Goal: Task Accomplishment & Management: Manage account settings

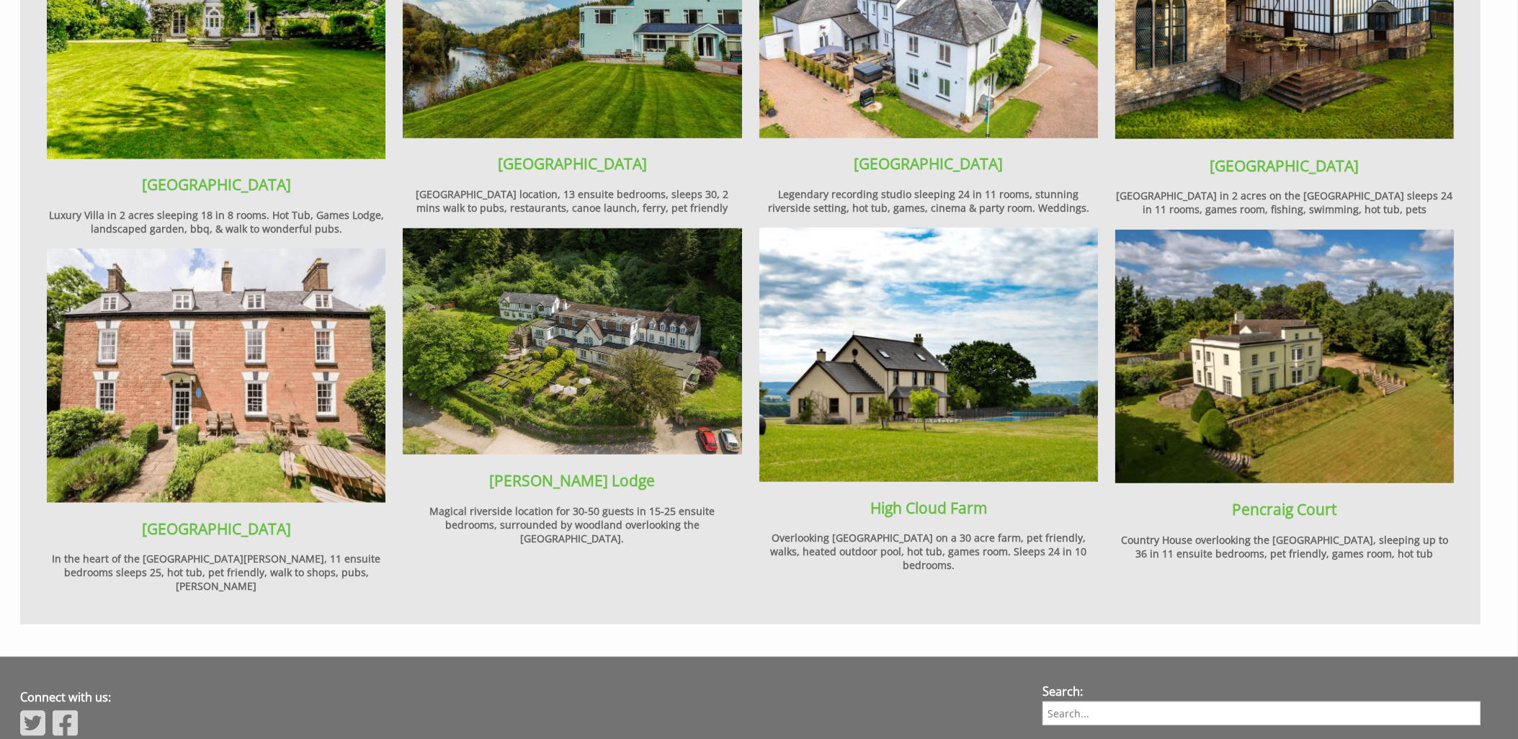
scroll to position [1903, 0]
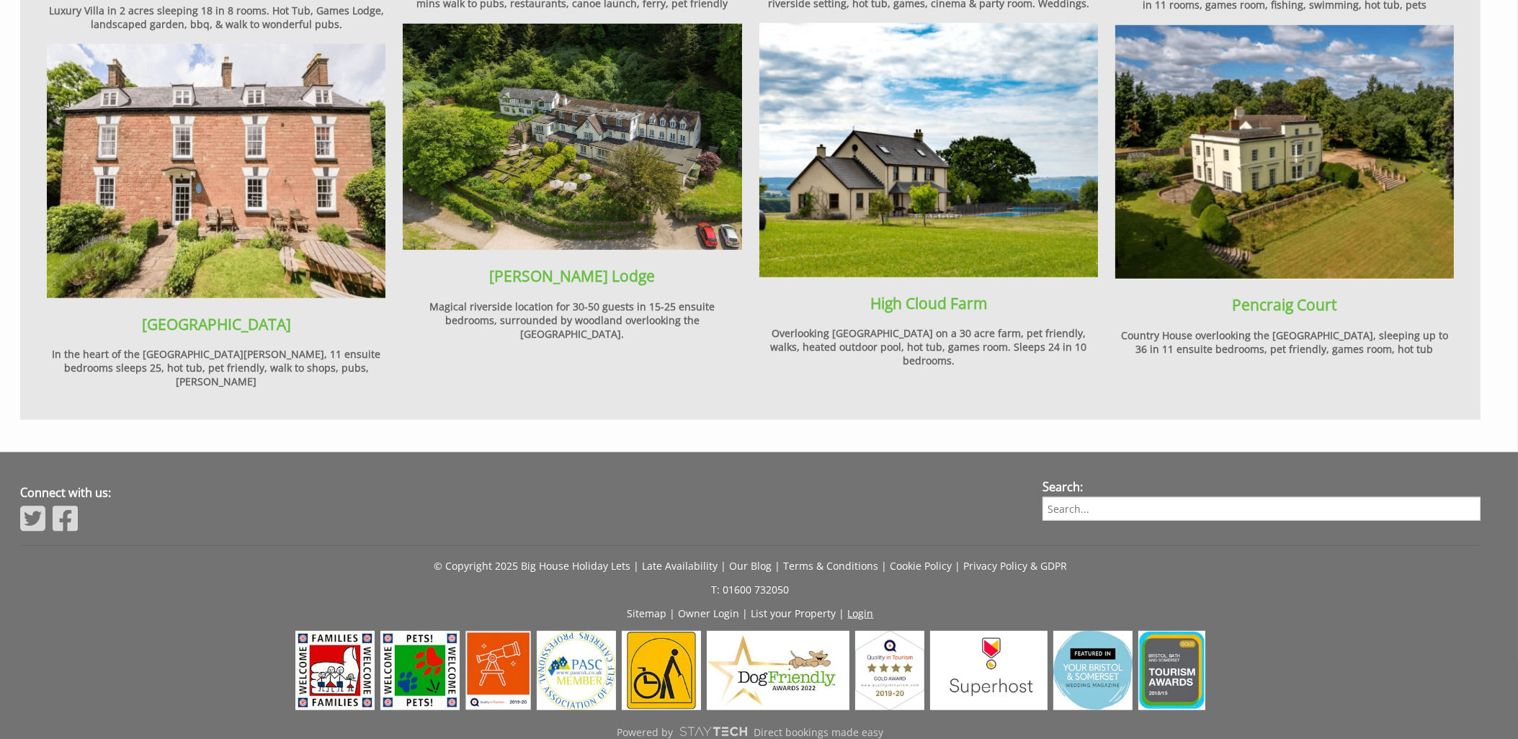
click at [863, 607] on link "Login" at bounding box center [861, 614] width 26 height 14
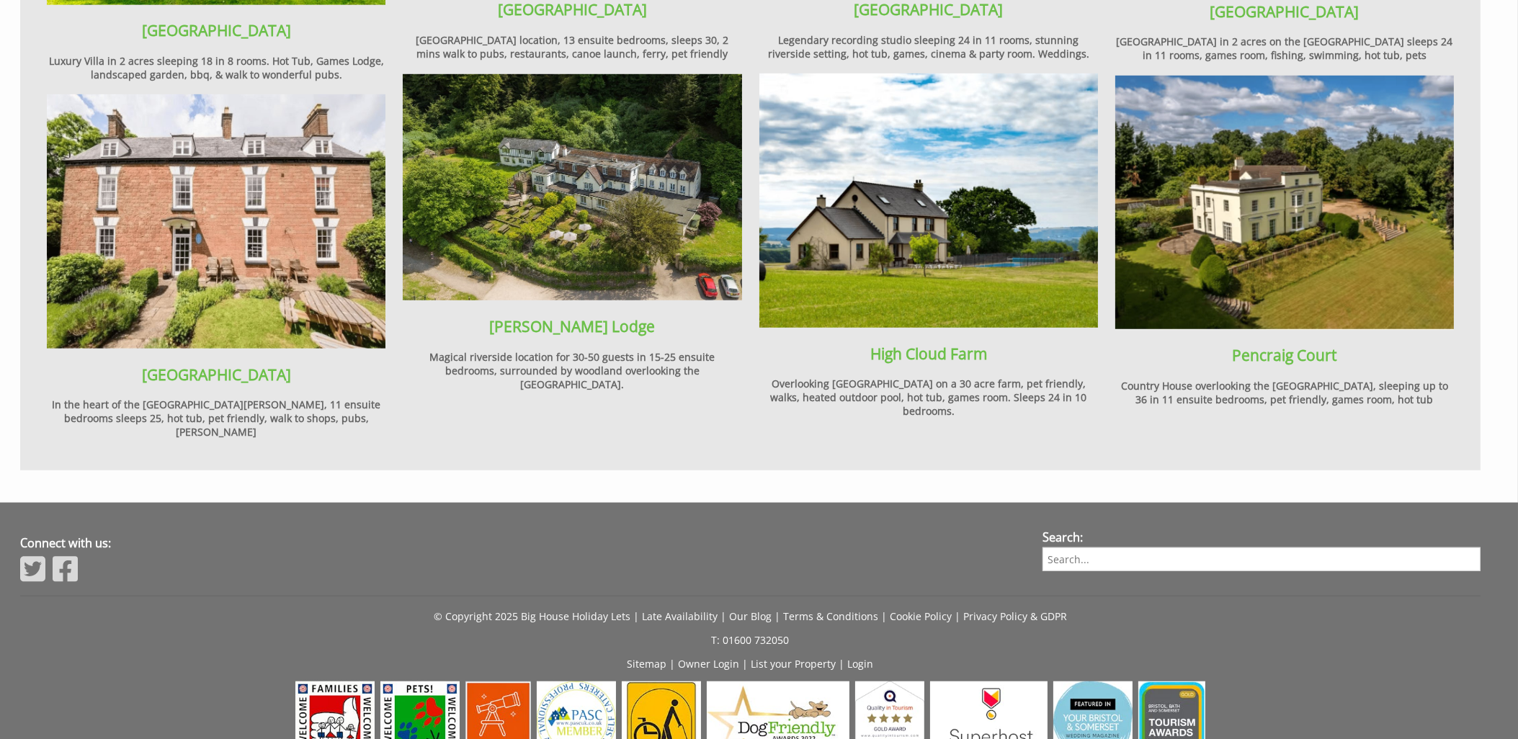
scroll to position [1903, 0]
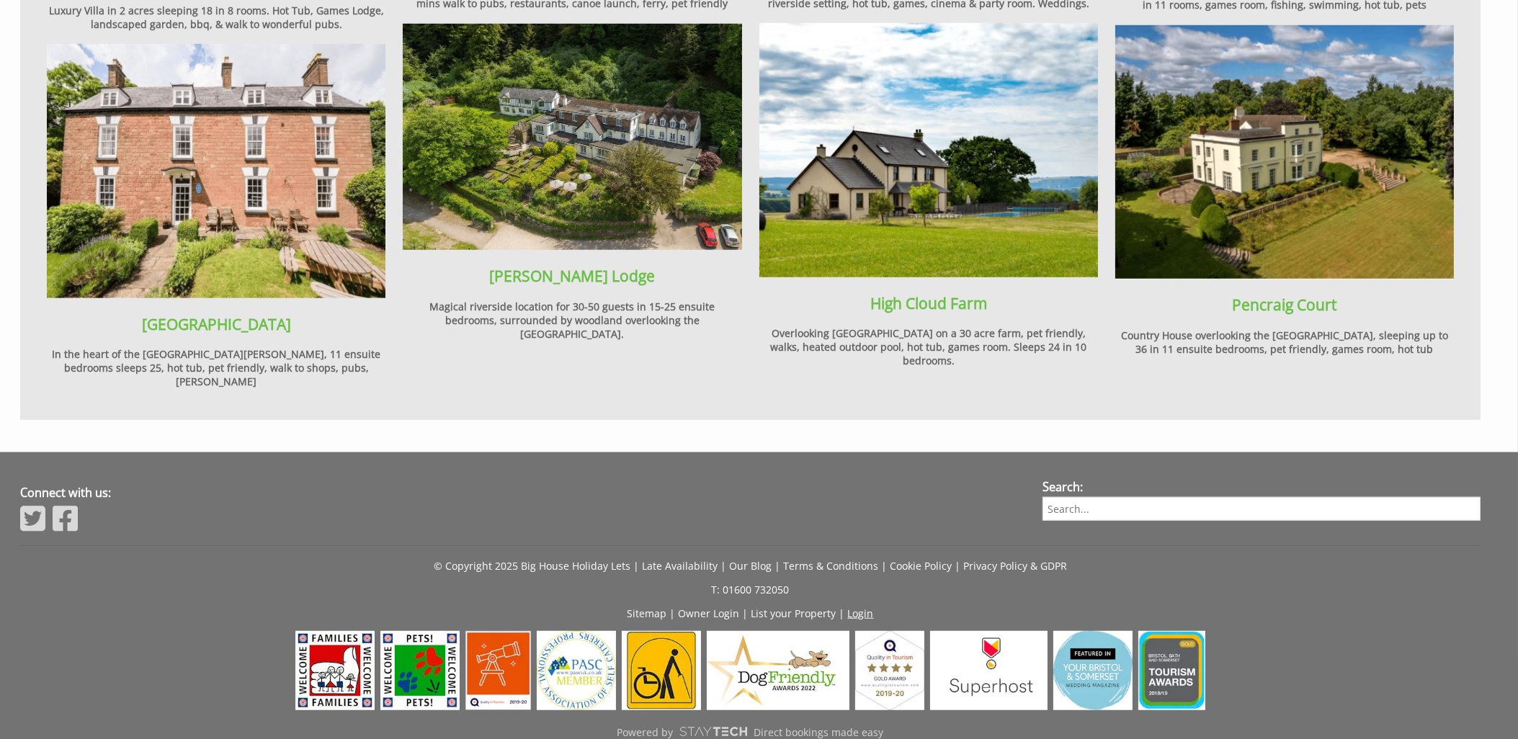
click at [852, 607] on link "Login" at bounding box center [861, 614] width 26 height 14
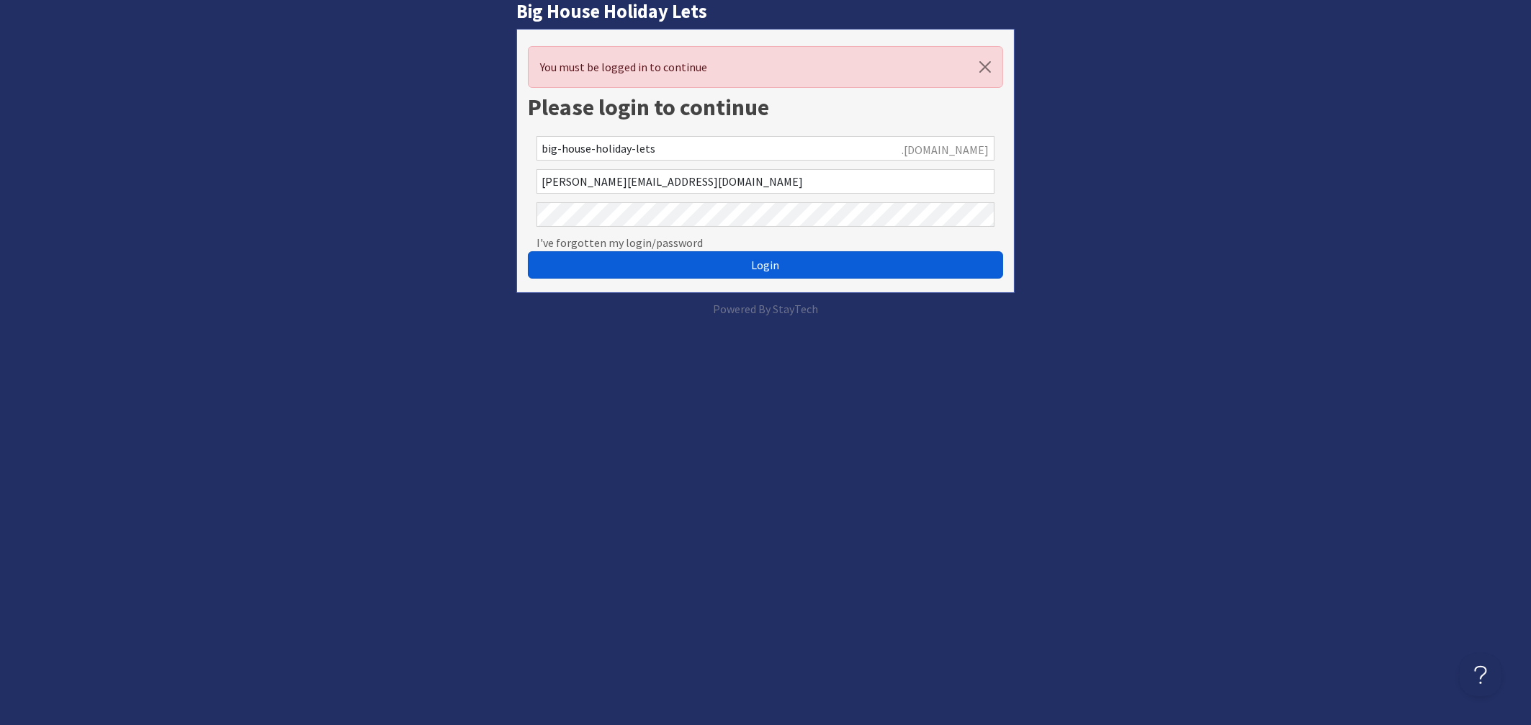
click at [774, 271] on span "Login" at bounding box center [766, 265] width 28 height 14
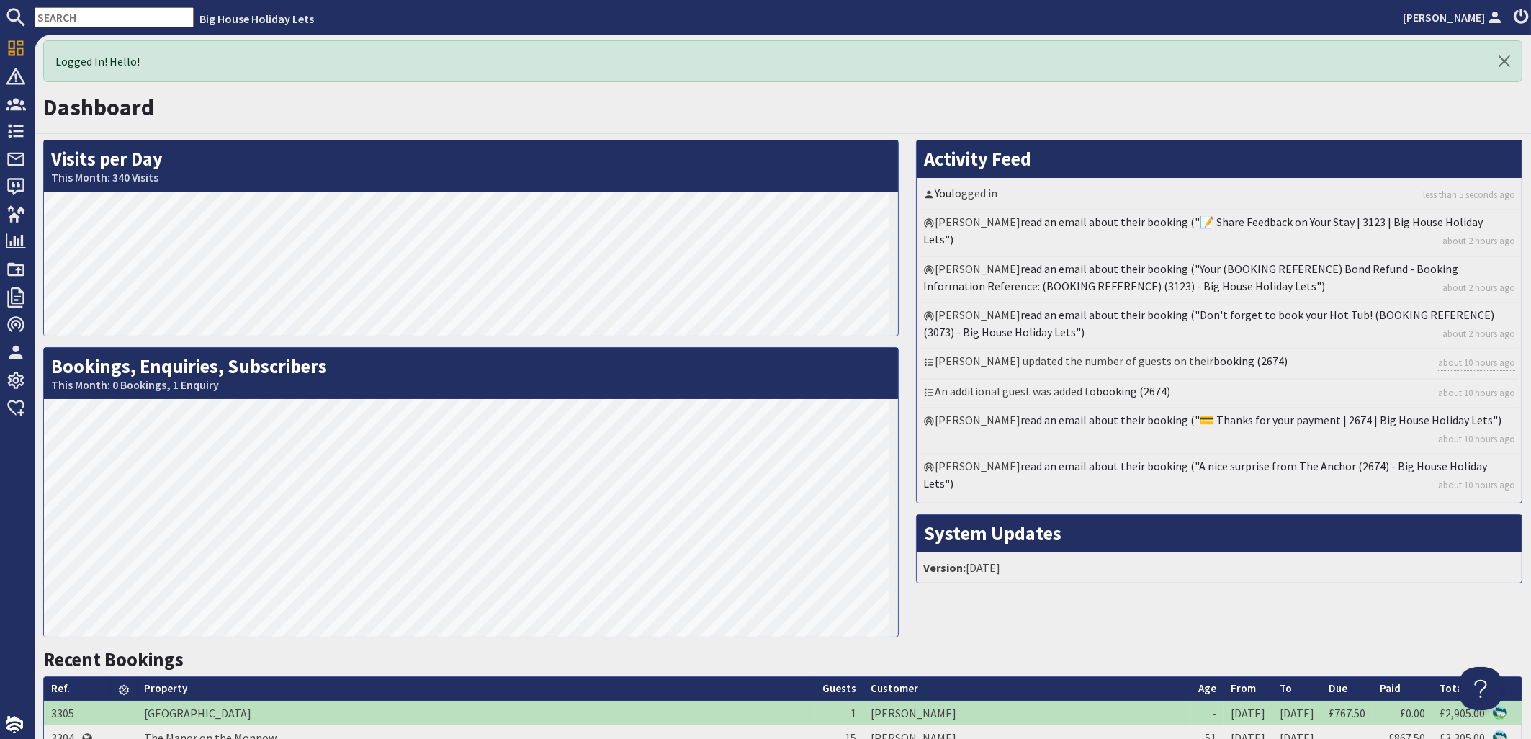
click at [132, 19] on input "text" at bounding box center [114, 17] width 159 height 20
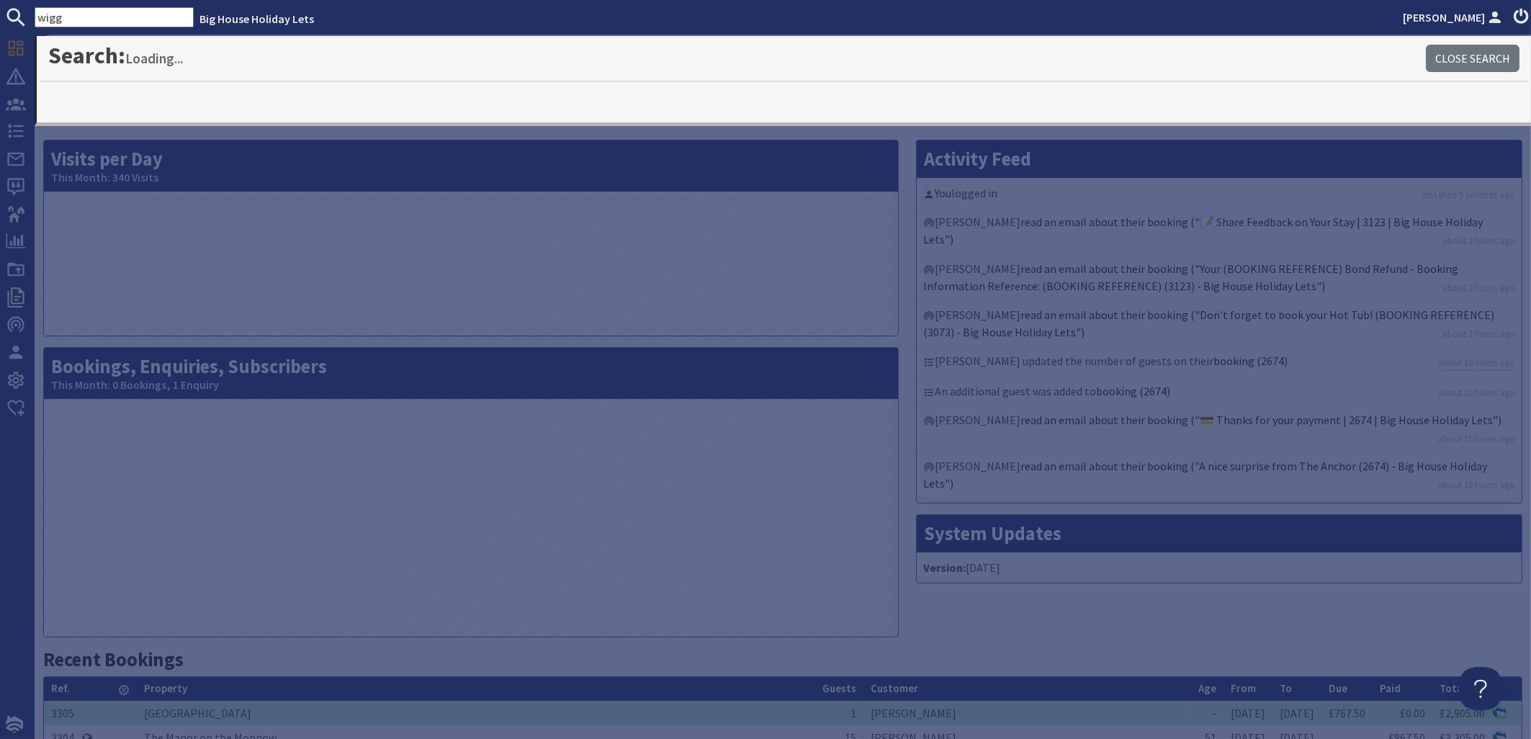
type input "wigg"
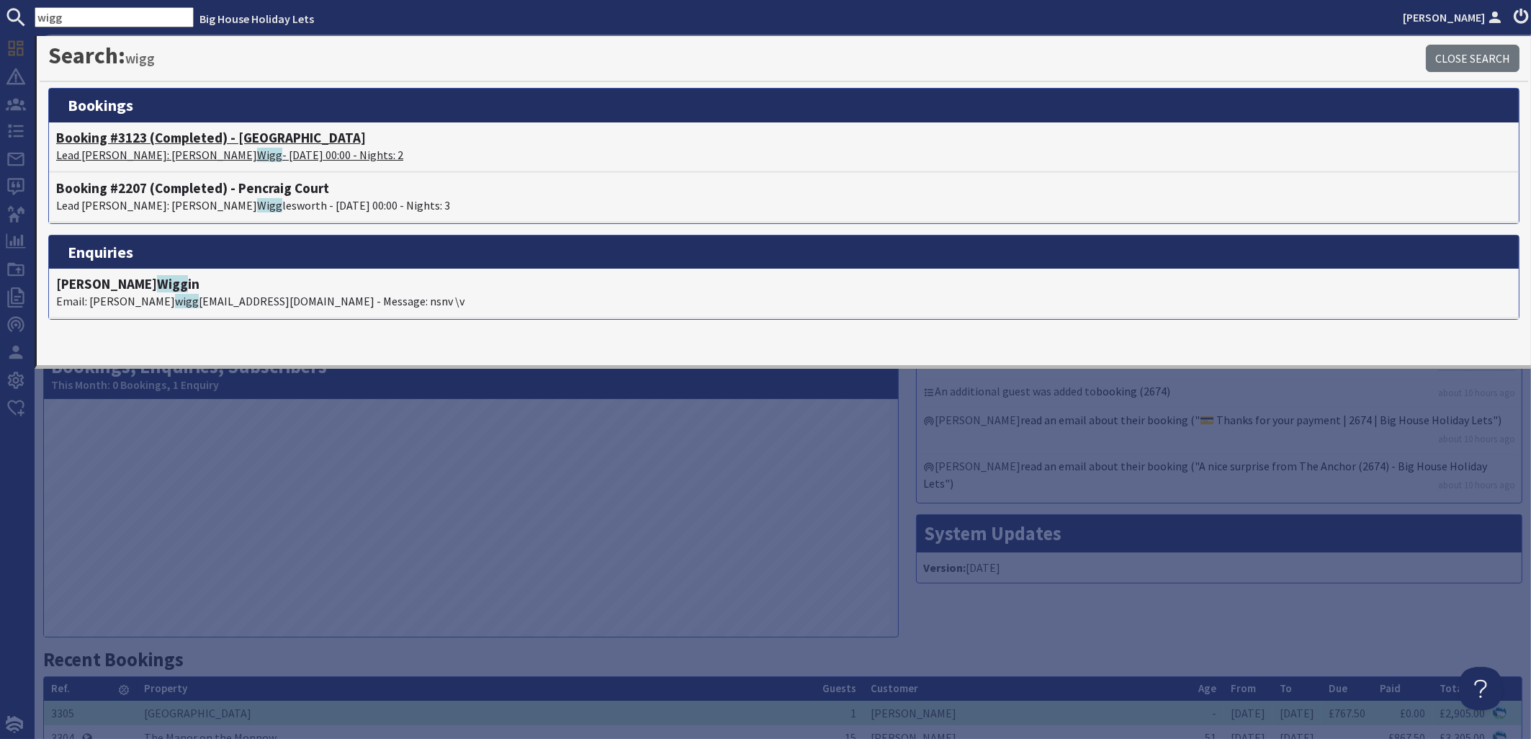
click at [257, 157] on span "Wigg" at bounding box center [269, 155] width 25 height 14
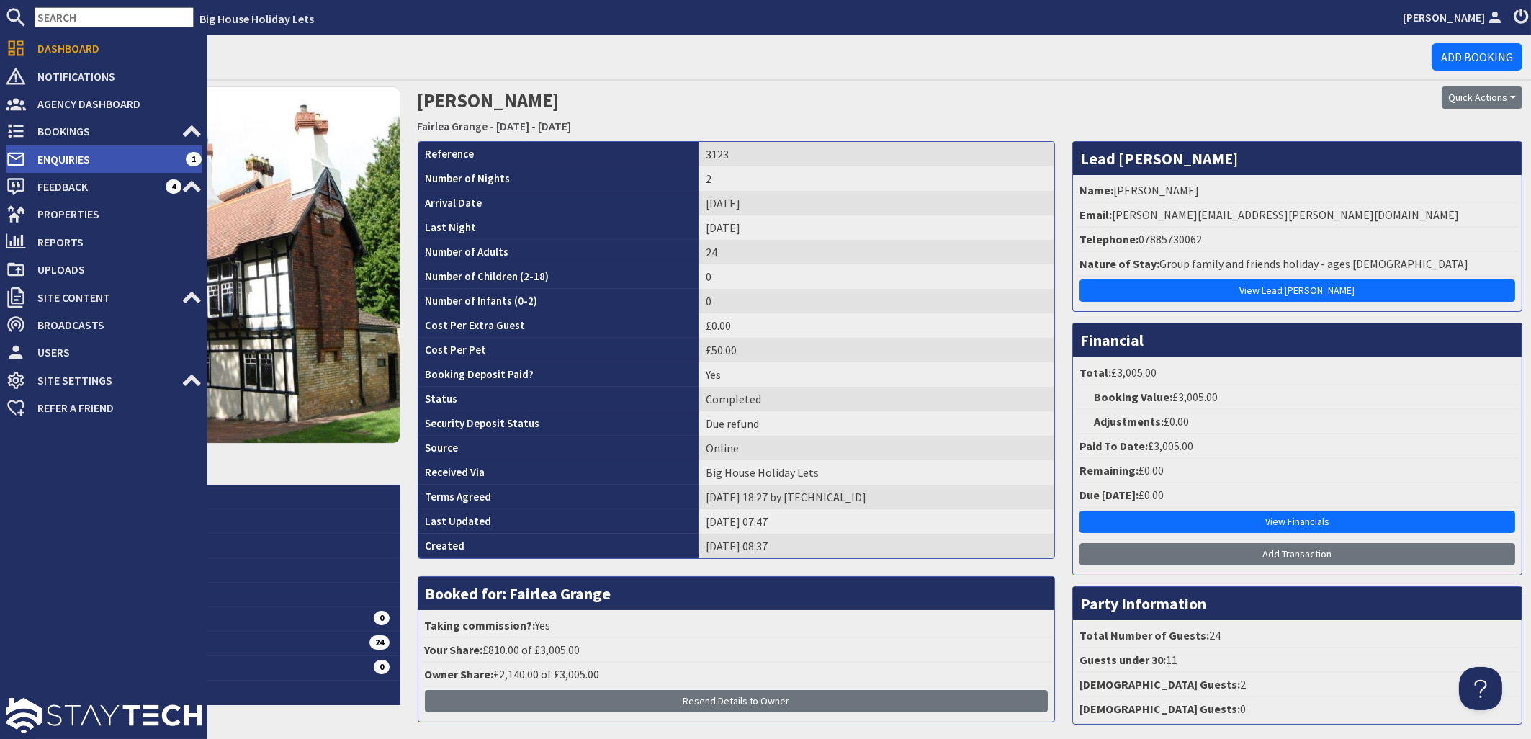
click at [61, 161] on span "Enquiries" at bounding box center [106, 159] width 160 height 23
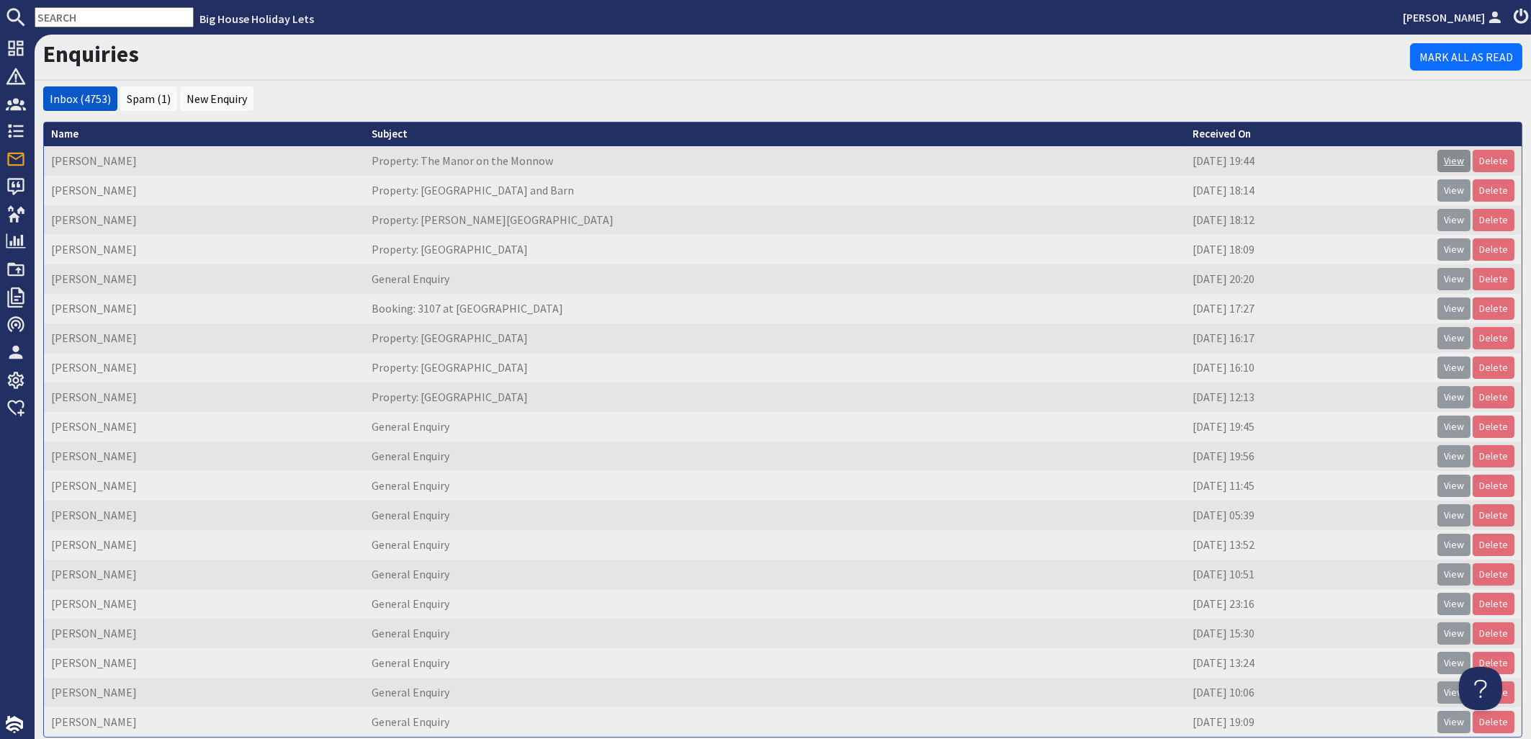
click at [1438, 158] on link "View" at bounding box center [1454, 161] width 33 height 22
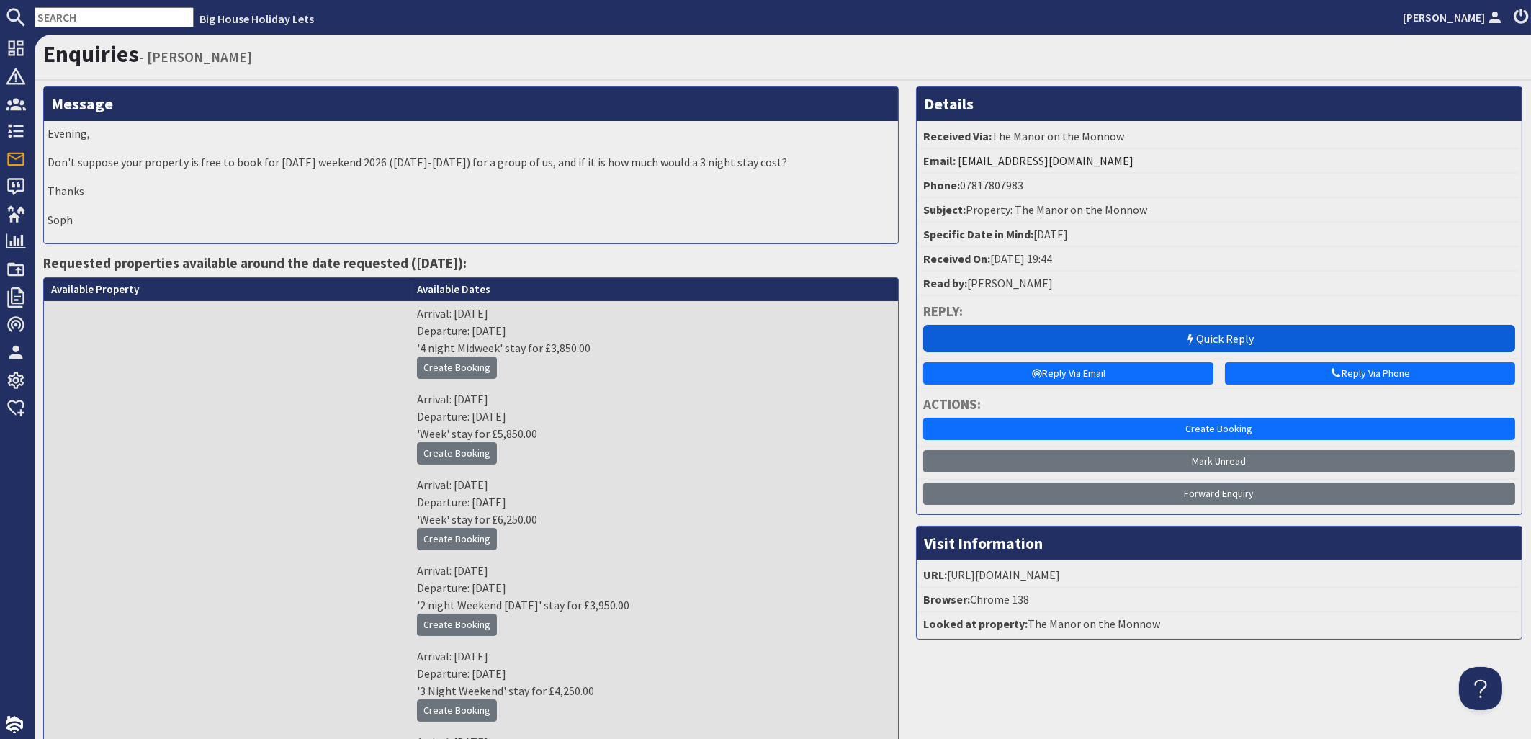
click at [1197, 330] on link "Quick Reply" at bounding box center [1219, 338] width 592 height 27
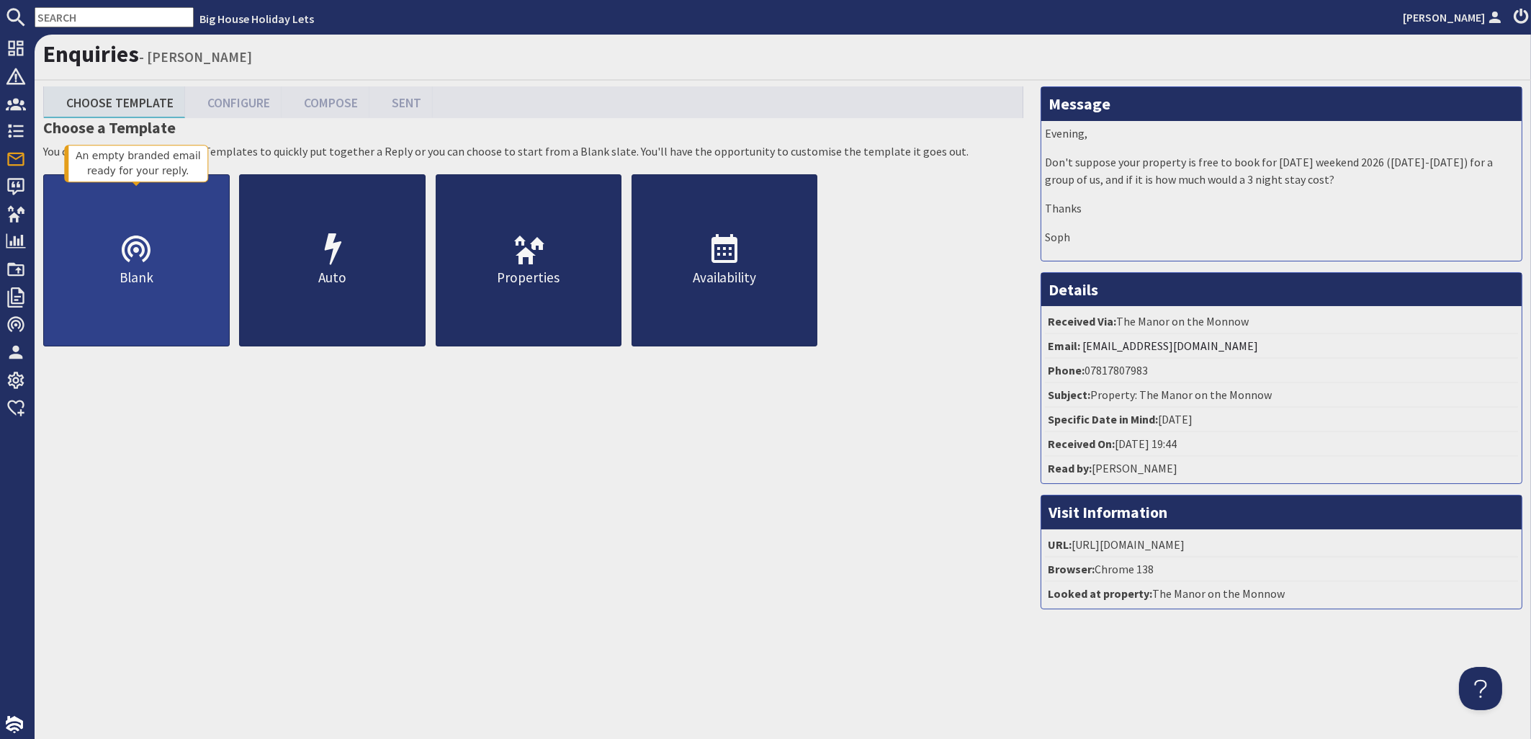
click at [133, 264] on icon at bounding box center [136, 250] width 35 height 35
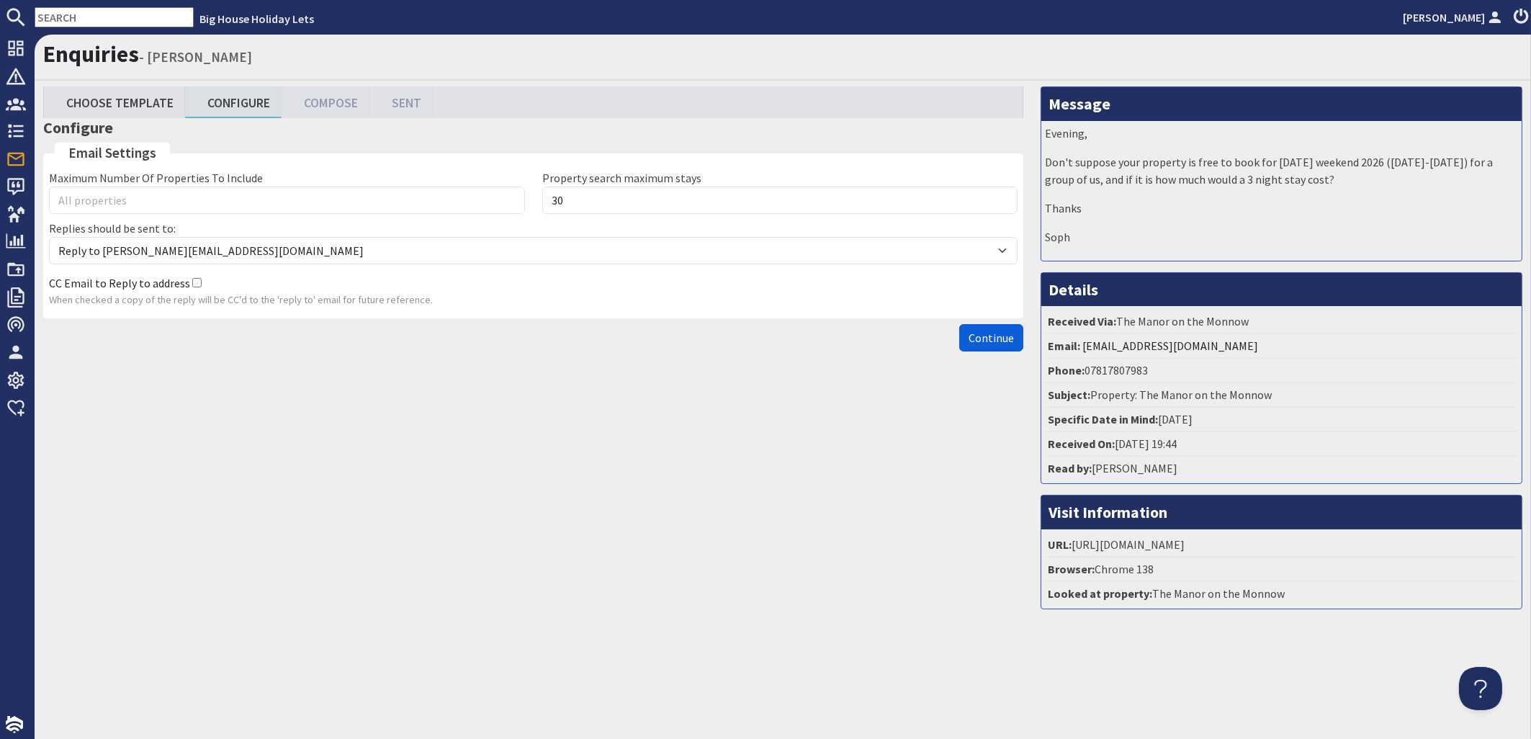
click at [1001, 345] on span "Continue" at bounding box center [991, 338] width 45 height 14
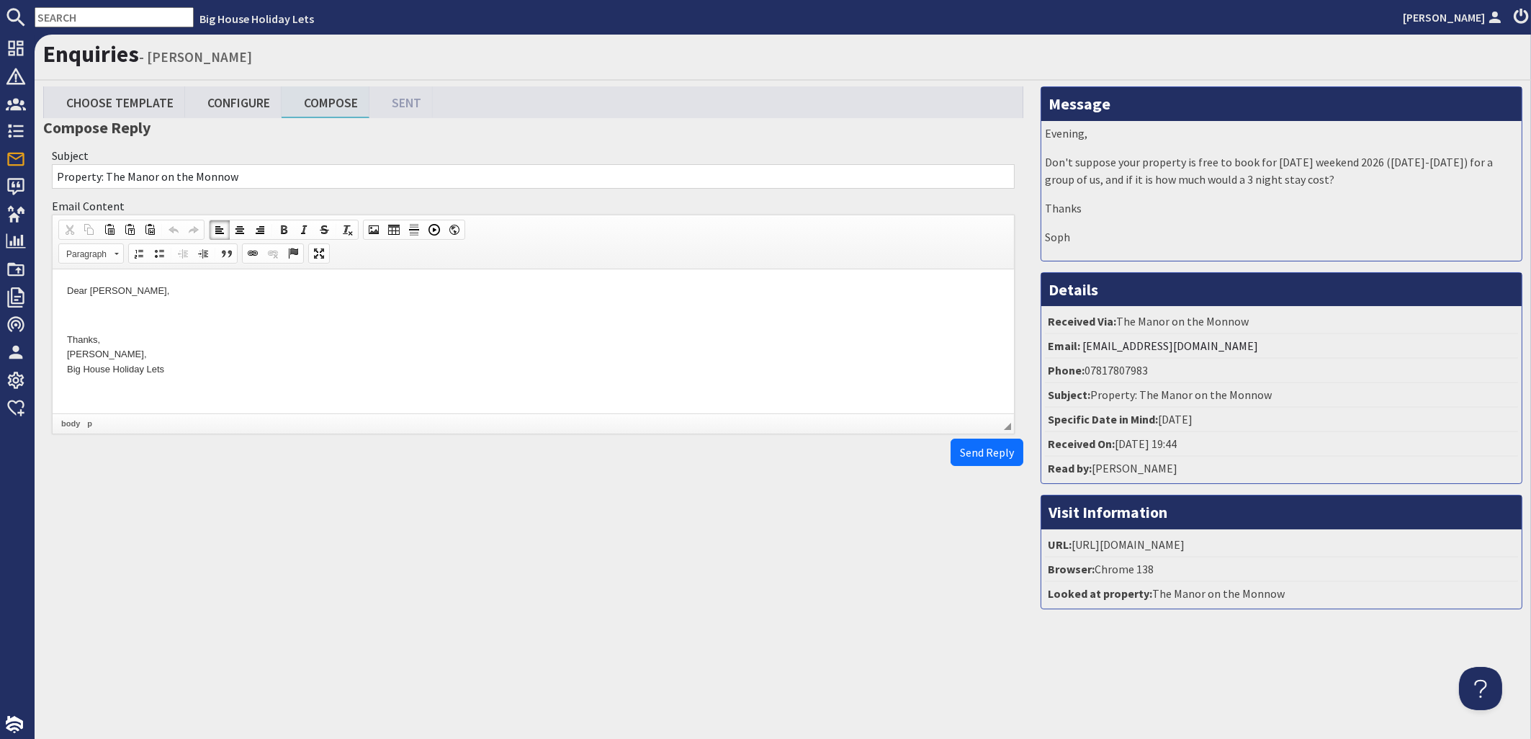
drag, startPoint x: 170, startPoint y: 292, endPoint x: 122, endPoint y: 291, distance: 47.6
click at [122, 291] on p "Dear Sophie Windsor," at bounding box center [533, 291] width 933 height 15
click at [96, 334] on span "Paste" at bounding box center [124, 331] width 76 height 18
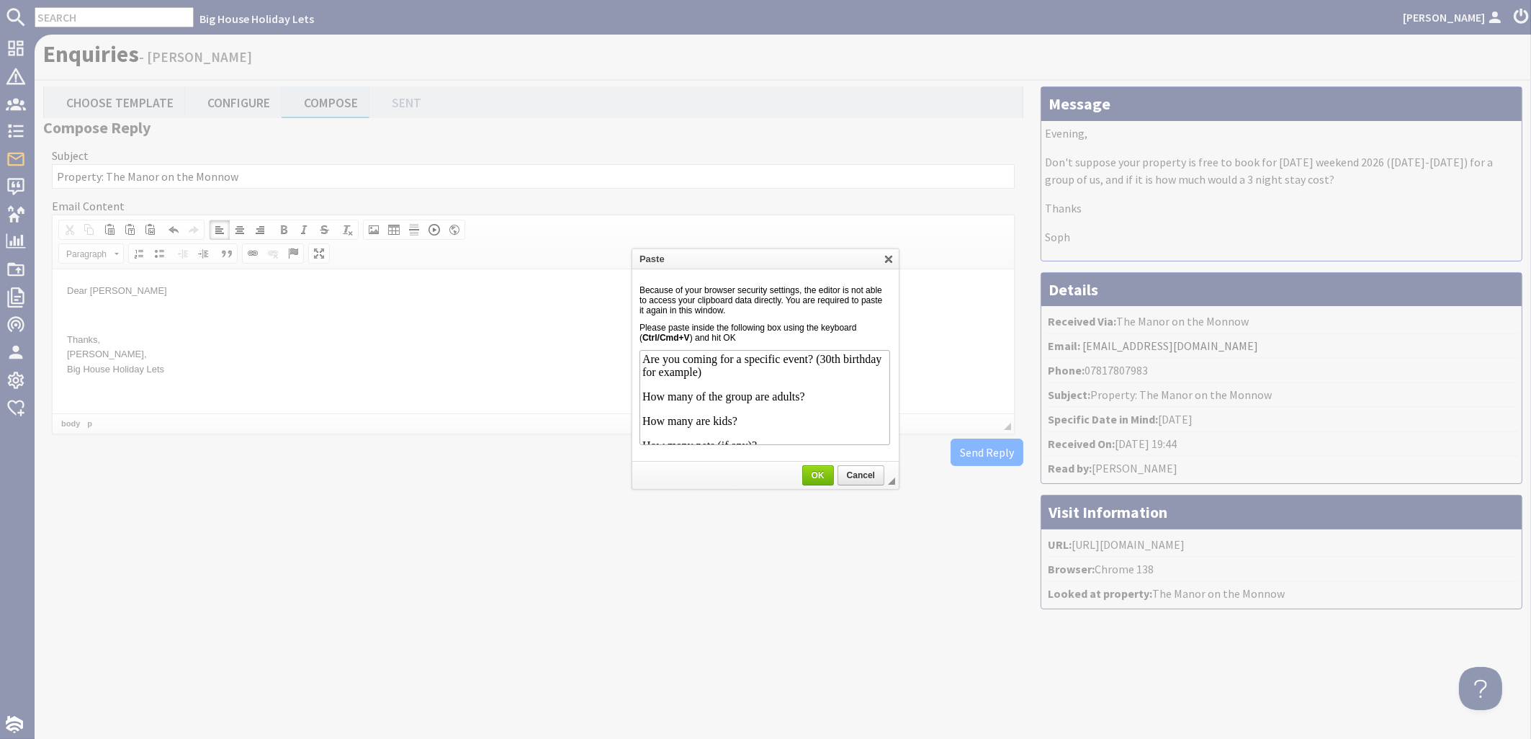
scroll to position [166, 0]
click at [806, 473] on span "OK" at bounding box center [818, 475] width 29 height 10
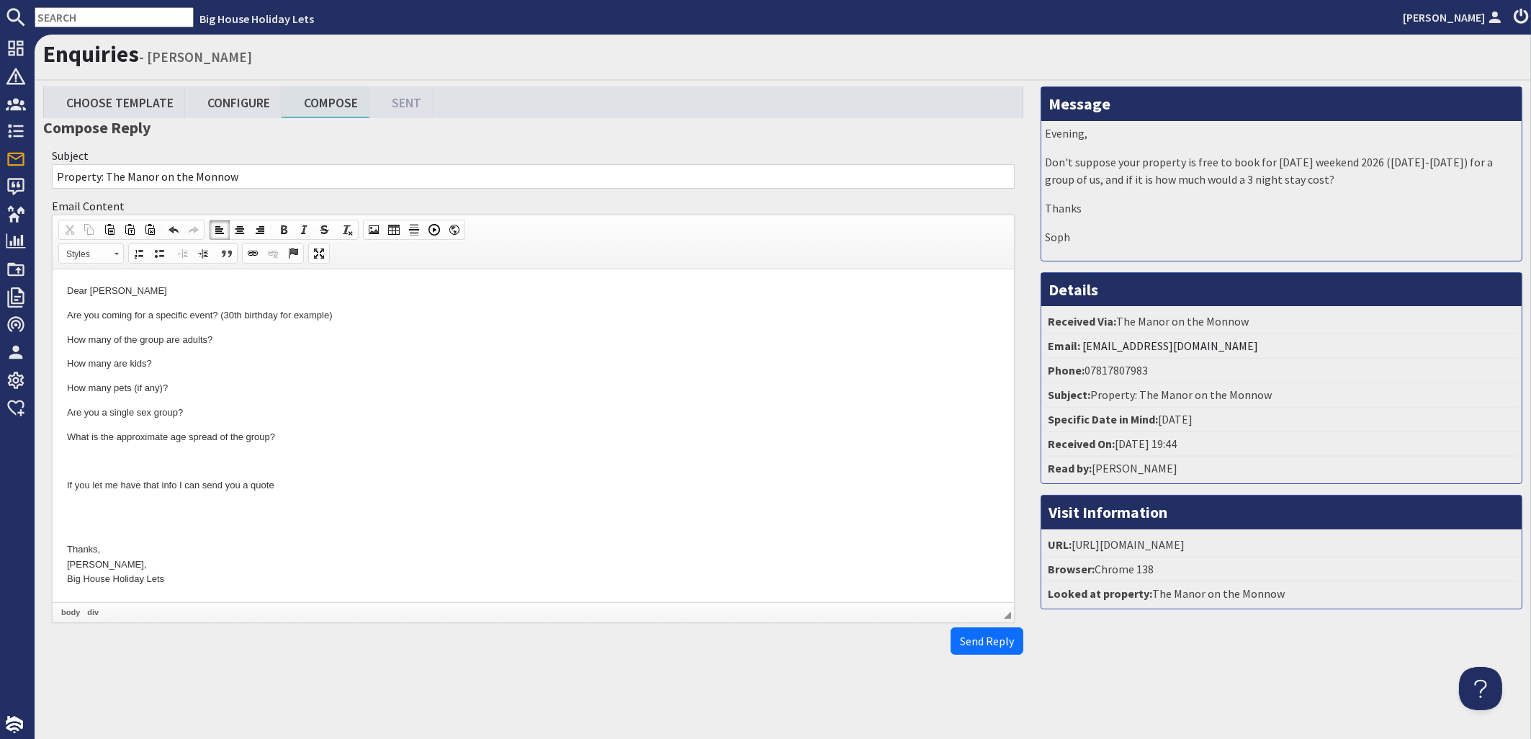
click at [127, 294] on p "Dear [PERSON_NAME]" at bounding box center [533, 291] width 933 height 15
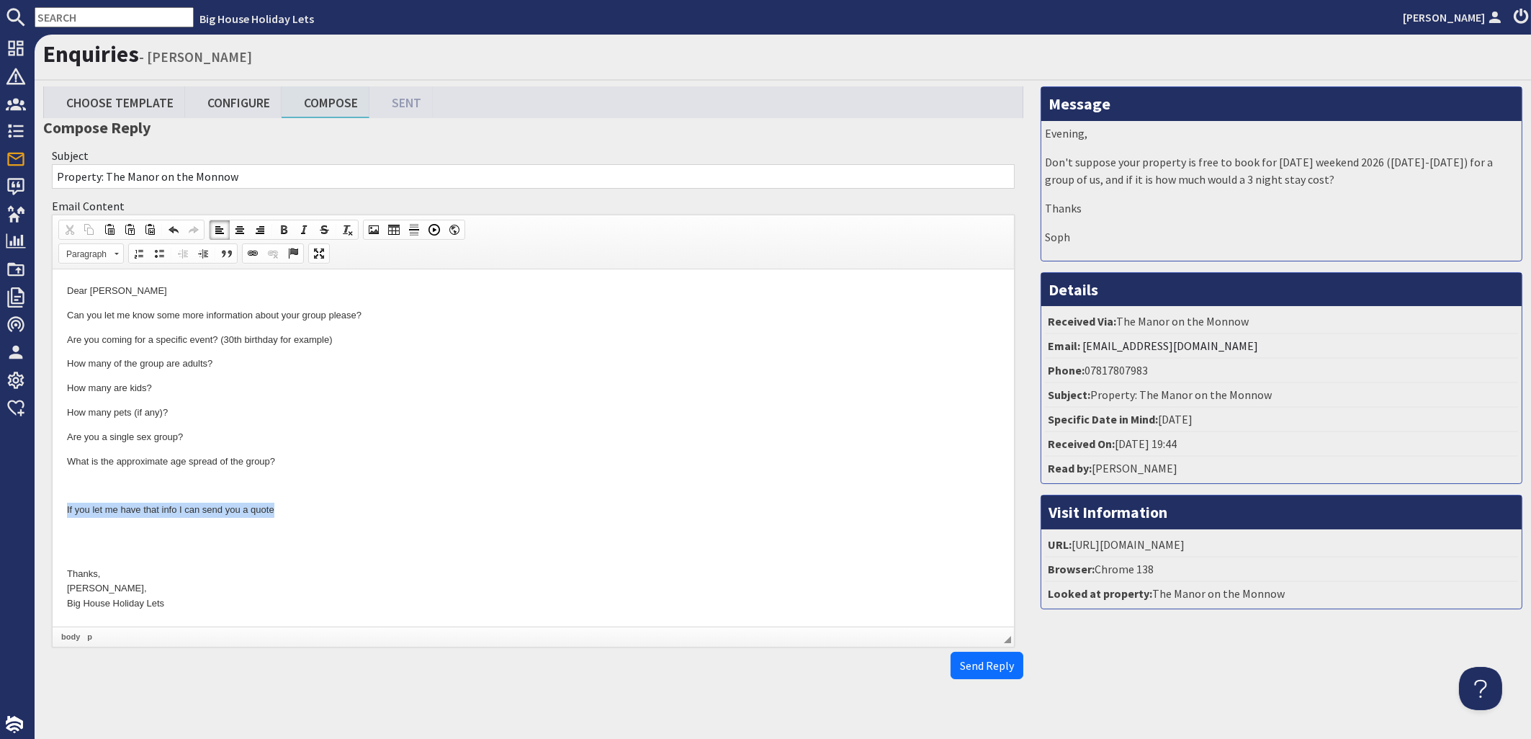
drag, startPoint x: 295, startPoint y: 506, endPoint x: 54, endPoint y: 504, distance: 240.6
click at [54, 504] on html "Dear Sophie Can you let me know some more information about your group please? …" at bounding box center [534, 447] width 962 height 357
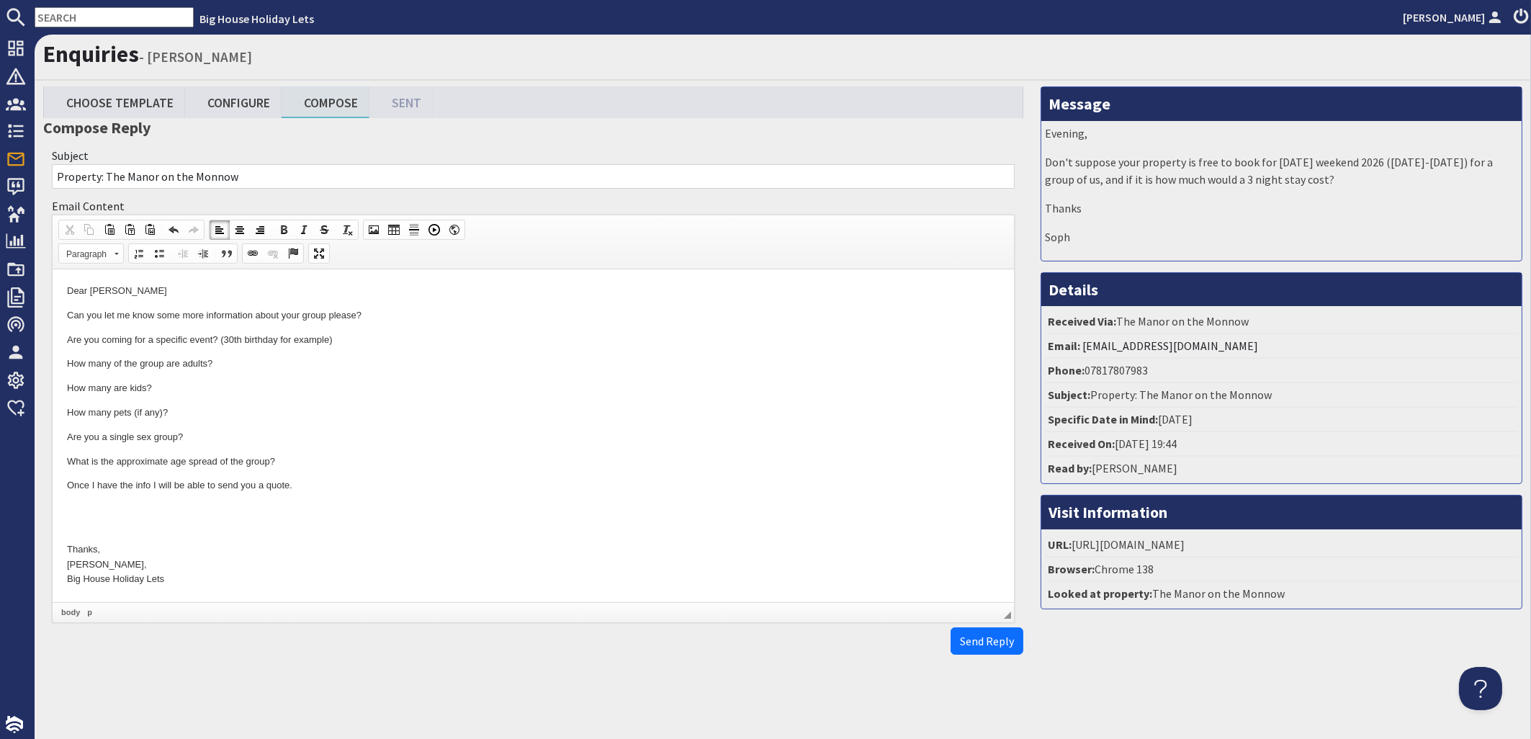
click at [334, 486] on p "Once I have the info I will be able to send you a quote." at bounding box center [533, 485] width 933 height 15
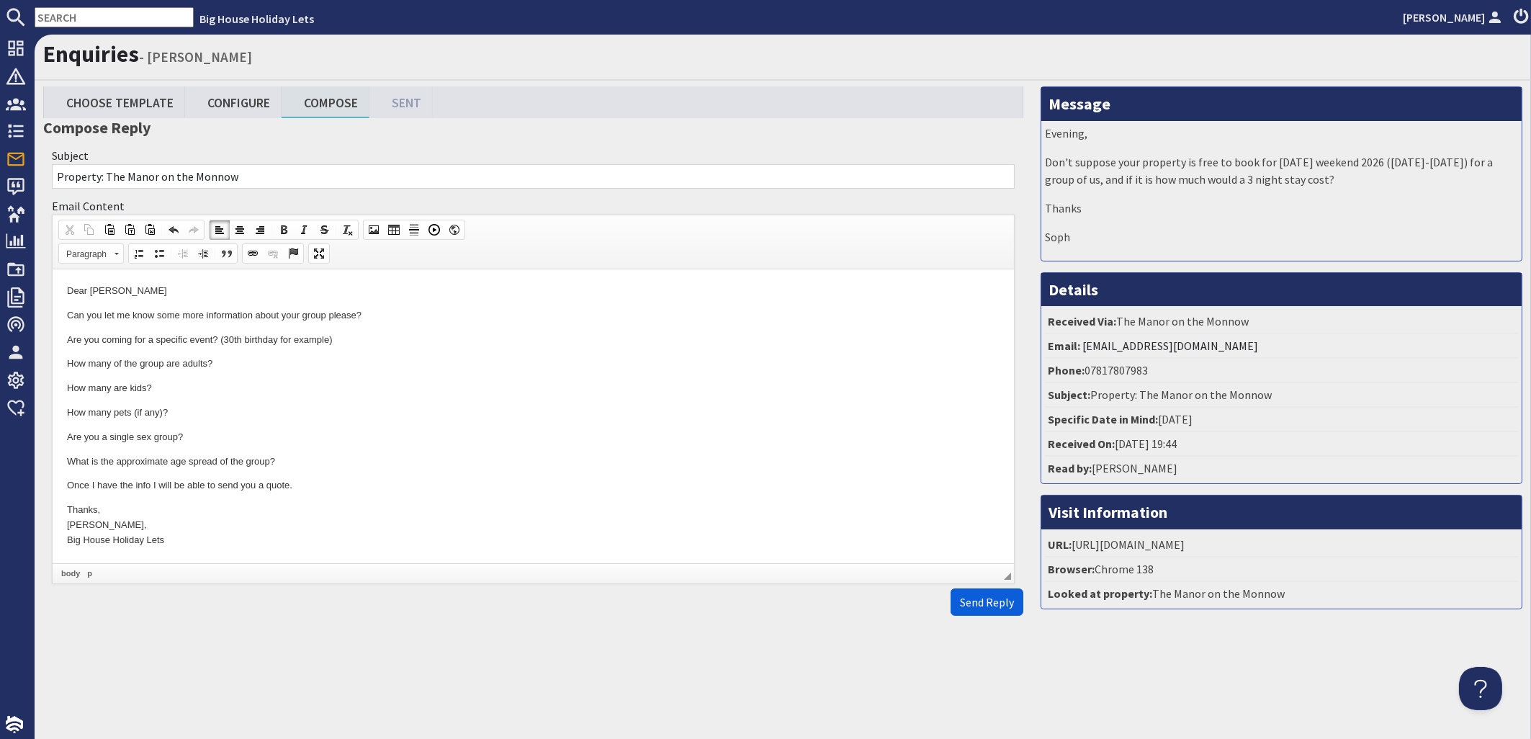
click at [993, 609] on span "Send Reply" at bounding box center [987, 602] width 54 height 14
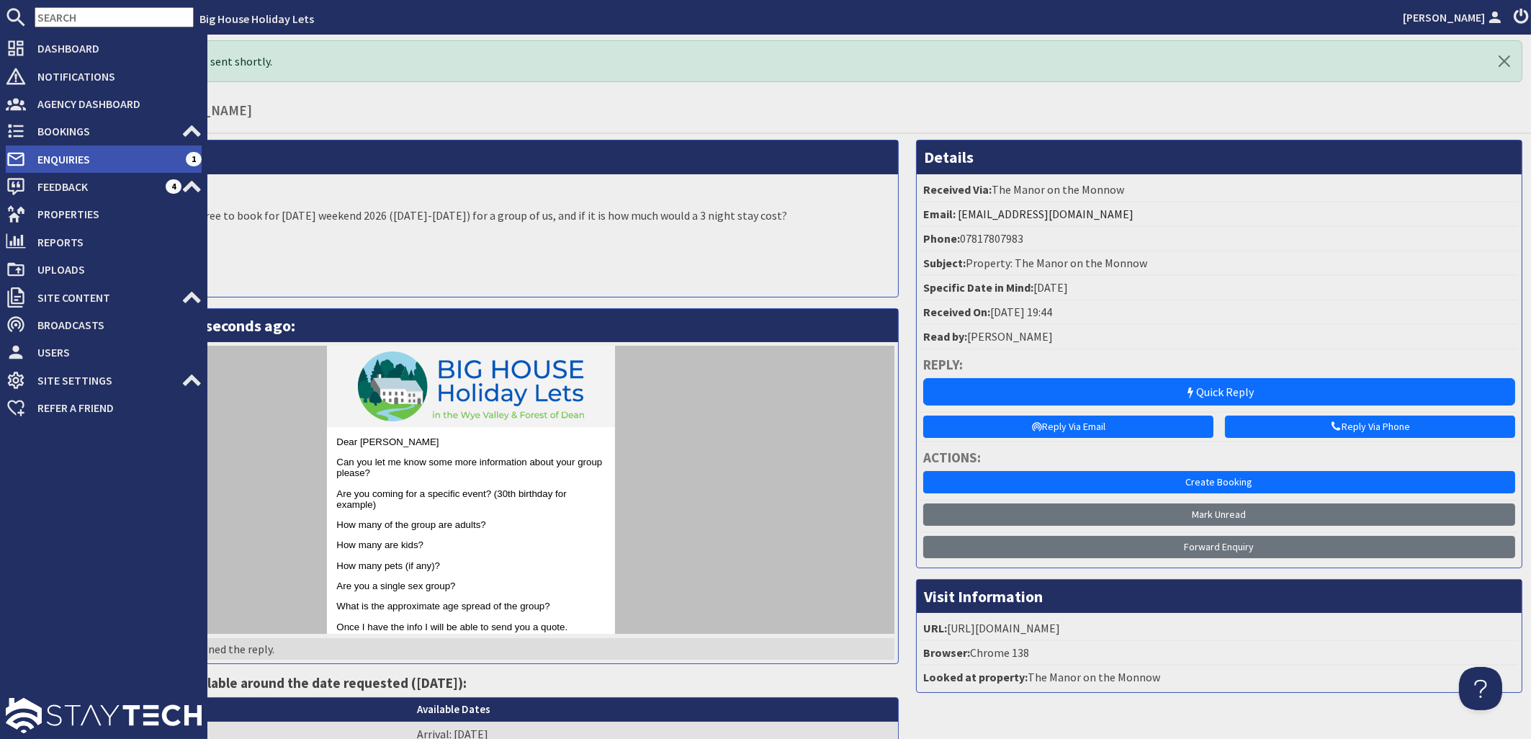
click at [49, 160] on span "Enquiries" at bounding box center [106, 159] width 160 height 23
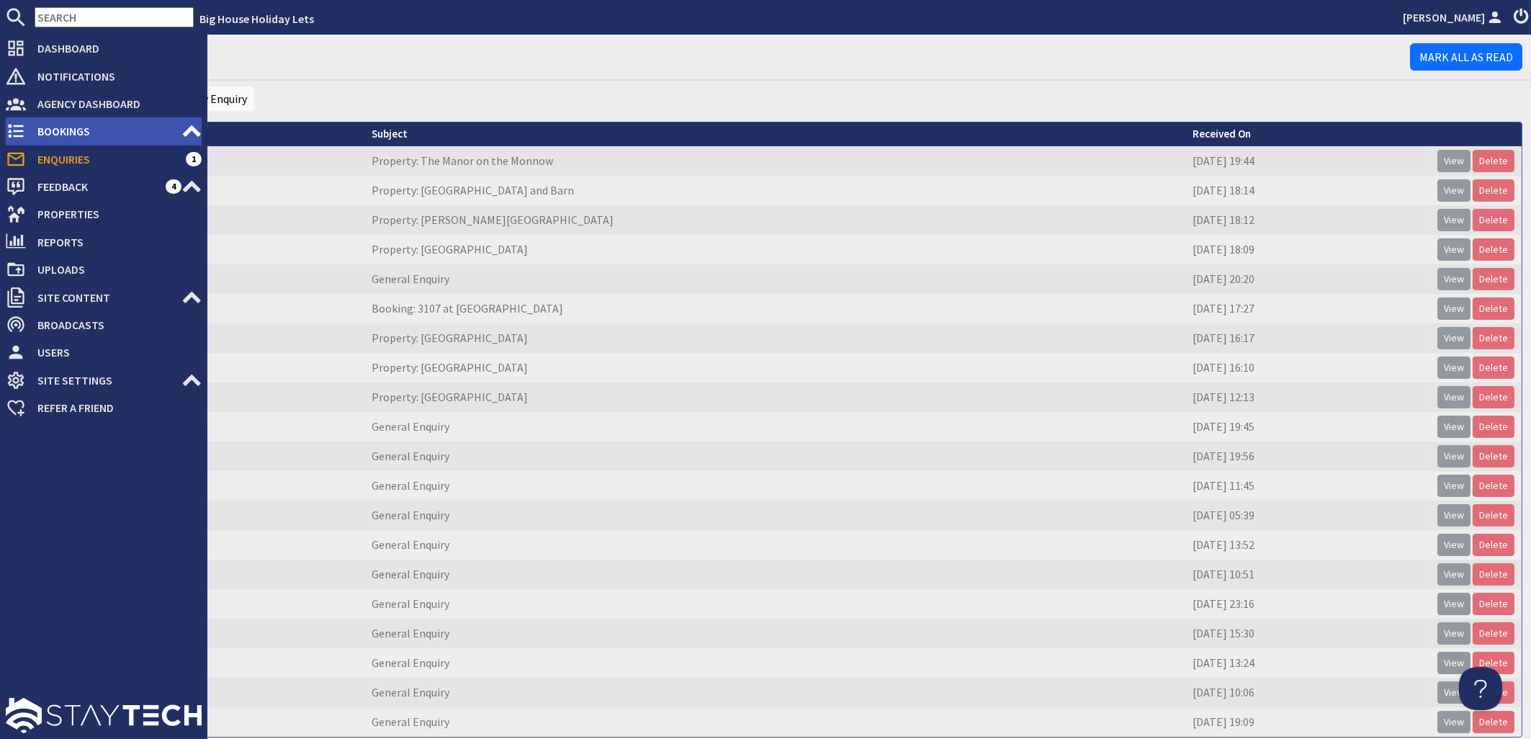
click at [68, 125] on span "Bookings" at bounding box center [104, 131] width 156 height 23
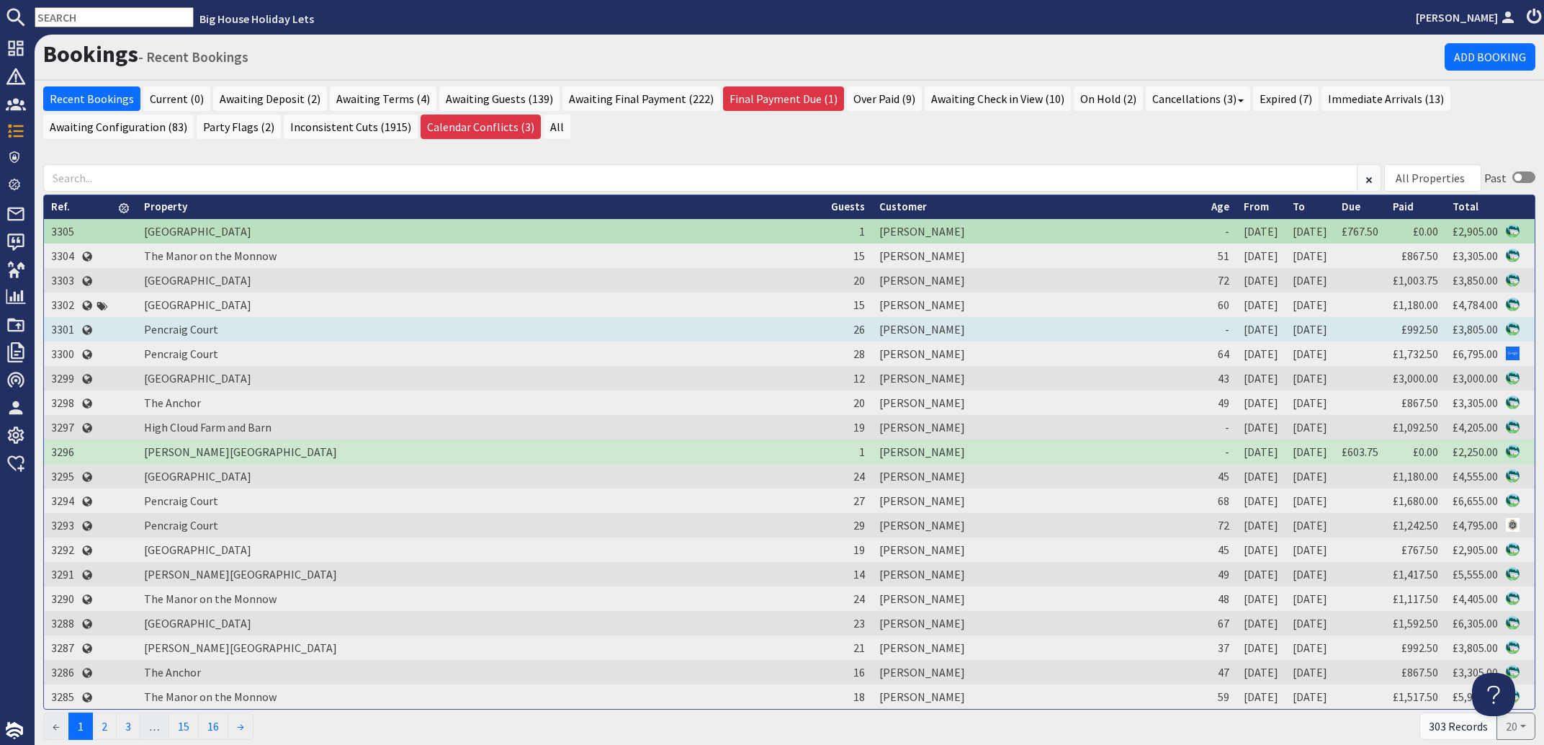
click at [872, 328] on td "[PERSON_NAME]" at bounding box center [1037, 329] width 331 height 24
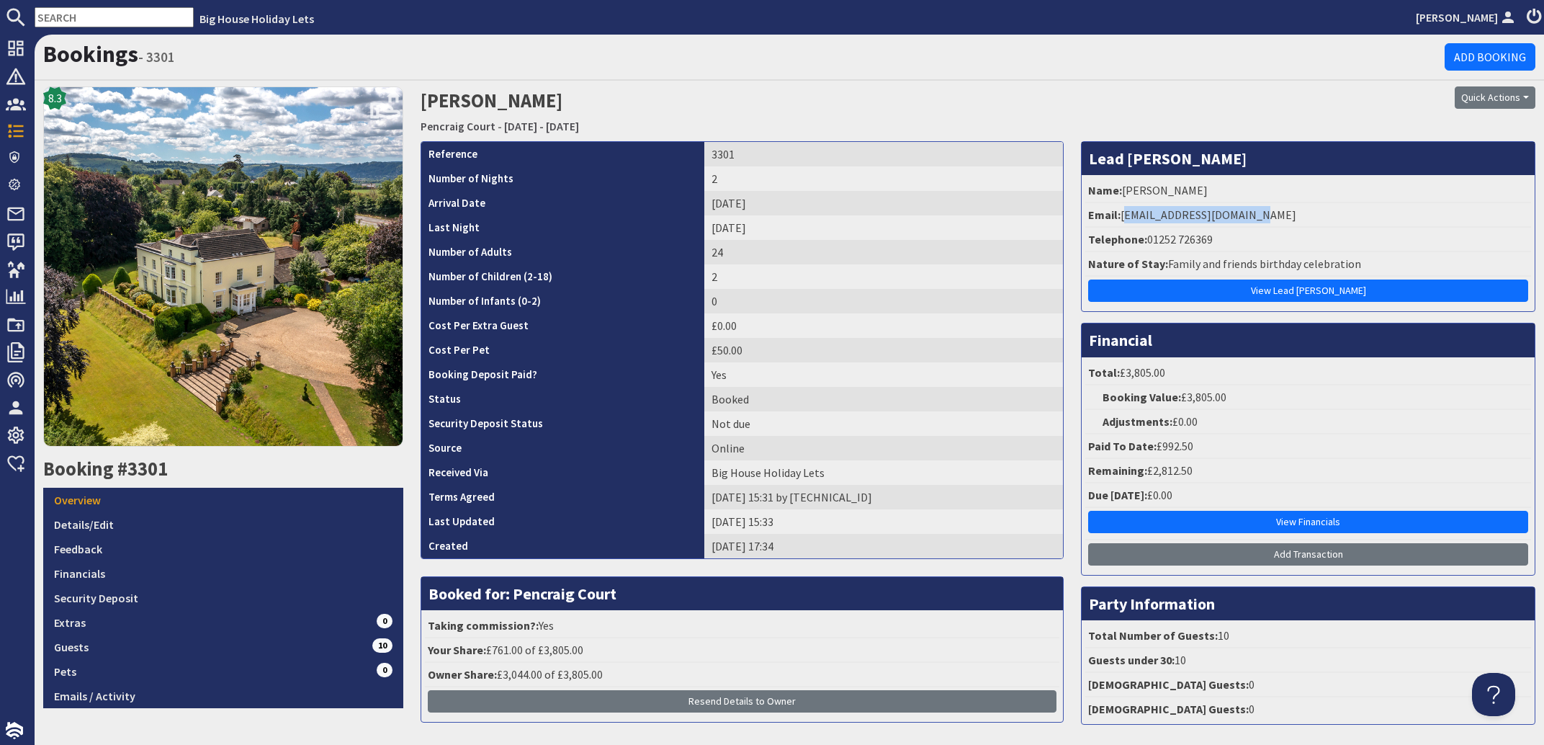
drag, startPoint x: 1246, startPoint y: 216, endPoint x: 1114, endPoint y: 222, distance: 131.9
click at [1114, 222] on li "Email: jocelyncclose@gmail.com" at bounding box center [1309, 215] width 446 height 24
copy li "jocelyncclose@gmail.com"
click at [76, 522] on link "Details/Edit" at bounding box center [223, 524] width 360 height 24
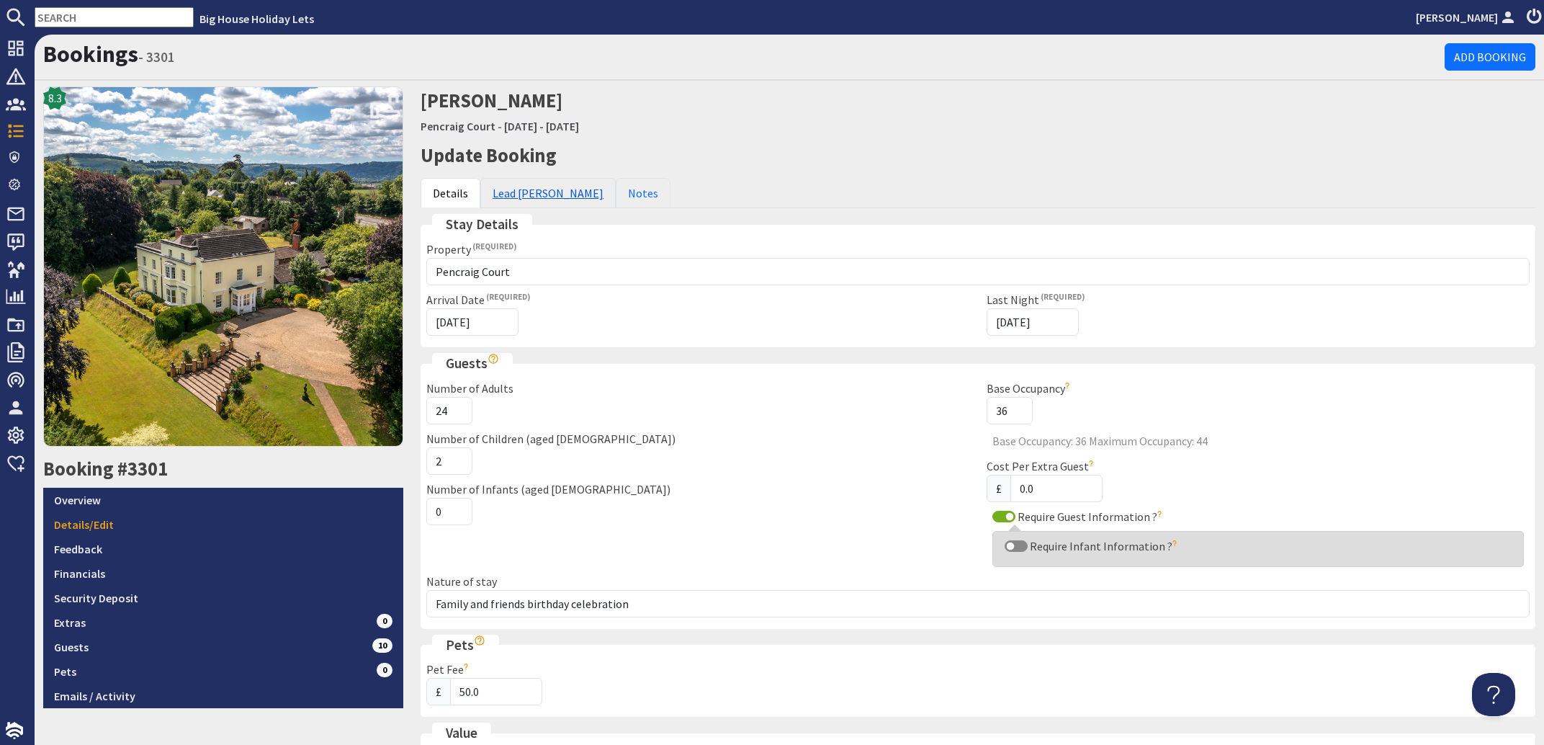
click at [535, 191] on link "Lead [PERSON_NAME]" at bounding box center [547, 193] width 135 height 30
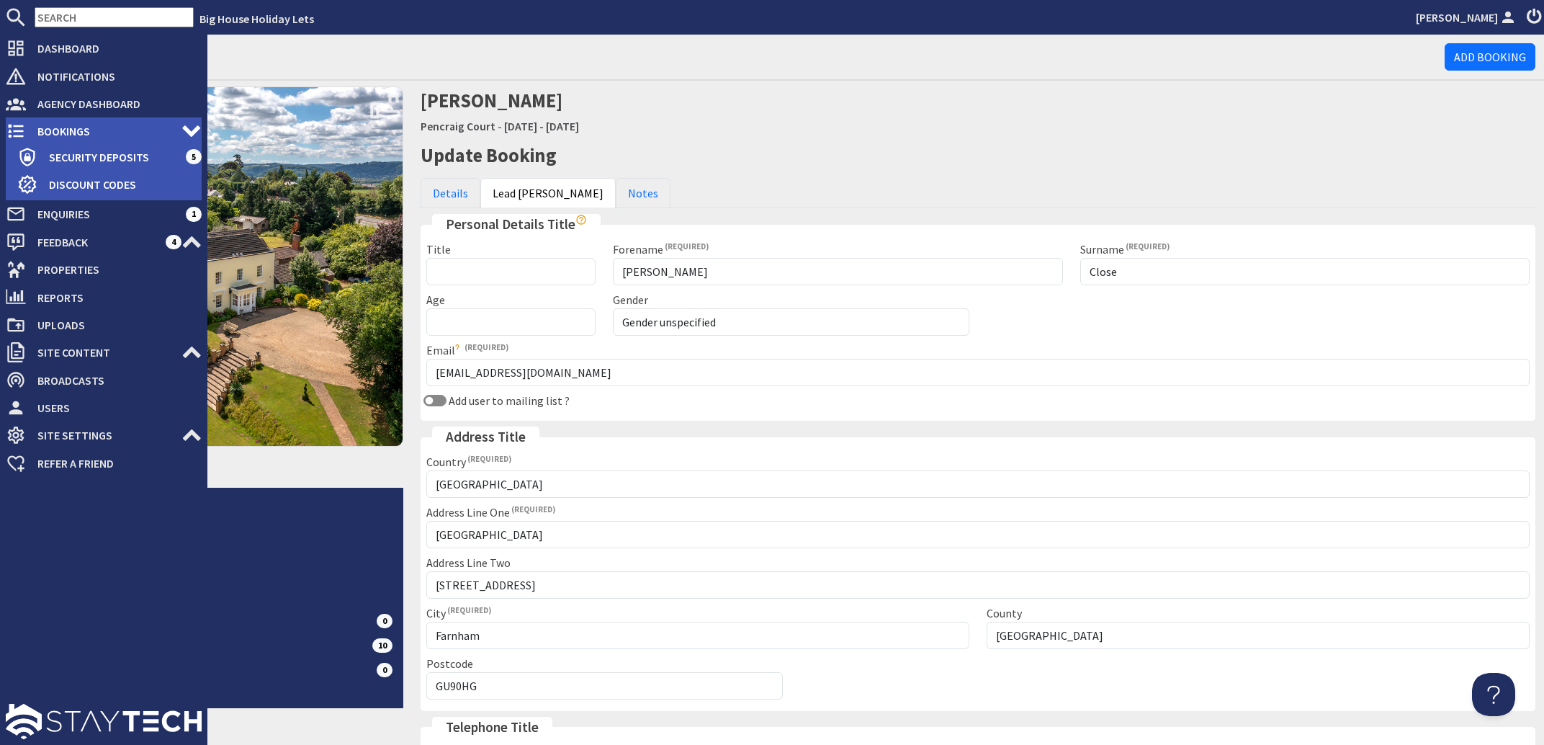
click at [62, 133] on span "Bookings" at bounding box center [104, 131] width 156 height 23
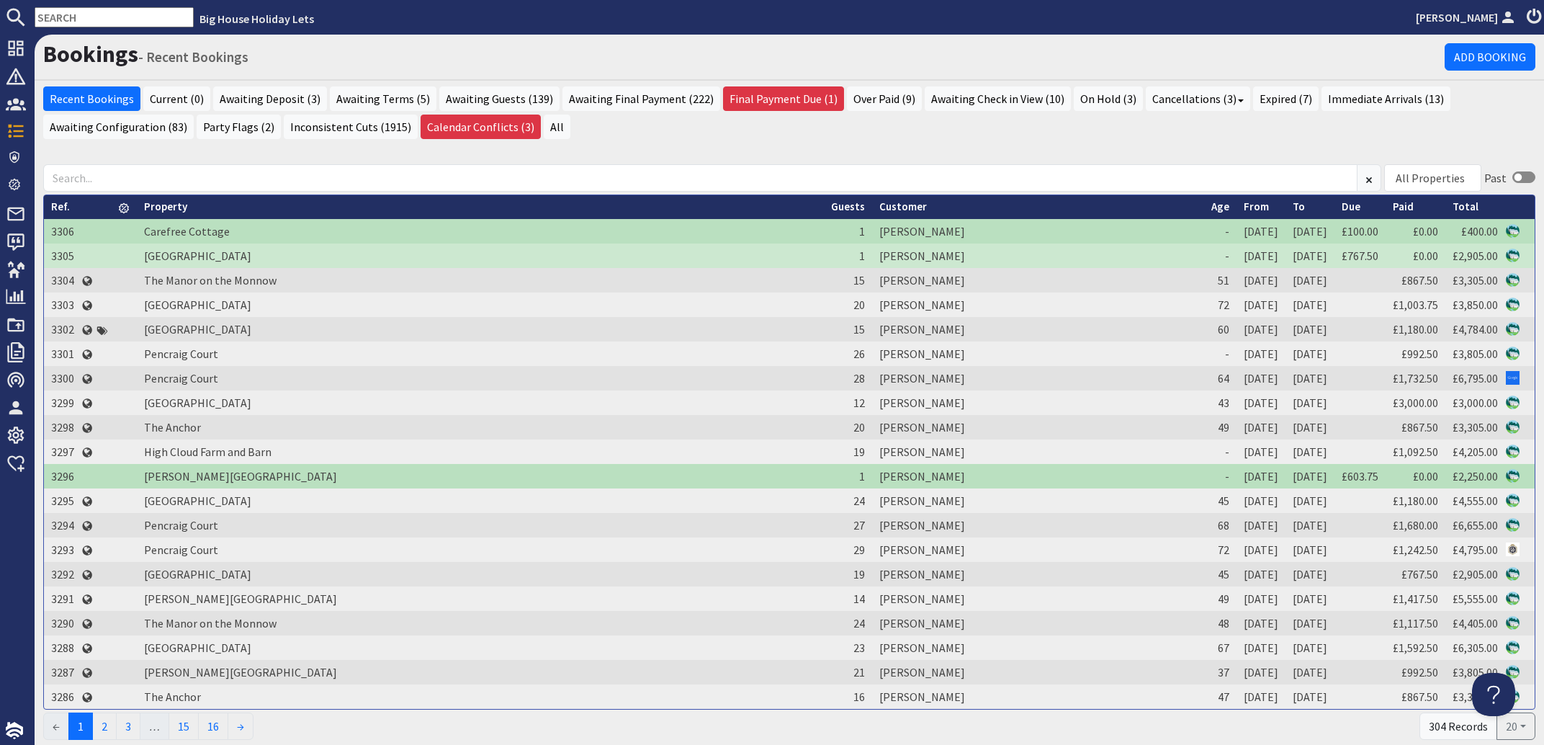
click at [89, 16] on input "text" at bounding box center [114, 17] width 159 height 20
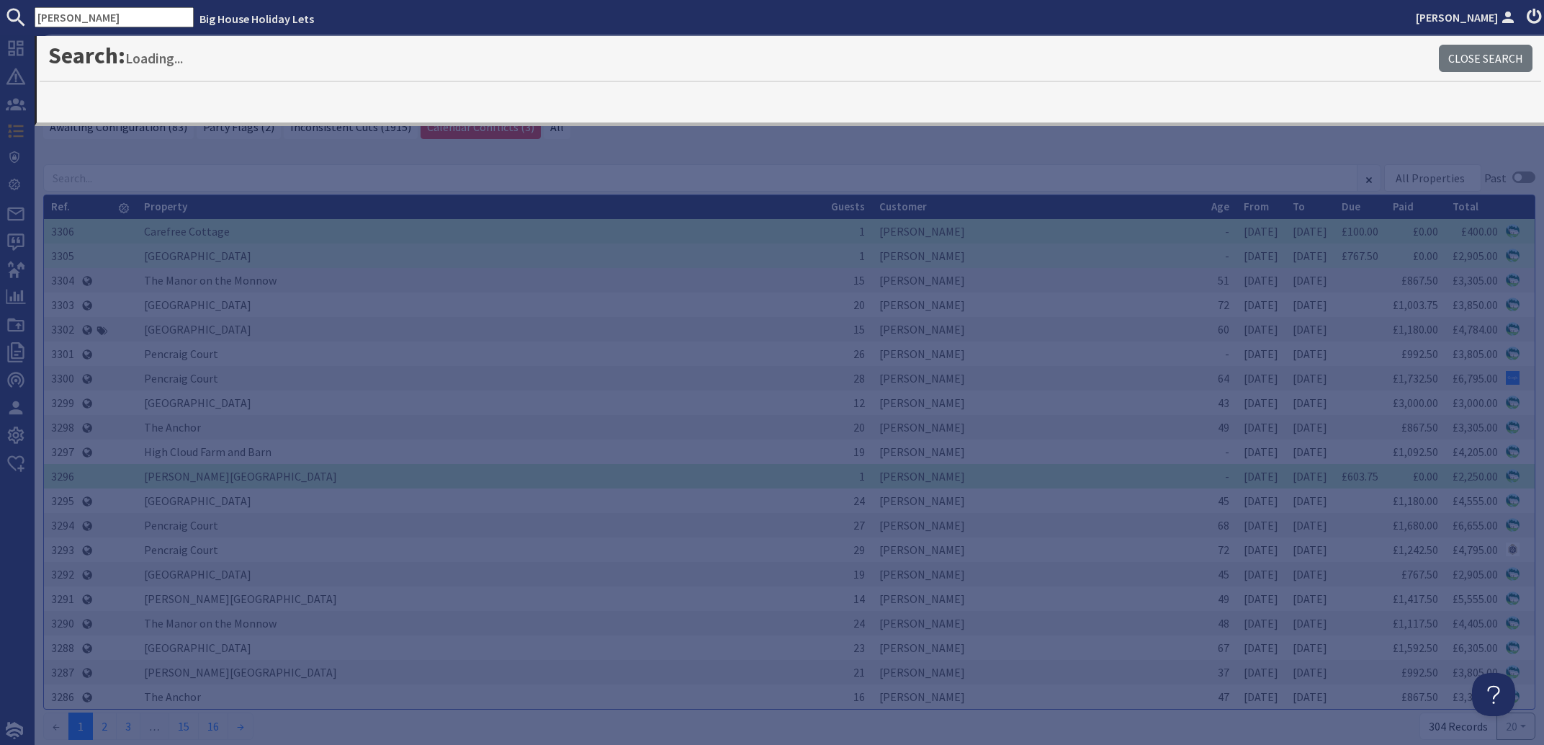
type input "cotterell"
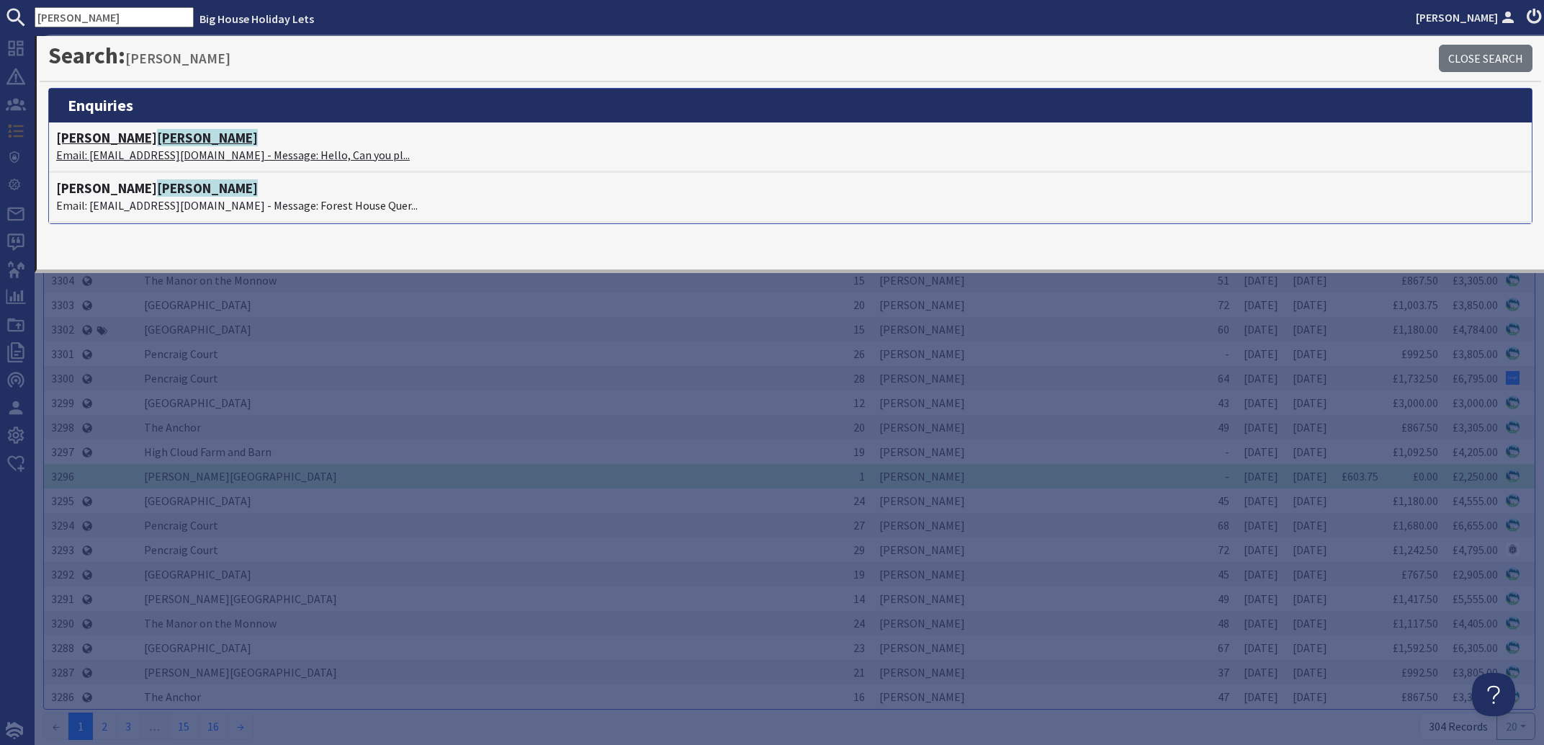
click at [117, 151] on p "Email: caeorchid@aol.com - Message: Hello, Can you pl..." at bounding box center [790, 154] width 1469 height 17
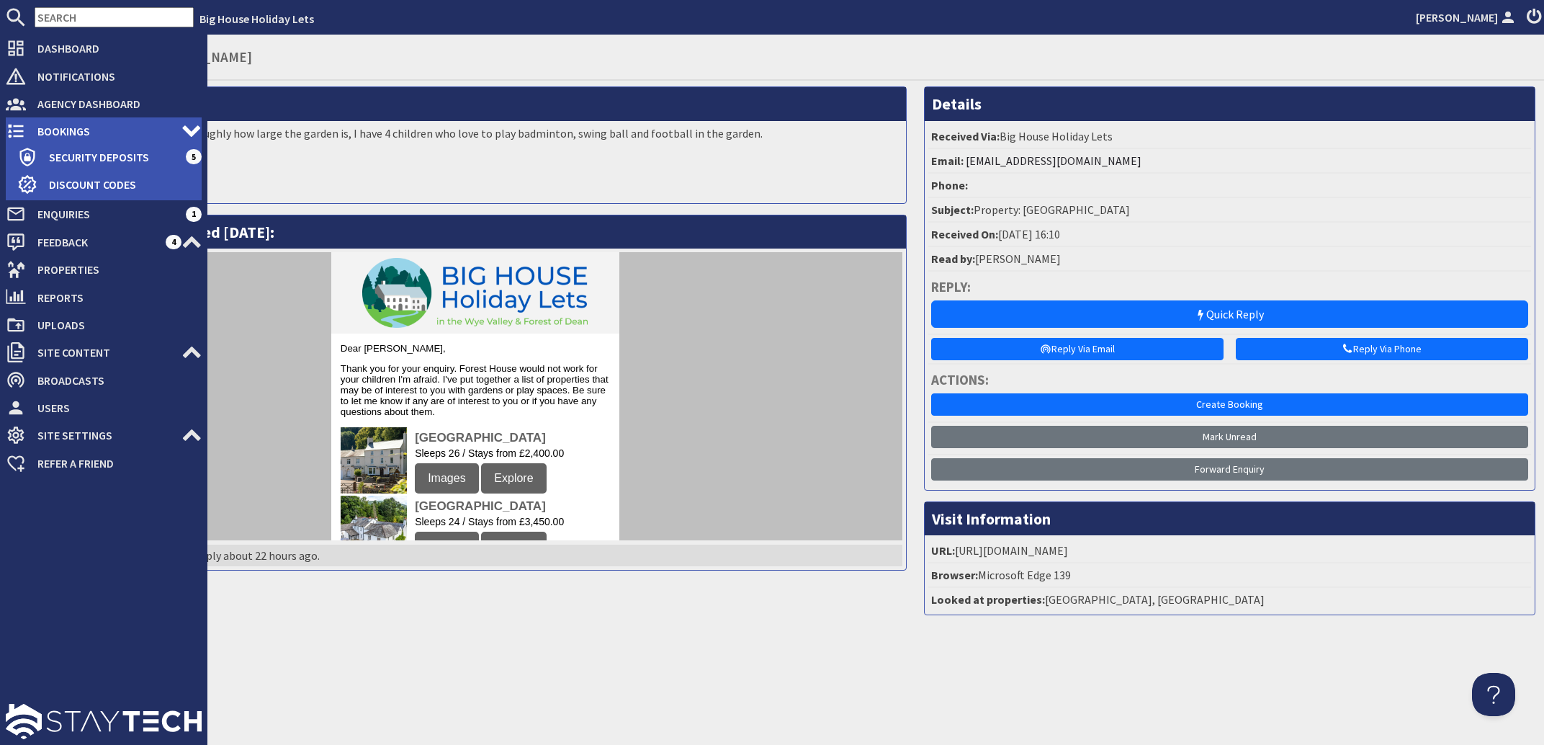
click at [54, 130] on span "Bookings" at bounding box center [104, 131] width 156 height 23
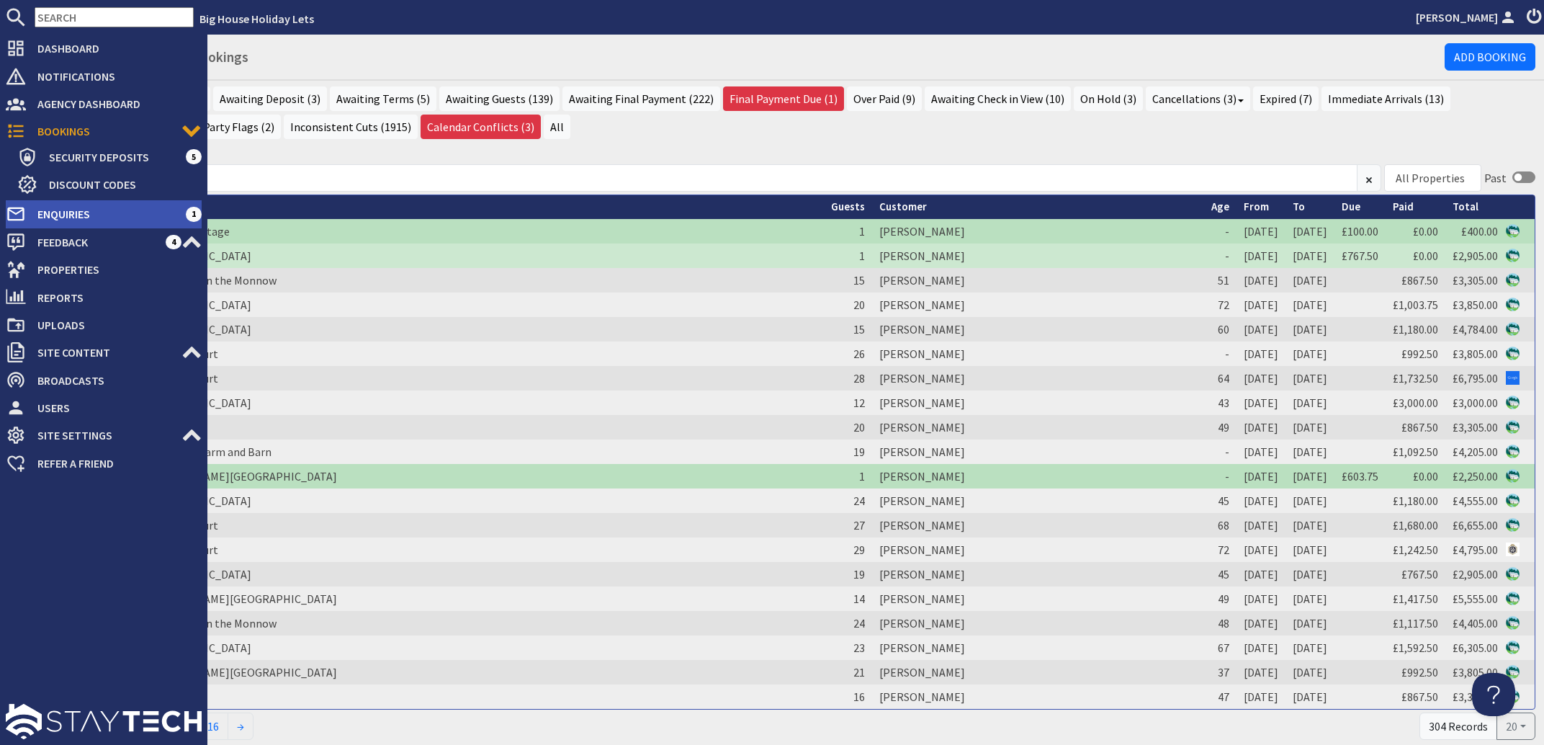
click at [80, 216] on span "Enquiries" at bounding box center [106, 213] width 160 height 23
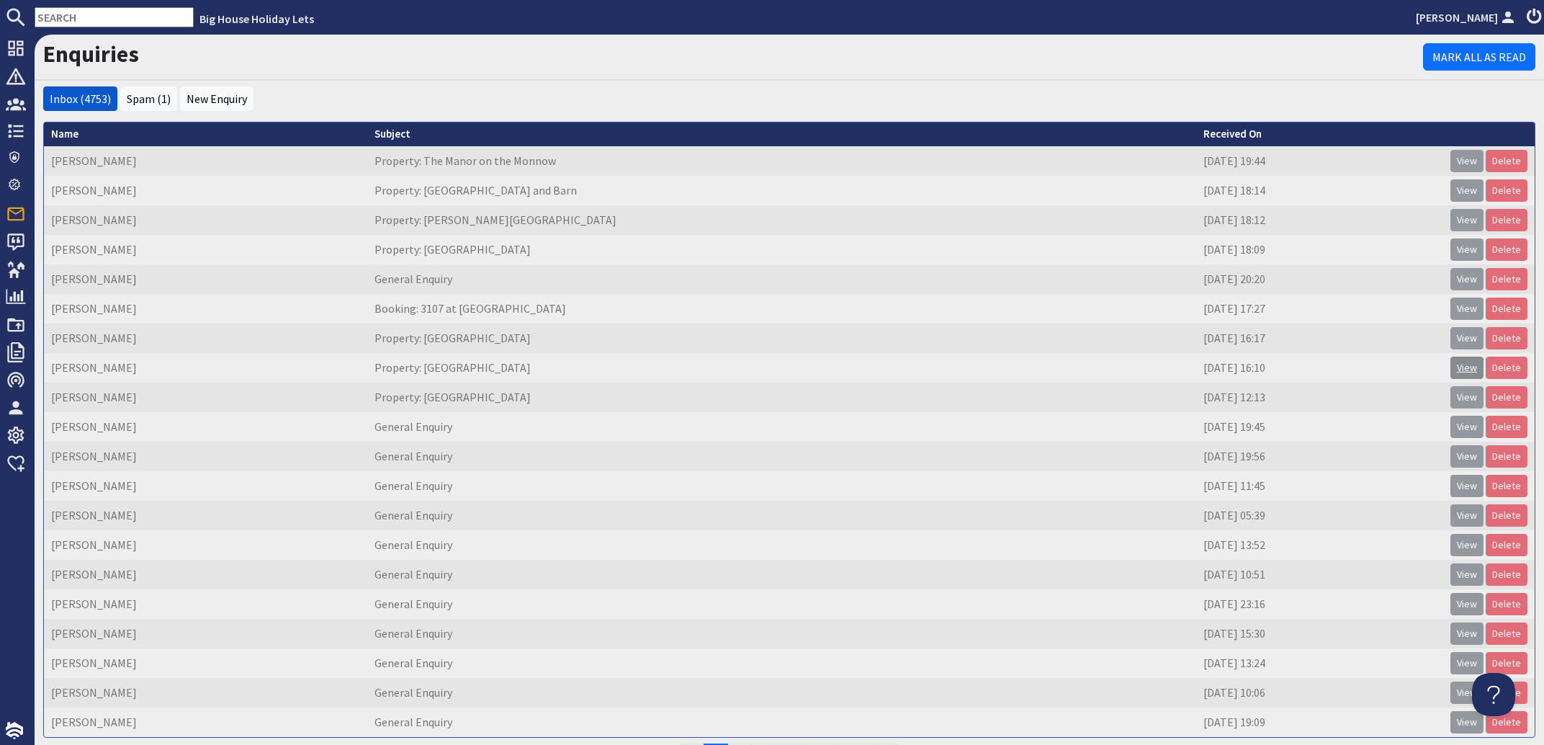
click at [1456, 373] on link "View" at bounding box center [1467, 368] width 33 height 22
click at [1452, 337] on link "View" at bounding box center [1467, 338] width 33 height 22
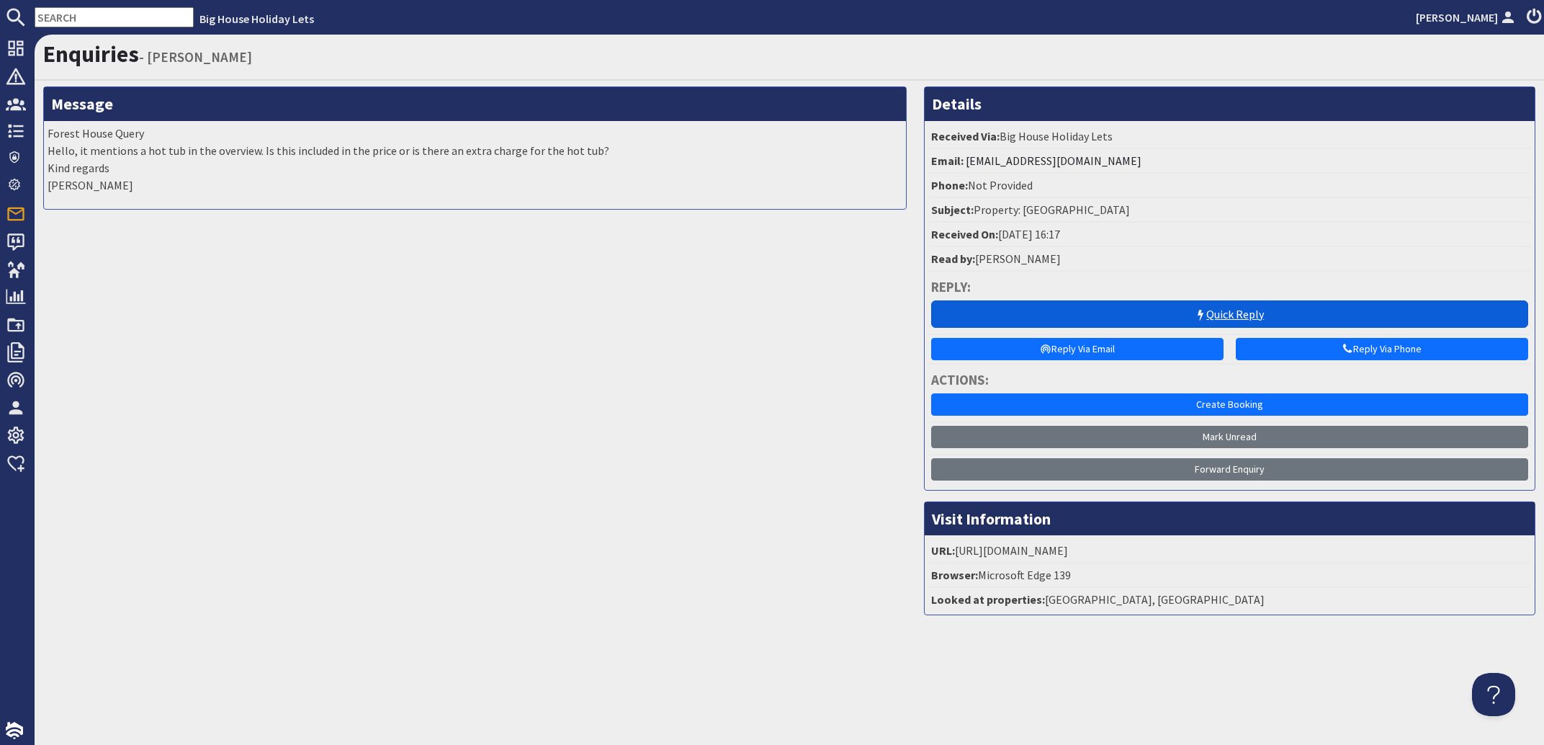
click at [1159, 303] on link "Quick Reply" at bounding box center [1229, 313] width 597 height 27
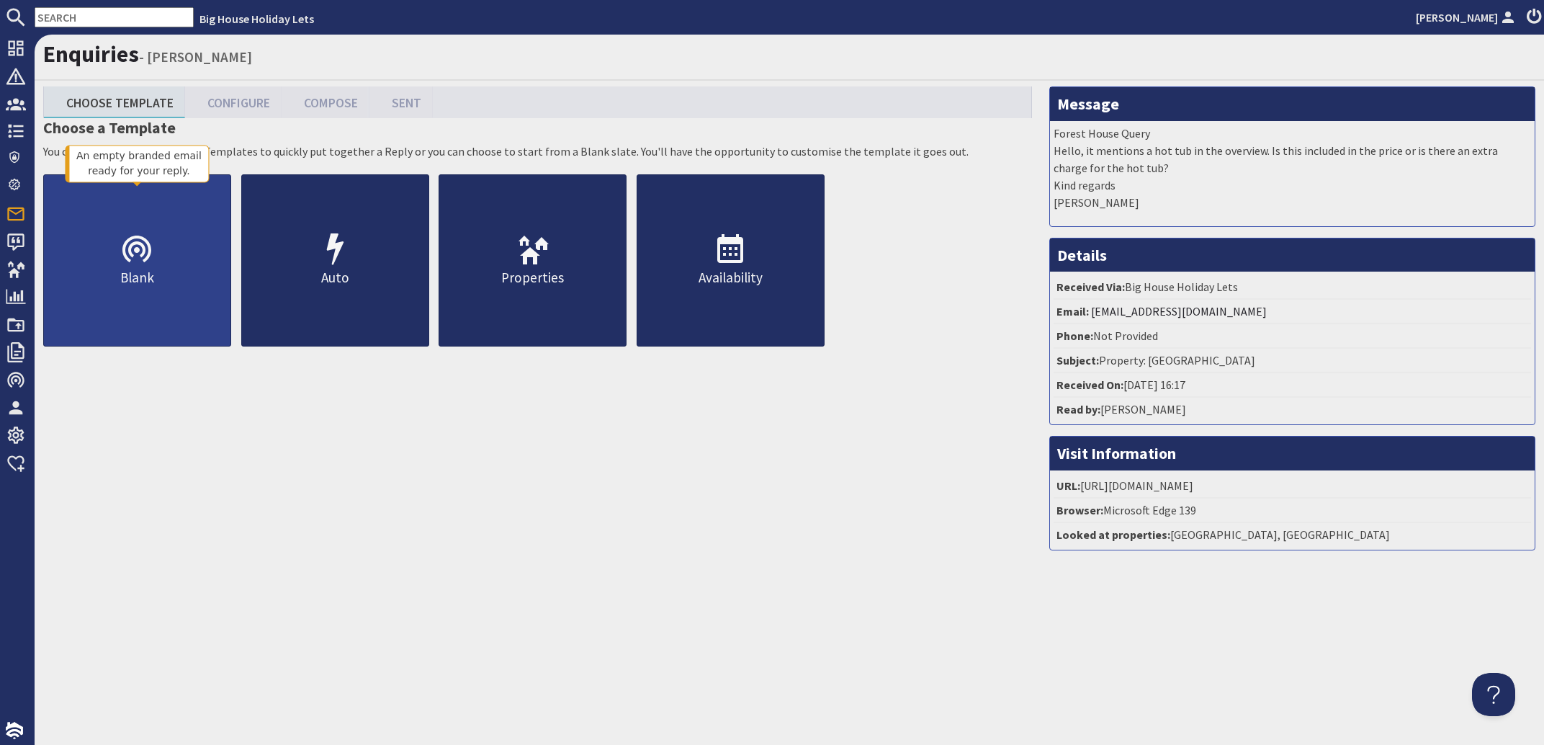
click at [151, 262] on use at bounding box center [136, 249] width 29 height 27
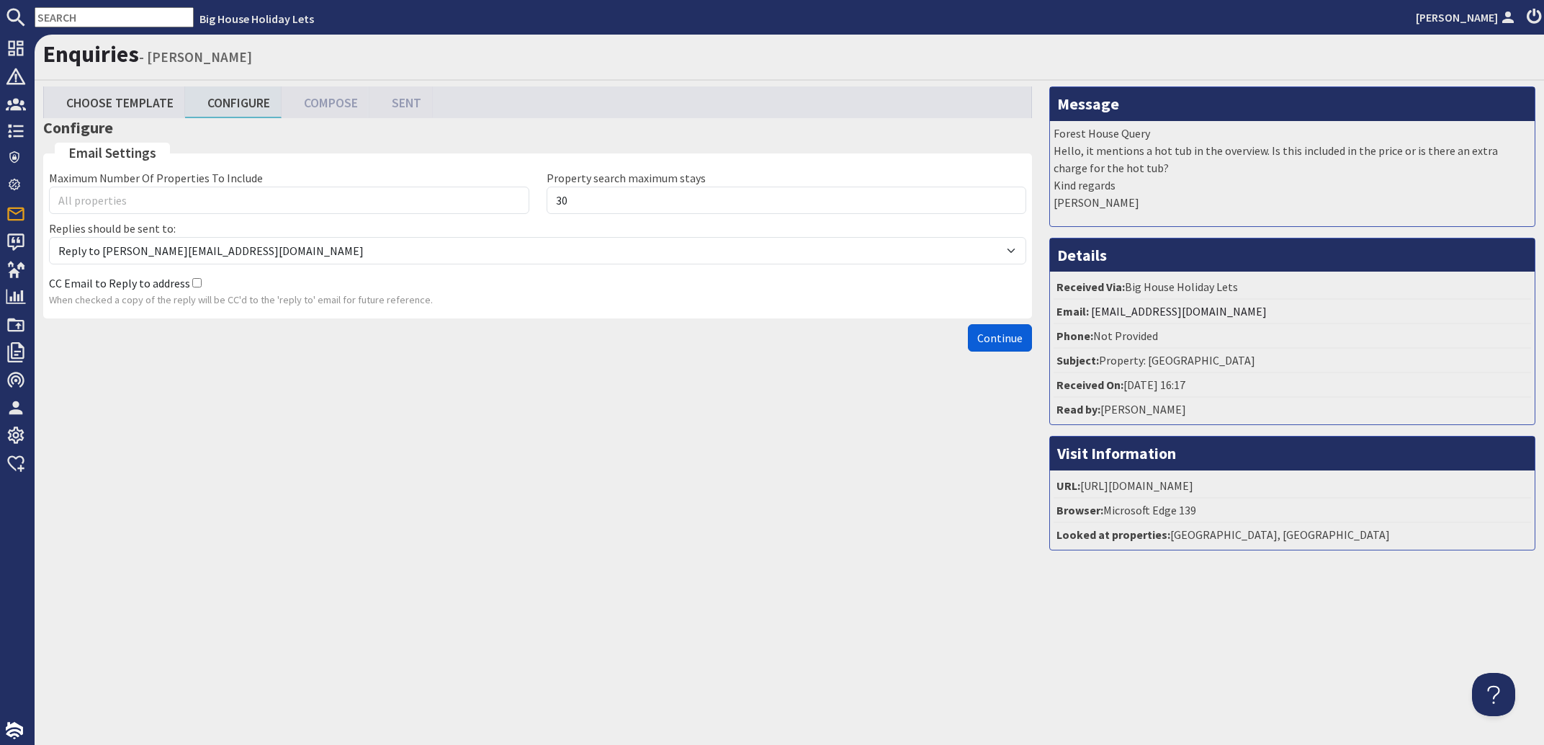
click at [1008, 345] on span "Continue" at bounding box center [1000, 338] width 45 height 14
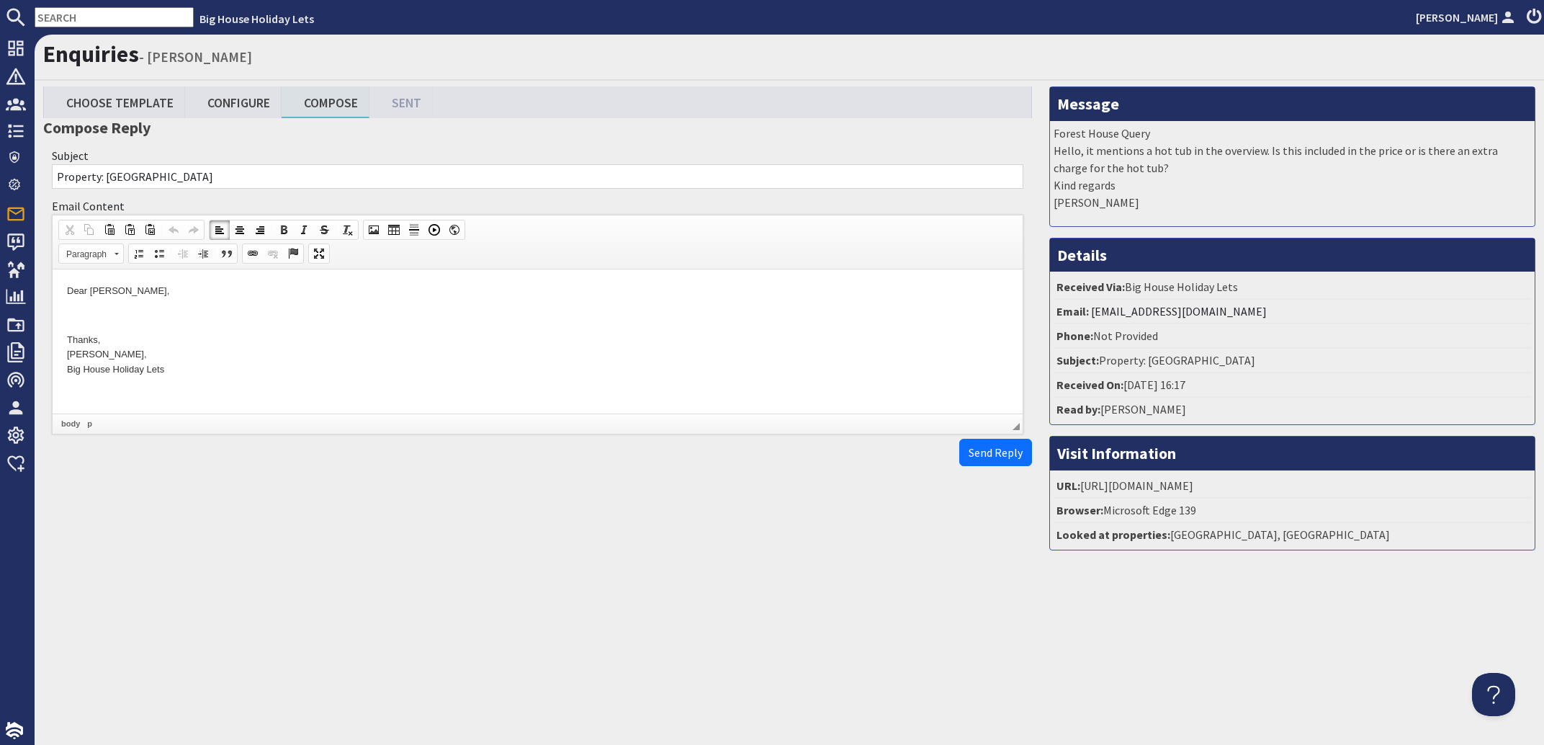
drag, startPoint x: 164, startPoint y: 291, endPoint x: 114, endPoint y: 290, distance: 50.4
click at [114, 290] on p "Dear Denise Cotterell," at bounding box center [537, 291] width 941 height 15
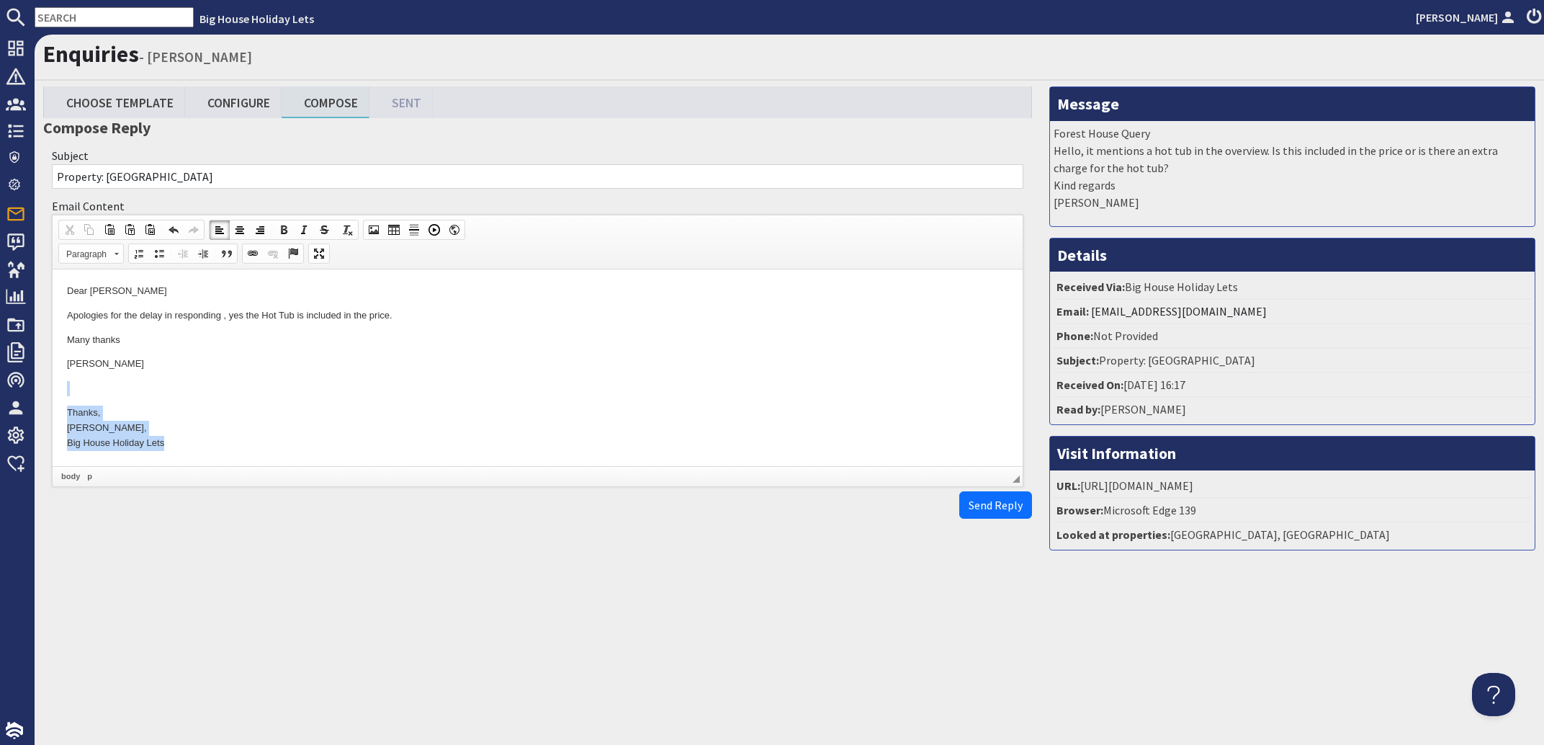
drag, startPoint x: 113, startPoint y: 426, endPoint x: 65, endPoint y: 390, distance: 60.7
click at [65, 390] on html "Dear Denise Apologies for the delay in responding , yes the Hot Tub is included…" at bounding box center [538, 367] width 970 height 196
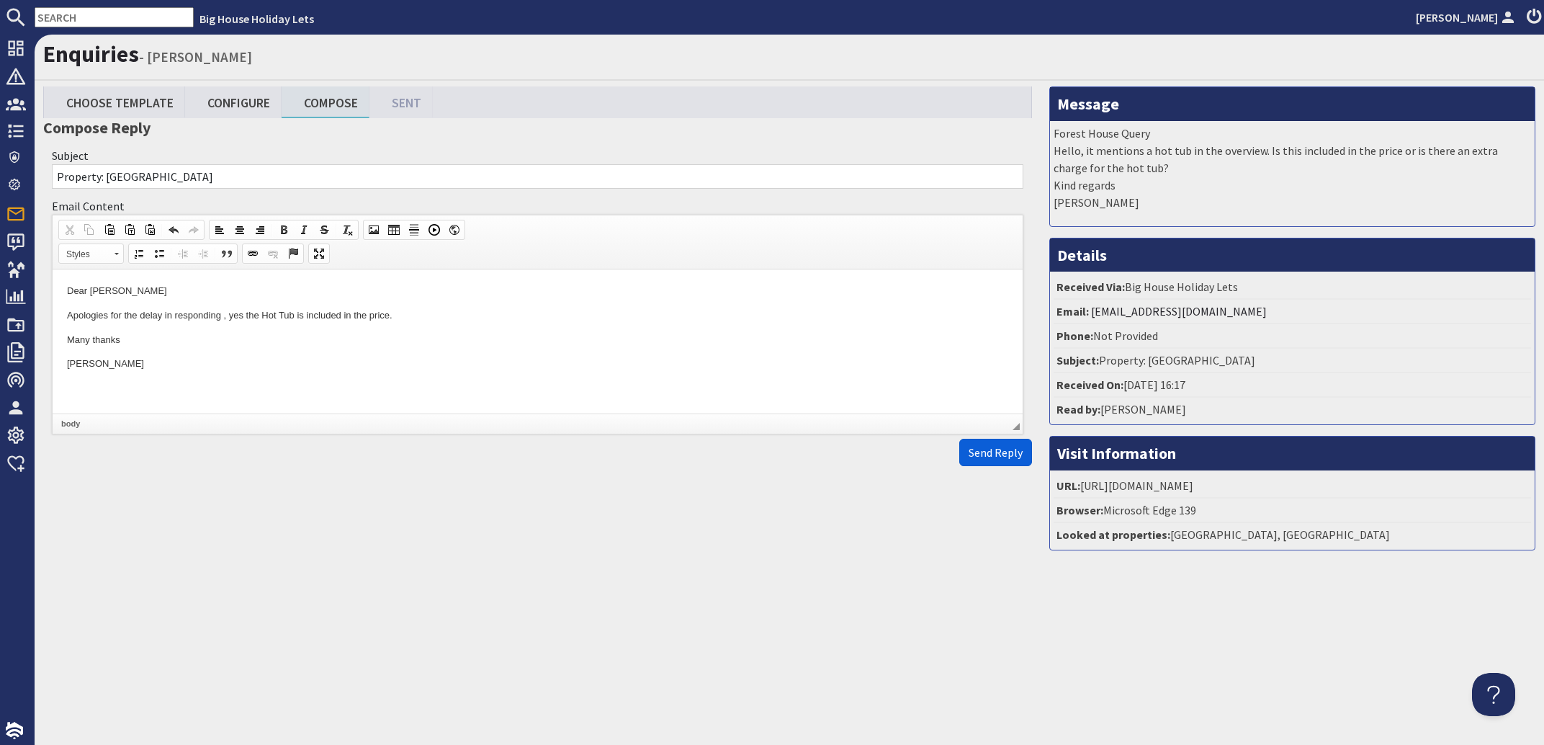
click at [990, 460] on span "Send Reply" at bounding box center [996, 452] width 54 height 14
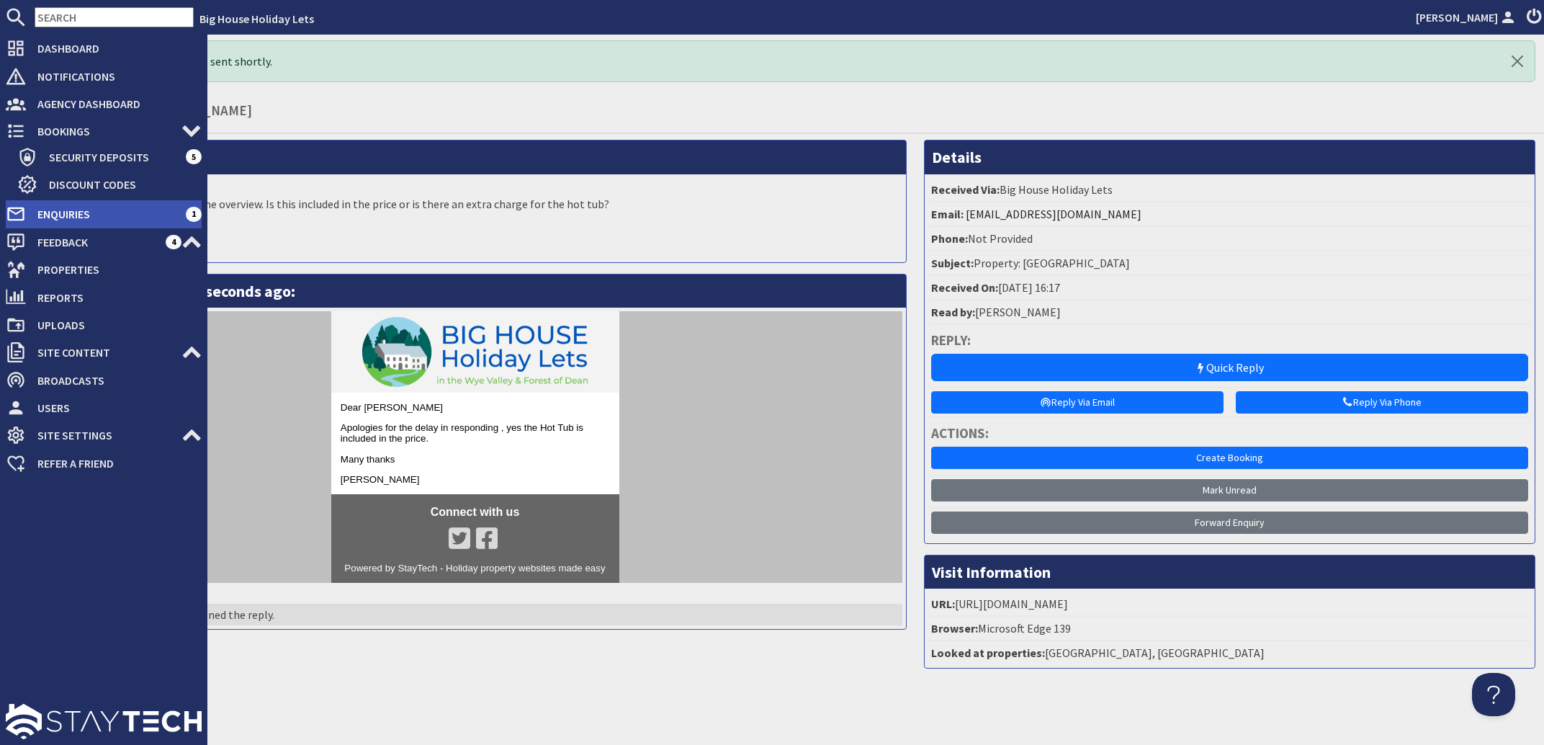
click at [59, 215] on span "Enquiries" at bounding box center [106, 213] width 160 height 23
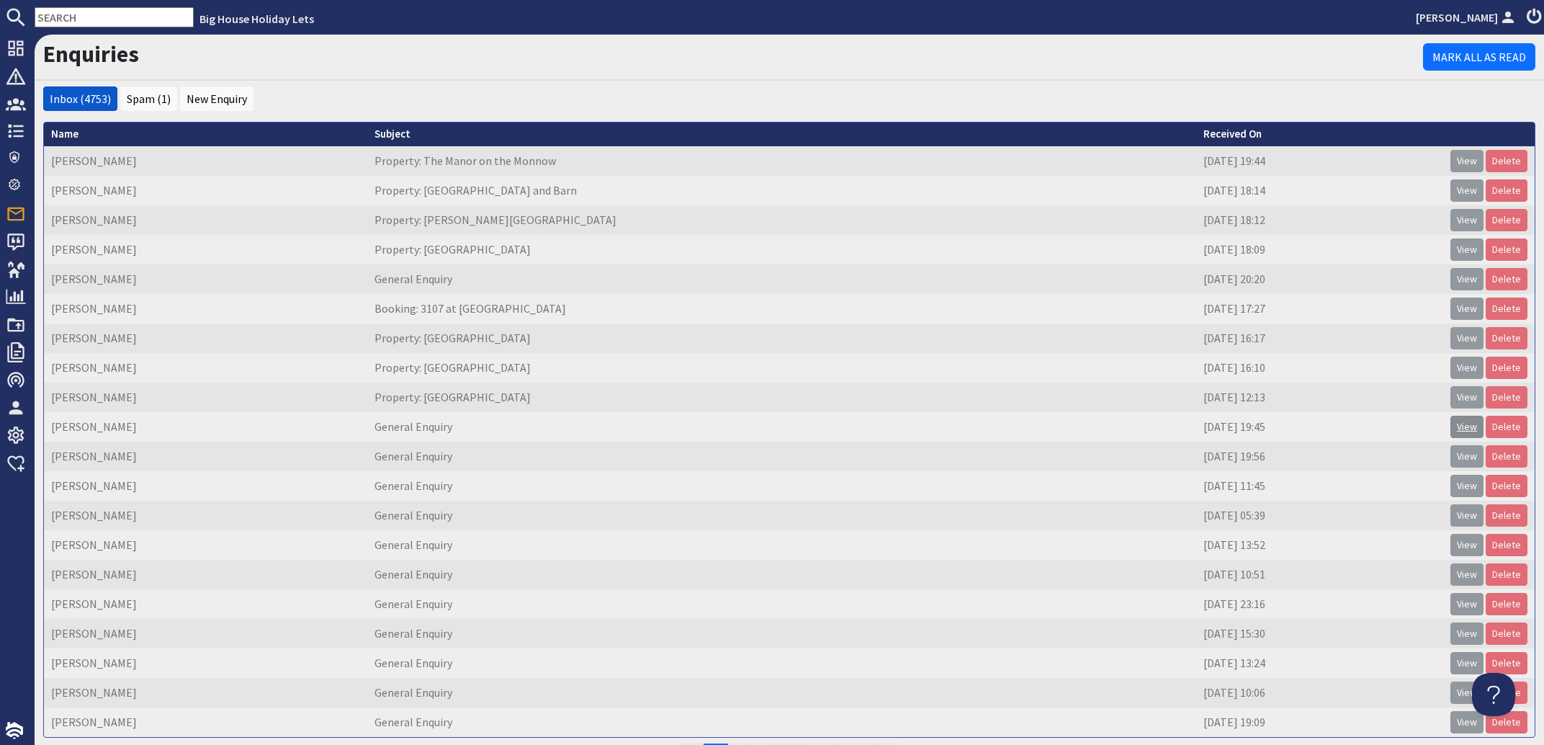
click at [1451, 425] on link "View" at bounding box center [1467, 427] width 33 height 22
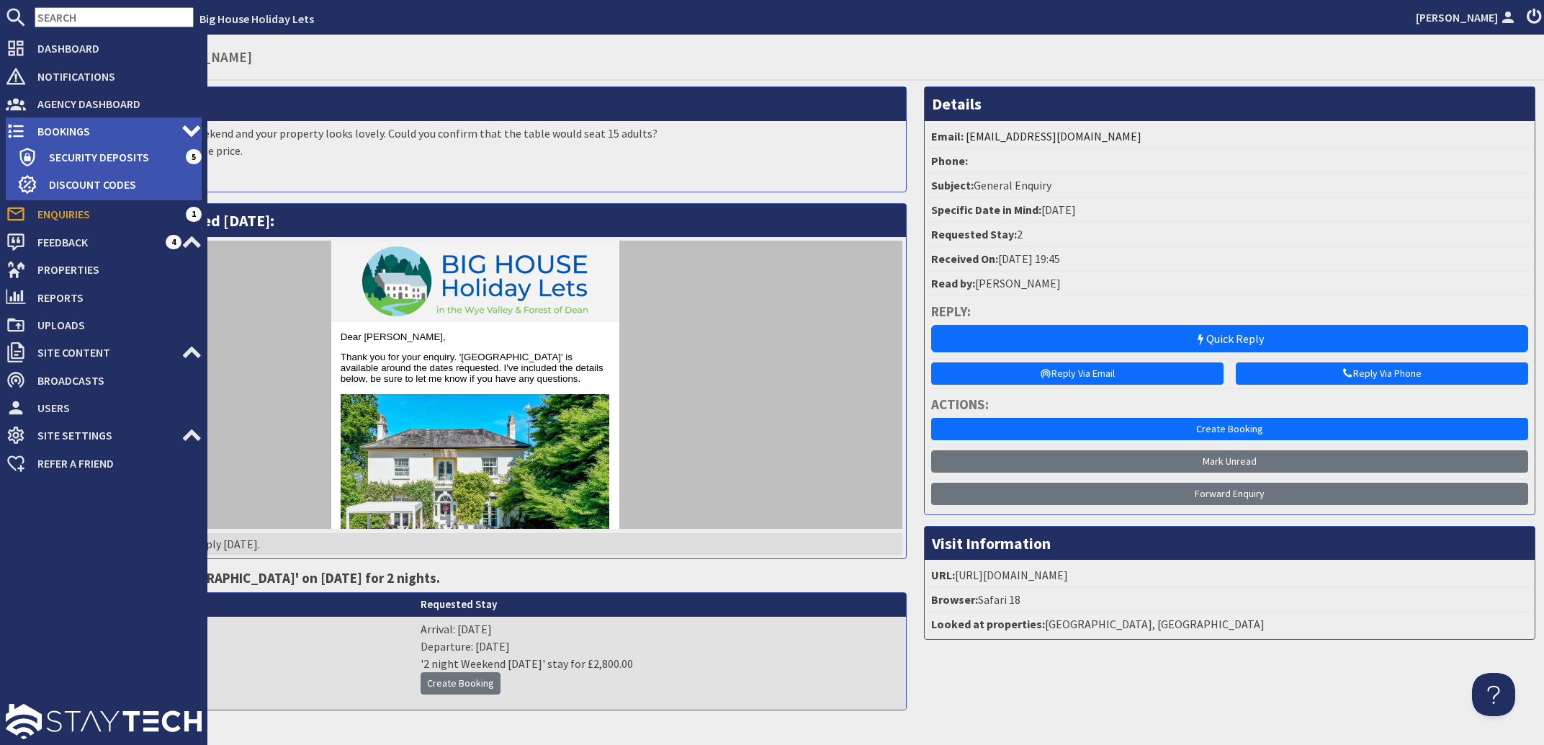
click at [68, 130] on span "Bookings" at bounding box center [104, 131] width 156 height 23
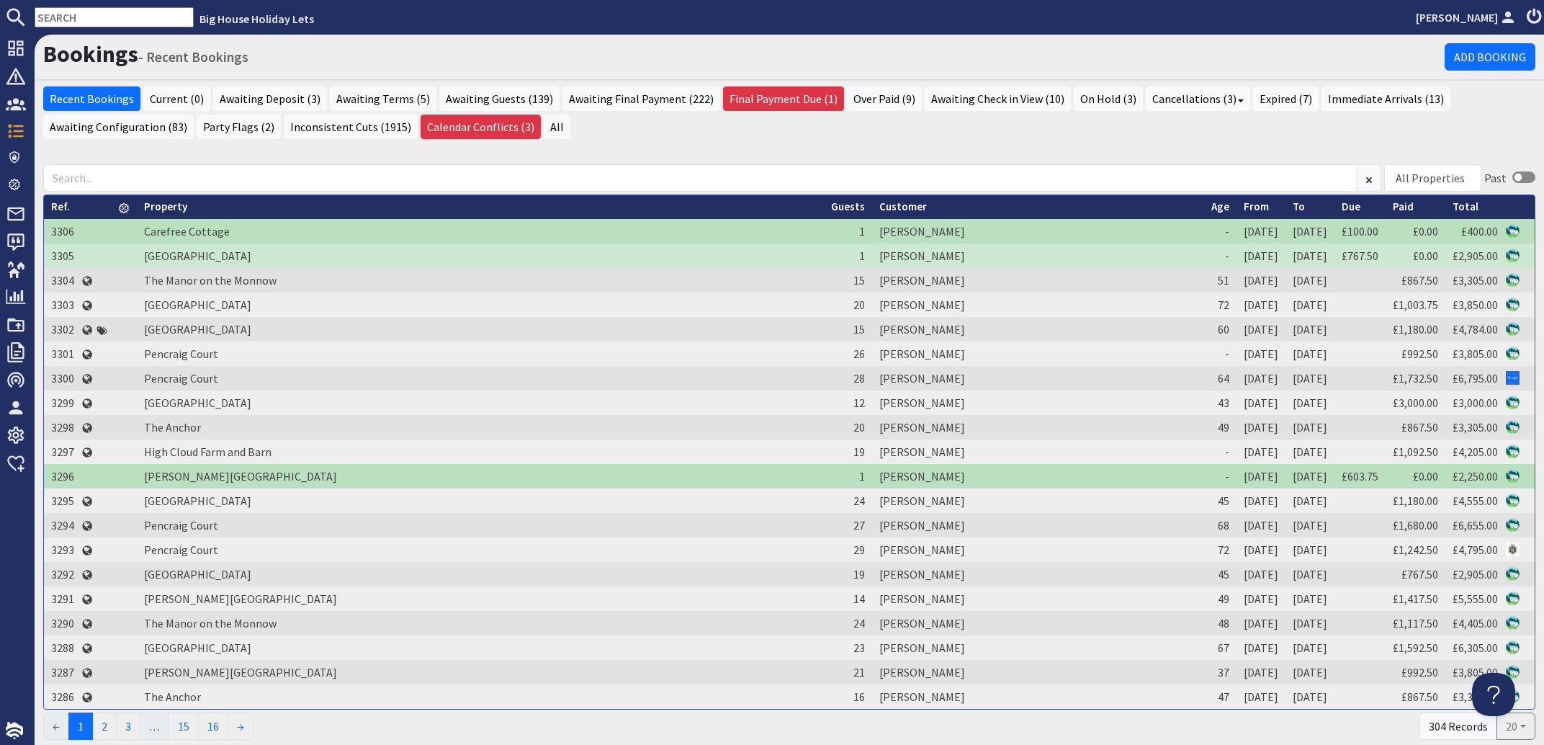
click at [96, 21] on input "text" at bounding box center [114, 17] width 159 height 20
click at [96, 19] on input "text" at bounding box center [114, 17] width 159 height 20
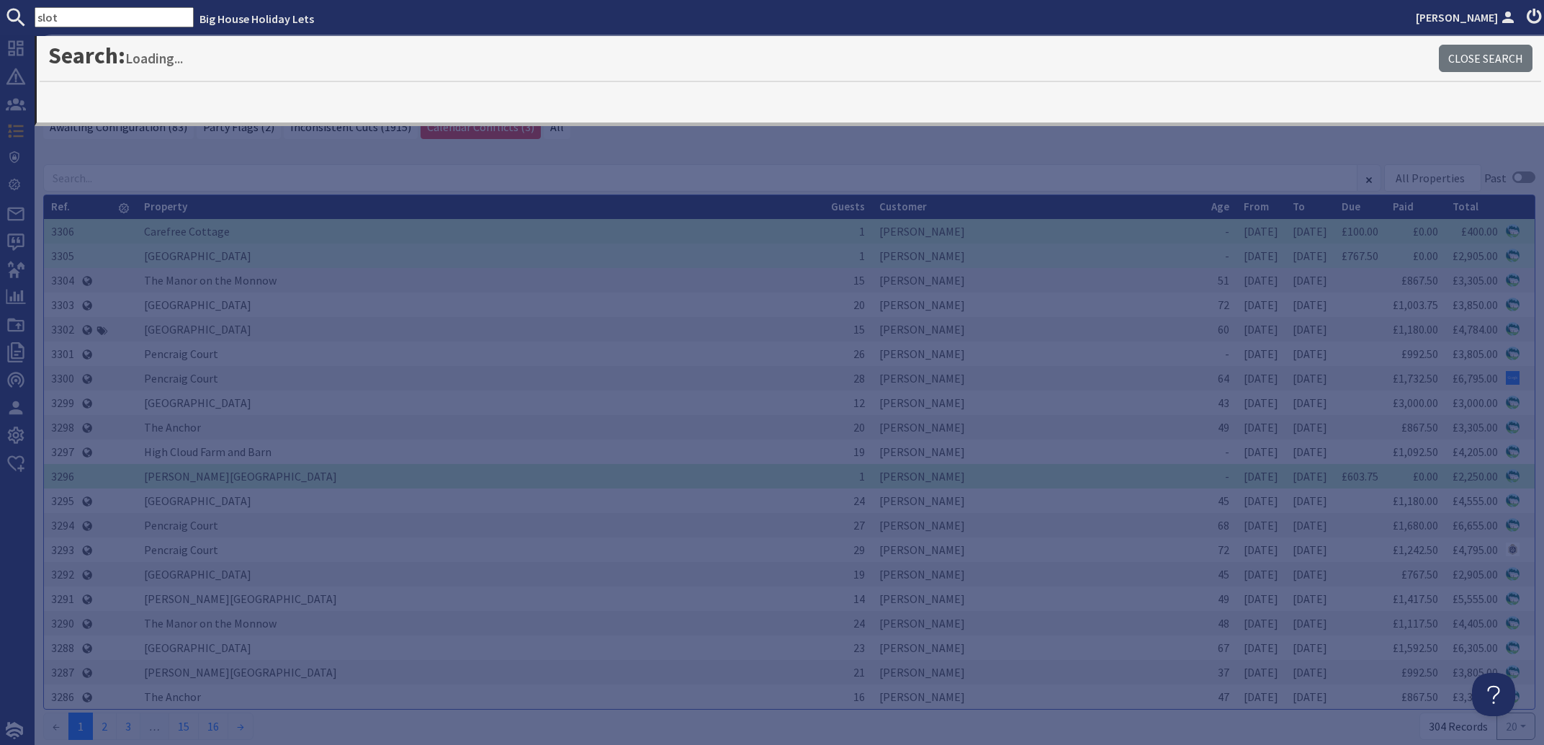
type input "slot"
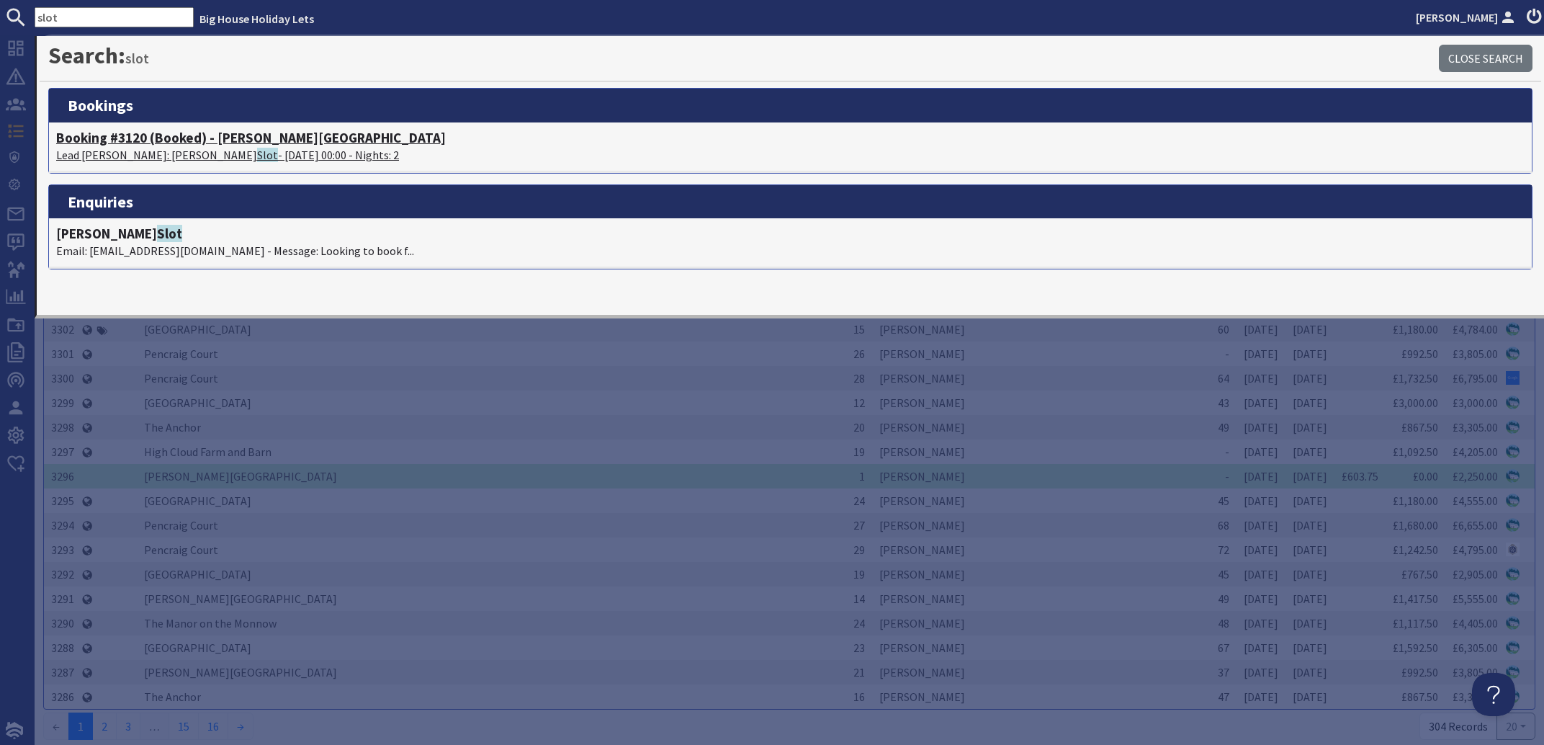
click at [138, 154] on p "Lead [PERSON_NAME]: [PERSON_NAME] - [DATE] 00:00 - Nights: 2" at bounding box center [790, 154] width 1469 height 17
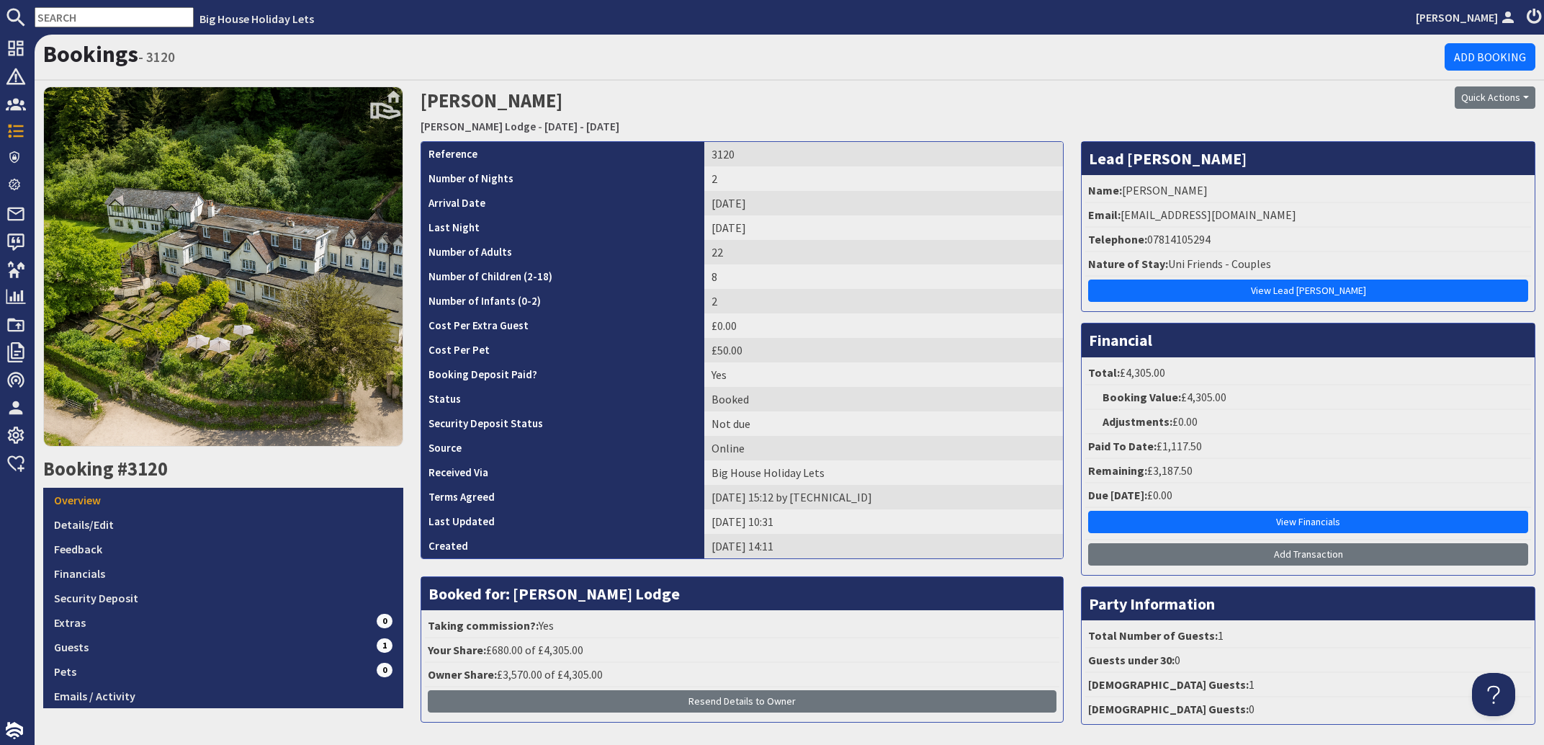
click at [99, 18] on input "text" at bounding box center [114, 17] width 159 height 20
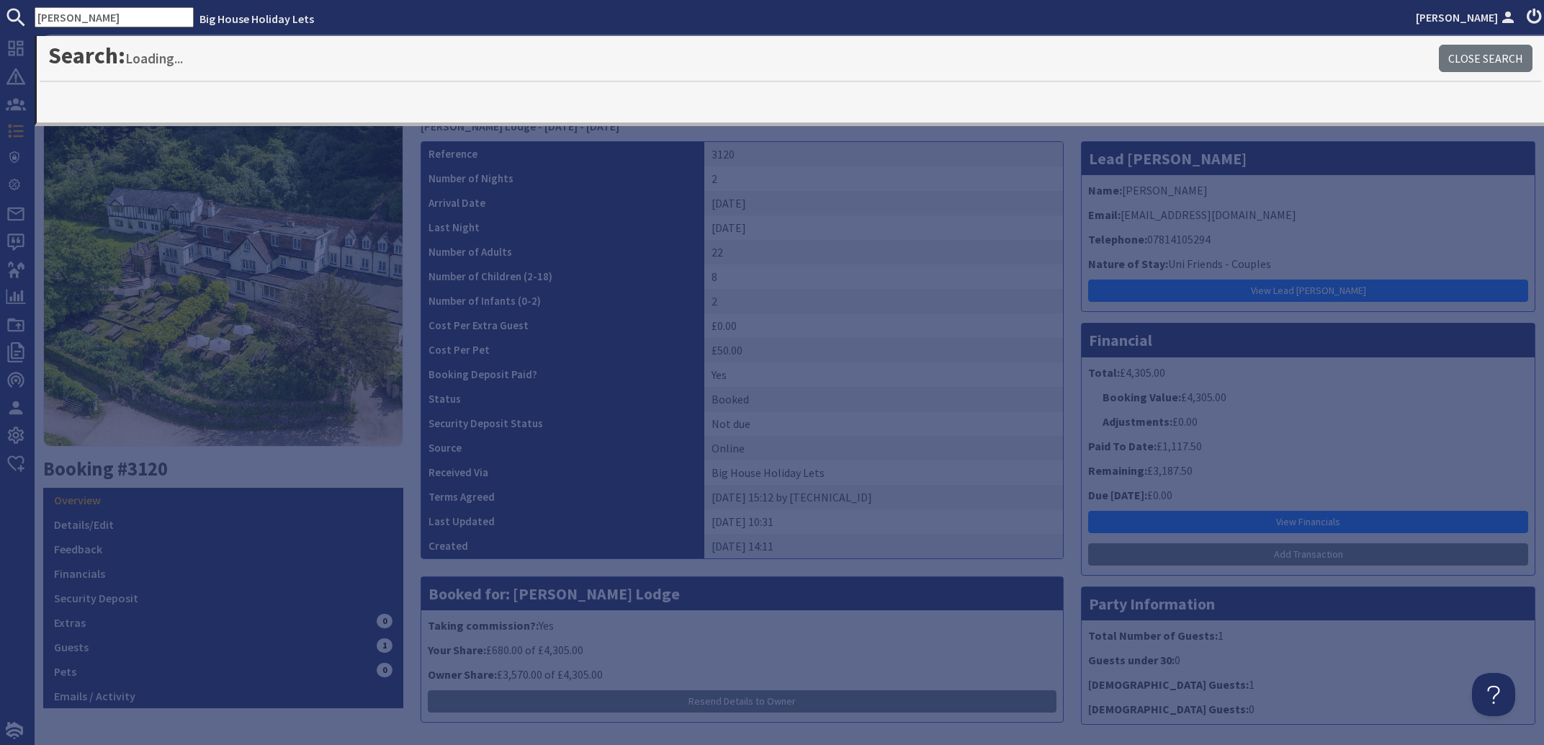
type input "collins"
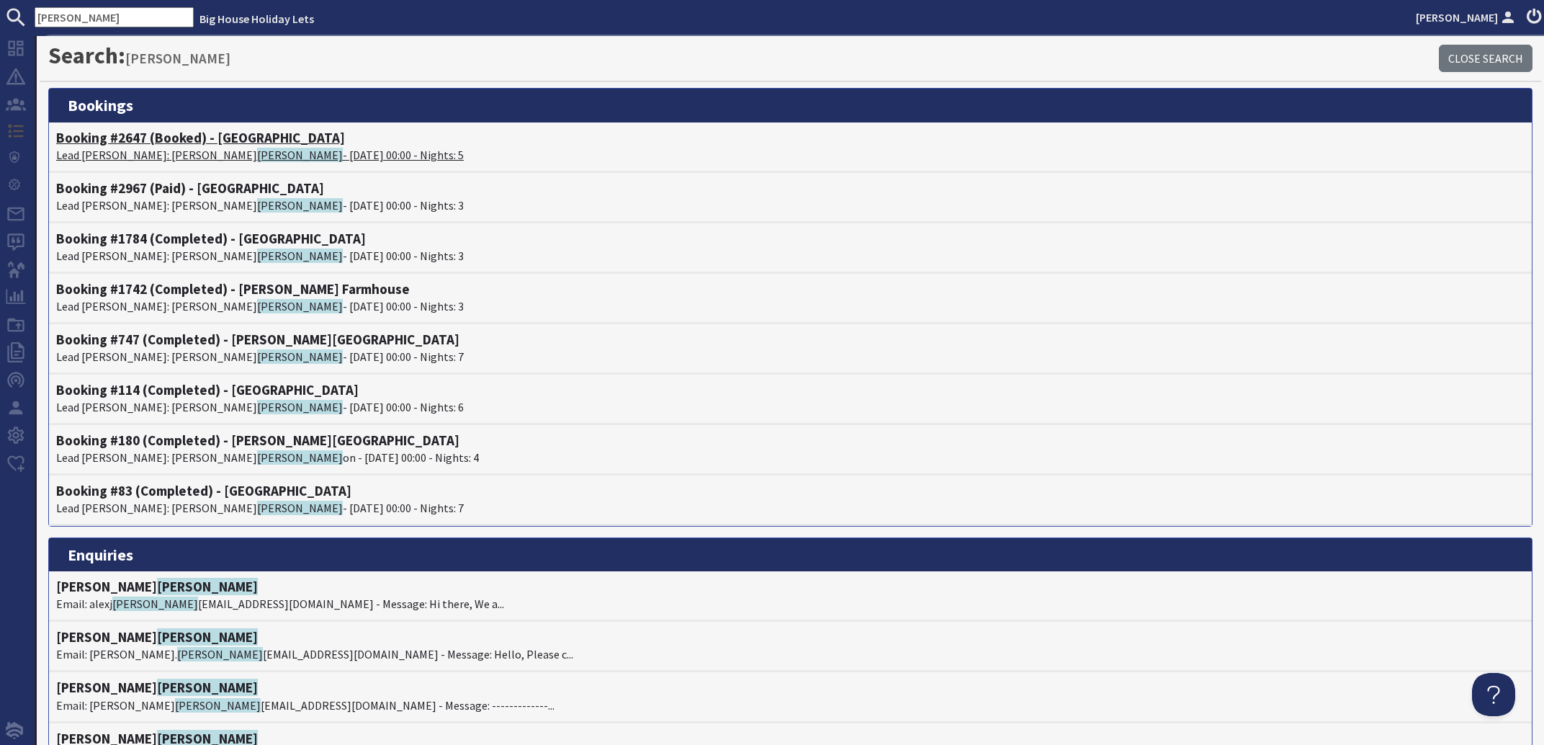
click at [257, 148] on span "Collins" at bounding box center [300, 155] width 86 height 14
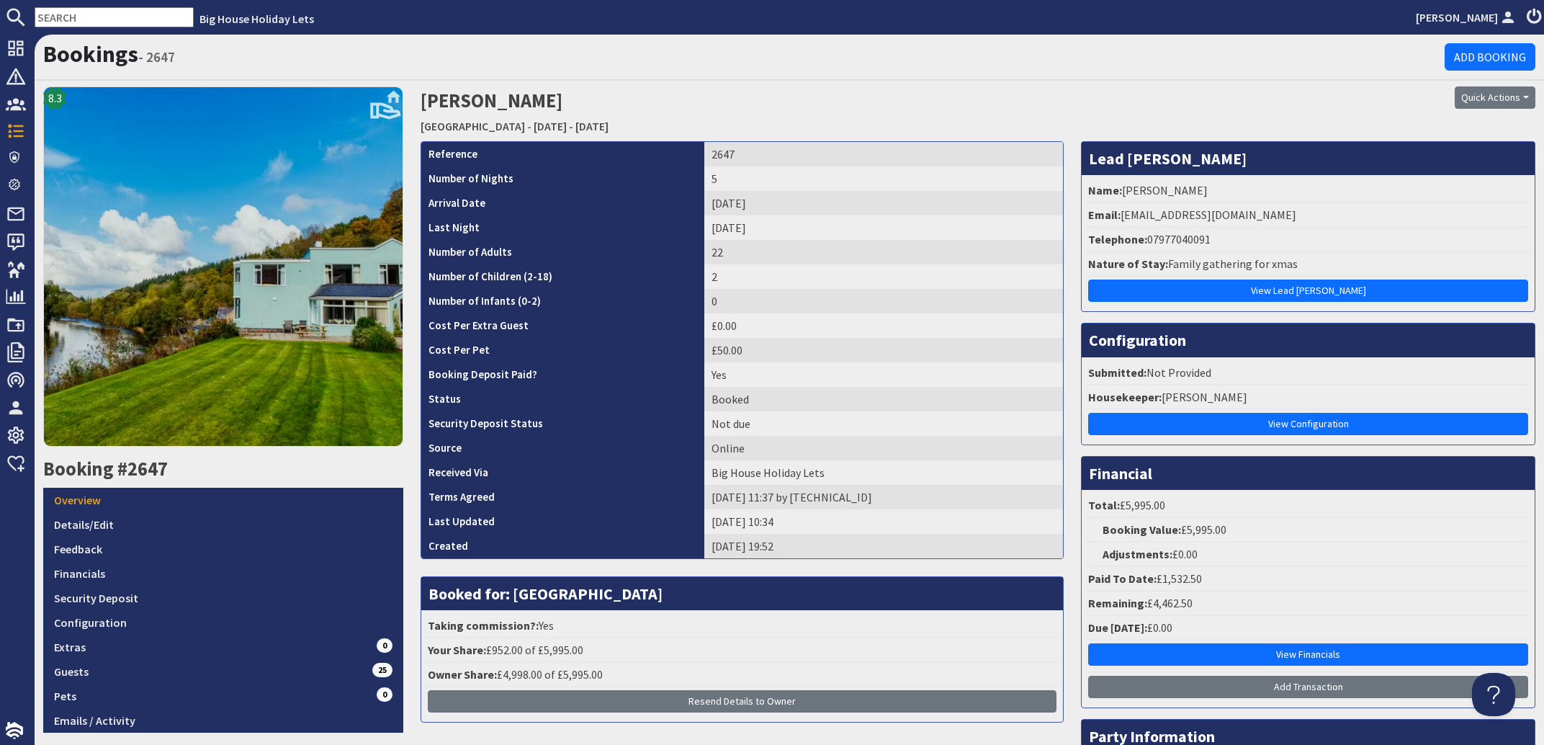
click at [119, 17] on input "text" at bounding box center [114, 17] width 159 height 20
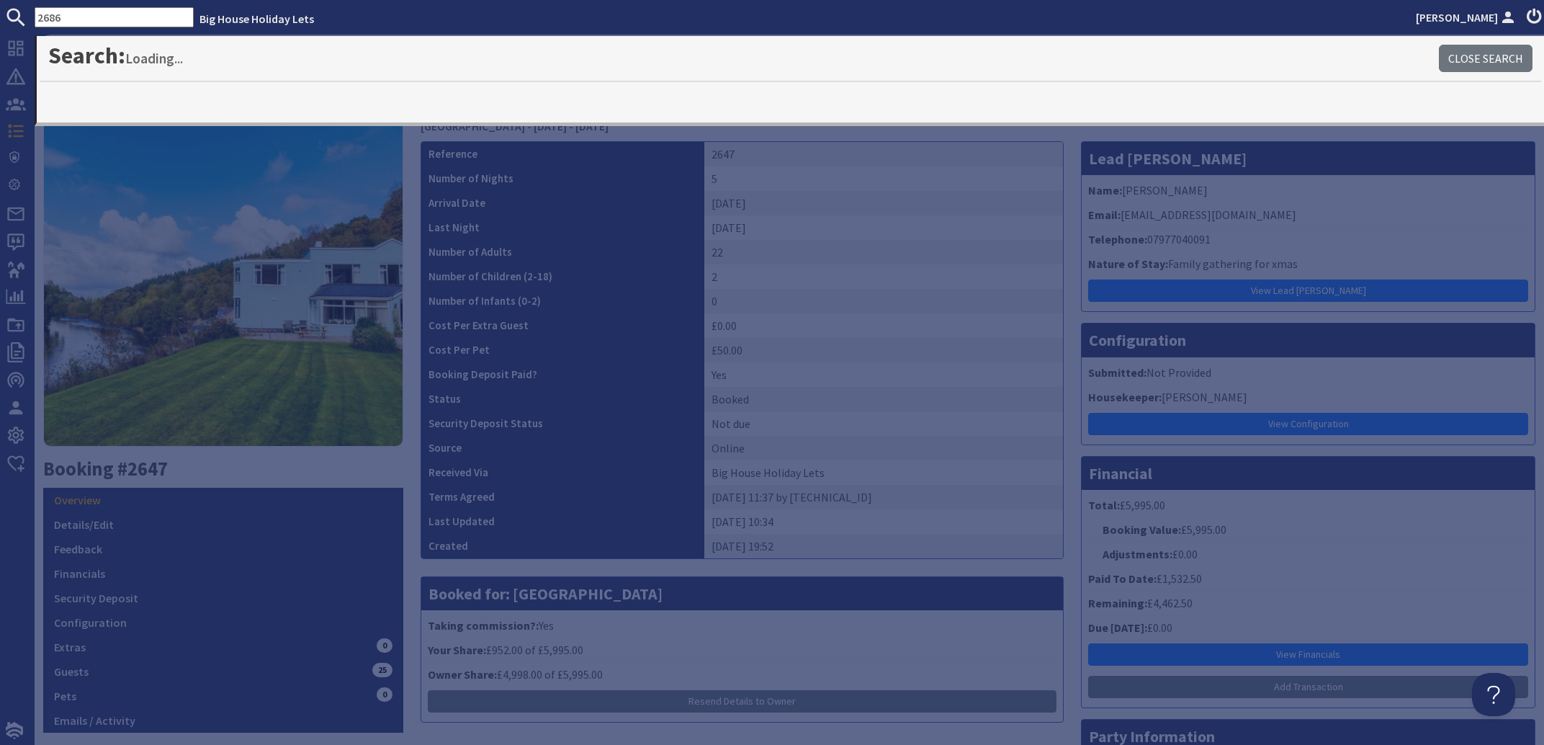
type input "2686"
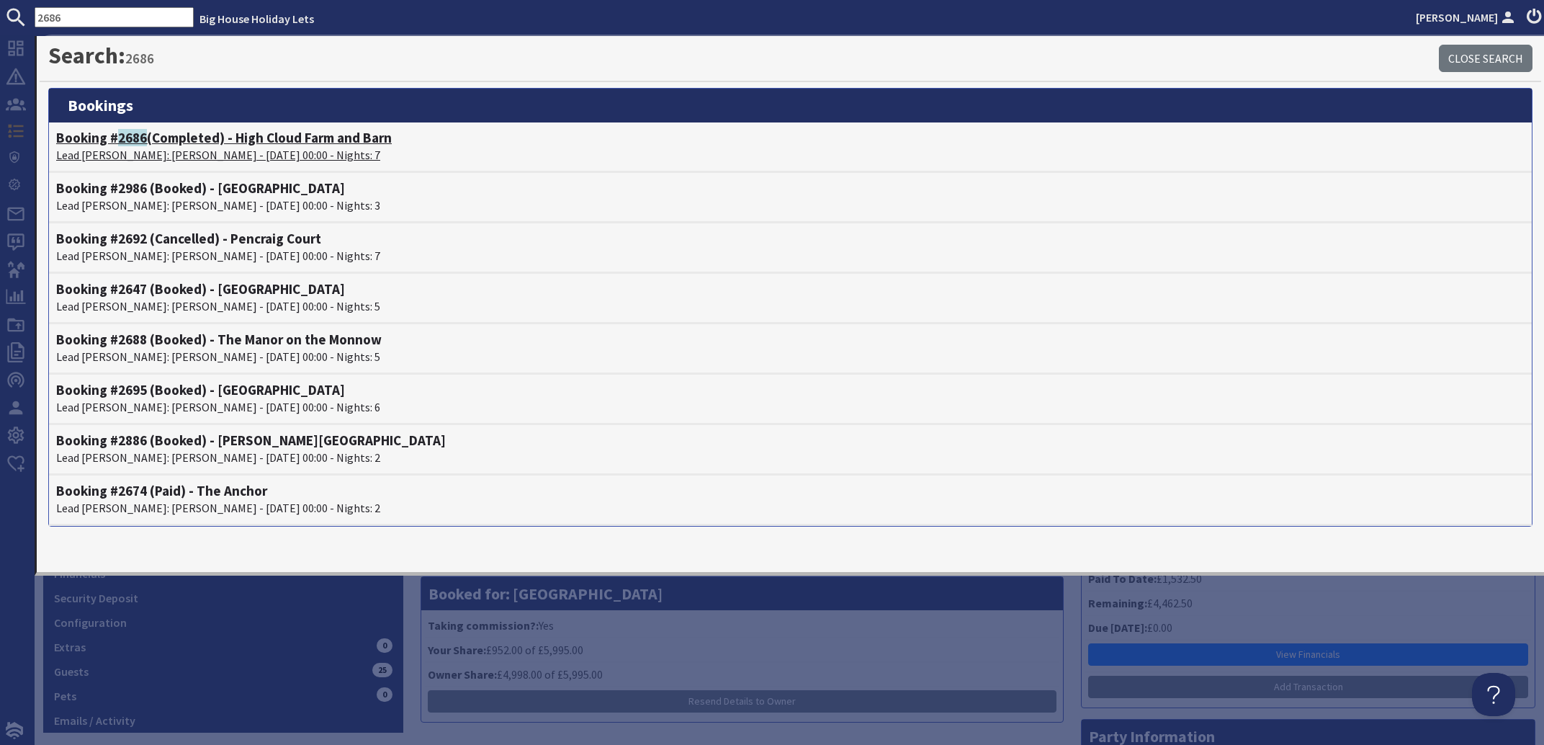
click at [149, 151] on p "Lead Booker: Nathan Phillips - 22/08/2025 00:00 - Nights: 7" at bounding box center [790, 154] width 1469 height 17
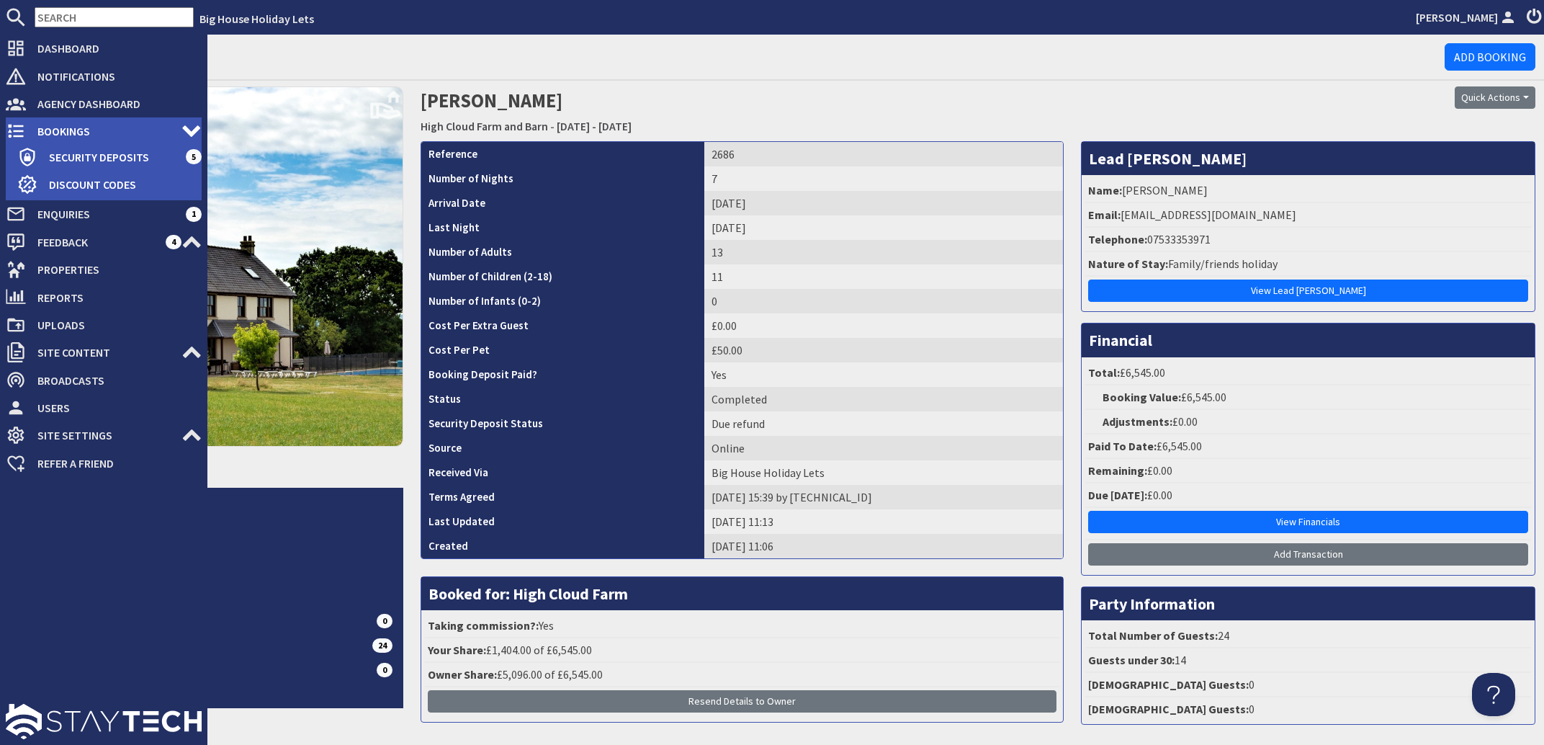
click at [50, 127] on span "Bookings" at bounding box center [104, 131] width 156 height 23
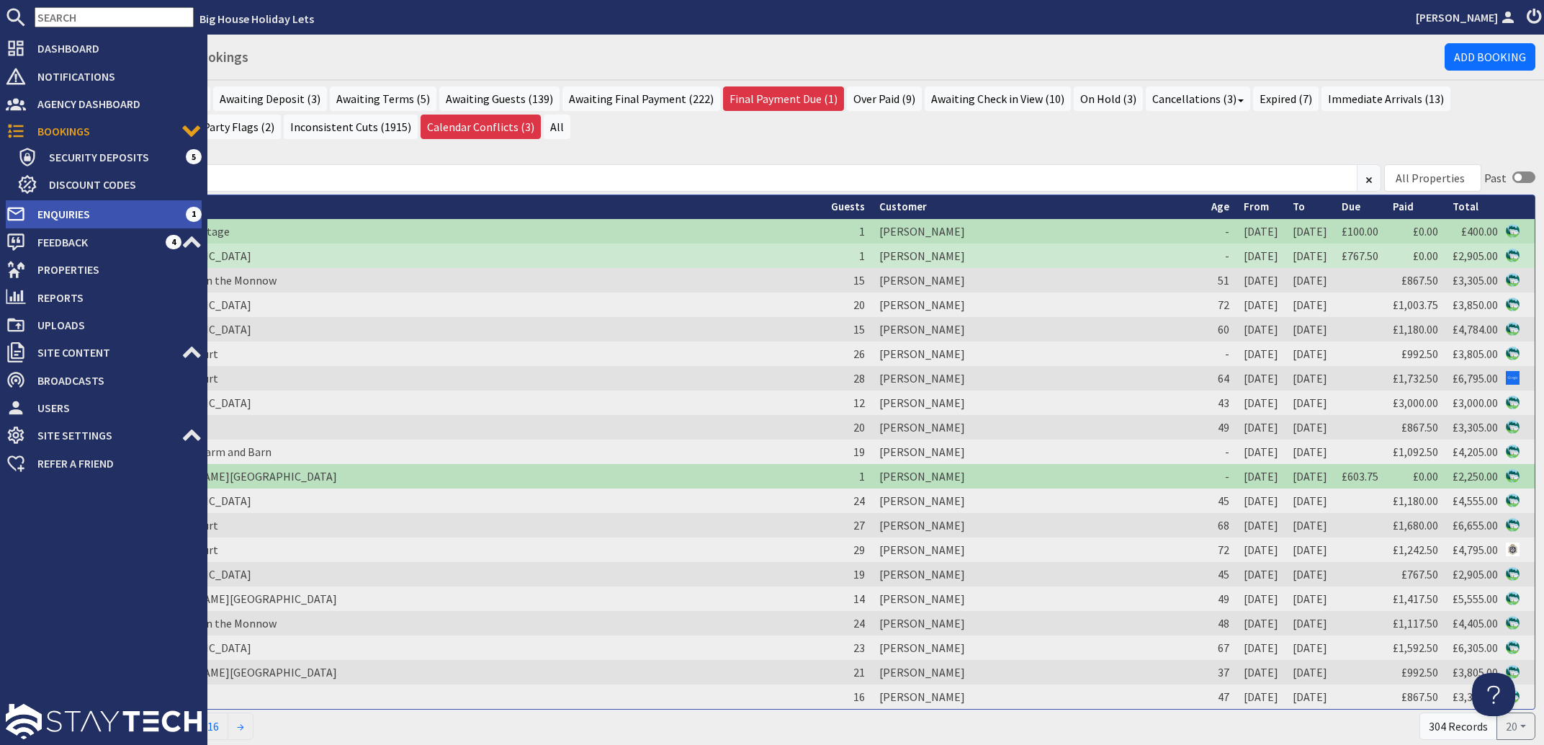
click at [63, 215] on span "Enquiries" at bounding box center [106, 213] width 160 height 23
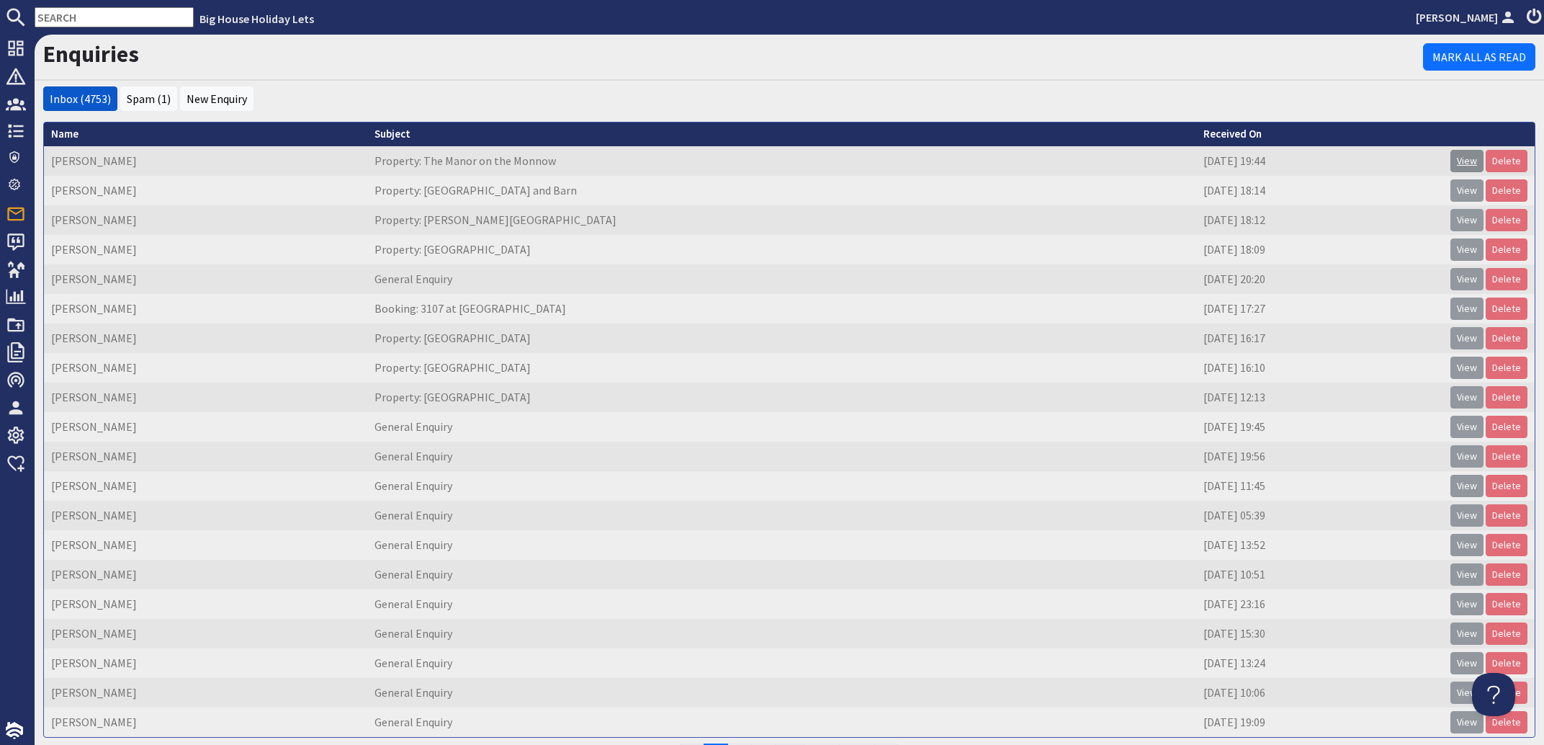
click at [1451, 158] on link "View" at bounding box center [1467, 161] width 33 height 22
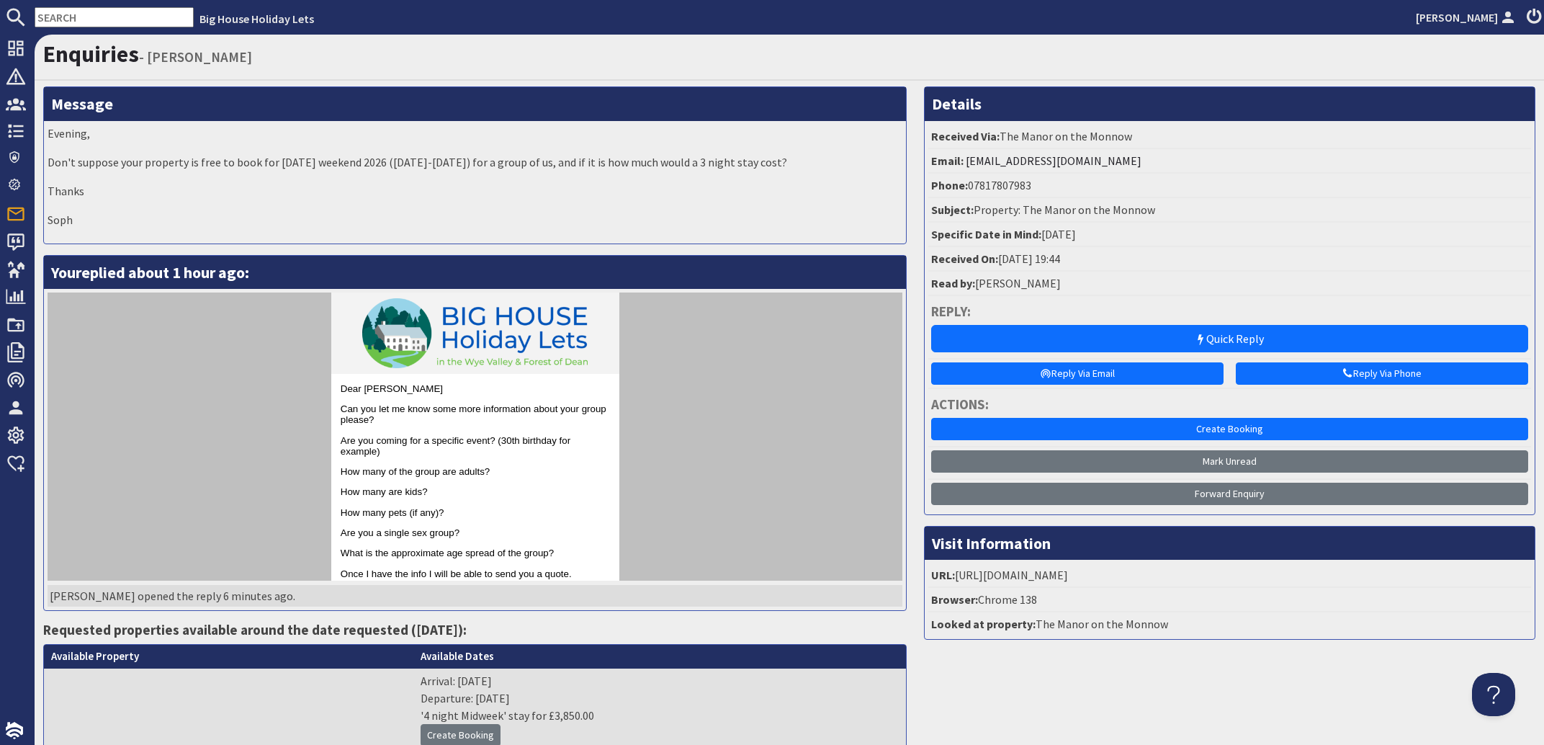
click at [91, 16] on input "text" at bounding box center [114, 17] width 159 height 20
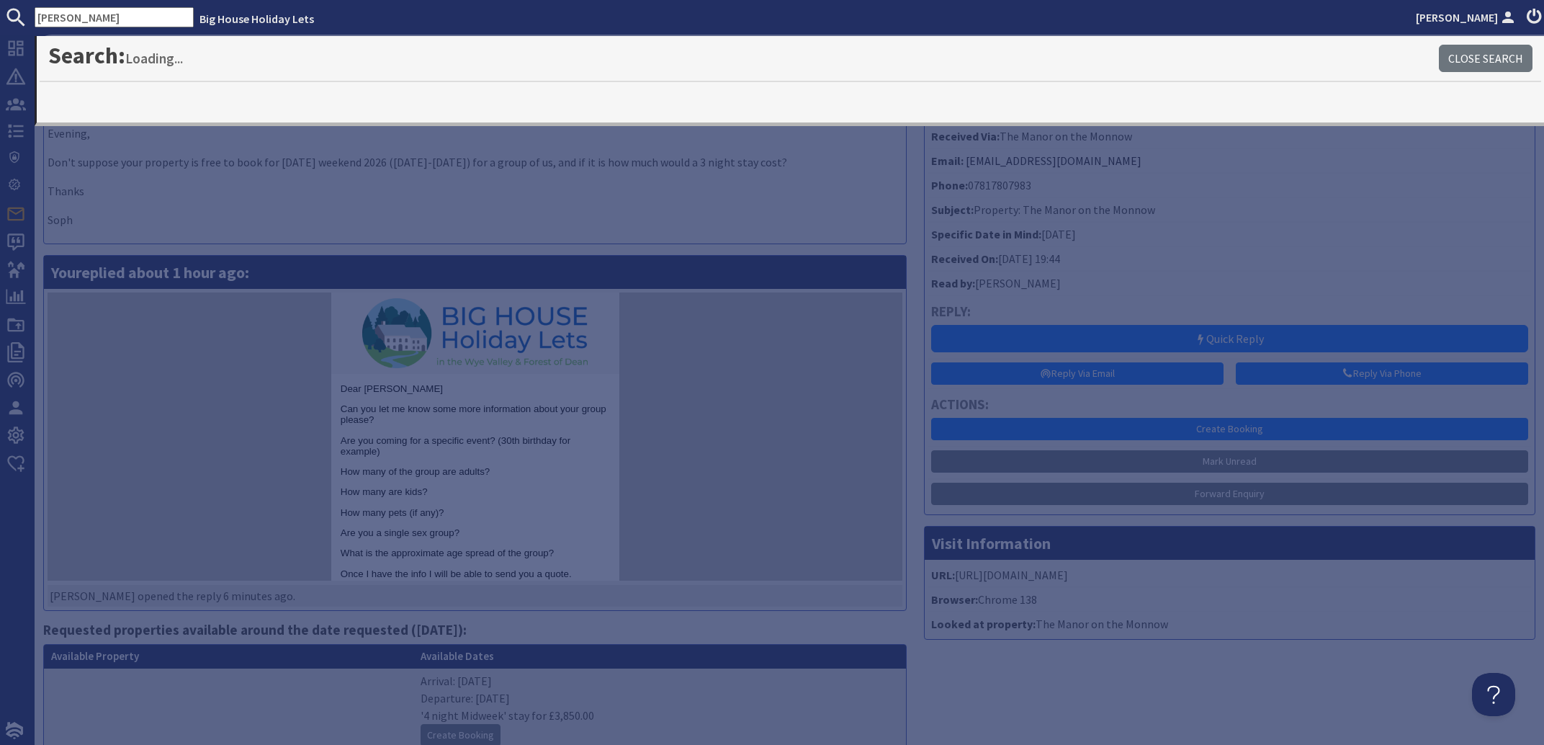
type input "collins"
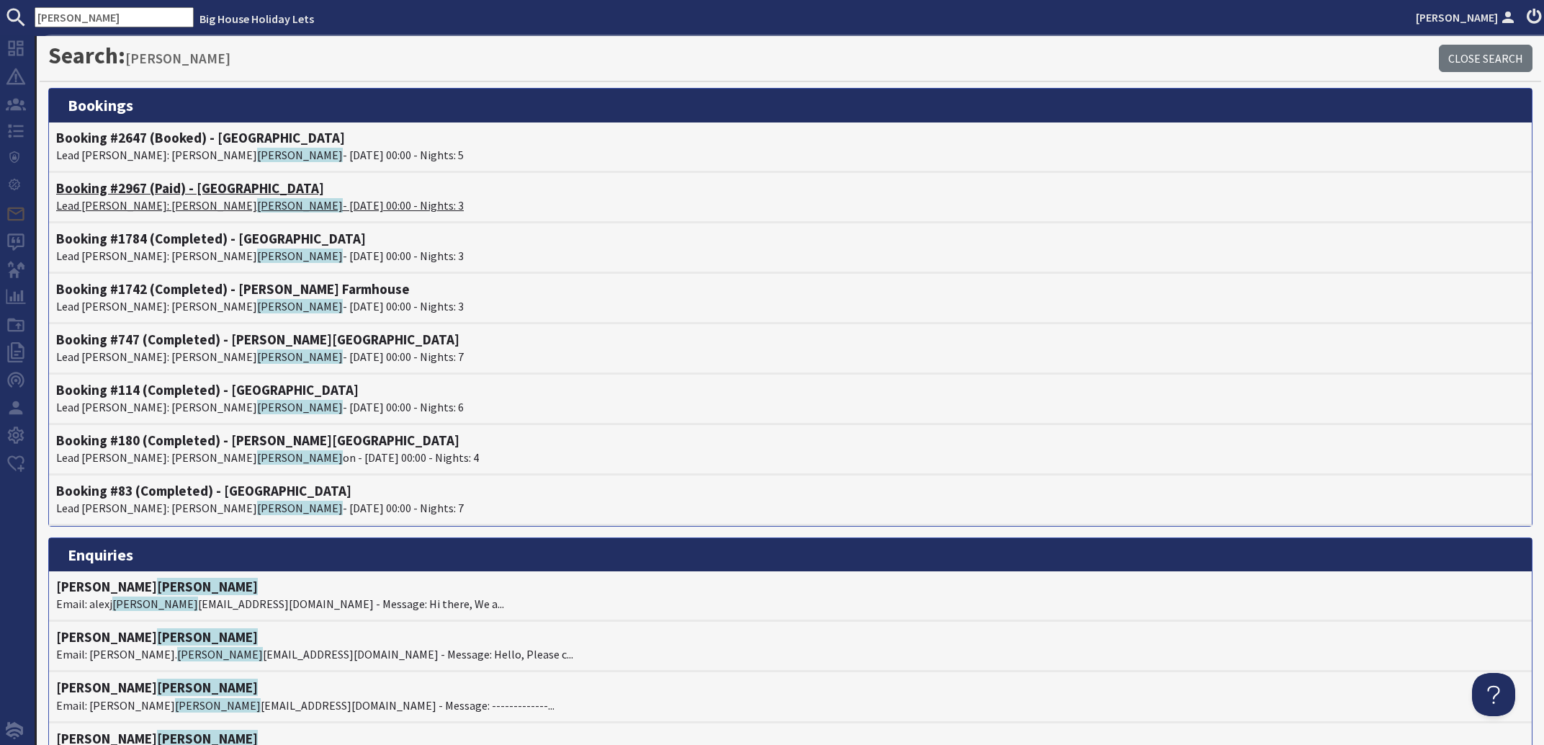
click at [257, 206] on span "Collins" at bounding box center [300, 205] width 86 height 14
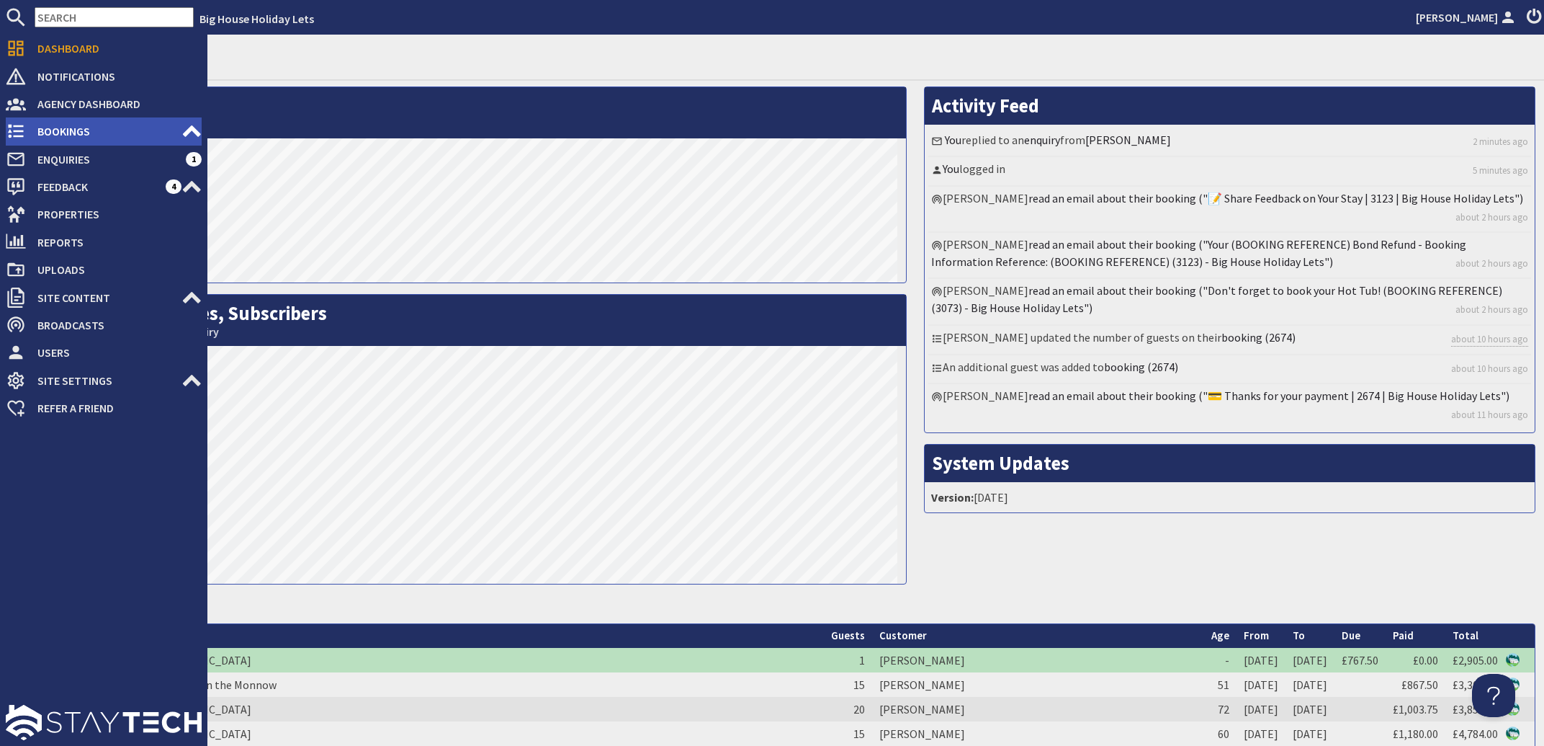
click at [54, 136] on span "Bookings" at bounding box center [104, 131] width 156 height 23
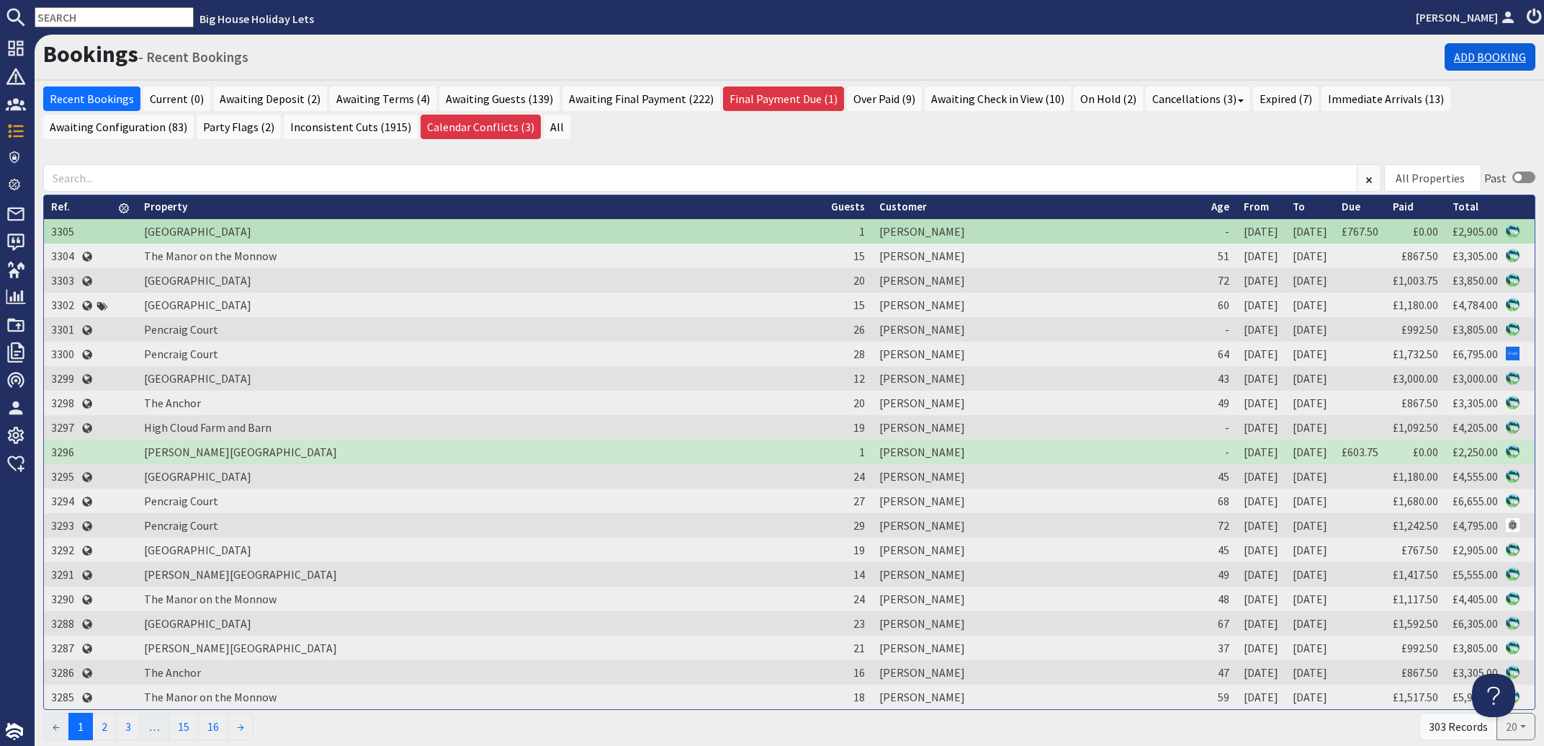
click at [1470, 48] on link "Add Booking" at bounding box center [1490, 56] width 91 height 27
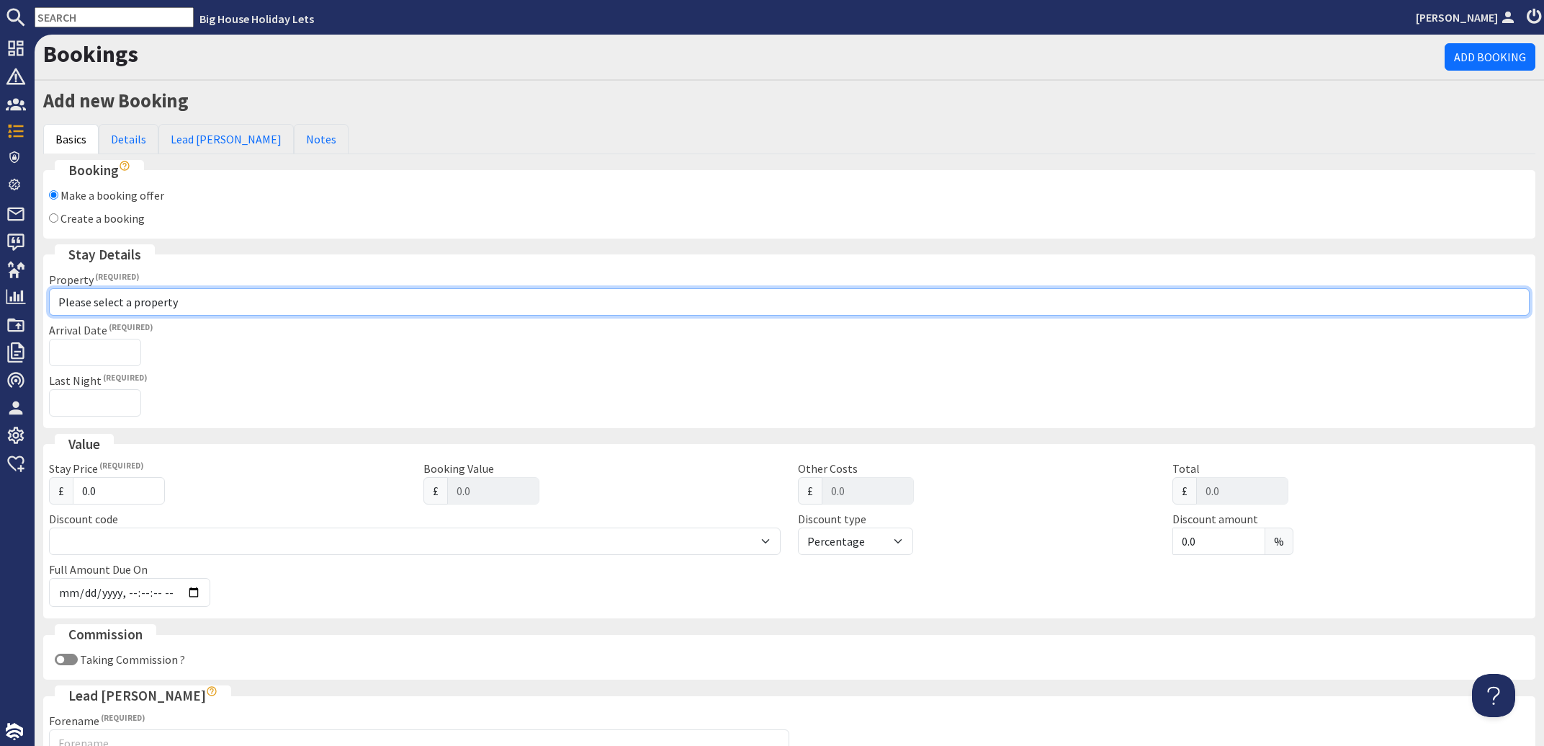
click at [49, 288] on select "Please select a property Beachley Manor Bowley Hall Bromsash House Carefree Cot…" at bounding box center [789, 301] width 1481 height 27
click at [147, 299] on select "Please select a property Beachley Manor Bowley Hall Bromsash House Carefree Cot…" at bounding box center [789, 301] width 1481 height 27
select select "1030"
checkbox input "true"
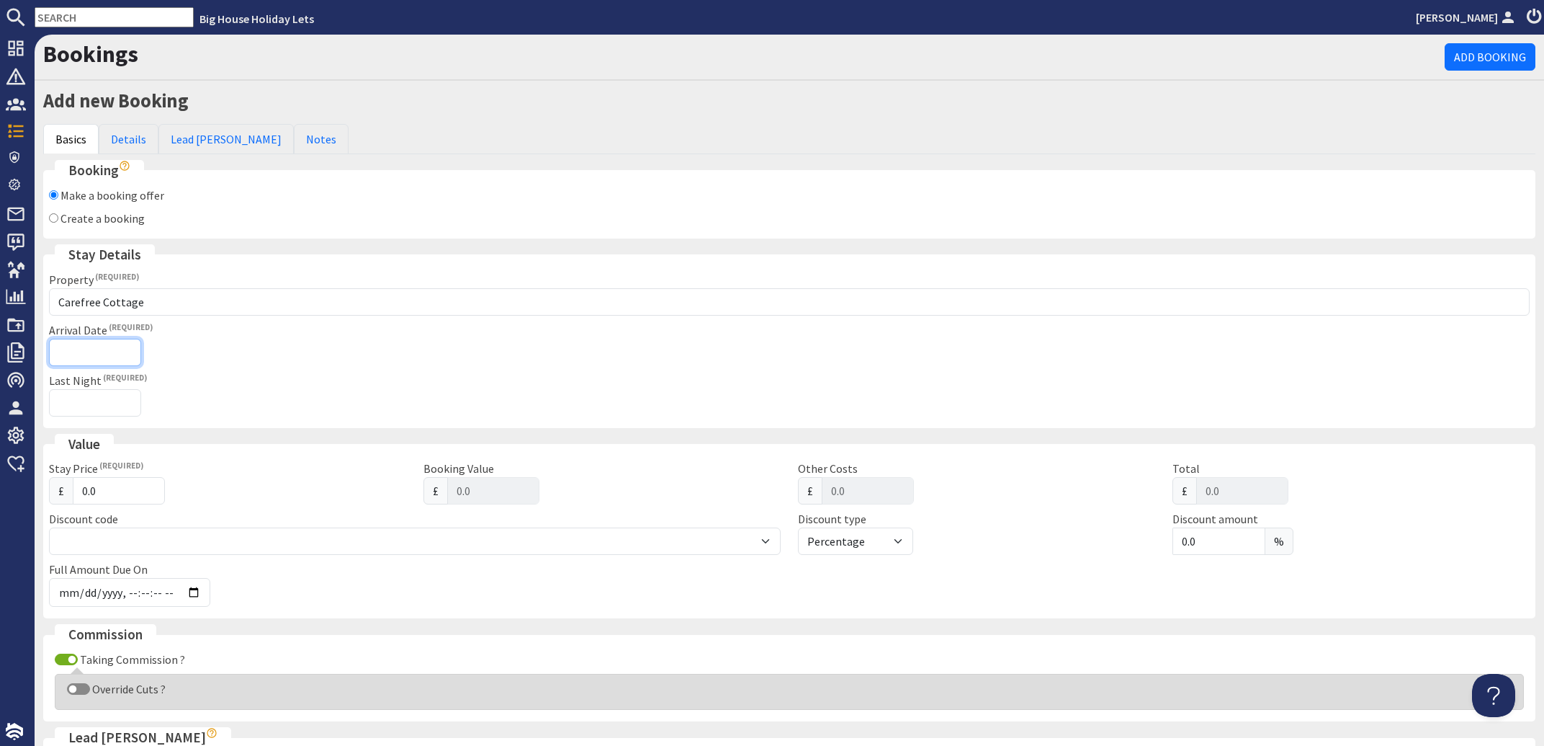
click at [99, 347] on input "Arrival Date" at bounding box center [95, 352] width 92 height 27
type input "[DATE]"
type input "2025-11-28T23:59:59"
type input "[DATE]"
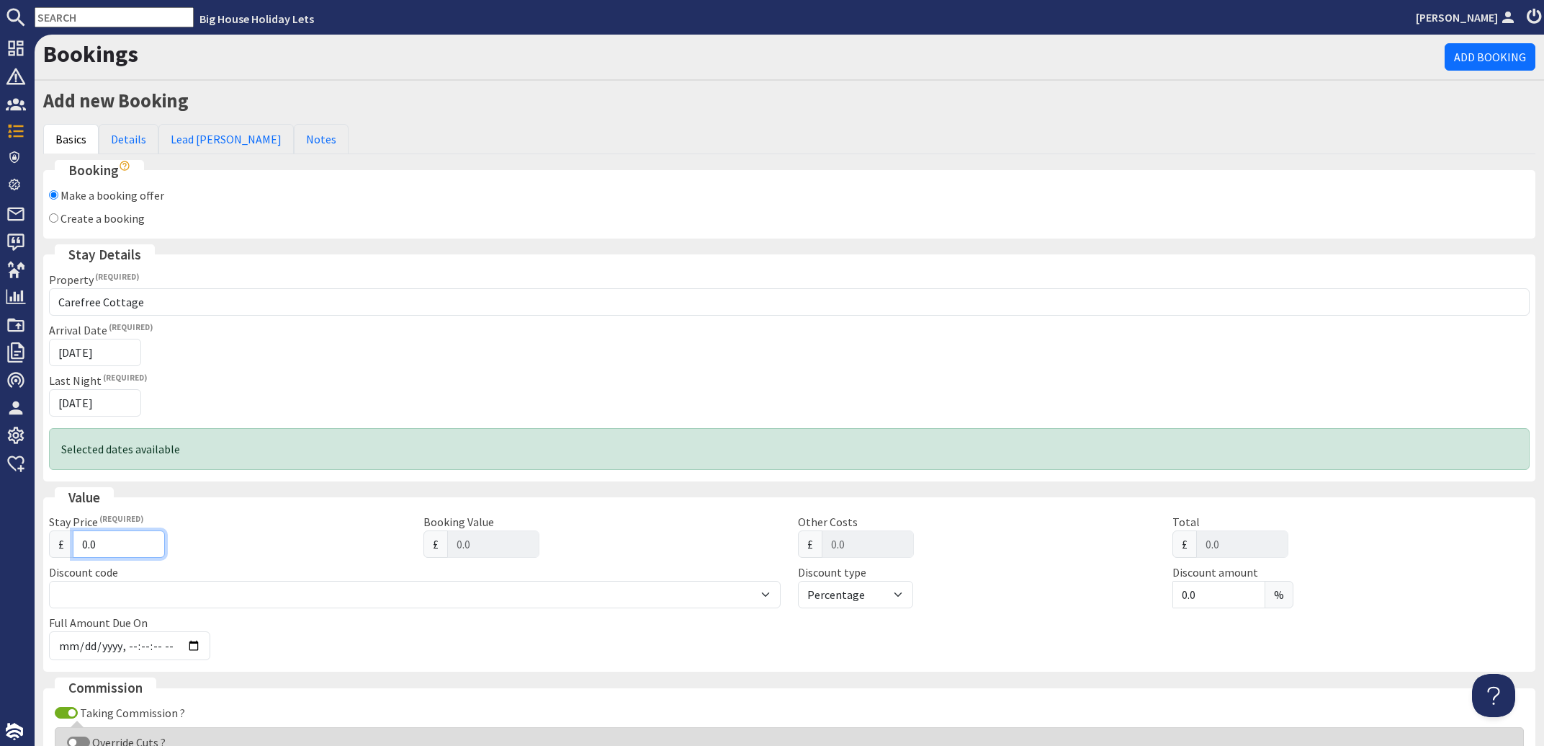
type input "4"
type input "4.00"
type input "40"
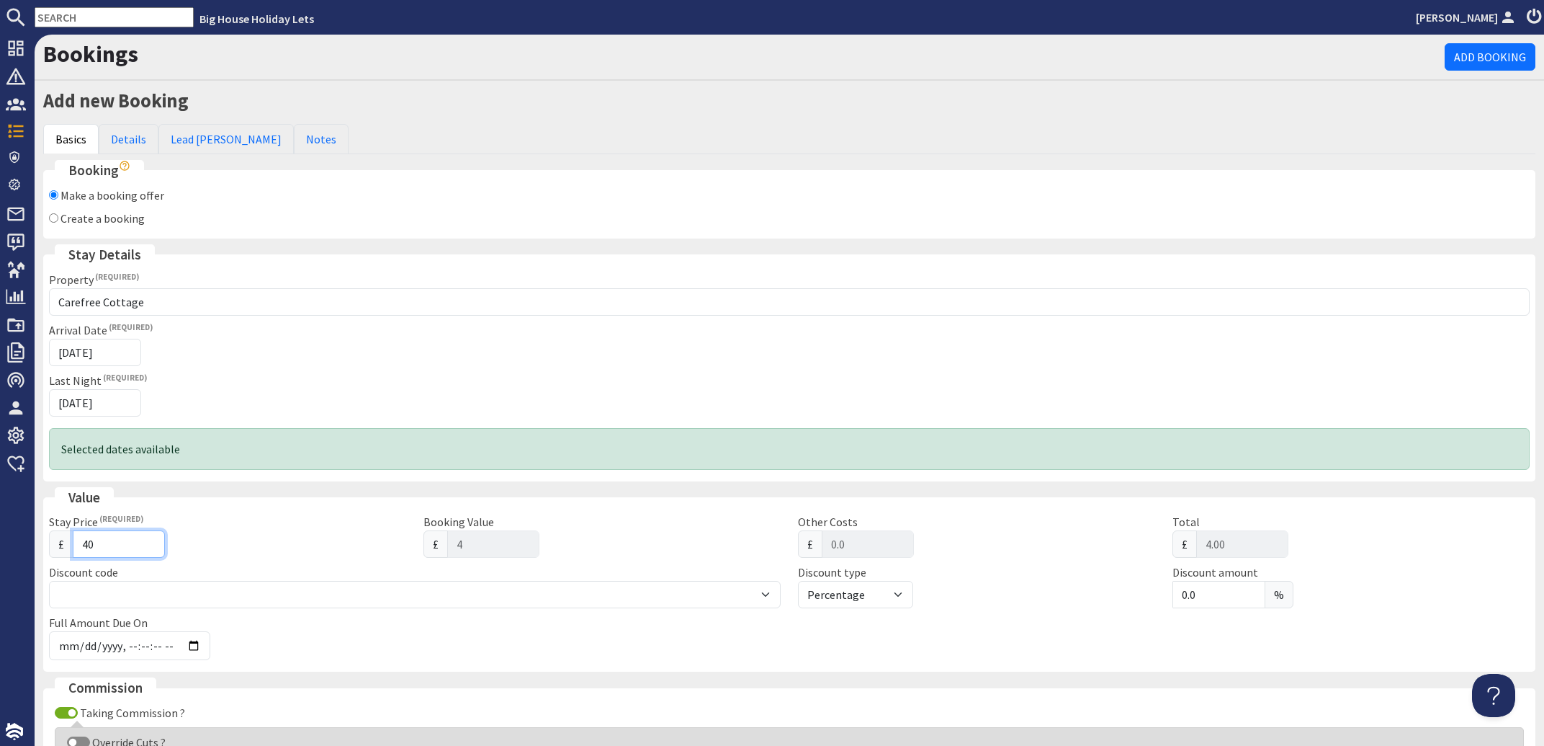
type input "40.00"
type input "400"
type input "400.00"
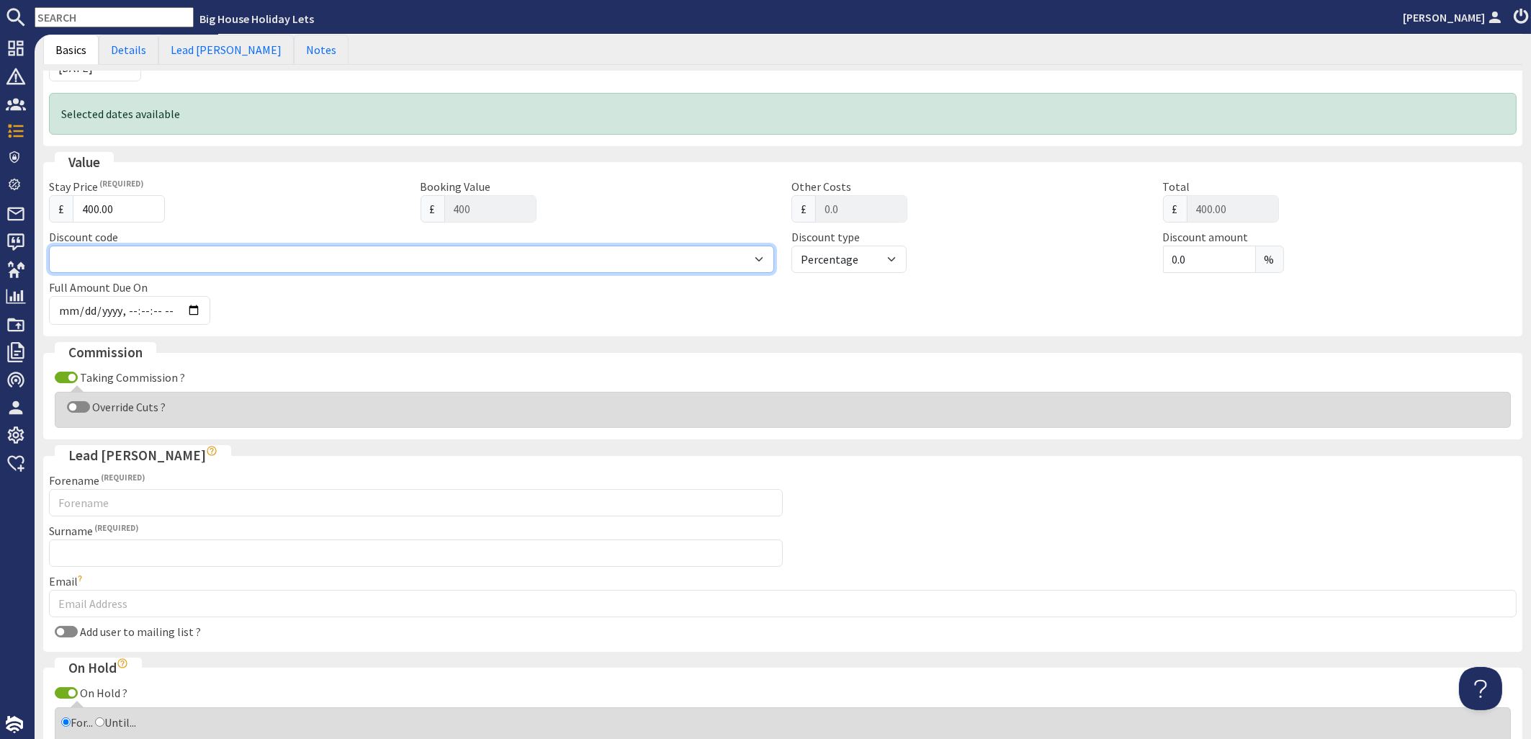
scroll to position [347, 0]
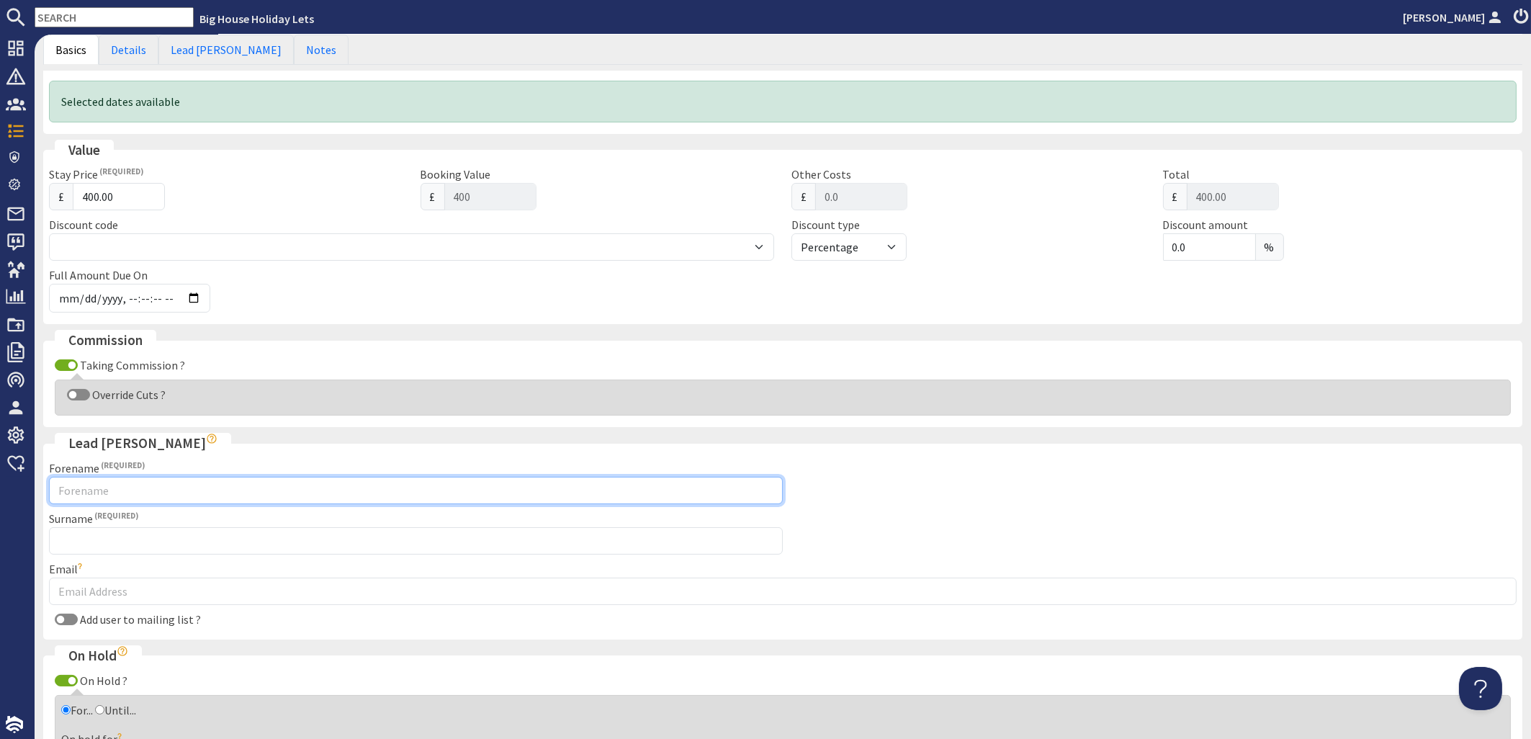
click at [153, 492] on input "Forename" at bounding box center [416, 490] width 734 height 27
type input "Jocelyn"
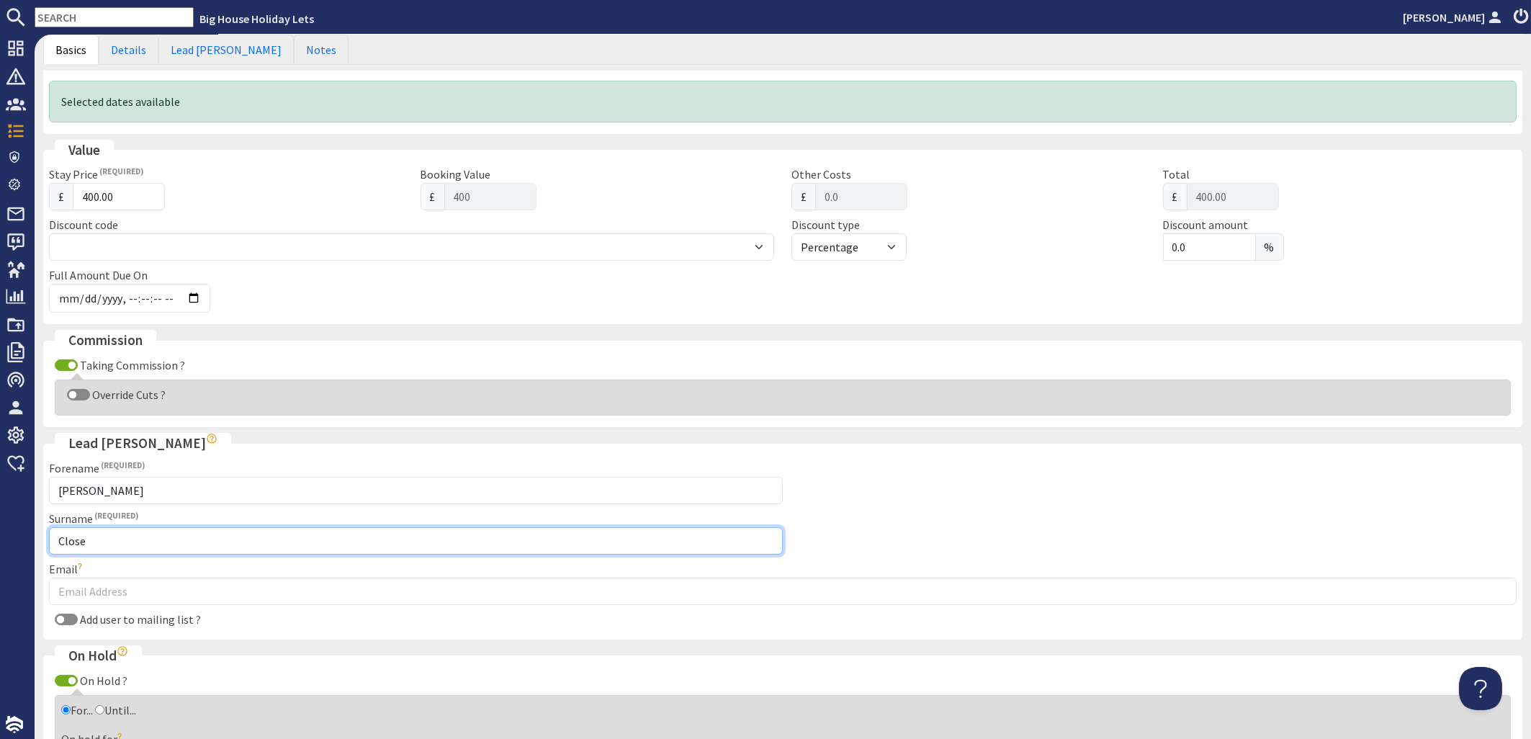
type input "Close"
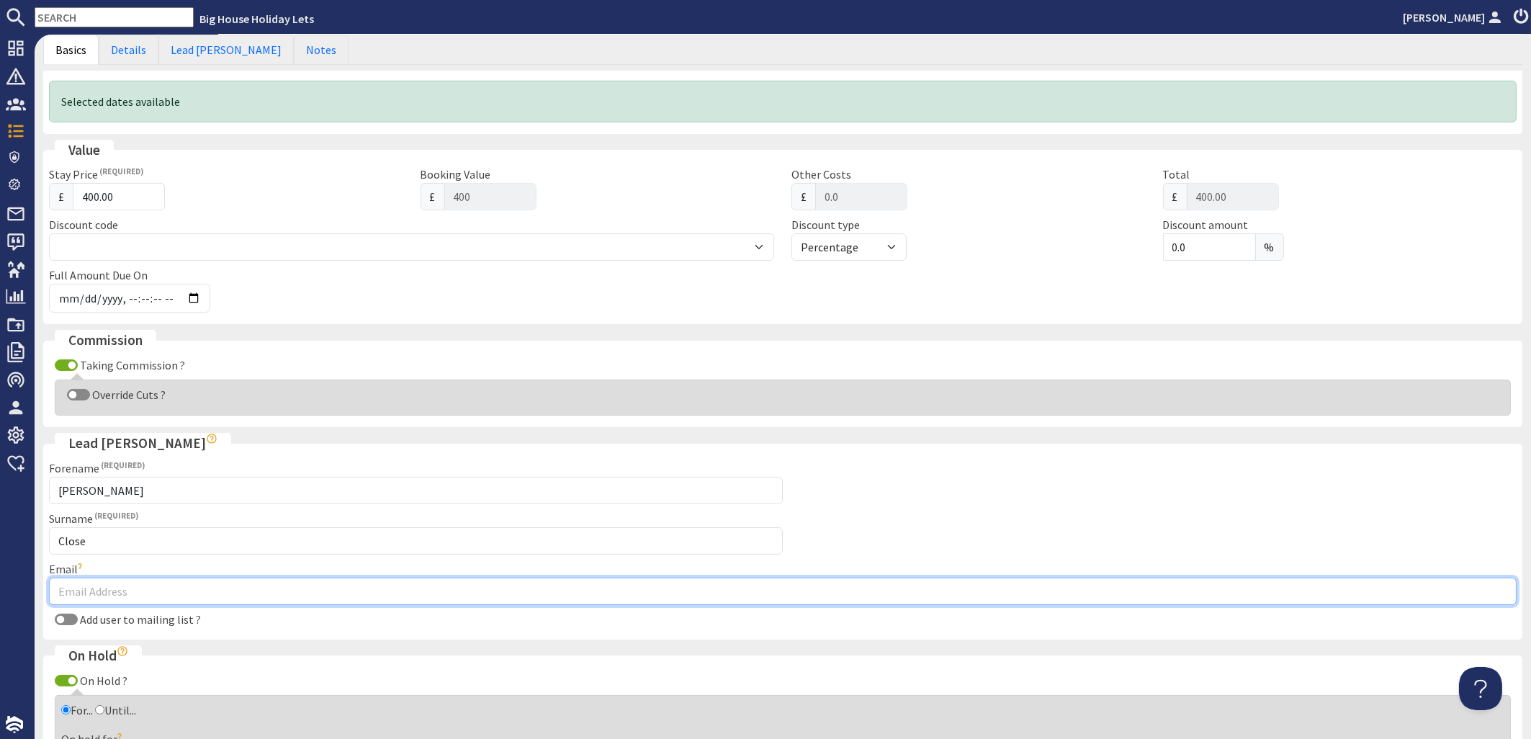
click at [99, 584] on input "Email" at bounding box center [783, 591] width 1468 height 27
paste input "jocelyncclose@gmail.com"
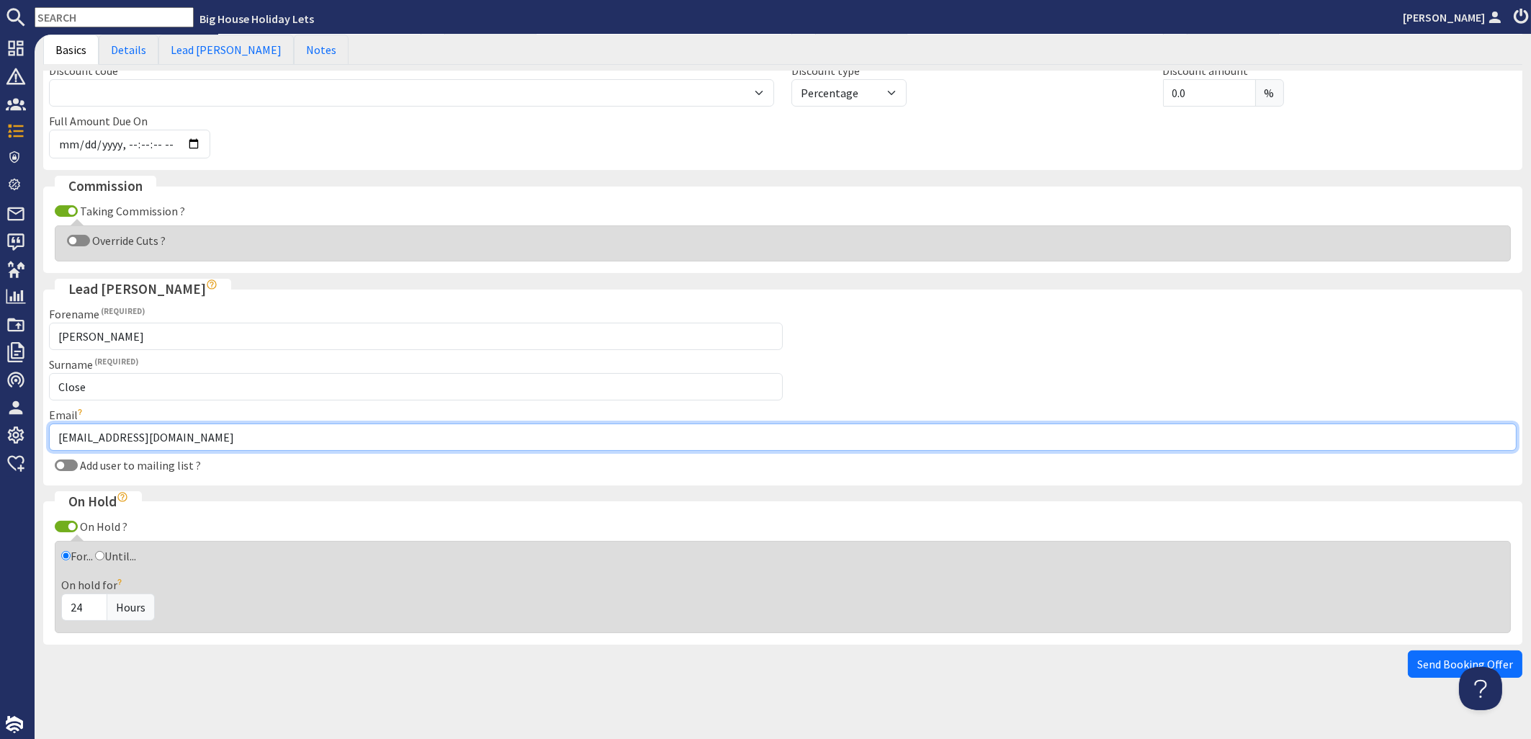
scroll to position [519, 0]
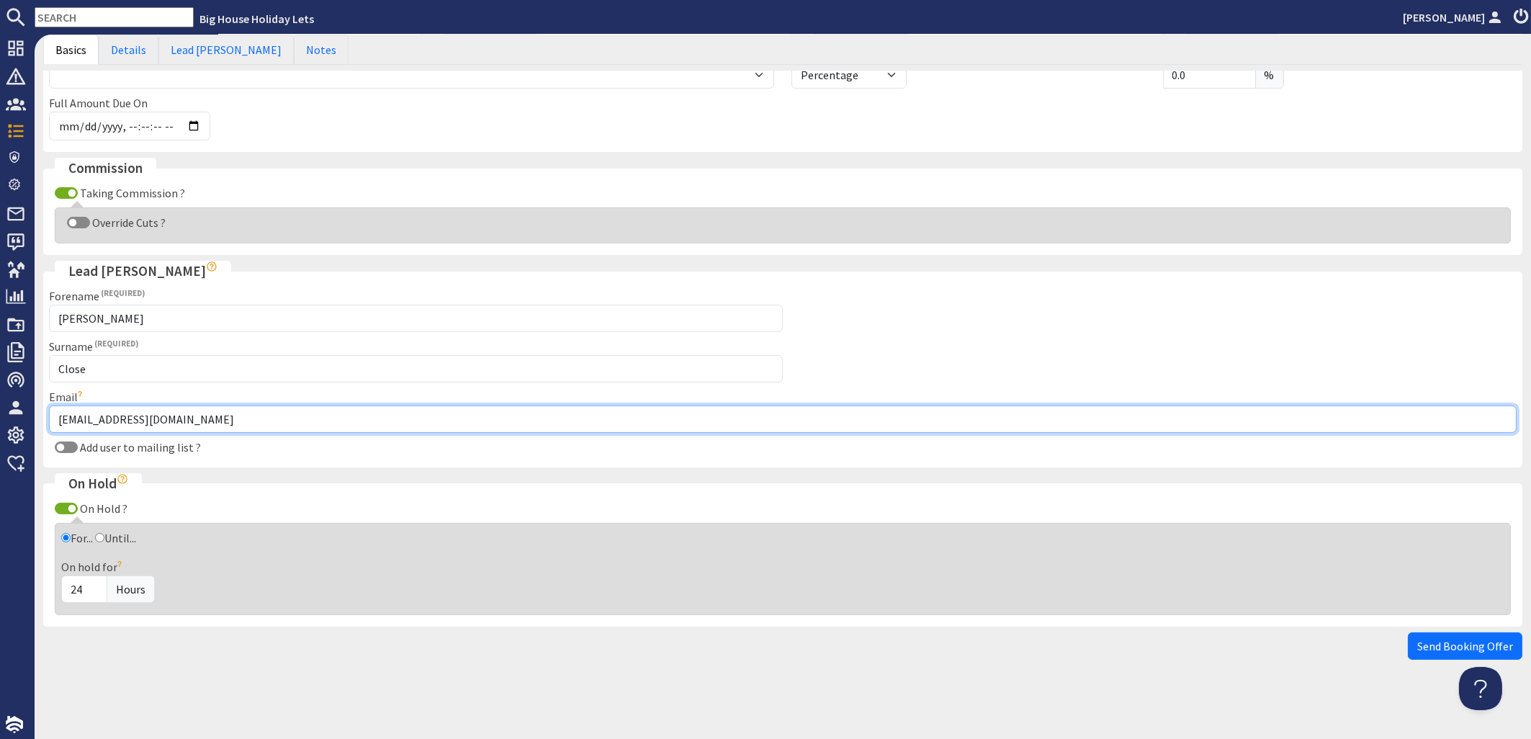
type input "jocelyncclose@gmail.com"
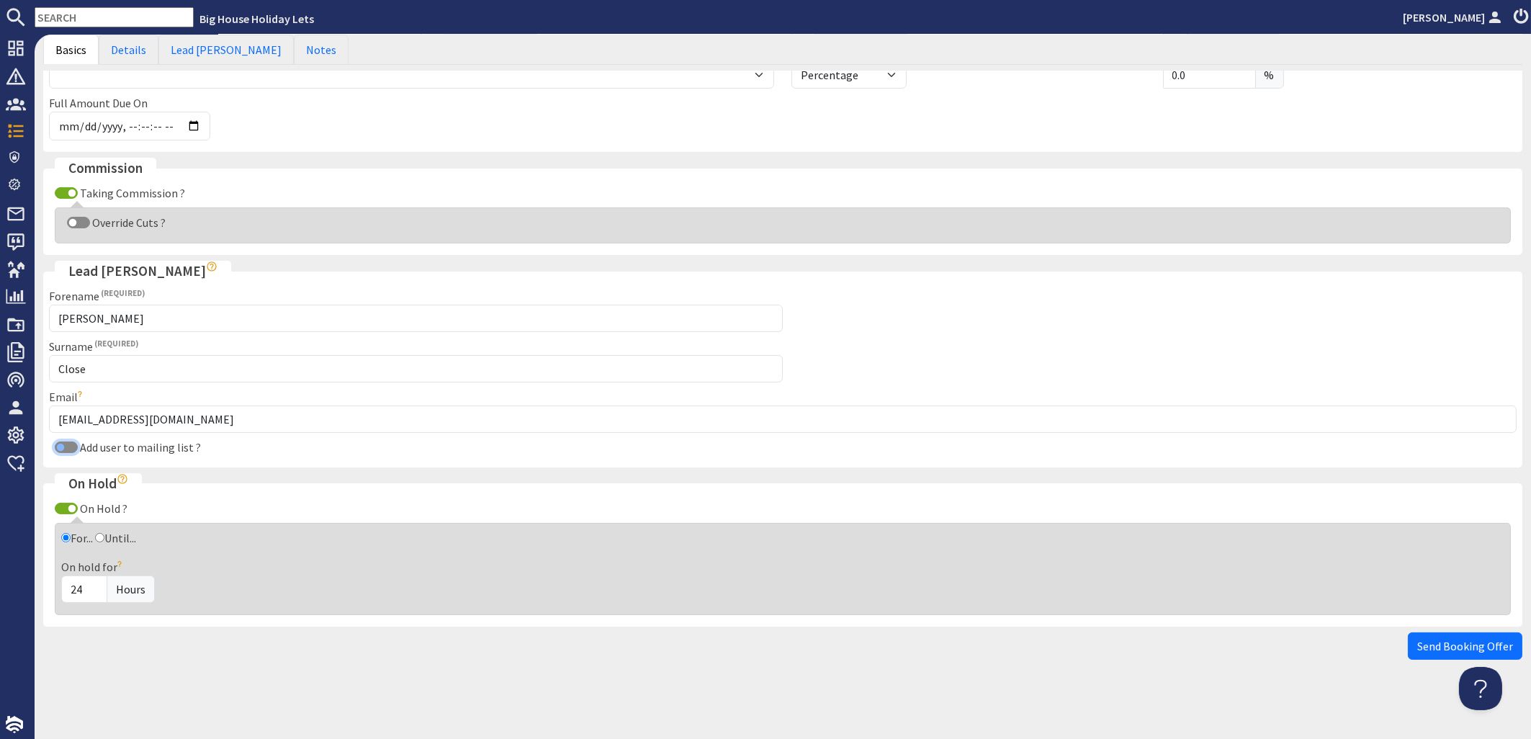
click at [74, 449] on input "Add user to mailing list ?" at bounding box center [66, 448] width 23 height 12
checkbox input "false"
click at [126, 48] on link "Details" at bounding box center [129, 50] width 60 height 30
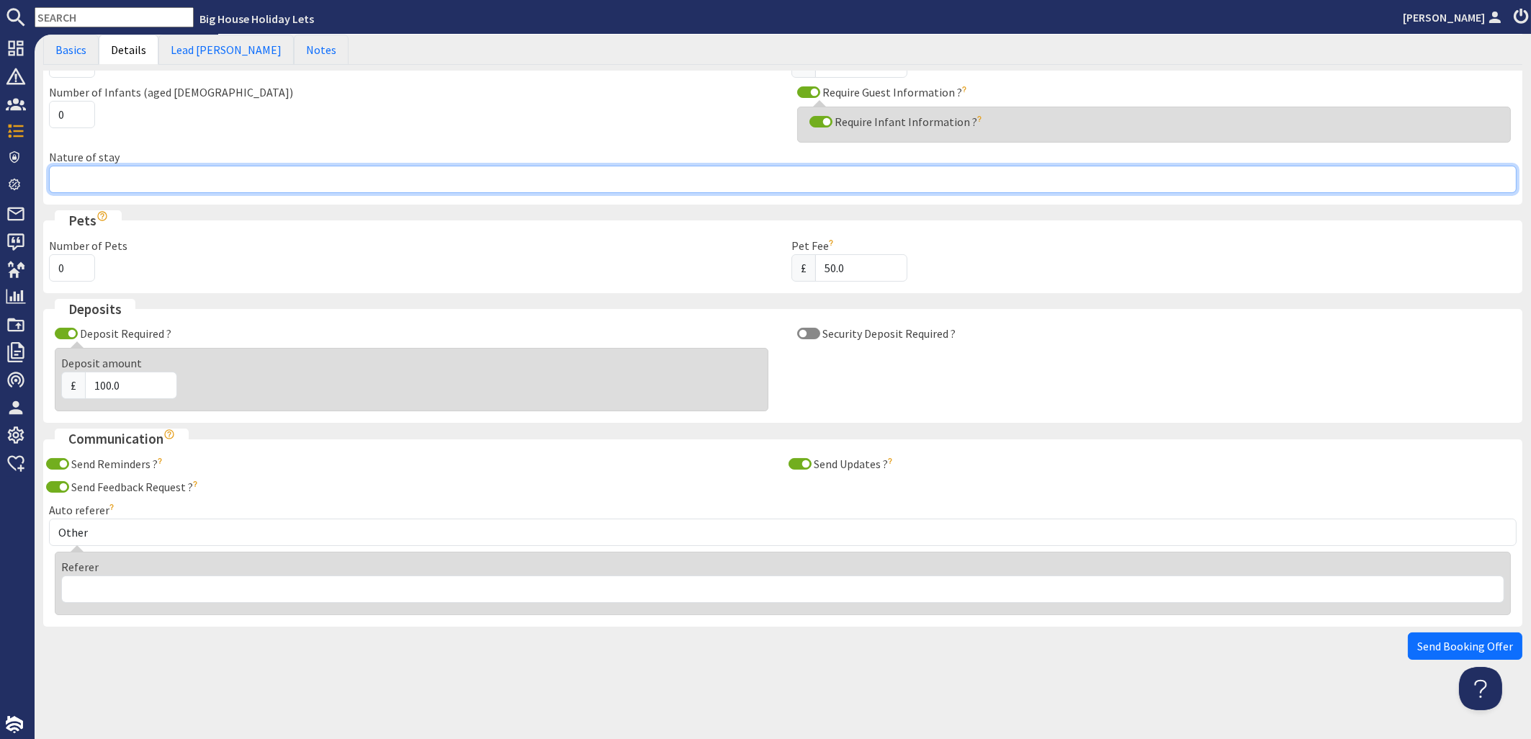
click at [113, 182] on input "Nature of stay" at bounding box center [783, 179] width 1468 height 27
type input "Family & Friends Birthday Celebration"
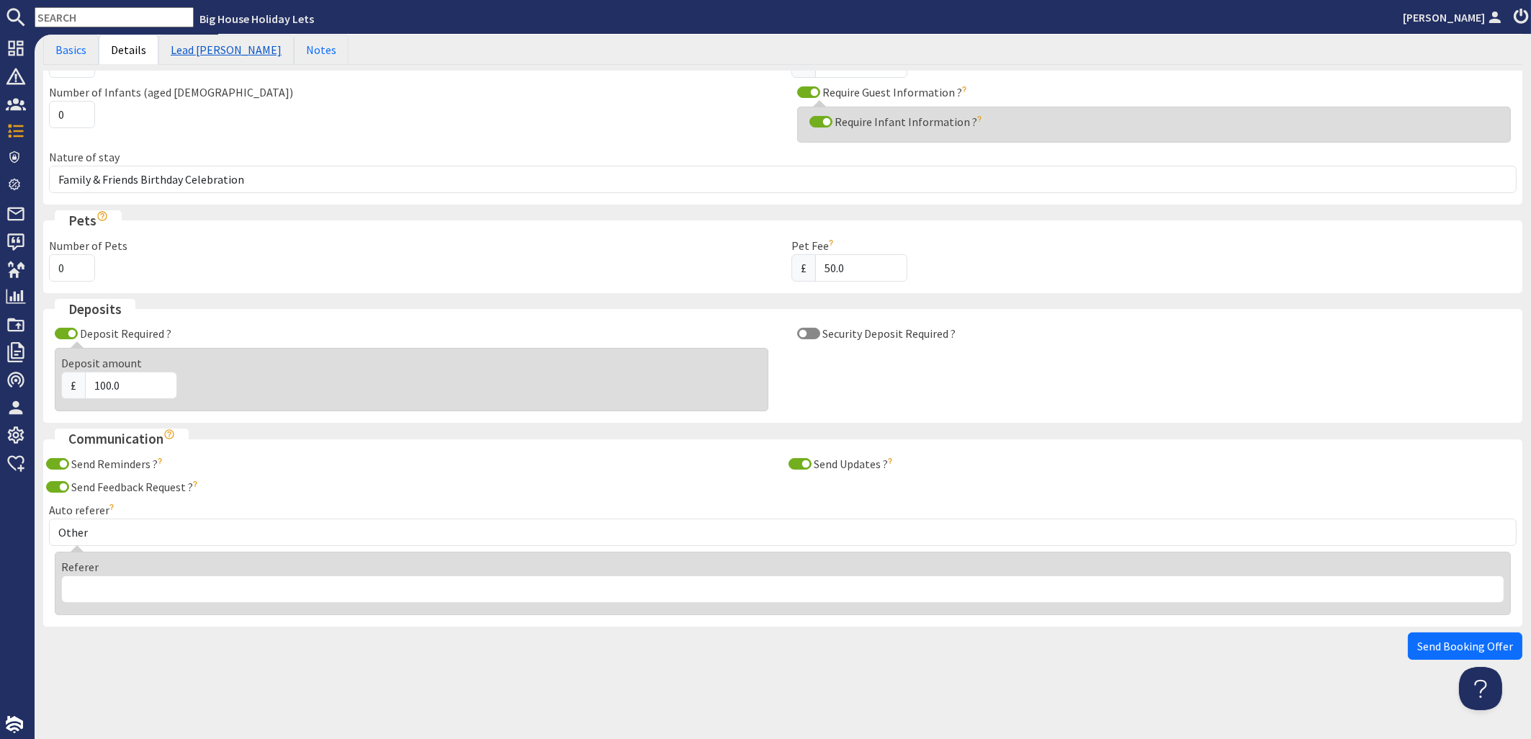
click at [194, 54] on link "Lead [PERSON_NAME]" at bounding box center [225, 50] width 135 height 30
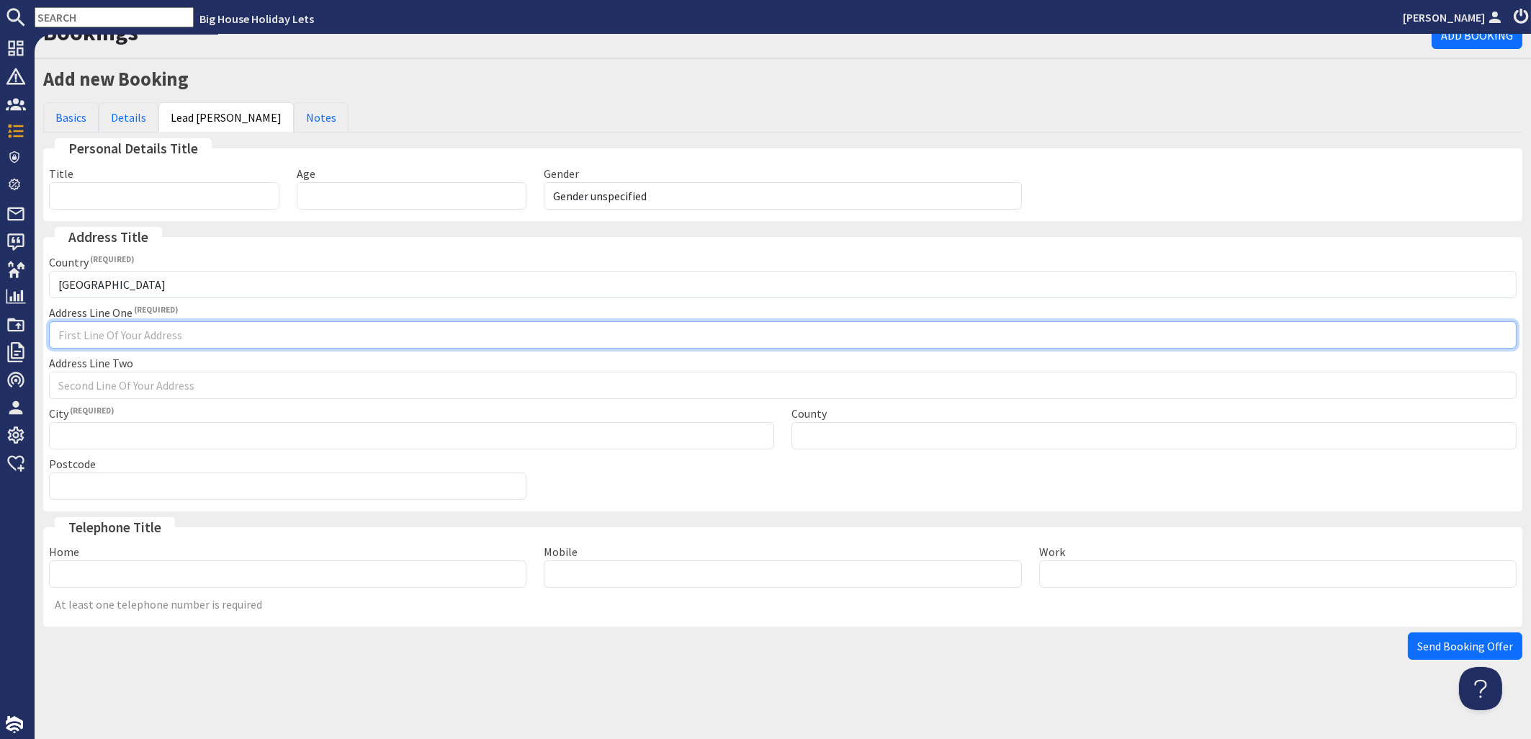
click at [80, 335] on input "Address Line One" at bounding box center [783, 334] width 1468 height 27
type input "Glenwood House"
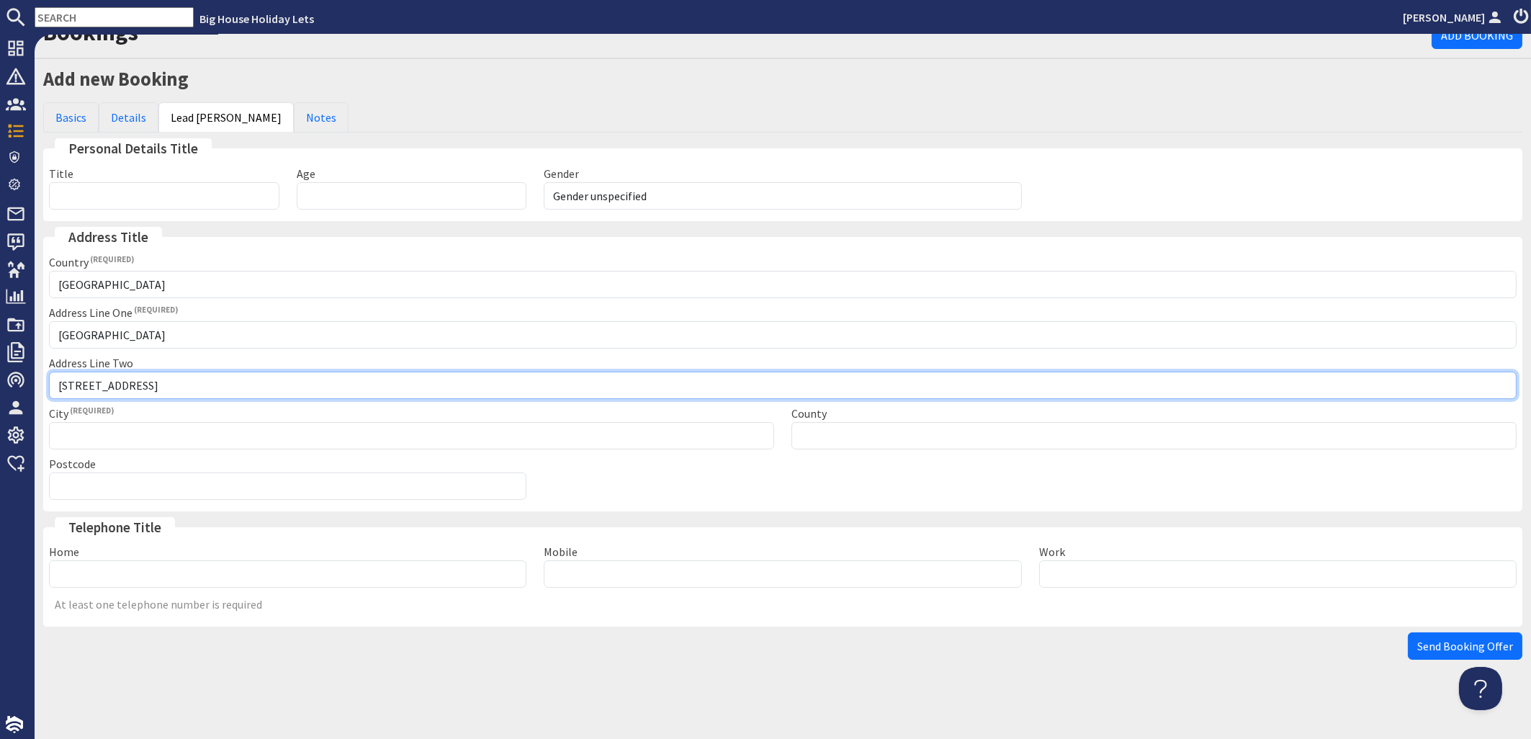
type input "13 Nutshel Lane"
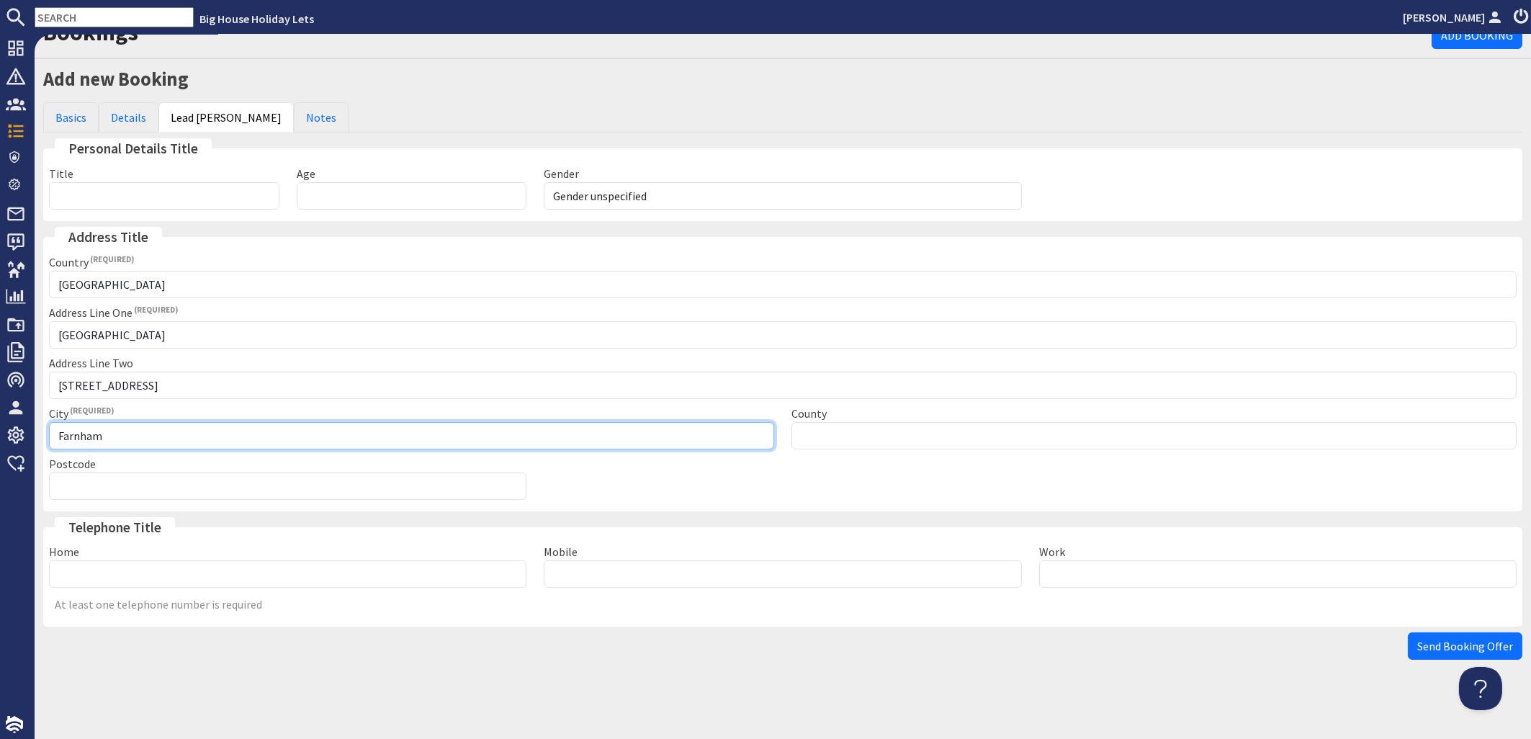
type input "Farnham"
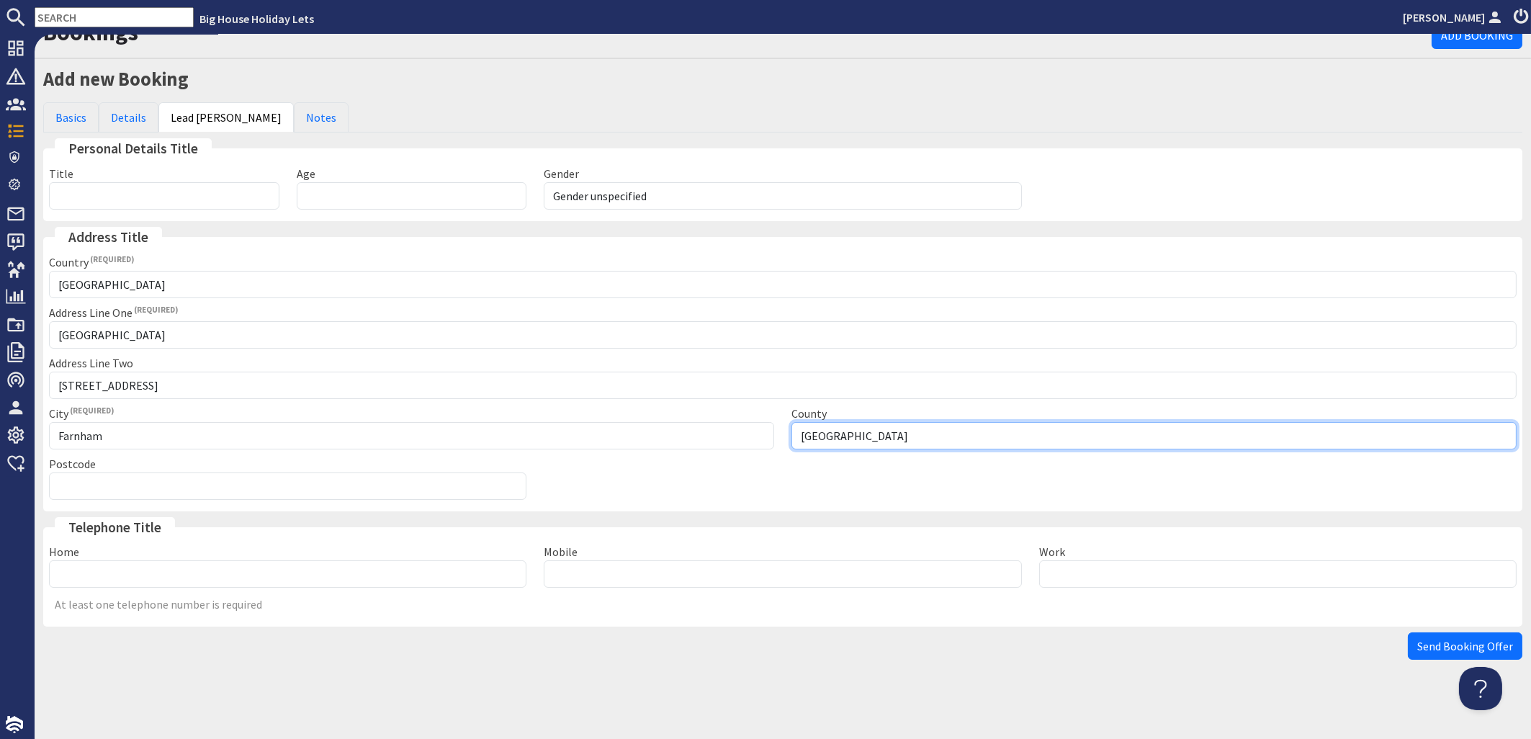
type input "[GEOGRAPHIC_DATA]"
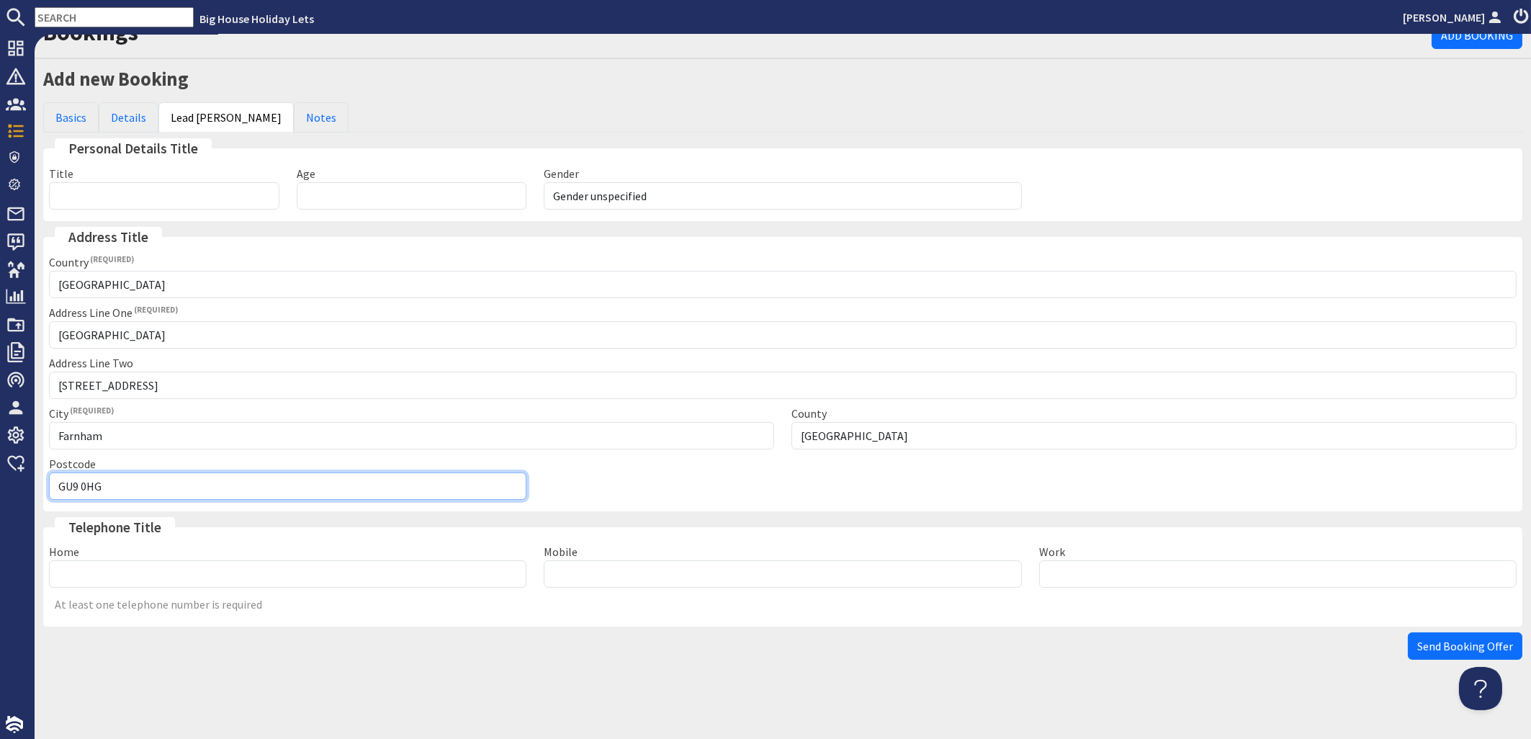
type input "GU9 0HG"
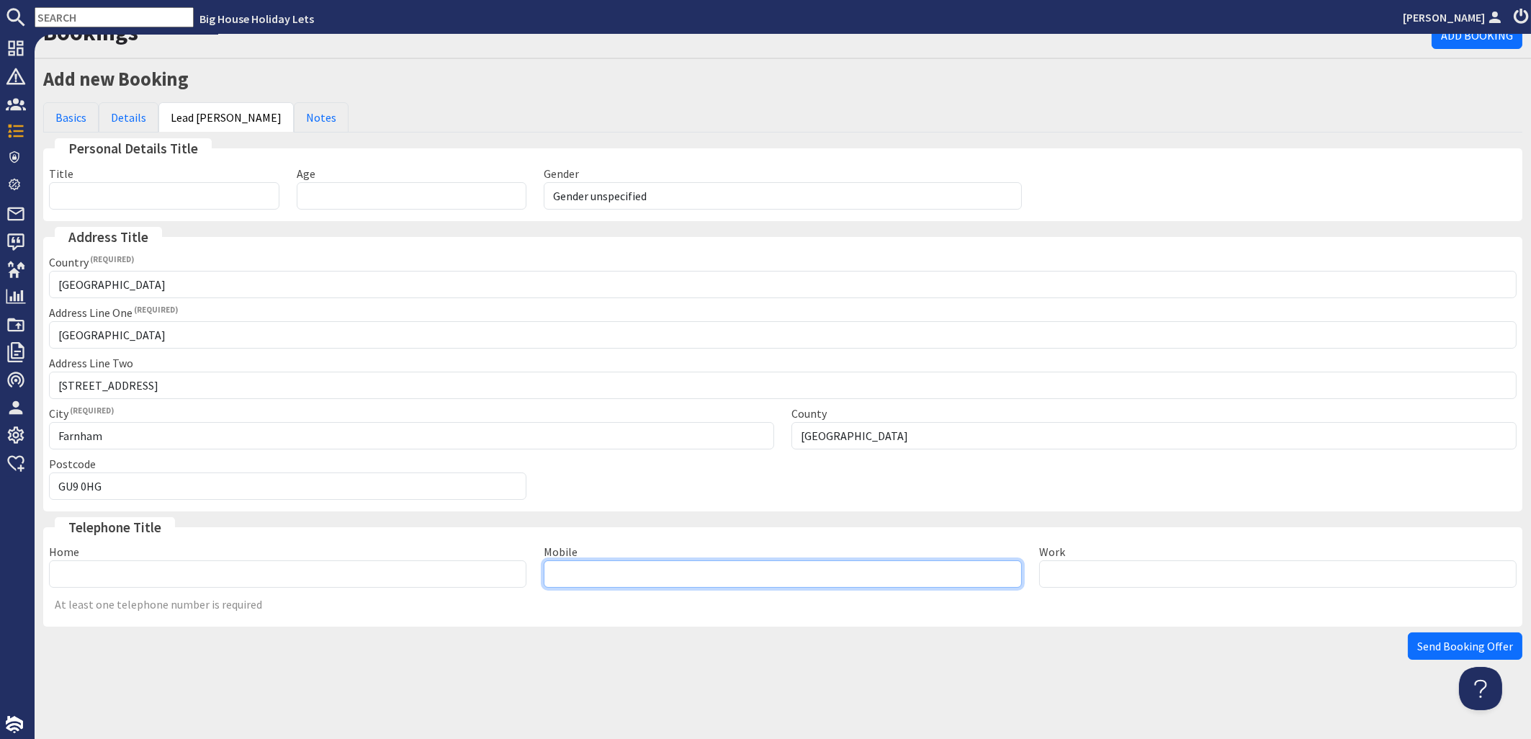
click at [623, 568] on input "Mobile" at bounding box center [783, 573] width 478 height 27
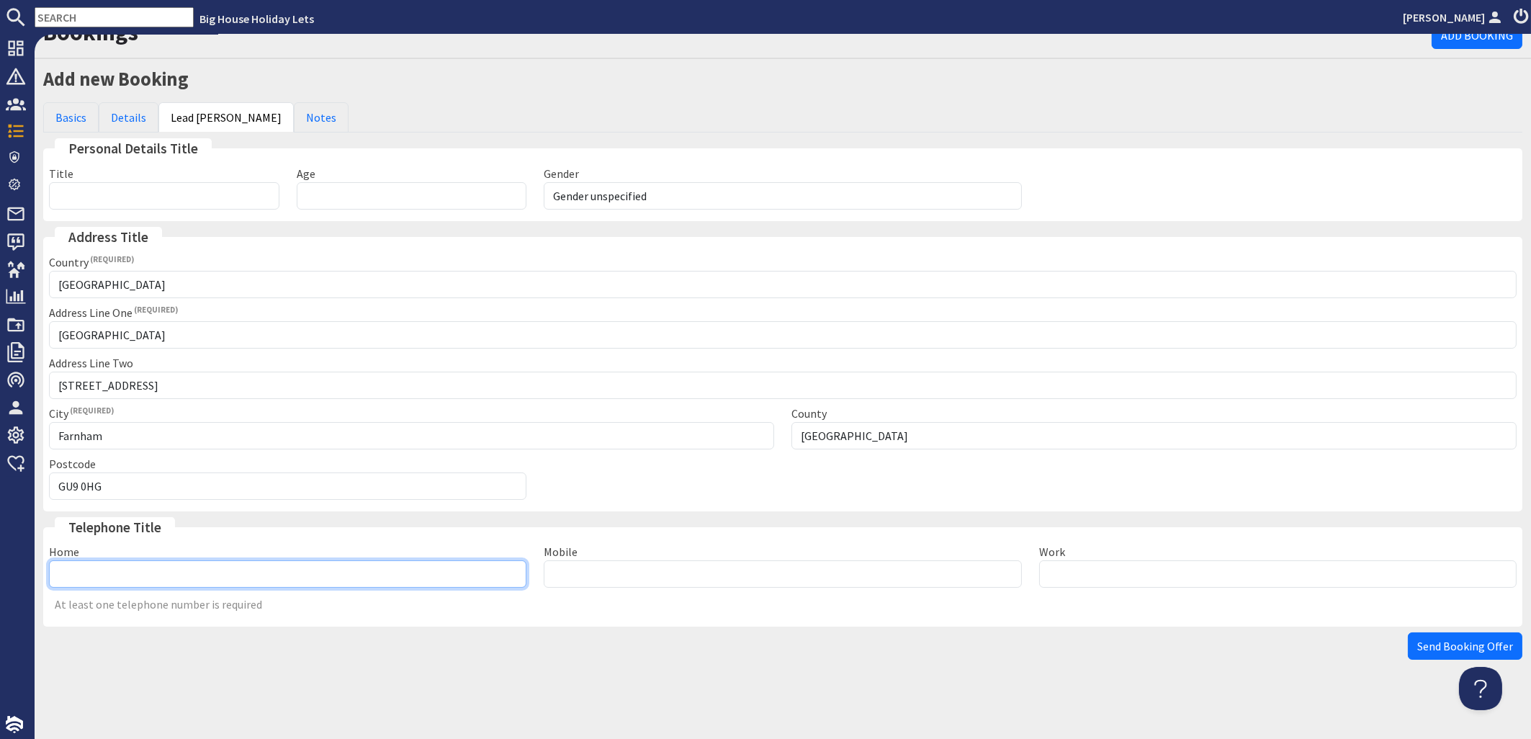
click at [116, 578] on input "Home" at bounding box center [288, 573] width 478 height 27
type input "01252 726369"
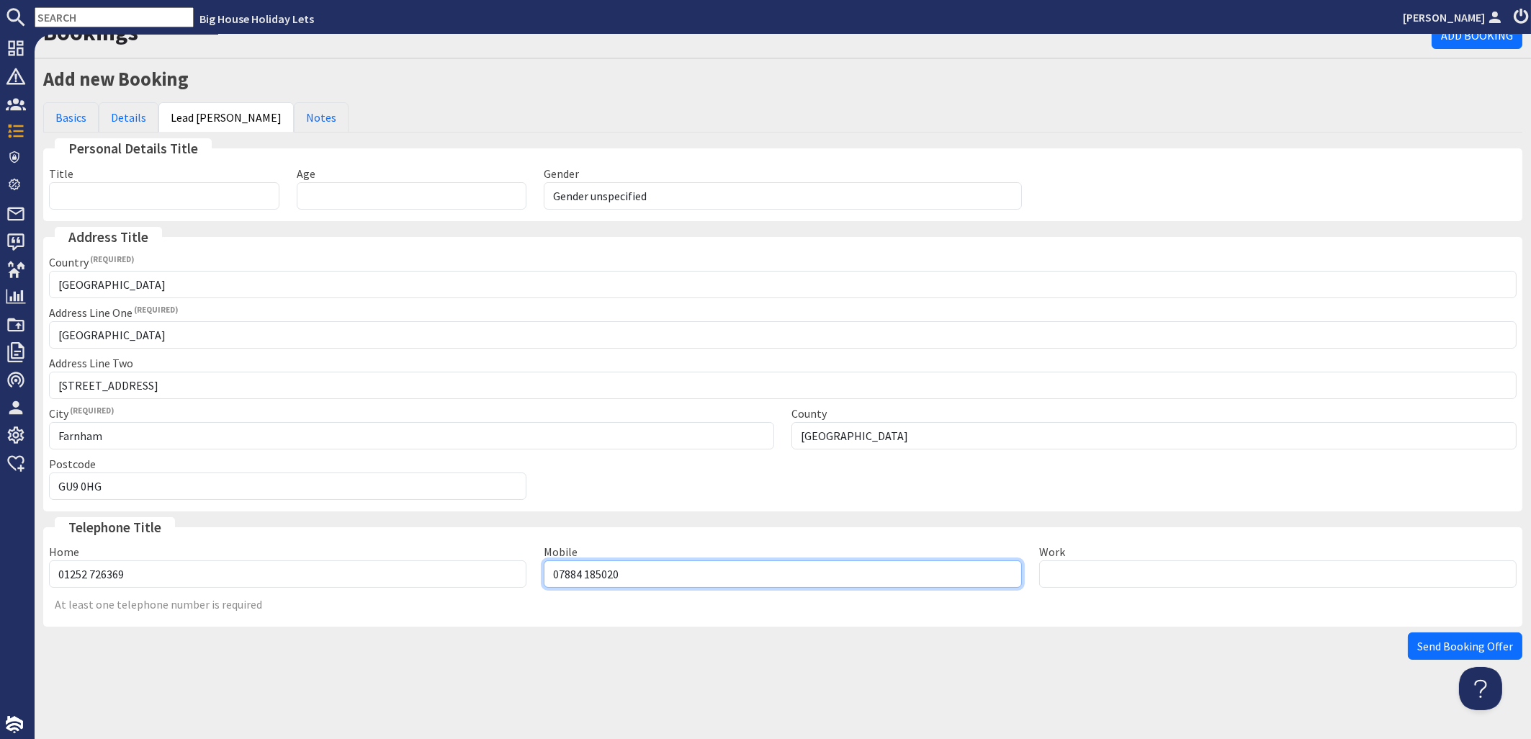
scroll to position [0, 0]
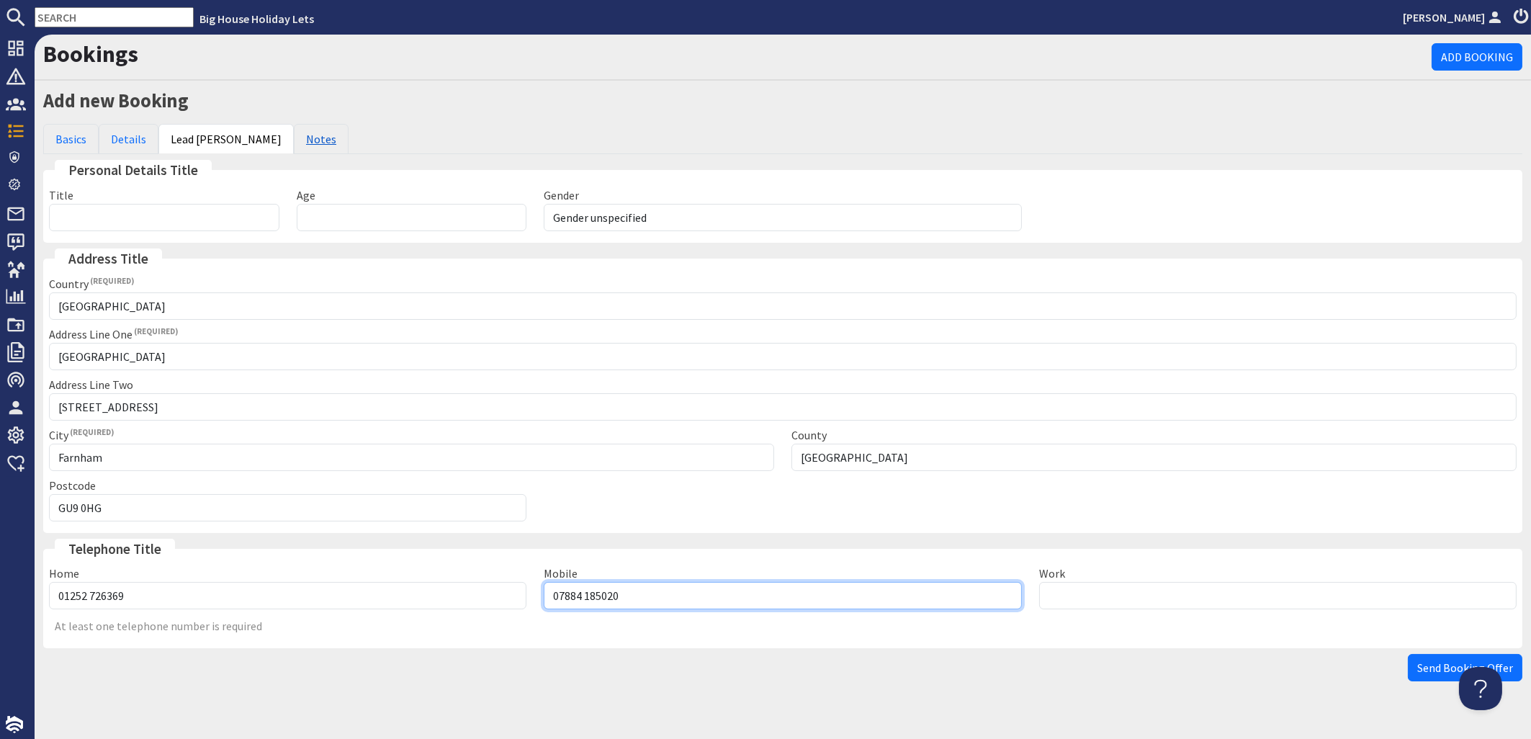
type input "07884 185020"
click at [294, 138] on link "Notes" at bounding box center [321, 139] width 55 height 30
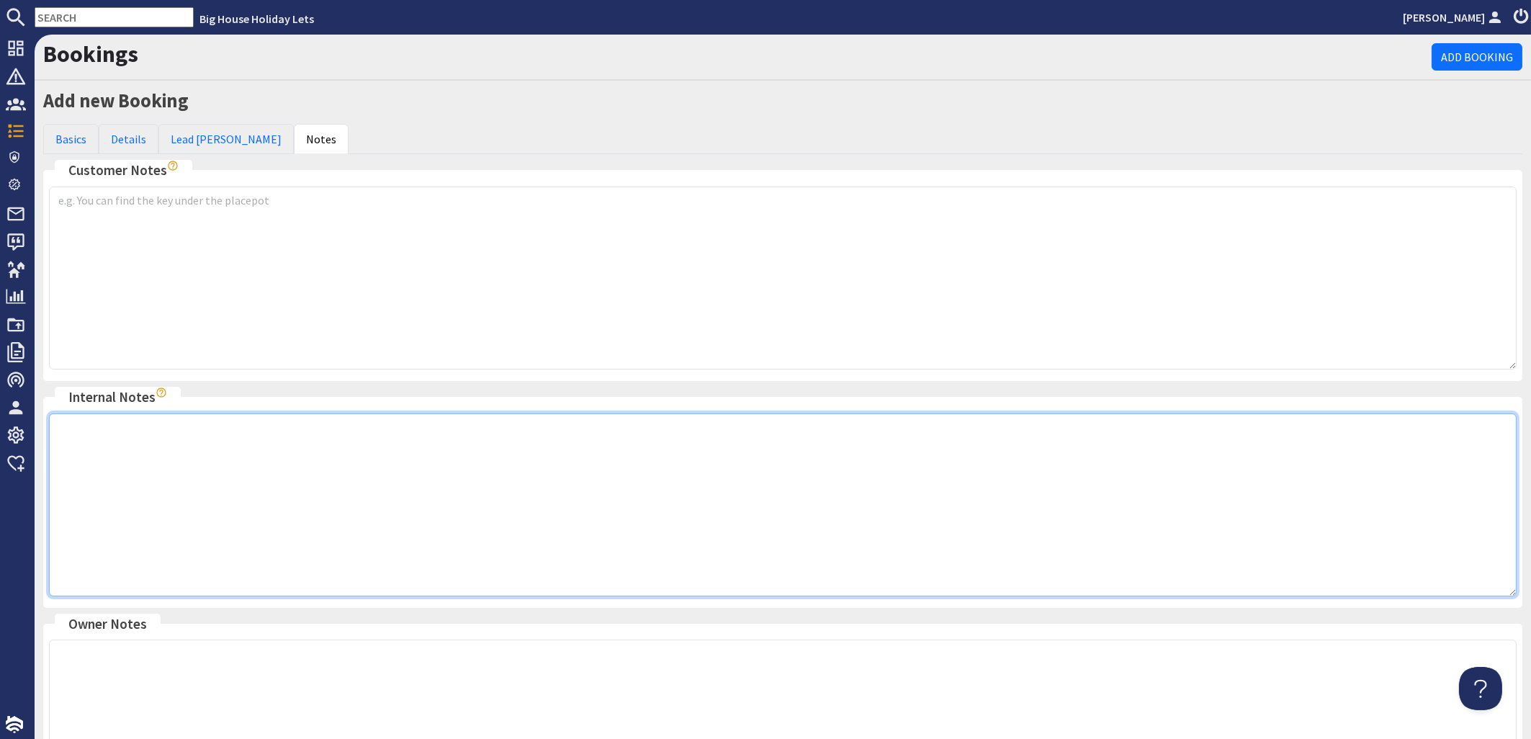
click at [81, 431] on textarea at bounding box center [783, 504] width 1468 height 183
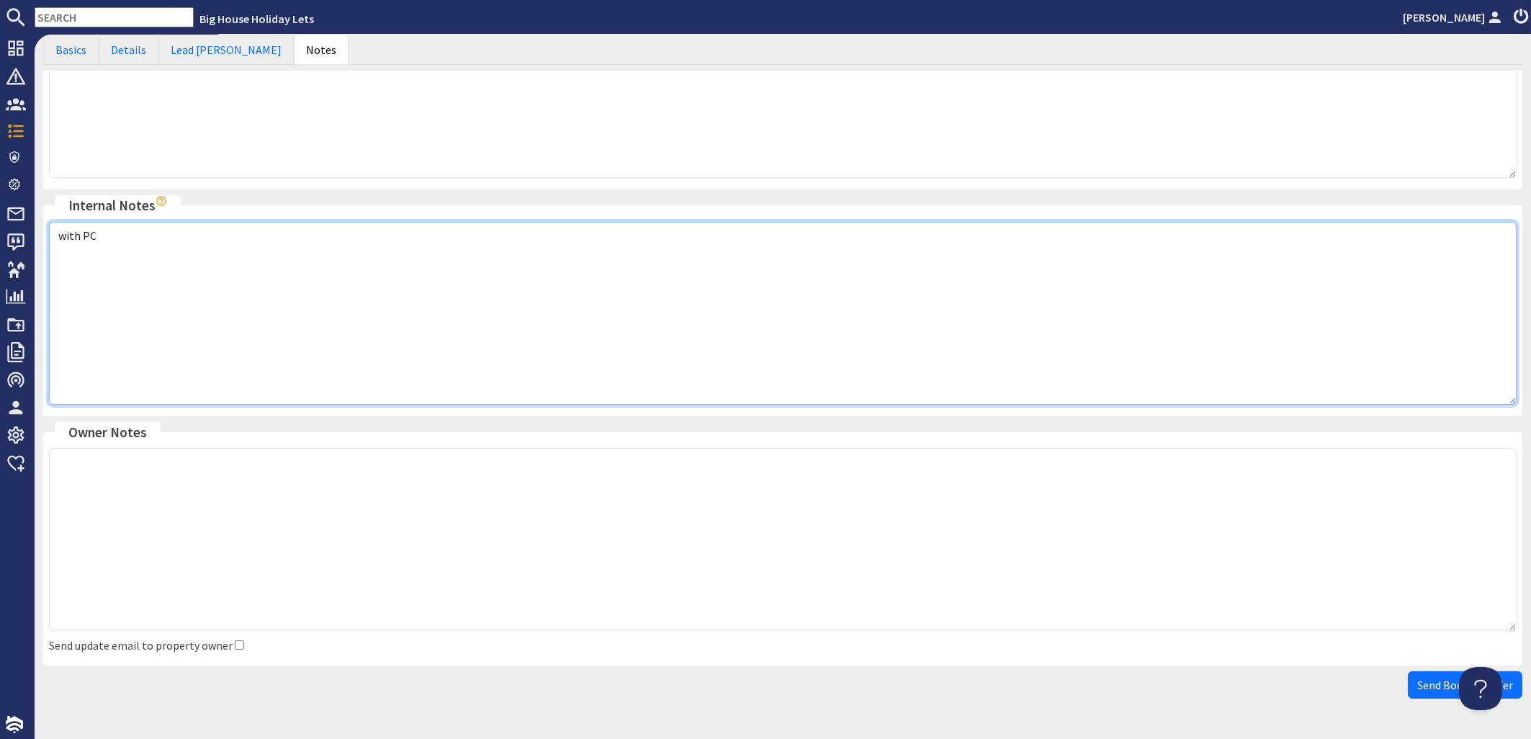
scroll to position [231, 0]
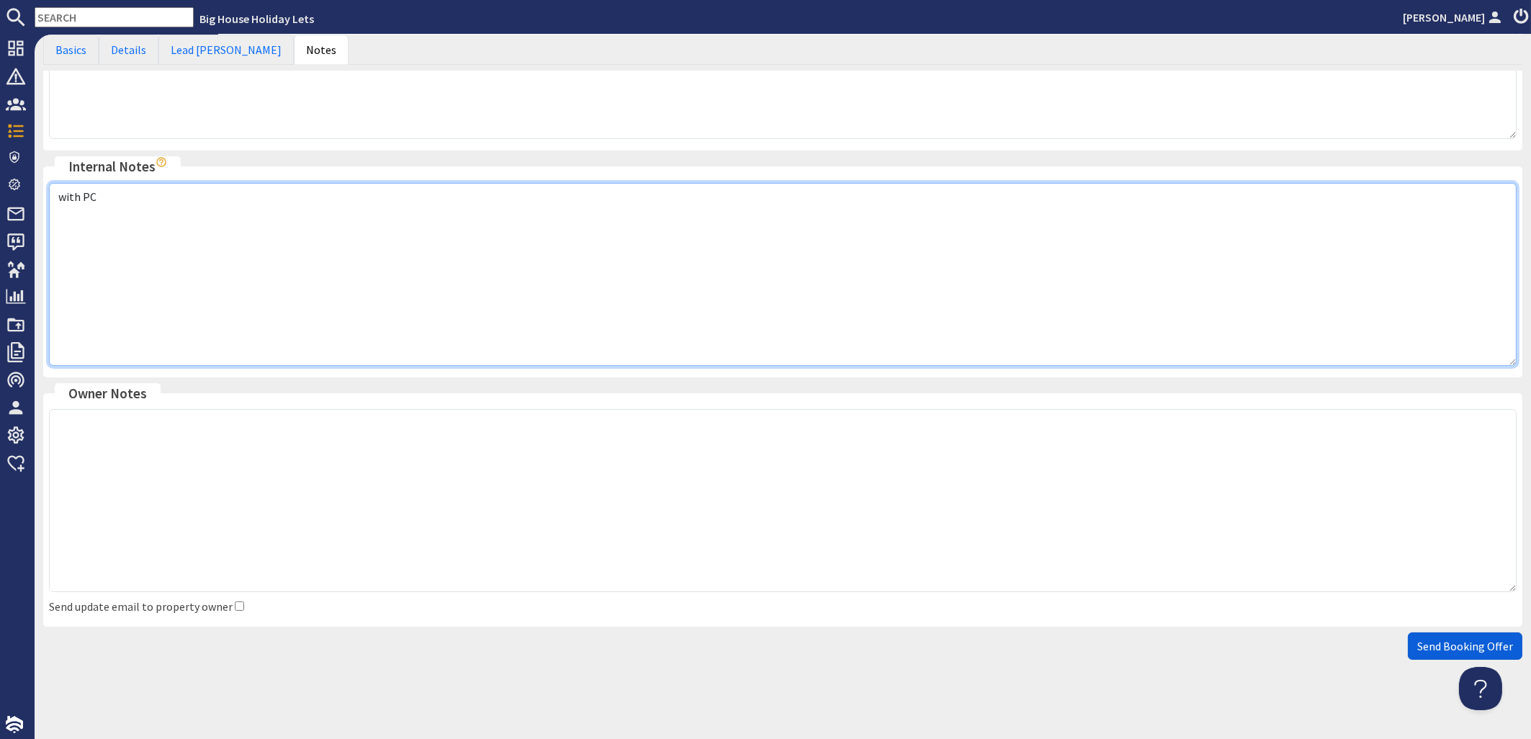
type textarea "with PC"
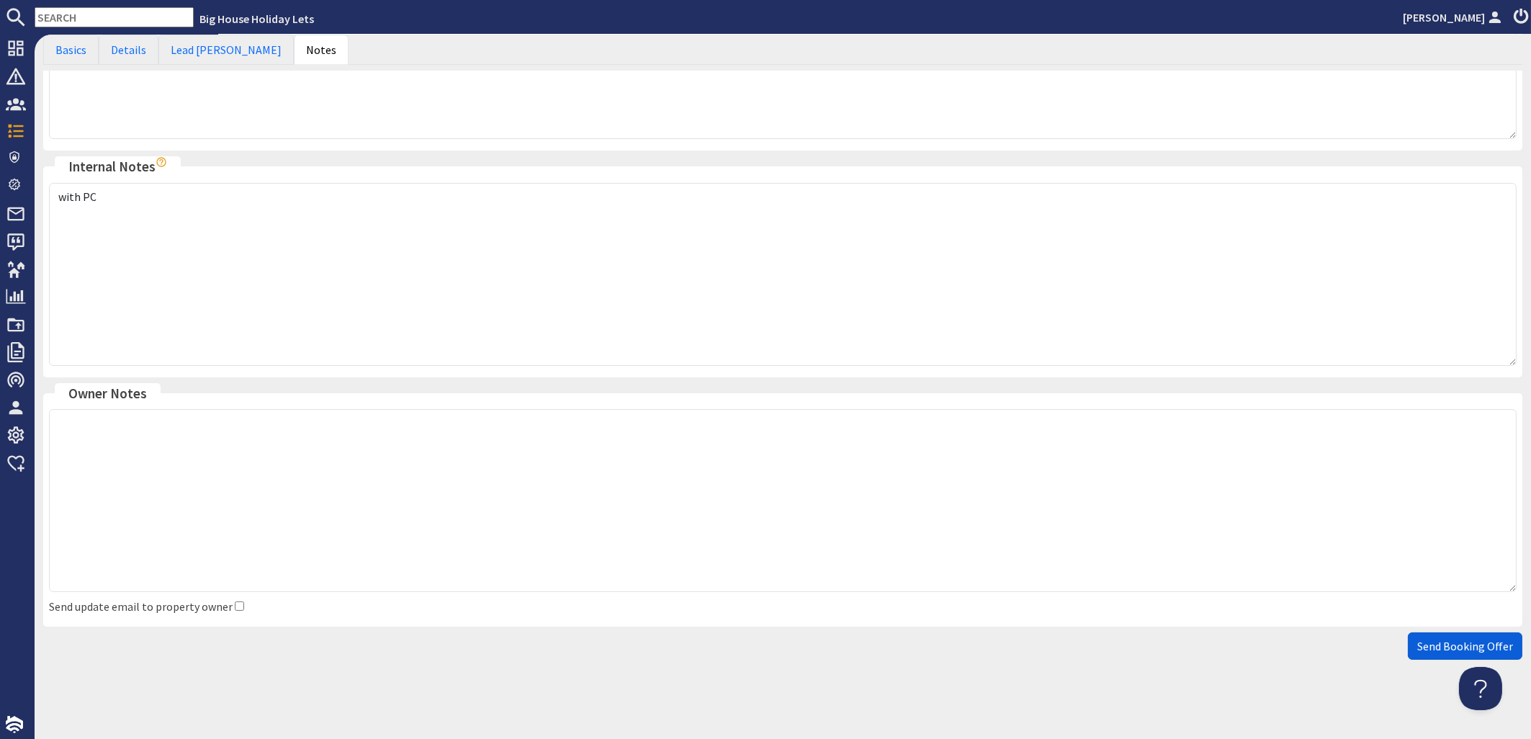
click at [1418, 653] on span "Send Booking Offer" at bounding box center [1466, 646] width 96 height 14
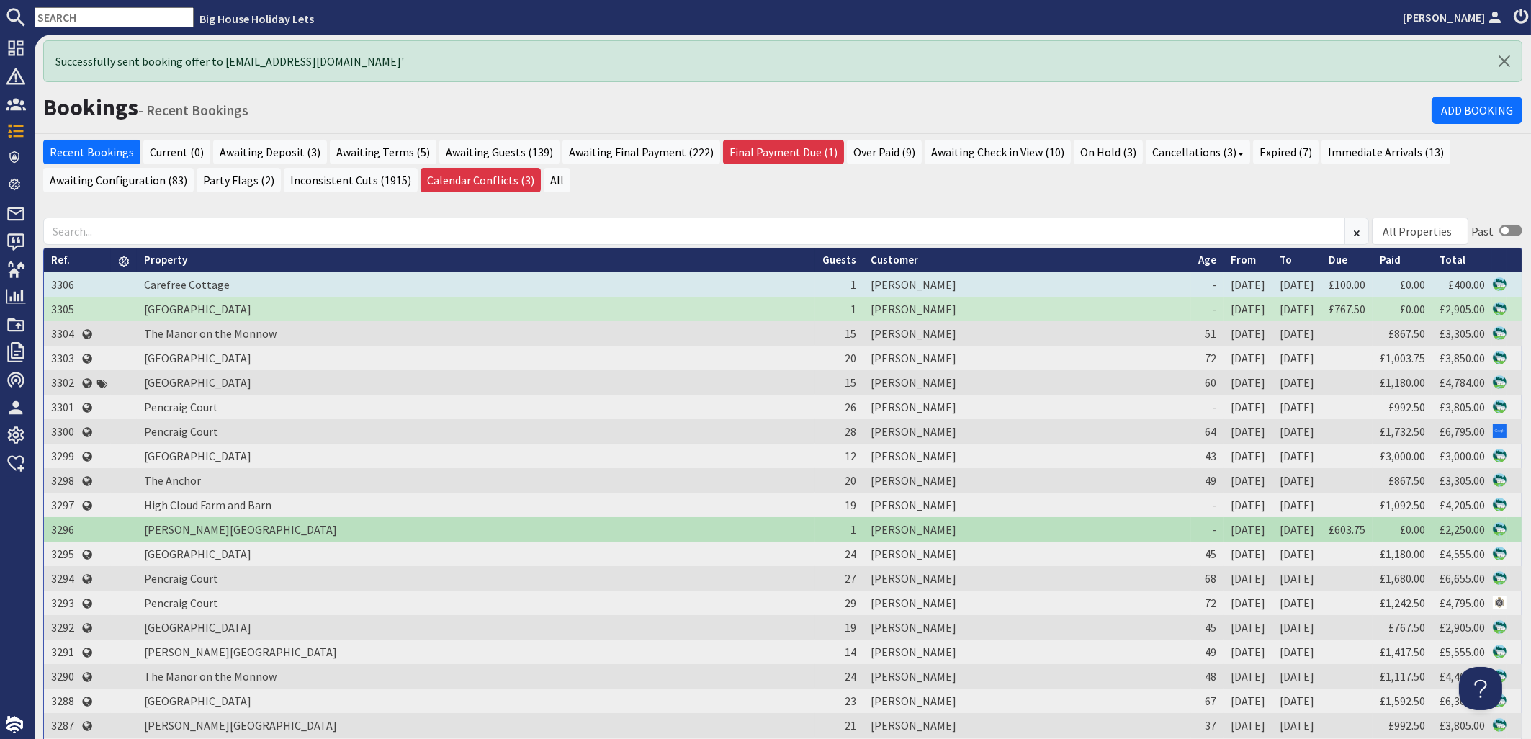
click at [864, 282] on td "[PERSON_NAME]" at bounding box center [1028, 284] width 328 height 24
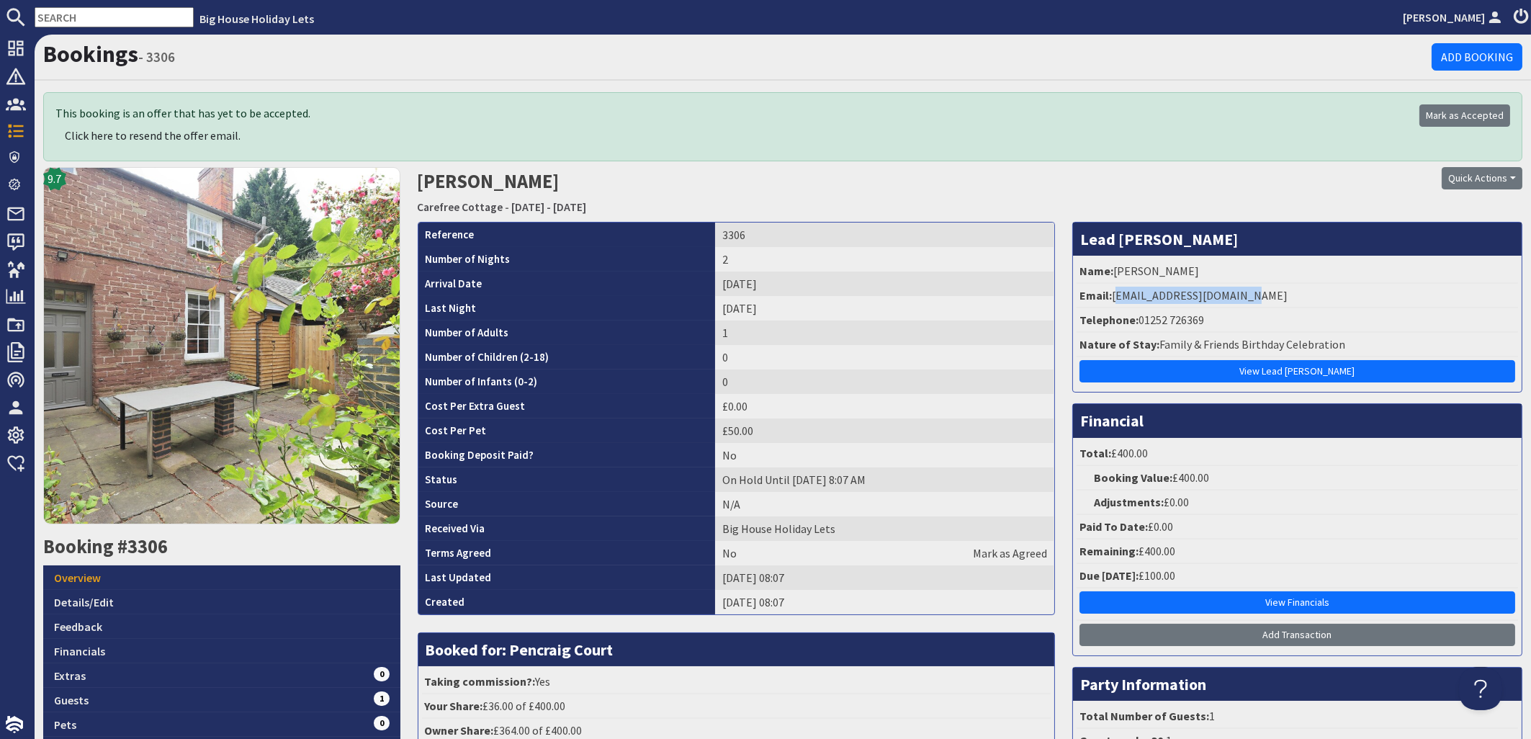
drag, startPoint x: 1245, startPoint y: 298, endPoint x: 1105, endPoint y: 297, distance: 140.5
click at [1105, 297] on li "Email: jocelyncclose@gmail.com" at bounding box center [1298, 296] width 442 height 24
copy li "jocelyncclose@gmail.com"
click at [73, 15] on input "text" at bounding box center [114, 17] width 159 height 20
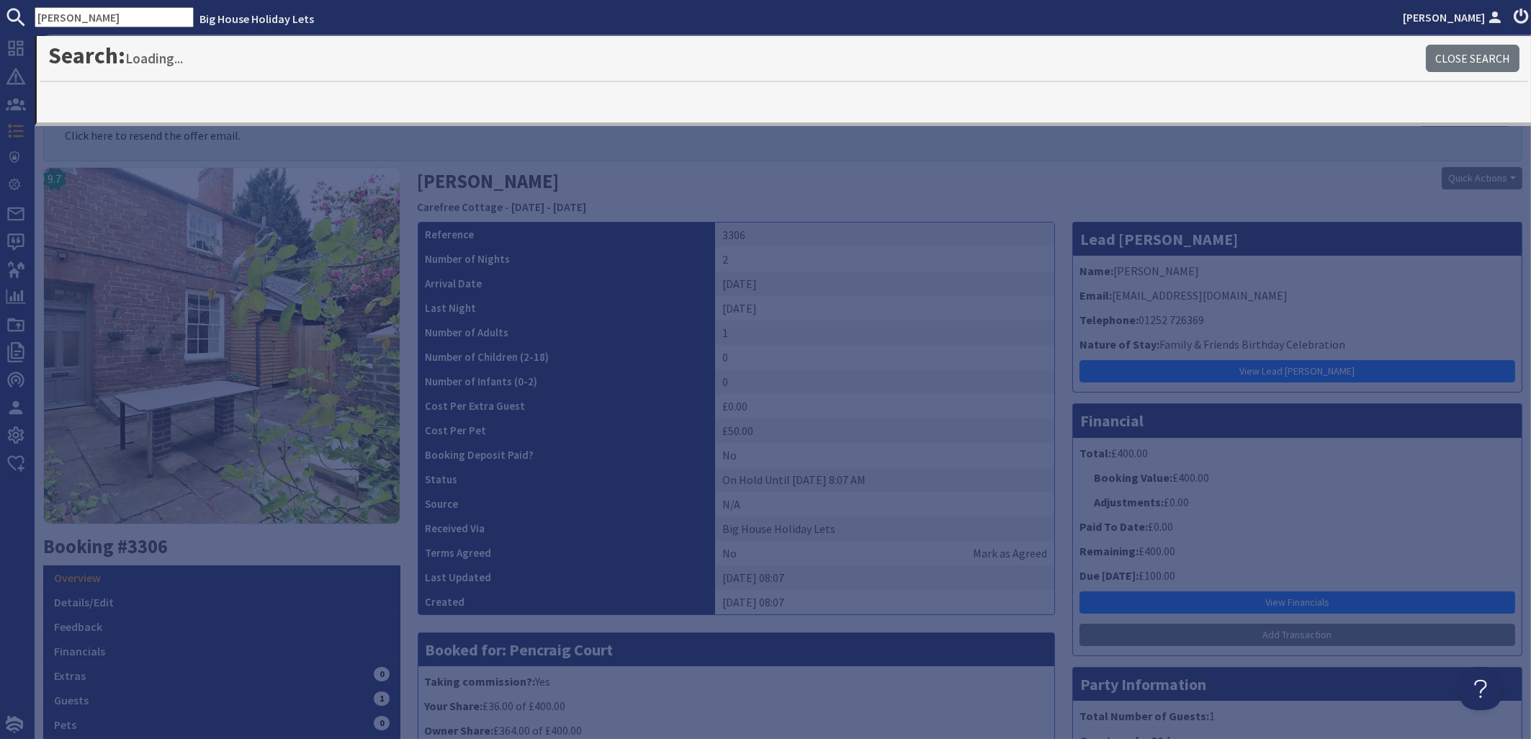
type input "godwin"
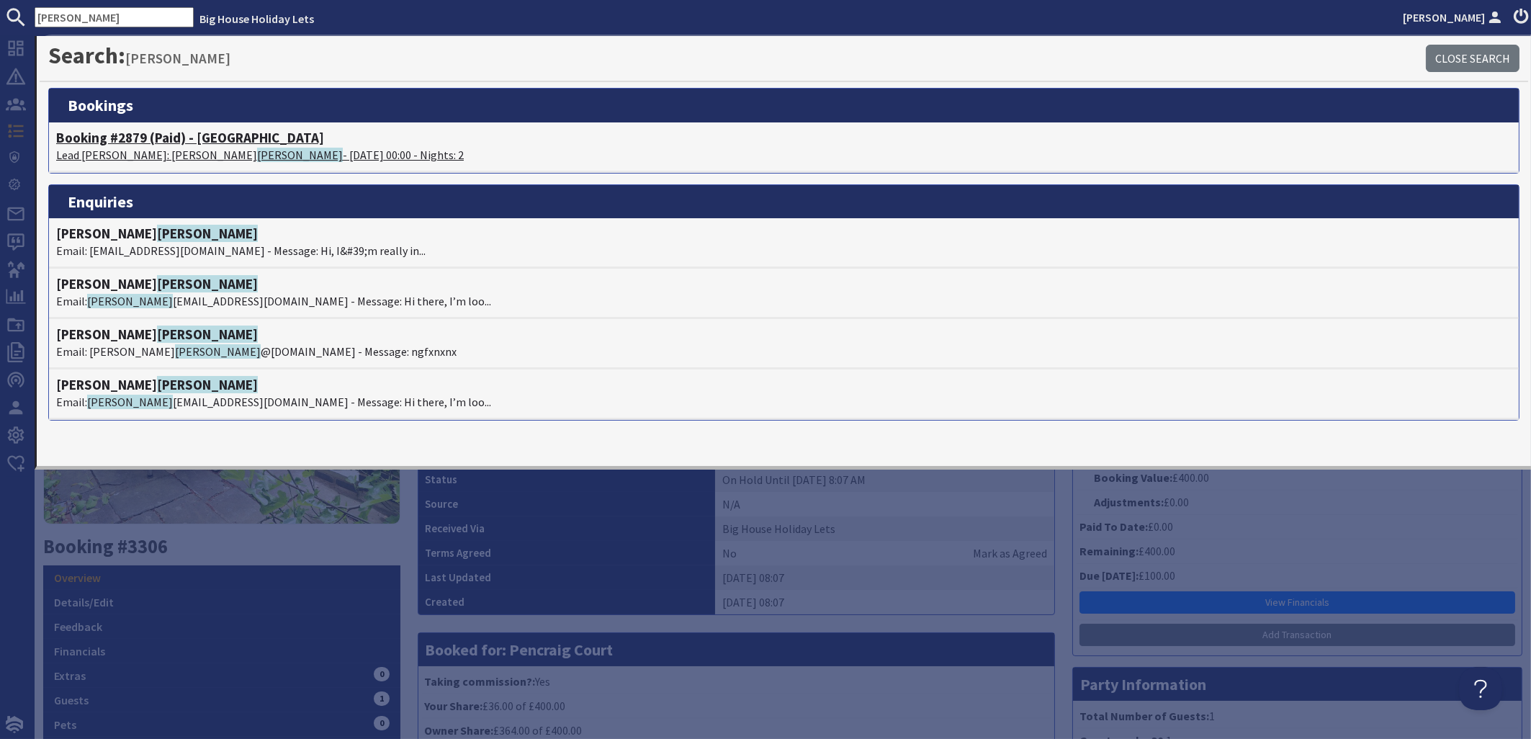
click at [128, 153] on p "Lead Booker: Tanya Godwin - 05/09/2025 00:00 - Nights: 2" at bounding box center [784, 154] width 1456 height 17
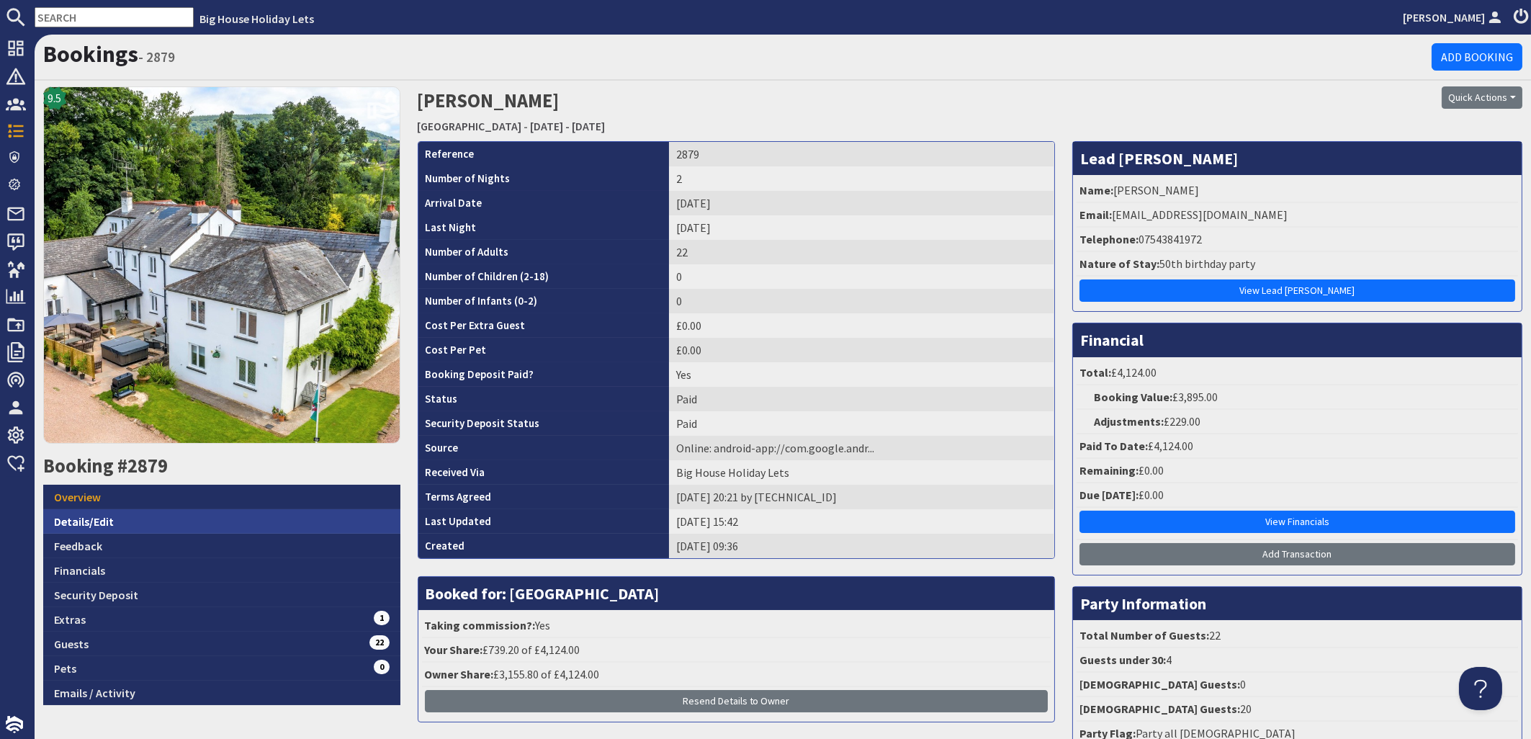
click at [75, 519] on link "Details/Edit" at bounding box center [221, 521] width 357 height 24
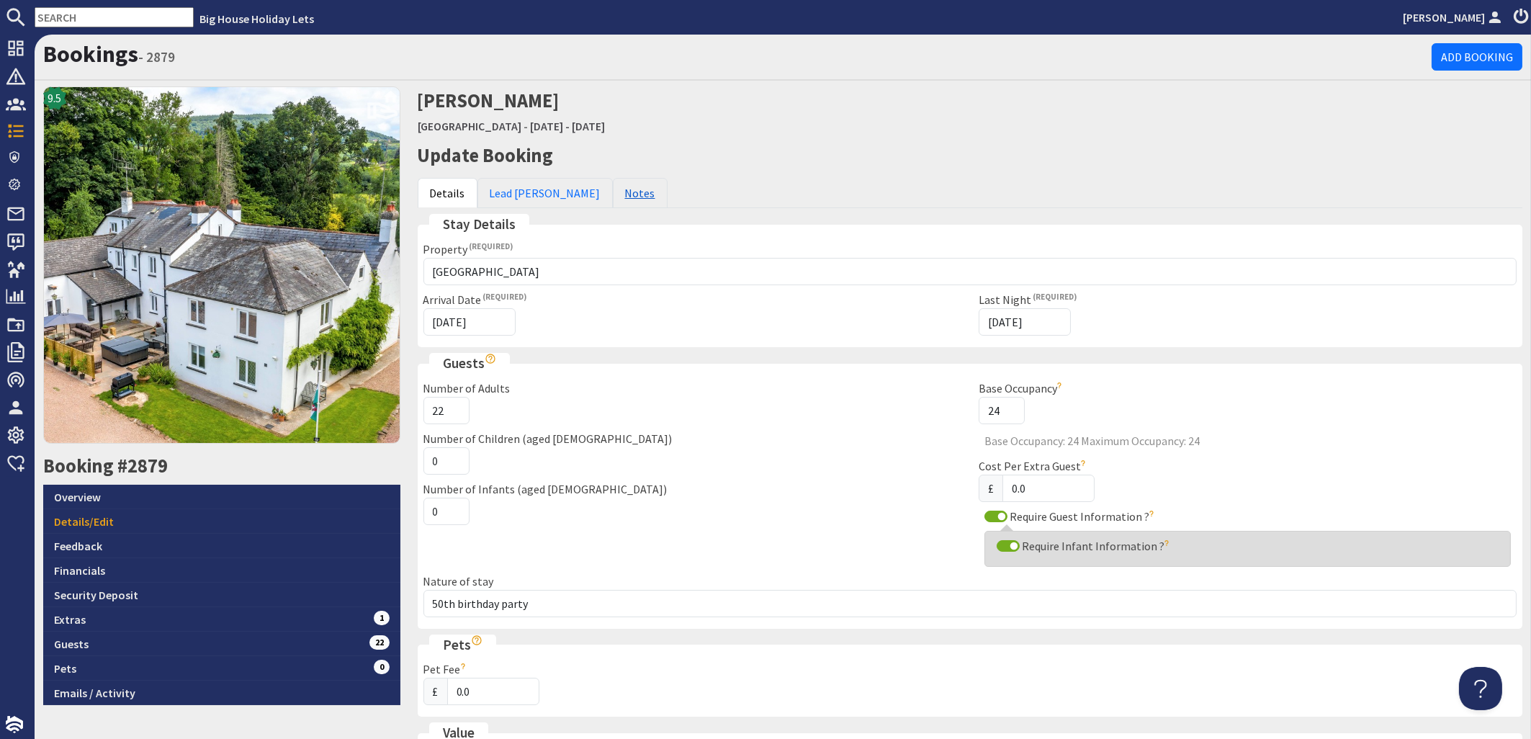
click at [613, 199] on link "Notes" at bounding box center [640, 193] width 55 height 30
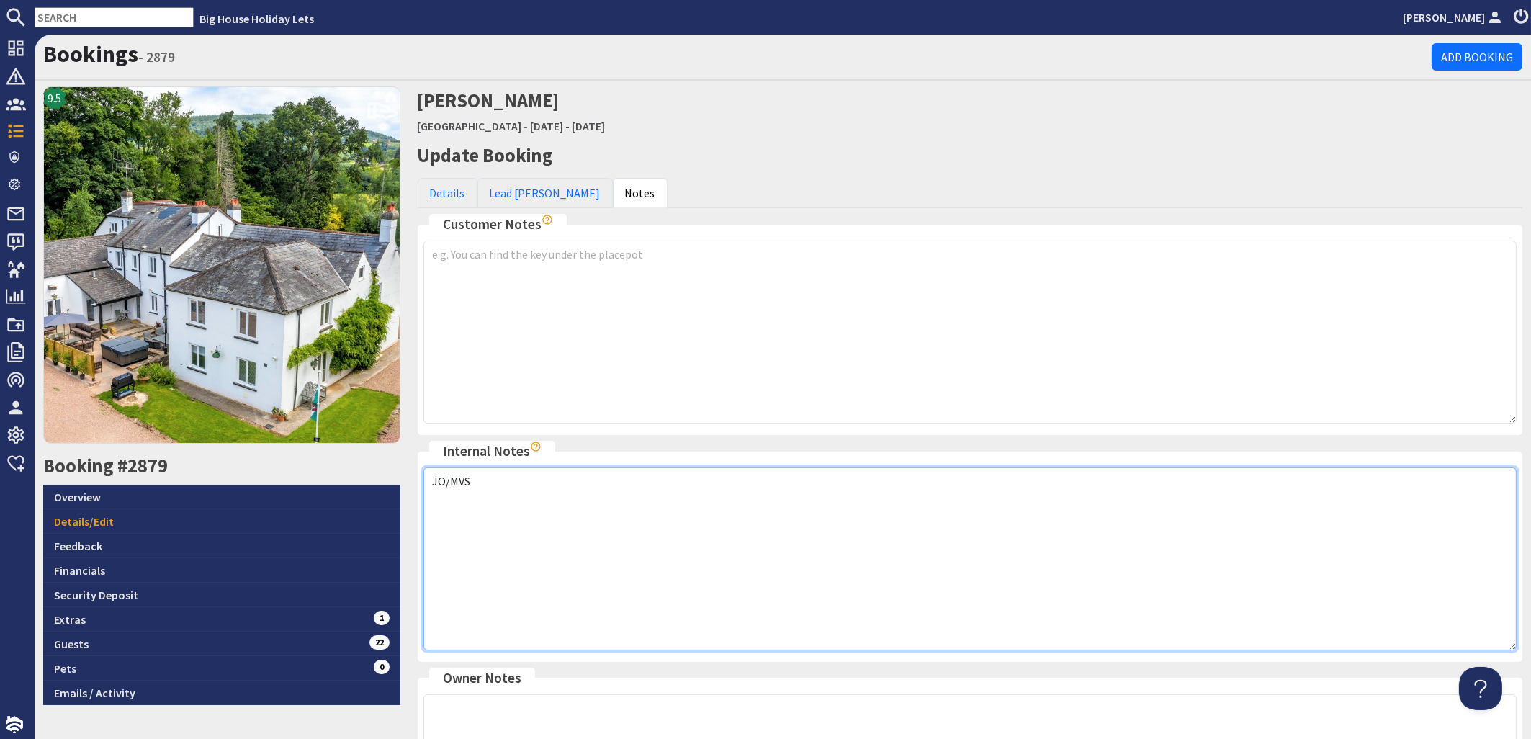
click at [494, 480] on textarea "JO/MVS" at bounding box center [971, 559] width 1094 height 183
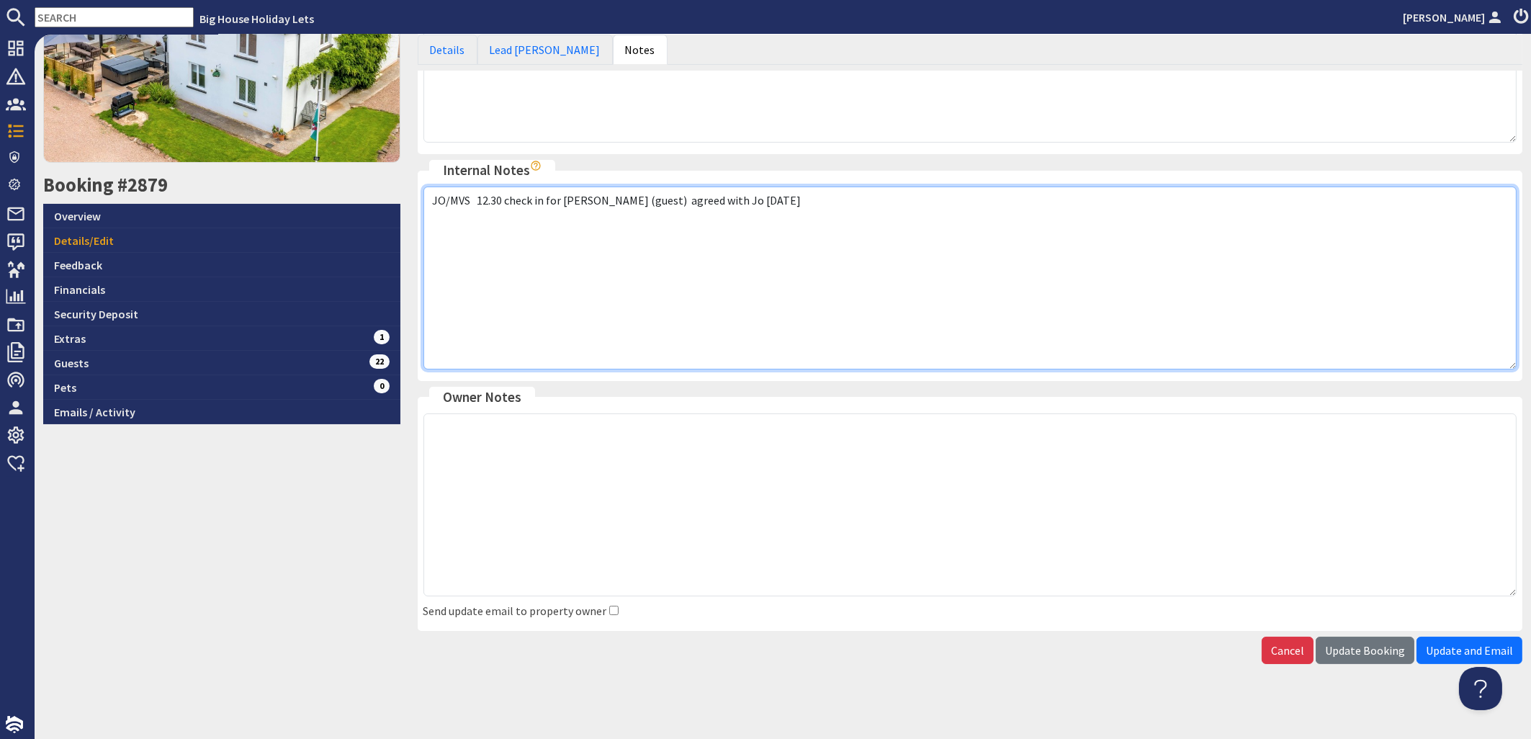
scroll to position [285, 0]
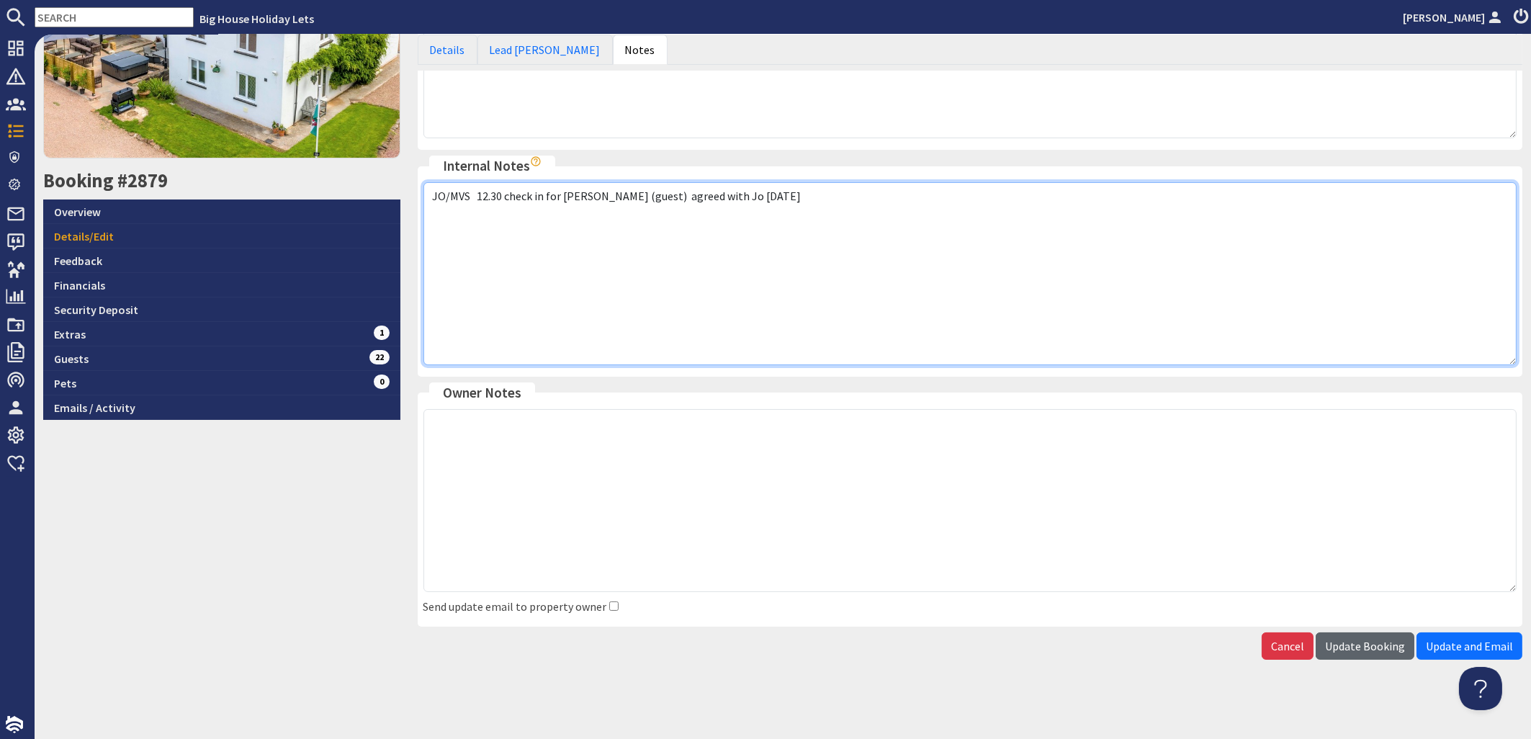
type textarea "JO/MVS 12.30 check in for Carly (guest) agreed with Jo 31.08.25"
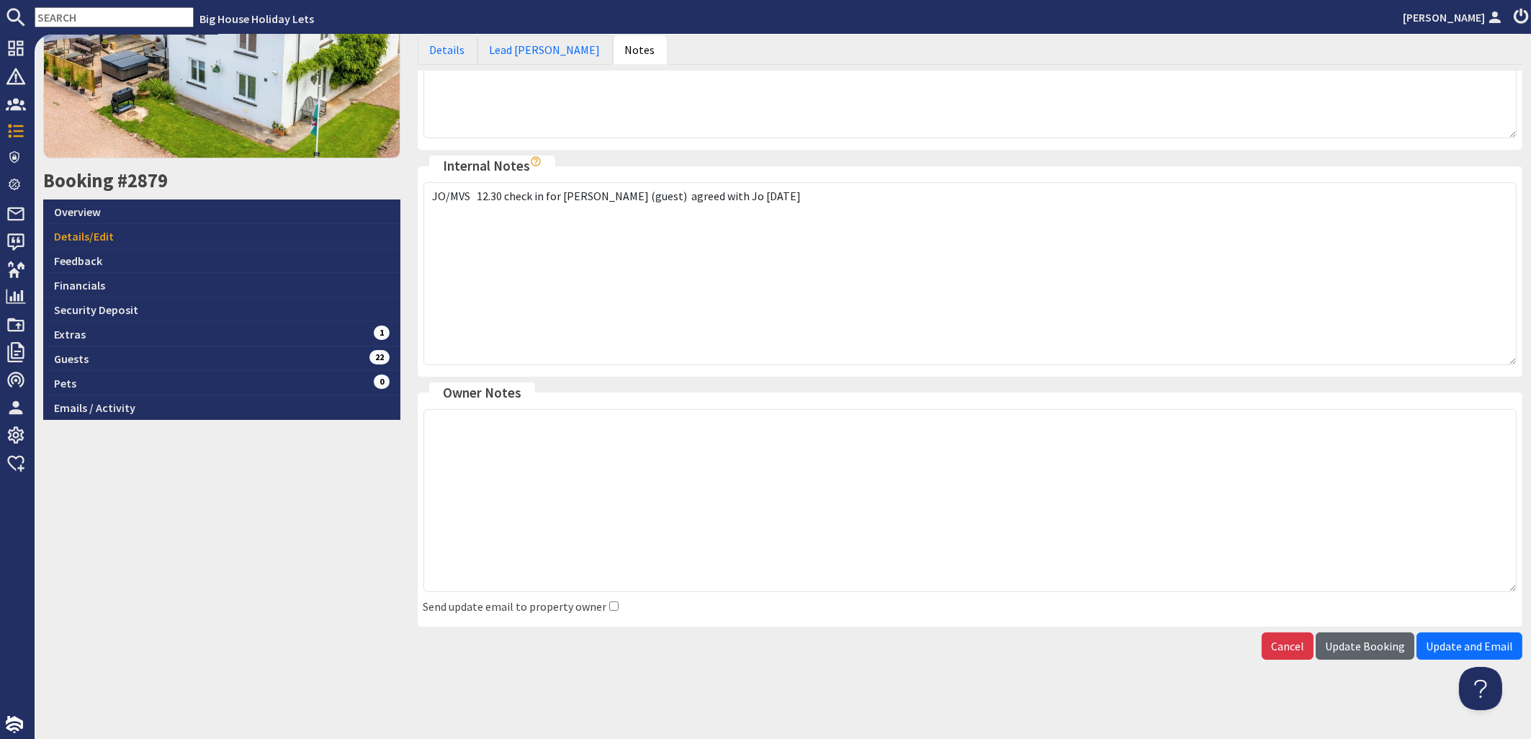
click at [1348, 640] on span "Update Booking" at bounding box center [1365, 646] width 80 height 14
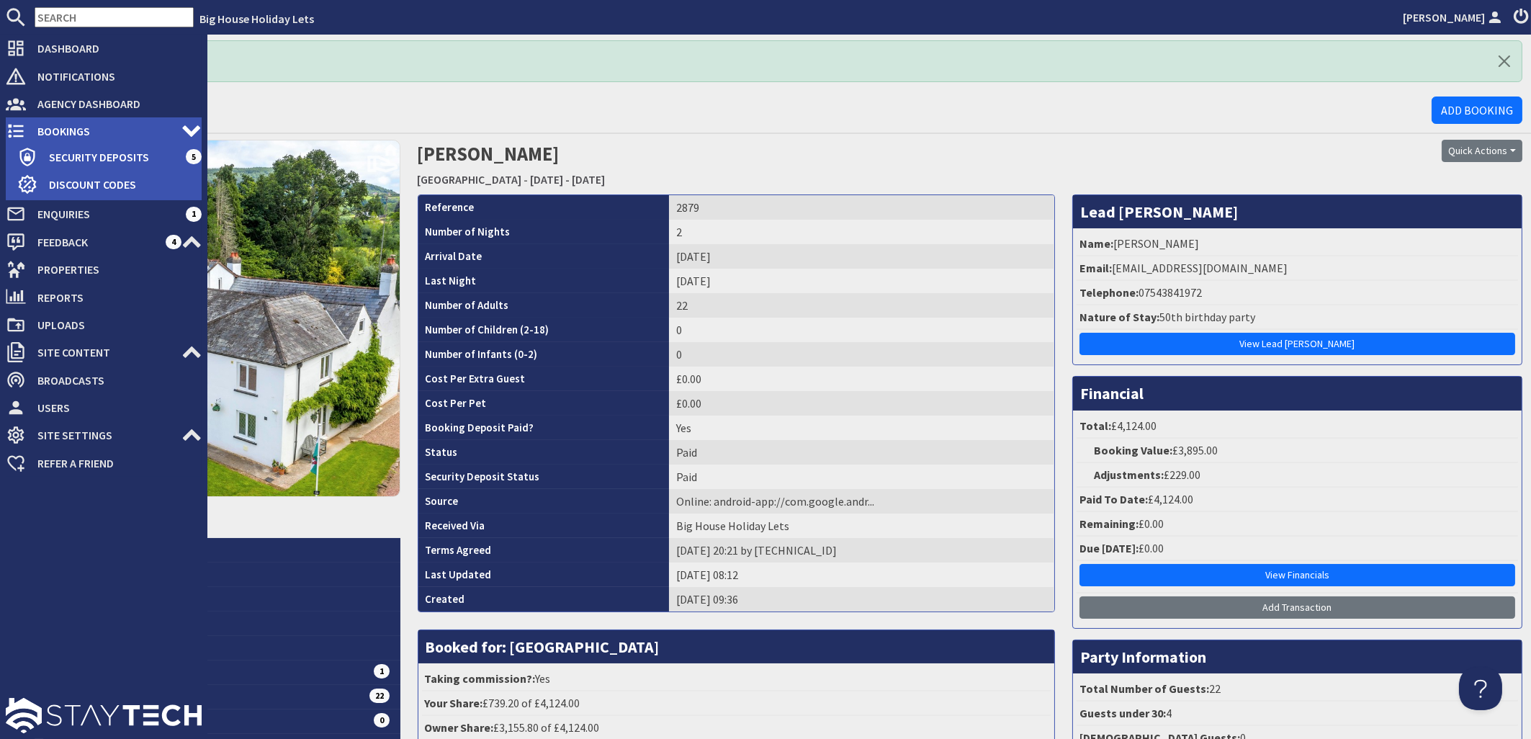
click at [58, 130] on span "Bookings" at bounding box center [104, 131] width 156 height 23
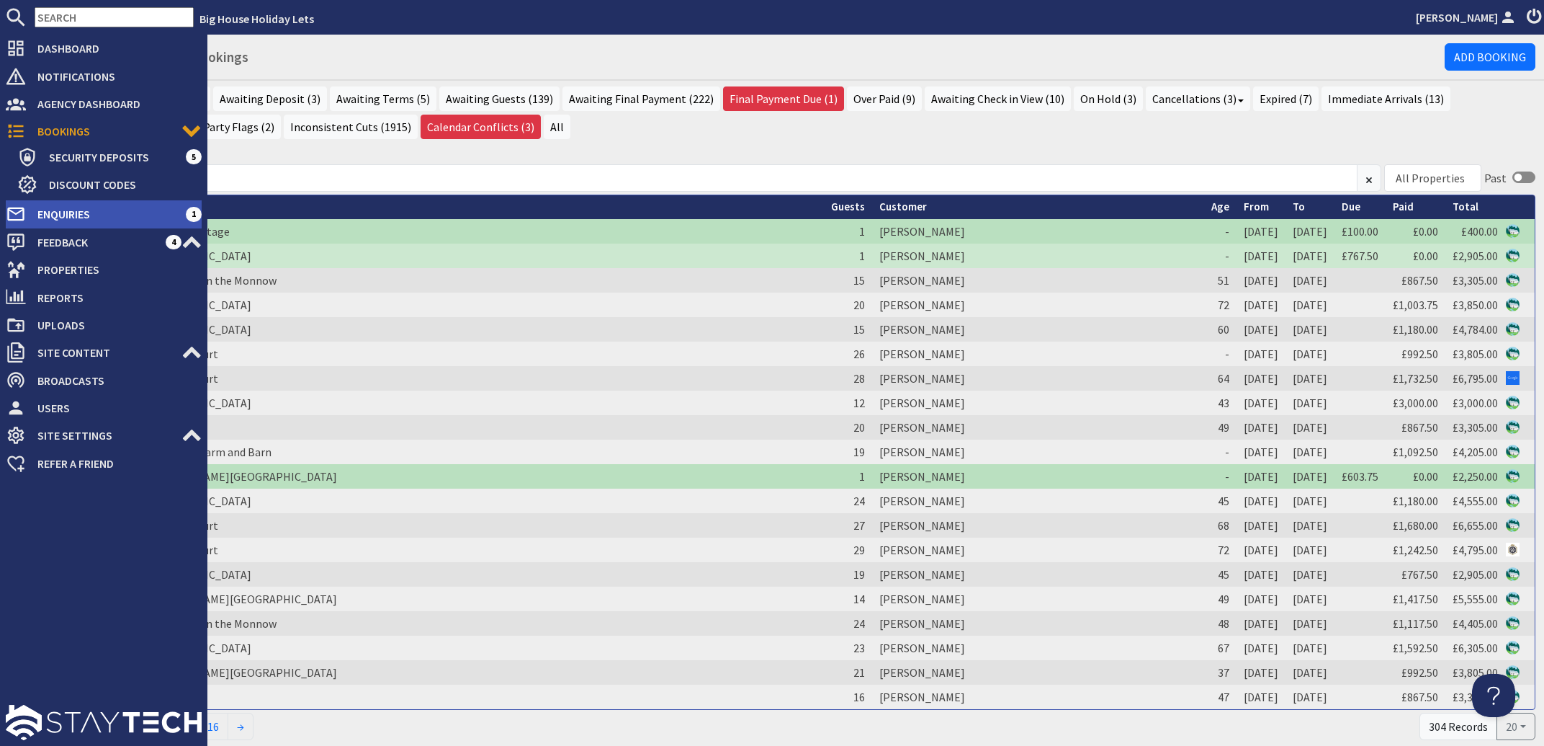
click at [56, 208] on span "Enquiries" at bounding box center [106, 213] width 160 height 23
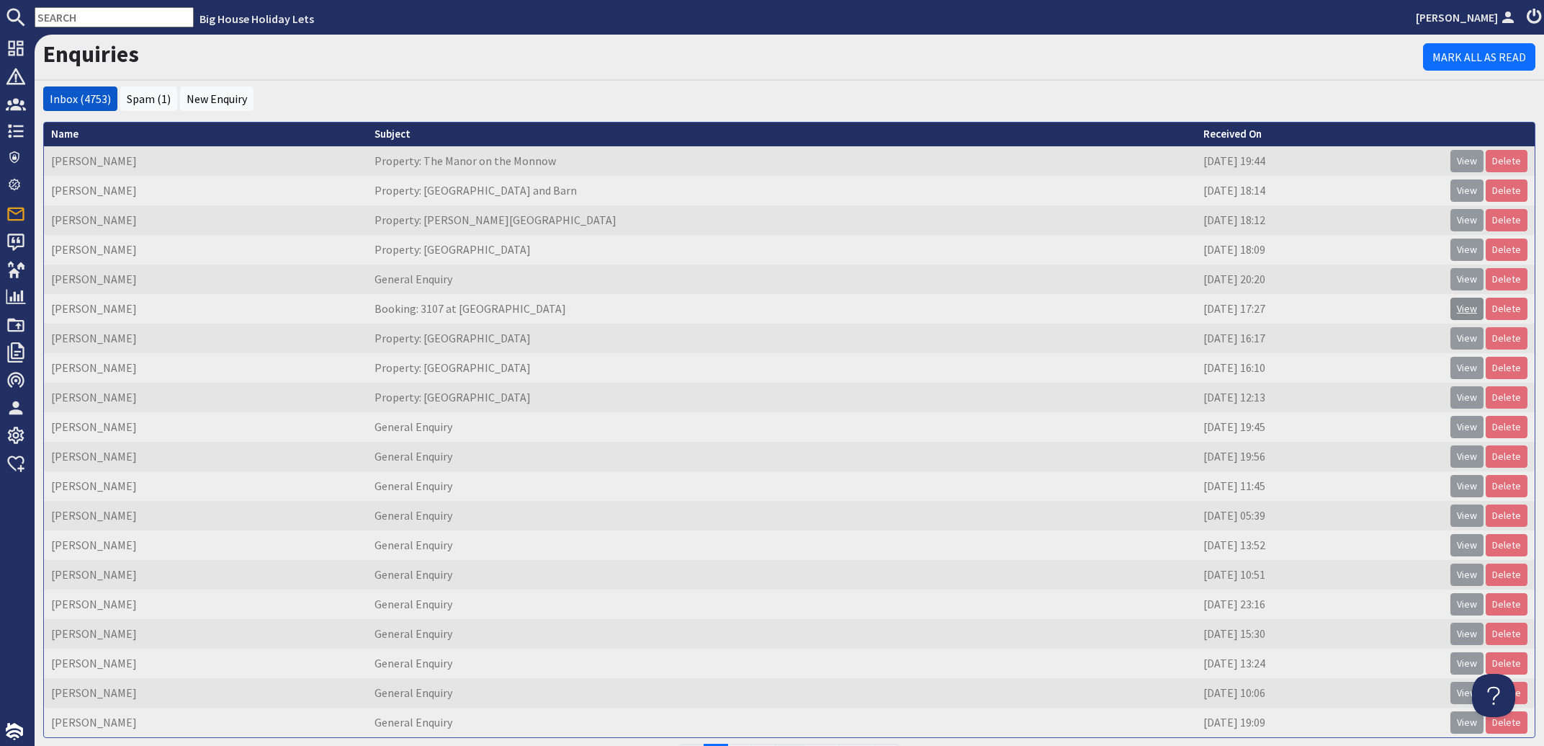
click at [1451, 303] on link "View" at bounding box center [1467, 309] width 33 height 22
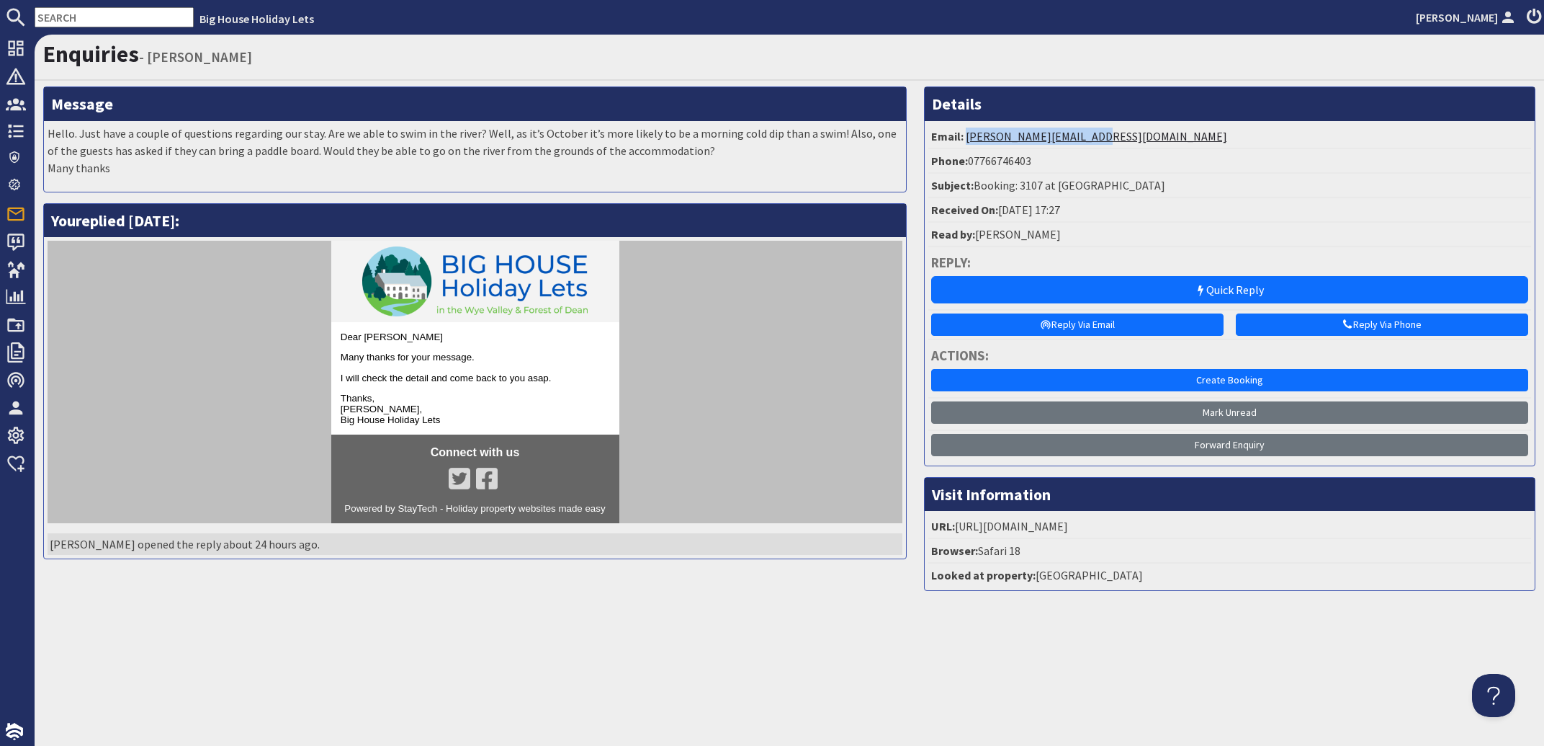
drag, startPoint x: 1109, startPoint y: 137, endPoint x: 967, endPoint y: 133, distance: 141.2
click at [967, 133] on li "Email: duncan.hedley@yahoo.com" at bounding box center [1230, 137] width 603 height 24
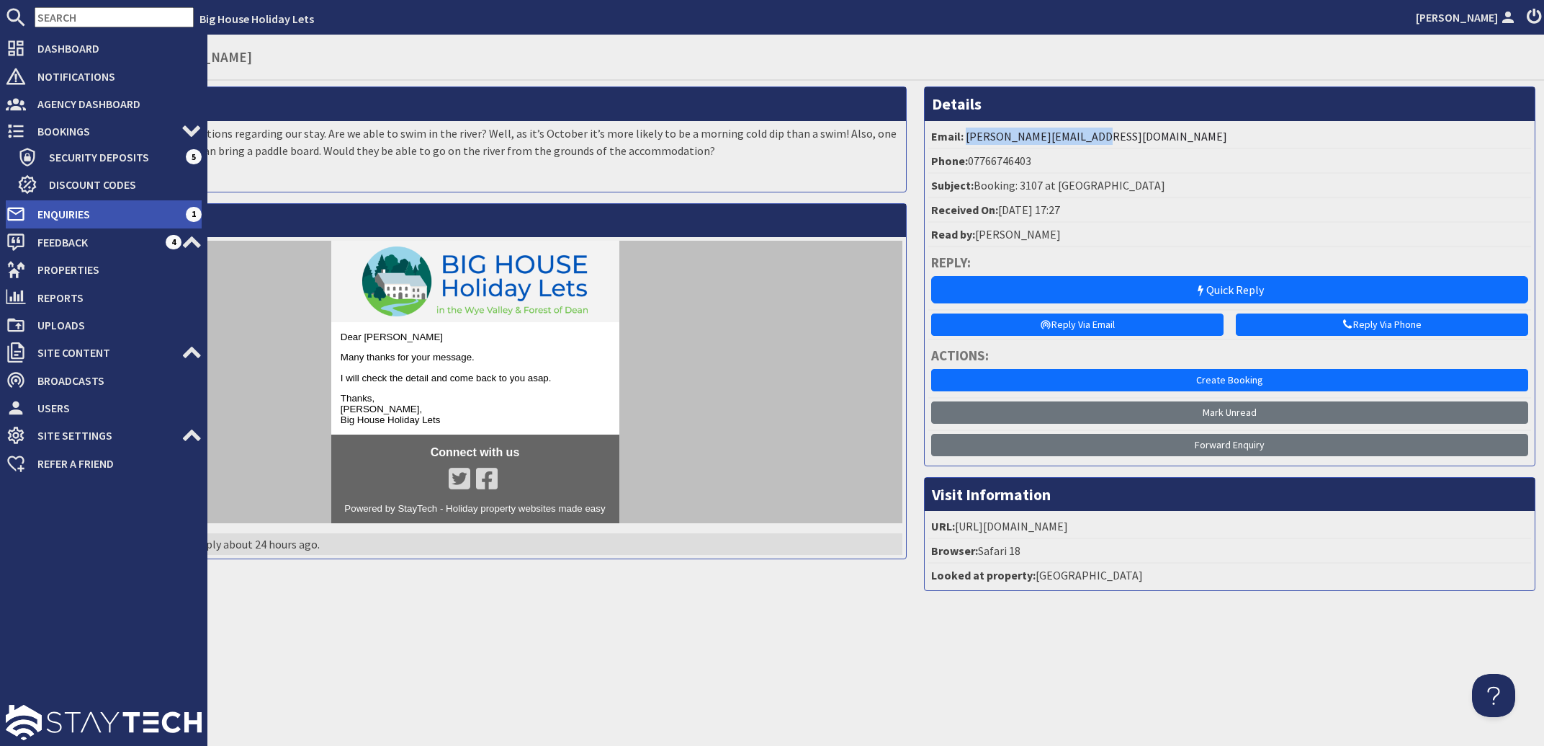
click at [54, 209] on span "Enquiries" at bounding box center [106, 213] width 160 height 23
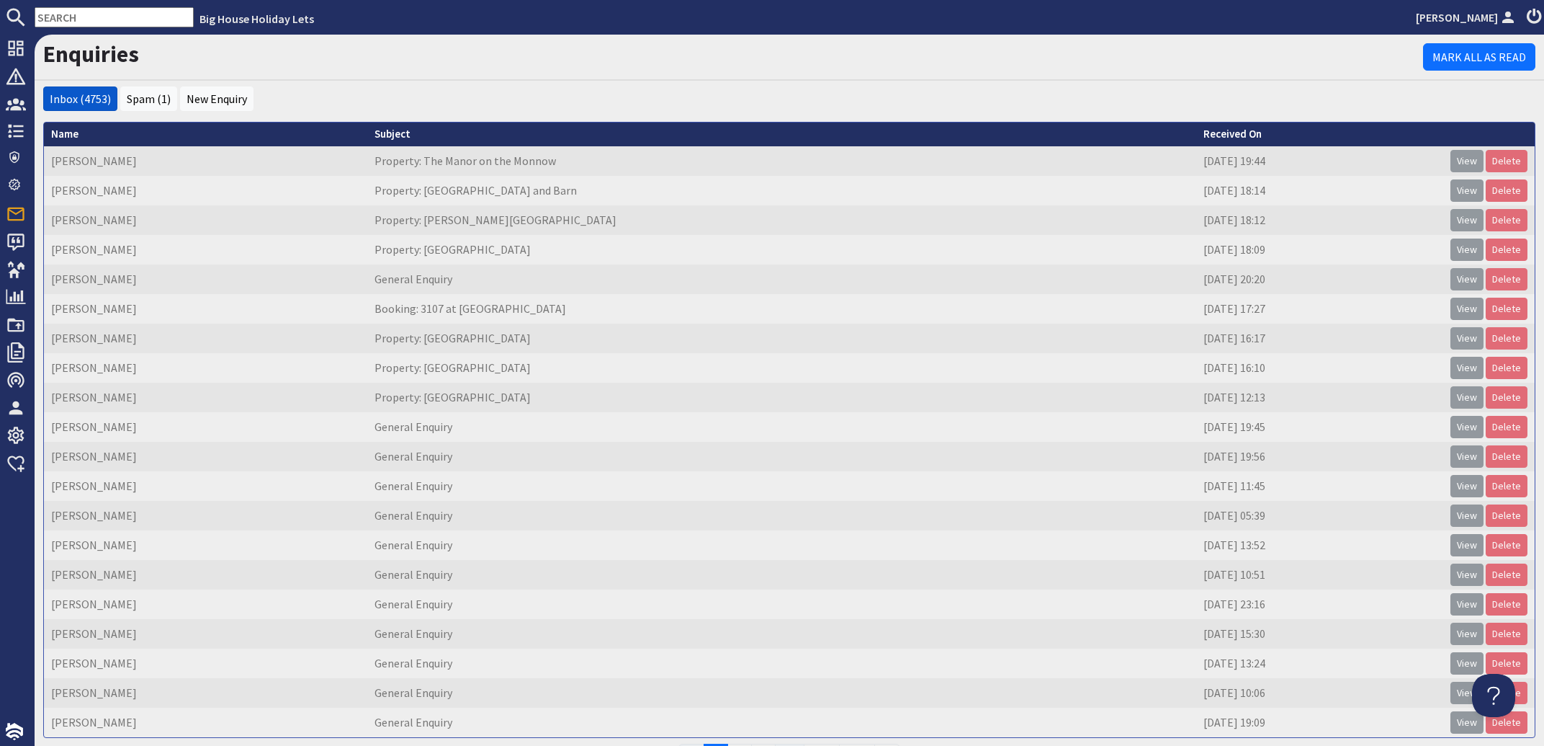
click at [86, 11] on input "text" at bounding box center [114, 17] width 159 height 20
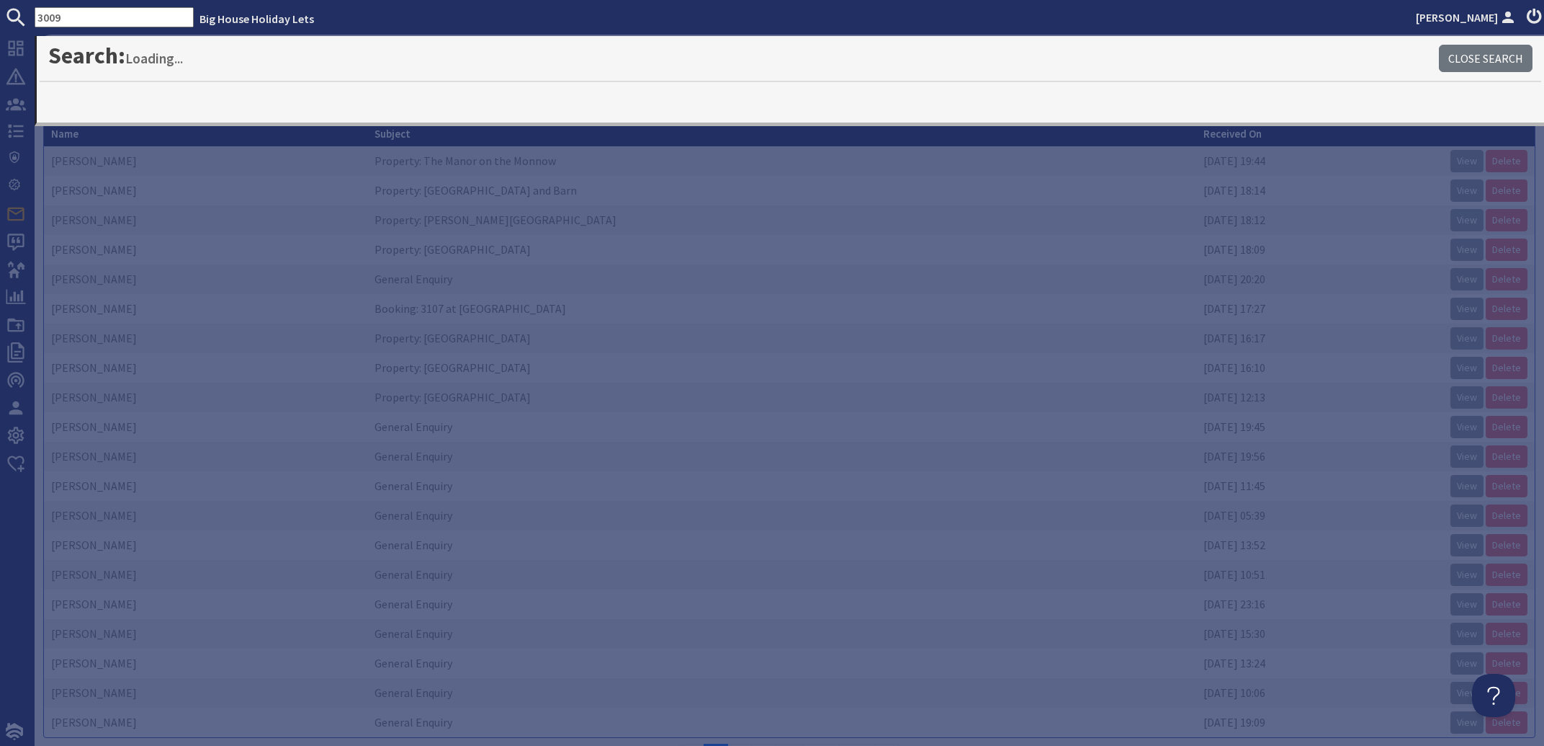
type input "3009"
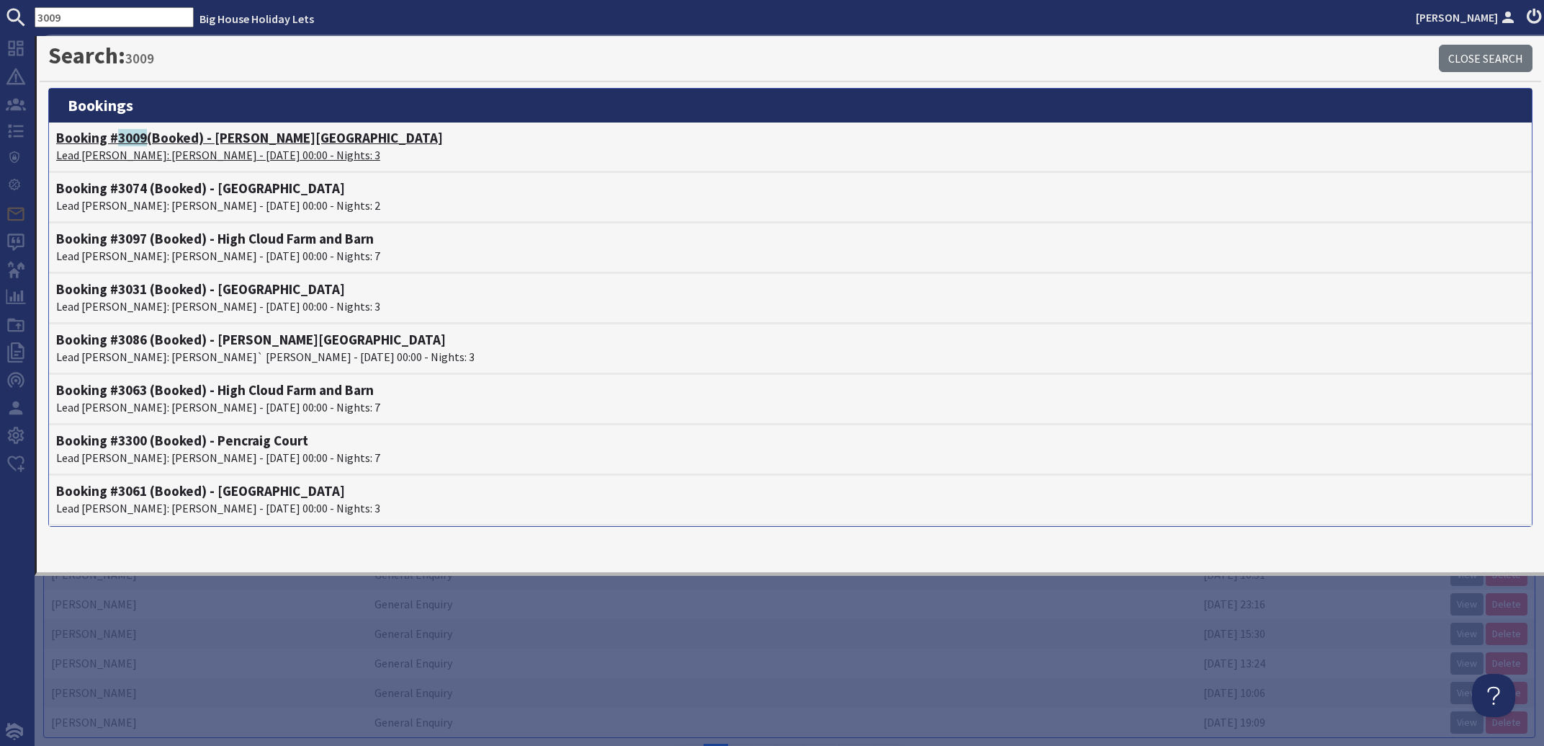
click at [156, 157] on p "Lead Booker: Tamsyn Derrick - 24/10/2025 00:00 - Nights: 3" at bounding box center [790, 154] width 1469 height 17
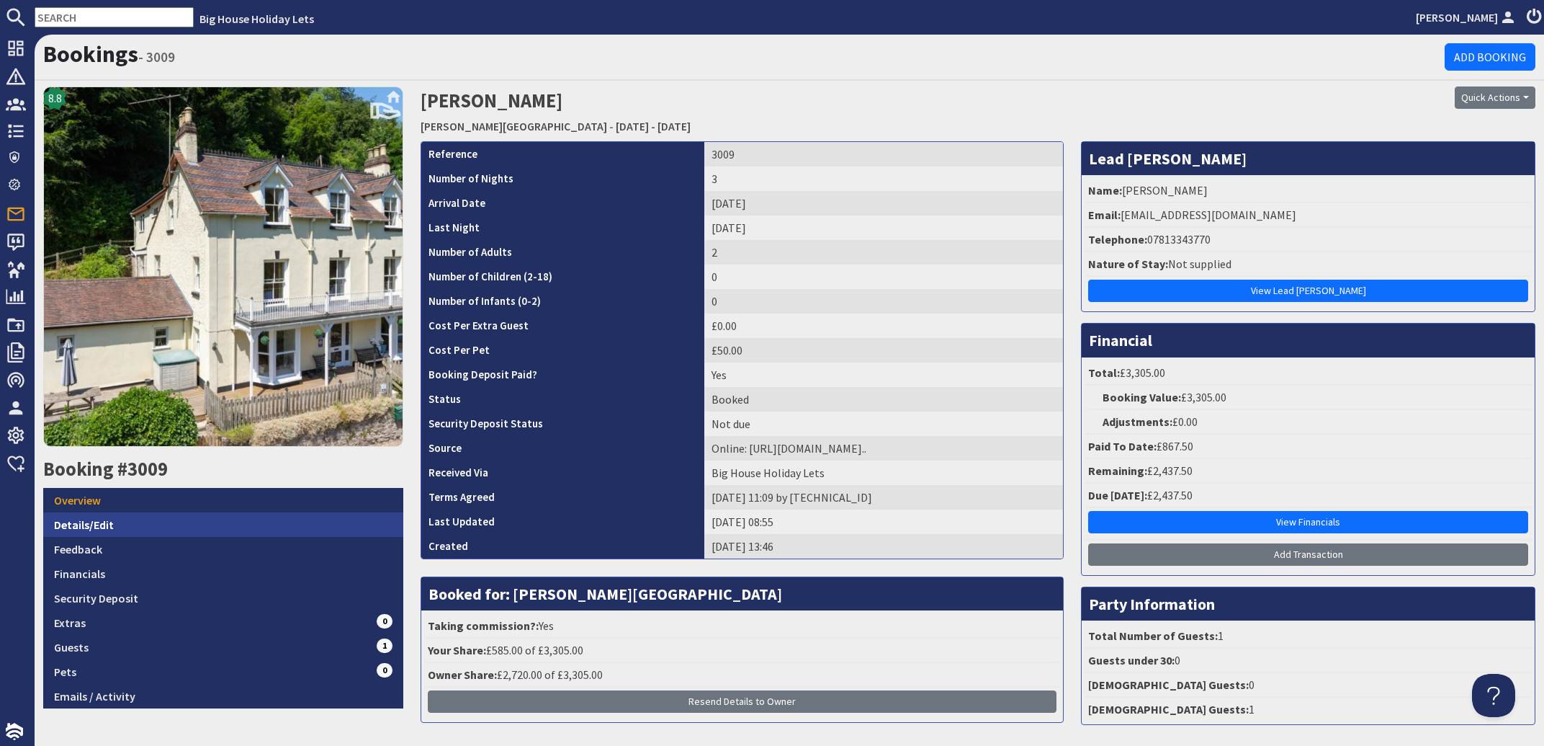
click at [102, 522] on link "Details/Edit" at bounding box center [223, 524] width 360 height 24
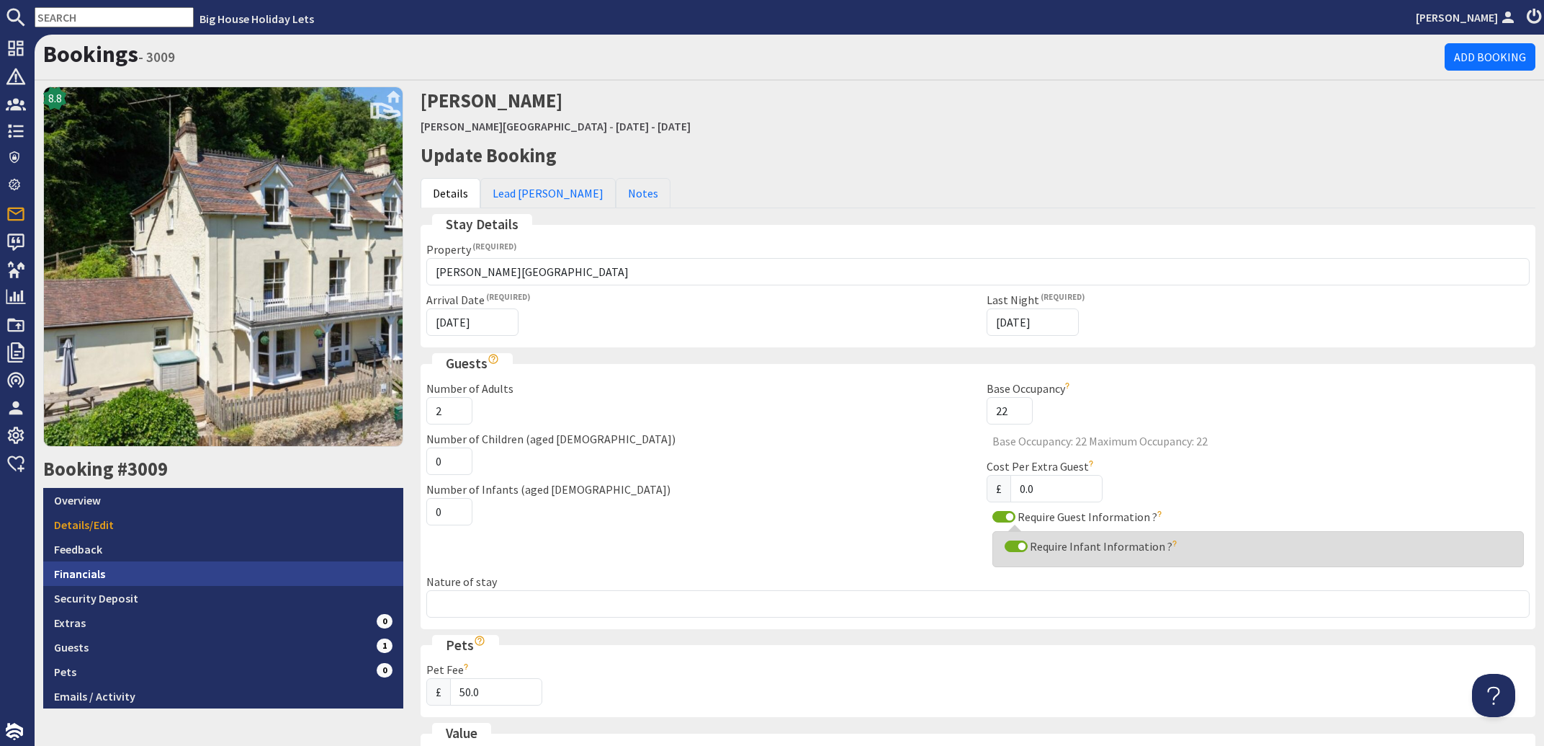
click at [89, 564] on link "Financials" at bounding box center [223, 573] width 360 height 24
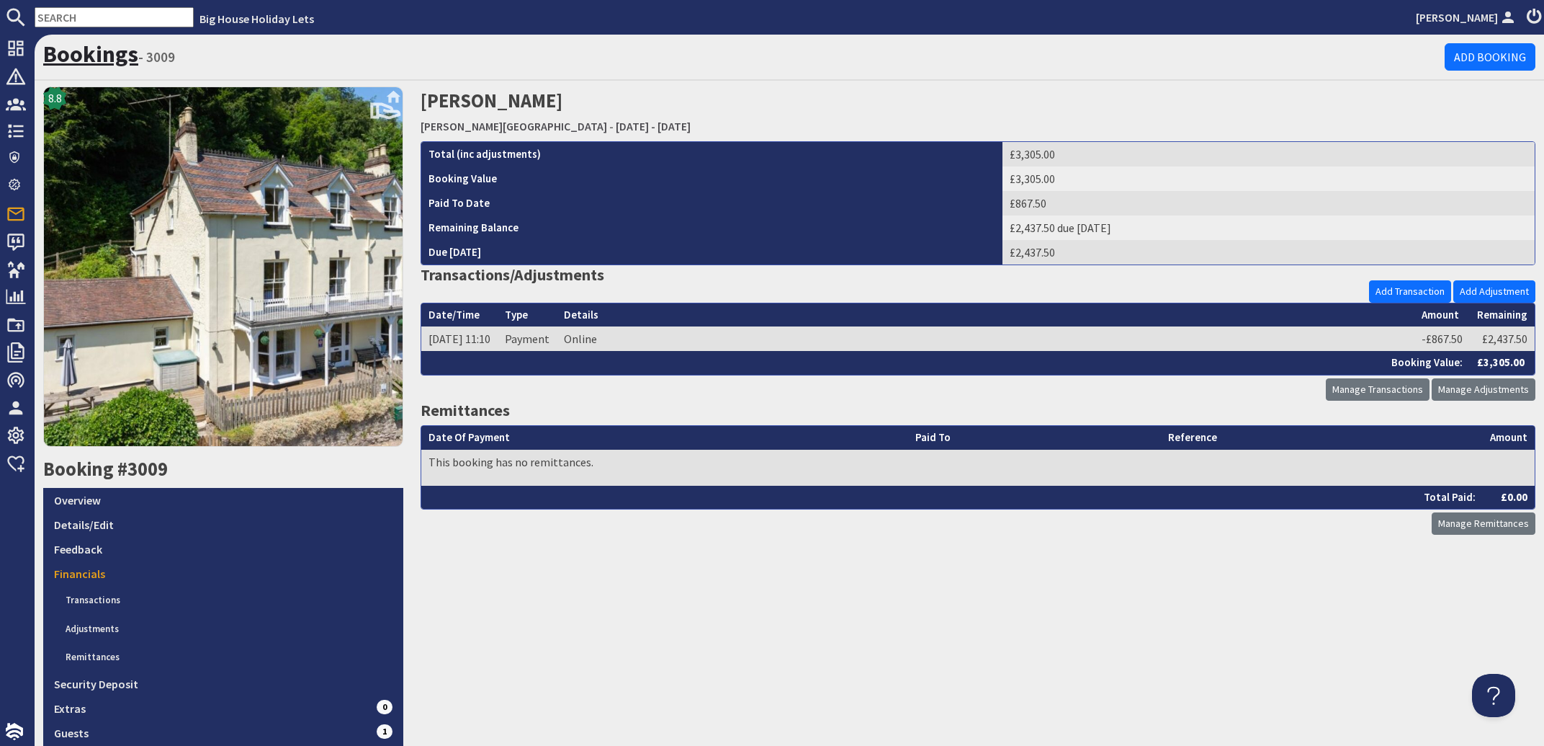
click at [68, 48] on link "Bookings" at bounding box center [90, 54] width 95 height 29
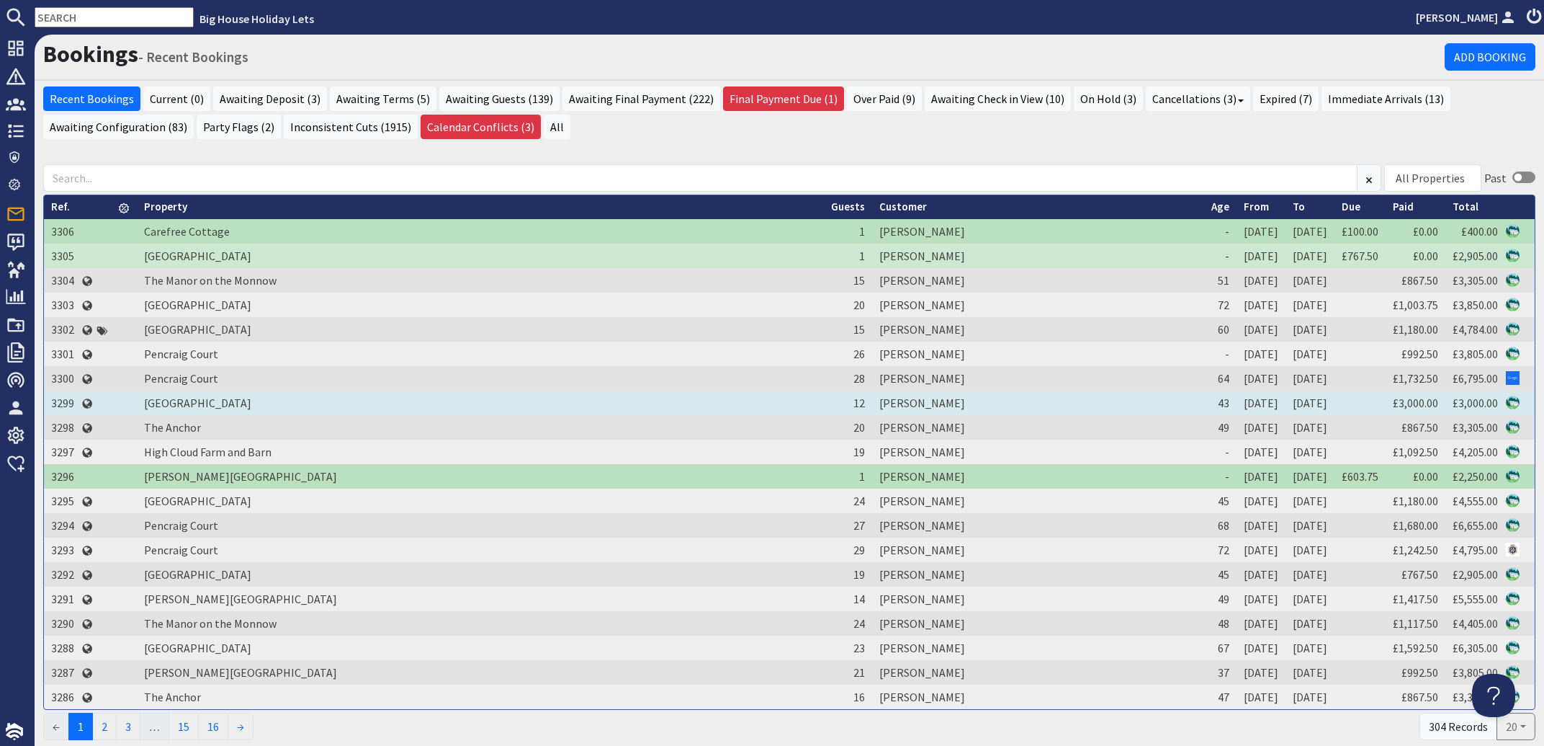
click at [872, 404] on td "[PERSON_NAME]" at bounding box center [1037, 402] width 331 height 24
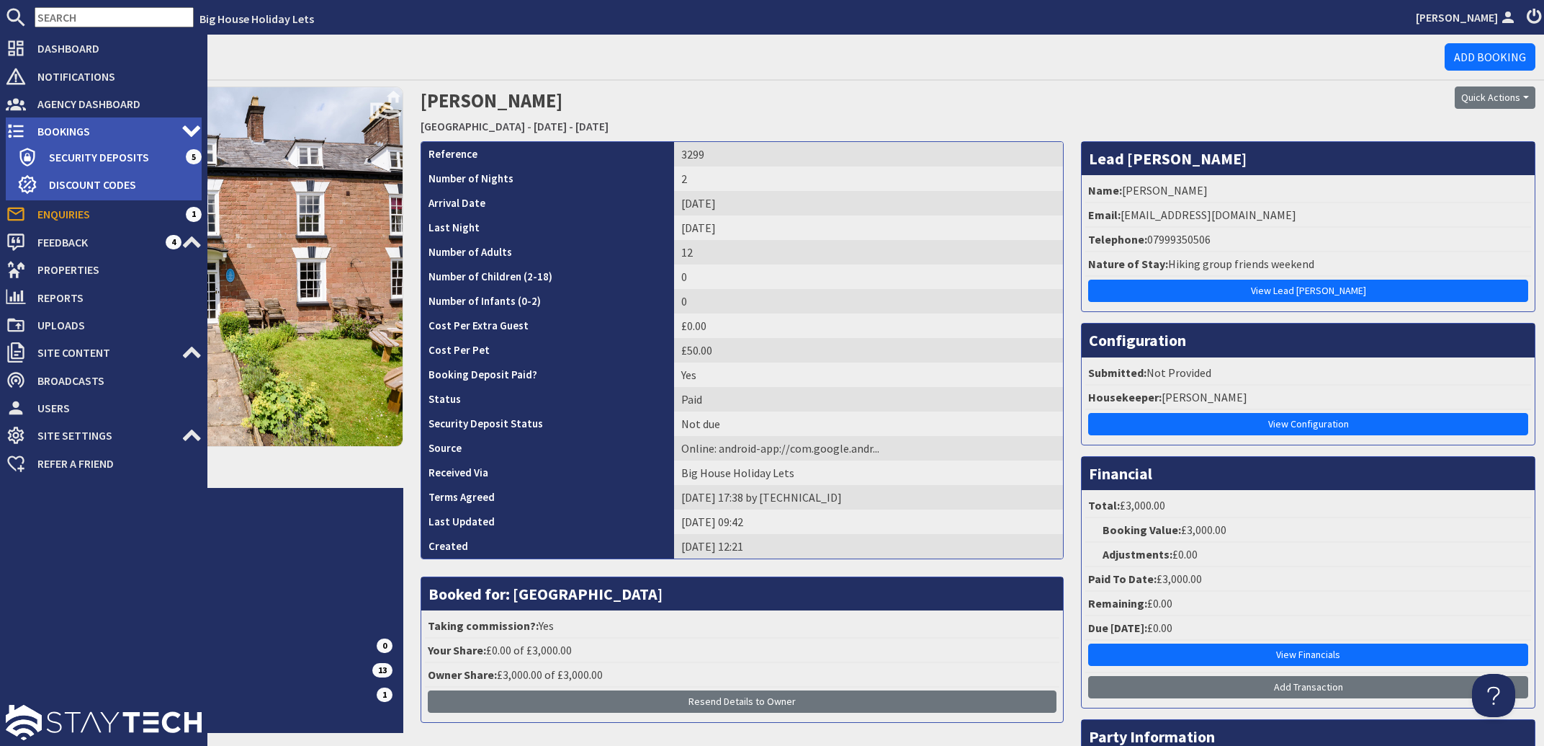
click at [37, 128] on span "Bookings" at bounding box center [104, 131] width 156 height 23
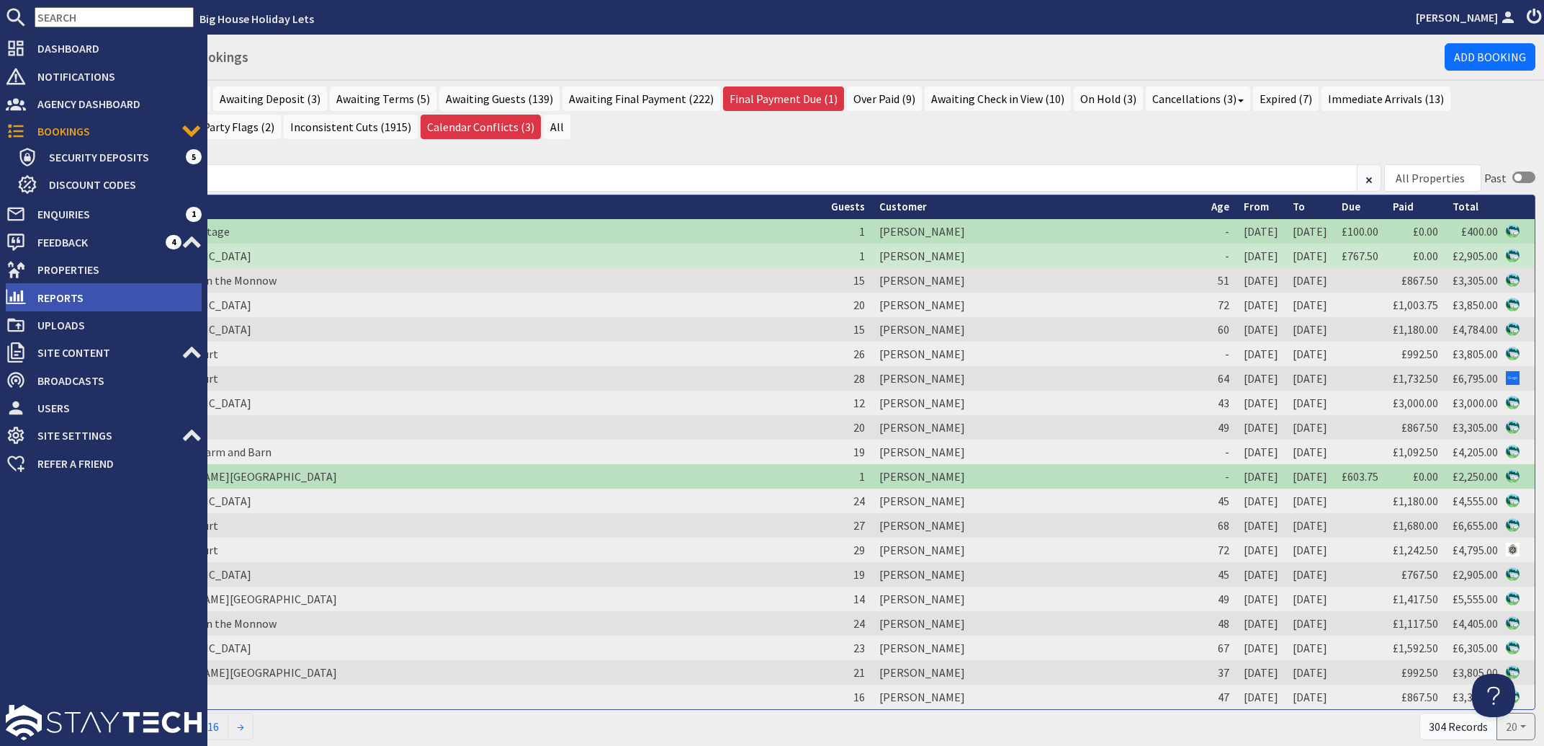
click at [68, 296] on span "Reports" at bounding box center [114, 297] width 176 height 23
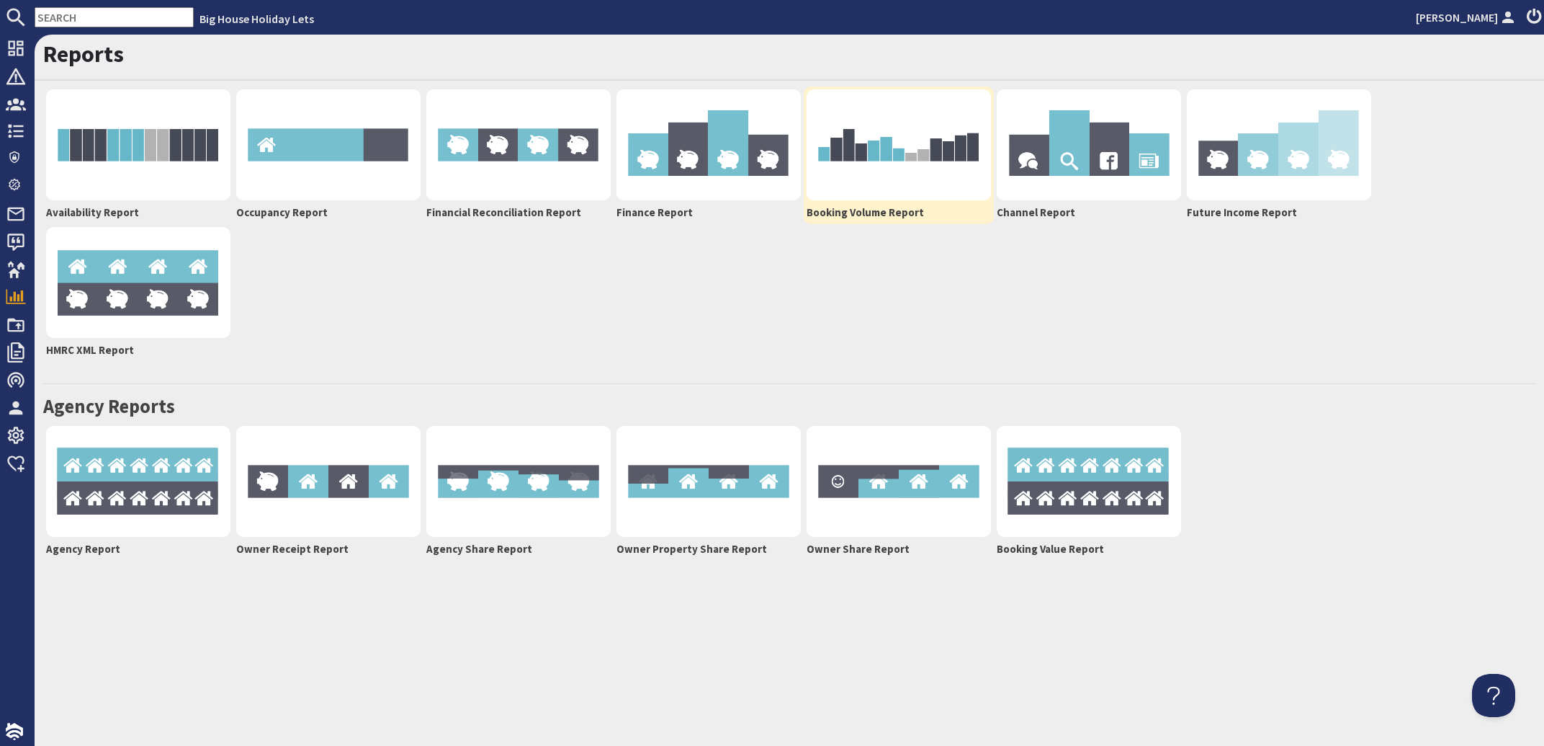
click at [887, 157] on img at bounding box center [899, 144] width 184 height 111
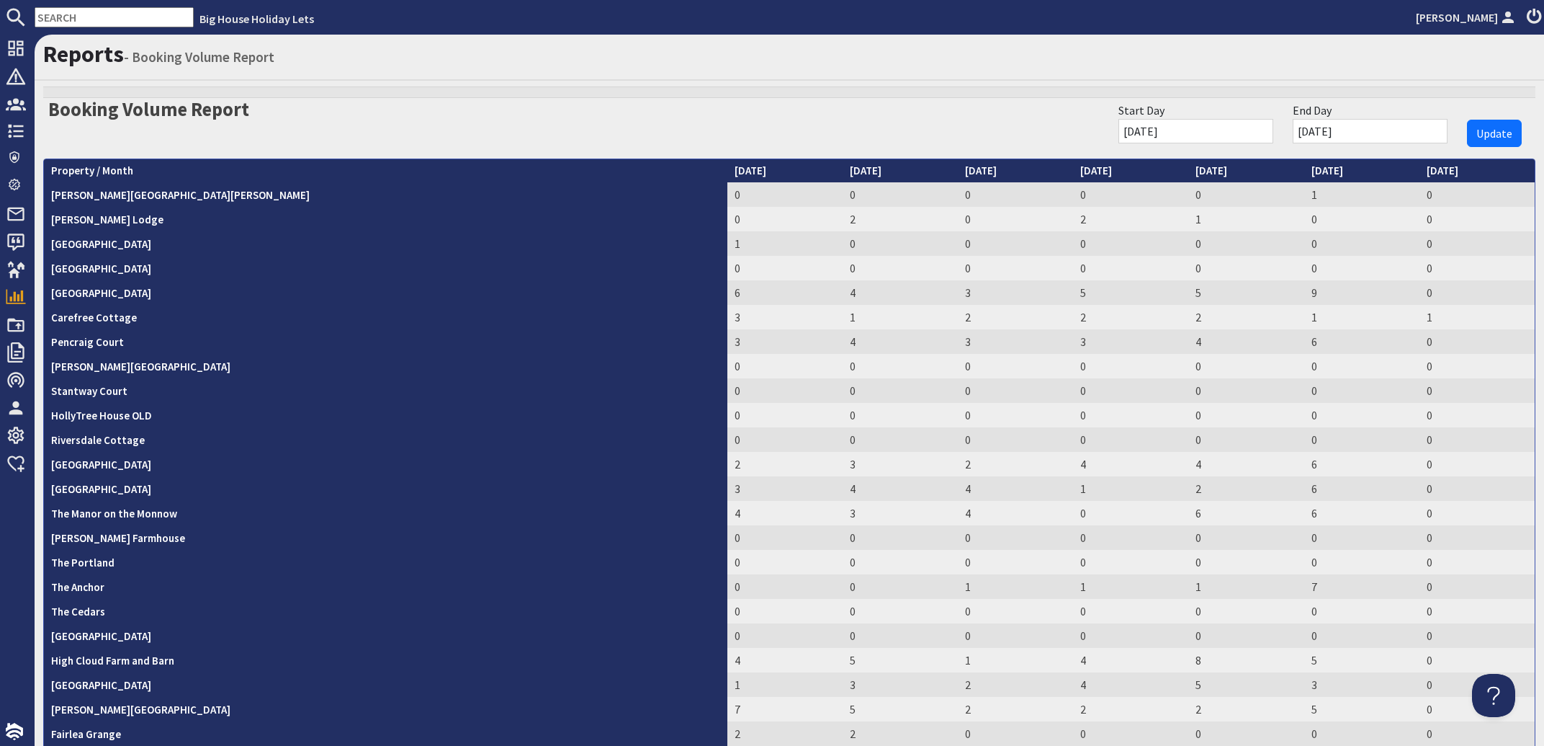
click at [1226, 130] on input "01/03/2025" at bounding box center [1196, 131] width 155 height 24
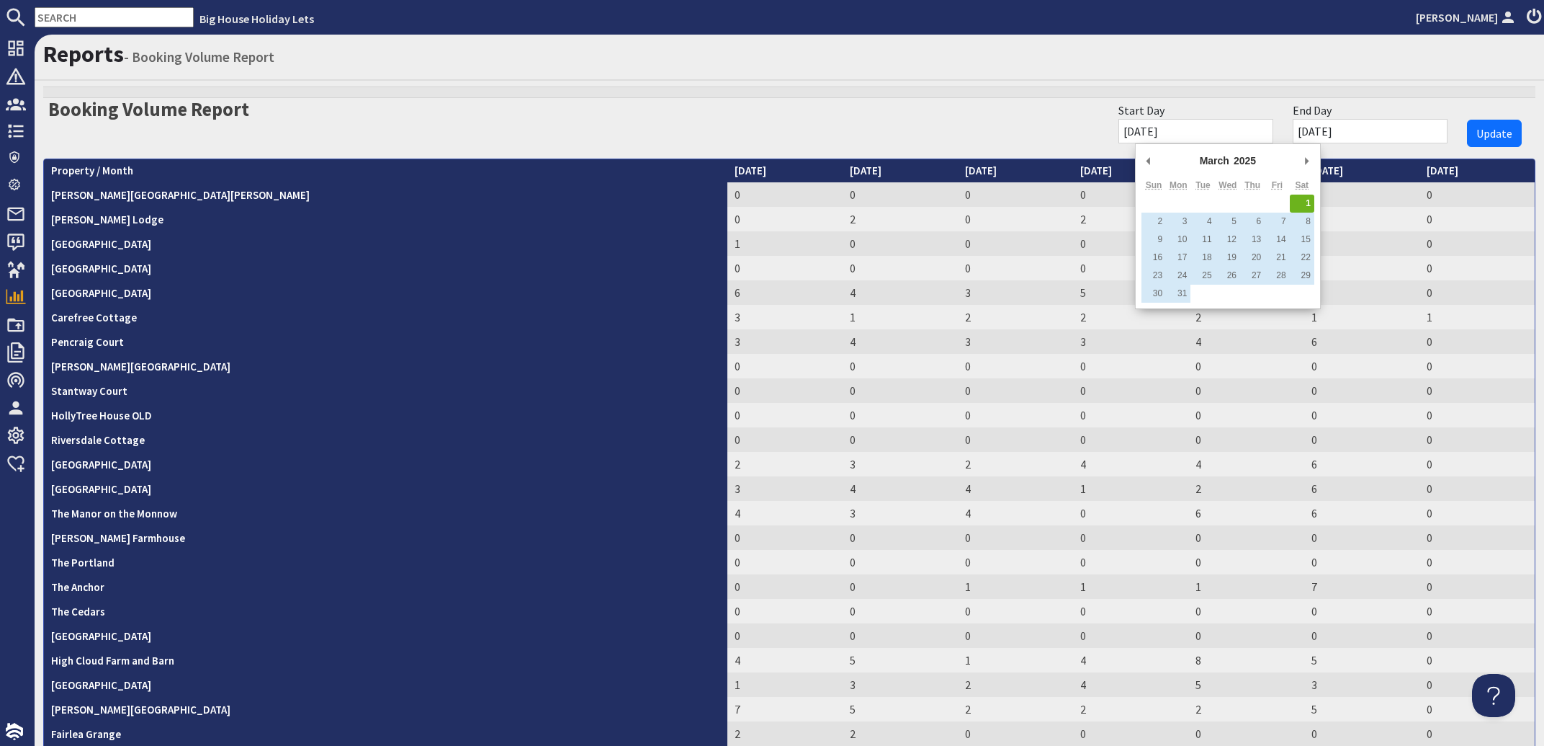
click at [1226, 130] on input "01/03/2025" at bounding box center [1196, 131] width 155 height 24
drag, startPoint x: 1202, startPoint y: 124, endPoint x: 1171, endPoint y: 130, distance: 31.5
click at [1171, 130] on input "01/03/2025" at bounding box center [1196, 131] width 155 height 24
type input "01/03/2019"
click at [1467, 120] on button "Update" at bounding box center [1494, 133] width 55 height 27
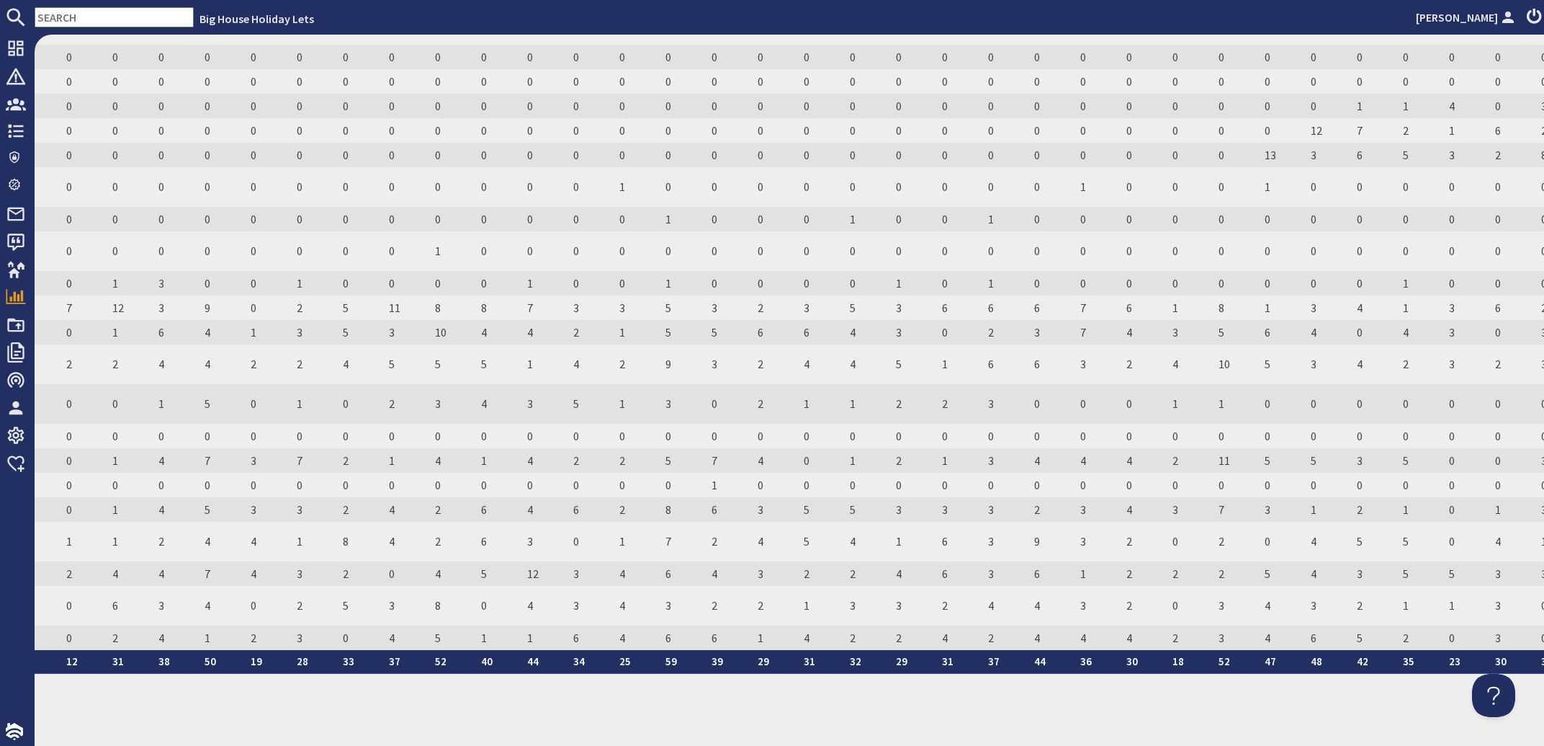
scroll to position [539, 1068]
drag, startPoint x: 968, startPoint y: 731, endPoint x: 1016, endPoint y: 733, distance: 48.3
click at [1016, 733] on div "Reports - Booking Volume Report Booking Volume Report Start Day 01/03/2019 End …" at bounding box center [790, 390] width 1510 height 711
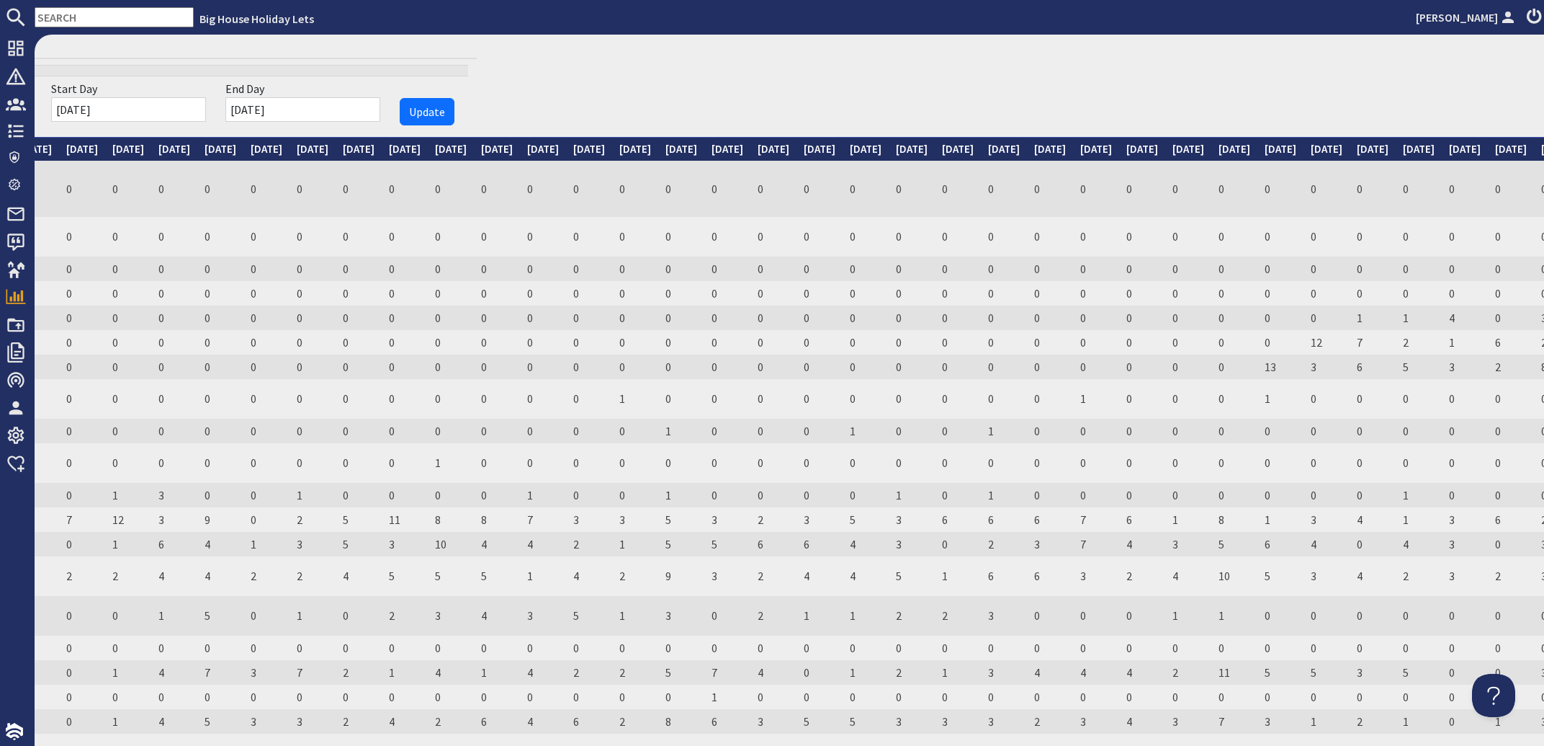
scroll to position [0, 1068]
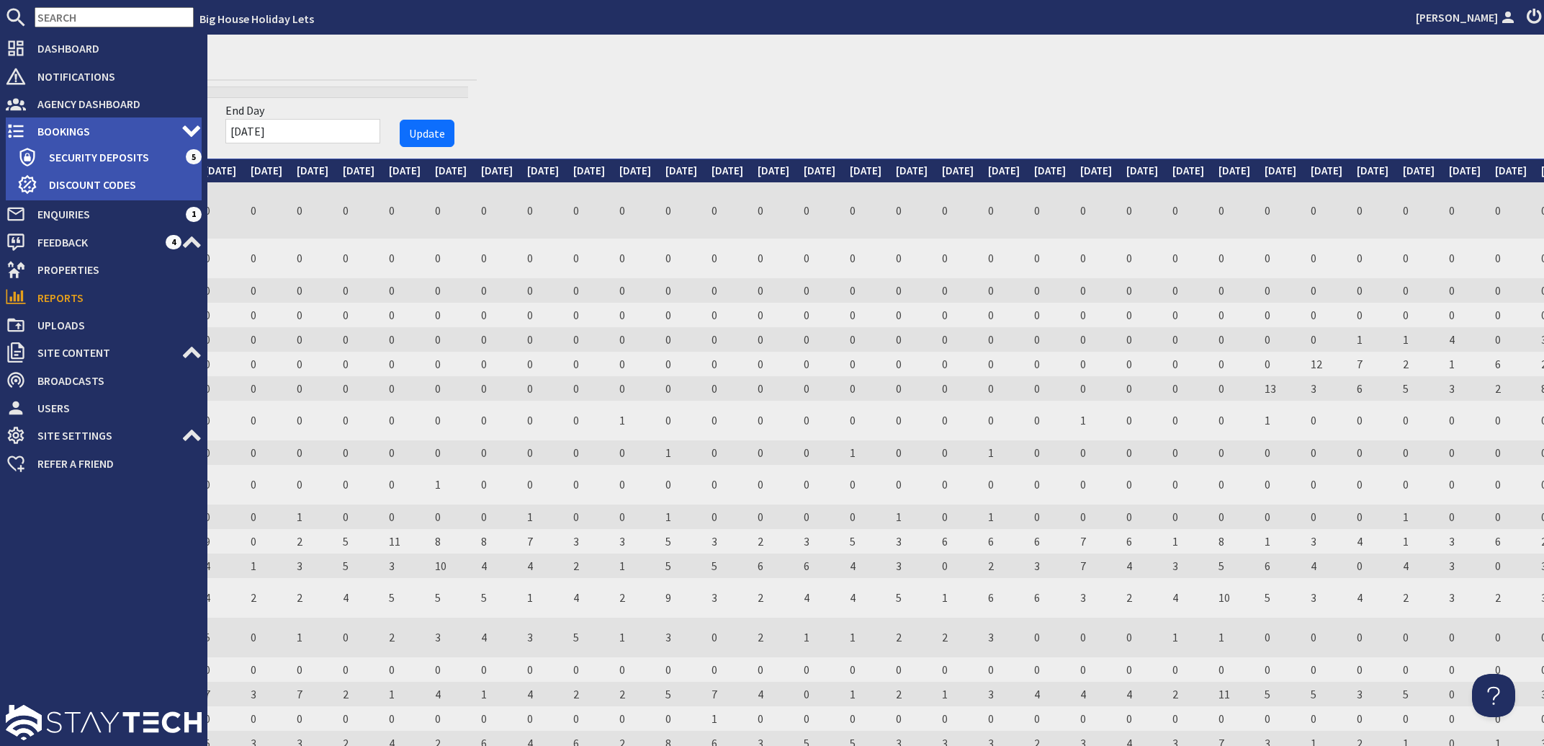
click at [61, 130] on span "Bookings" at bounding box center [104, 131] width 156 height 23
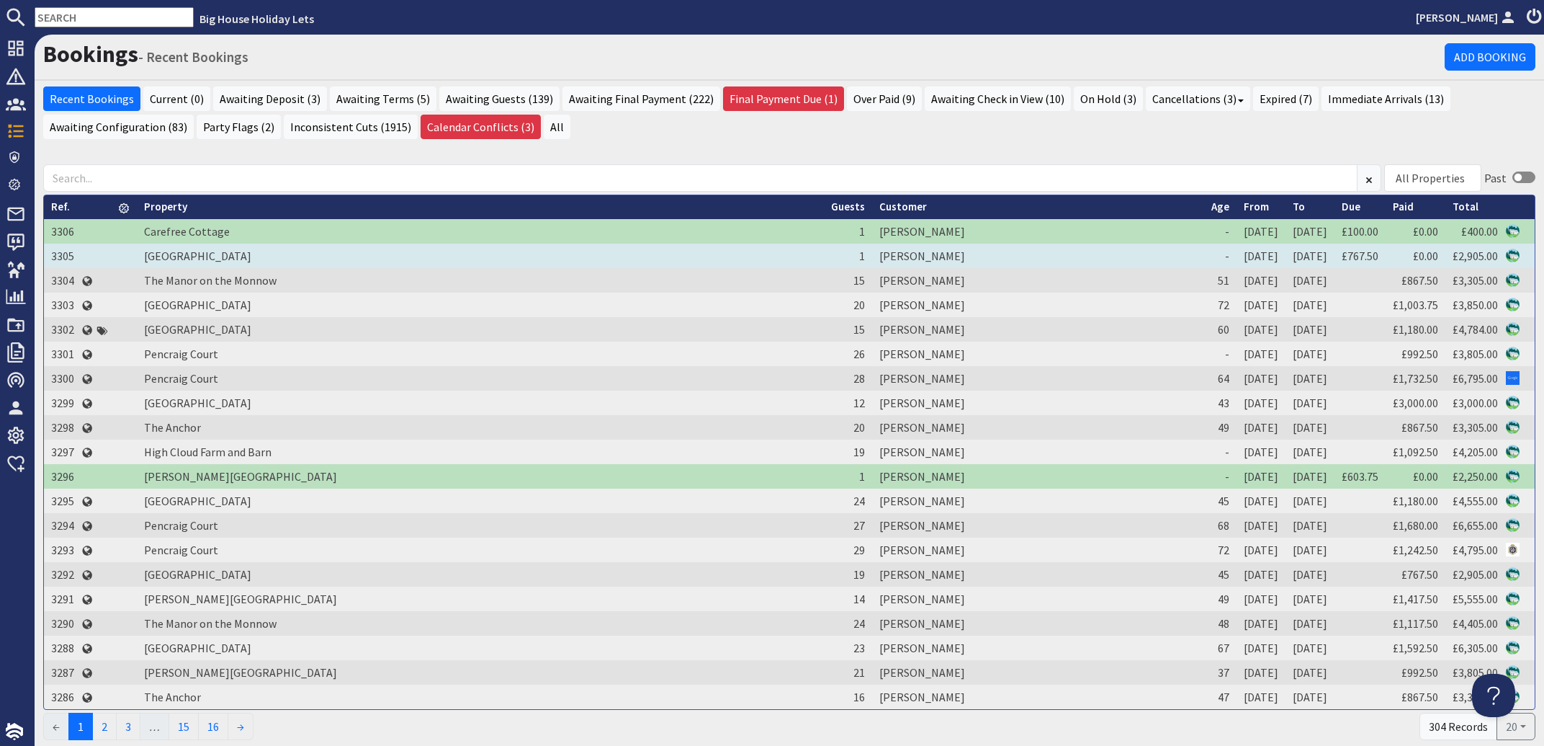
click at [872, 254] on td "[PERSON_NAME]" at bounding box center [1037, 255] width 331 height 24
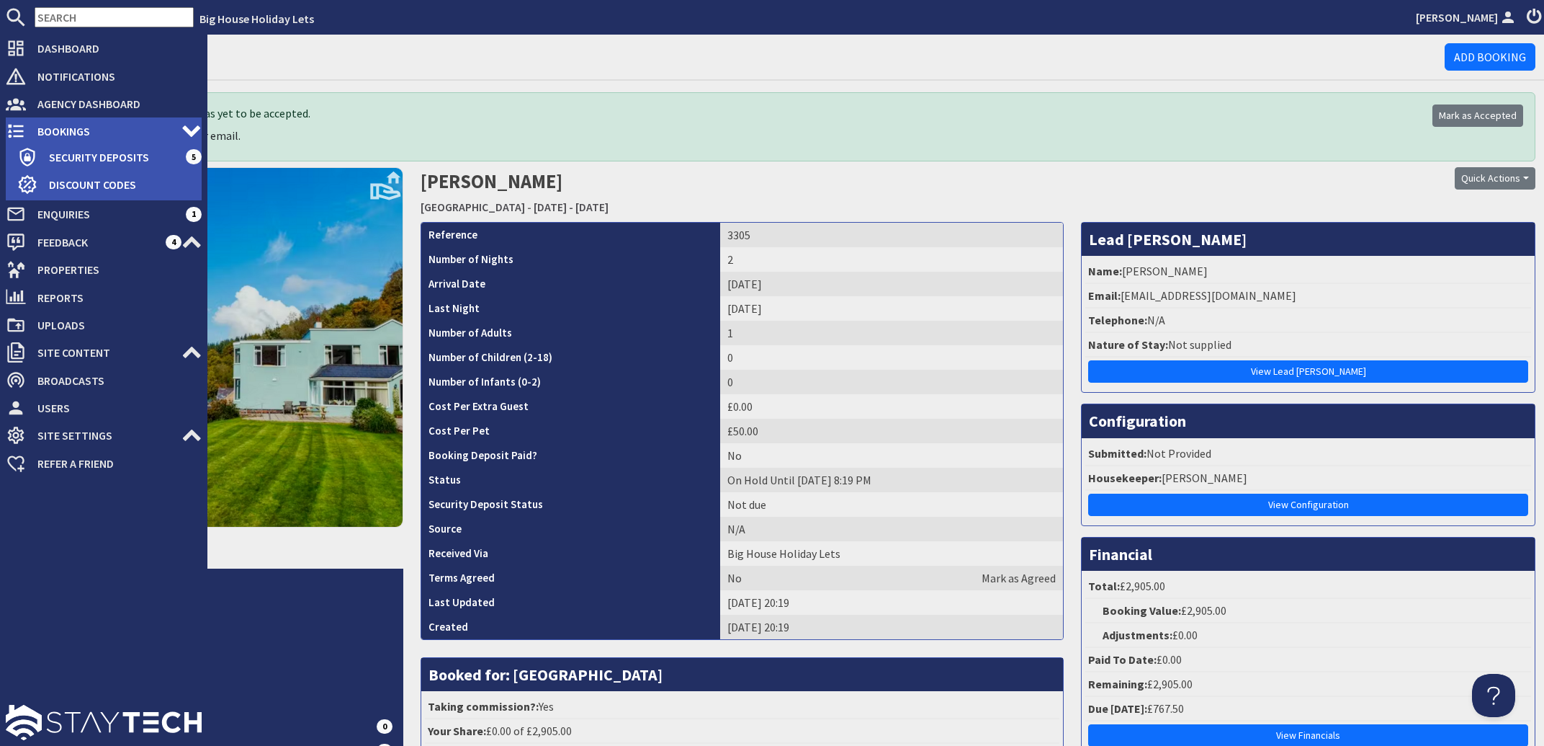
click at [55, 134] on span "Bookings" at bounding box center [104, 131] width 156 height 23
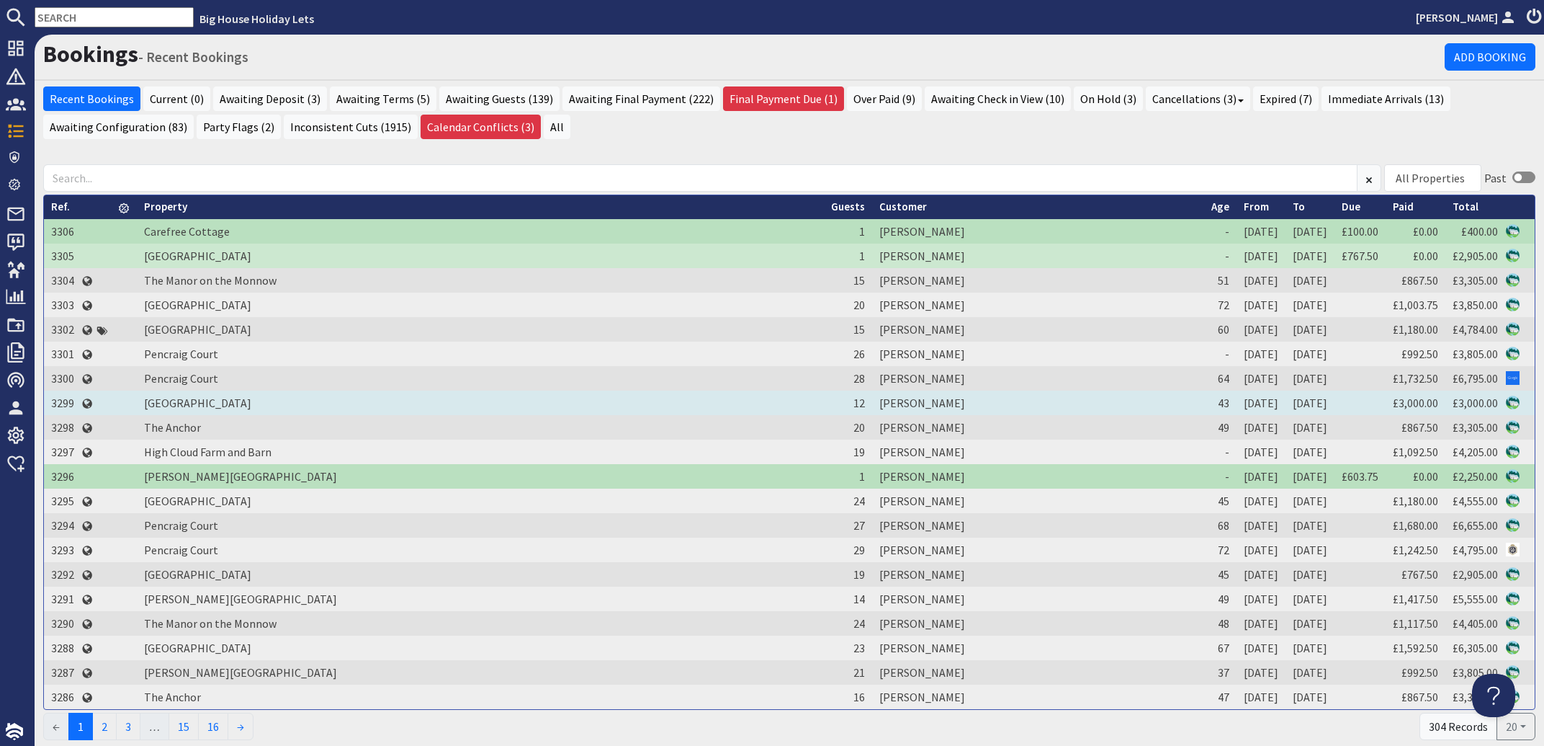
click at [872, 399] on td "[PERSON_NAME]" at bounding box center [1037, 402] width 331 height 24
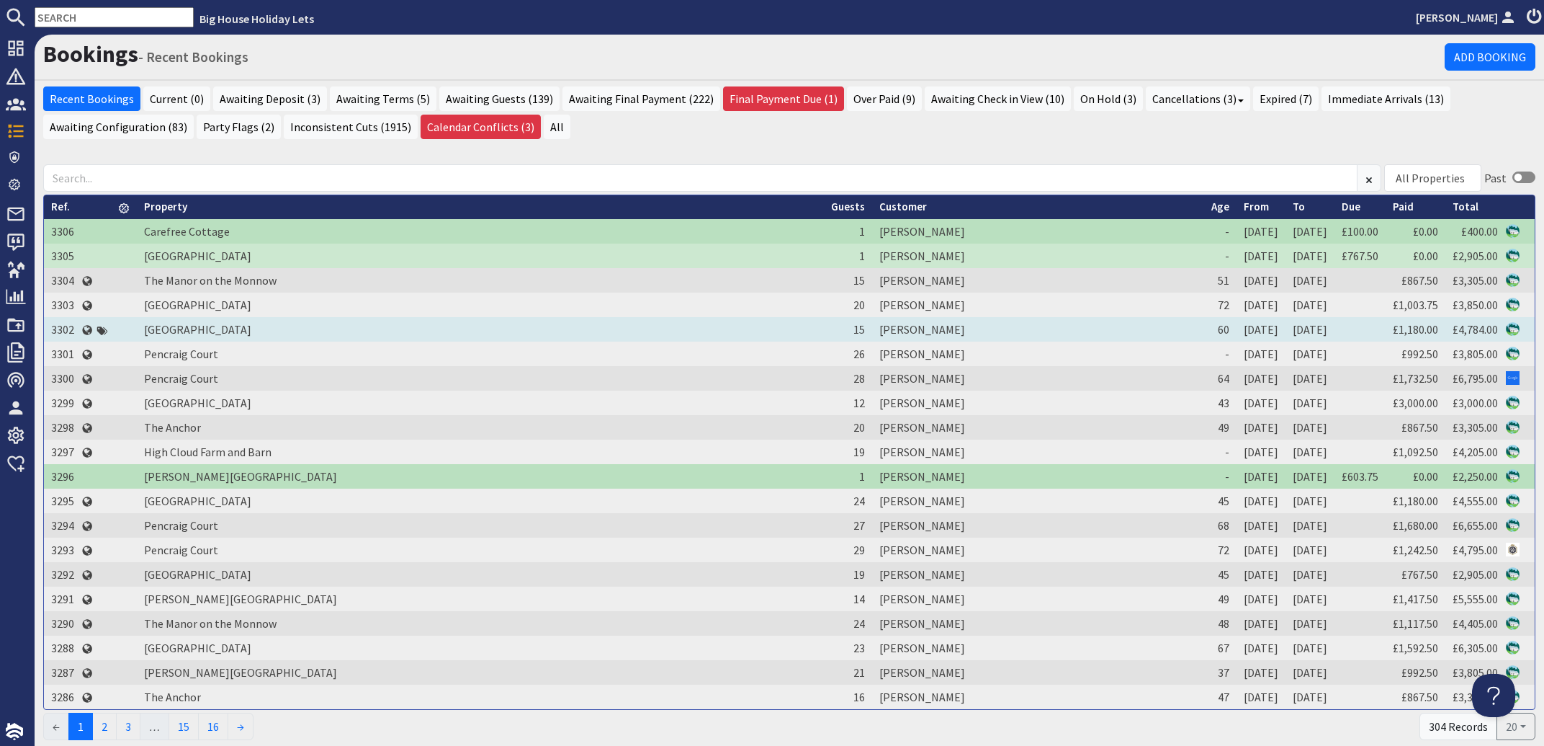
click at [872, 326] on td "[PERSON_NAME]" at bounding box center [1037, 329] width 331 height 24
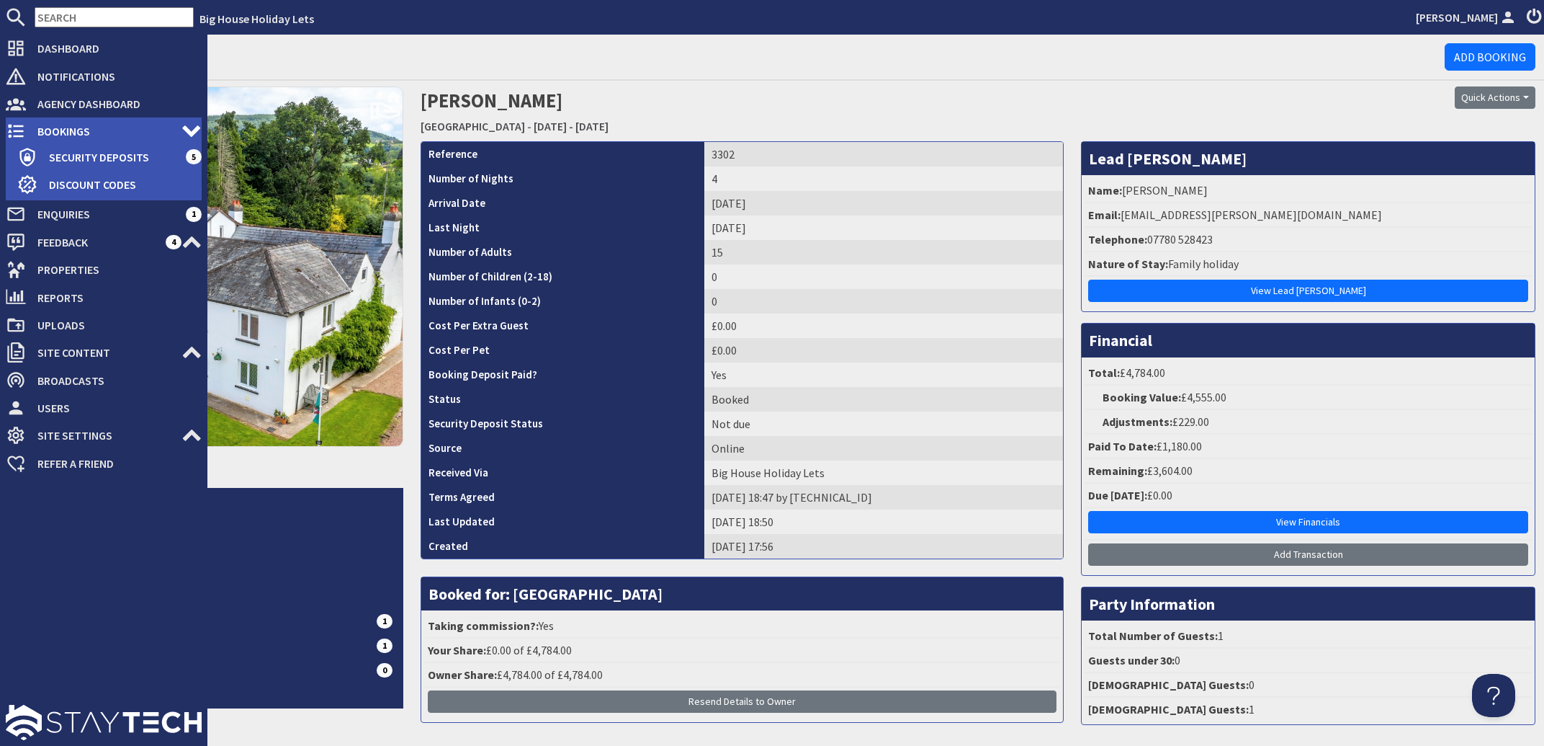
click at [60, 130] on span "Bookings" at bounding box center [104, 131] width 156 height 23
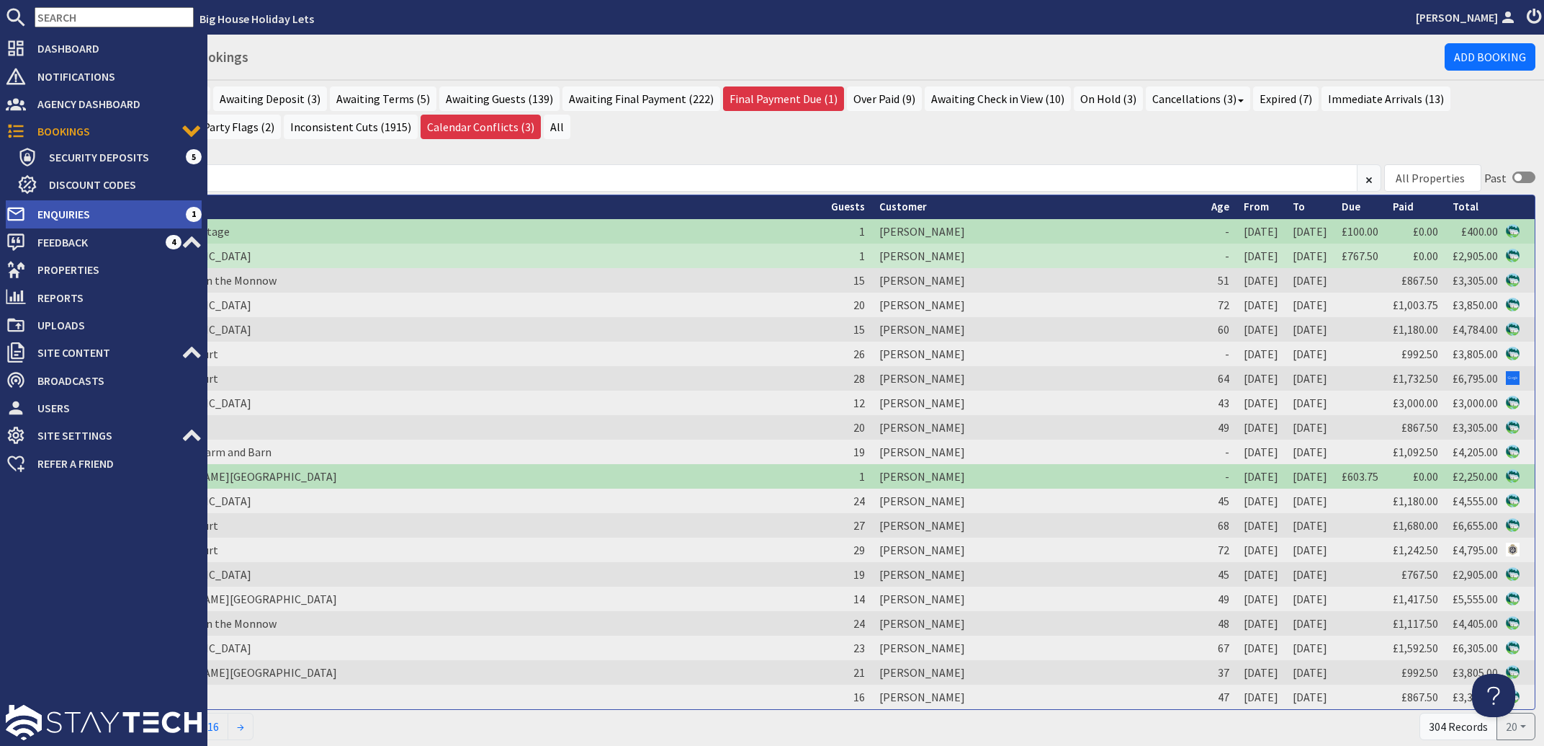
click at [71, 213] on span "Enquiries" at bounding box center [106, 213] width 160 height 23
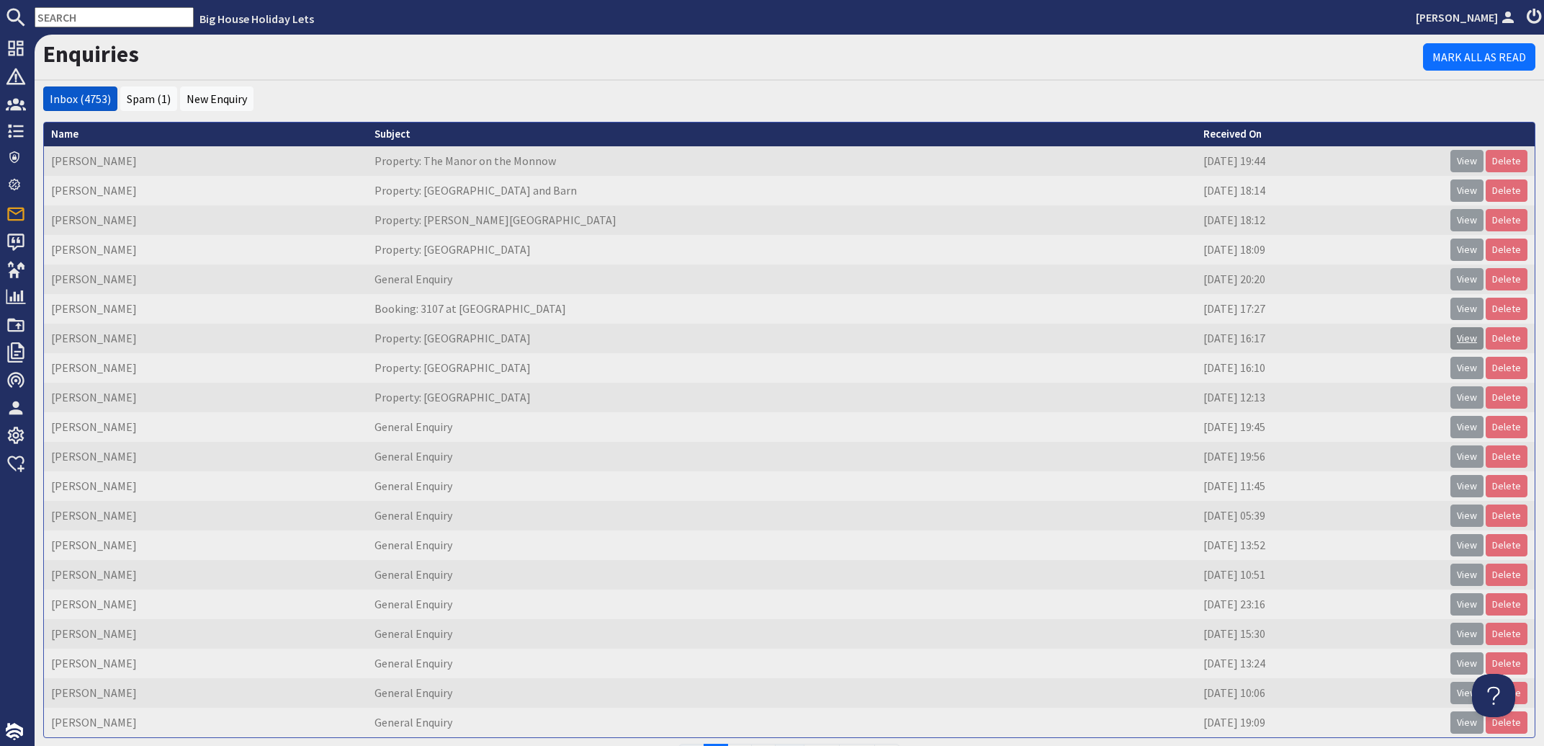
click at [1451, 344] on link "View" at bounding box center [1467, 338] width 33 height 22
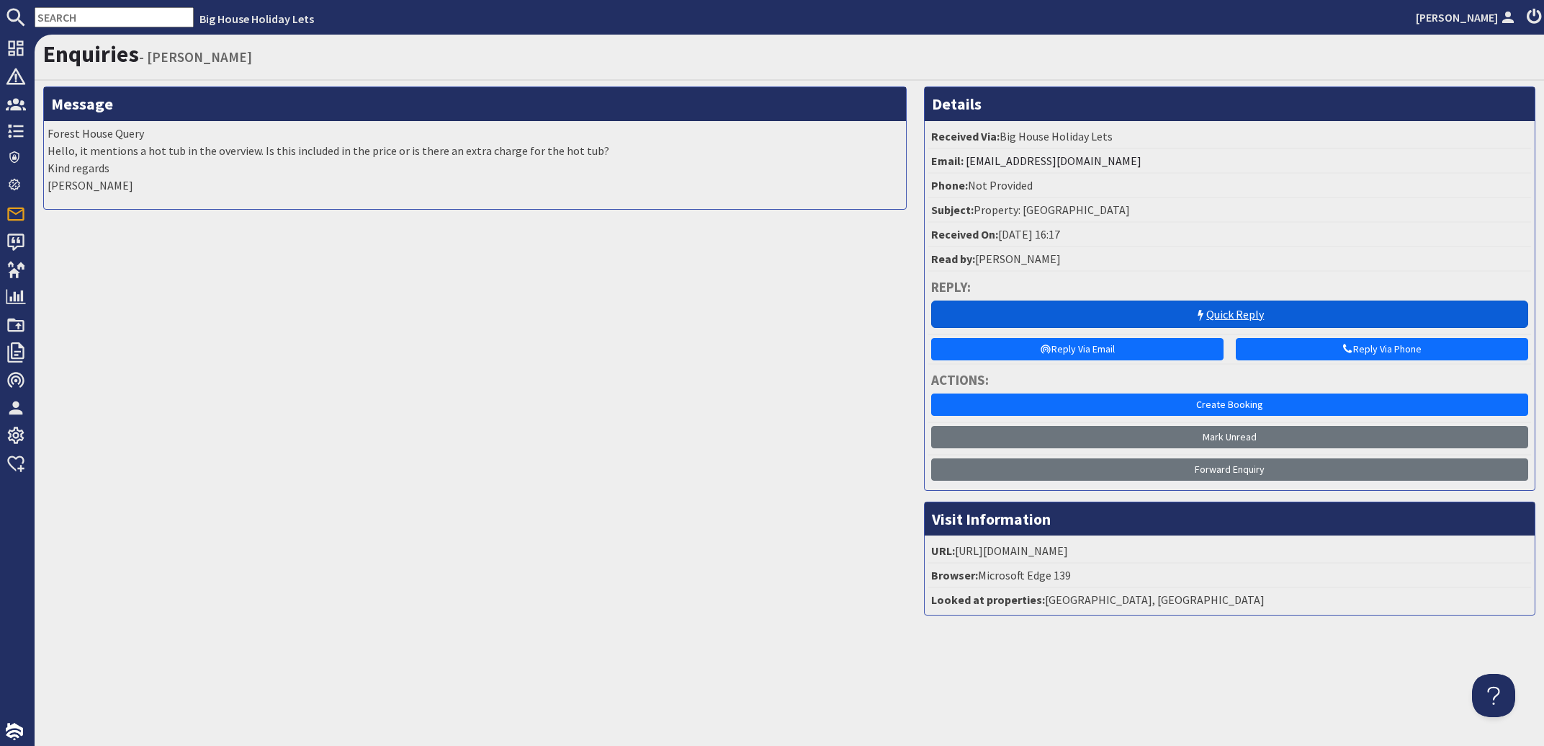
click at [1243, 302] on link "Quick Reply" at bounding box center [1229, 313] width 597 height 27
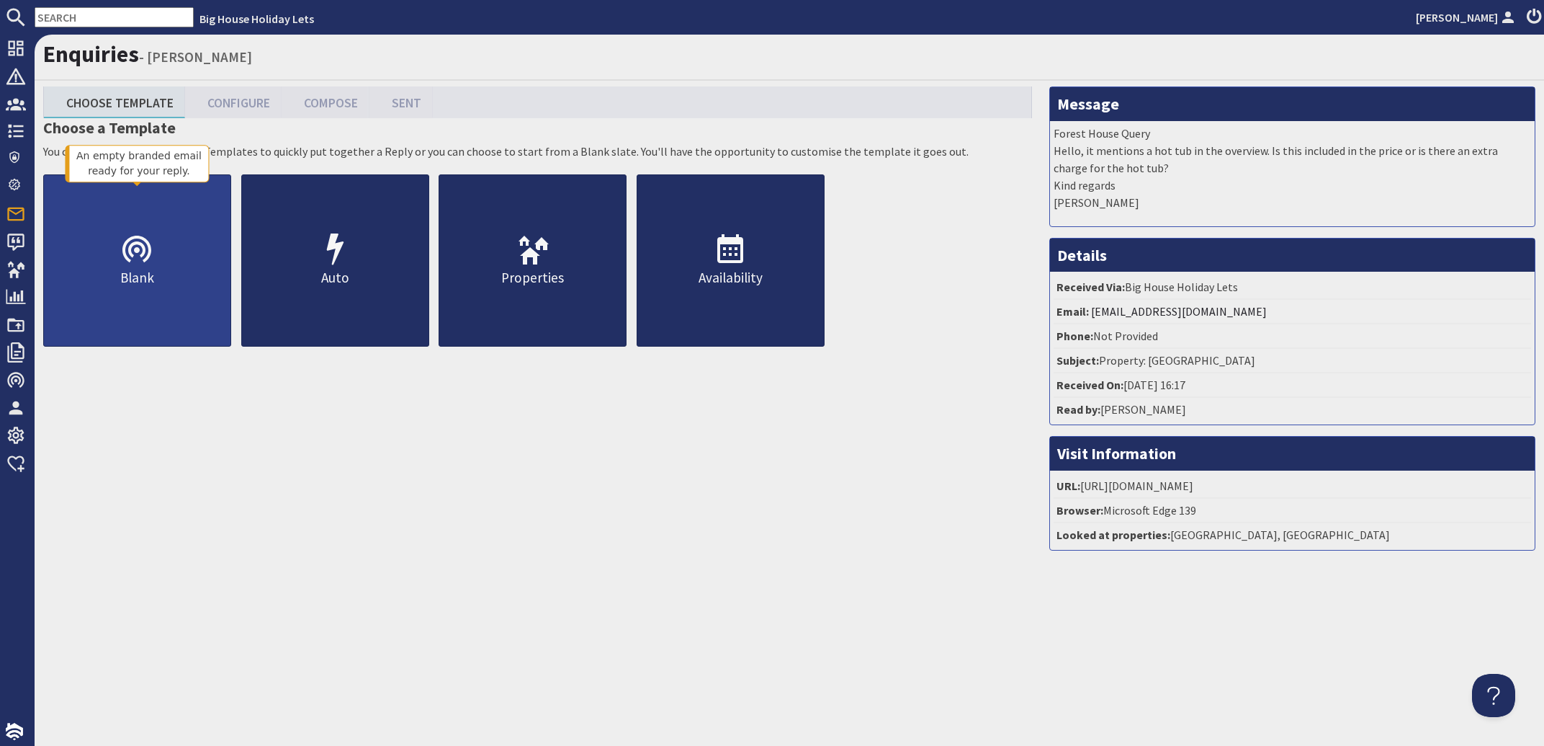
click at [128, 267] on icon at bounding box center [137, 250] width 35 height 35
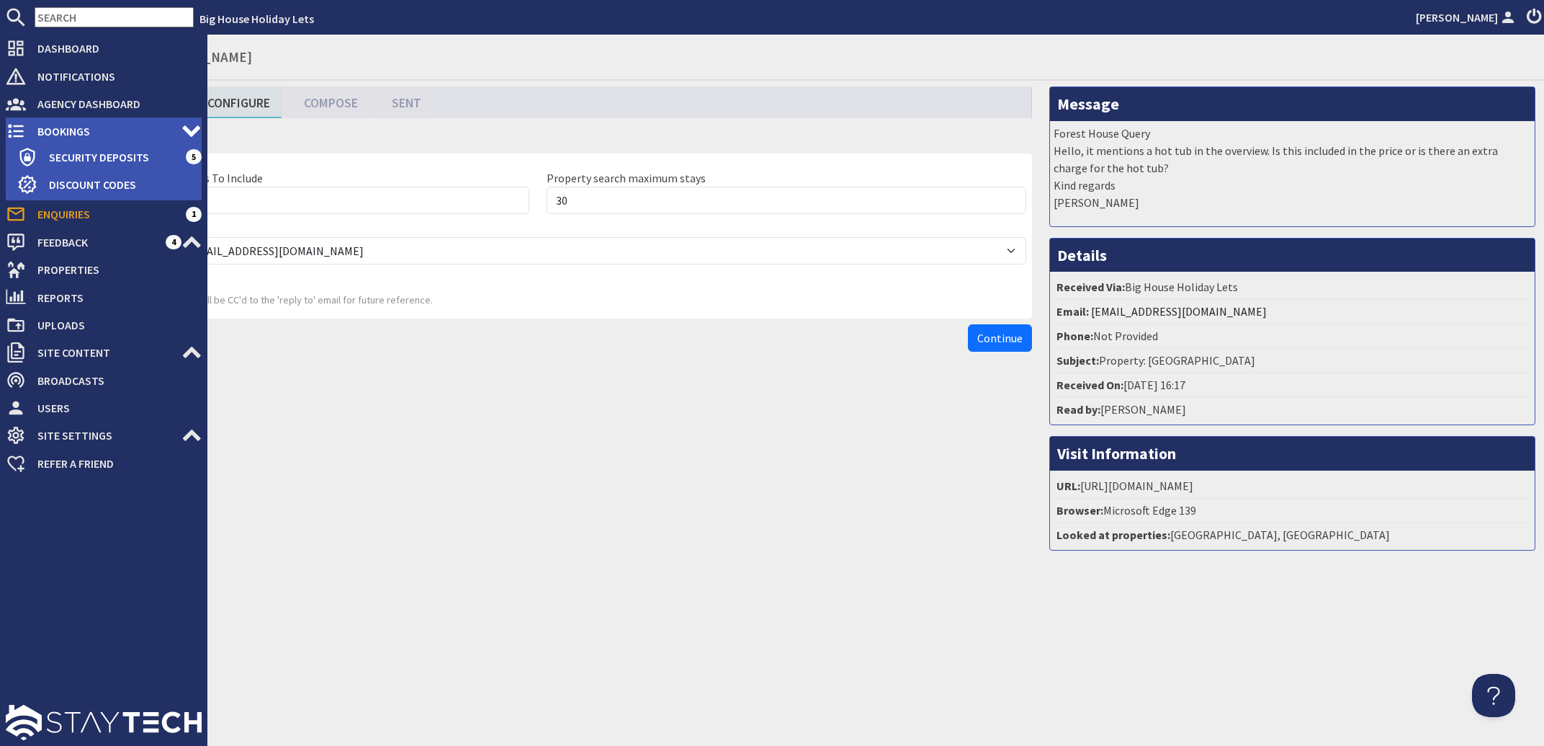
click at [39, 125] on span "Bookings" at bounding box center [104, 131] width 156 height 23
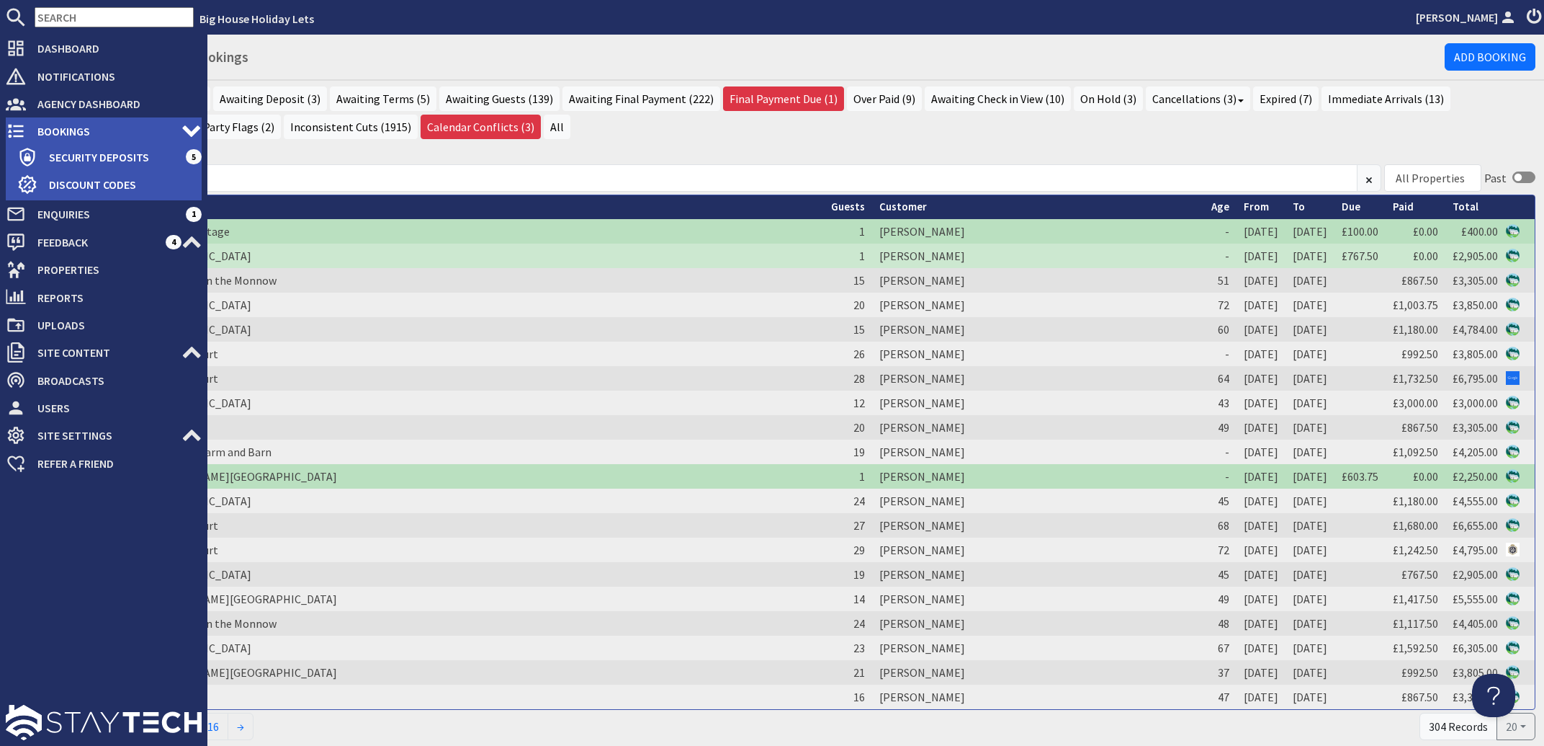
click at [55, 130] on span "Bookings" at bounding box center [104, 131] width 156 height 23
click at [68, 127] on span "Bookings" at bounding box center [104, 131] width 156 height 23
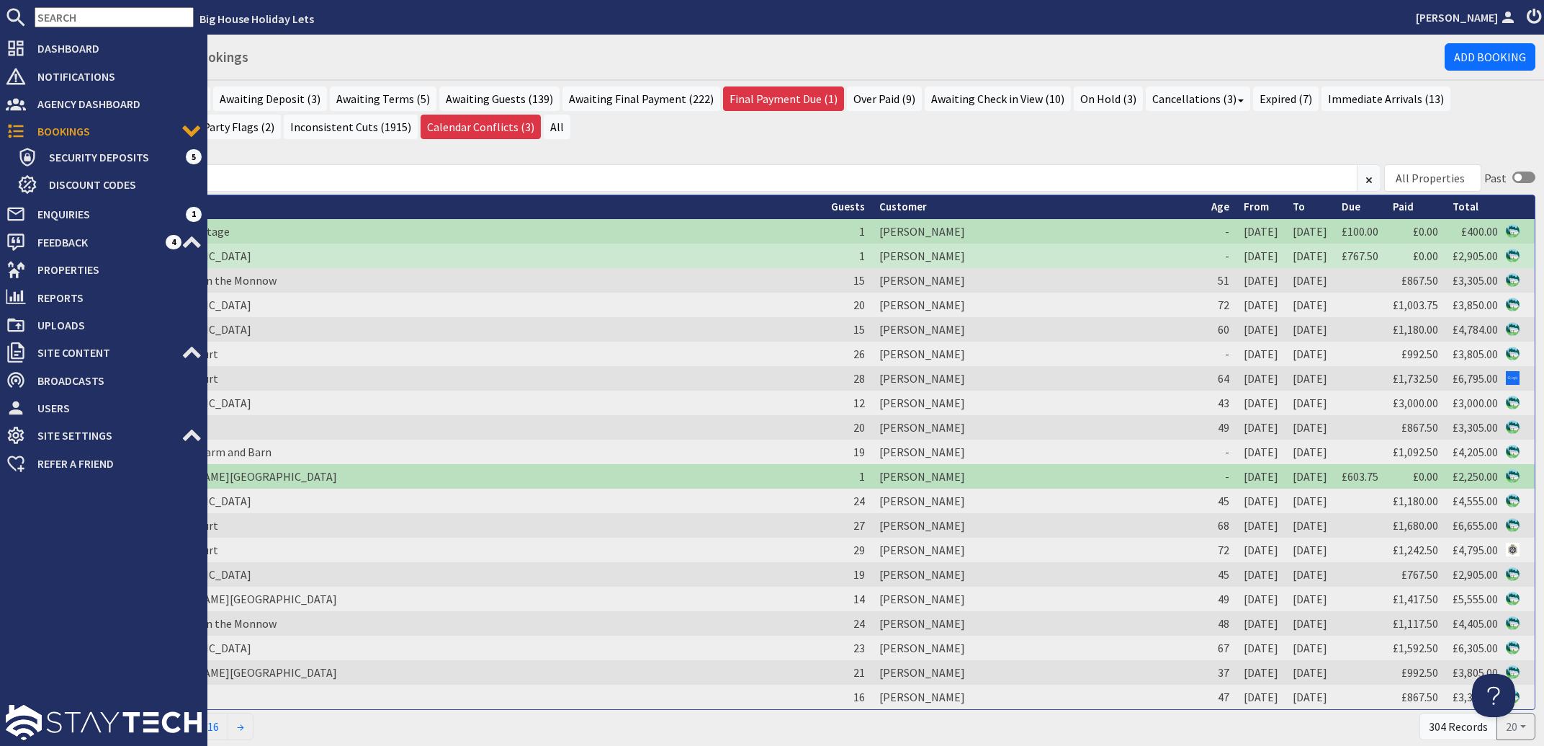
click at [64, 130] on span "Bookings" at bounding box center [104, 131] width 156 height 23
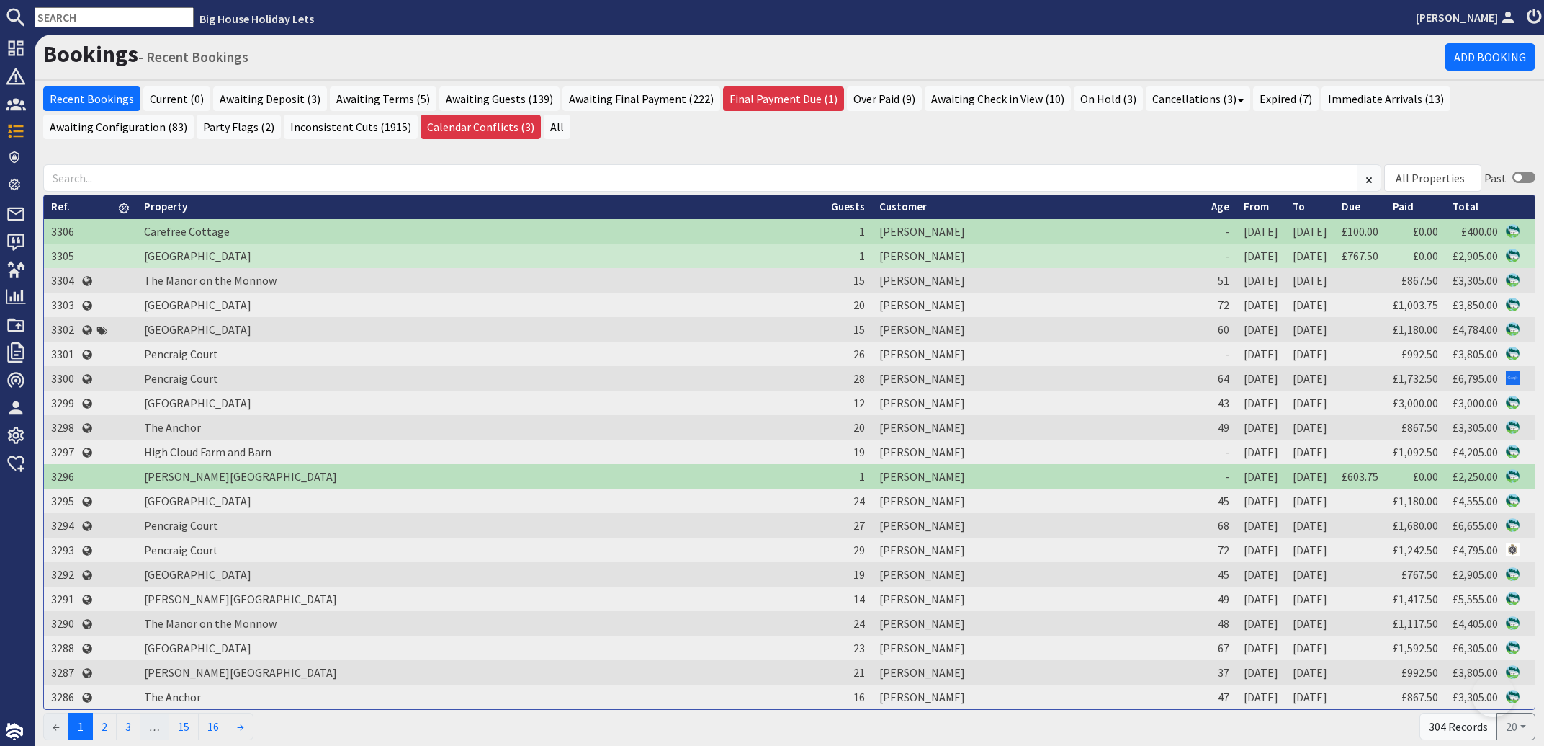
click at [125, 22] on input "text" at bounding box center [114, 17] width 159 height 20
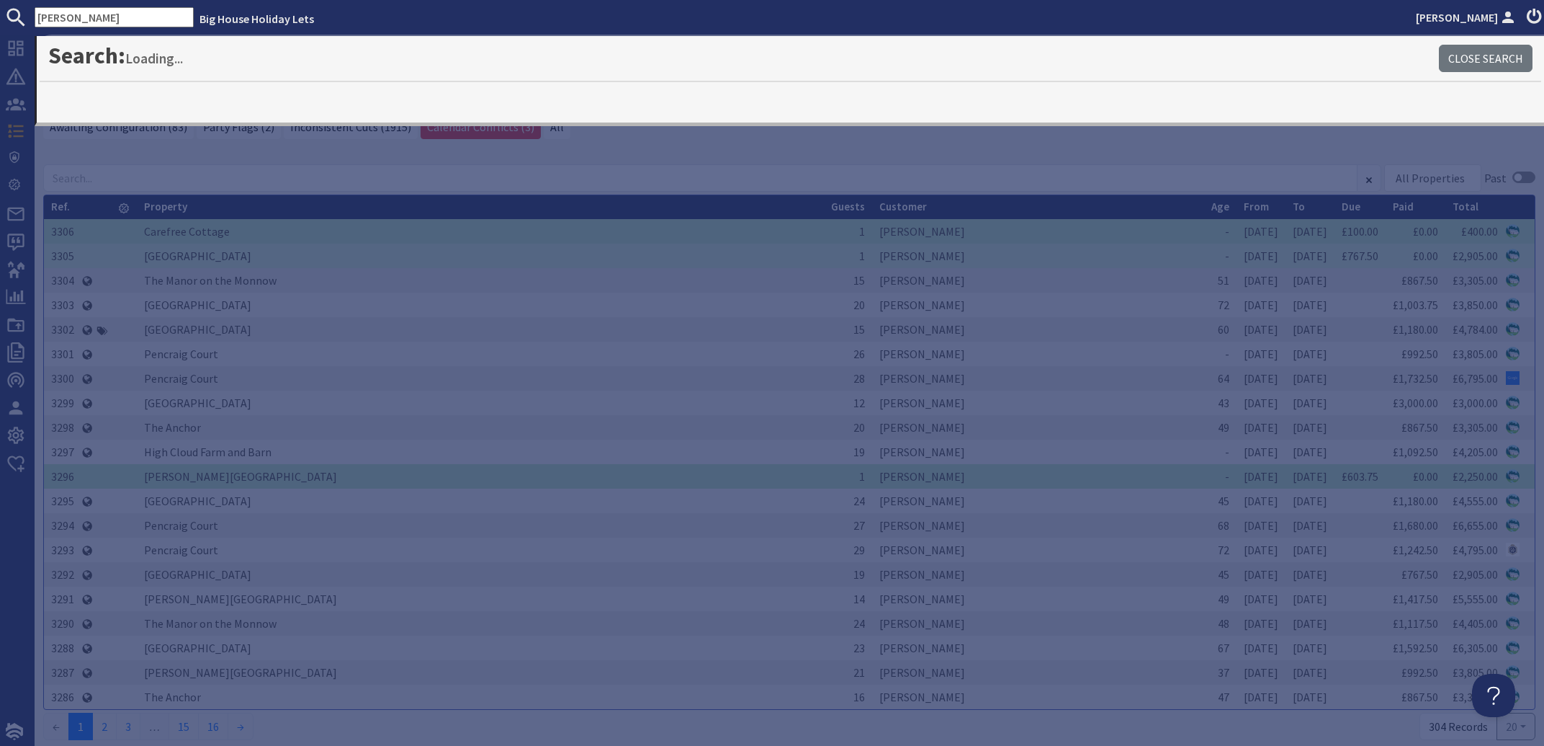
type input "collins"
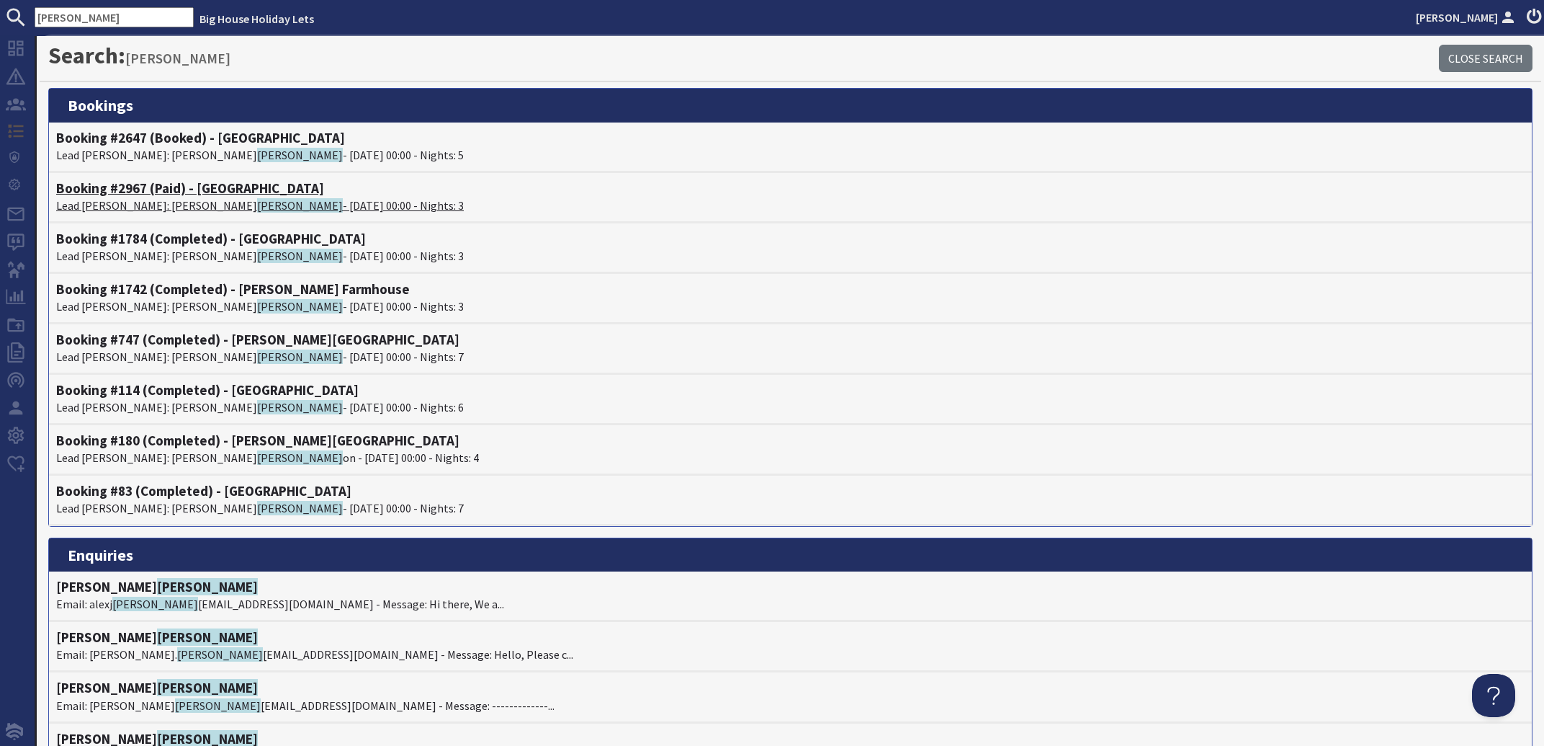
click at [257, 200] on span "Collins" at bounding box center [300, 205] width 86 height 14
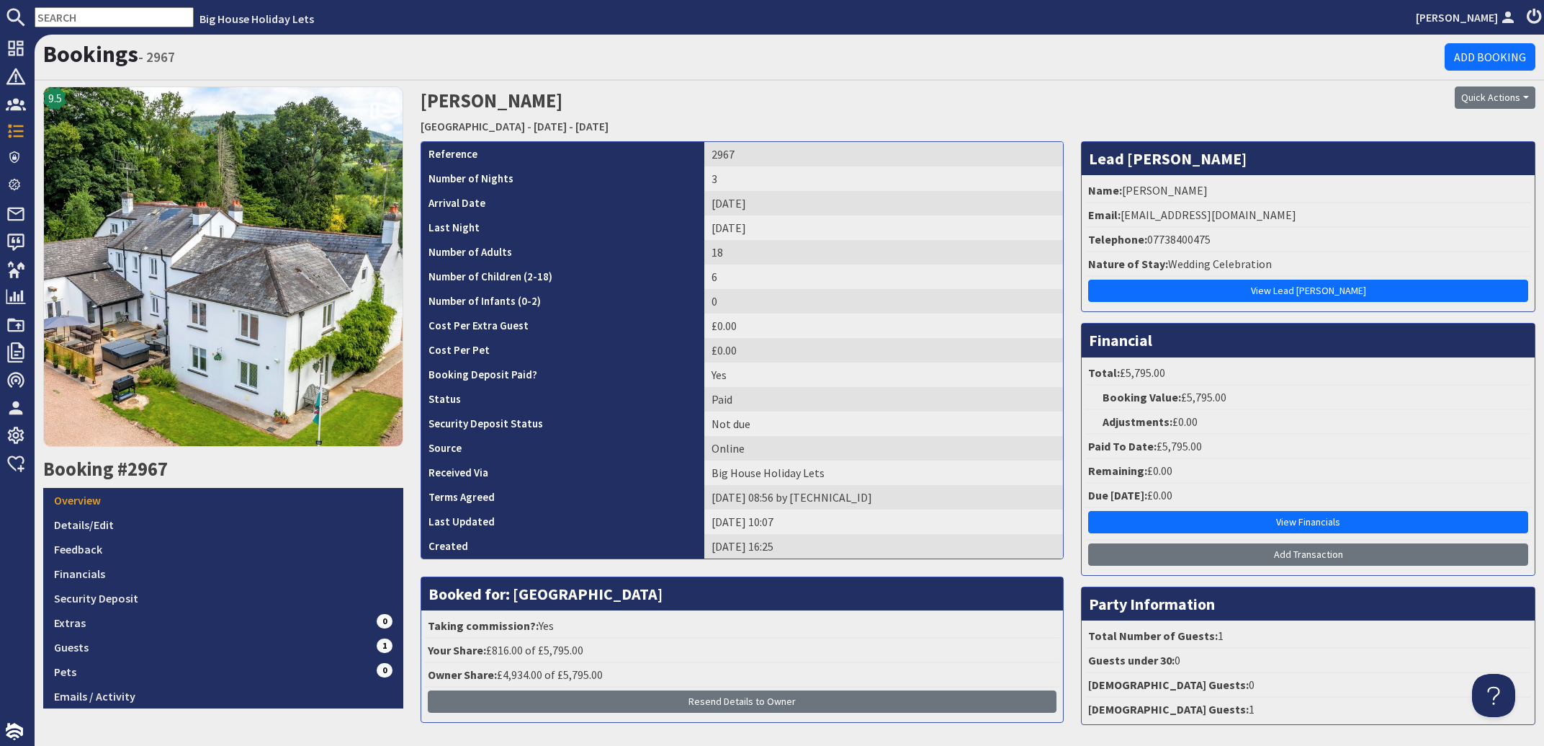
drag, startPoint x: 1280, startPoint y: 216, endPoint x: 1113, endPoint y: 220, distance: 167.2
click at [1113, 220] on li "Email: ecollinsphotography@gmail.com" at bounding box center [1309, 215] width 446 height 24
copy li "[EMAIL_ADDRESS][DOMAIN_NAME]"
click at [99, 16] on input "text" at bounding box center [114, 17] width 159 height 20
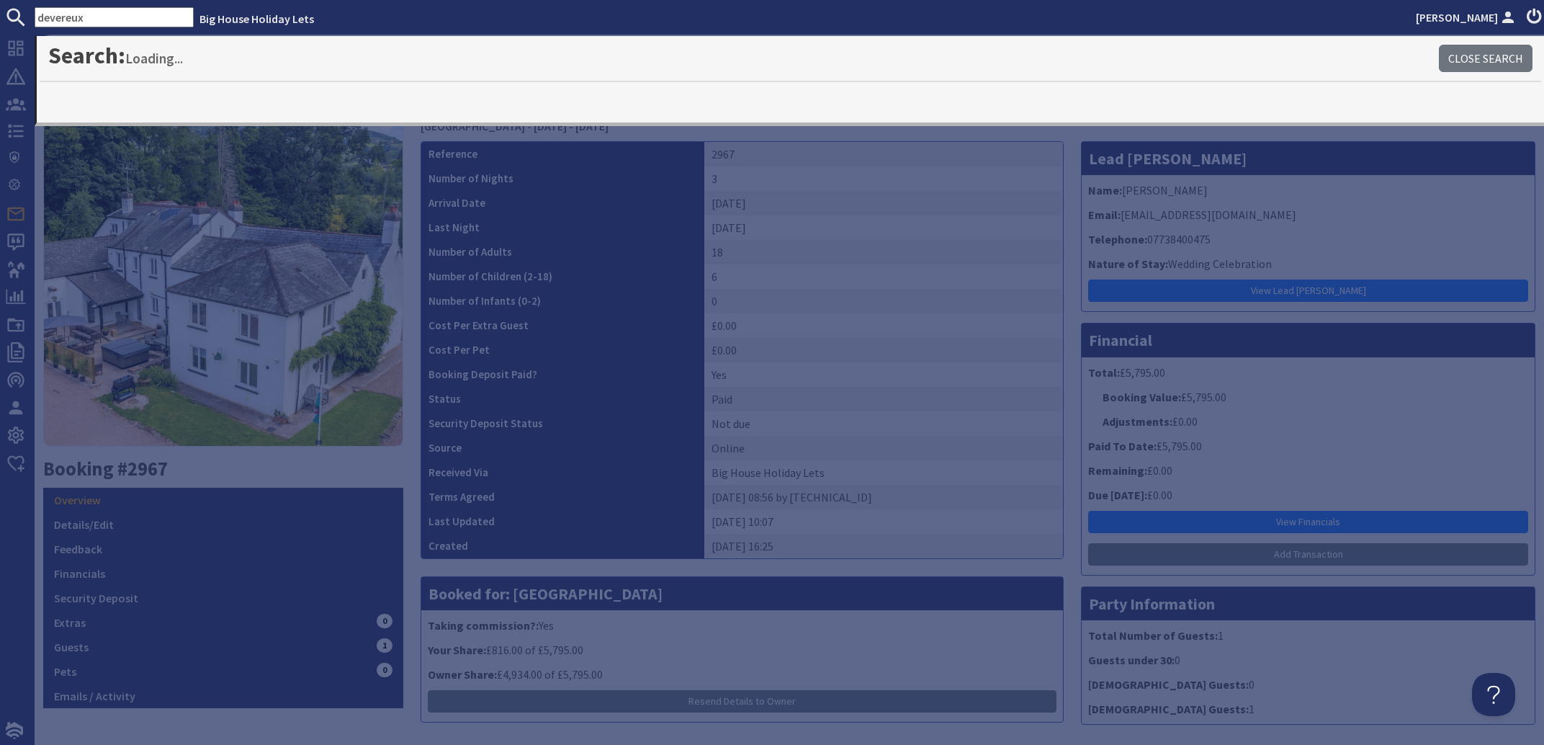
type input "devereux"
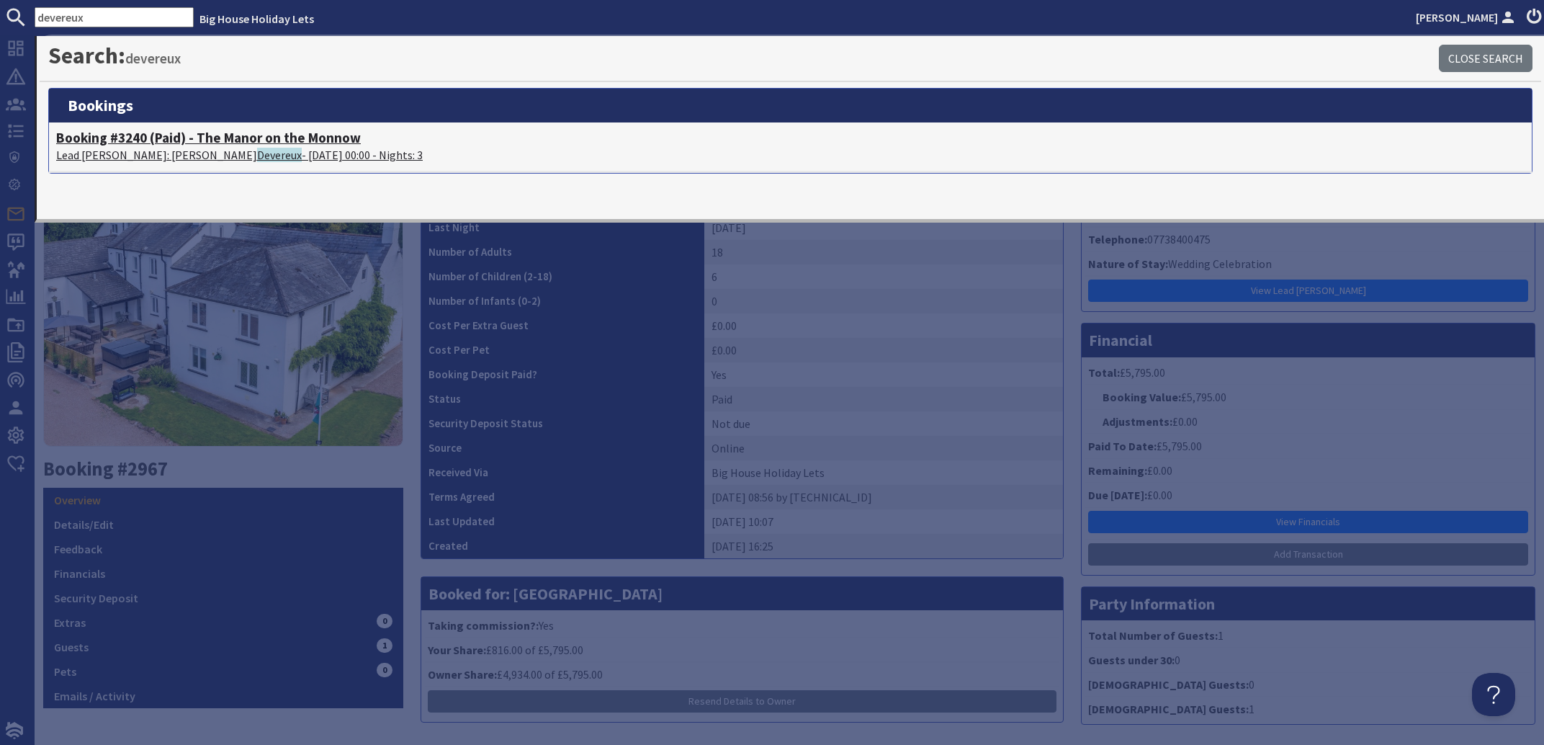
click at [150, 156] on p "Lead [PERSON_NAME]: [PERSON_NAME] - [DATE] 00:00 - Nights: 3" at bounding box center [790, 154] width 1469 height 17
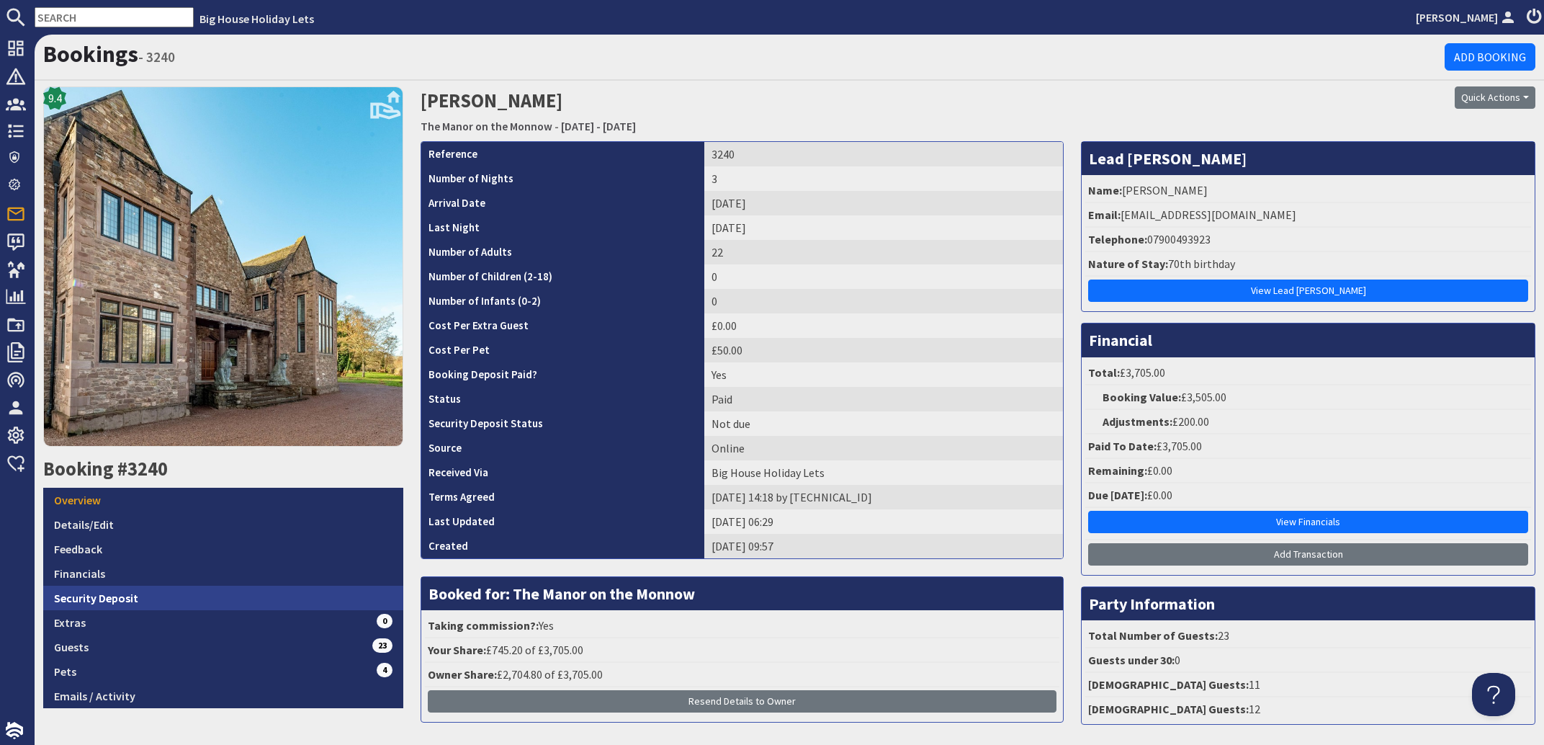
click at [101, 587] on link "Security Deposit" at bounding box center [223, 598] width 360 height 24
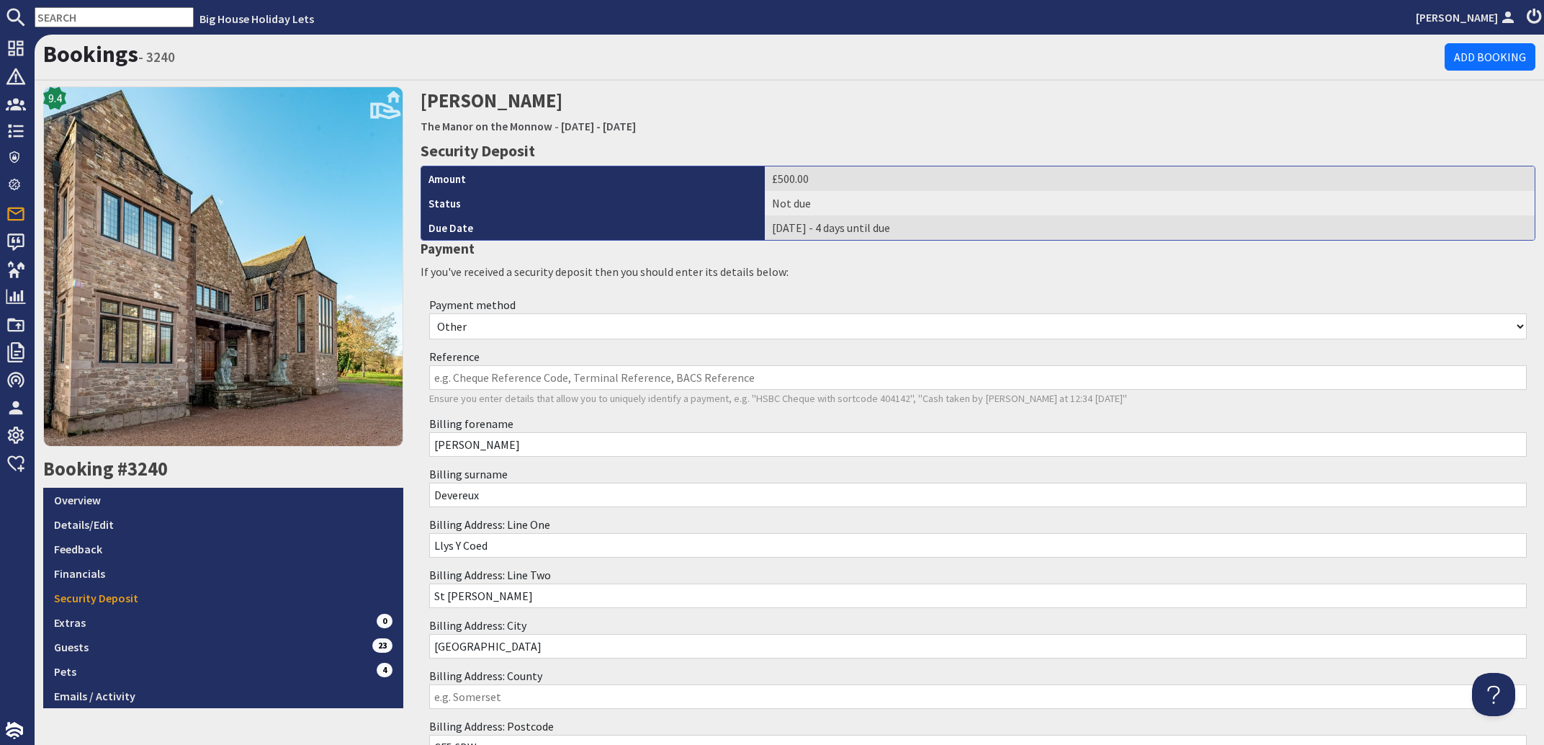
click at [429, 313] on select "Other Cash Bank Transfer Offline Card Cheque Online External" at bounding box center [978, 326] width 1098 height 26
select select "offline_bank_transfer_payment"
click option "Bank Transfer" at bounding box center [0, 0] width 0 height 0
click at [468, 379] on input "Reference" at bounding box center [978, 377] width 1098 height 24
type input "Bacs [DATE]"
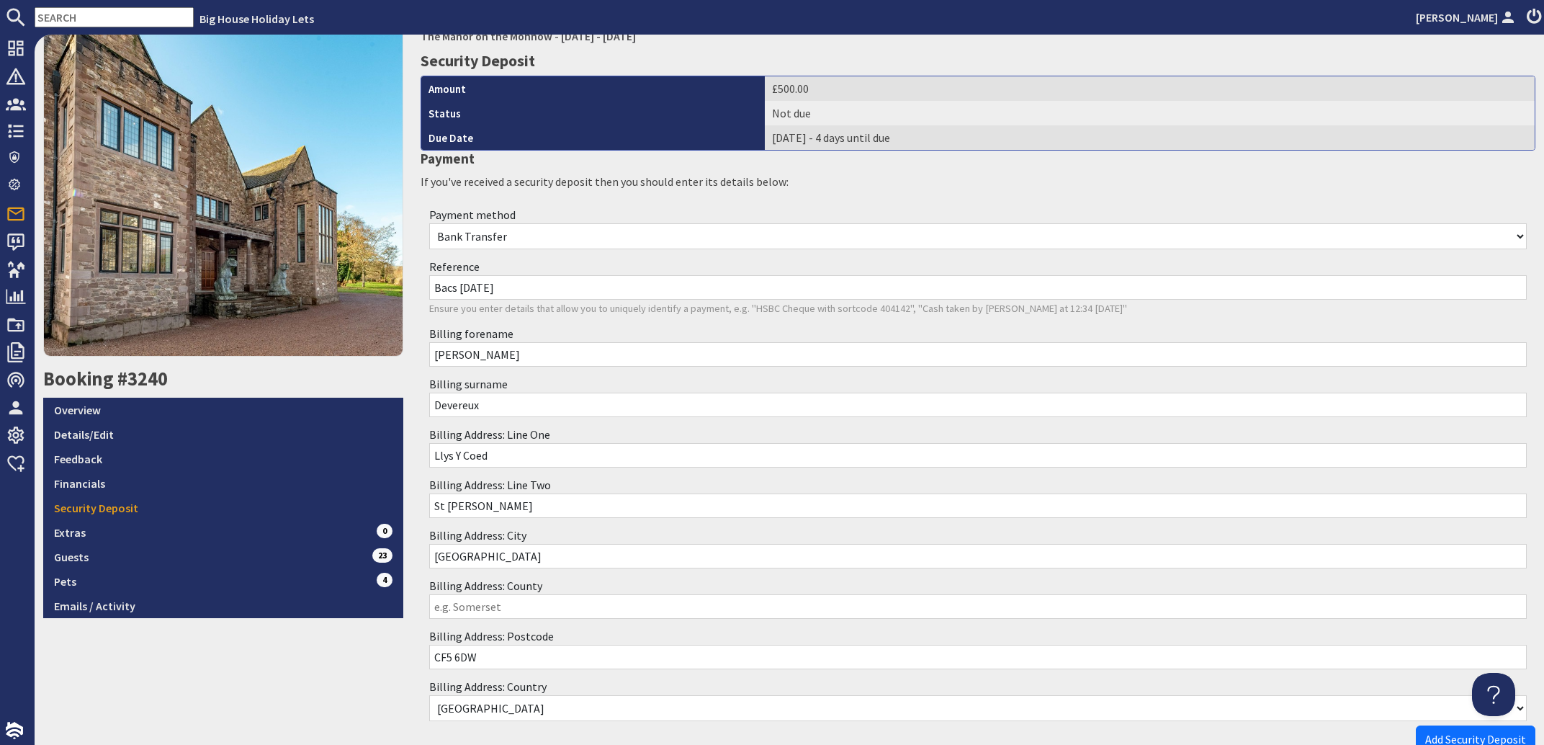
scroll to position [176, 0]
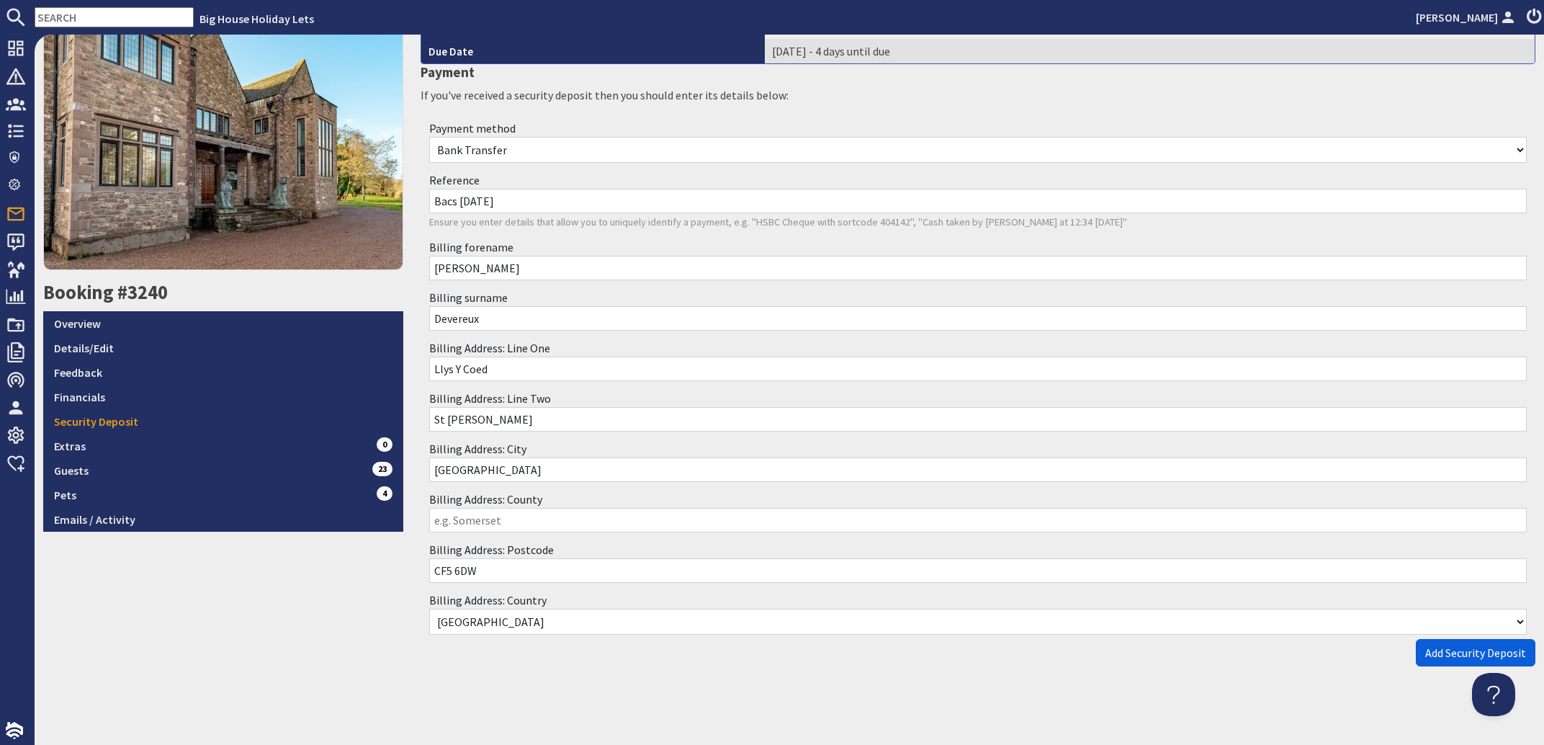
click at [1436, 652] on span "Add Security Deposit" at bounding box center [1476, 652] width 101 height 14
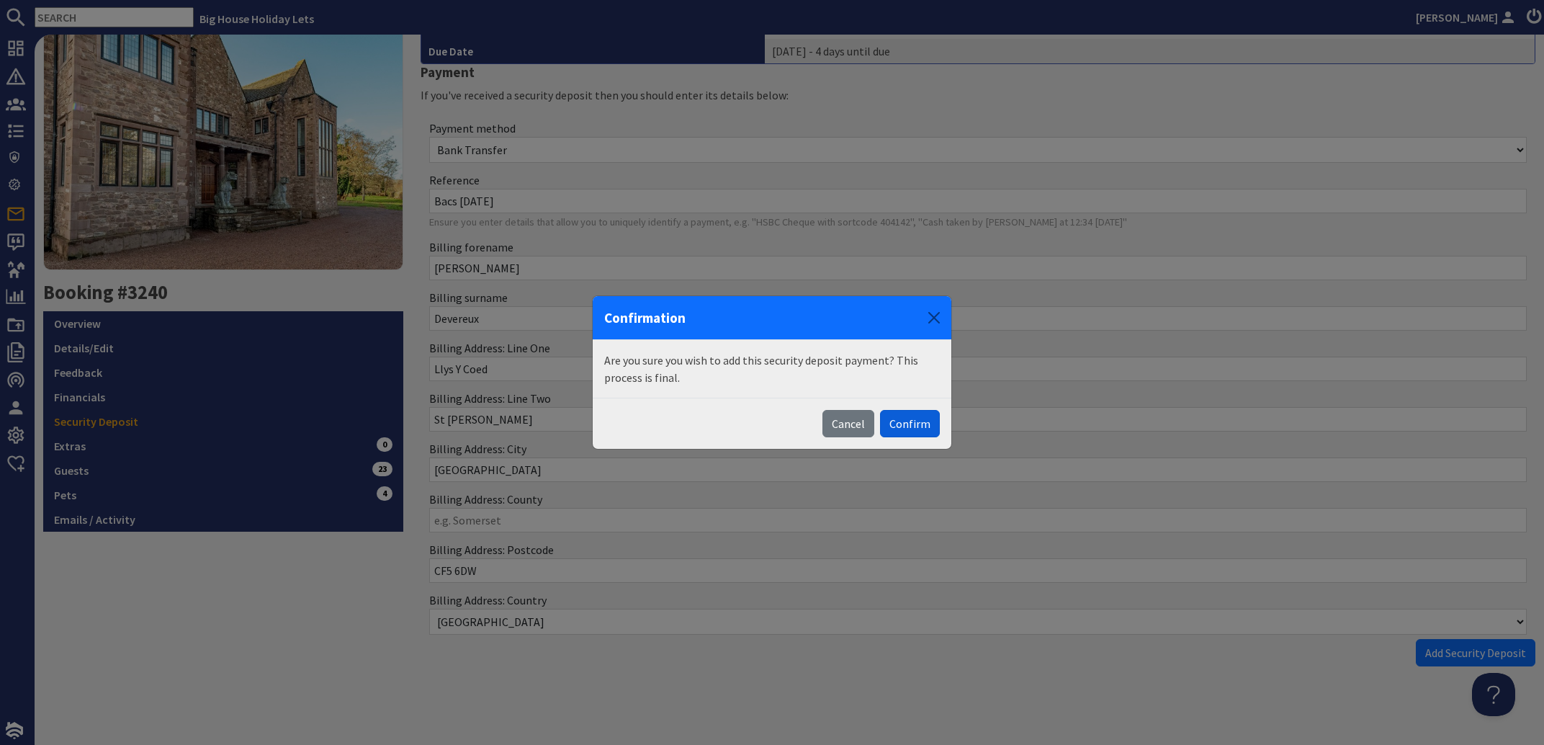
click at [921, 426] on button "Confirm" at bounding box center [910, 423] width 60 height 27
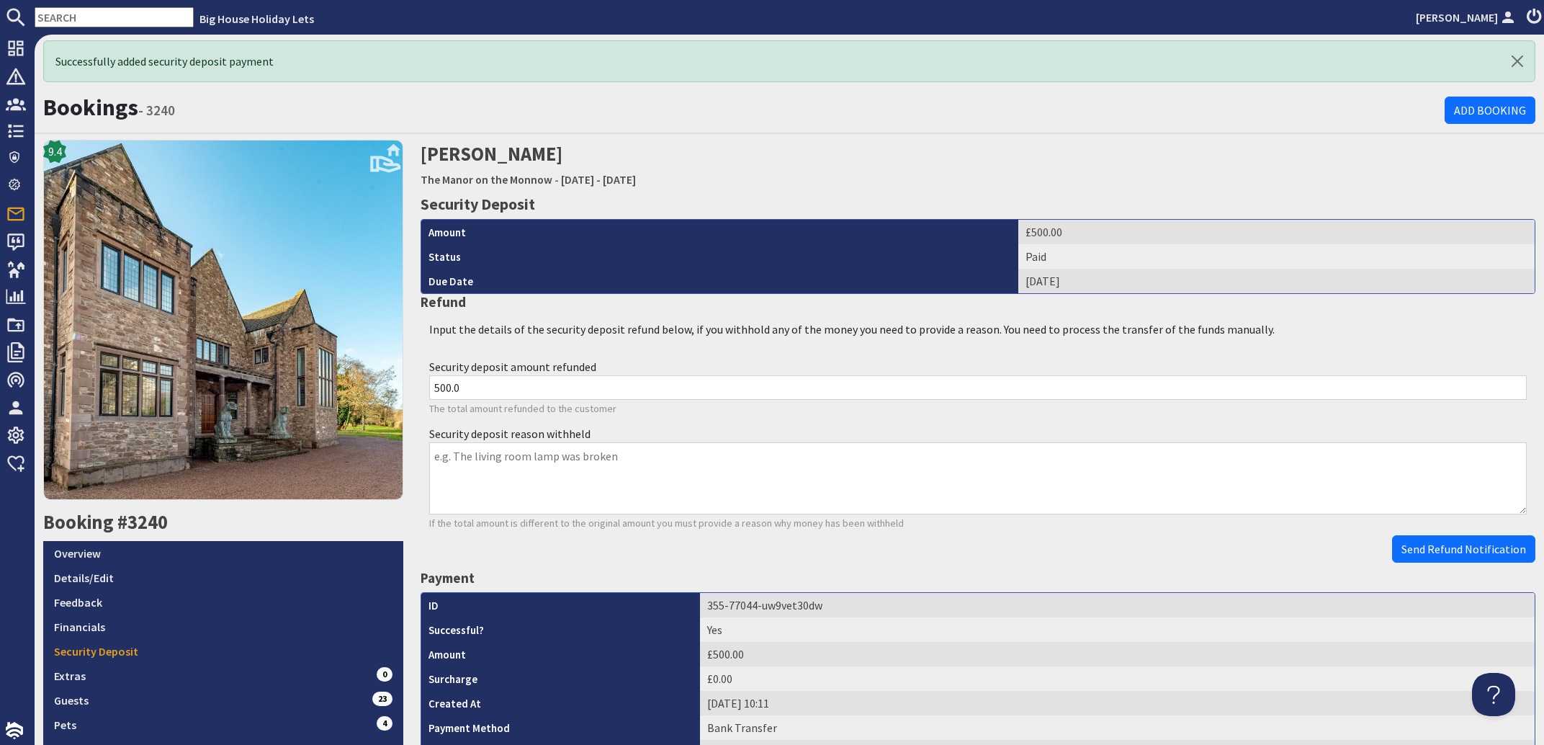
scroll to position [0, 0]
click at [91, 9] on input "text" at bounding box center [114, 17] width 159 height 20
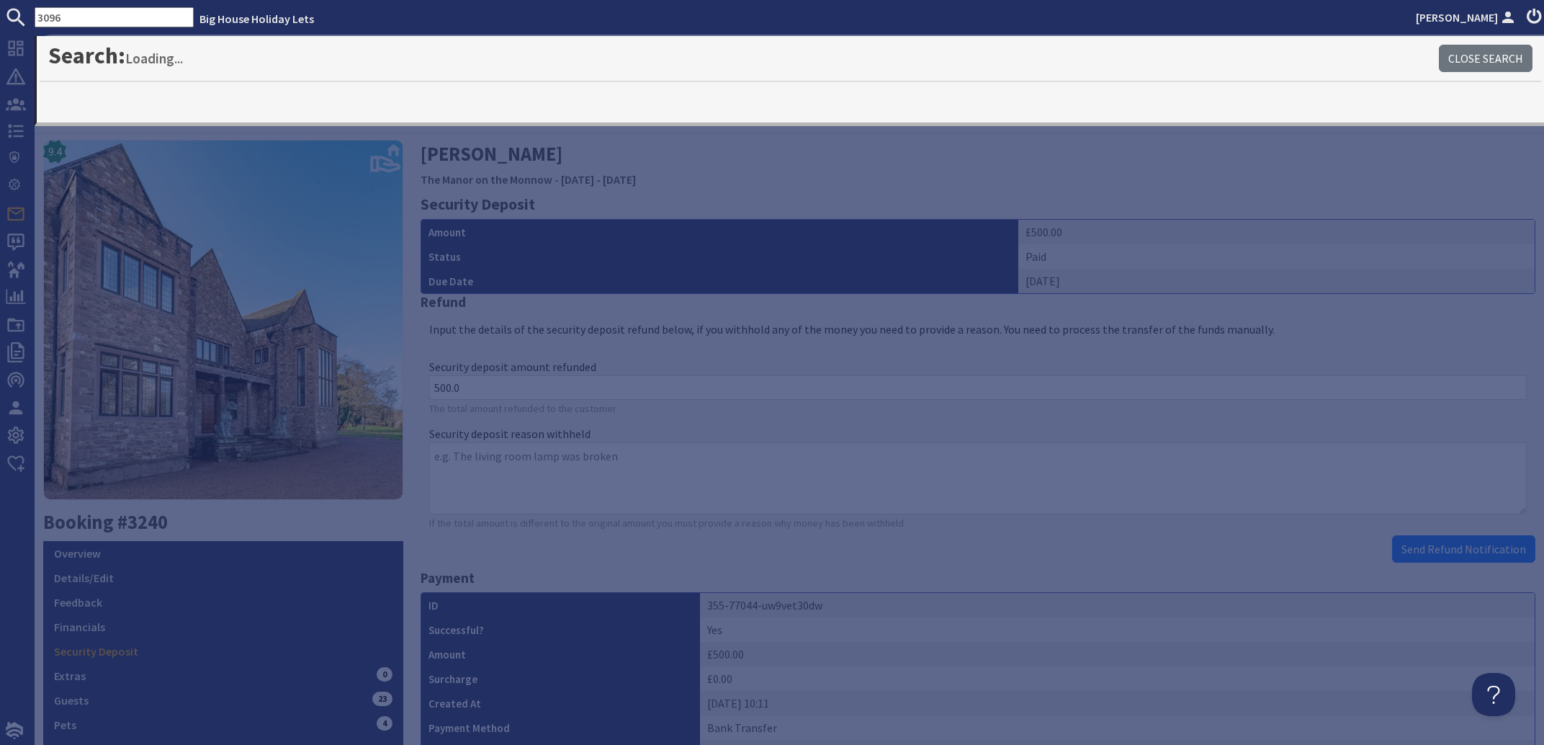
type input "3096"
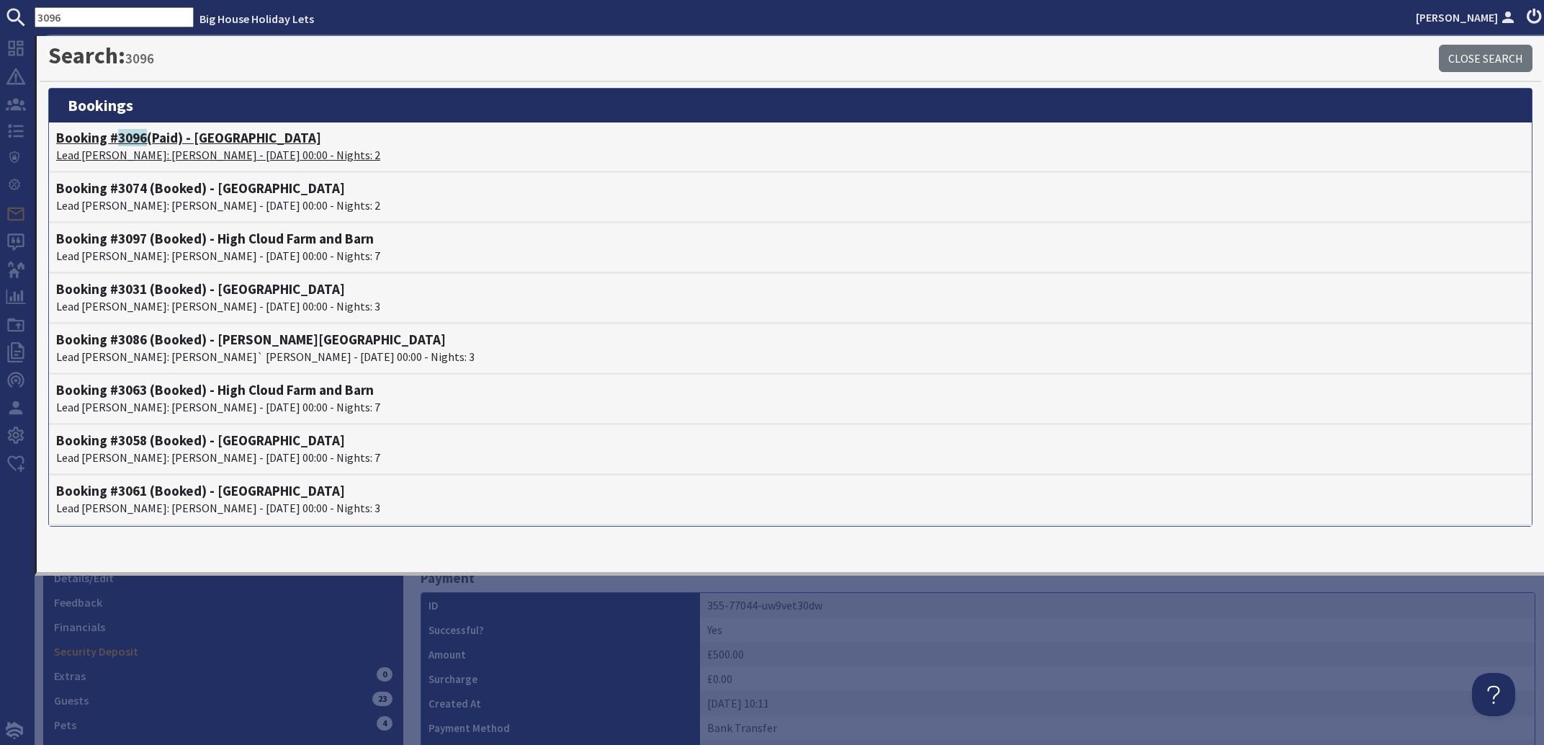
click at [142, 154] on p "Lead [PERSON_NAME]: [PERSON_NAME] - [DATE] 00:00 - Nights: 2" at bounding box center [790, 154] width 1469 height 17
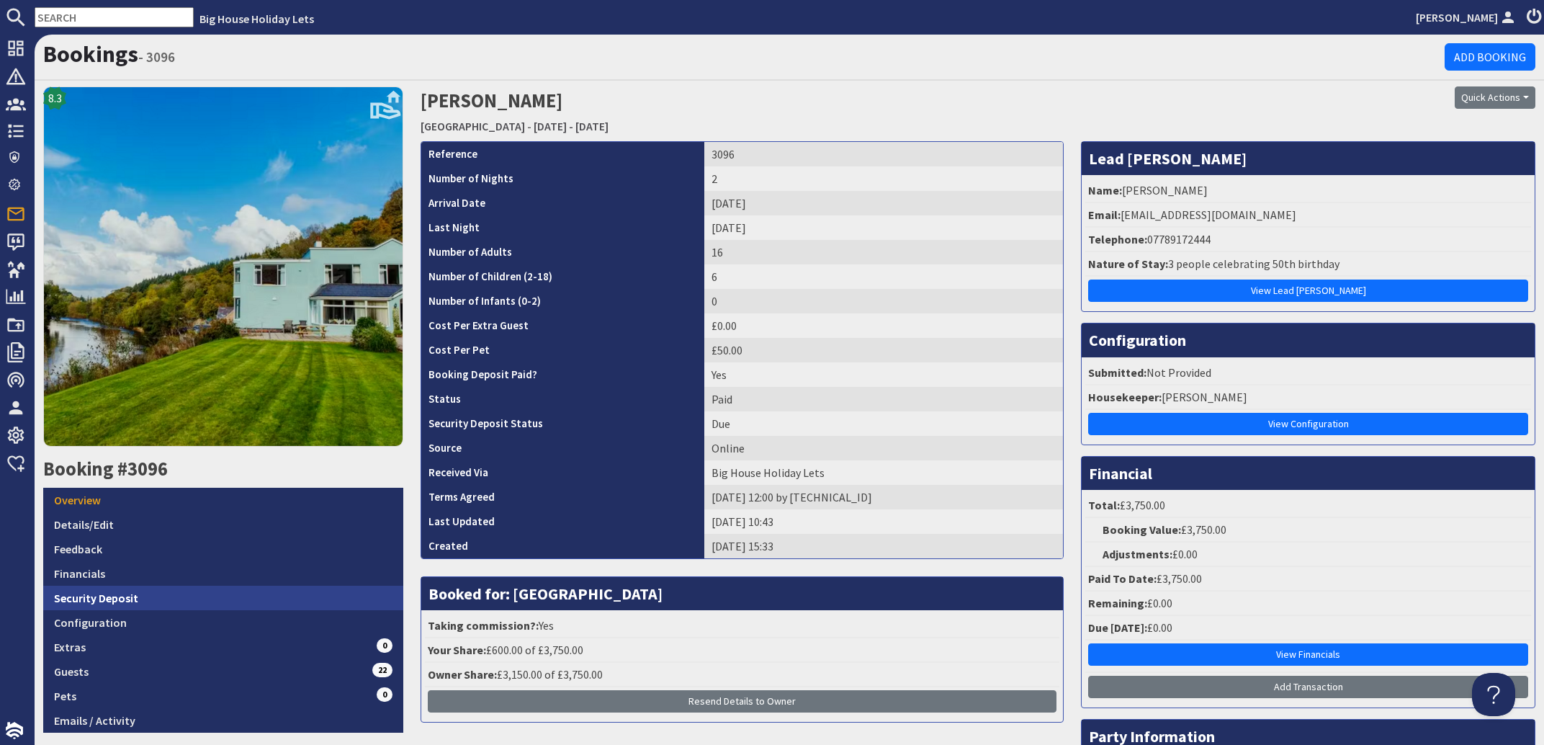
click at [96, 591] on link "Security Deposit" at bounding box center [223, 598] width 360 height 24
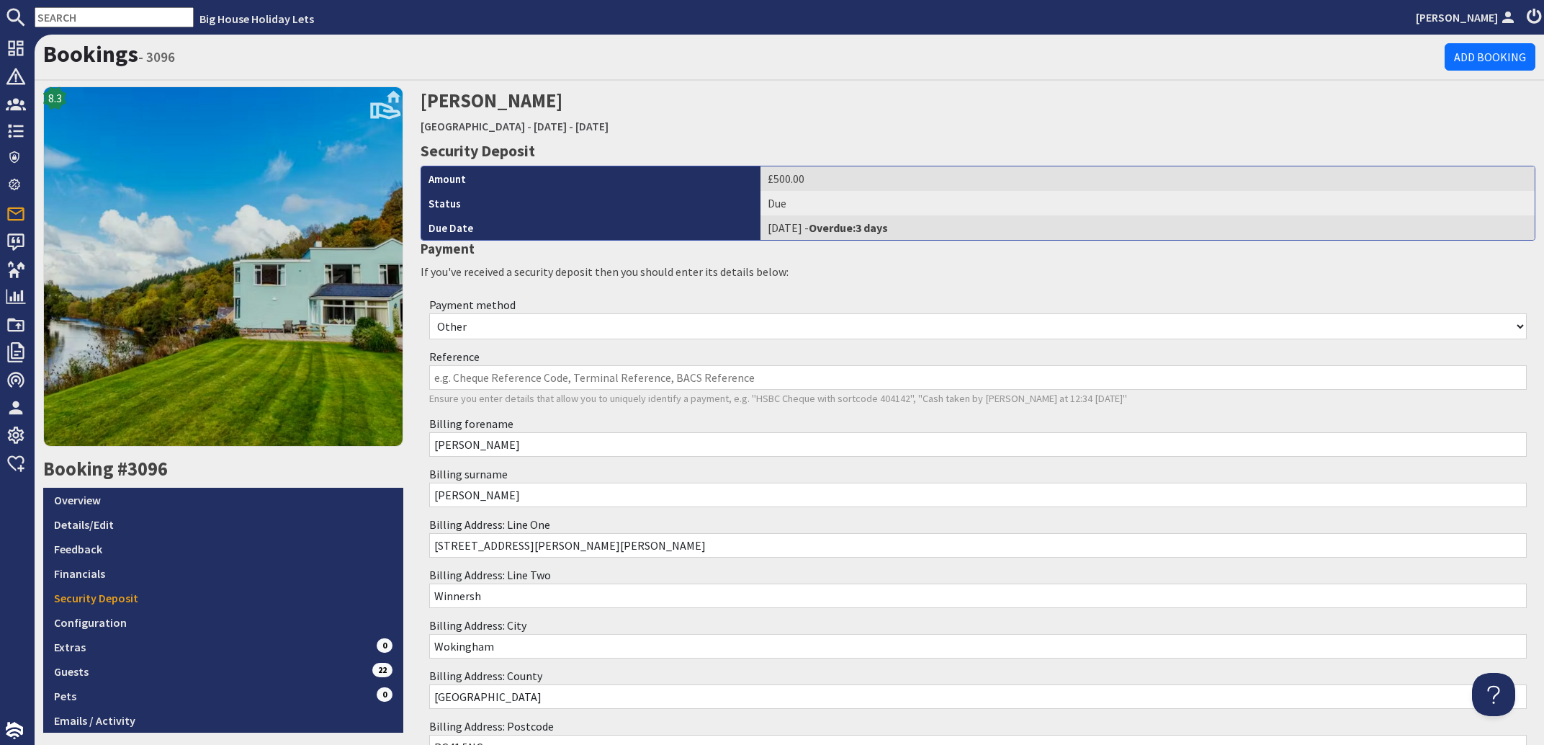
click at [429, 313] on select "Other Cash Bank Transfer Offline Card Cheque Online External" at bounding box center [978, 326] width 1098 height 26
select select "offline_bank_transfer_payment"
click option "Bank Transfer" at bounding box center [0, 0] width 0 height 0
click at [460, 372] on input "Reference" at bounding box center [978, 377] width 1098 height 24
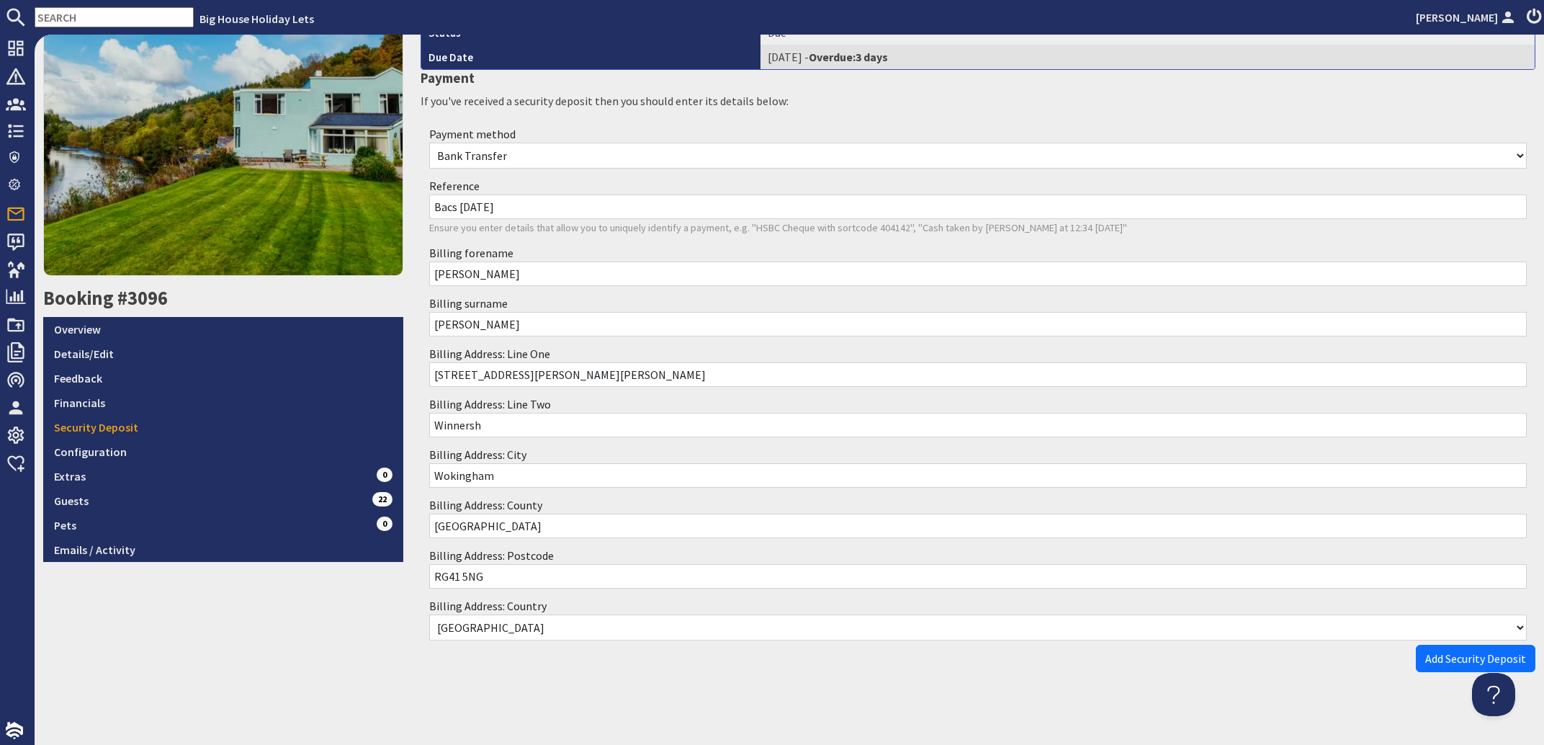
scroll to position [176, 0]
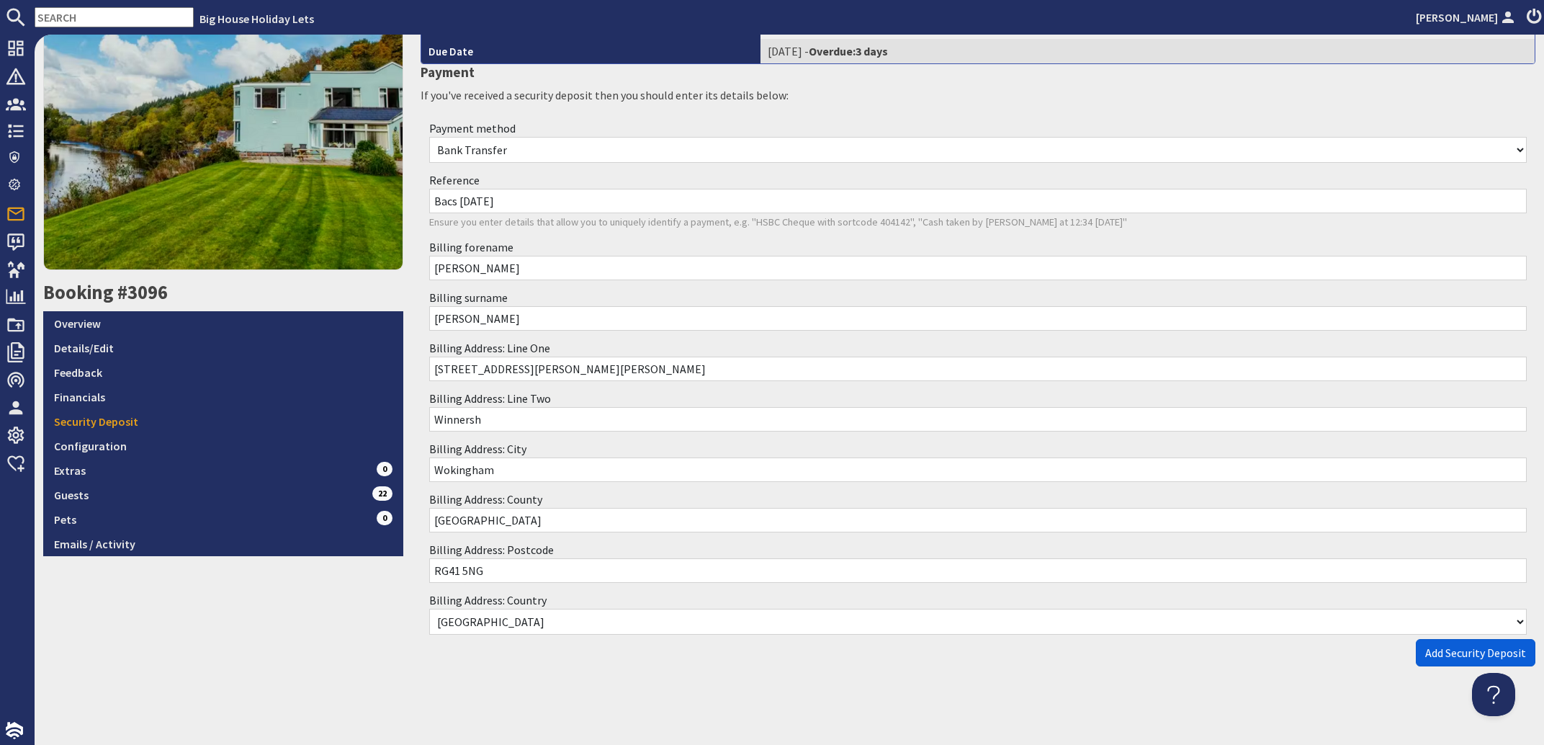
type input "Bacs [DATE]"
click at [1435, 648] on span "Add Security Deposit" at bounding box center [1476, 652] width 101 height 14
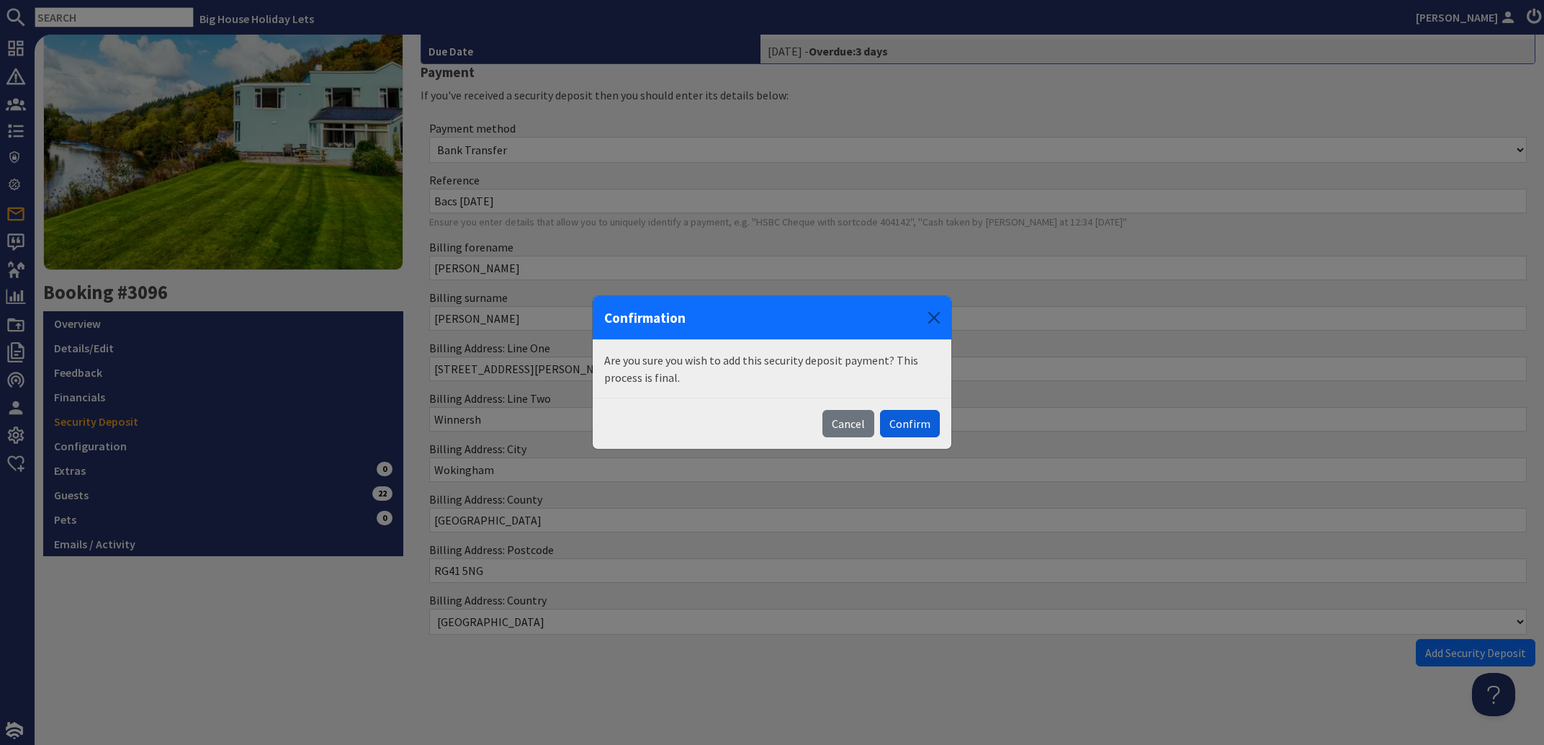
click at [923, 429] on button "Confirm" at bounding box center [910, 423] width 60 height 27
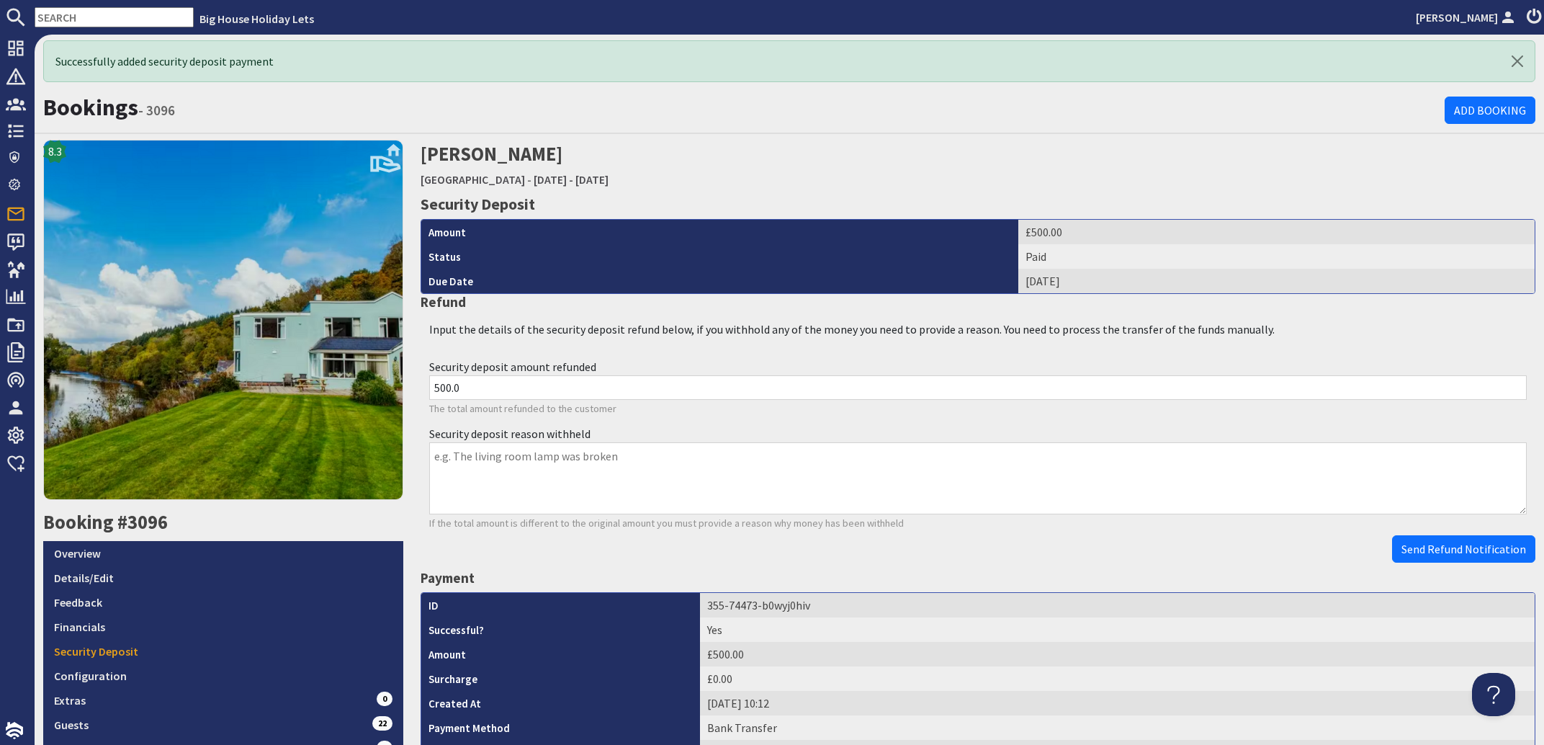
scroll to position [0, 0]
click at [87, 19] on input "text" at bounding box center [114, 17] width 159 height 20
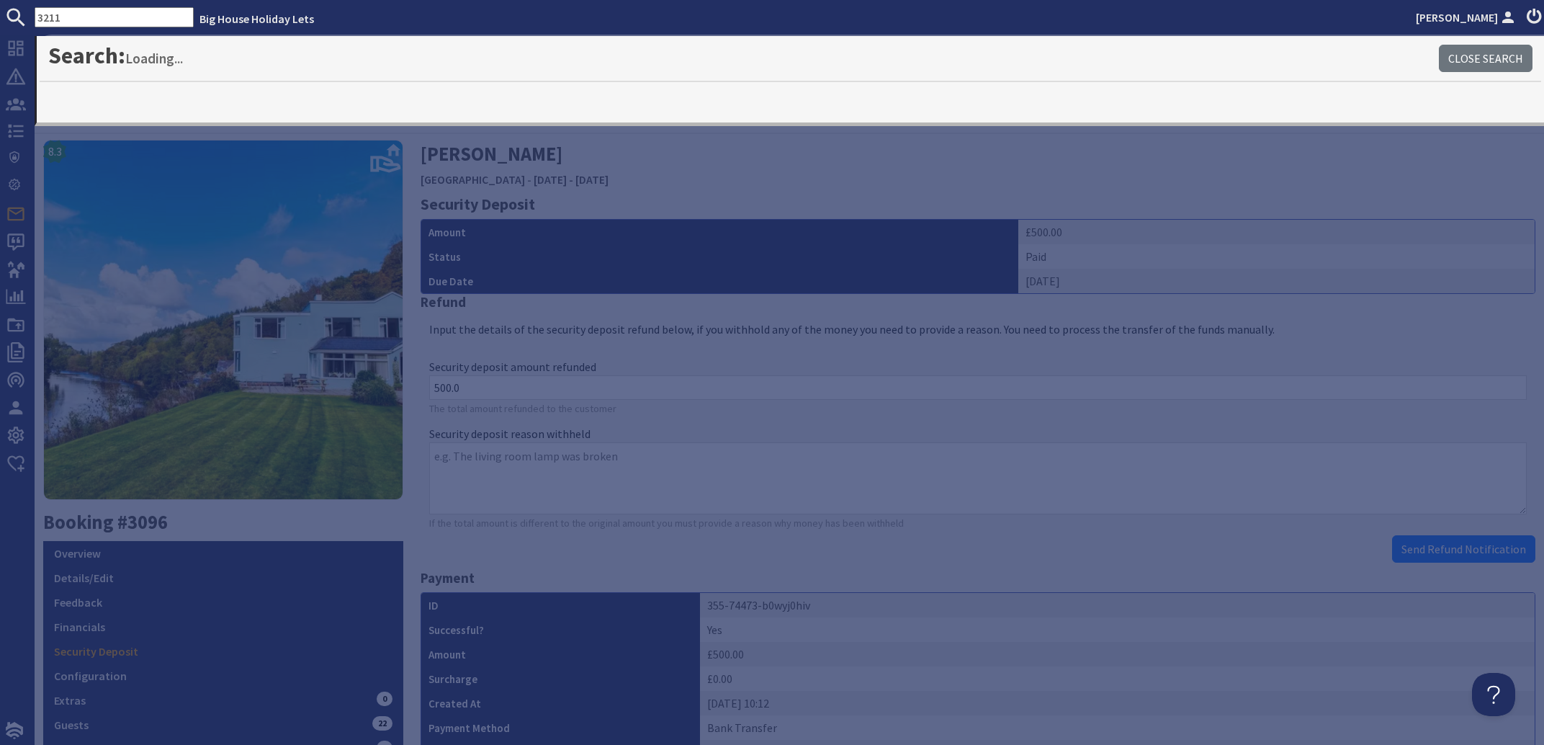
type input "3211"
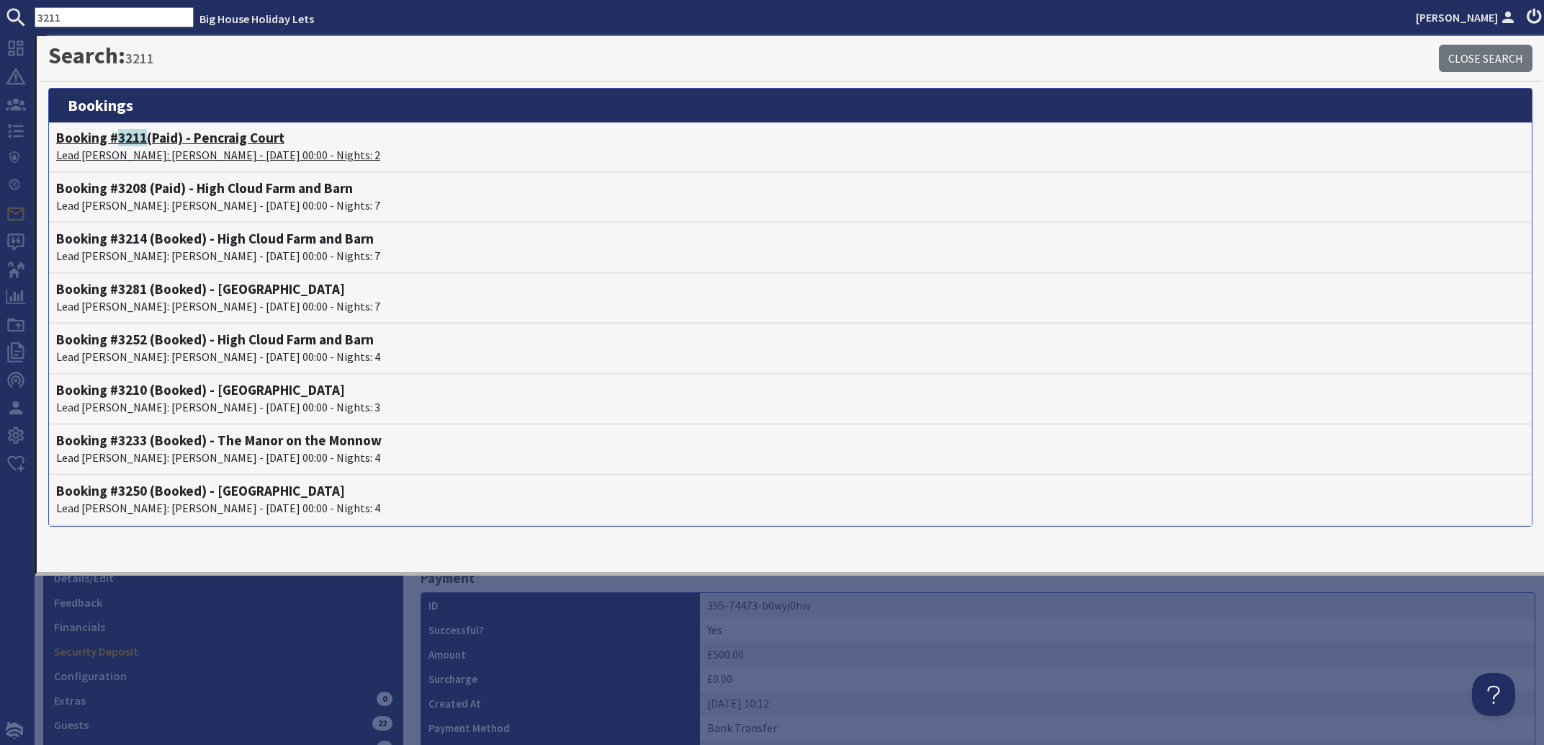
click at [156, 154] on p "Lead [PERSON_NAME]: [PERSON_NAME] - [DATE] 00:00 - Nights: 2" at bounding box center [790, 154] width 1469 height 17
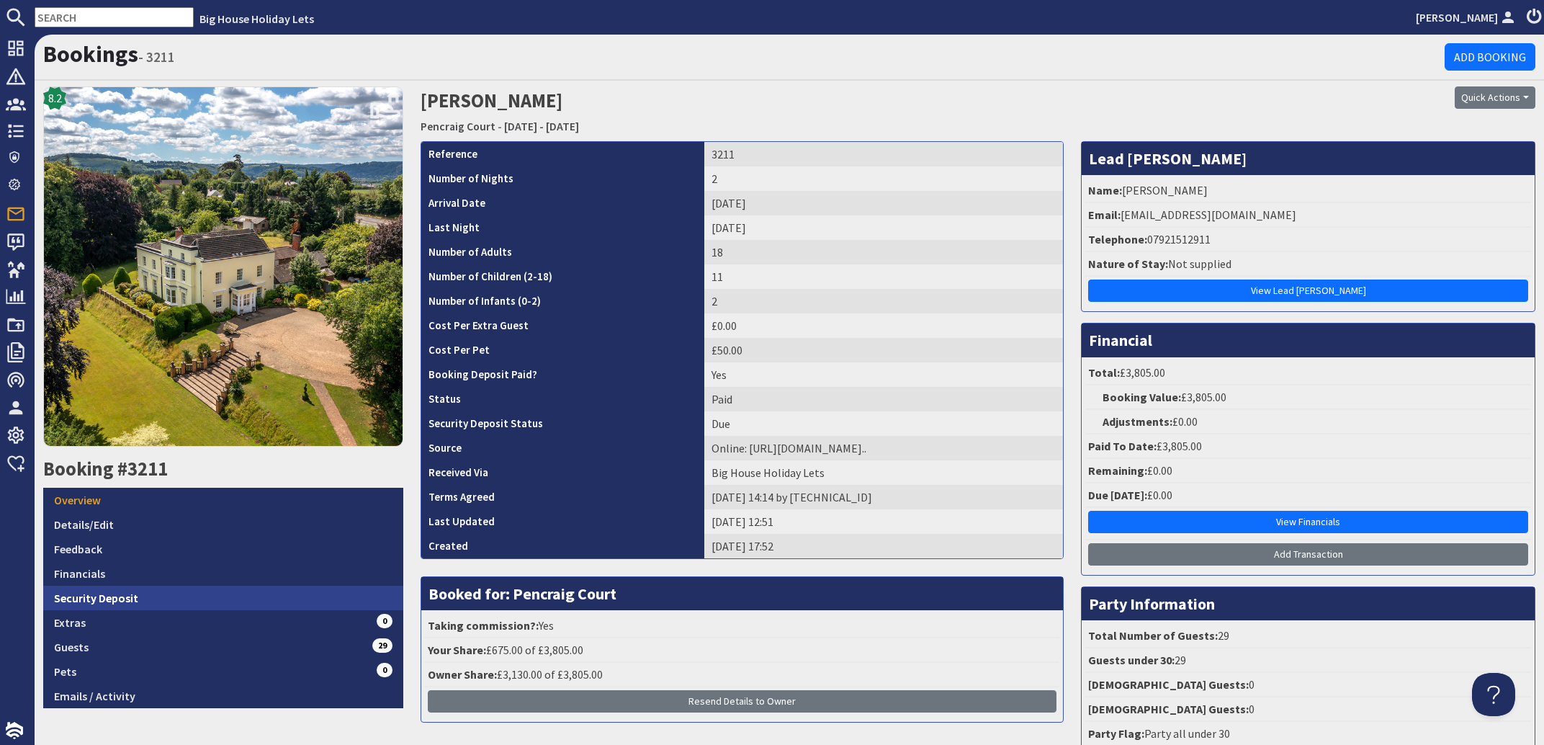
click at [121, 594] on link "Security Deposit" at bounding box center [223, 598] width 360 height 24
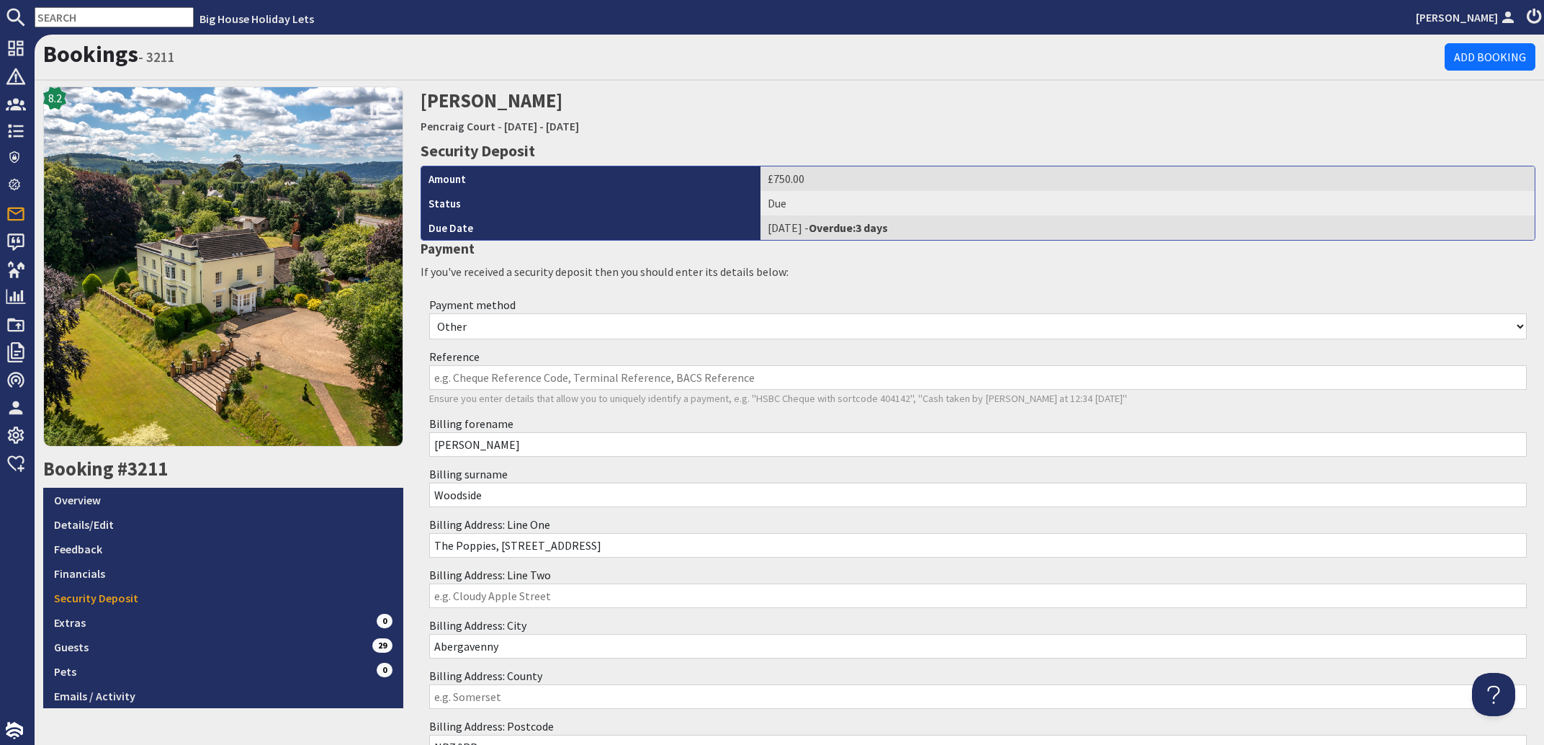
click at [429, 313] on select "Other Cash Bank Transfer Offline Card Cheque Online External" at bounding box center [978, 326] width 1098 height 26
select select "offline_bank_transfer_payment"
click option "Bank Transfer" at bounding box center [0, 0] width 0 height 0
click at [475, 377] on input "Reference" at bounding box center [978, 377] width 1098 height 24
drag, startPoint x: 514, startPoint y: 378, endPoint x: 456, endPoint y: 378, distance: 58.3
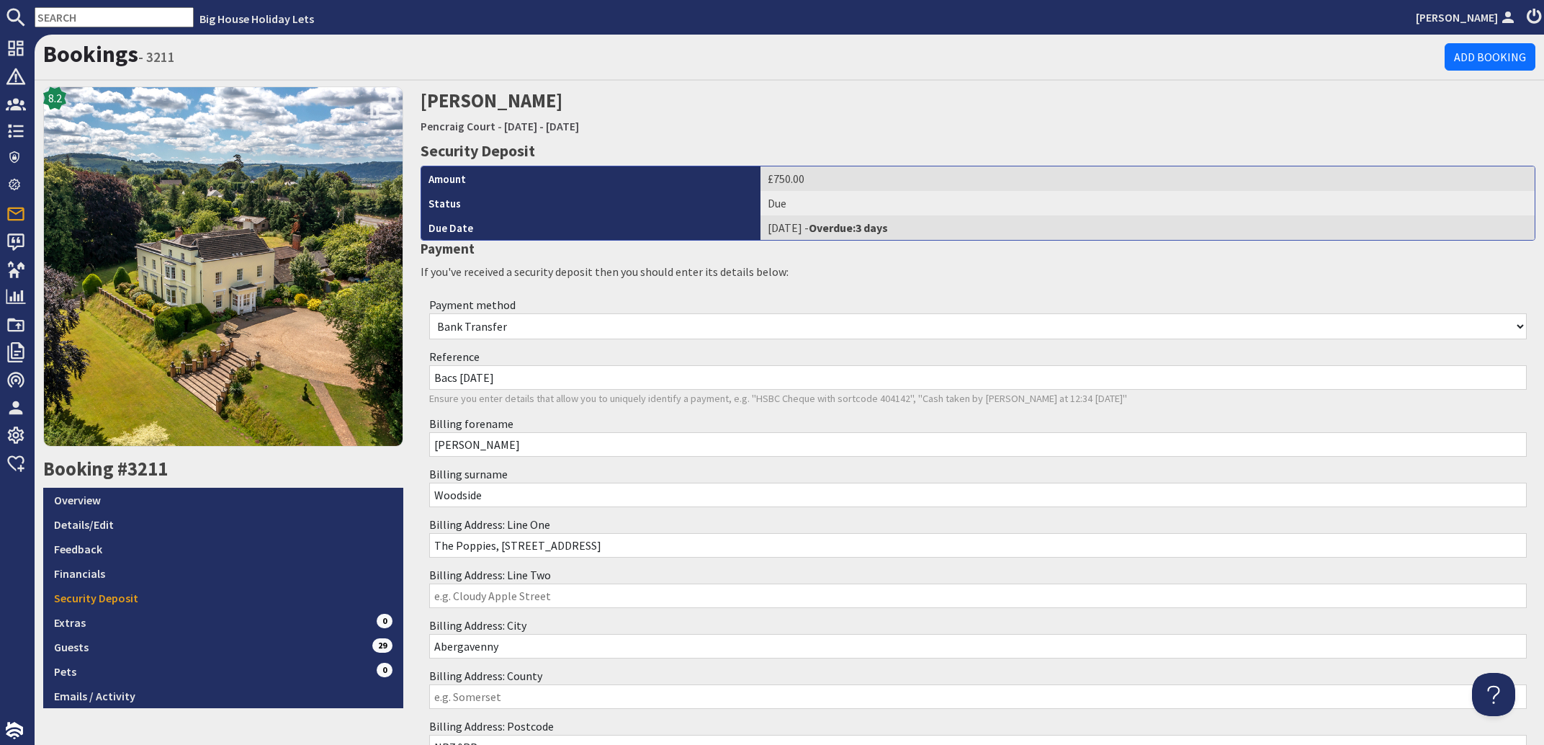
click at [456, 378] on input "Bacs [DATE]" at bounding box center [978, 377] width 1098 height 24
click at [540, 374] on input "Bacs [DATE]" at bounding box center [978, 377] width 1098 height 24
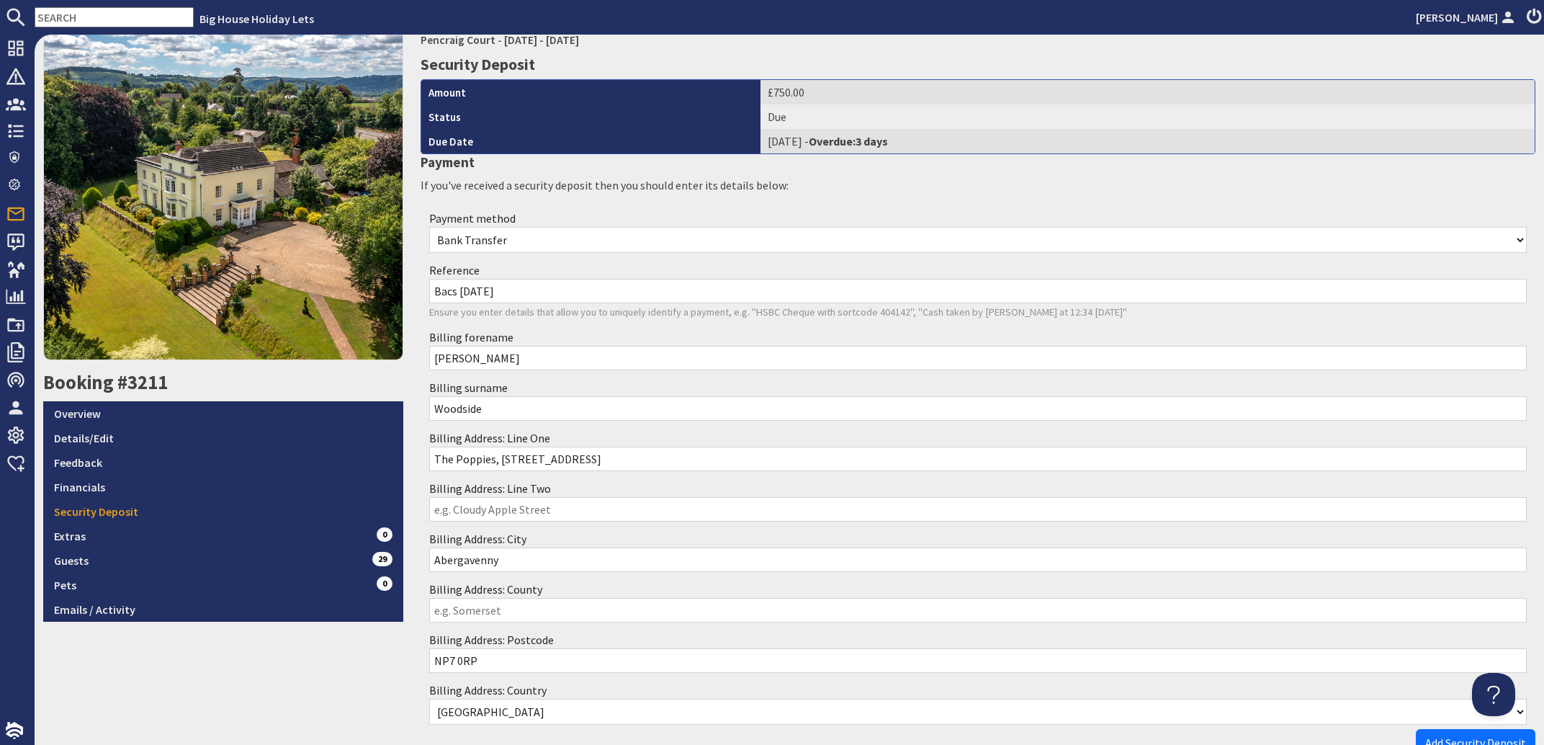
scroll to position [176, 0]
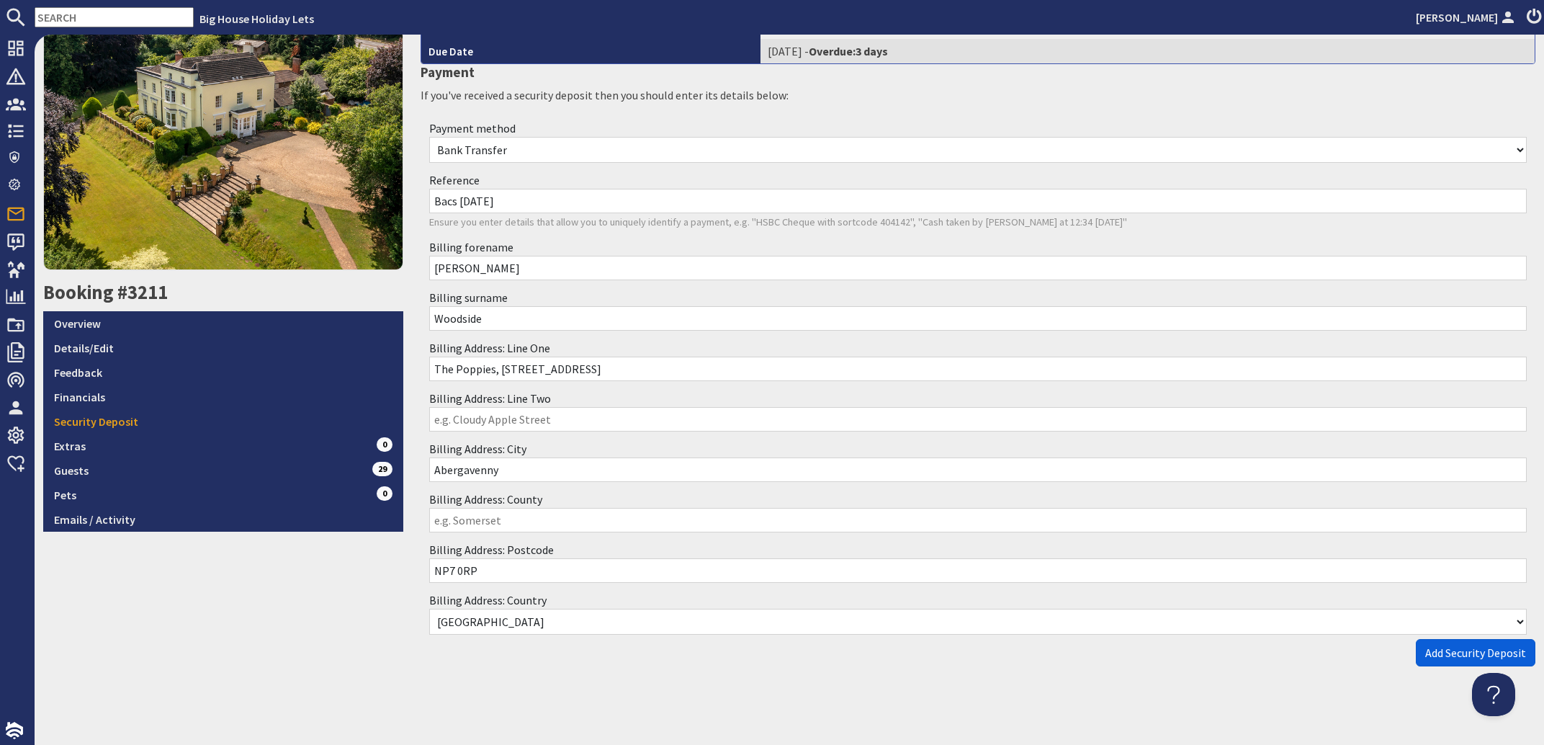
type input "Bacs [DATE]"
click at [1435, 653] on span "Add Security Deposit" at bounding box center [1476, 652] width 101 height 14
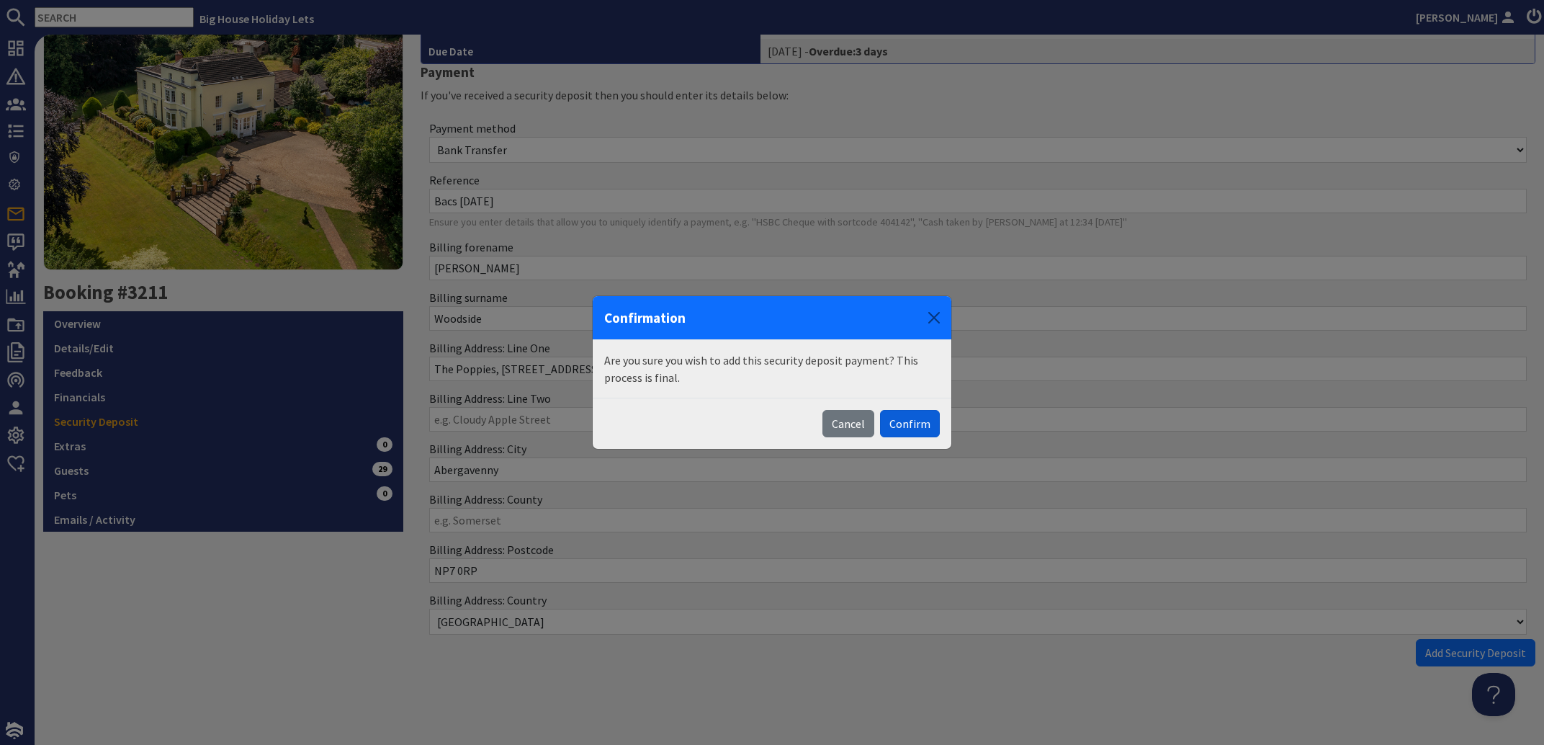
click at [905, 421] on button "Confirm" at bounding box center [910, 423] width 60 height 27
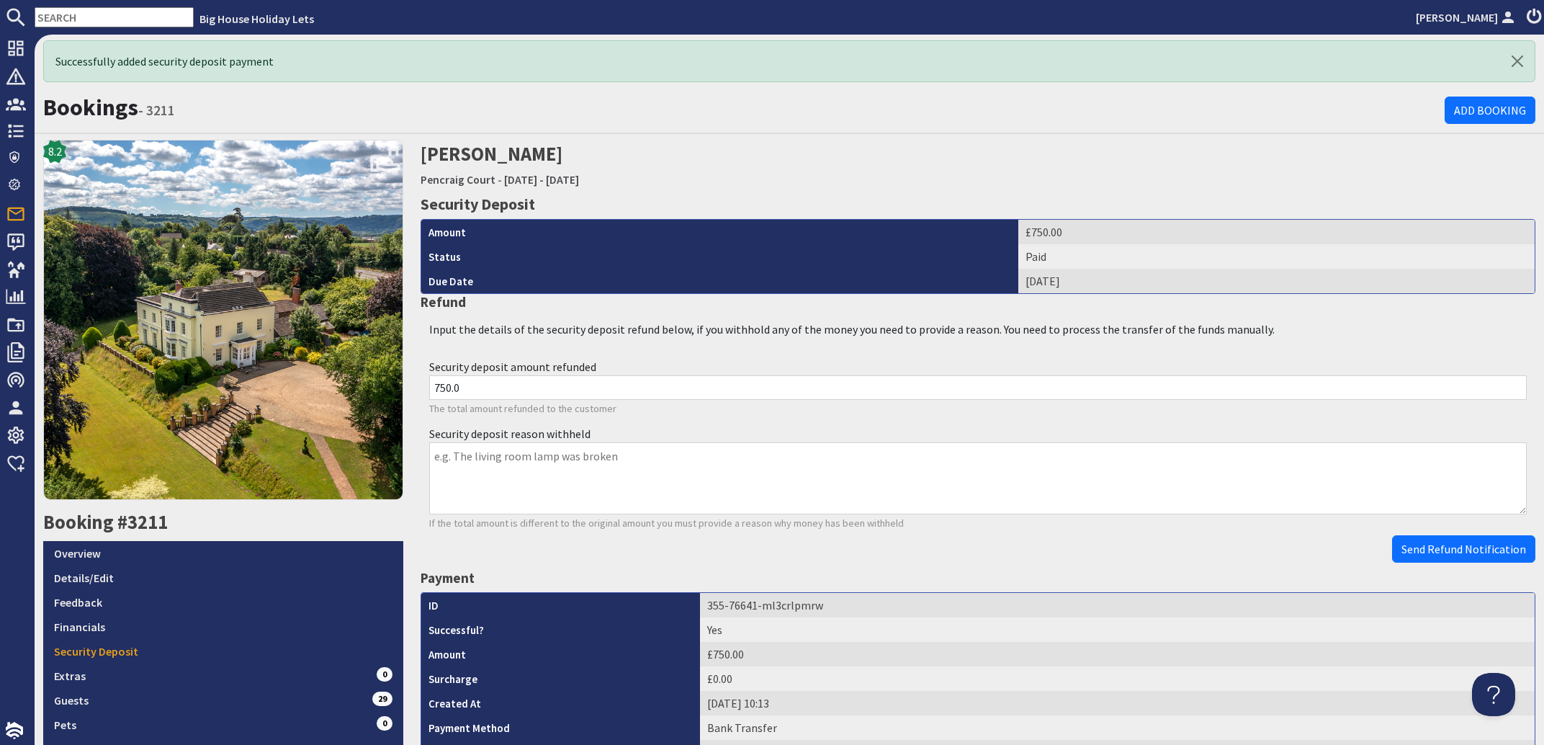
scroll to position [0, 0]
click at [112, 18] on input "text" at bounding box center [114, 17] width 159 height 20
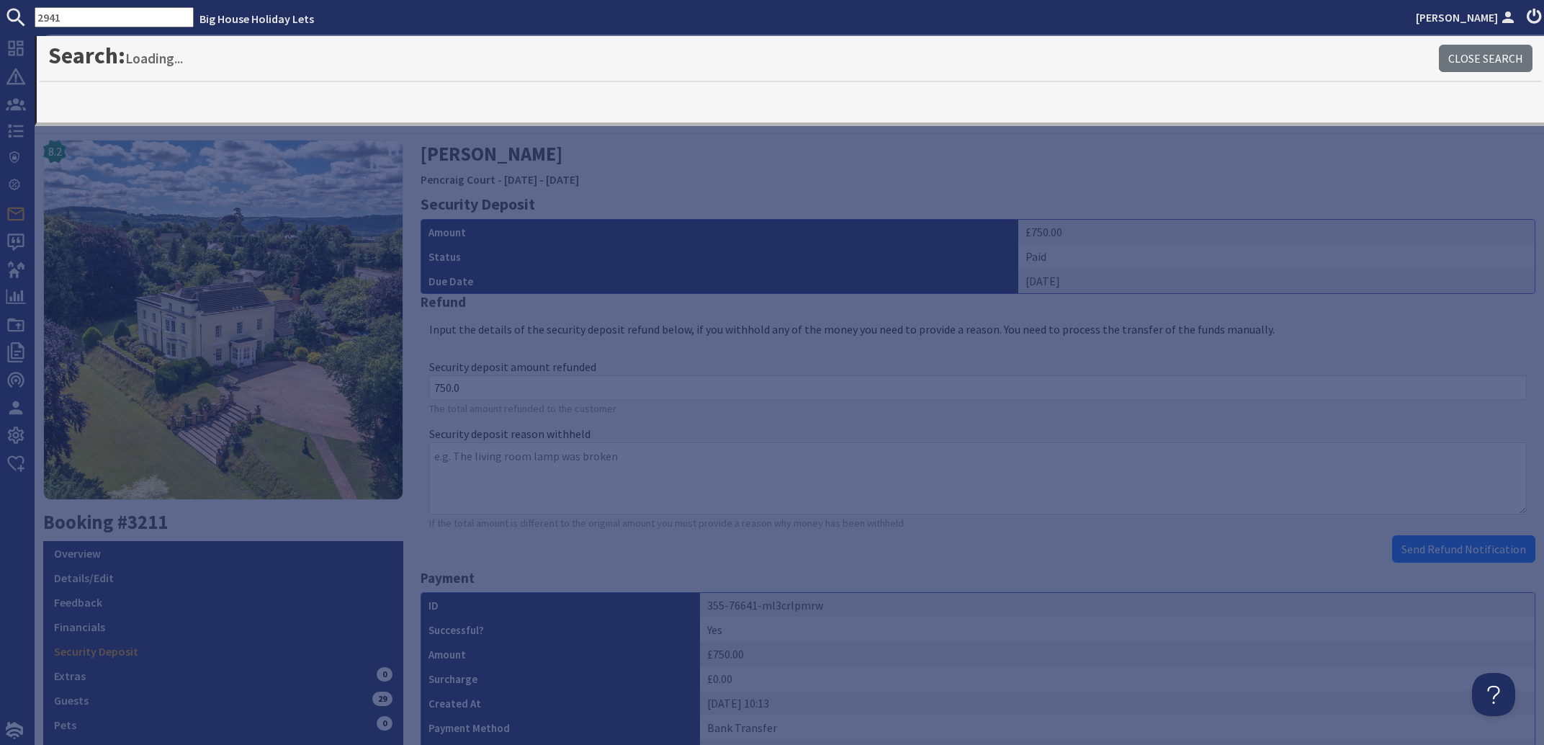
type input "2941"
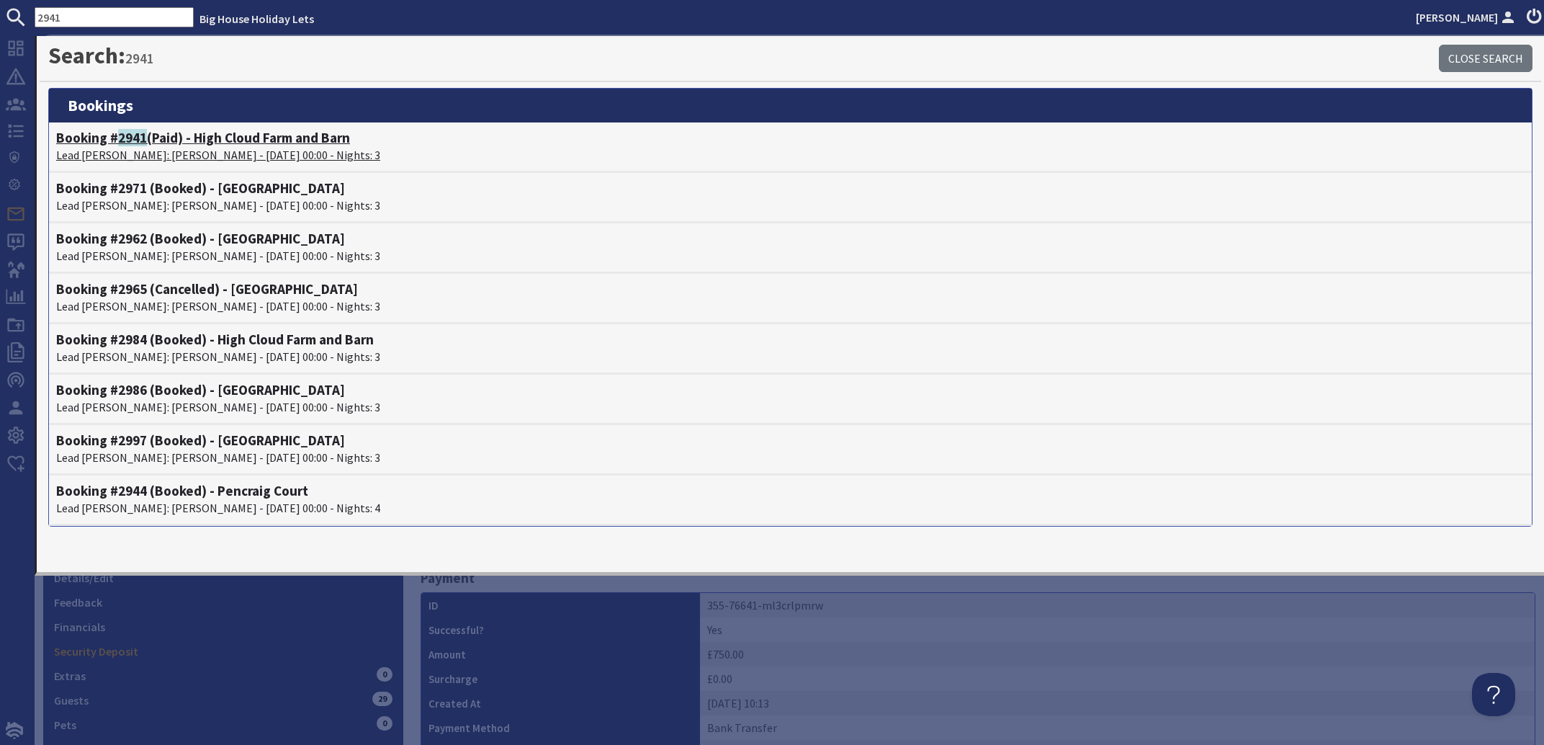
click at [151, 147] on p "Lead [PERSON_NAME]: [PERSON_NAME] - [DATE] 00:00 - Nights: 3" at bounding box center [790, 154] width 1469 height 17
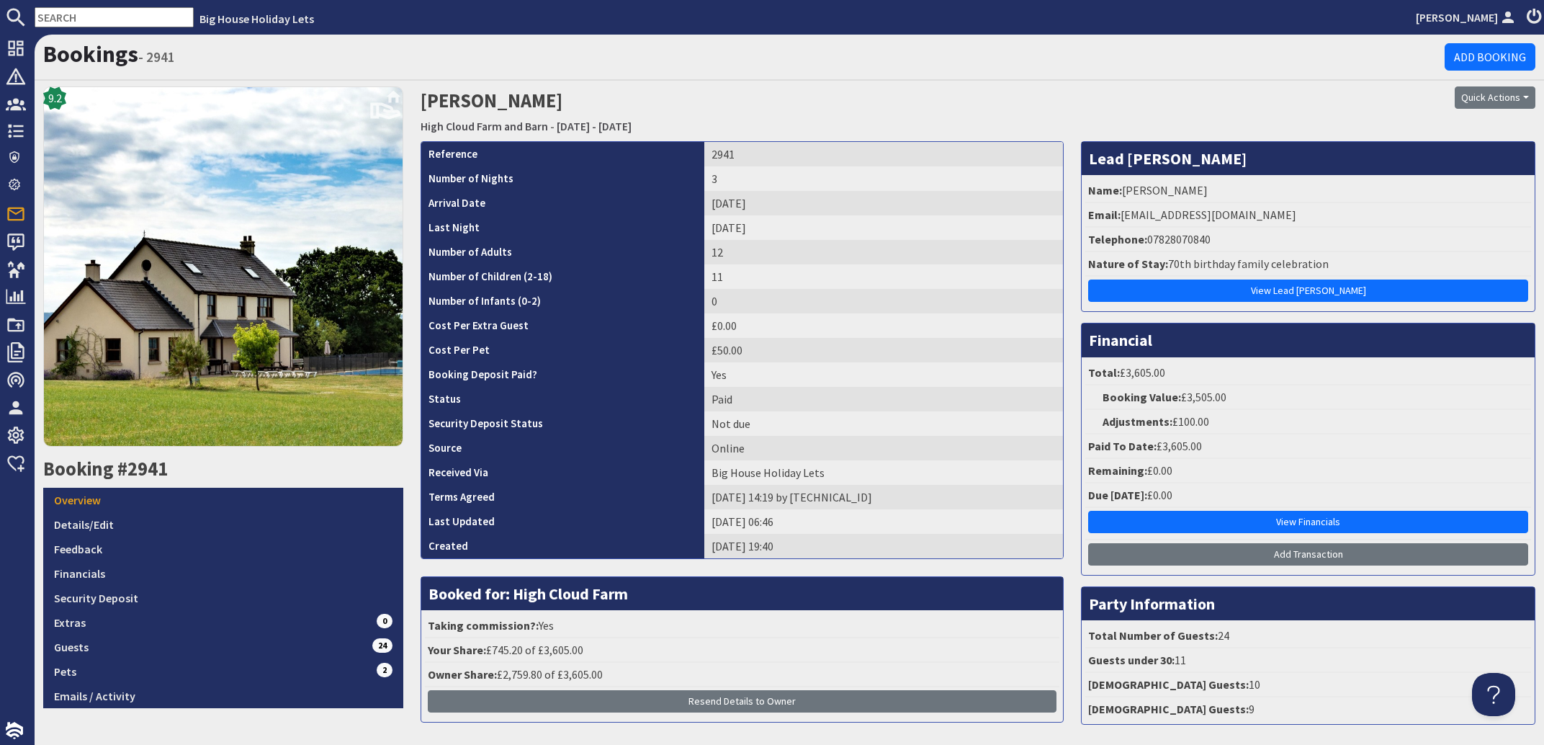
click at [85, 15] on input "text" at bounding box center [114, 17] width 159 height 20
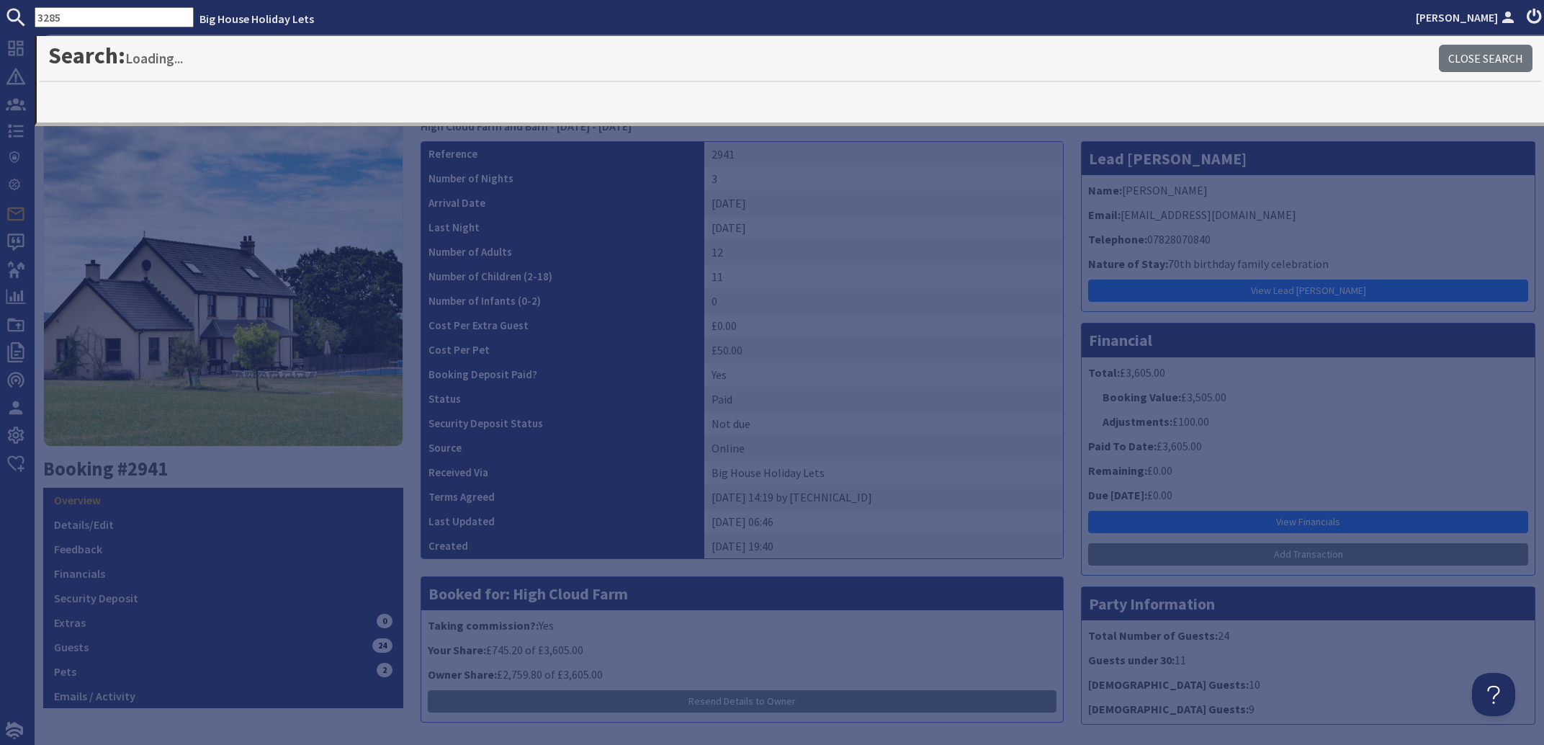
type input "3285"
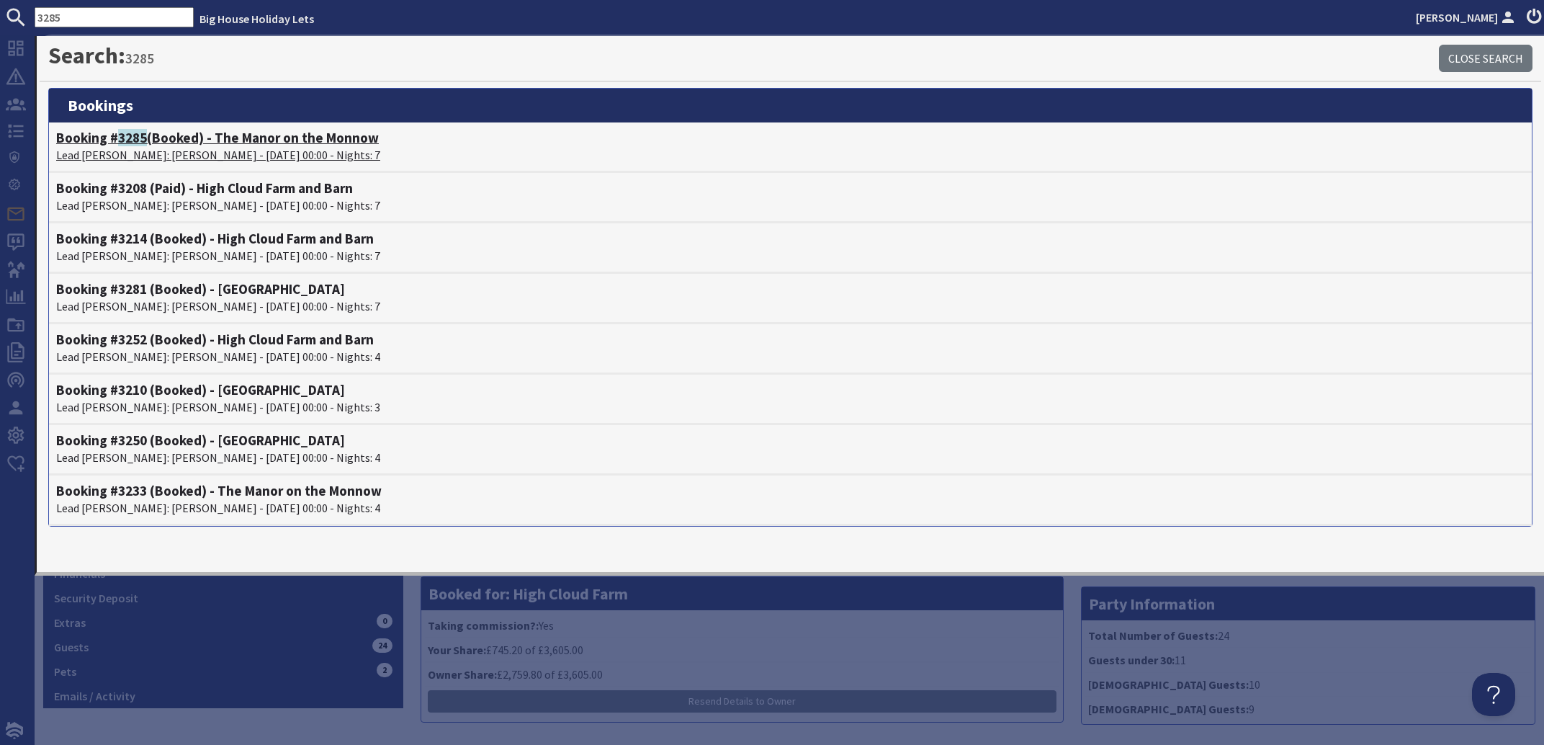
click at [142, 145] on span "3285" at bounding box center [132, 137] width 29 height 17
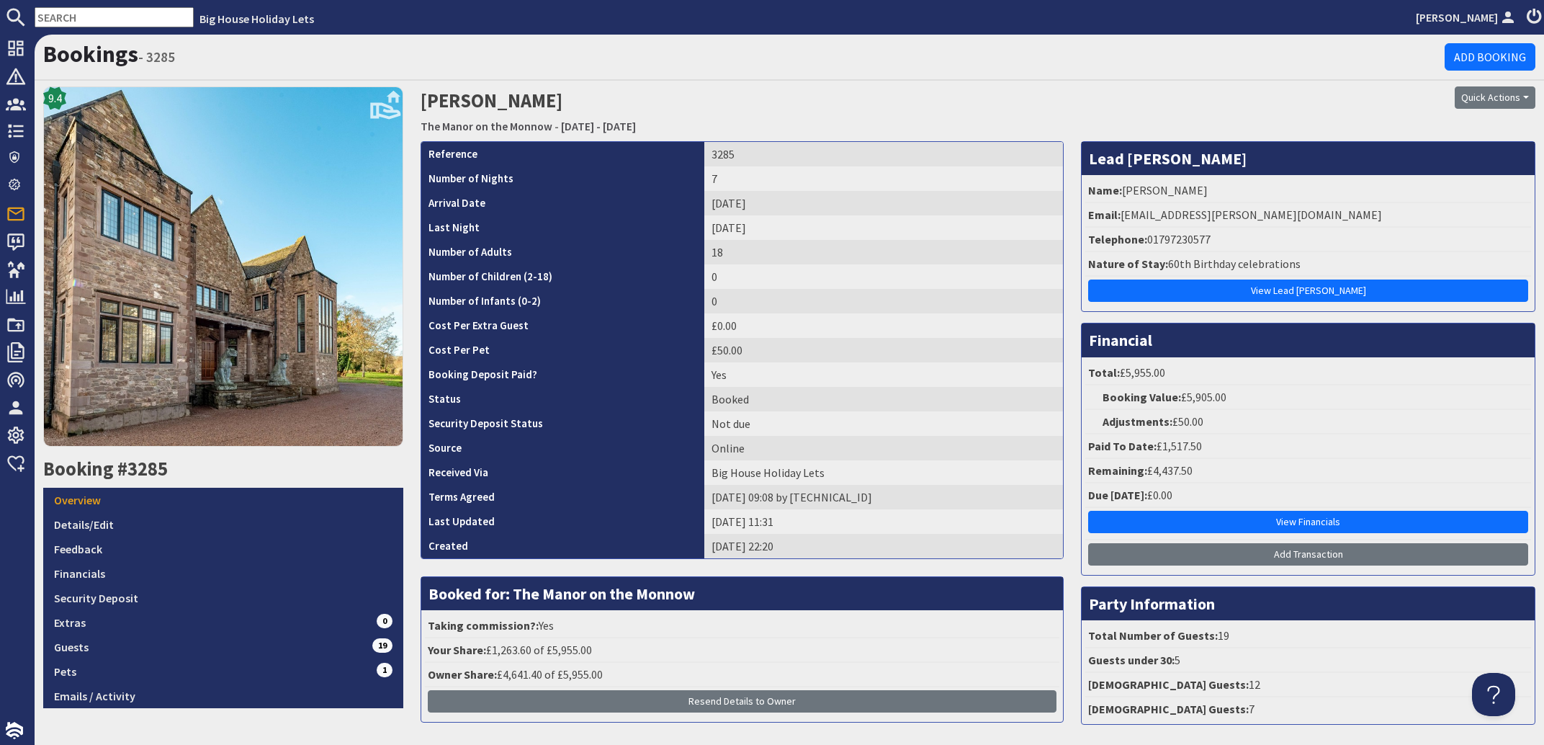
click at [67, 14] on input "text" at bounding box center [114, 17] width 159 height 20
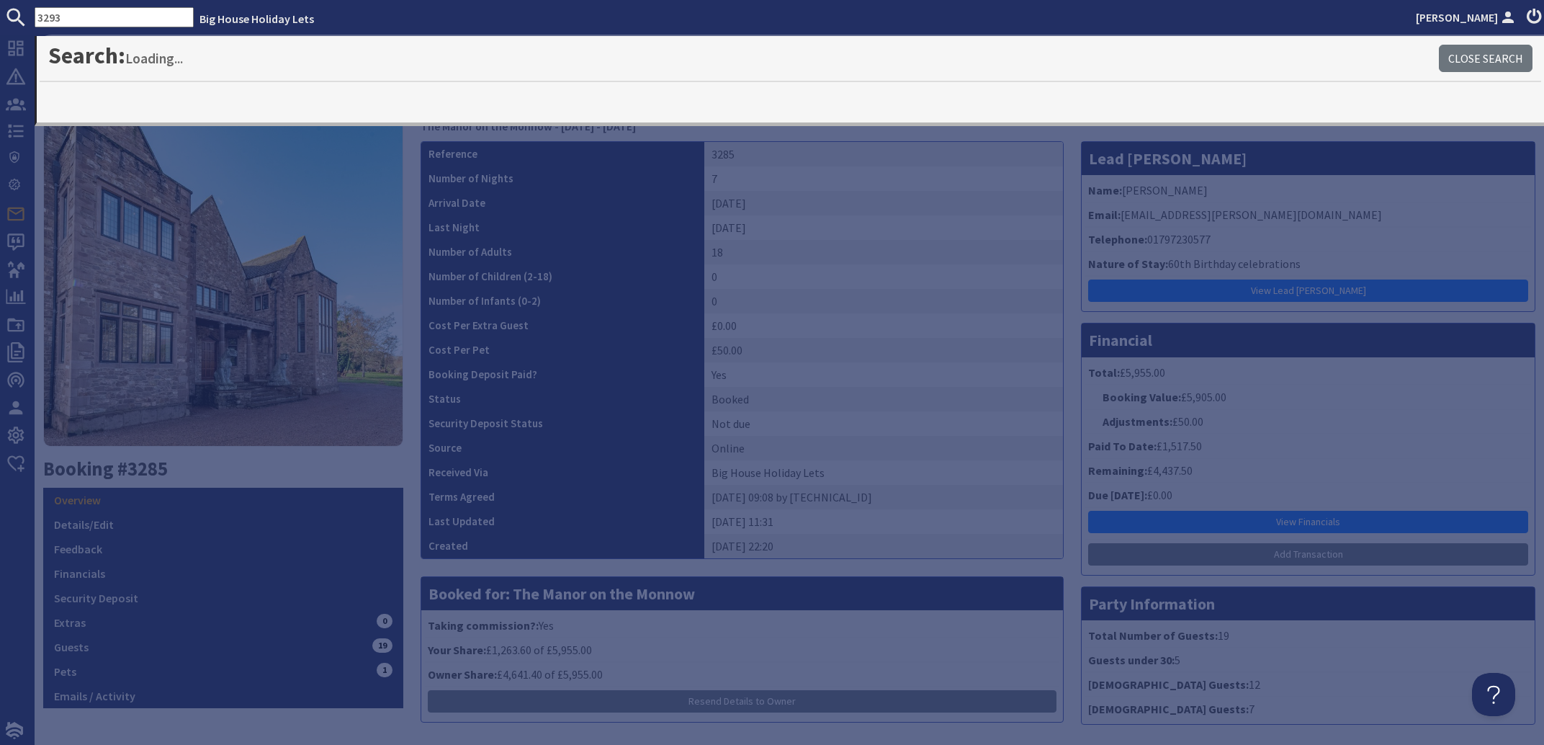
type input "3293"
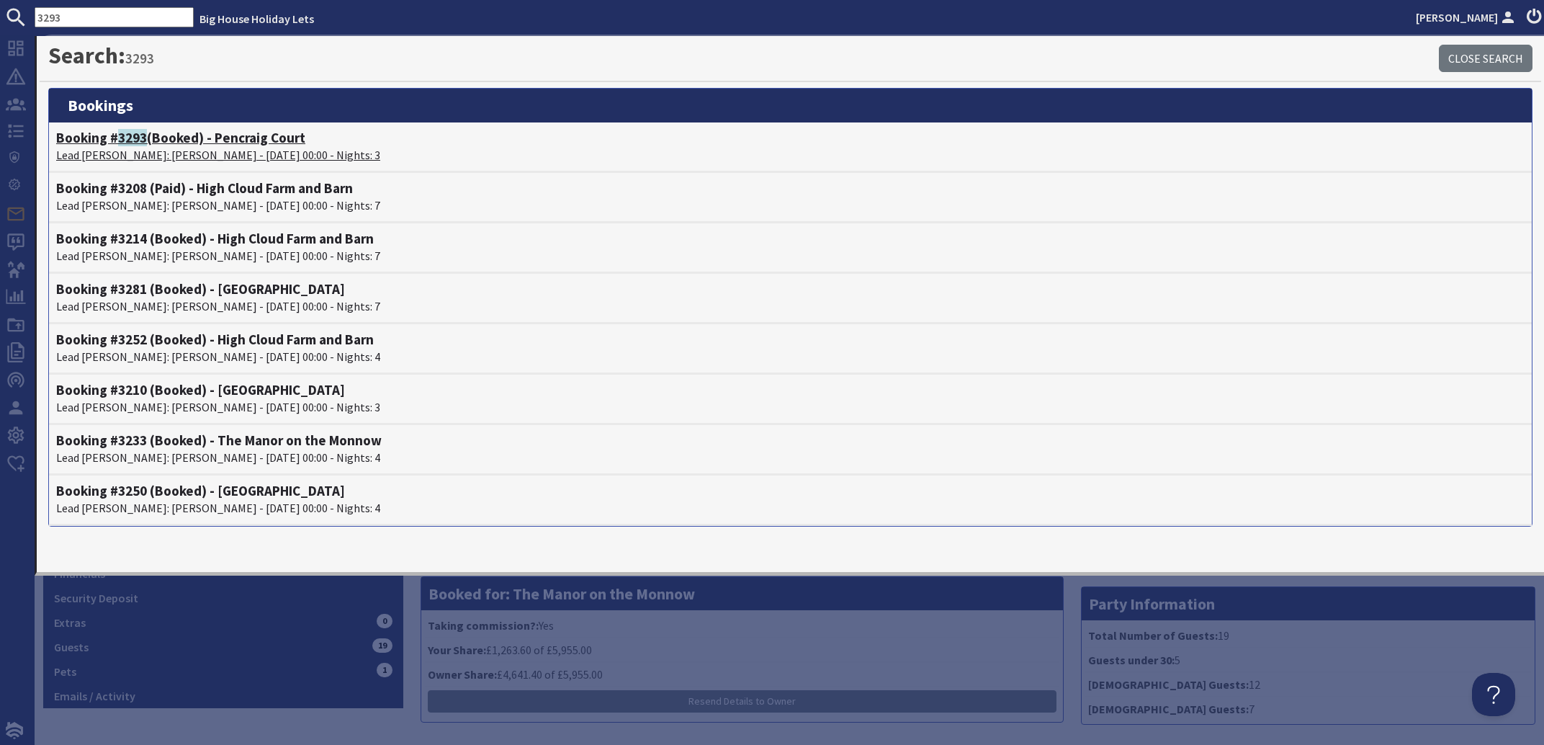
click at [143, 156] on p "Lead [PERSON_NAME]: [PERSON_NAME] - [DATE] 00:00 - Nights: 3" at bounding box center [790, 154] width 1469 height 17
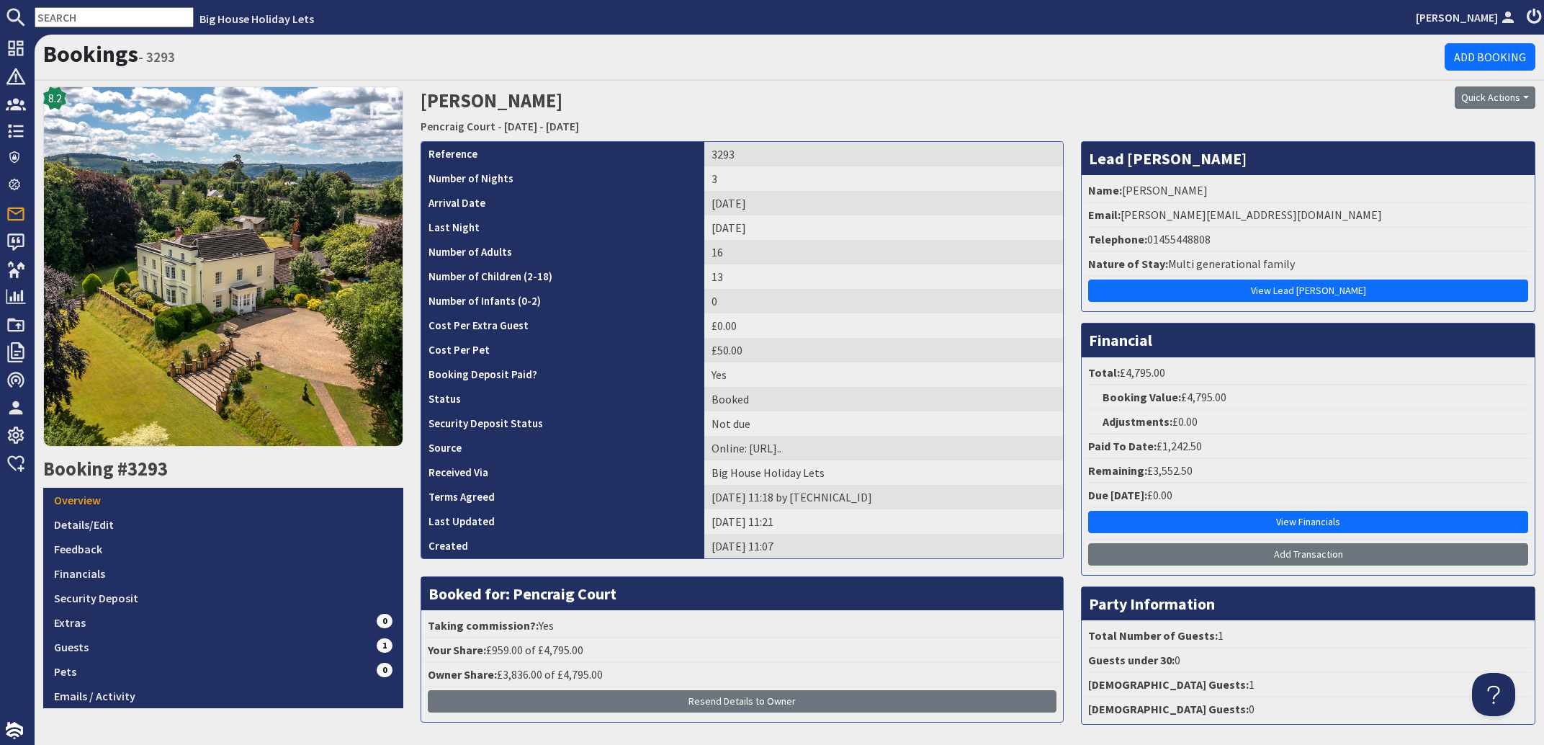
click at [112, 16] on input "text" at bounding box center [114, 17] width 159 height 20
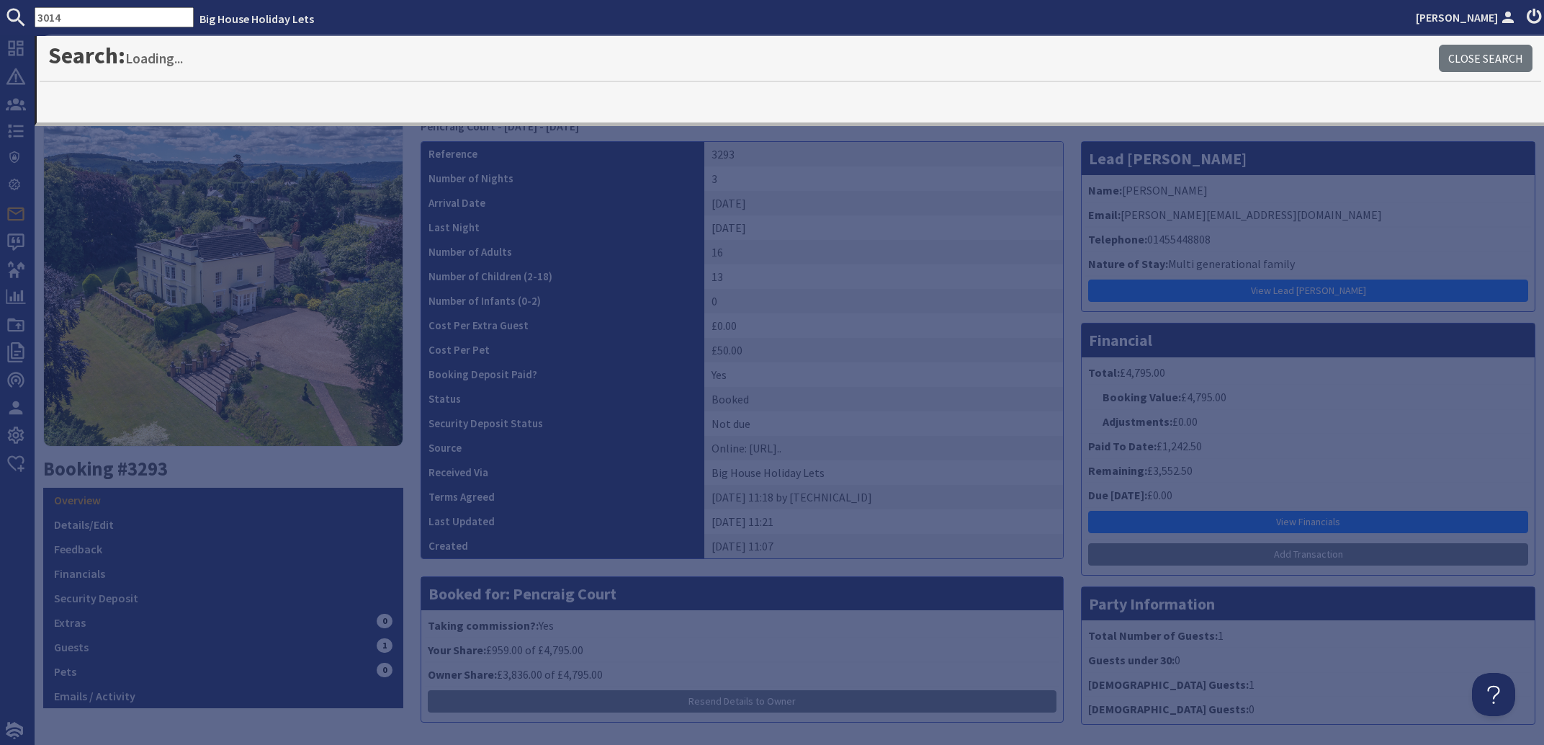
type input "3014"
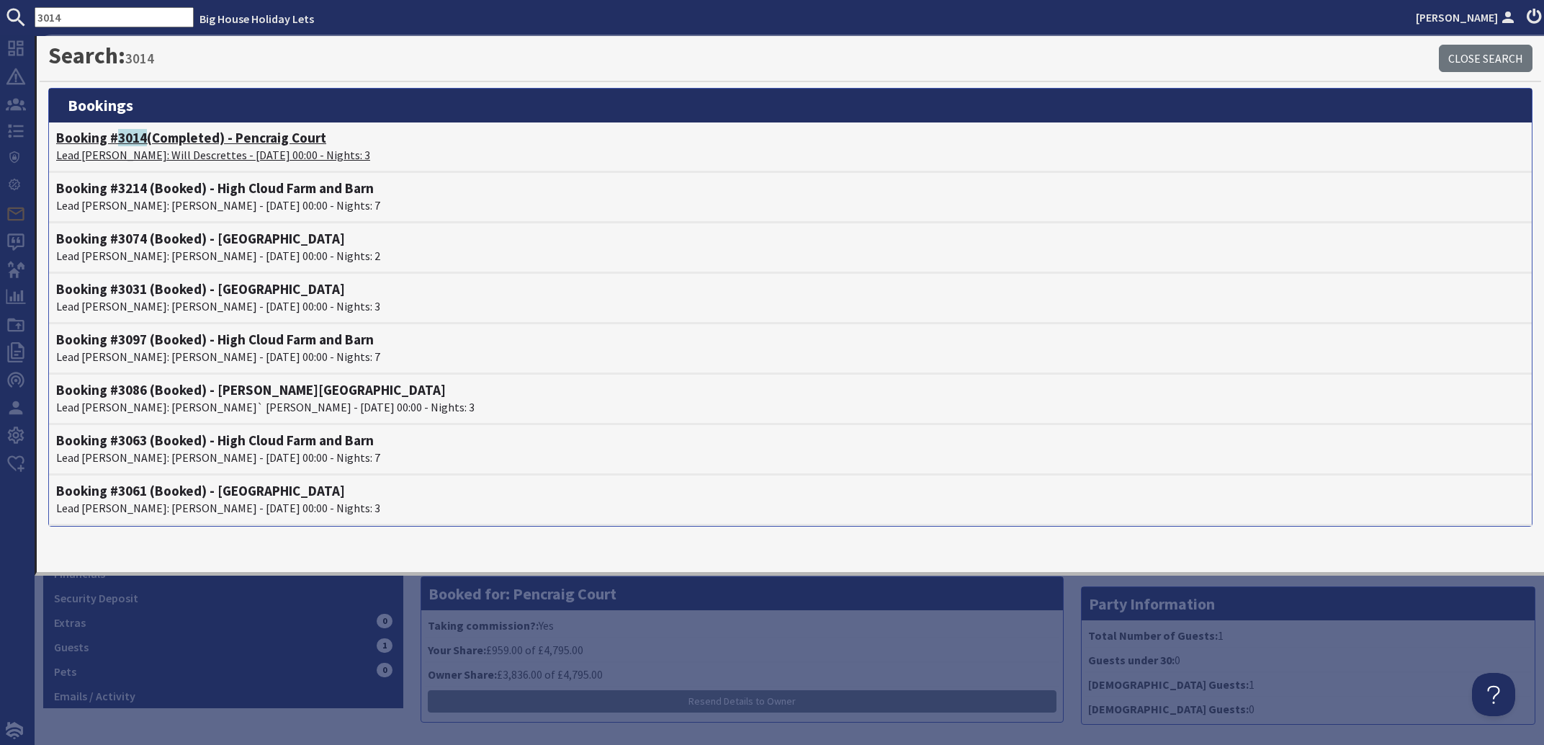
click at [130, 156] on p "Lead [PERSON_NAME]: Will Descrettes - [DATE] 00:00 - Nights: 3" at bounding box center [790, 154] width 1469 height 17
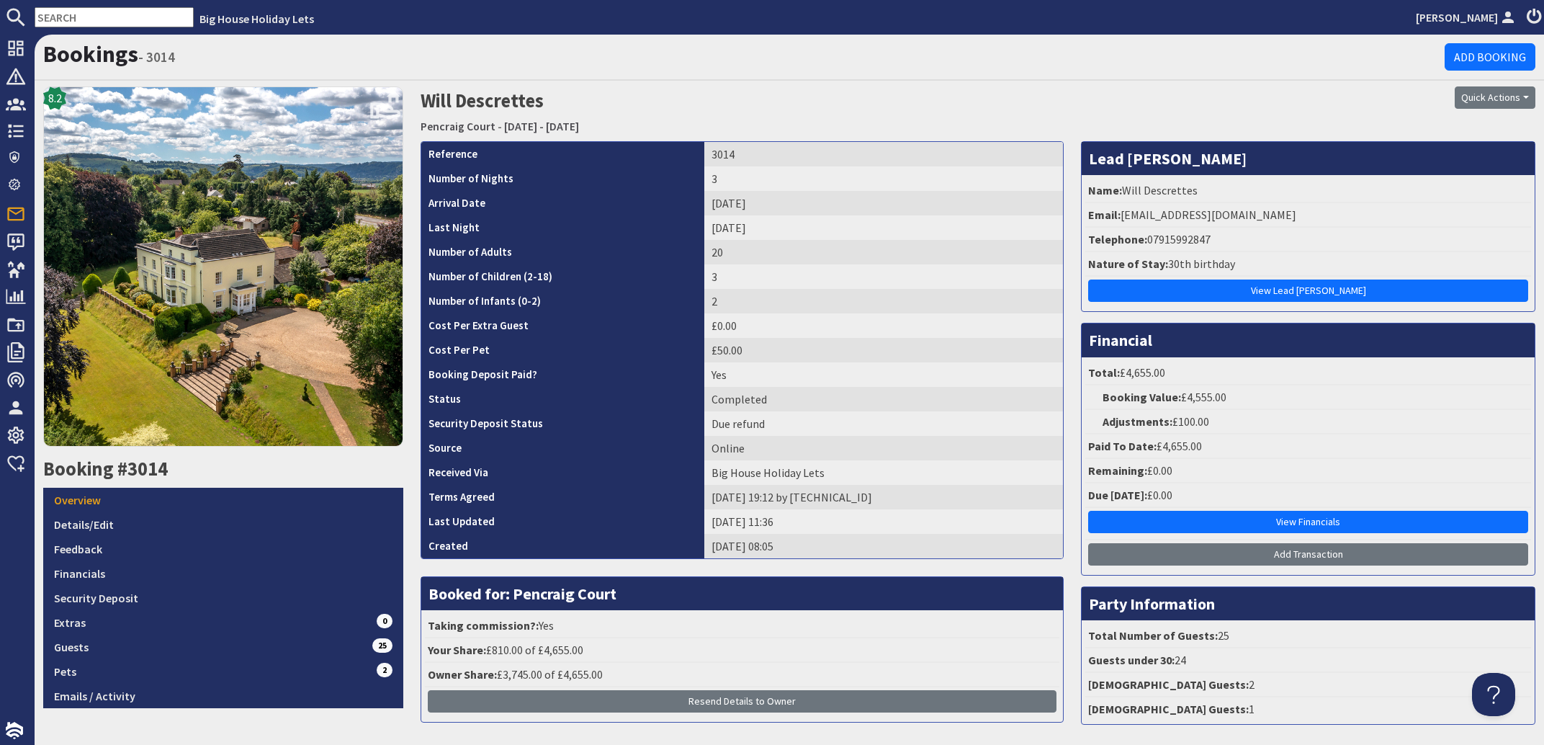
click at [107, 12] on input "text" at bounding box center [114, 17] width 159 height 20
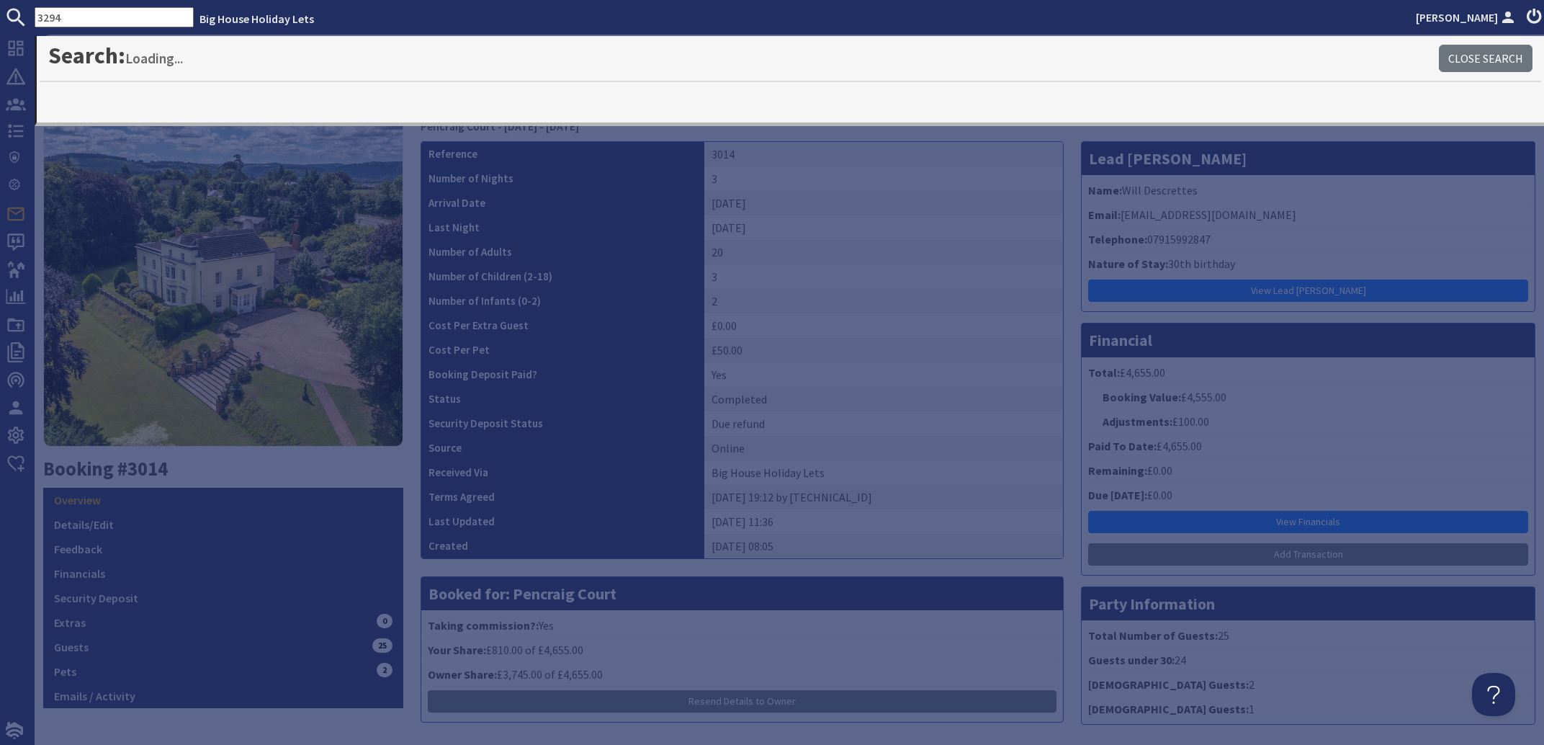
type input "3294"
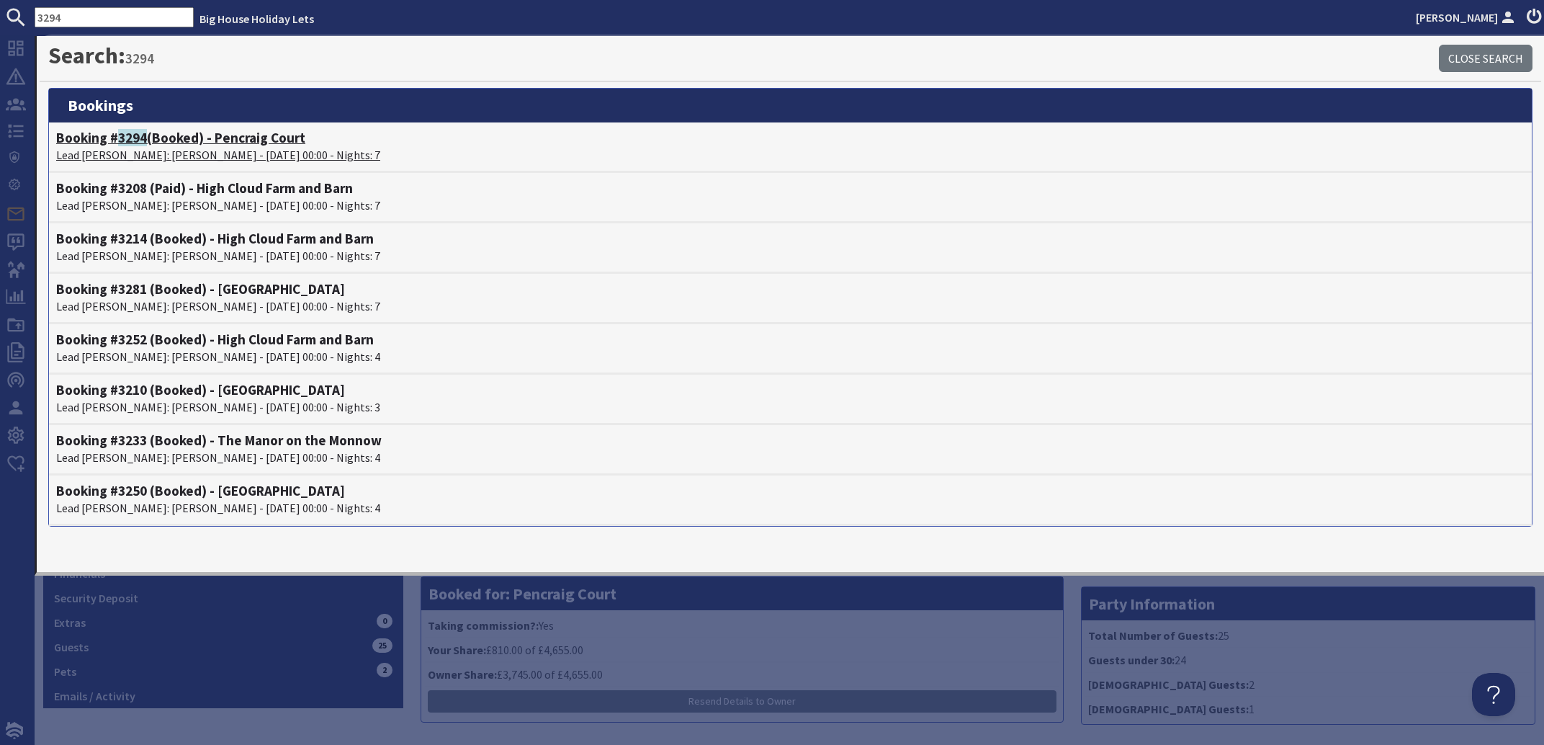
click at [158, 146] on h4 "Booking # 3294 (Booked) - Pencraig Court" at bounding box center [790, 138] width 1469 height 17
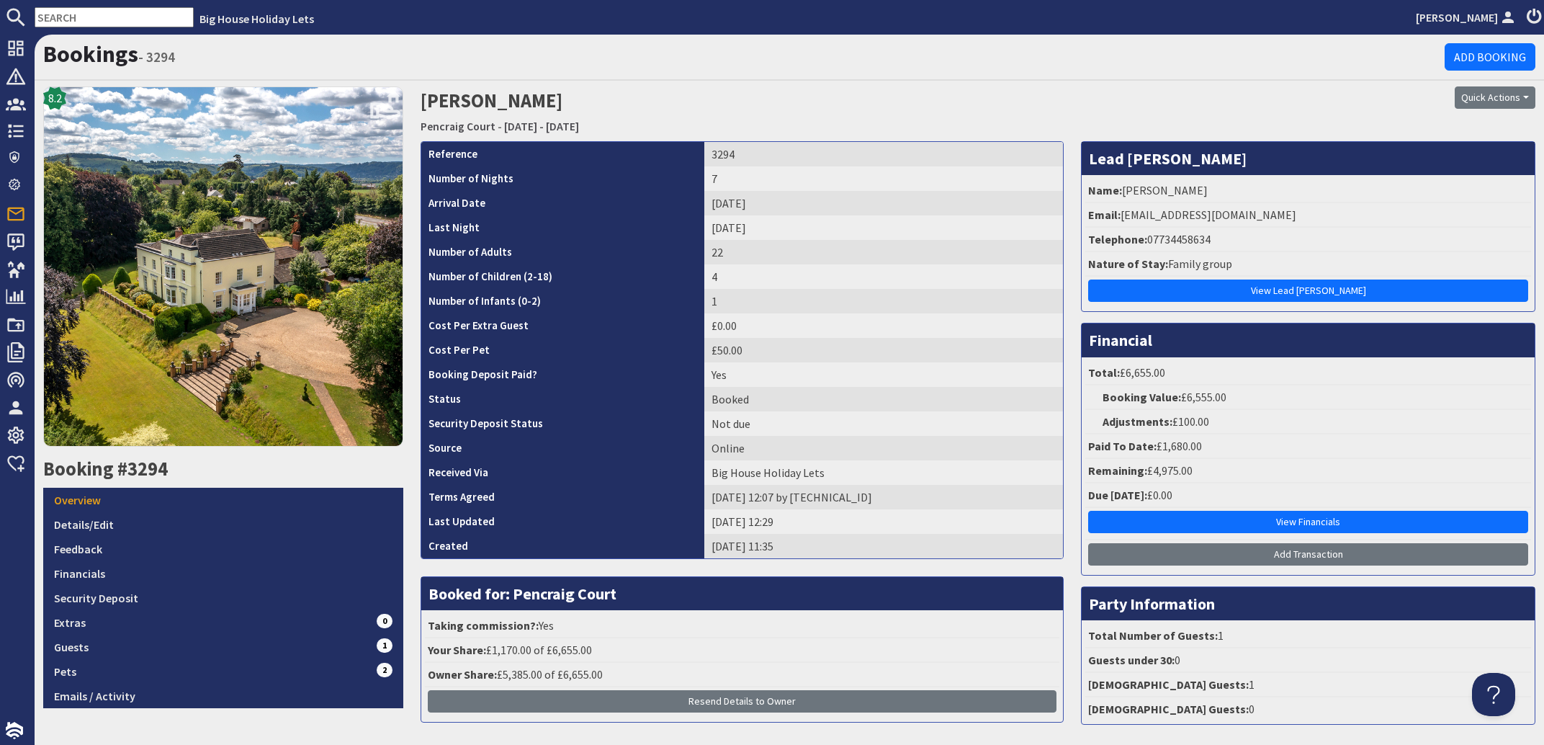
click at [97, 13] on input "text" at bounding box center [114, 17] width 159 height 20
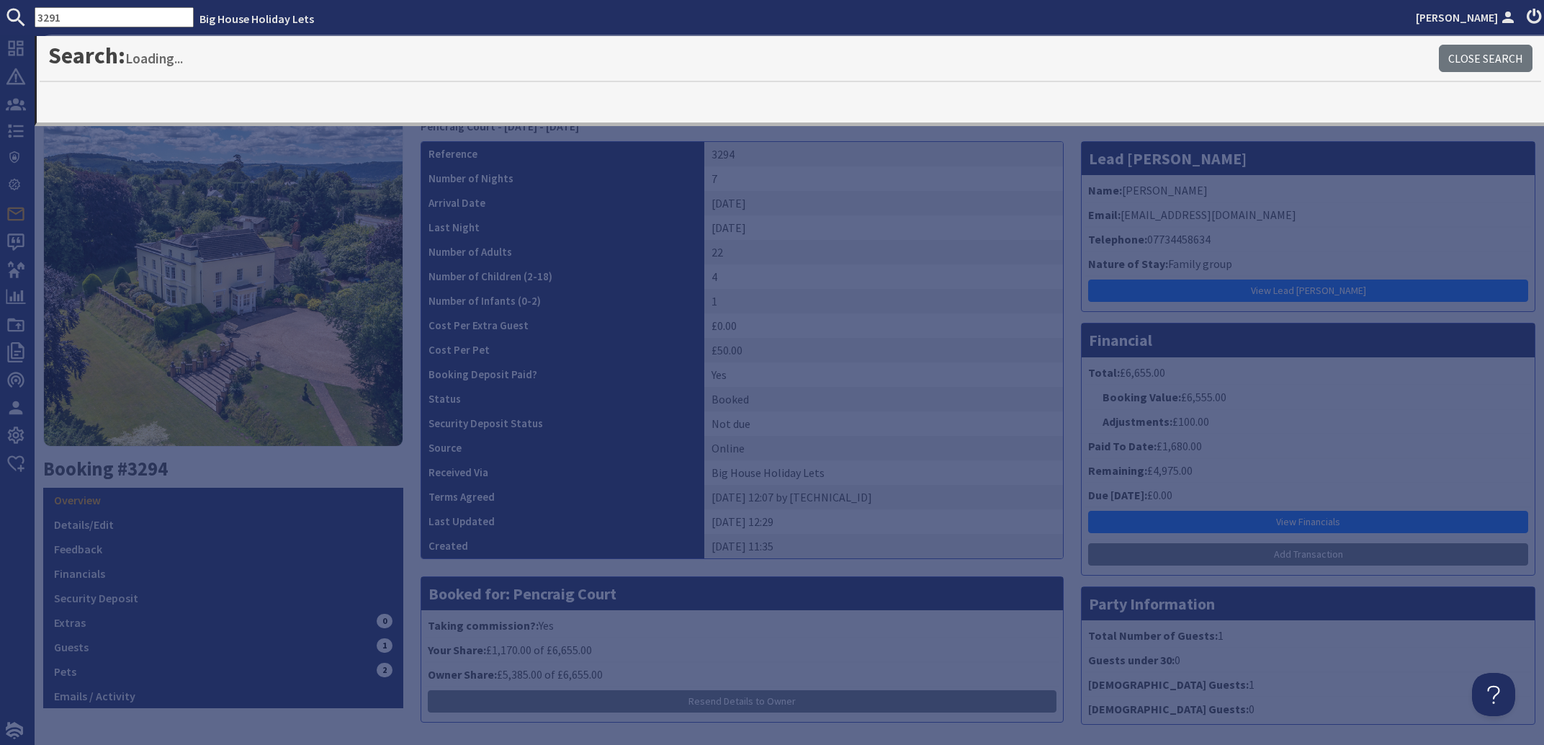
type input "3291"
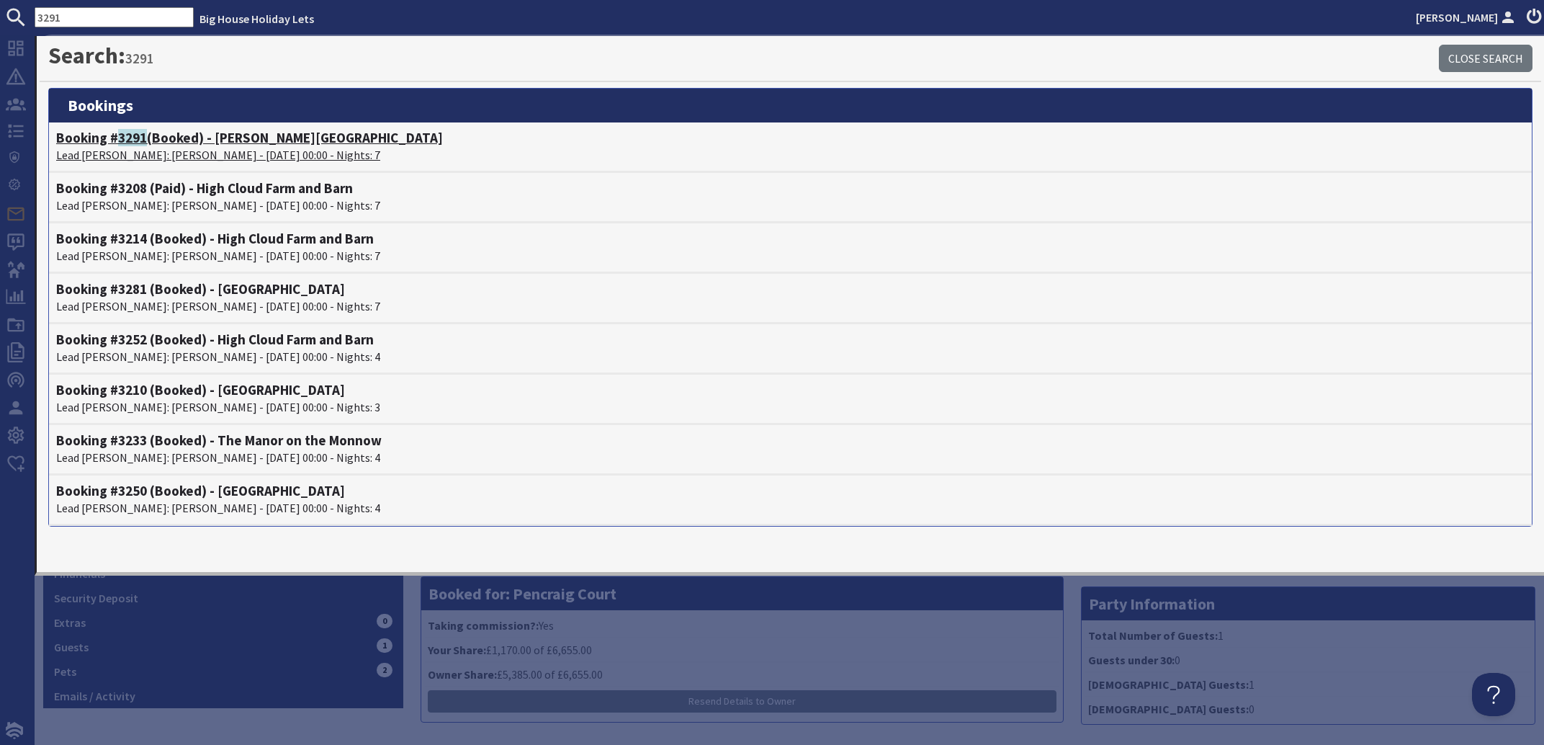
click at [117, 153] on p "Lead [PERSON_NAME]: [PERSON_NAME] - [DATE] 00:00 - Nights: 7" at bounding box center [790, 154] width 1469 height 17
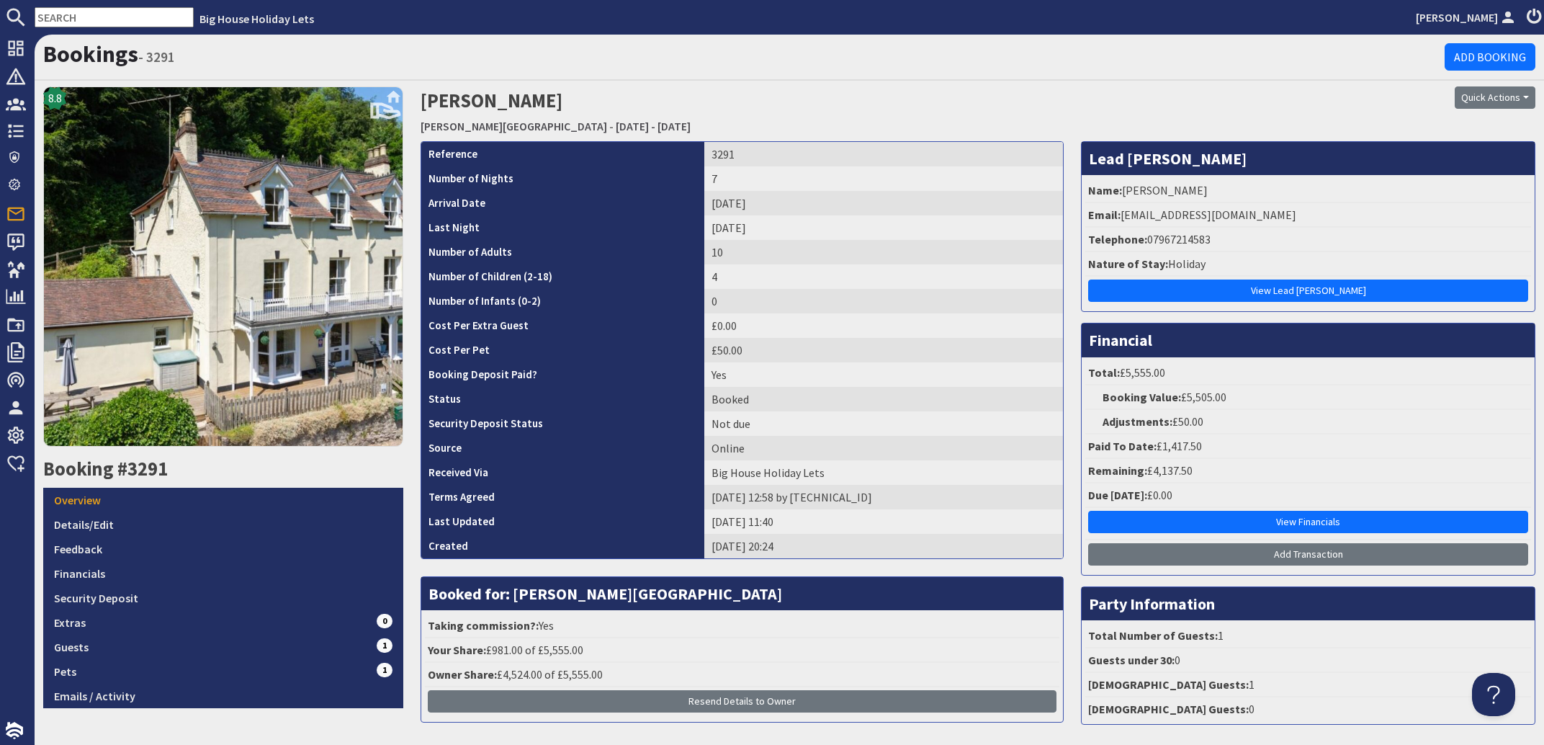
click at [86, 14] on input "text" at bounding box center [114, 17] width 159 height 20
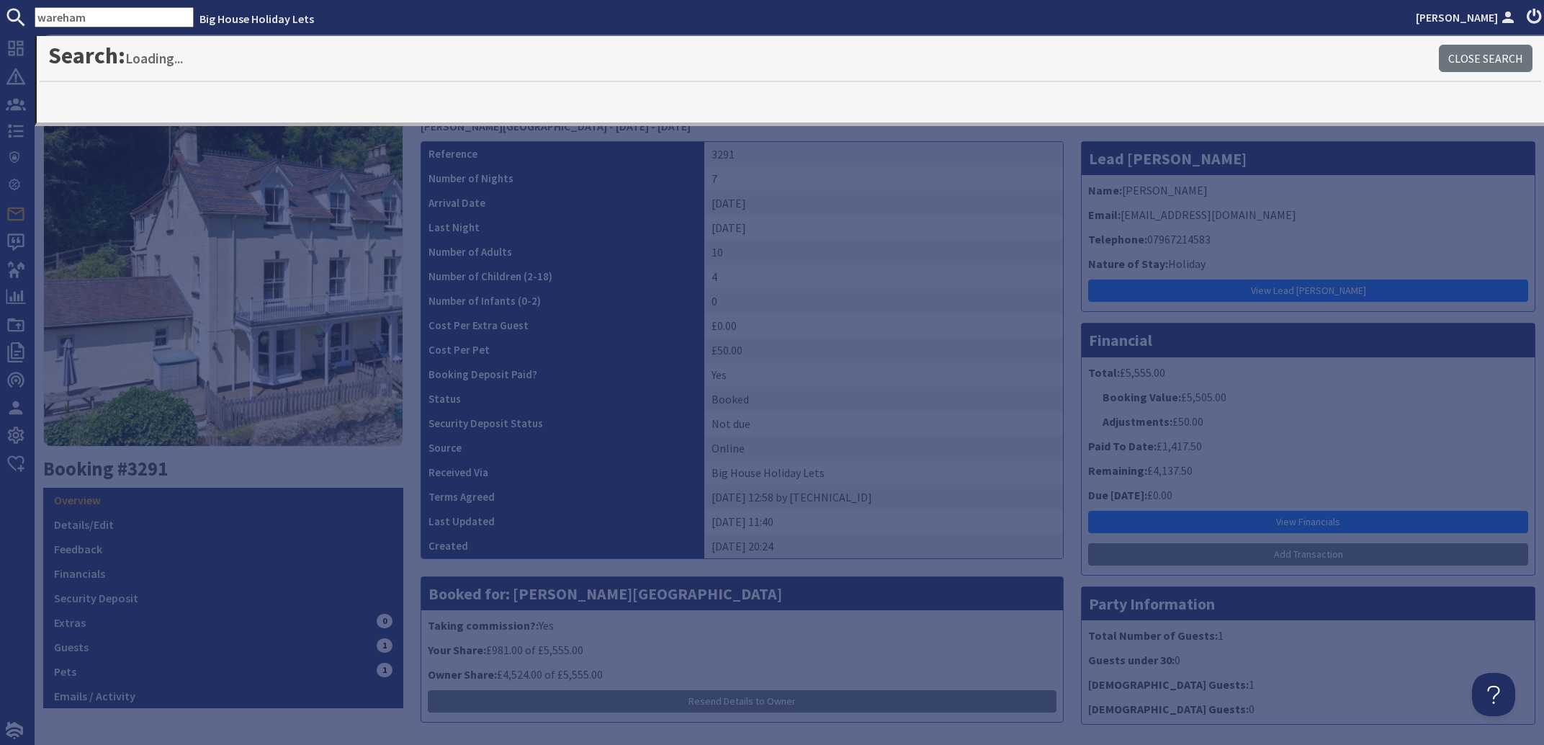
type input "wareham"
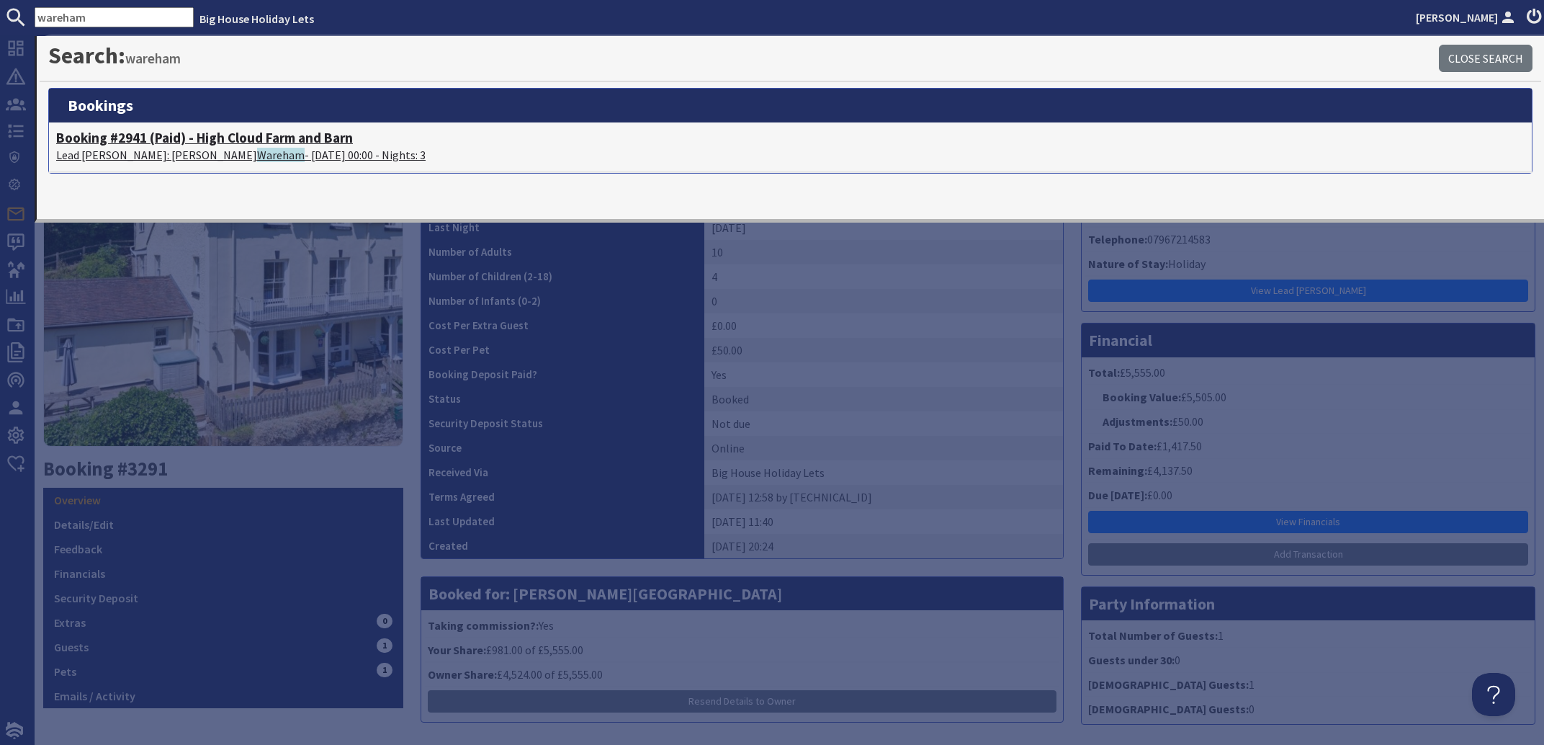
click at [140, 150] on p "Lead [PERSON_NAME]: [PERSON_NAME] - [DATE] 00:00 - Nights: 3" at bounding box center [790, 154] width 1469 height 17
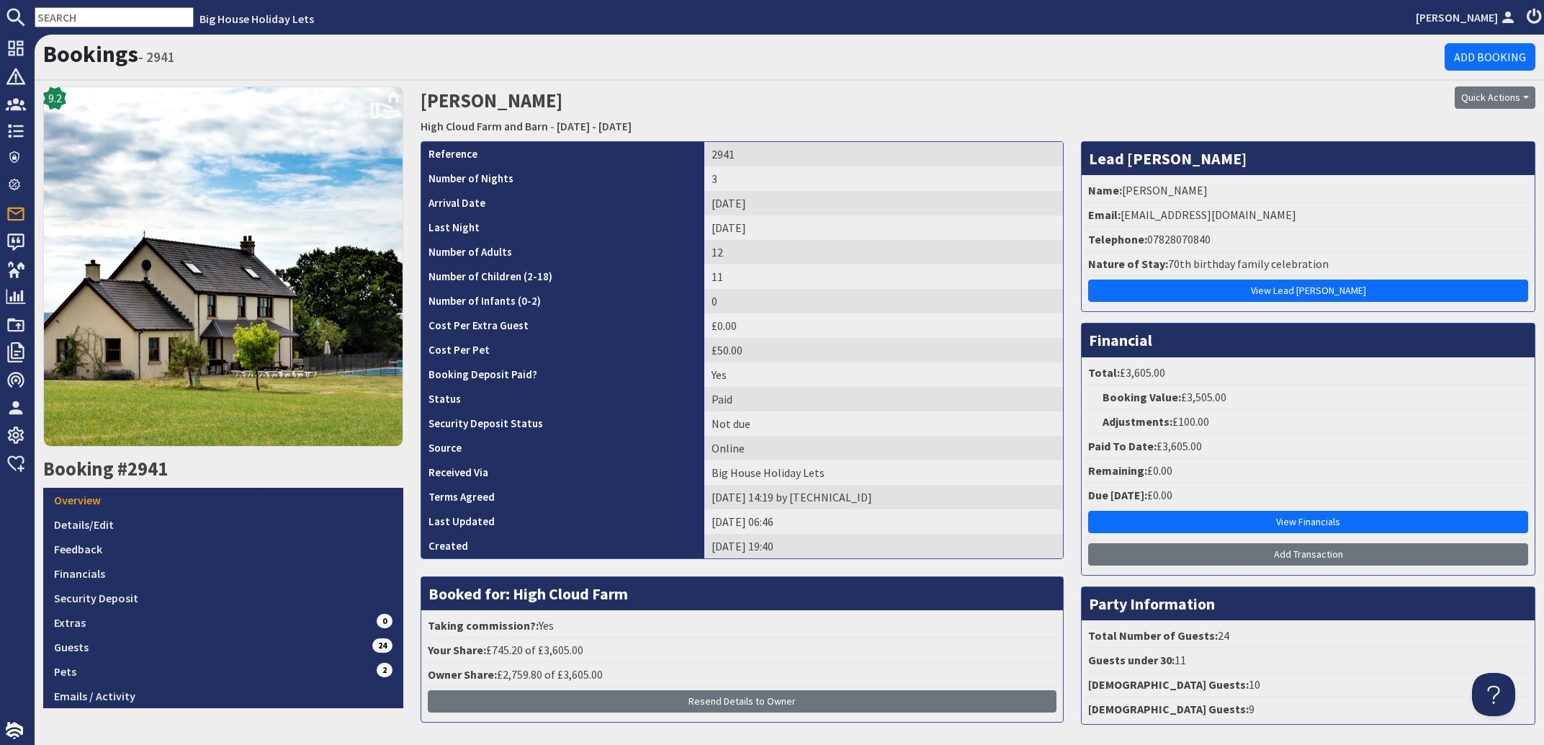
click at [122, 12] on input "text" at bounding box center [114, 17] width 159 height 20
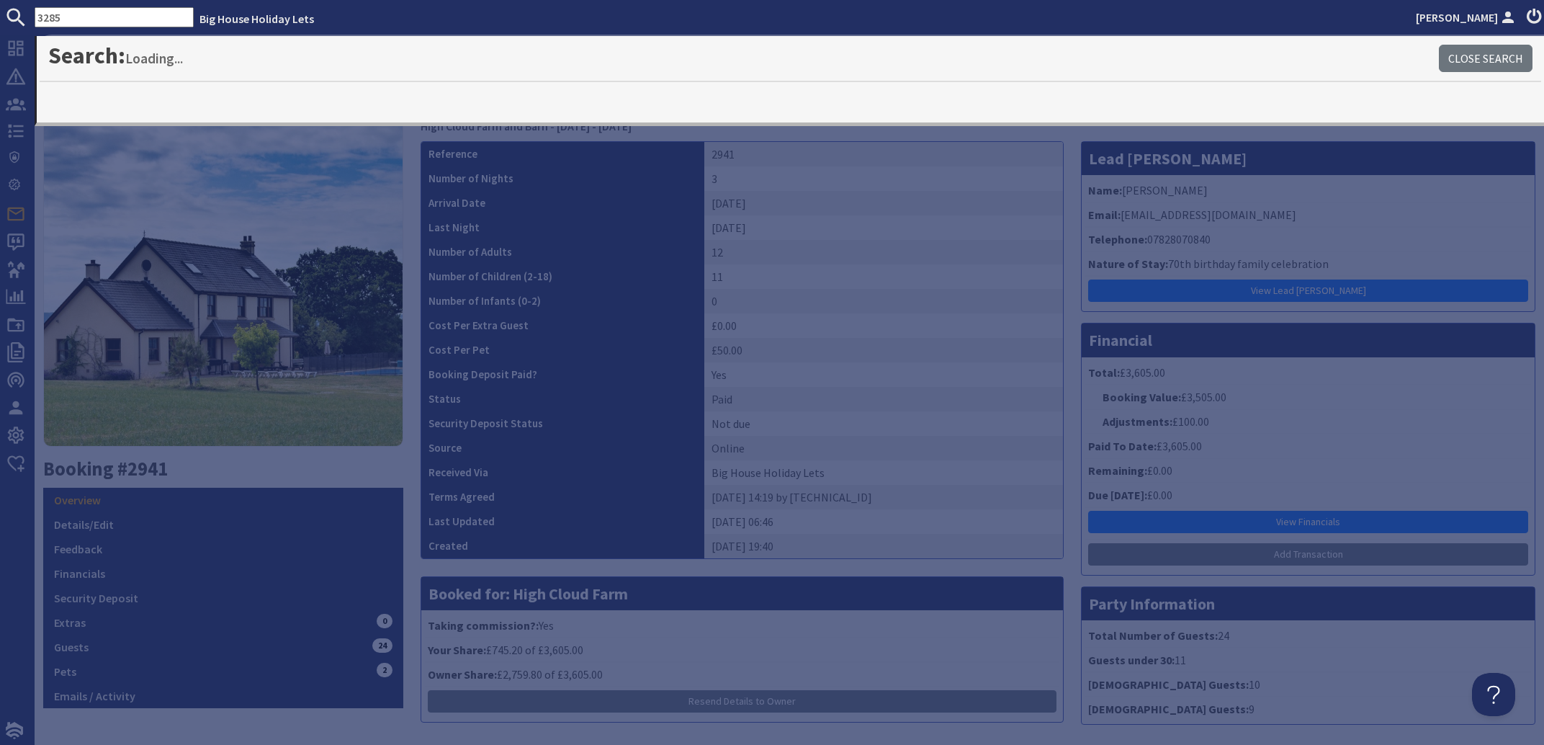
type input "3285"
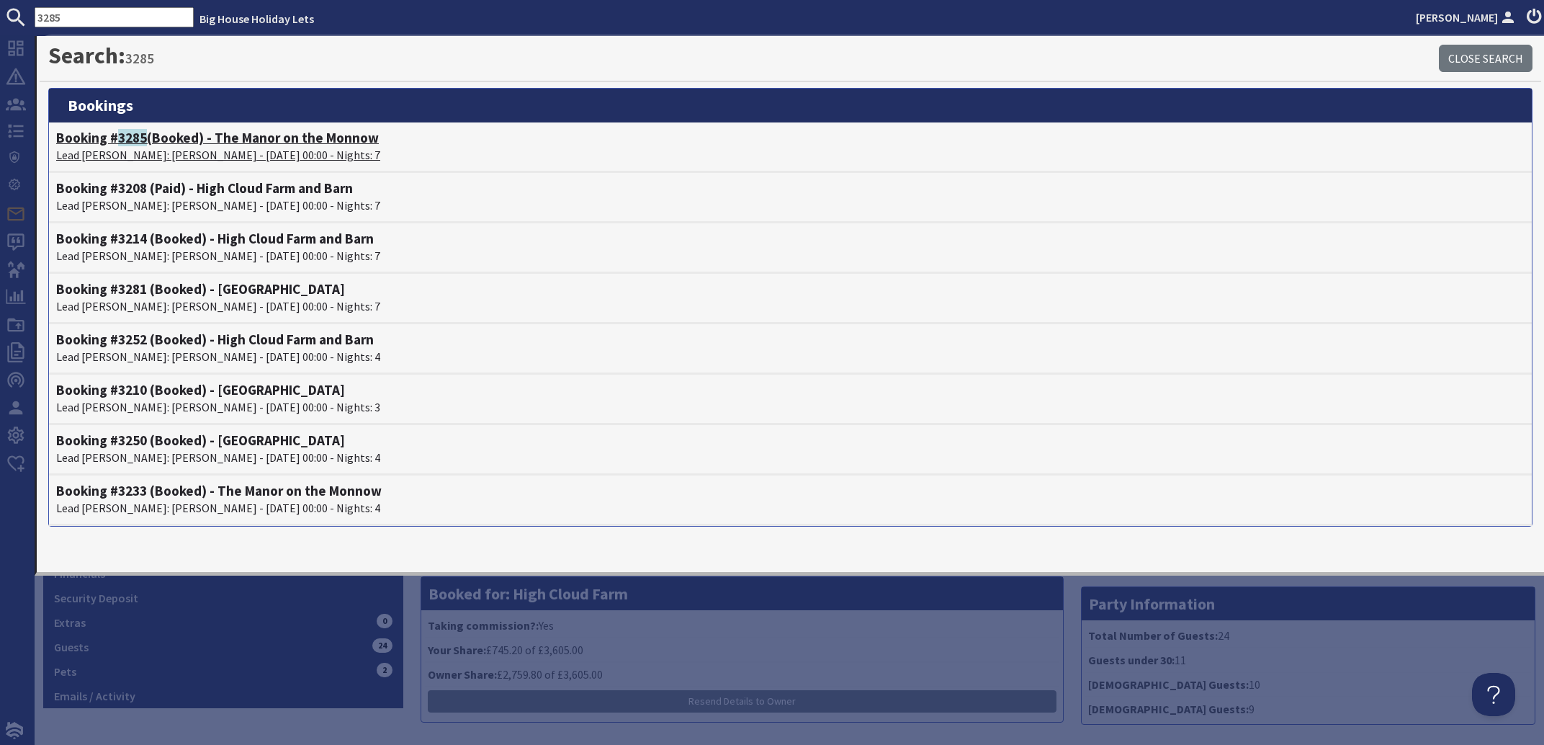
click at [133, 153] on p "Lead [PERSON_NAME]: [PERSON_NAME] - [DATE] 00:00 - Nights: 7" at bounding box center [790, 154] width 1469 height 17
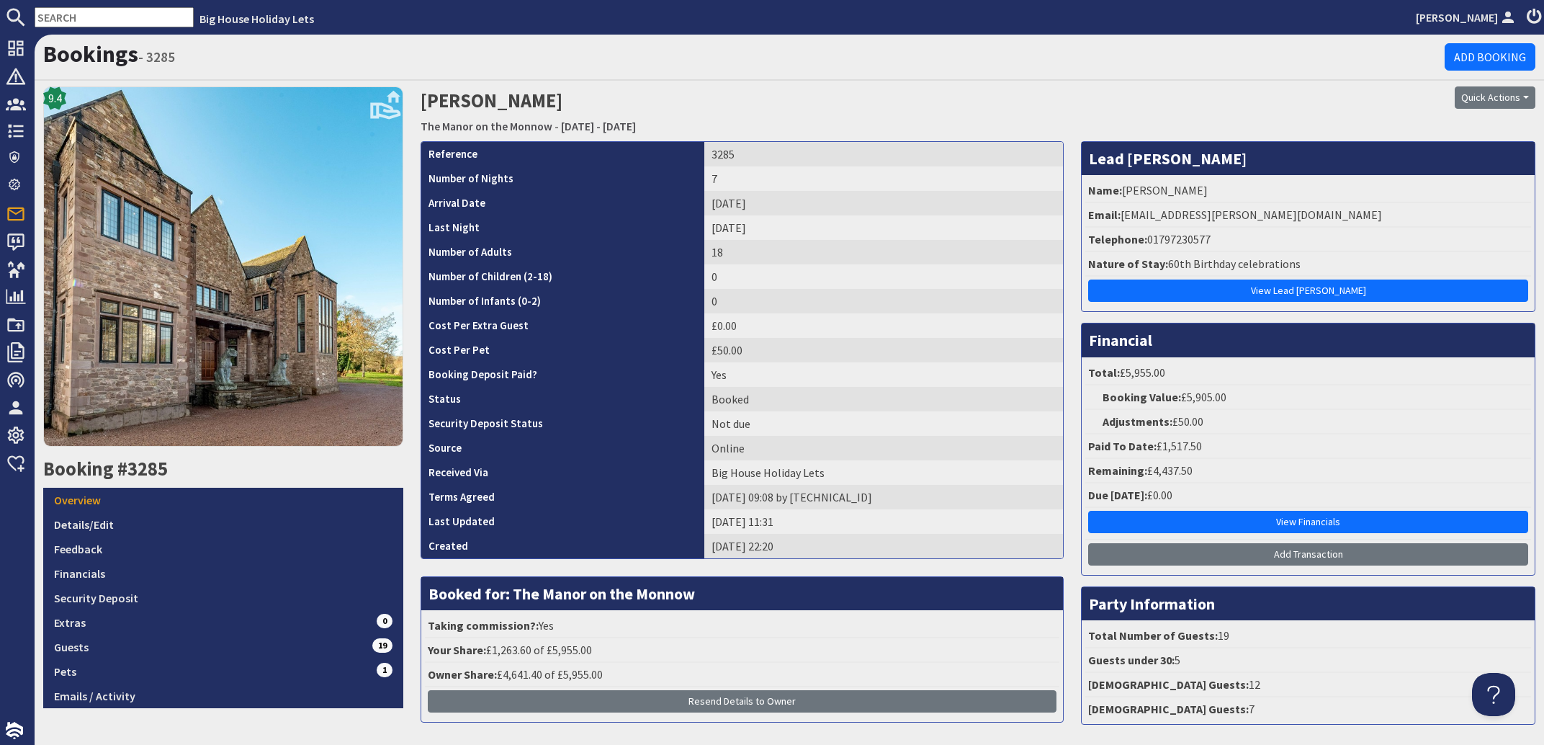
click at [81, 14] on input "text" at bounding box center [114, 17] width 159 height 20
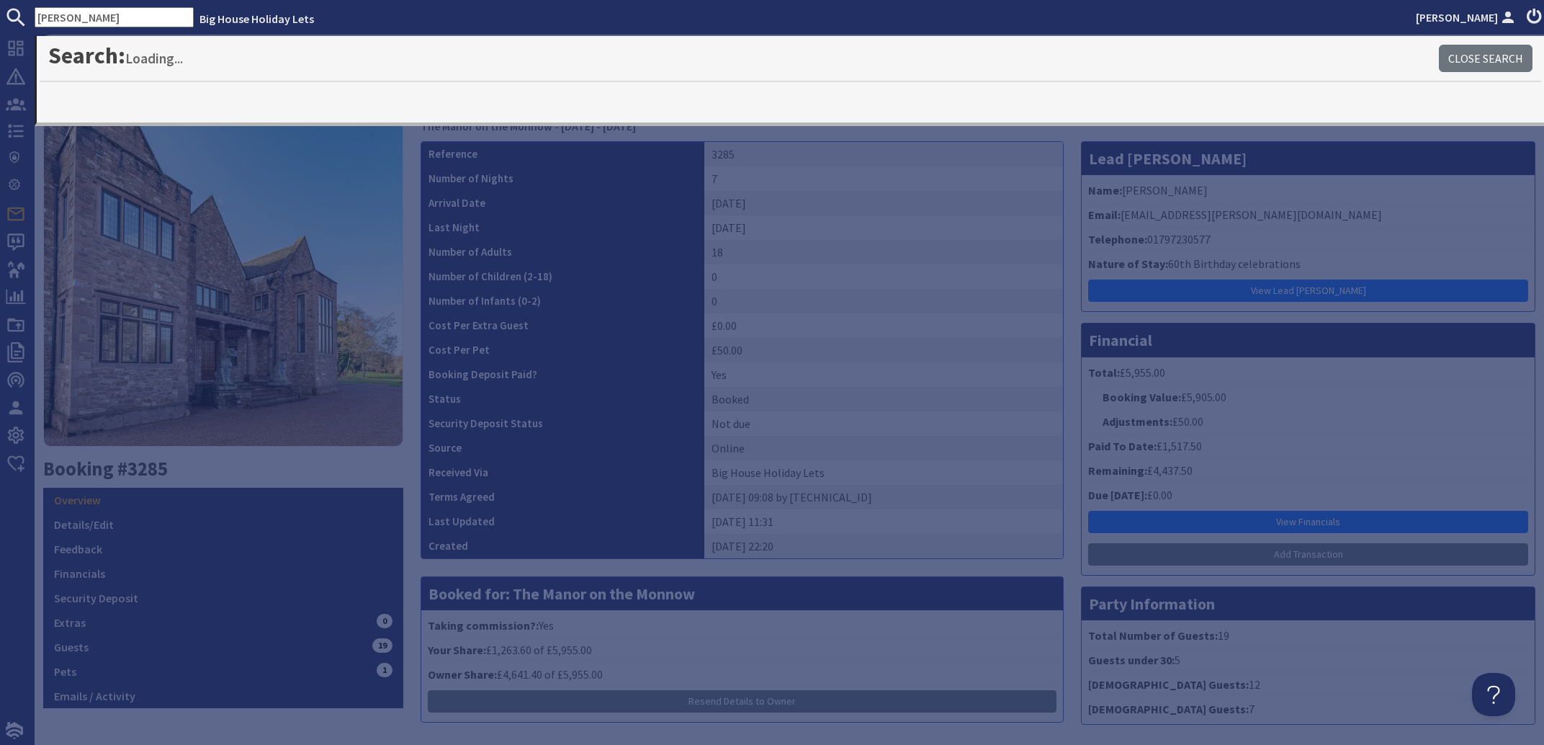
type input "[PERSON_NAME]"
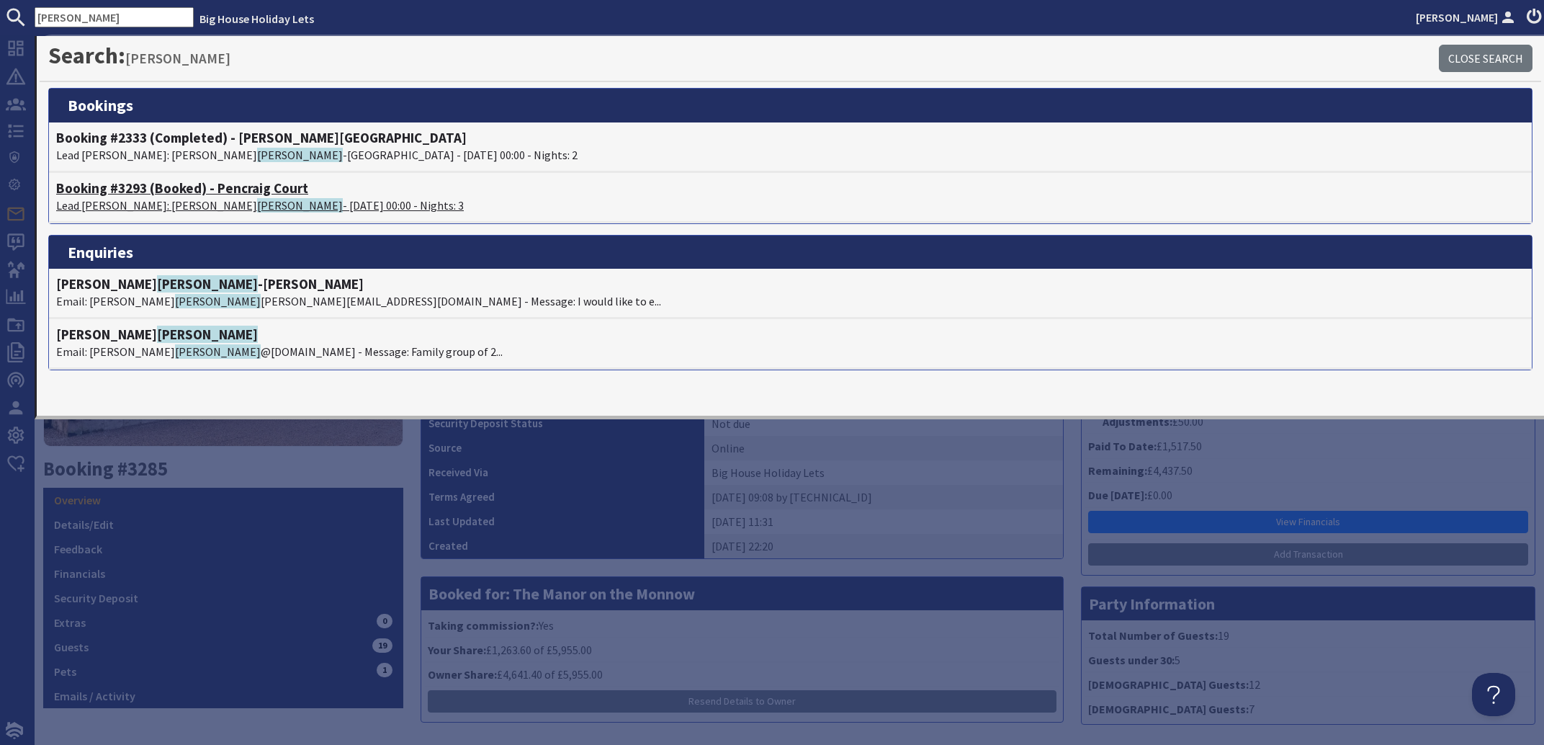
click at [257, 201] on span "[PERSON_NAME]" at bounding box center [300, 205] width 86 height 14
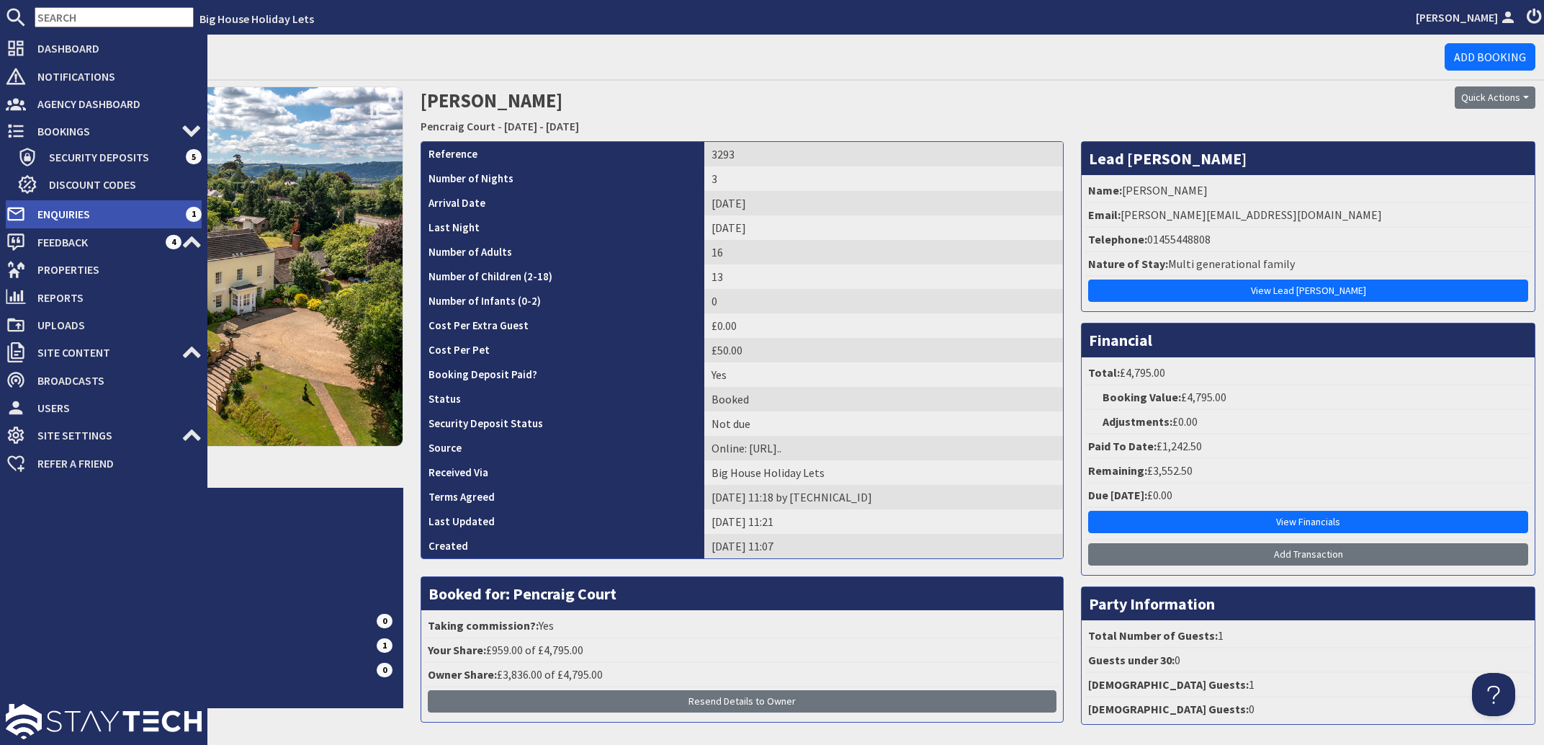
click at [63, 213] on span "Enquiries" at bounding box center [106, 213] width 160 height 23
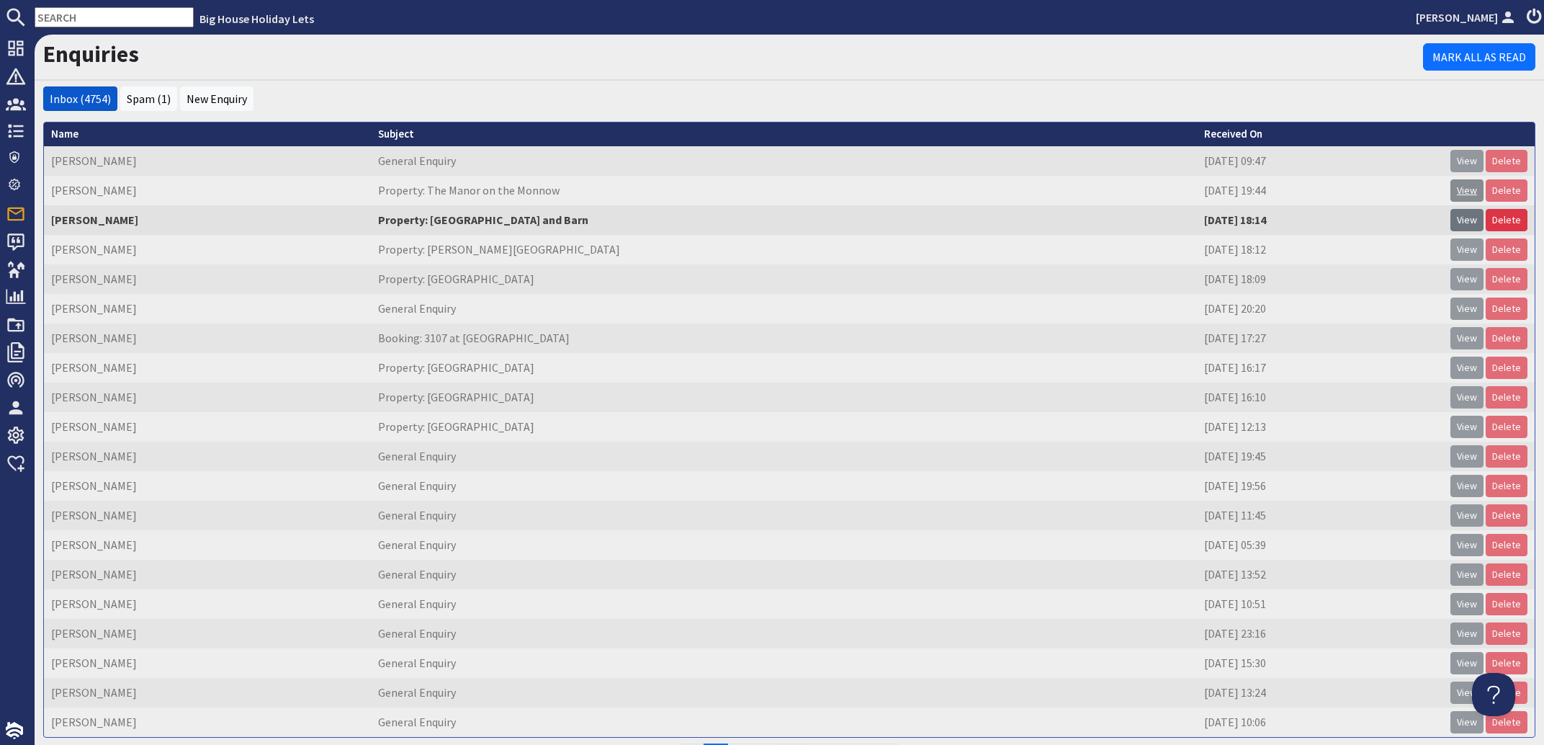
click at [1455, 192] on link "View" at bounding box center [1467, 190] width 33 height 22
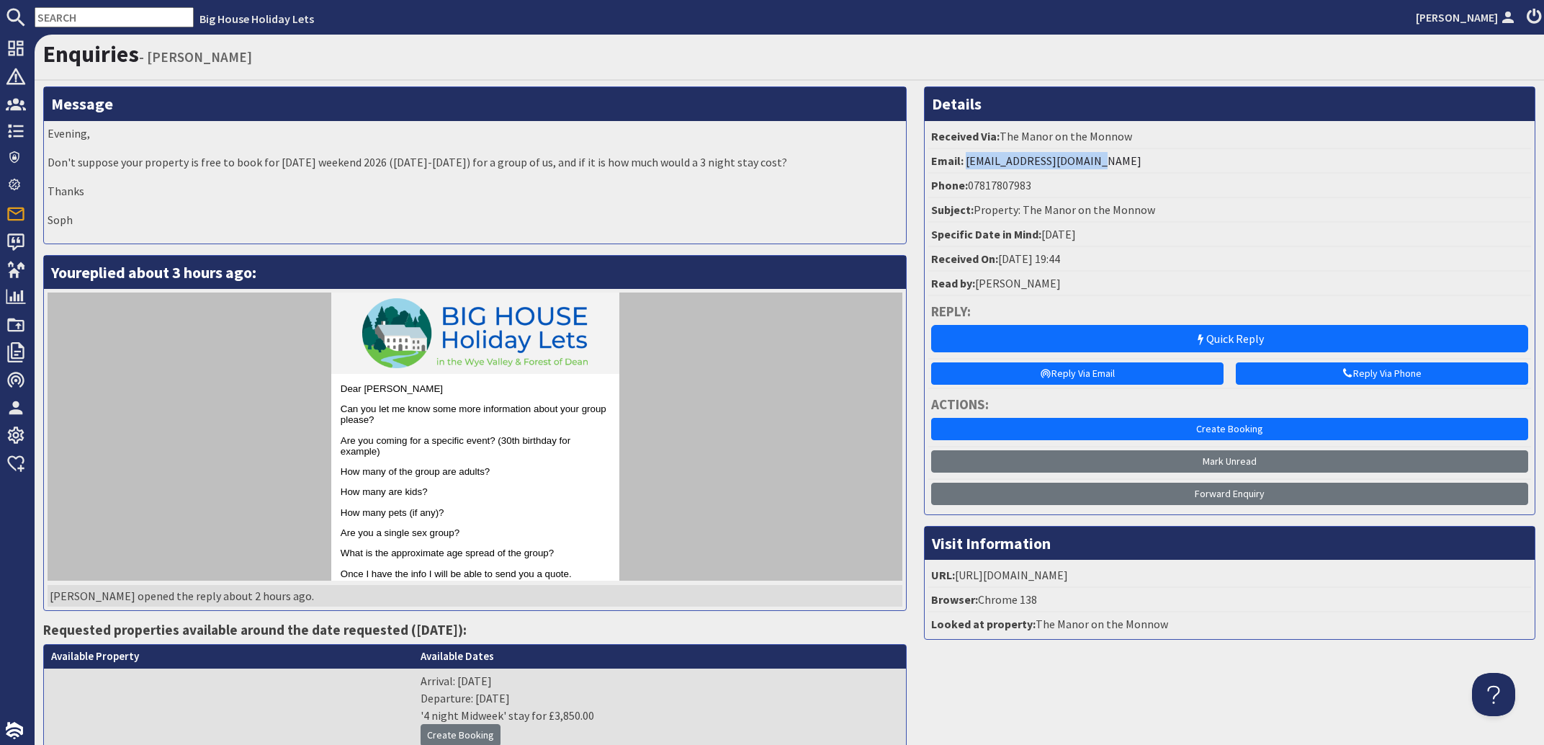
drag, startPoint x: 1094, startPoint y: 160, endPoint x: 959, endPoint y: 168, distance: 134.9
click at [959, 168] on li "Email: [EMAIL_ADDRESS][DOMAIN_NAME]" at bounding box center [1230, 161] width 603 height 24
copy link "[EMAIL_ADDRESS][DOMAIN_NAME]"
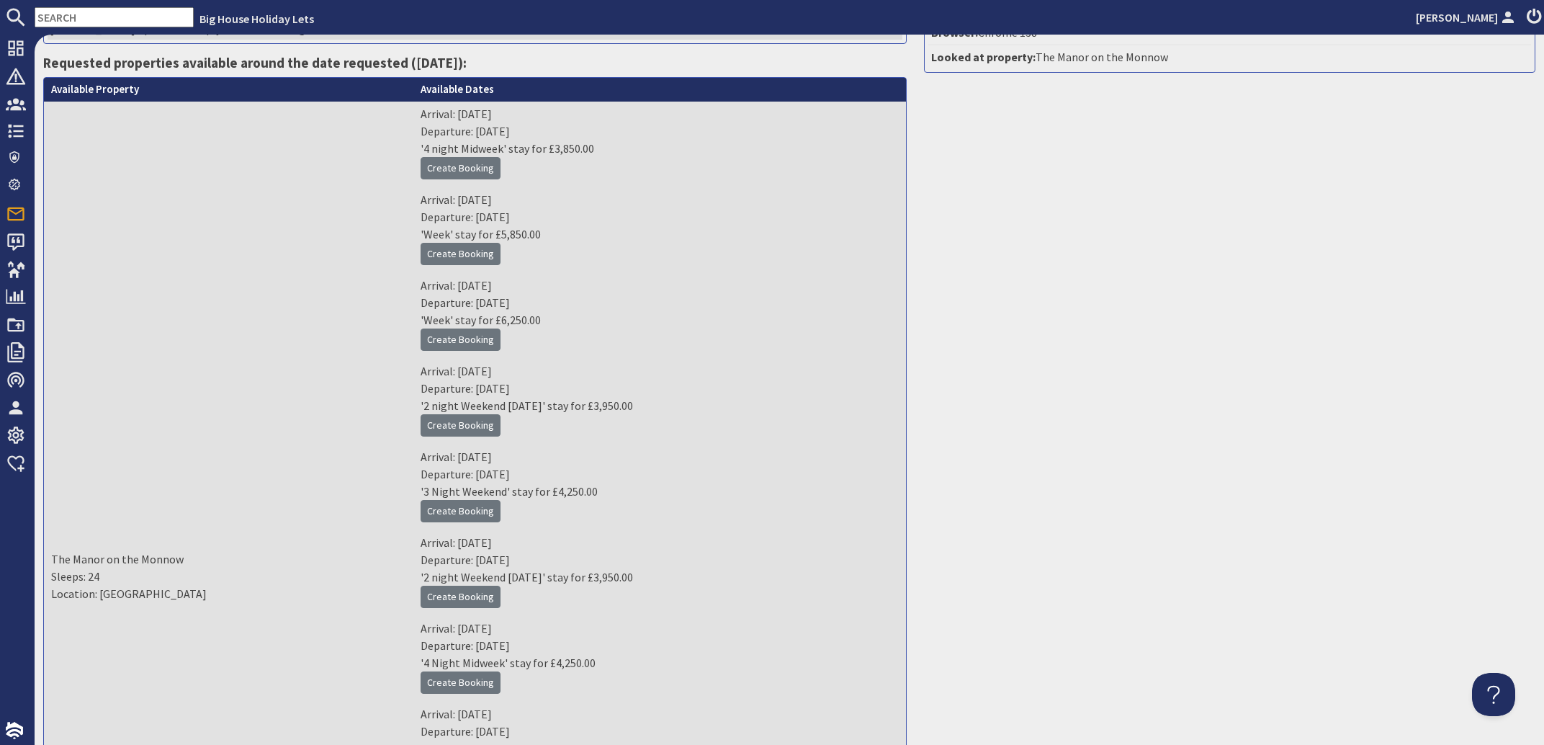
scroll to position [608, 0]
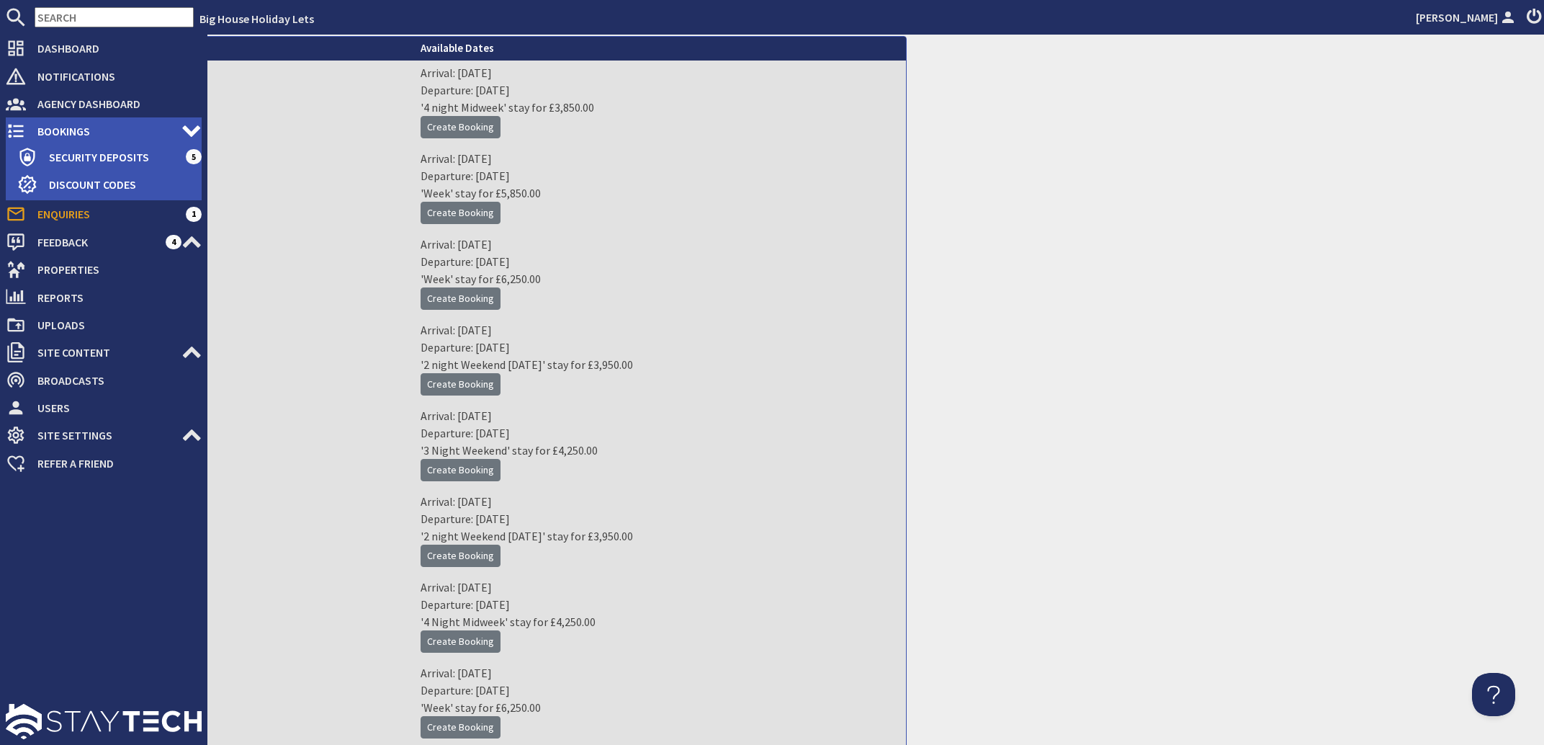
click at [63, 127] on span "Bookings" at bounding box center [104, 131] width 156 height 23
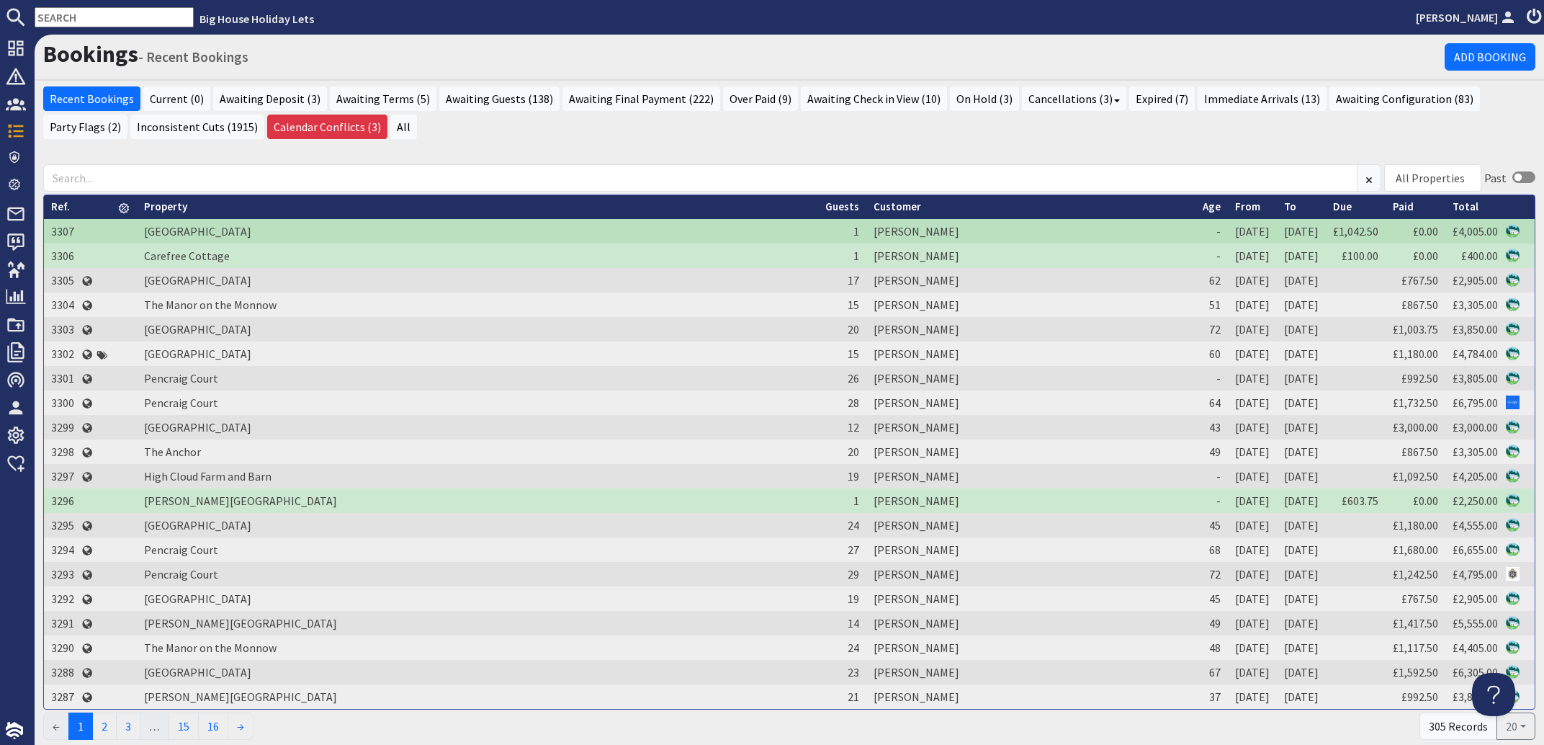
click at [96, 16] on input "text" at bounding box center [114, 17] width 159 height 20
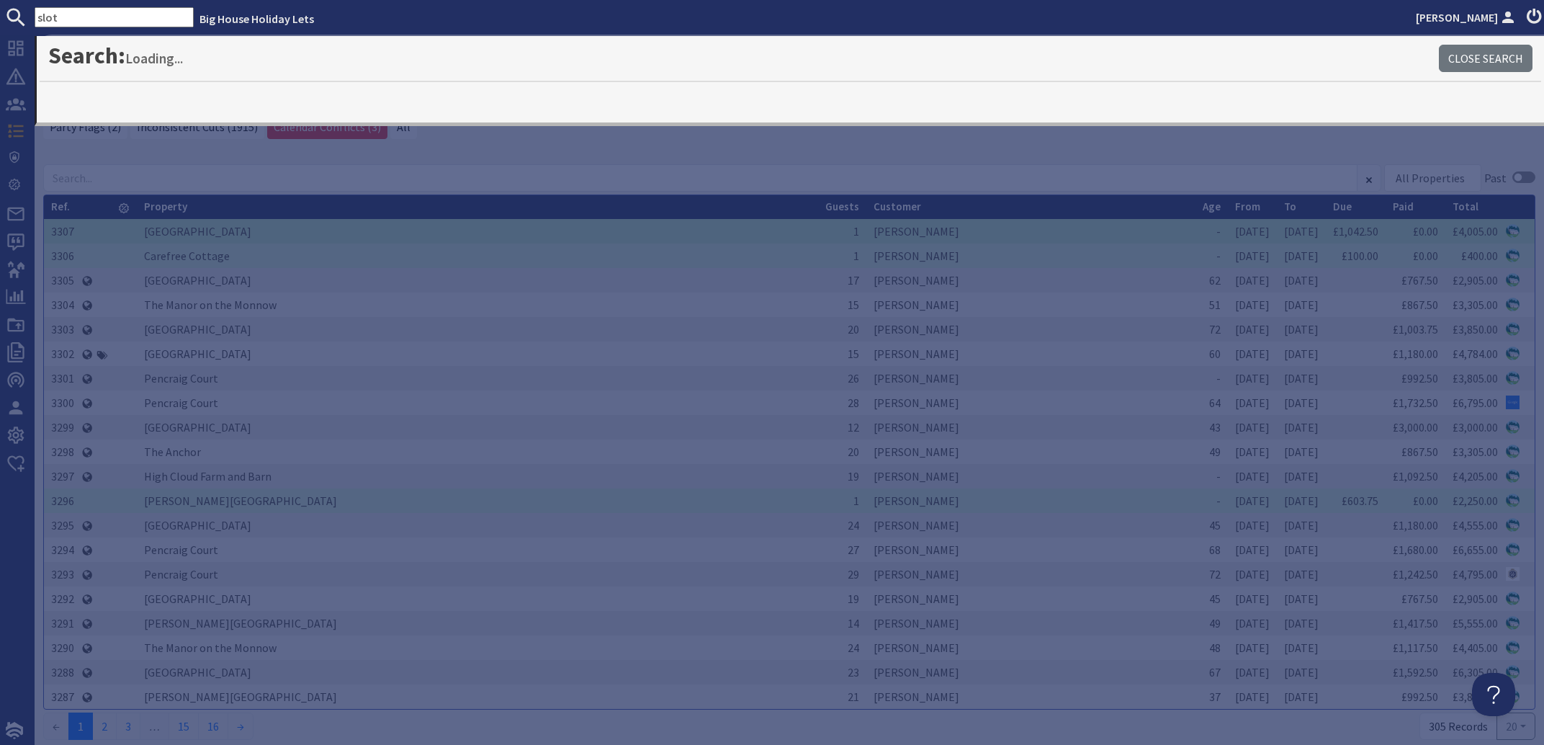
type input "slot"
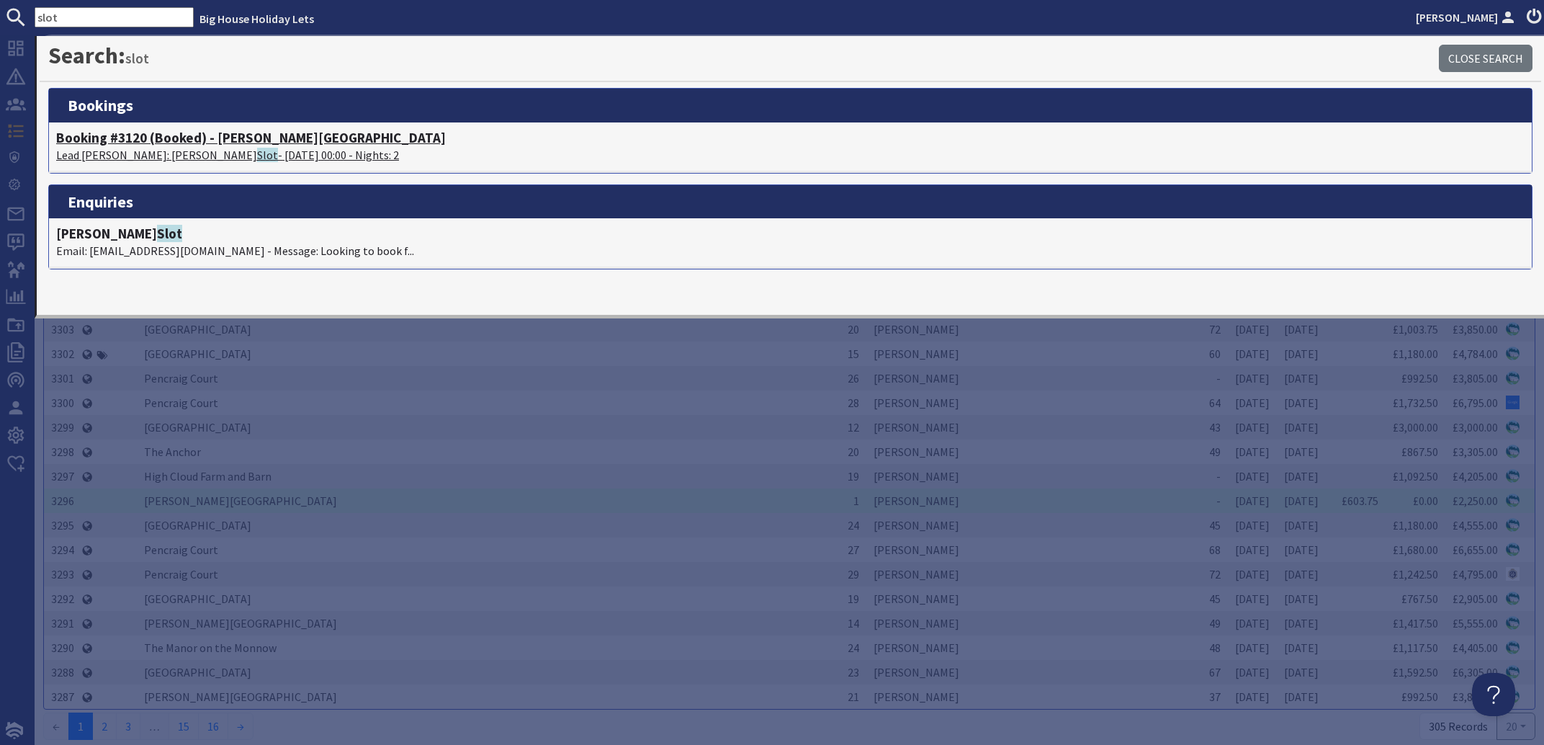
click at [146, 148] on p "Lead [PERSON_NAME]: [PERSON_NAME] - [DATE] 00:00 - Nights: 2" at bounding box center [790, 154] width 1469 height 17
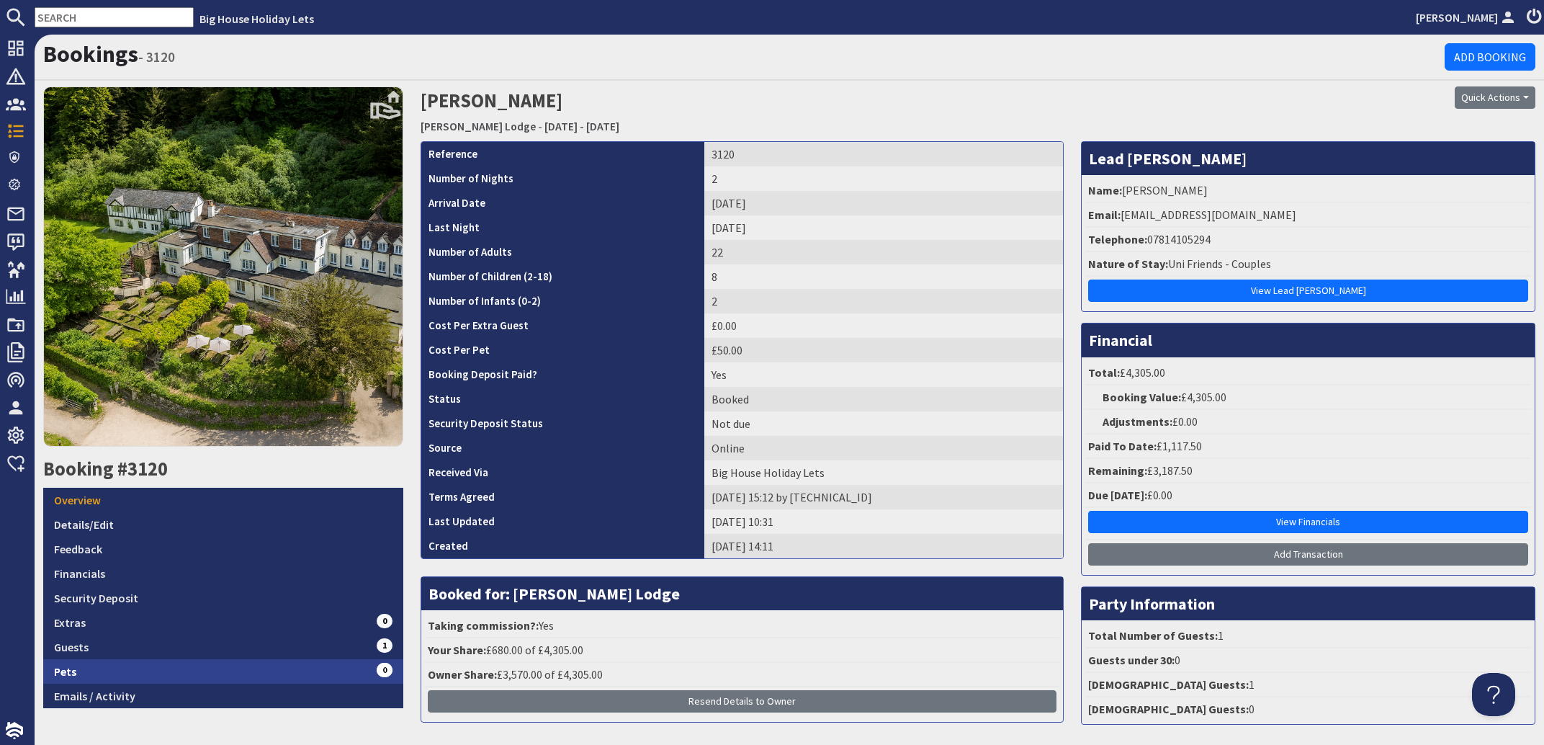
click at [81, 670] on link "Pets 0" at bounding box center [223, 671] width 360 height 24
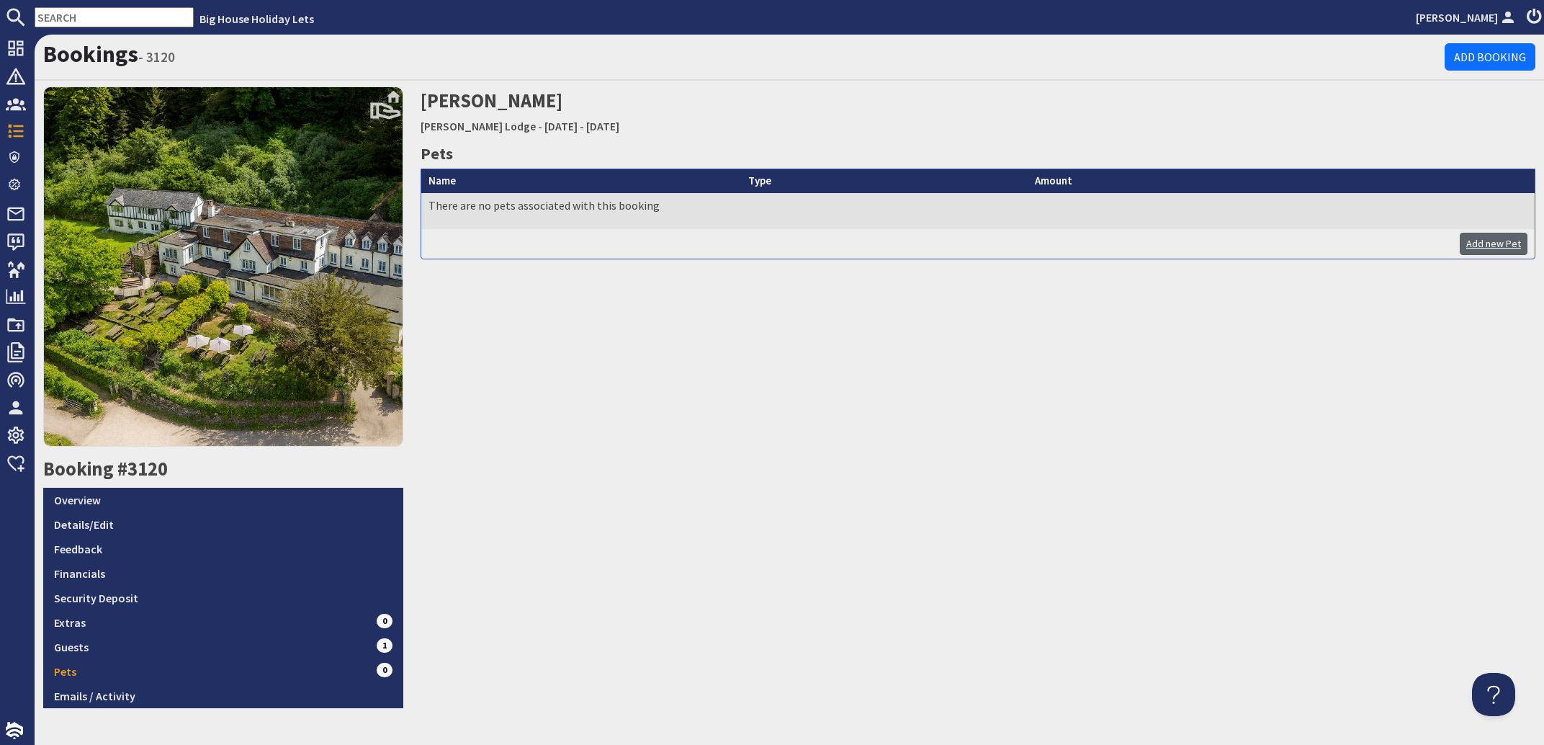
click at [1464, 241] on link "Add new Pet" at bounding box center [1494, 244] width 68 height 22
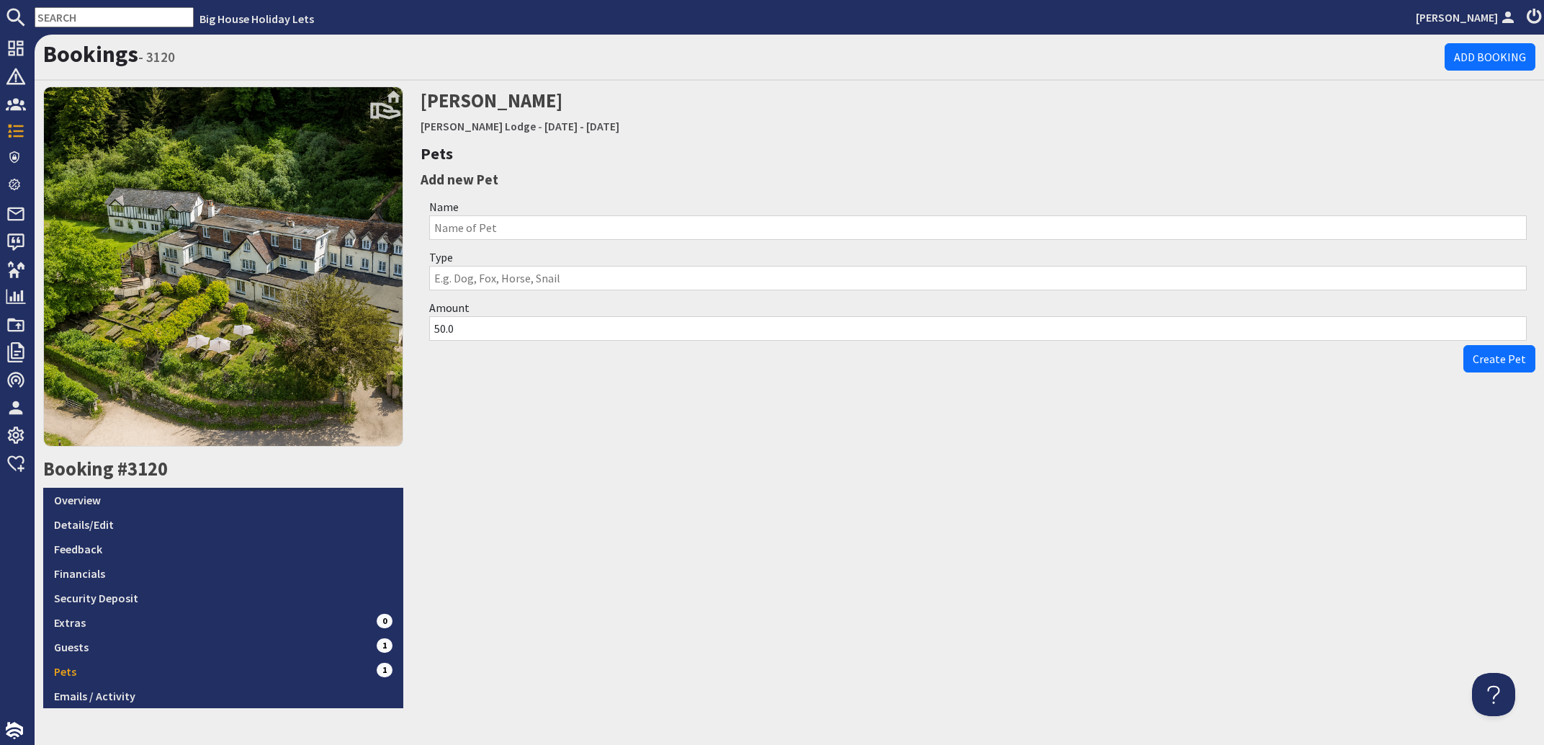
click at [453, 225] on input "Name" at bounding box center [978, 227] width 1098 height 24
click at [460, 279] on input "Type" at bounding box center [978, 278] width 1098 height 24
type input "Dog"
click at [1490, 359] on span "Create Pet" at bounding box center [1499, 359] width 53 height 14
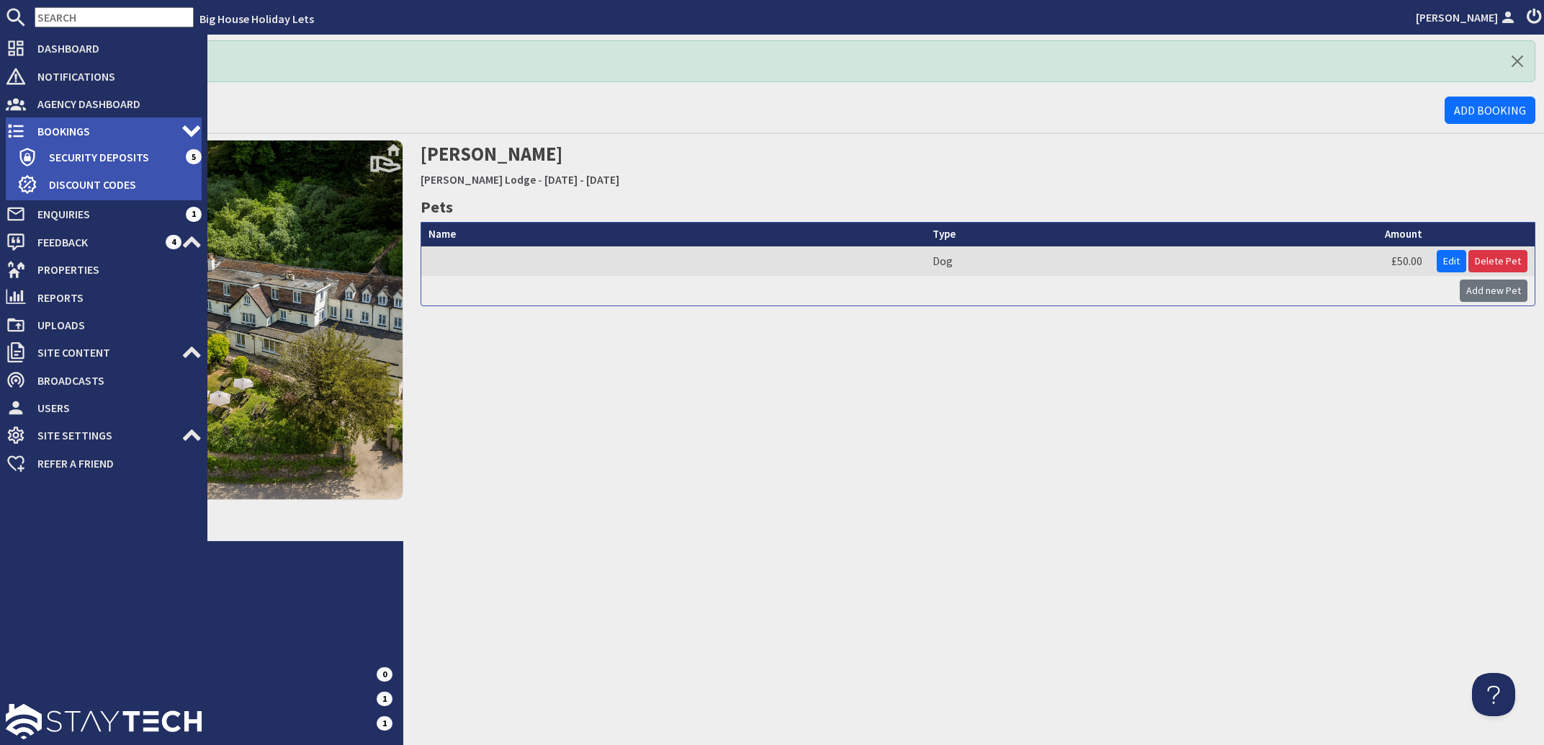
click at [67, 128] on span "Bookings" at bounding box center [104, 131] width 156 height 23
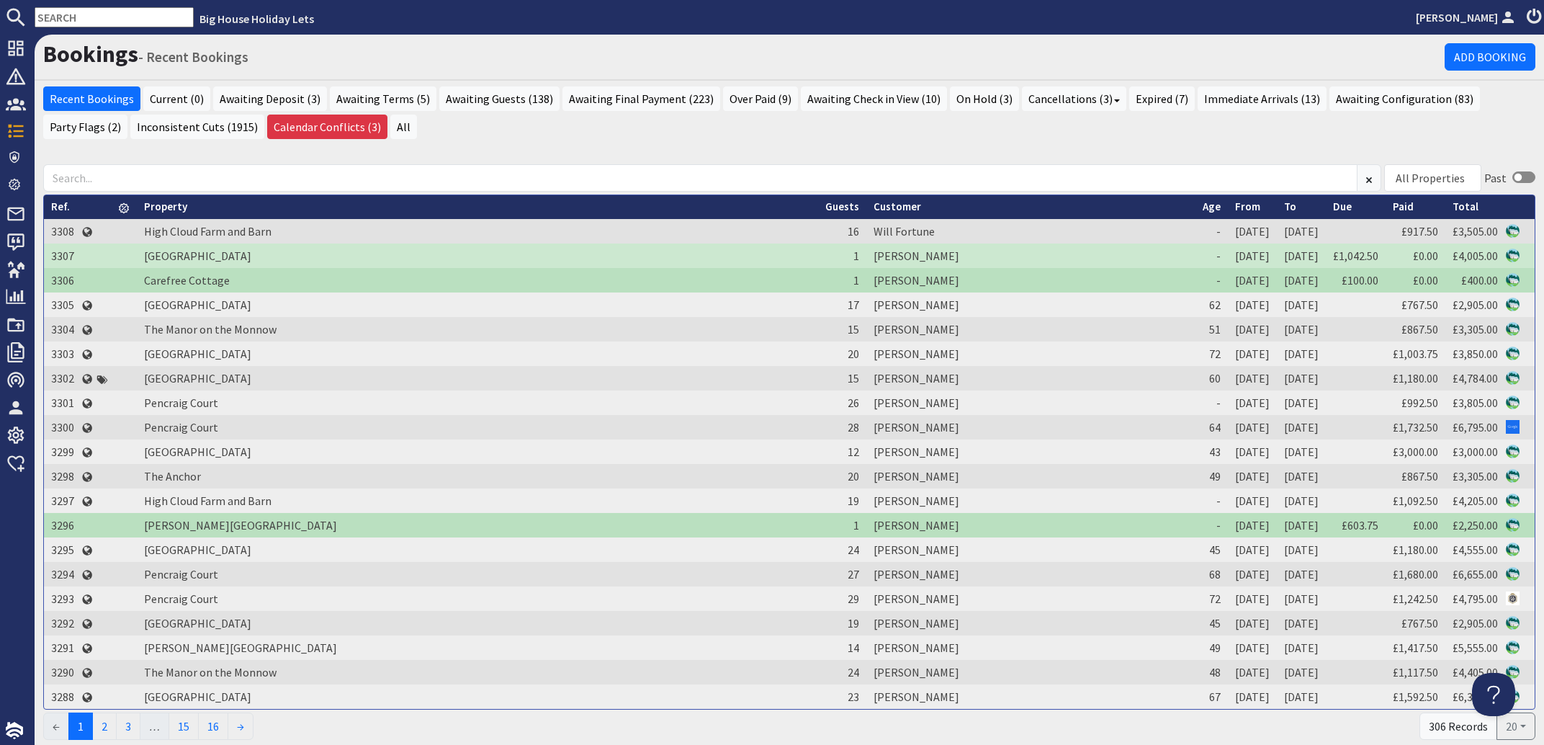
click at [84, 21] on input "text" at bounding box center [114, 17] width 159 height 20
click at [91, 18] on input "text" at bounding box center [114, 17] width 159 height 20
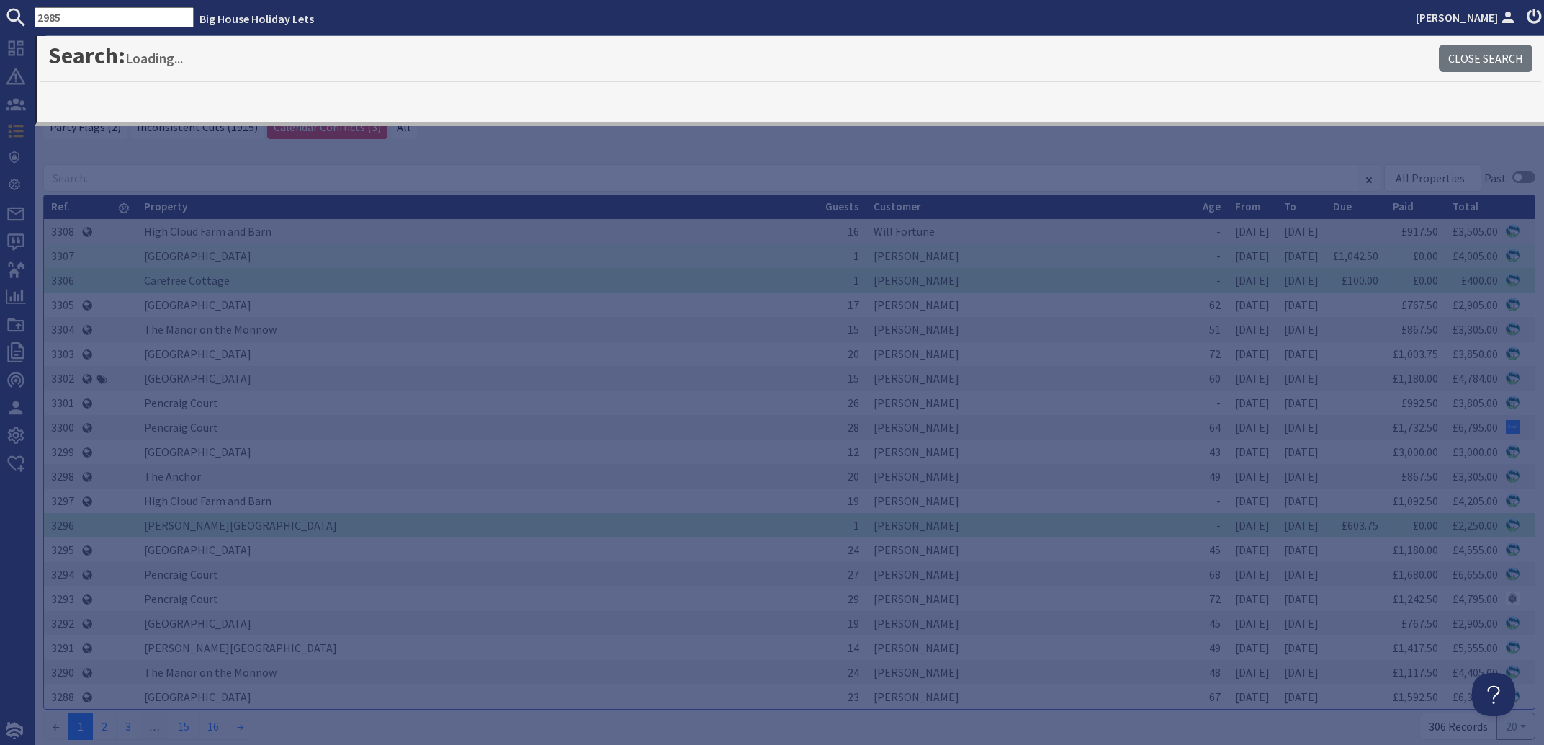
click at [125, 7] on input "2985" at bounding box center [114, 17] width 159 height 20
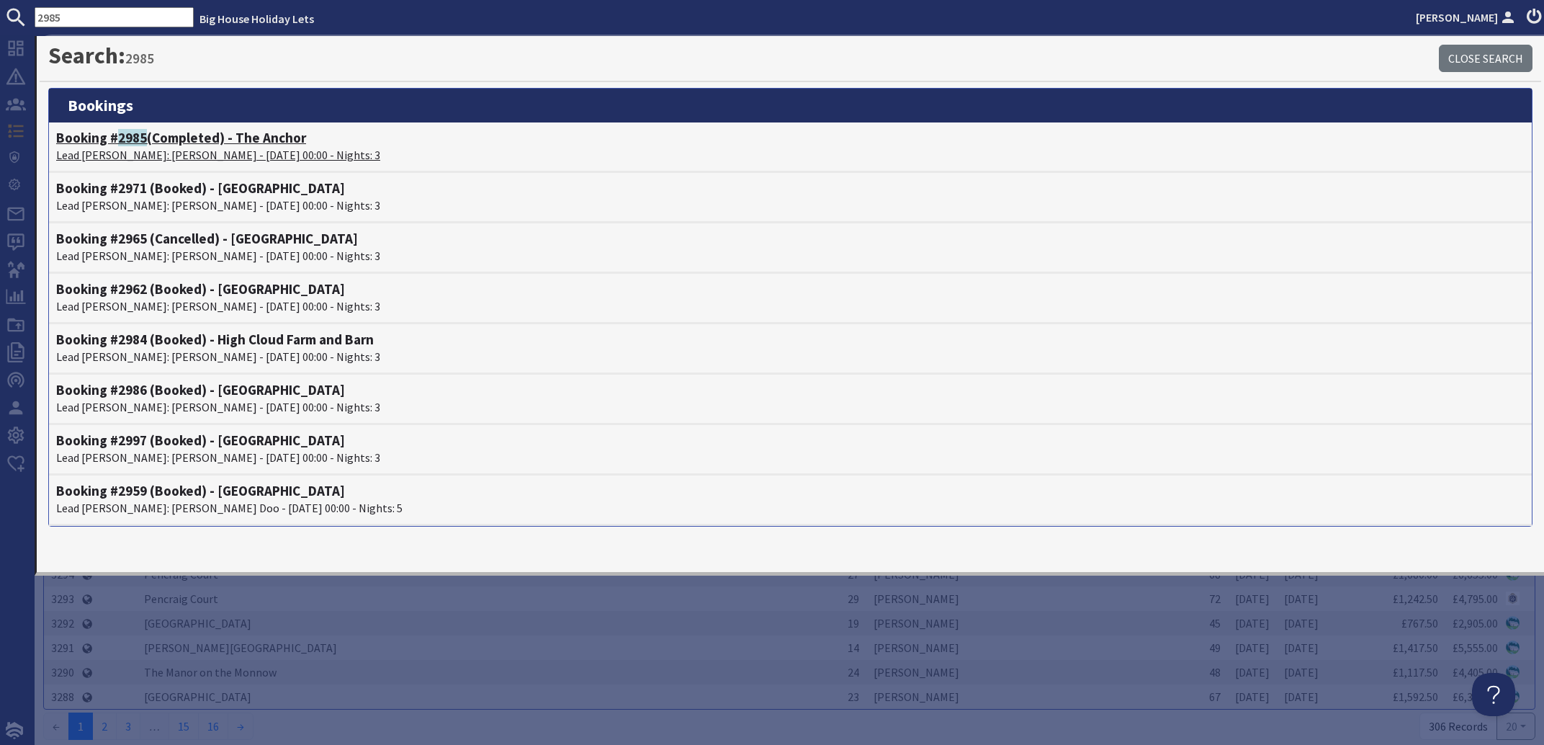
type input "2985"
click at [153, 153] on p "Lead [PERSON_NAME]: [PERSON_NAME] - [DATE] 00:00 - Nights: 3" at bounding box center [790, 154] width 1469 height 17
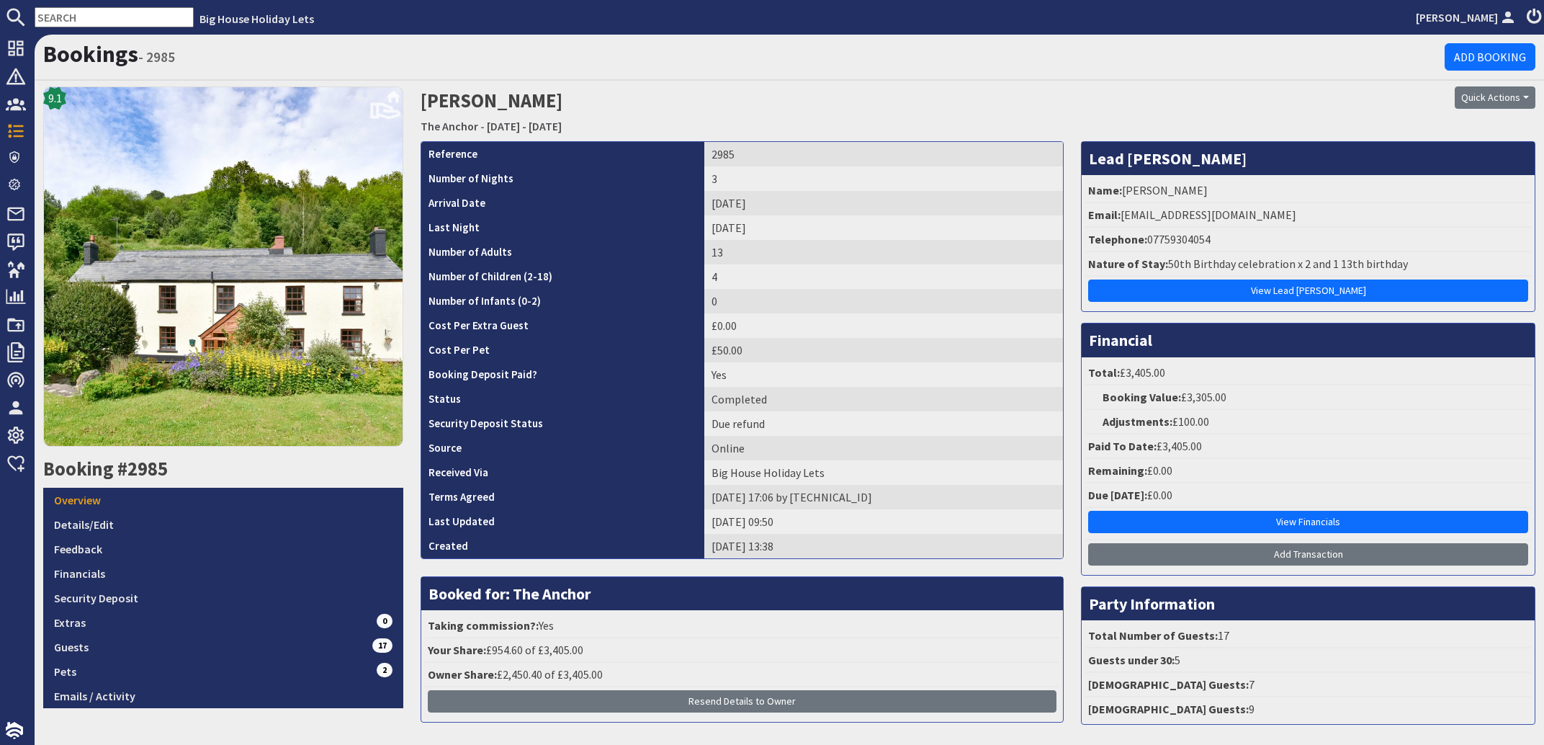
click at [143, 149] on div "9.1 Booking #2985 Overview Details/Edit Feedback Financials Security Deposit Ex…" at bounding box center [223, 410] width 377 height 649
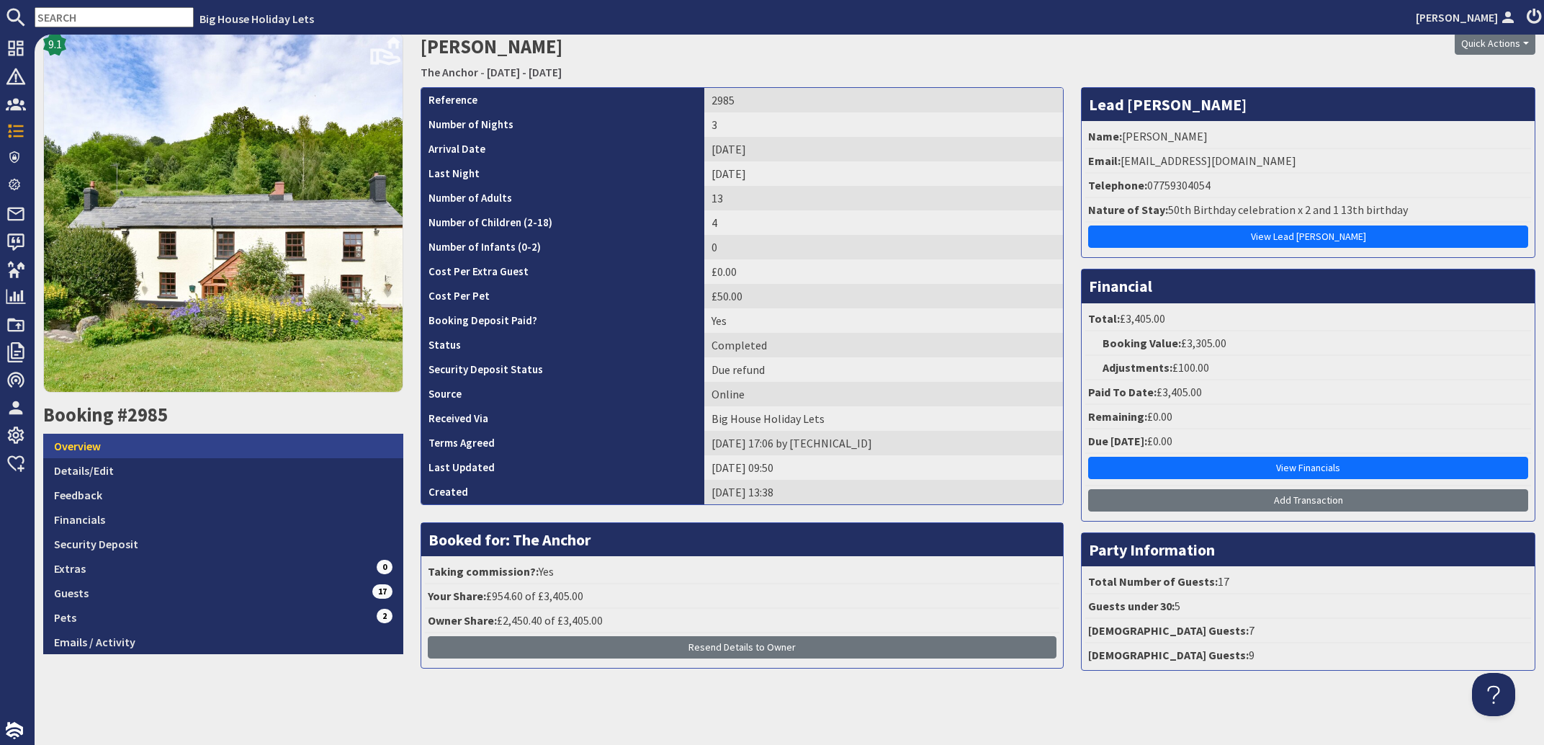
scroll to position [58, 0]
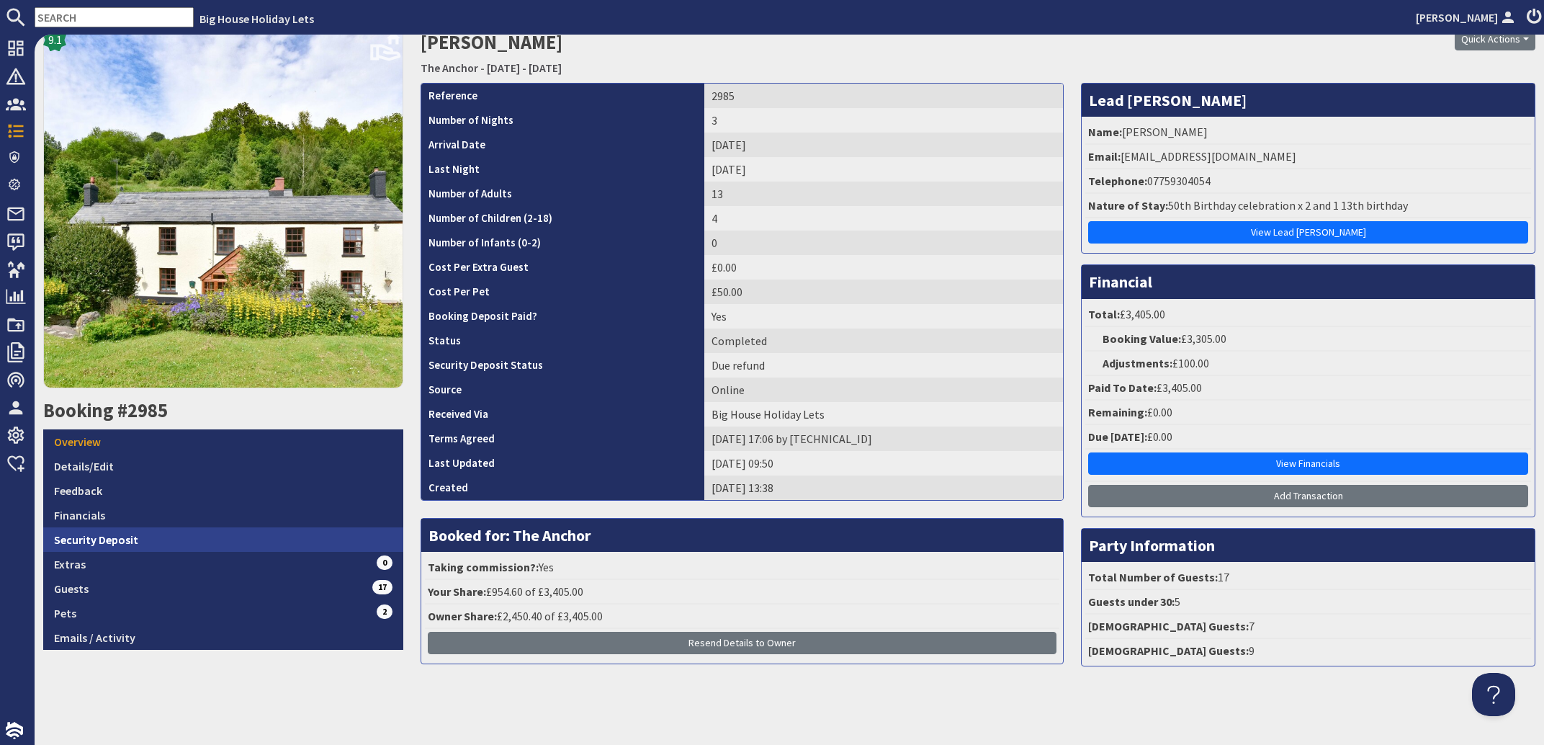
click at [95, 533] on link "Security Deposit" at bounding box center [223, 539] width 360 height 24
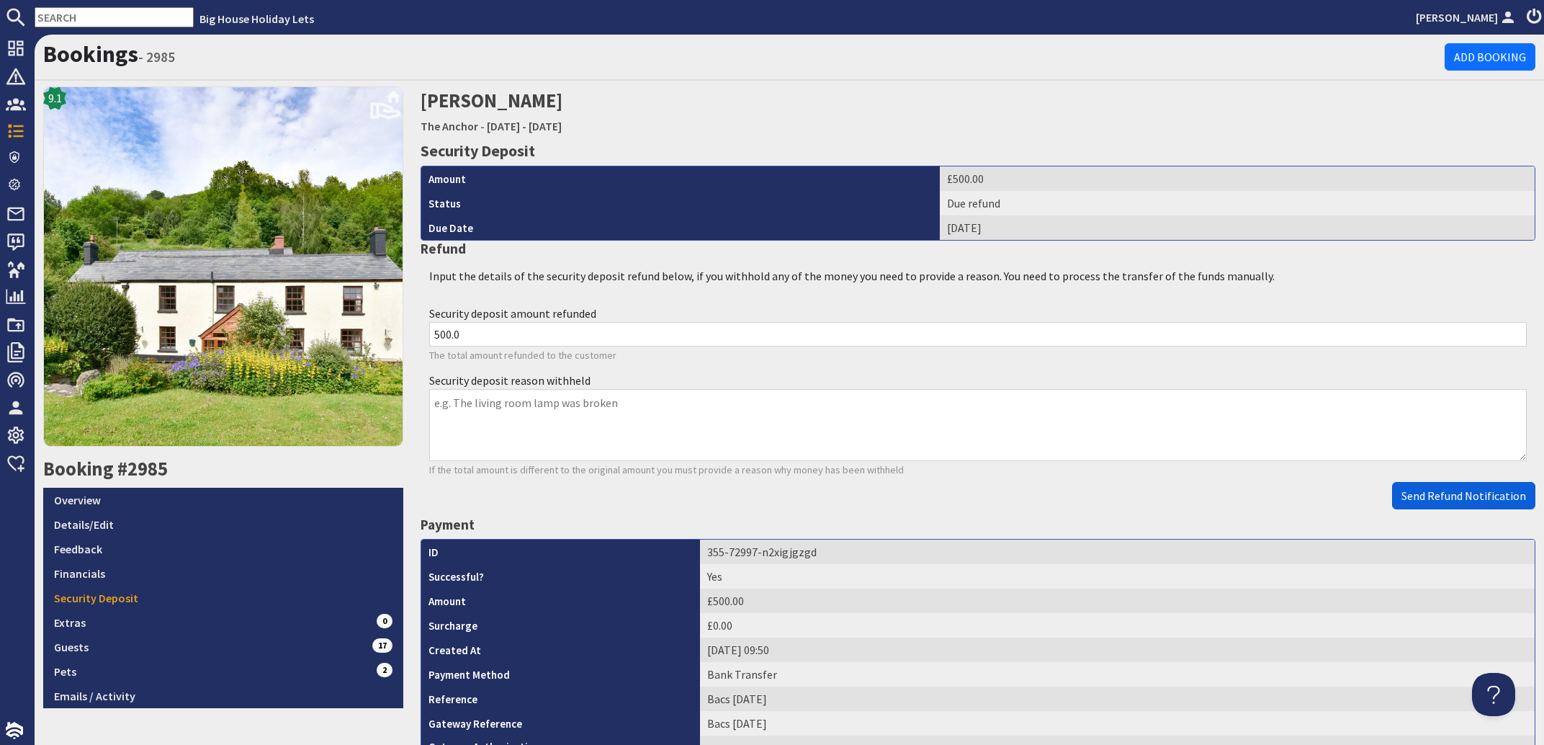
click at [1415, 495] on span "Send Refund Notification" at bounding box center [1464, 495] width 125 height 14
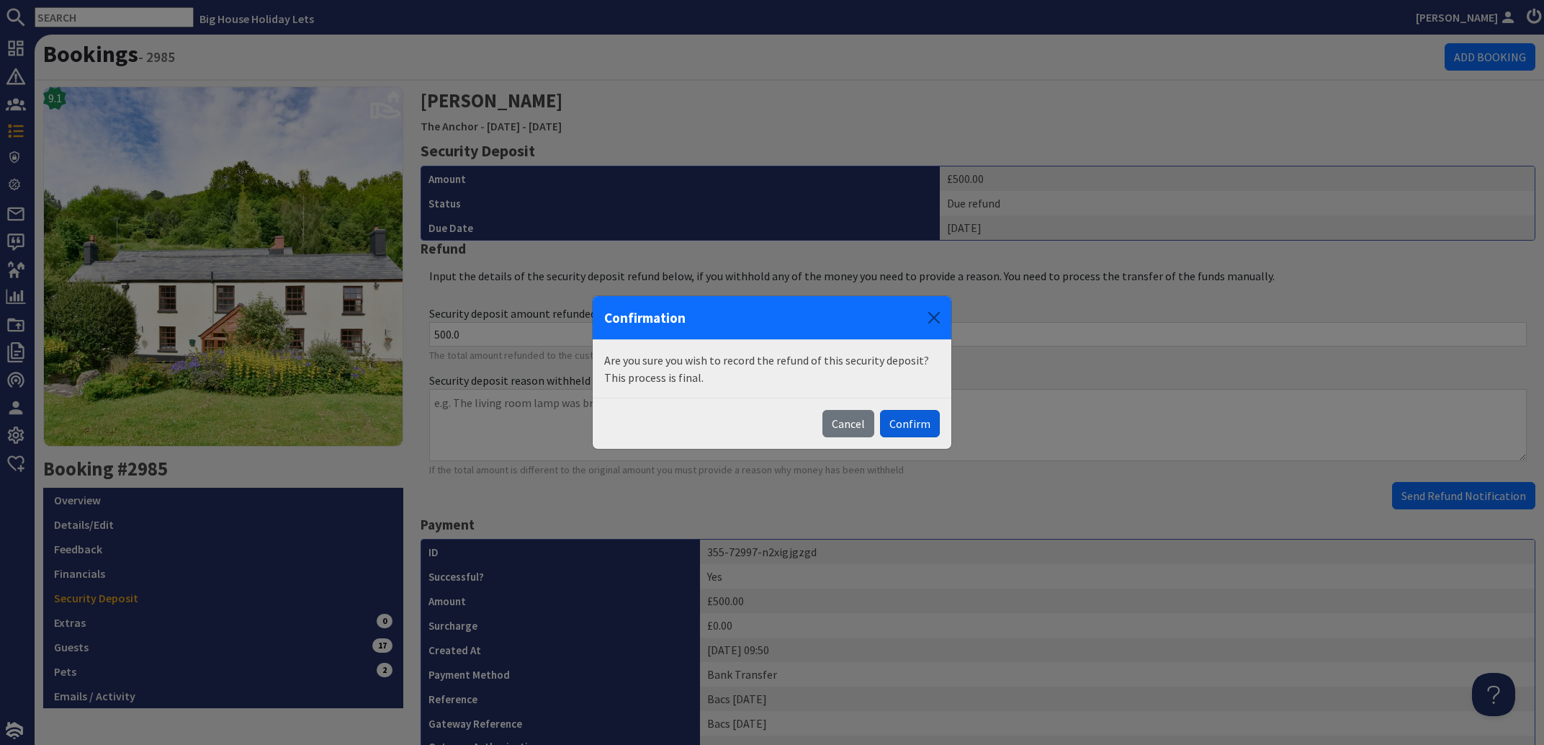
click at [915, 426] on button "Confirm" at bounding box center [910, 423] width 60 height 27
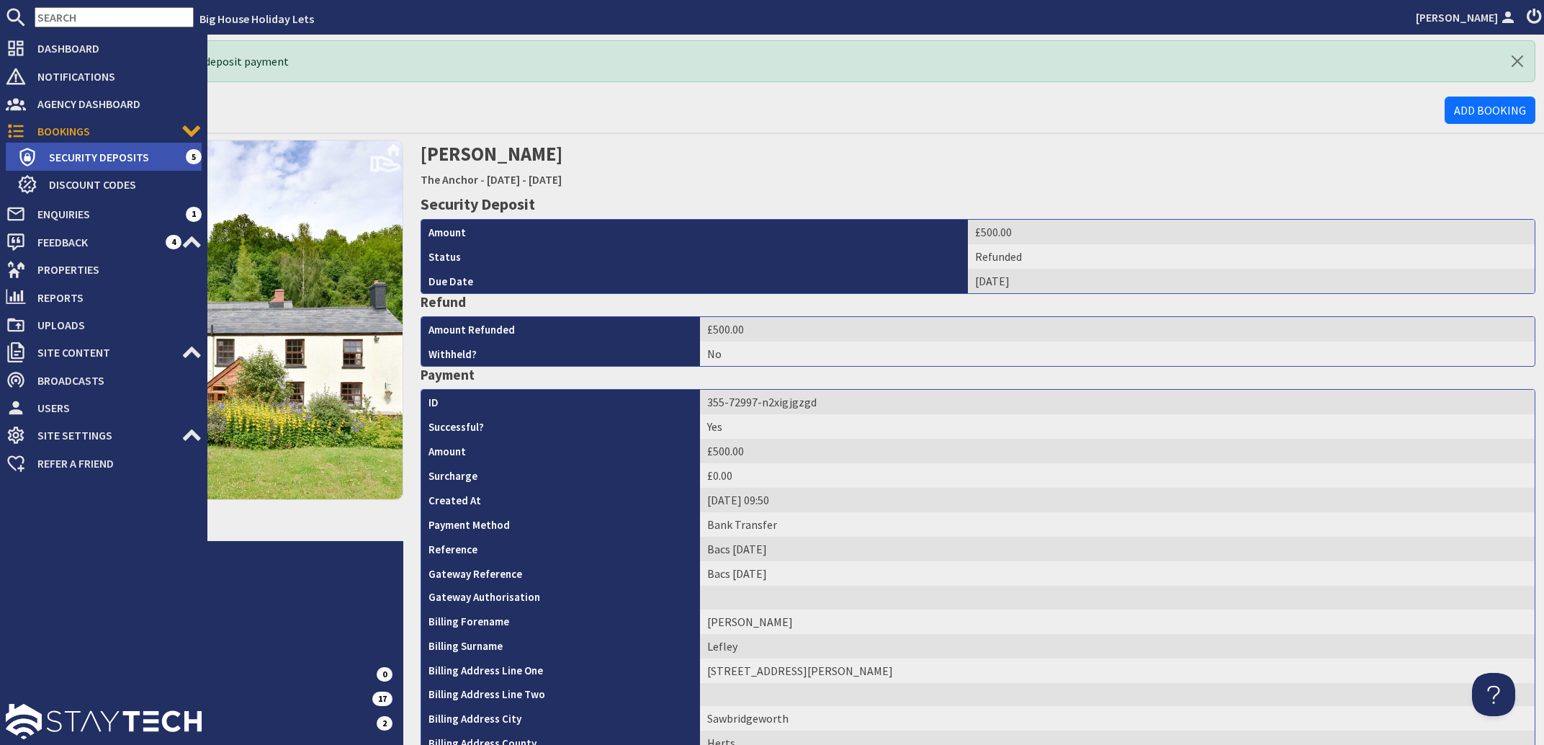
click at [83, 157] on span "Security Deposits" at bounding box center [111, 157] width 148 height 23
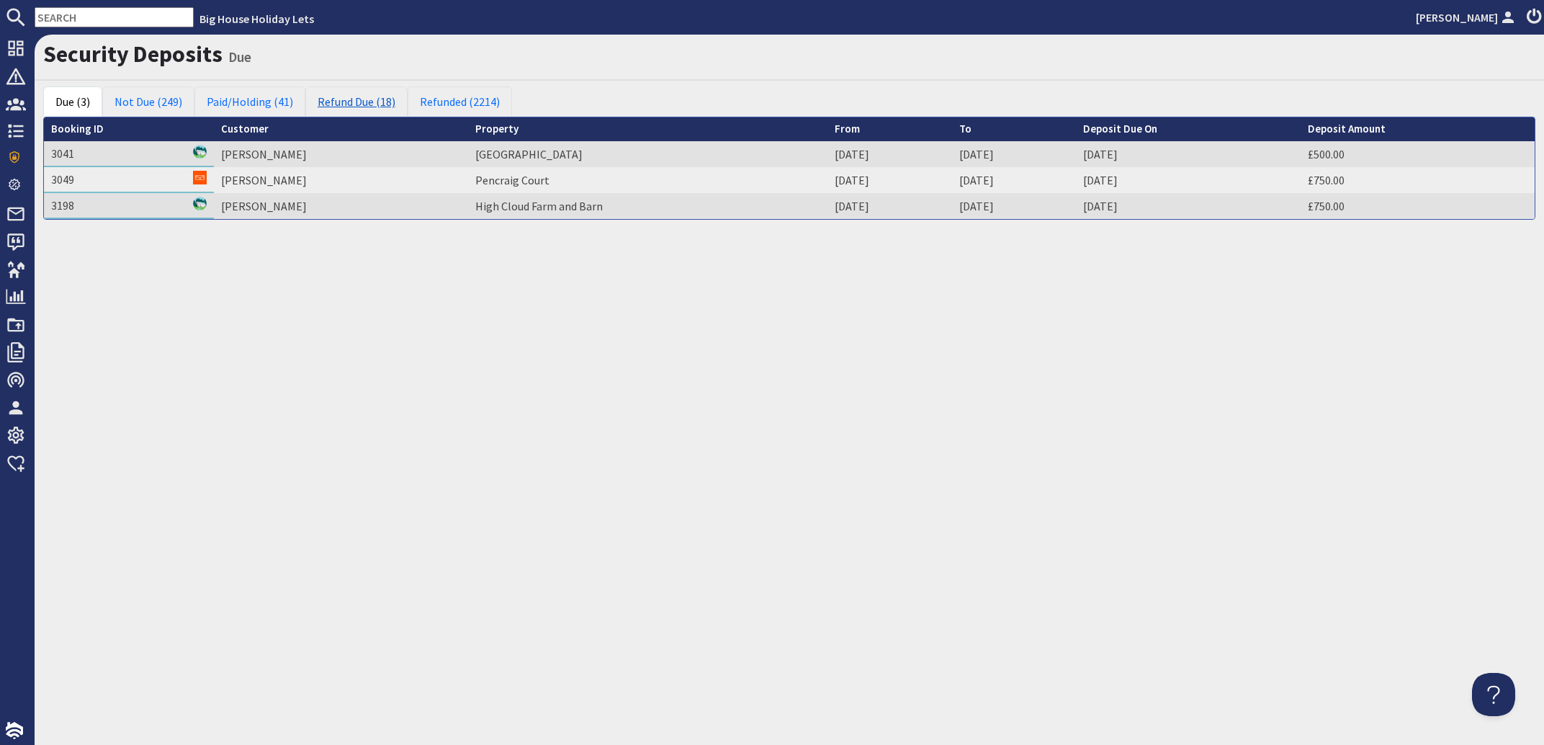
click at [360, 101] on link "Refund Due (18)" at bounding box center [356, 101] width 102 height 30
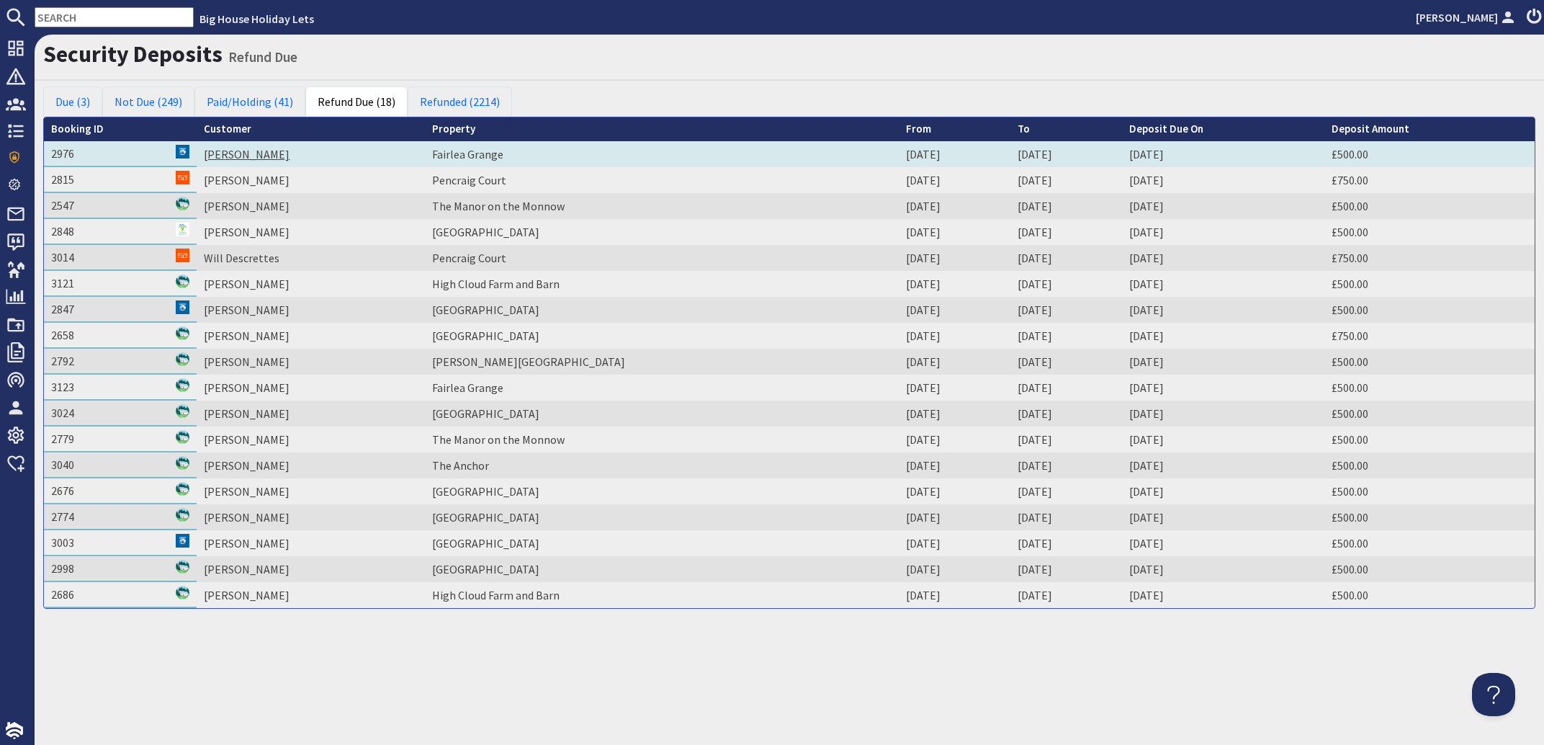
click at [269, 153] on link "[PERSON_NAME]" at bounding box center [247, 154] width 86 height 14
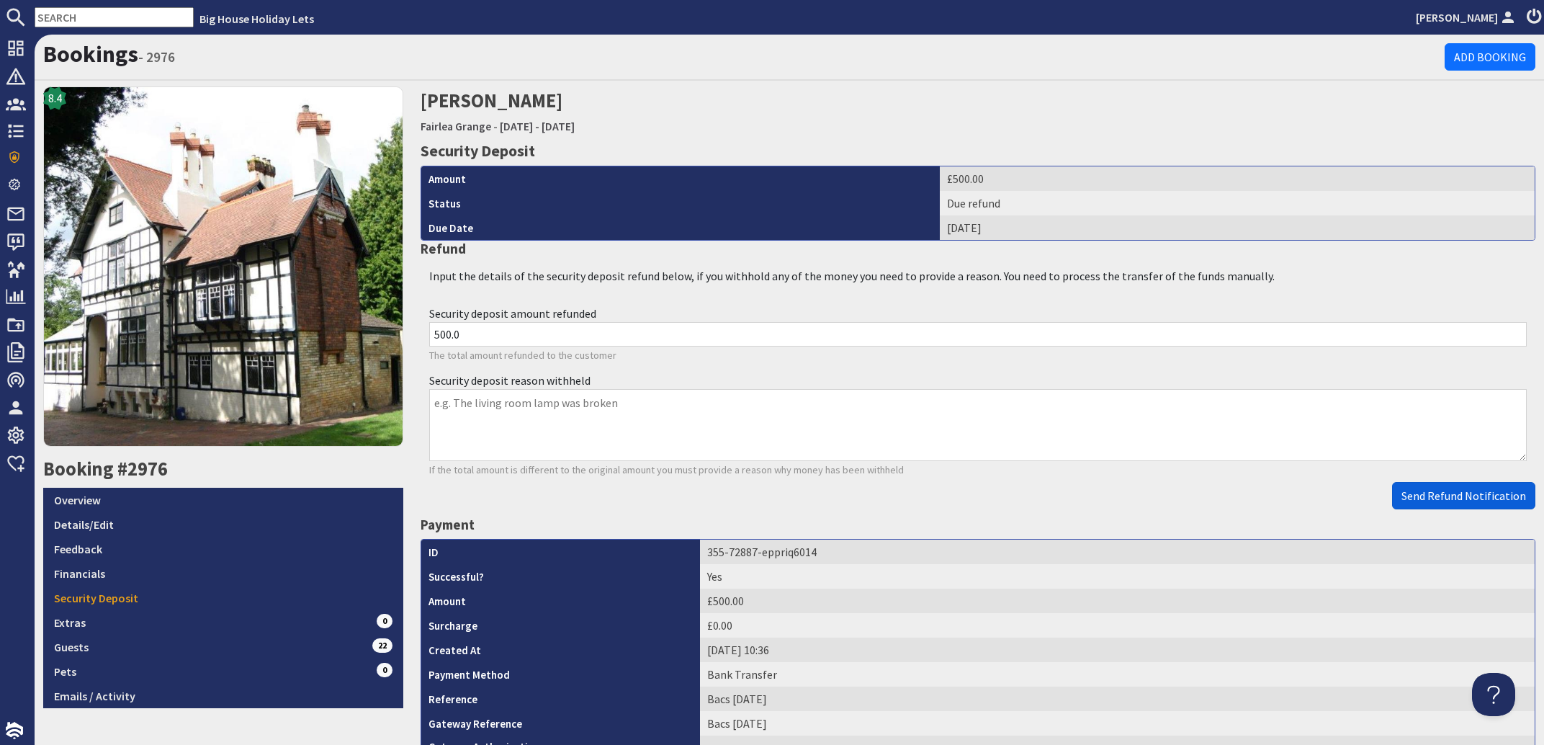
click at [1425, 495] on span "Send Refund Notification" at bounding box center [1464, 495] width 125 height 14
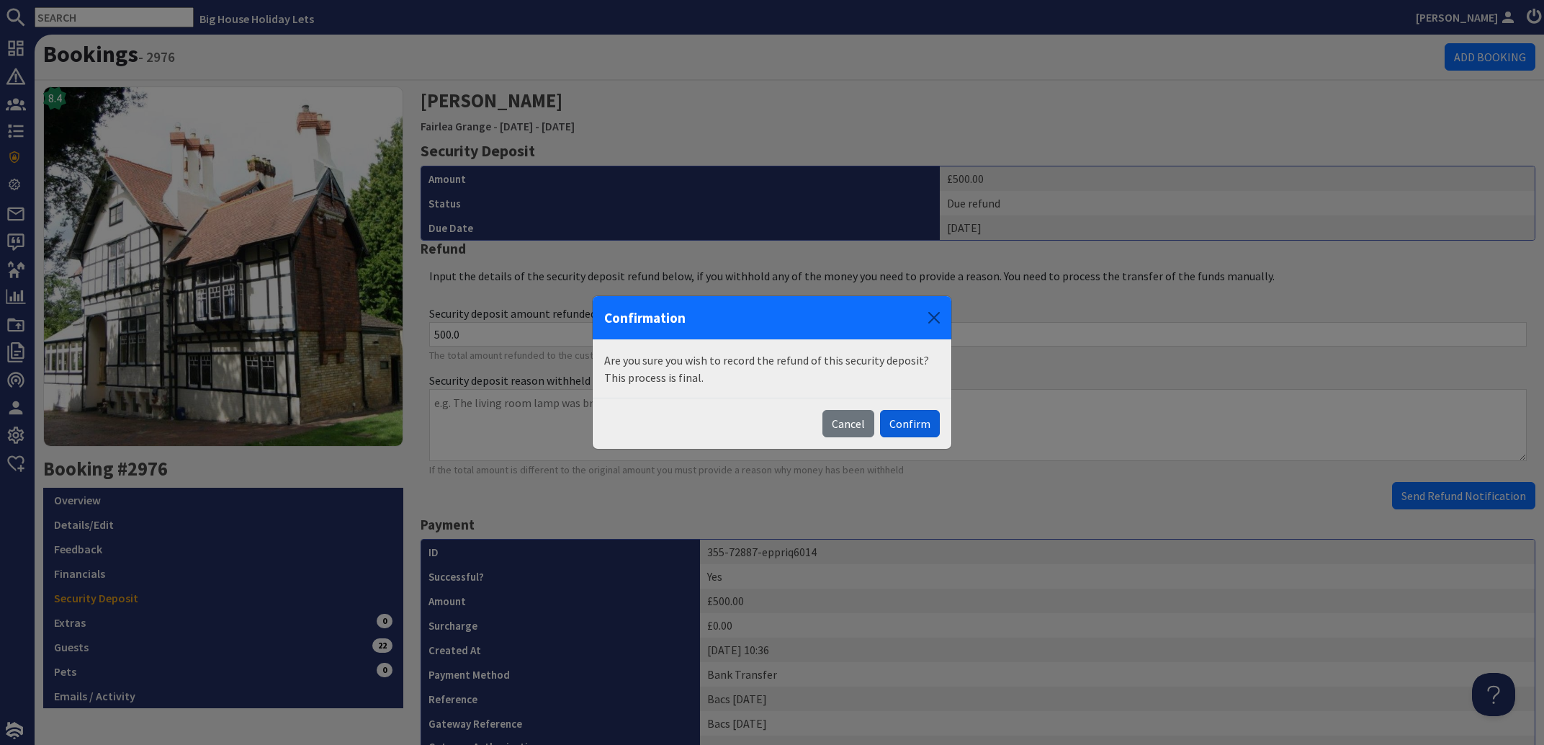
click at [910, 420] on button "Confirm" at bounding box center [910, 423] width 60 height 27
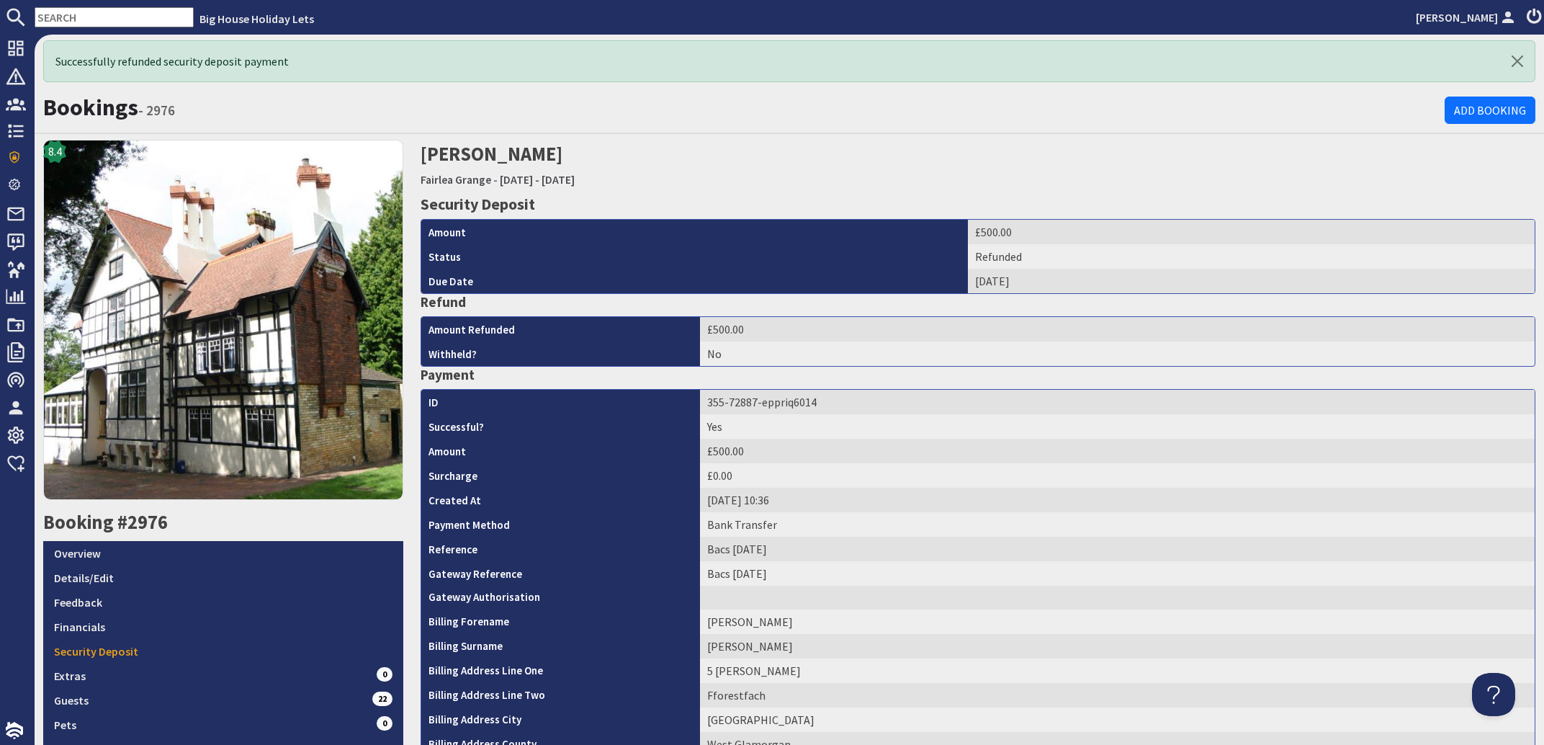
click at [118, 15] on input "text" at bounding box center [114, 17] width 159 height 20
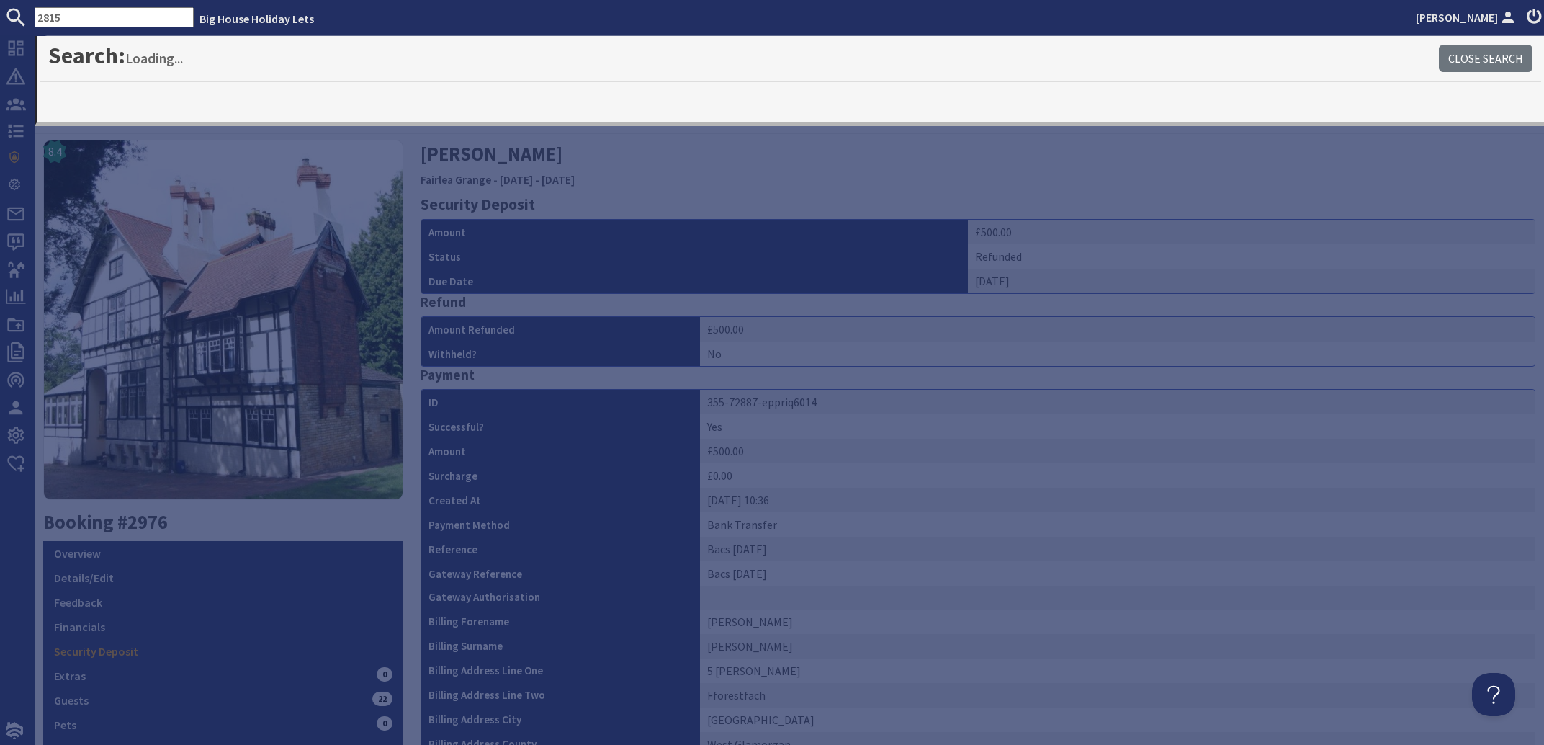
type input "2815"
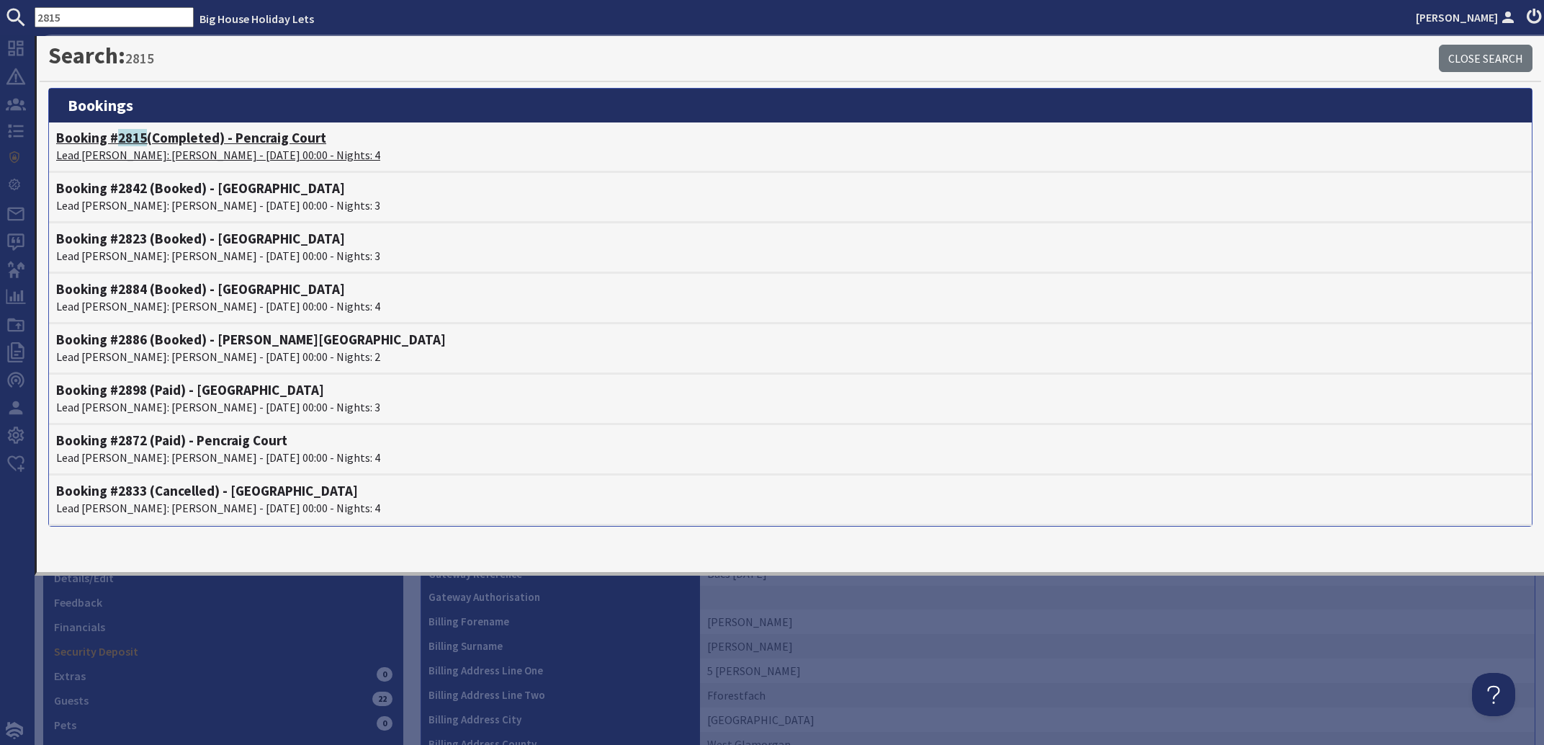
click at [160, 153] on p "Lead [PERSON_NAME]: [PERSON_NAME] - [DATE] 00:00 - Nights: 4" at bounding box center [790, 154] width 1469 height 17
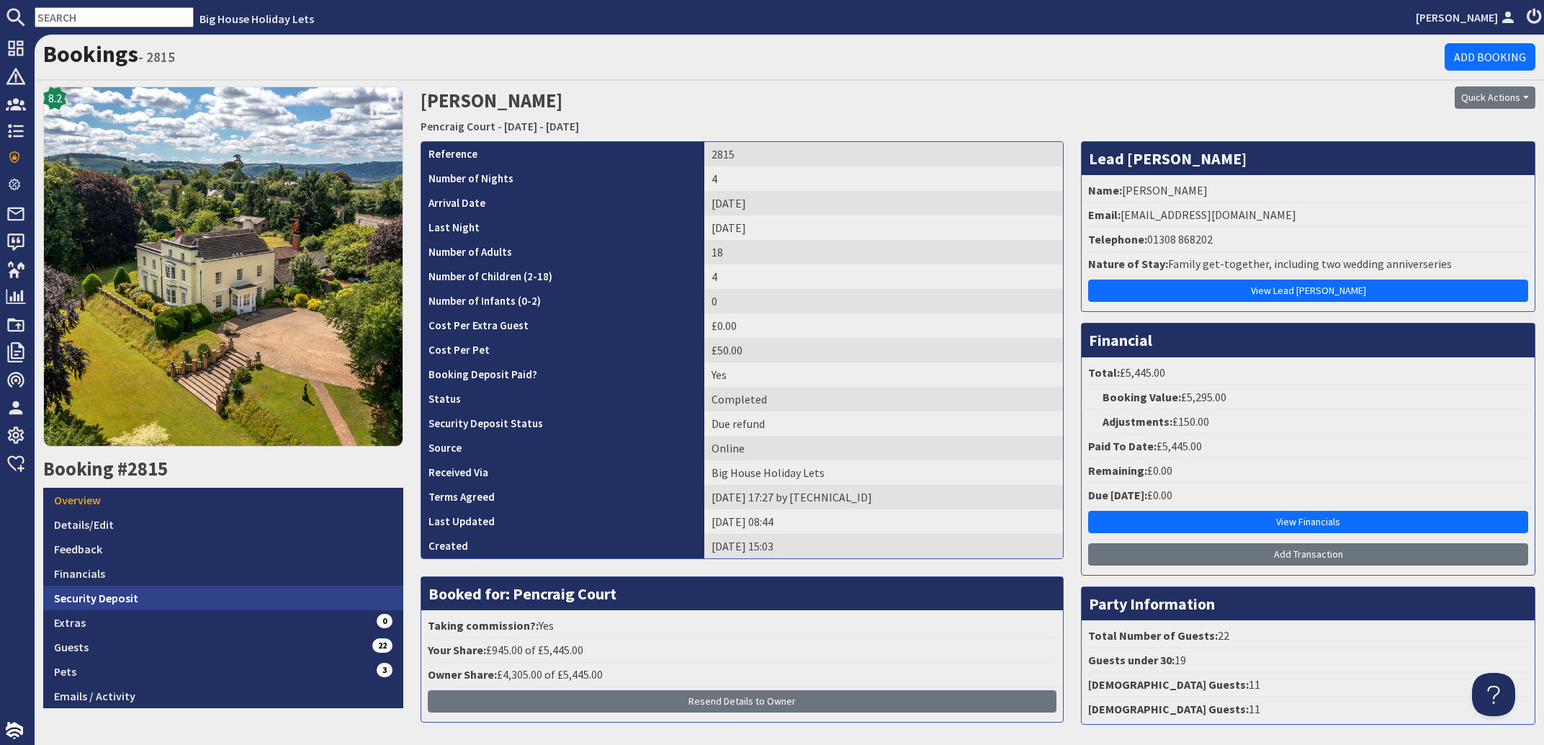
click at [91, 591] on link "Security Deposit" at bounding box center [223, 598] width 360 height 24
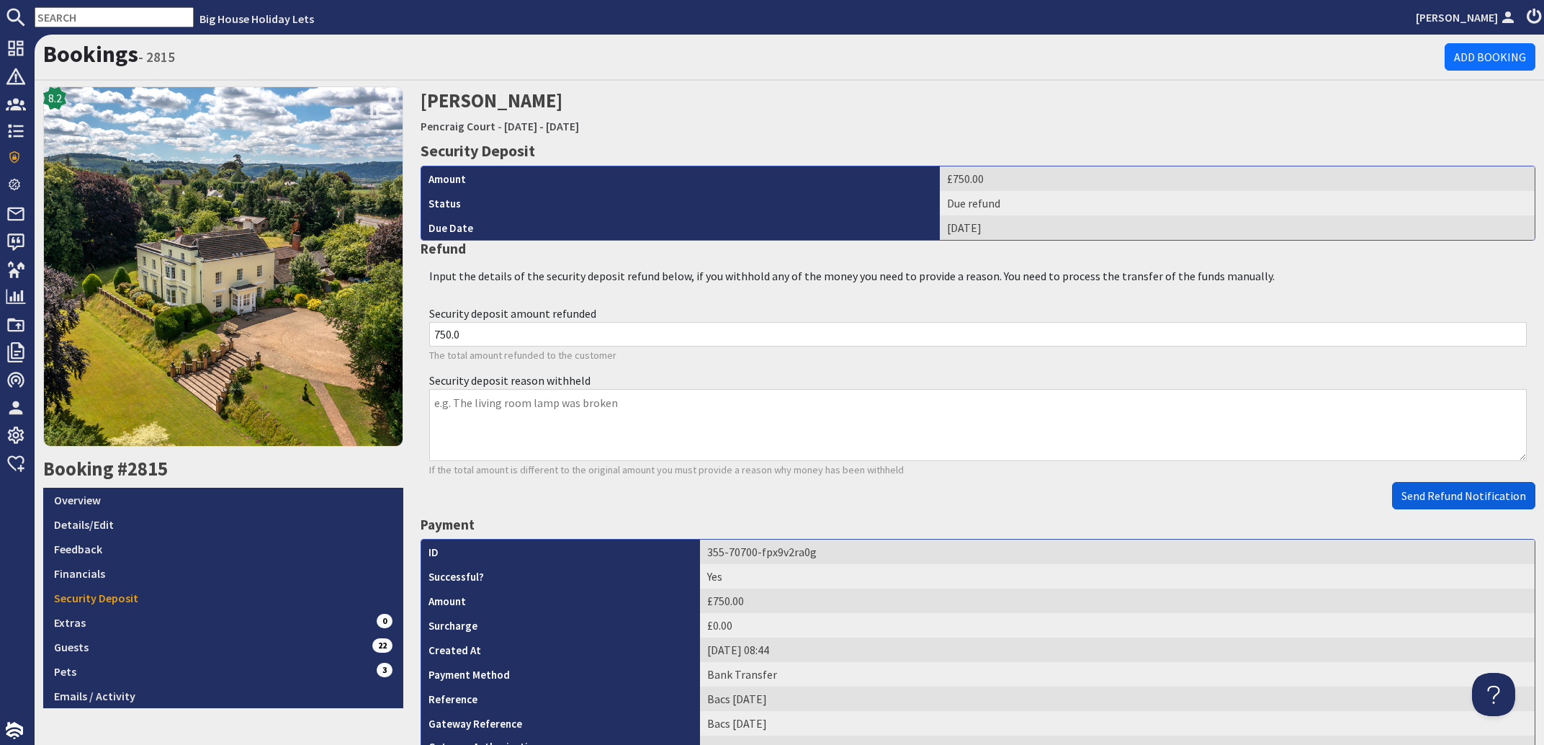
click at [1468, 491] on span "Send Refund Notification" at bounding box center [1464, 495] width 125 height 14
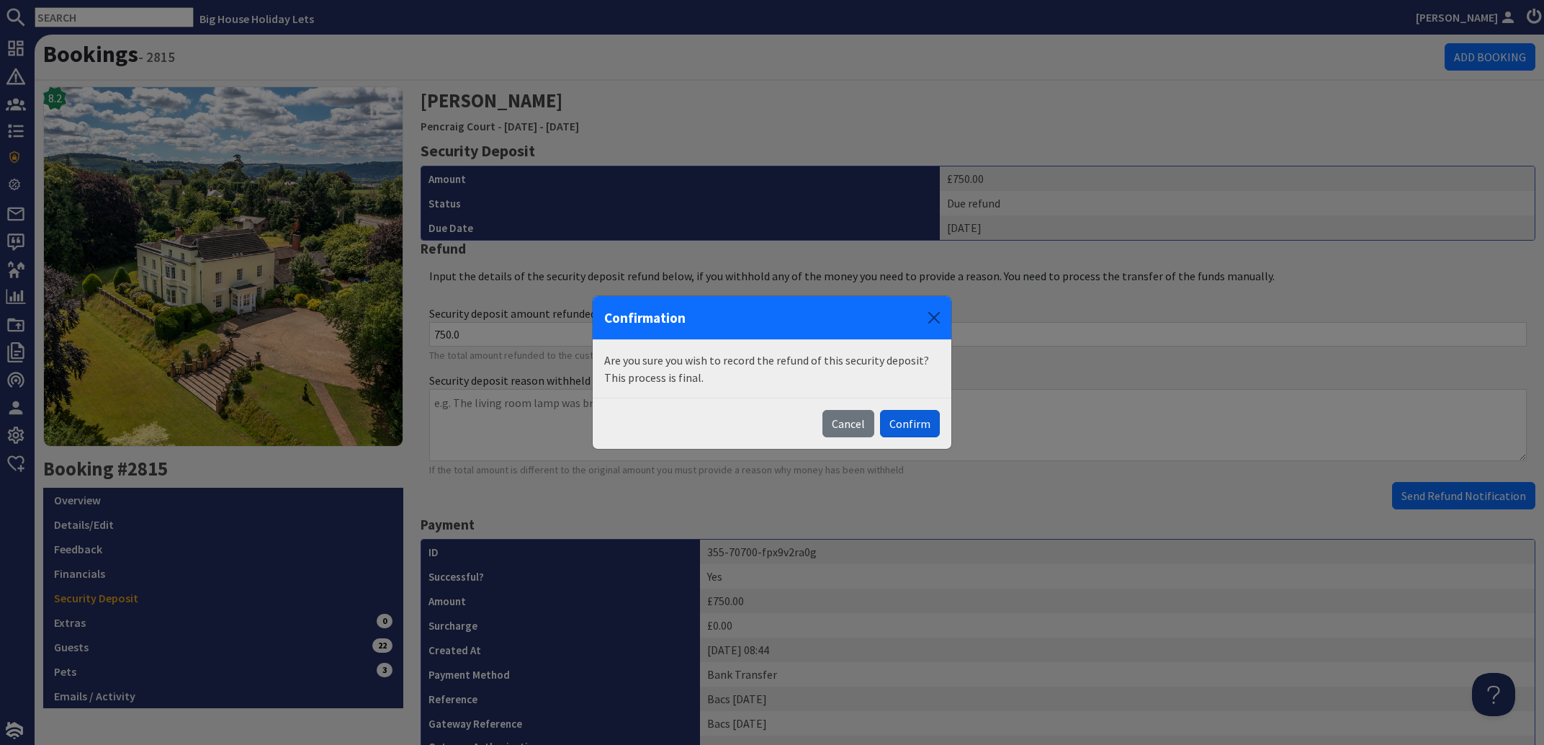
click at [931, 426] on button "Confirm" at bounding box center [910, 423] width 60 height 27
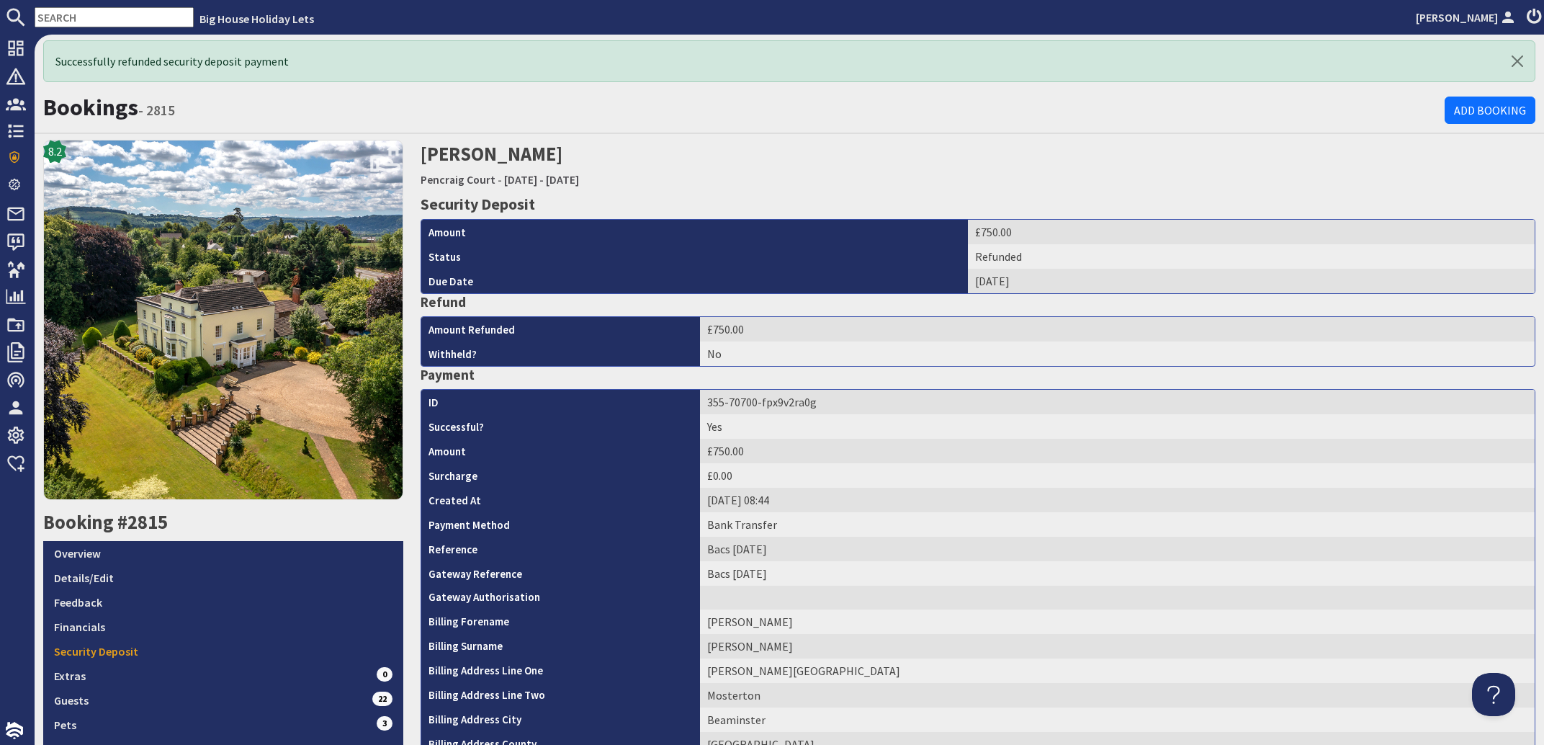
click at [60, 11] on input "text" at bounding box center [114, 17] width 159 height 20
click at [86, 14] on input "text" at bounding box center [114, 17] width 159 height 20
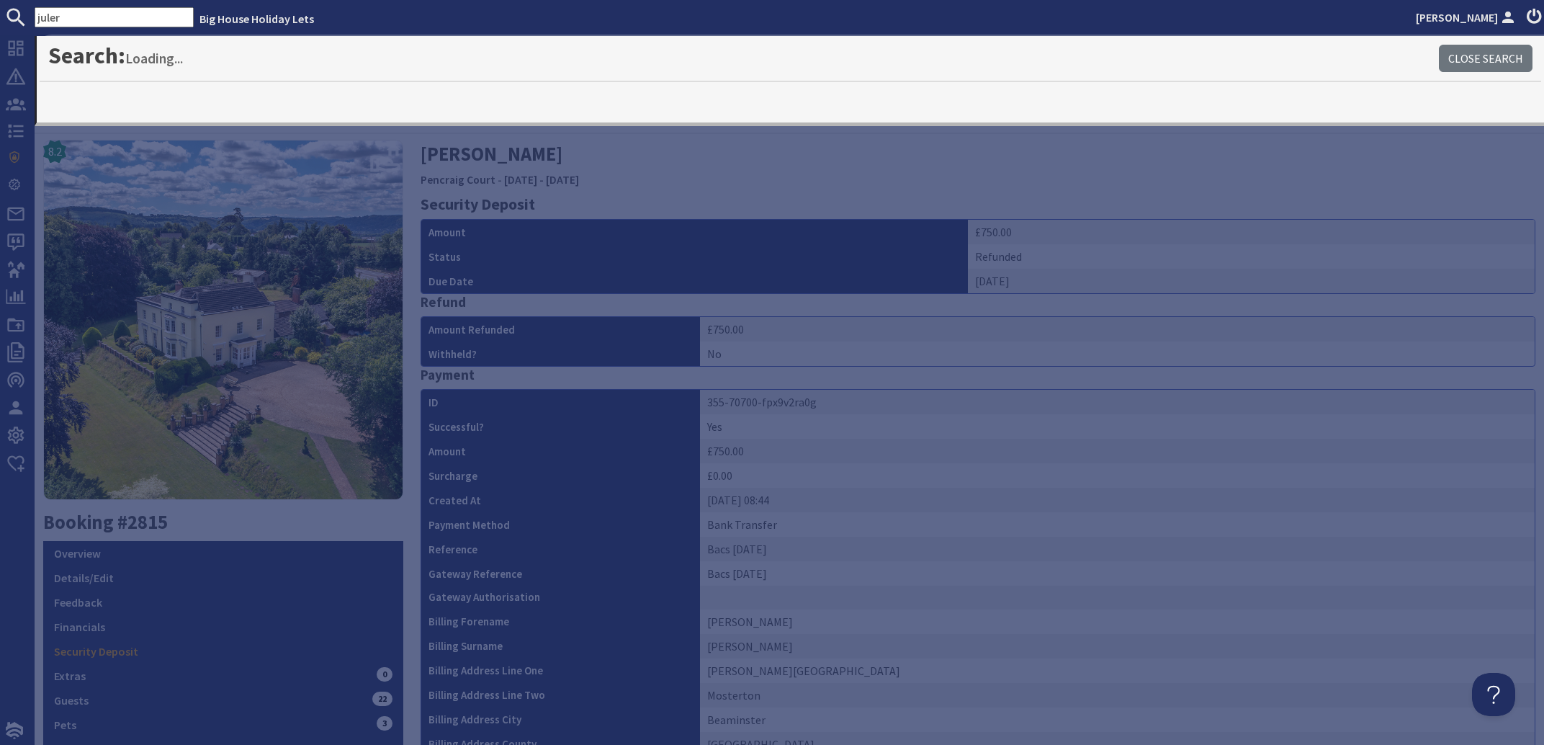
type input "juler"
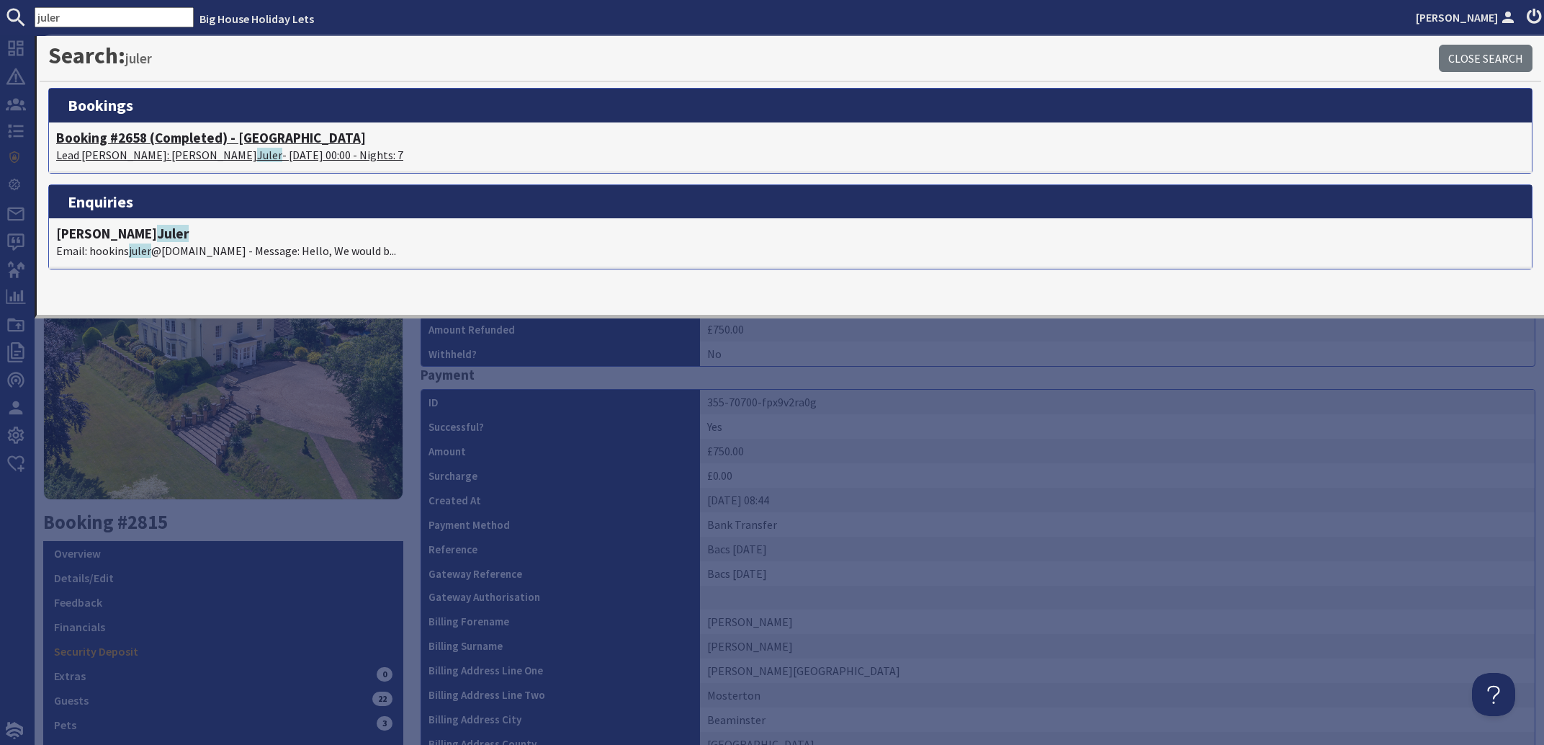
click at [257, 149] on span "Juler" at bounding box center [269, 155] width 25 height 14
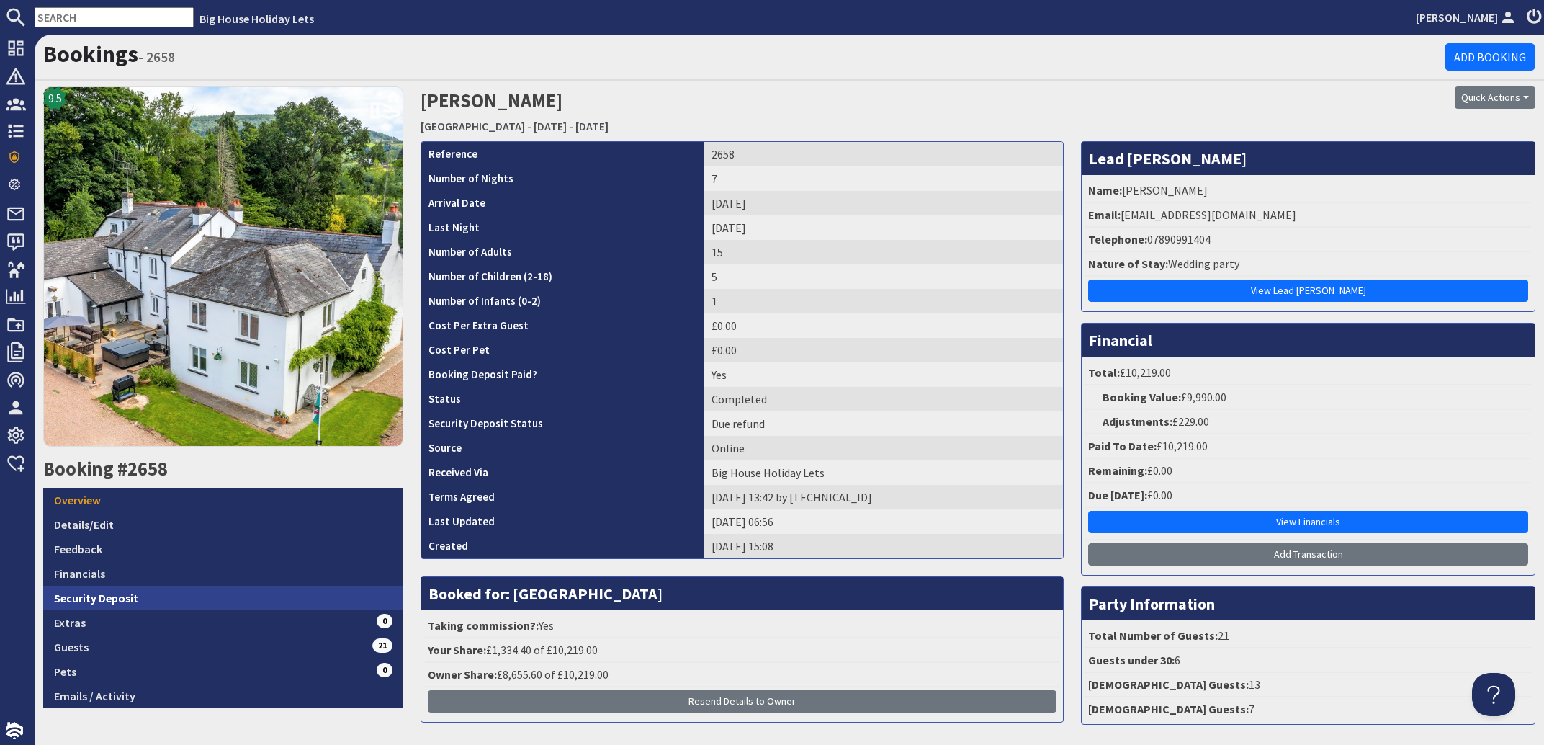
click at [77, 587] on link "Security Deposit" at bounding box center [223, 598] width 360 height 24
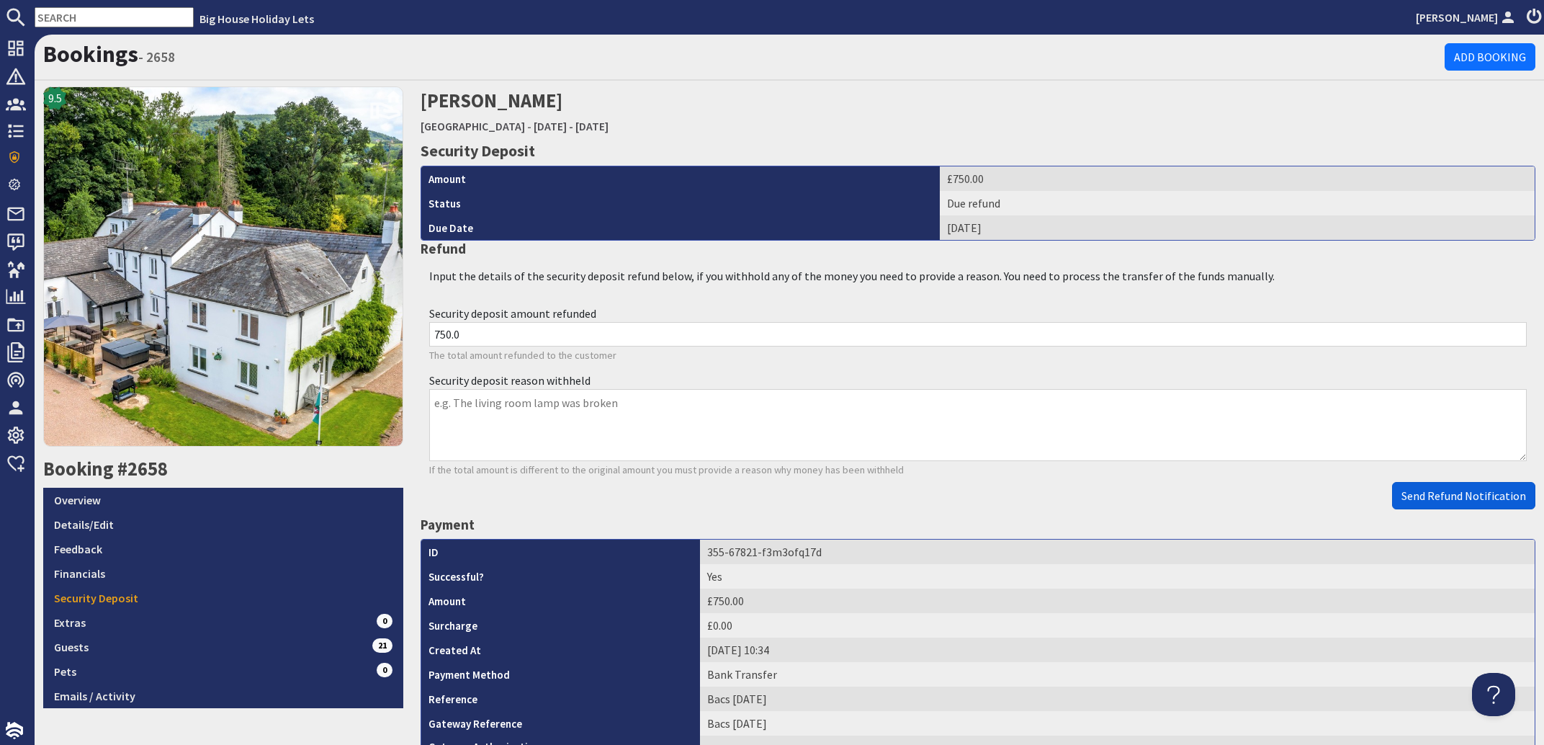
click at [1490, 495] on span "Send Refund Notification" at bounding box center [1464, 495] width 125 height 14
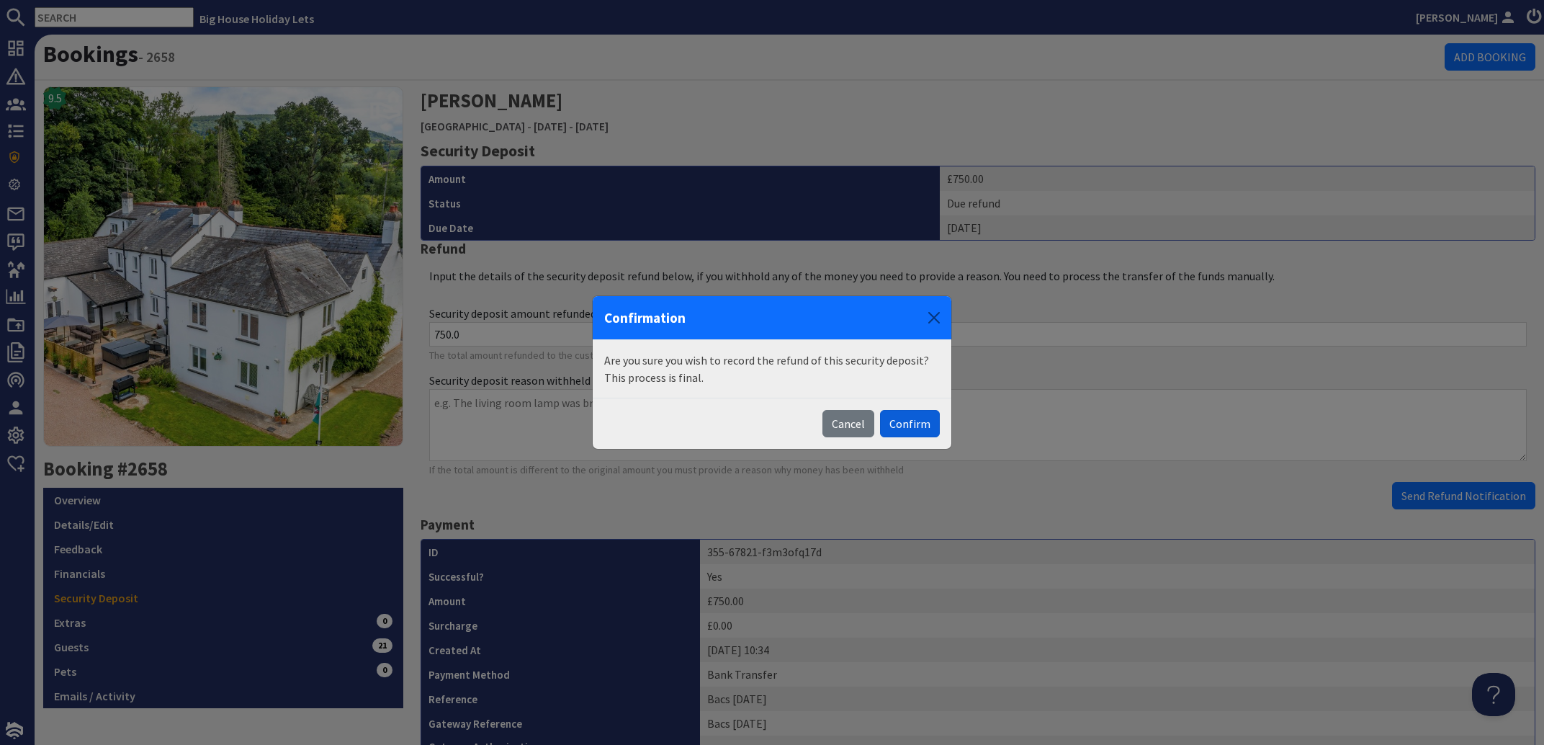
click at [905, 423] on button "Confirm" at bounding box center [910, 423] width 60 height 27
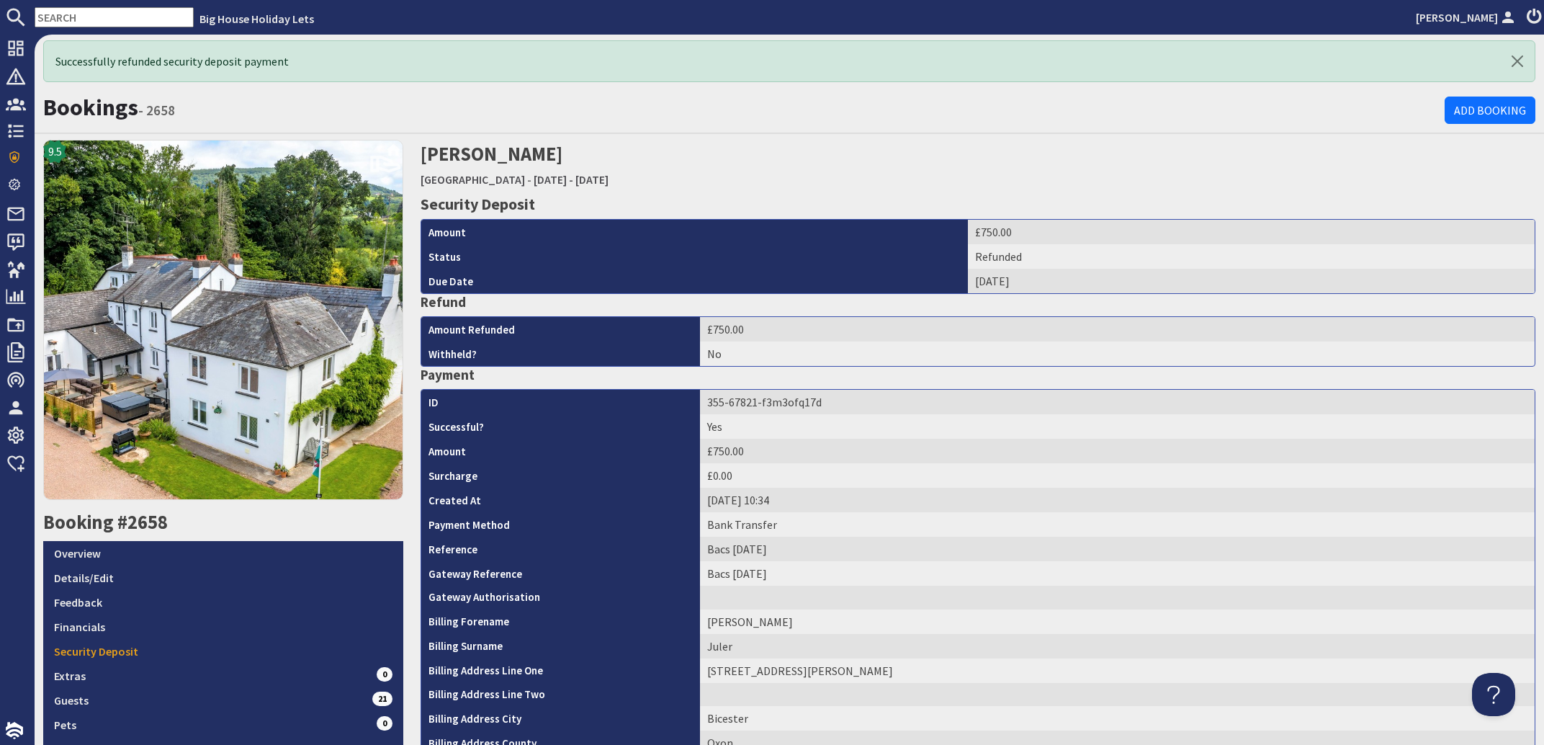
drag, startPoint x: 96, startPoint y: 16, endPoint x: -97, endPoint y: -5, distance: 194.2
click at [35, 7] on input "text" at bounding box center [114, 17] width 159 height 20
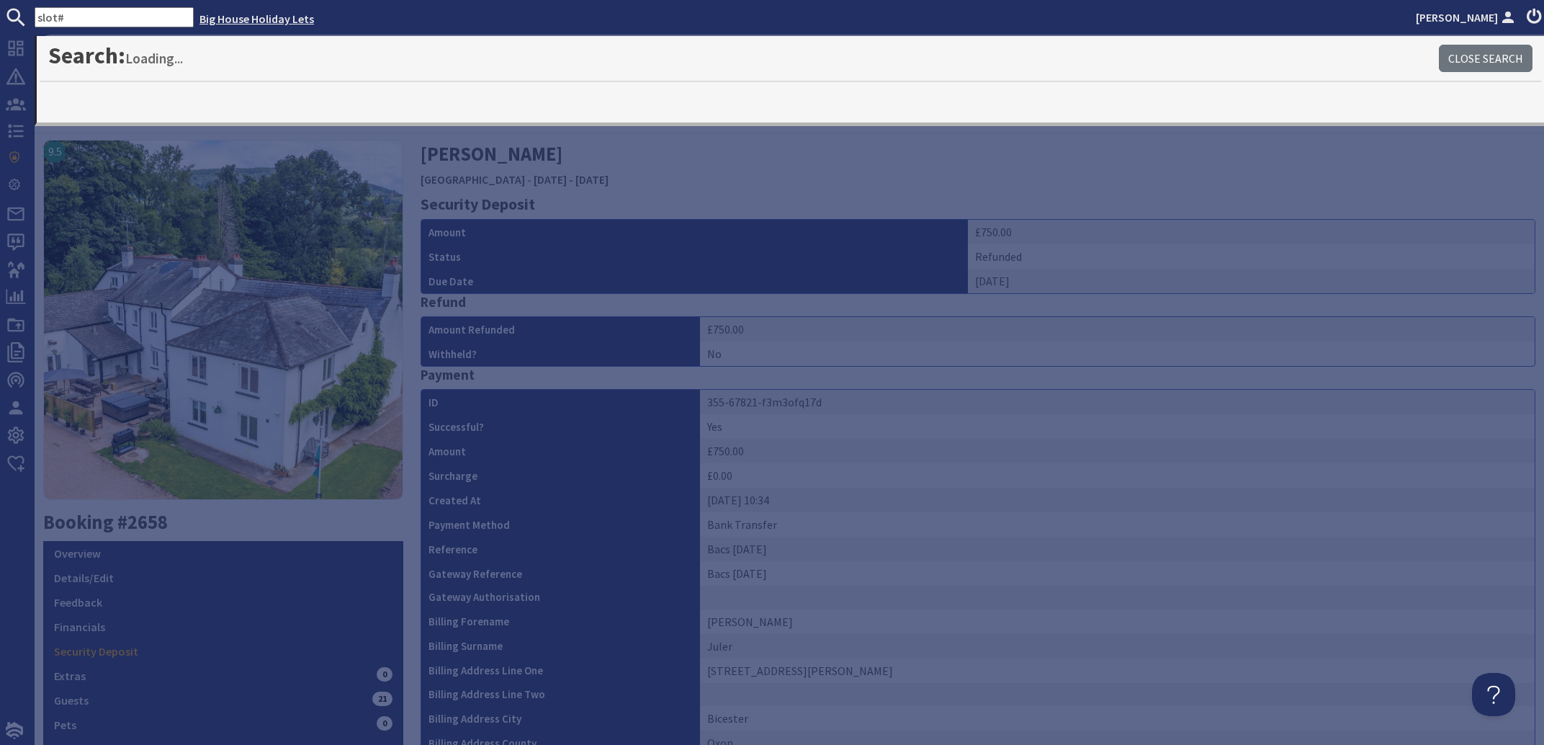
type input "slot"
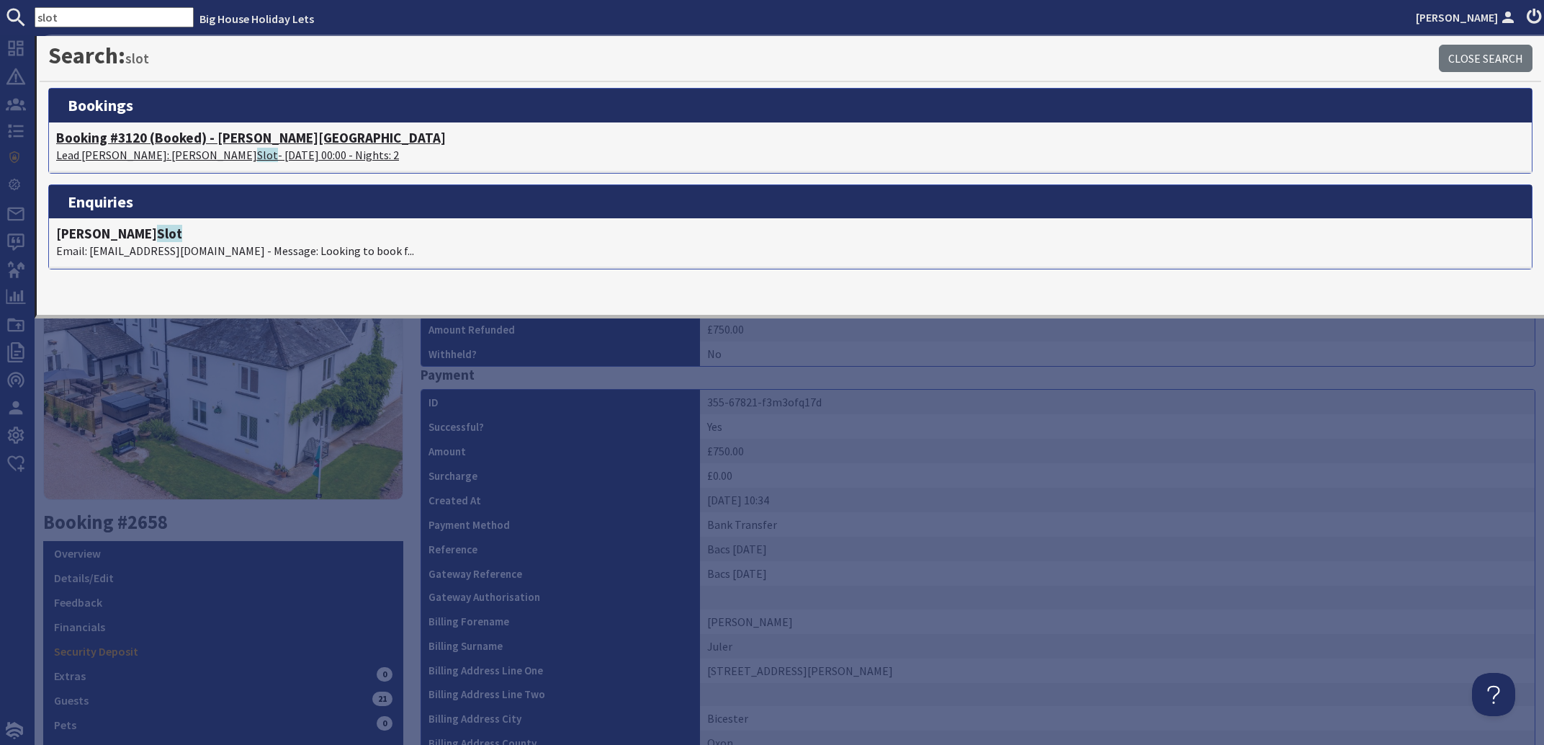
click at [125, 153] on p "Lead [PERSON_NAME]: [PERSON_NAME] - [DATE] 00:00 - Nights: 2" at bounding box center [790, 154] width 1469 height 17
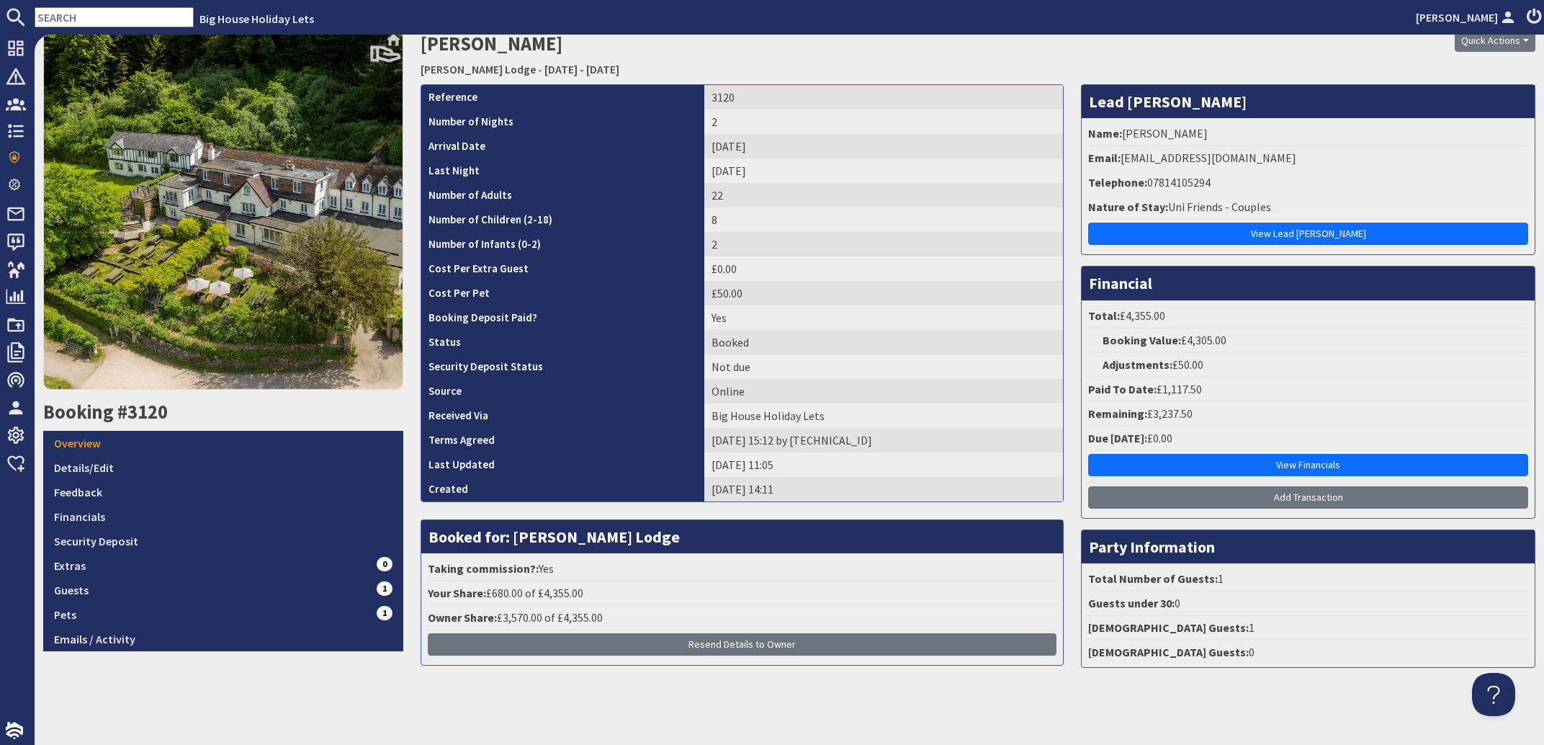
scroll to position [58, 0]
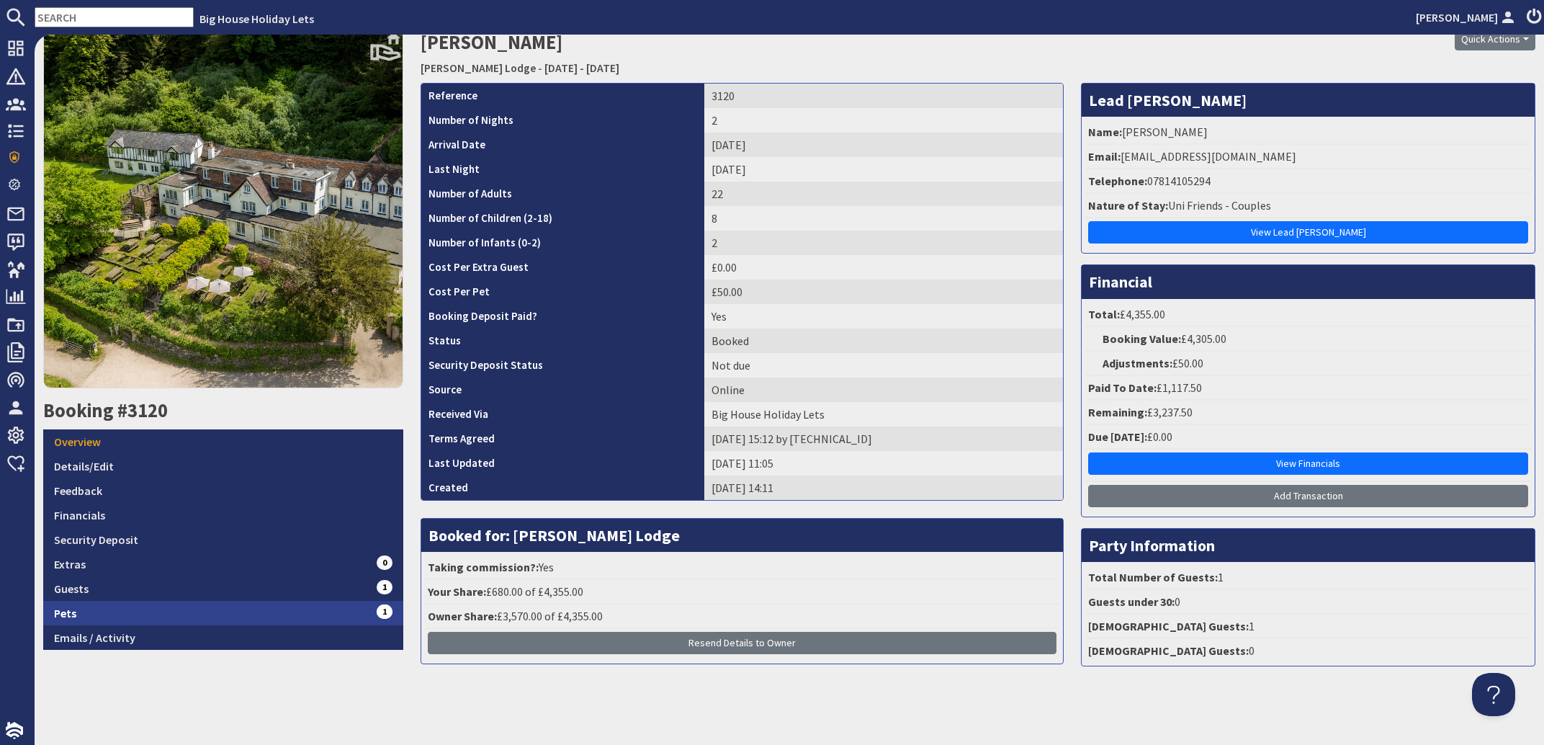
click at [67, 614] on link "Pets 1" at bounding box center [223, 613] width 360 height 24
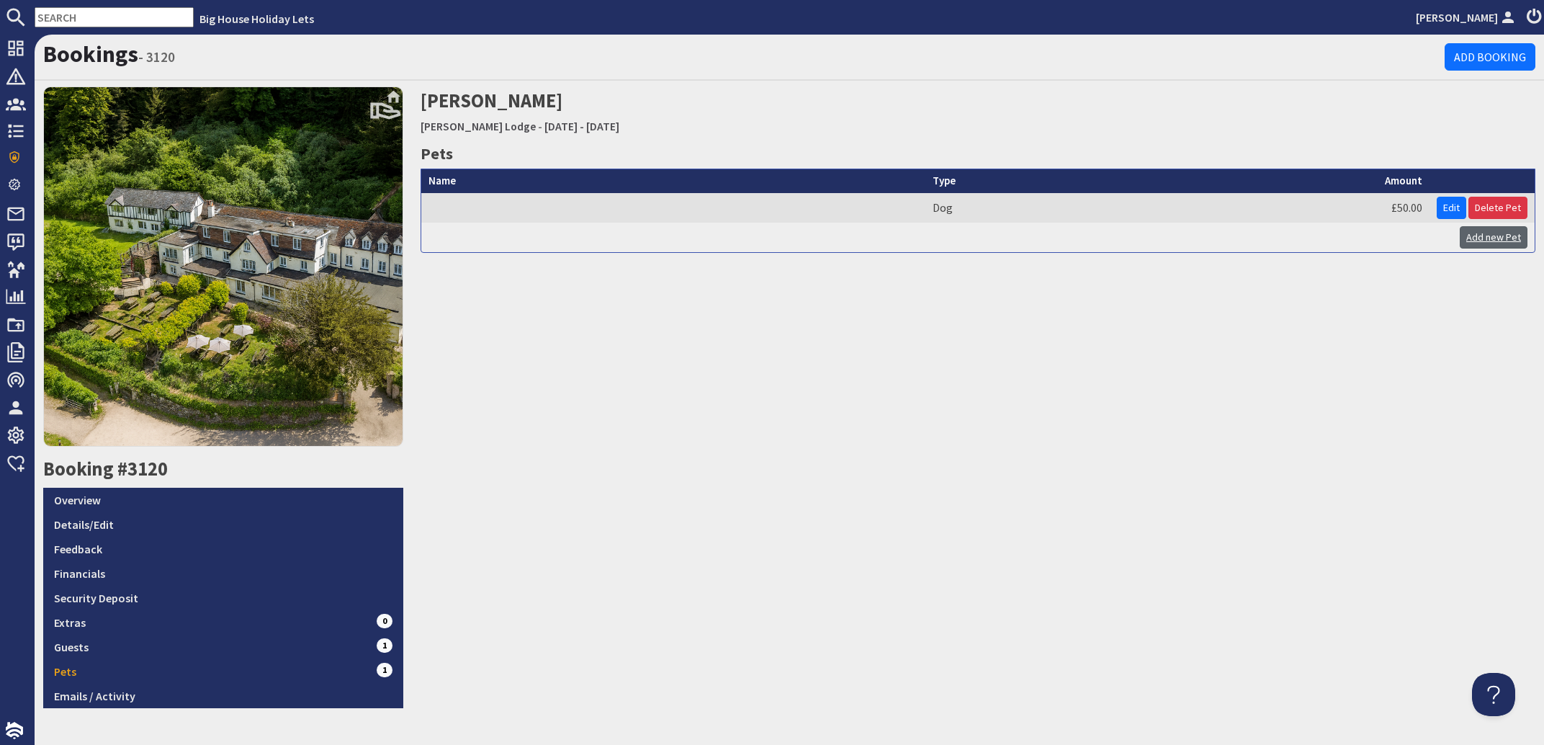
click at [1489, 241] on link "Add new Pet" at bounding box center [1494, 237] width 68 height 22
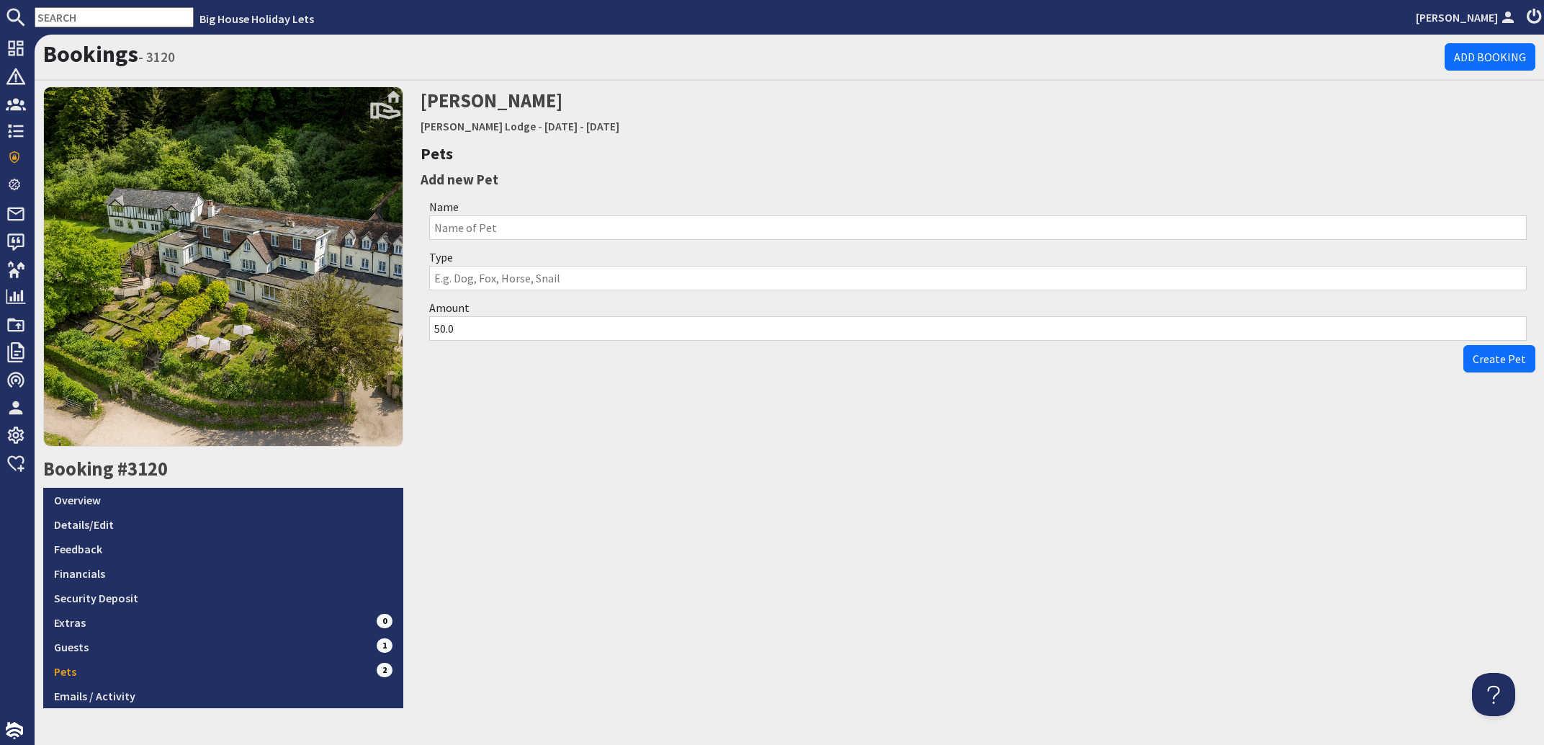
click at [464, 225] on input "Name" at bounding box center [978, 227] width 1098 height 24
type input "[PERSON_NAME] Family"
click at [450, 273] on input "Type" at bounding box center [978, 278] width 1098 height 24
type input "Dog"
click at [1473, 358] on span "Create Pet" at bounding box center [1499, 359] width 53 height 14
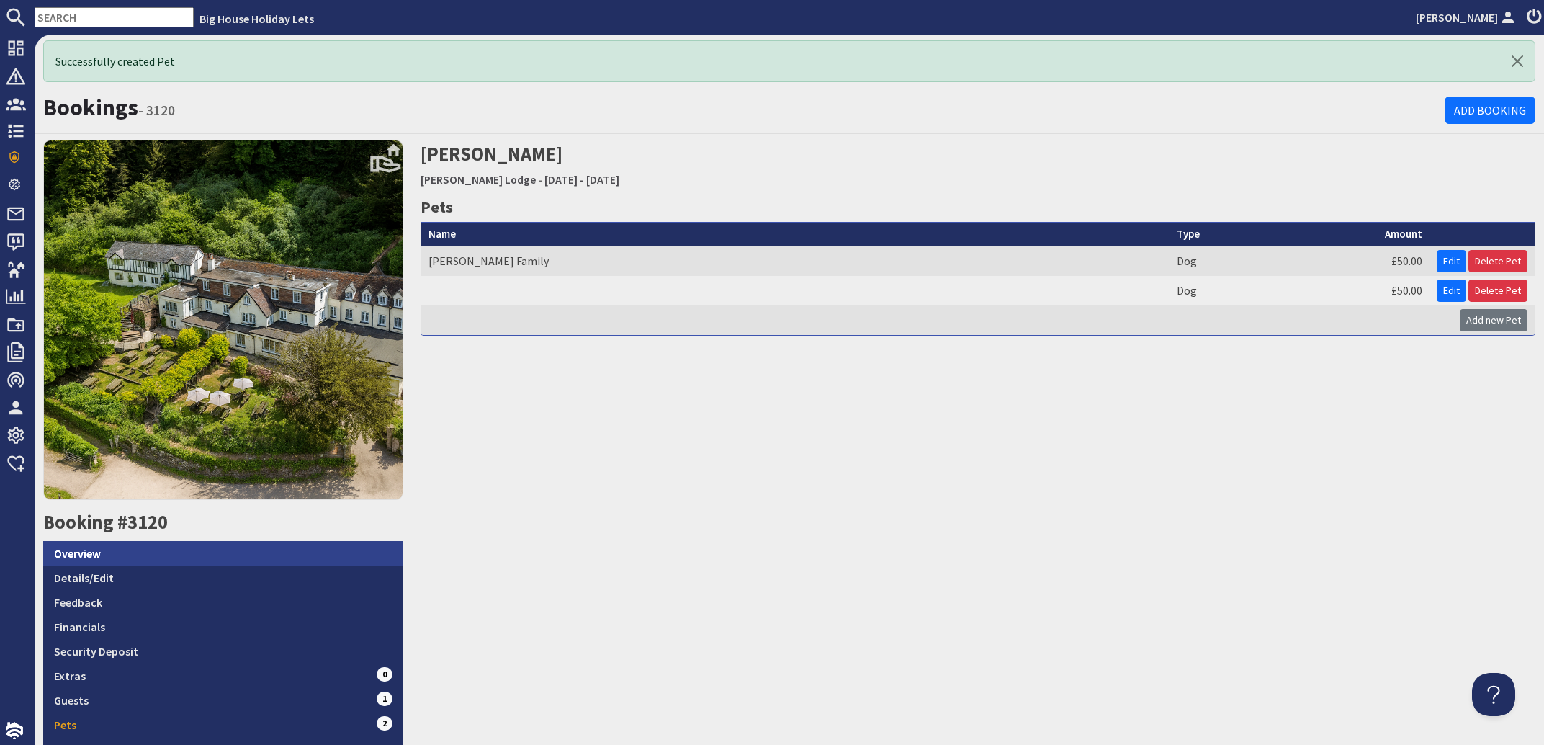
click at [82, 547] on link "Overview" at bounding box center [223, 553] width 360 height 24
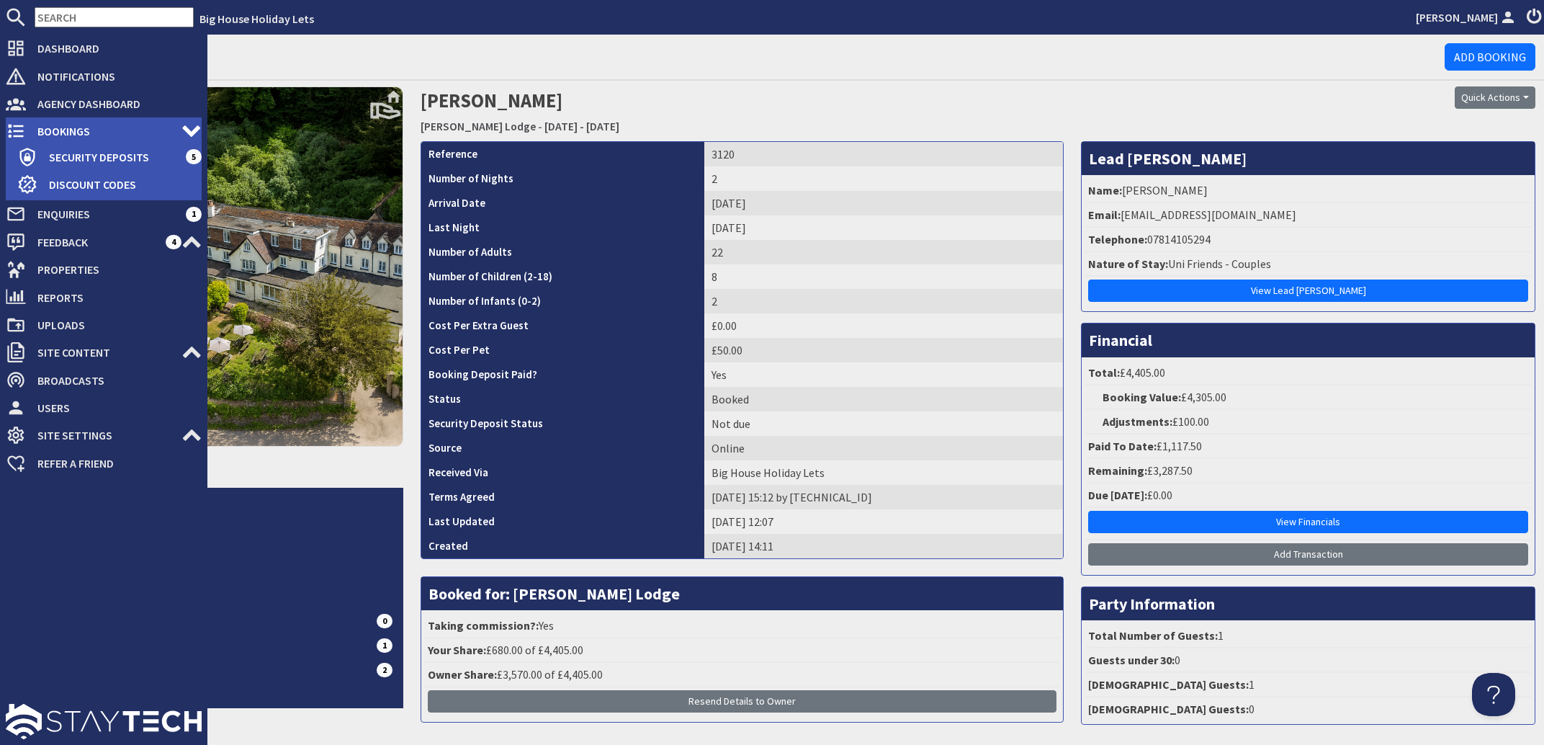
click at [69, 133] on span "Bookings" at bounding box center [104, 131] width 156 height 23
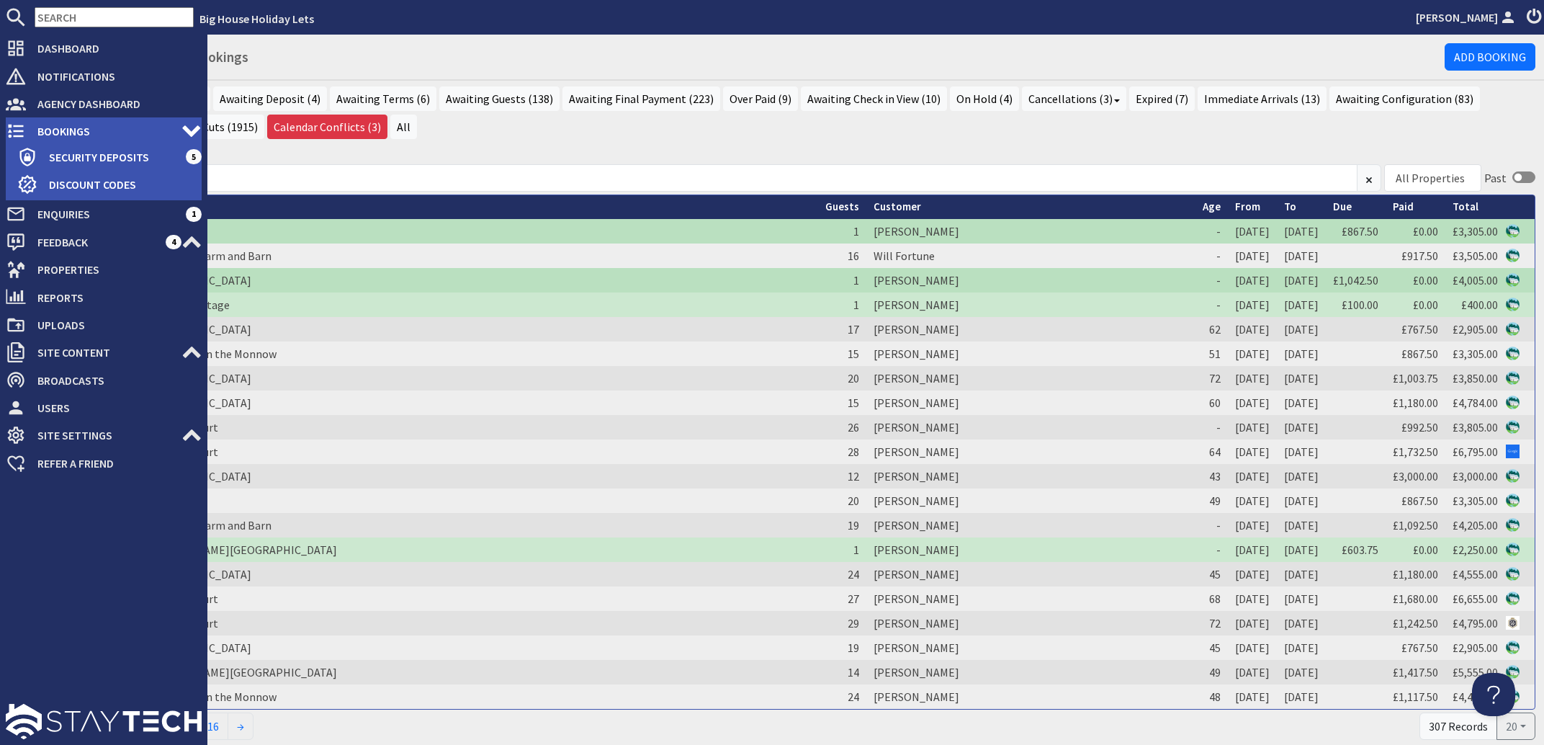
click at [55, 131] on span "Bookings" at bounding box center [104, 131] width 156 height 23
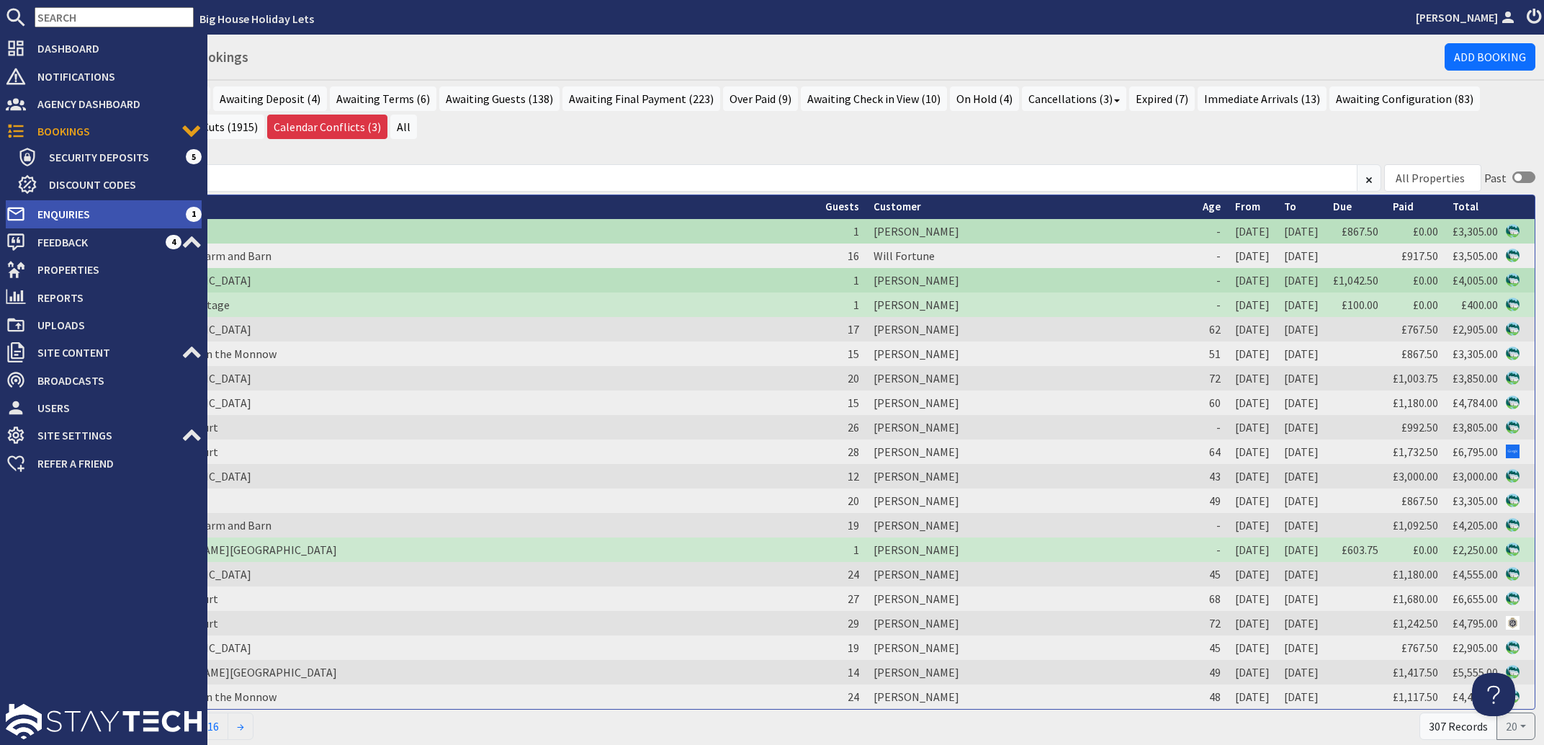
click at [71, 210] on span "Enquiries" at bounding box center [106, 213] width 160 height 23
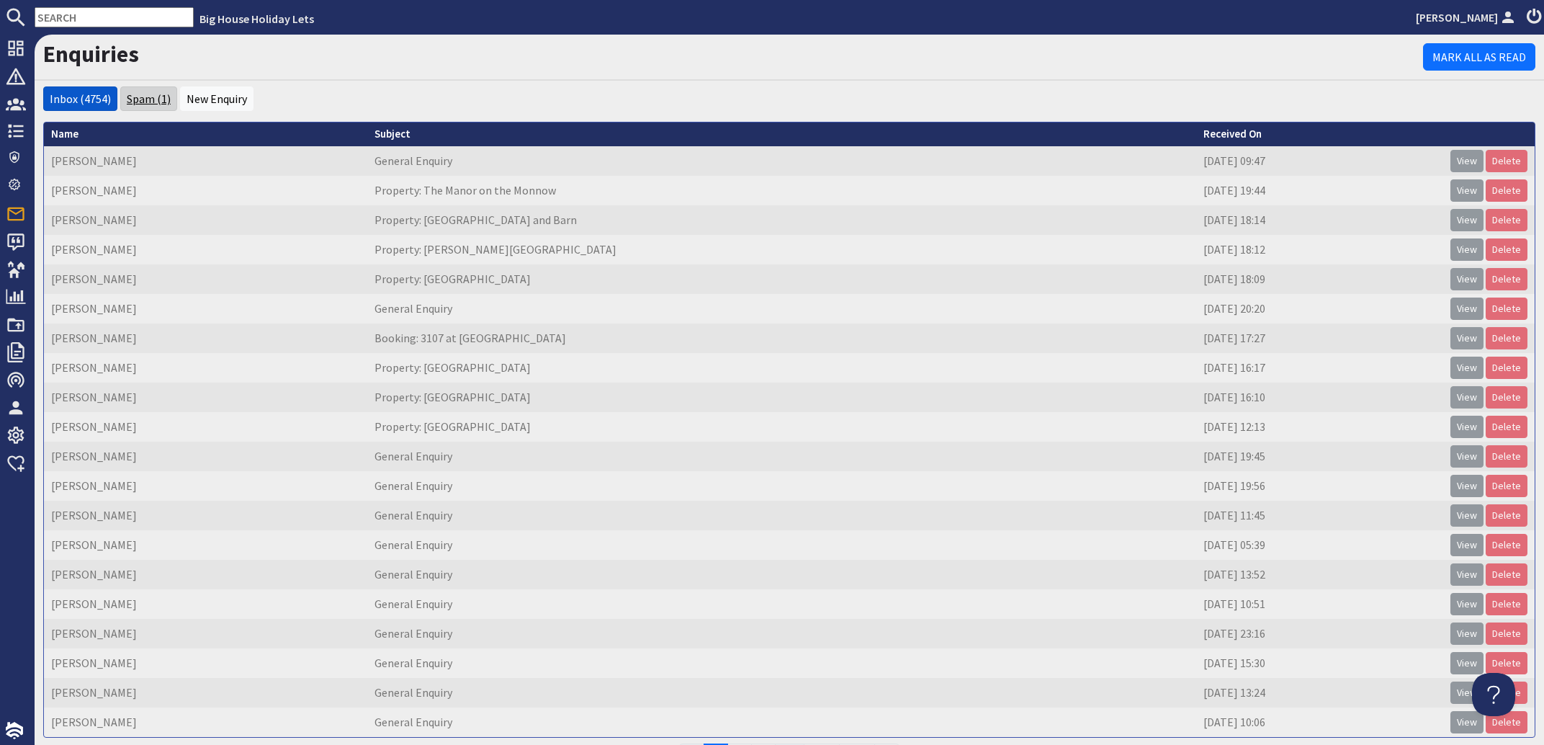
click at [151, 96] on link "Spam (1)" at bounding box center [149, 98] width 44 height 14
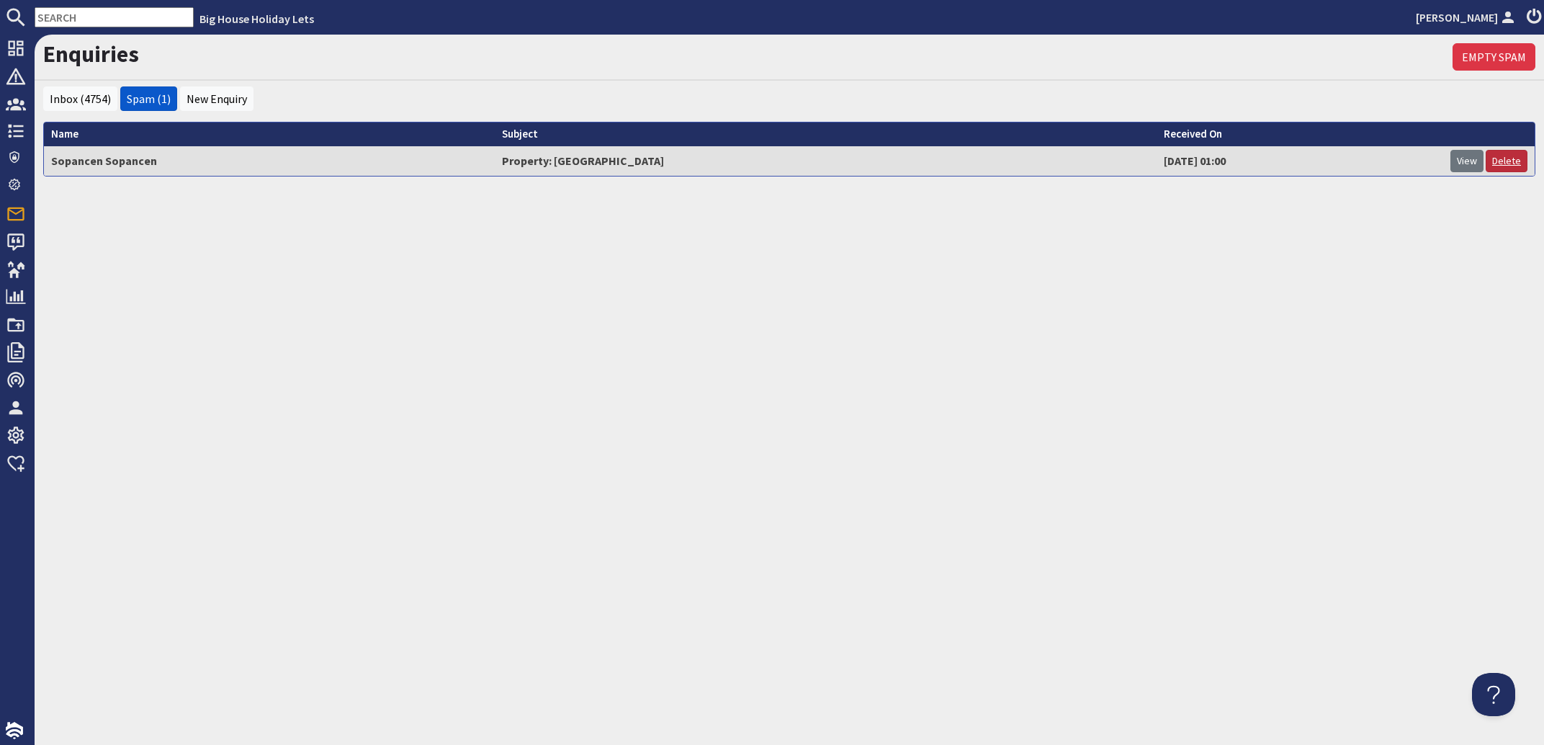
click at [1507, 161] on link "Delete" at bounding box center [1507, 161] width 42 height 22
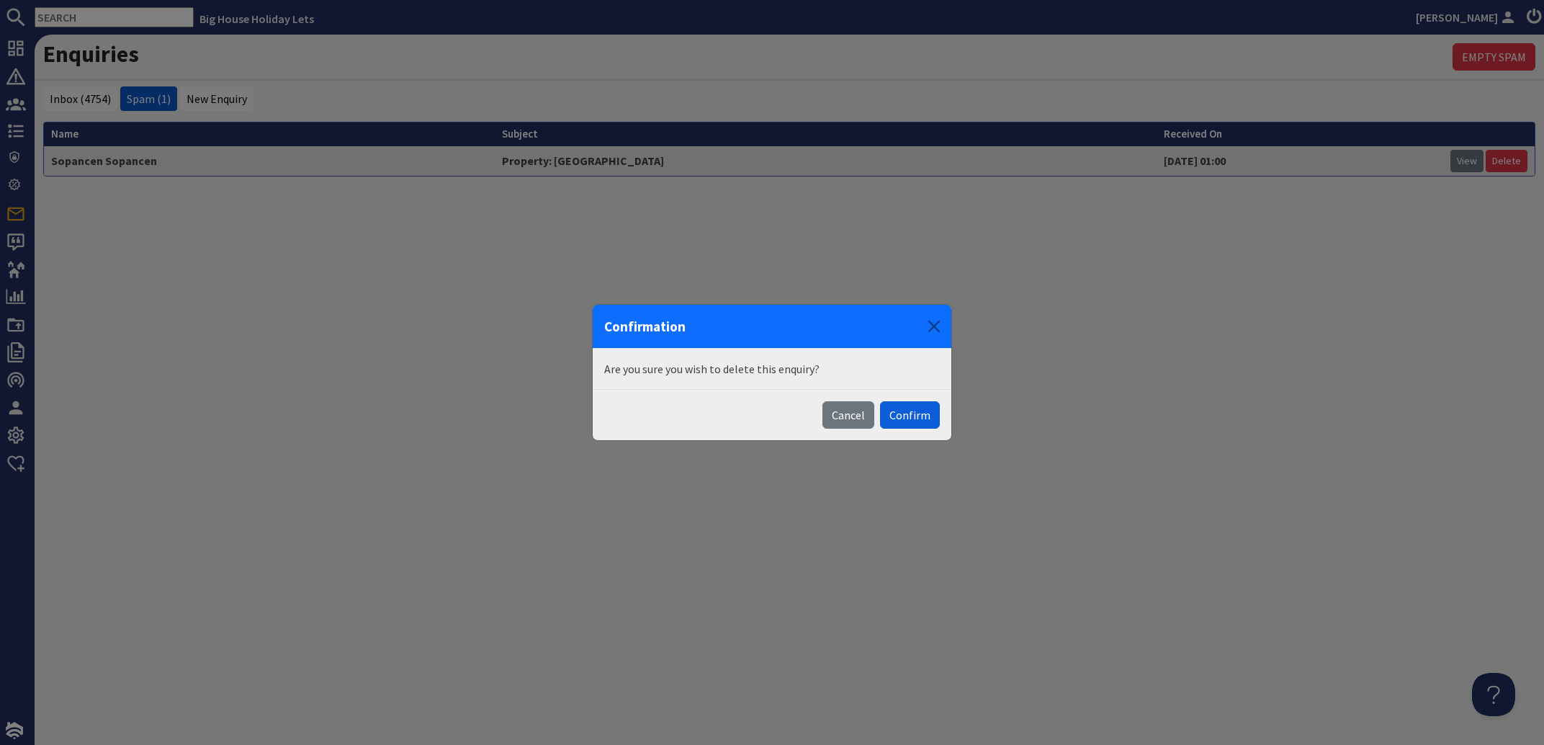
click at [920, 421] on button "Confirm" at bounding box center [910, 414] width 60 height 27
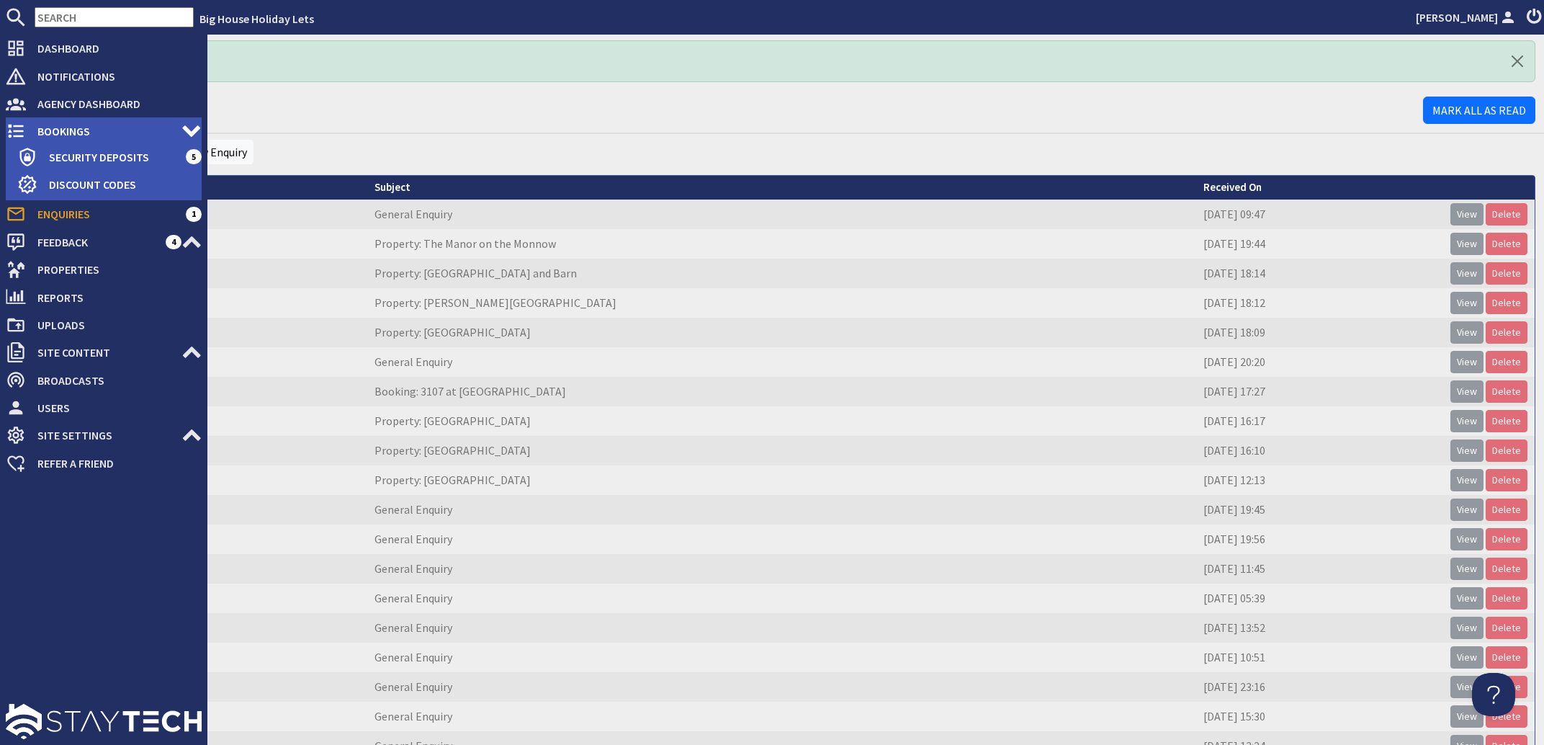
click at [53, 130] on span "Bookings" at bounding box center [104, 131] width 156 height 23
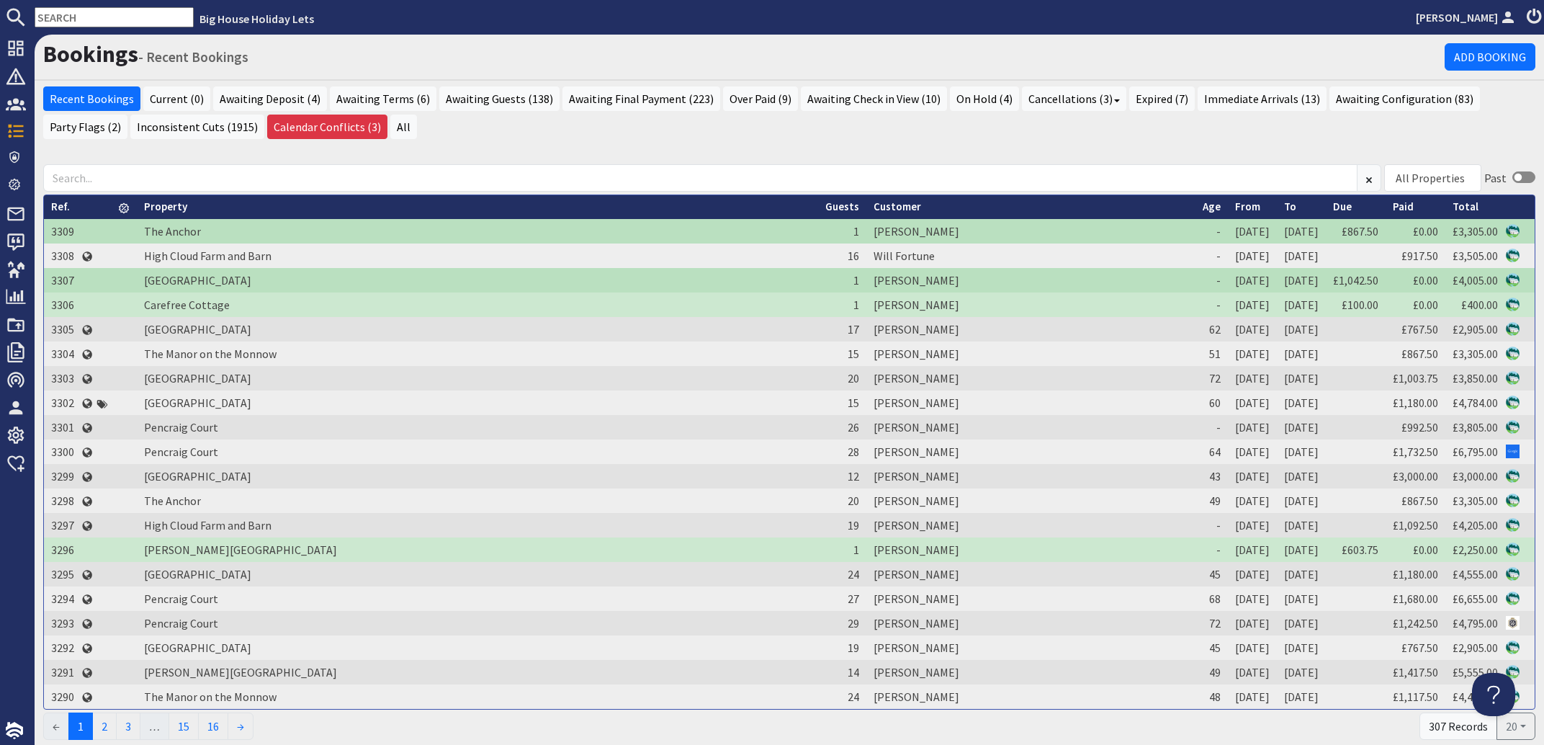
click at [84, 17] on input "text" at bounding box center [114, 17] width 159 height 20
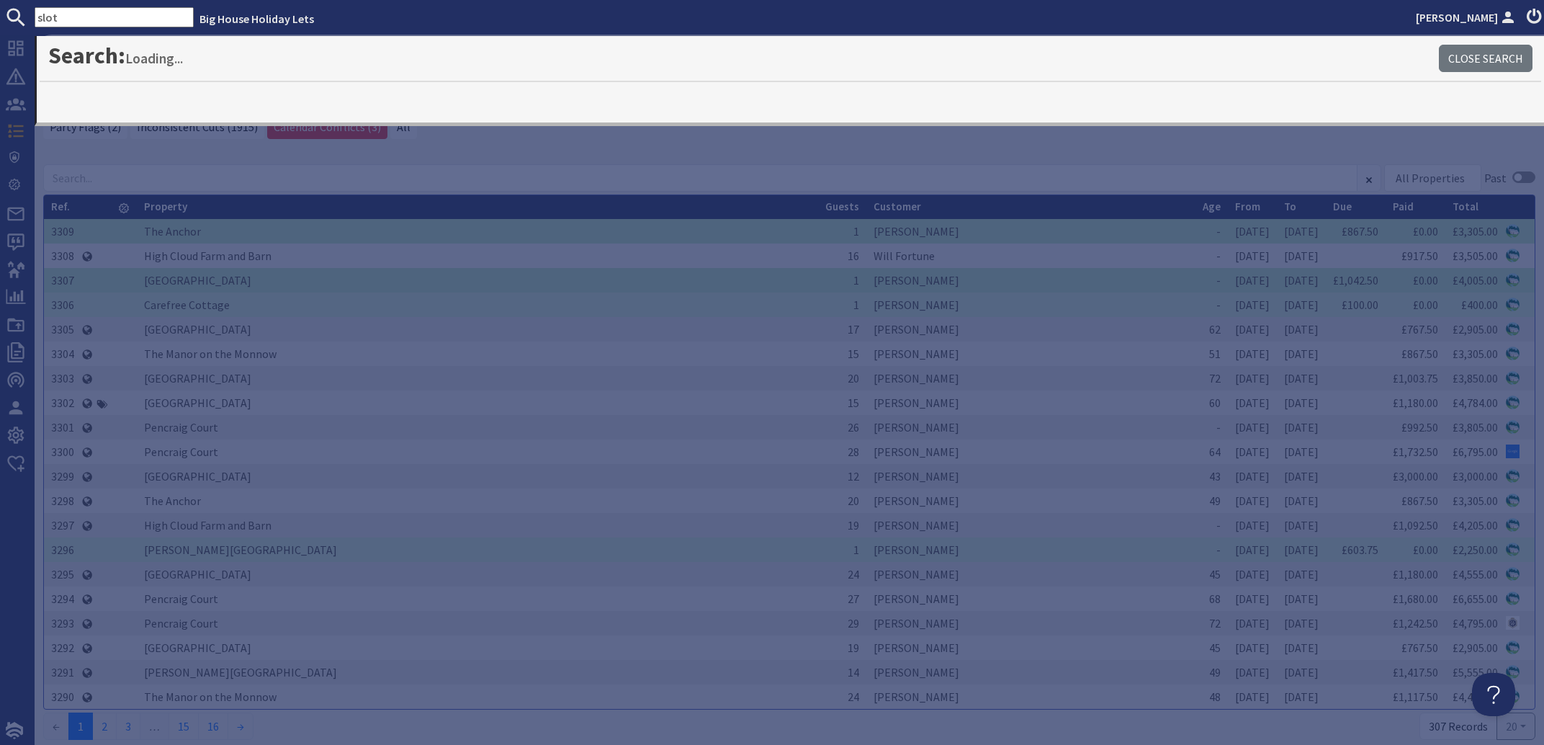
type input "slot"
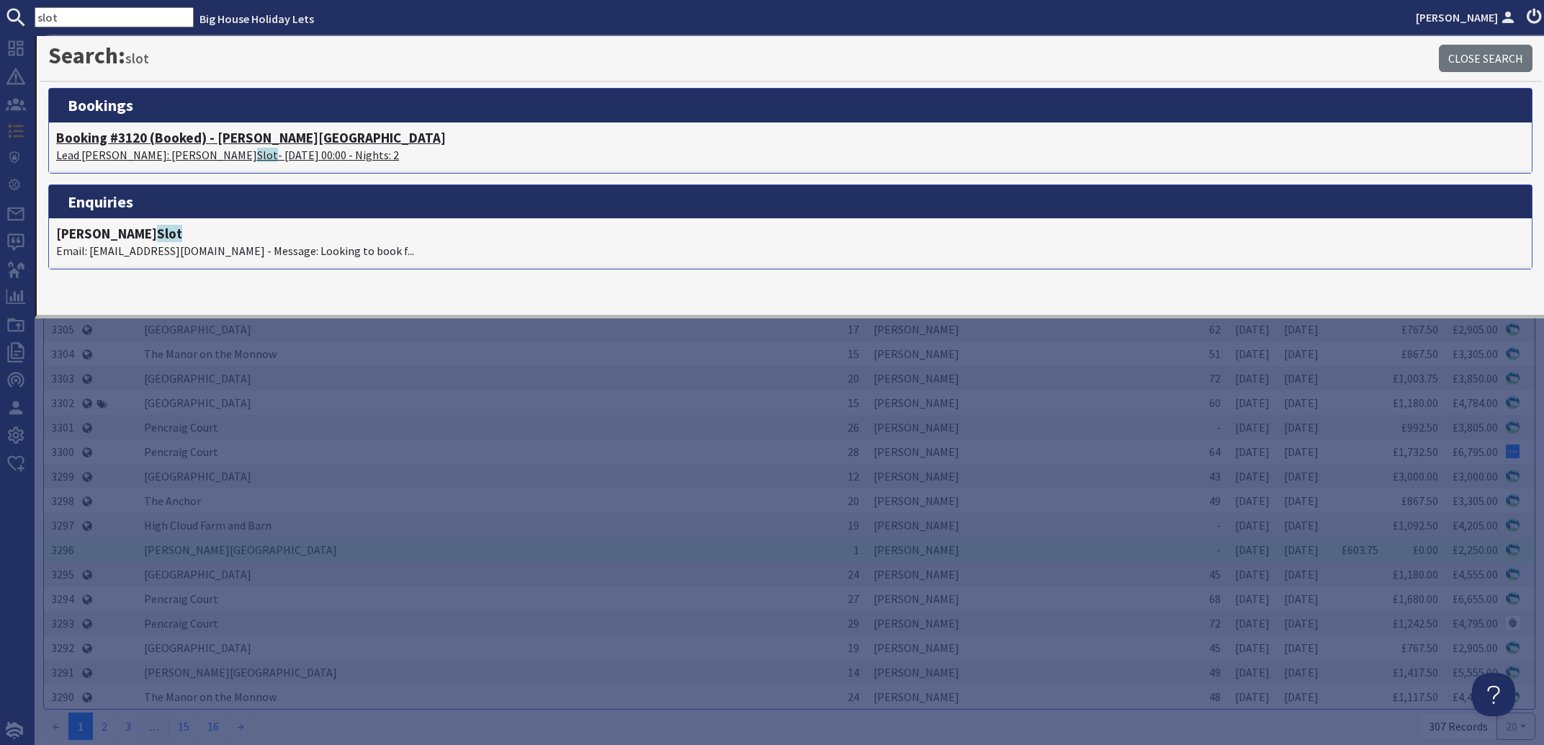
click at [165, 151] on p "Lead [PERSON_NAME]: [PERSON_NAME] - [DATE] 00:00 - Nights: 2" at bounding box center [790, 154] width 1469 height 17
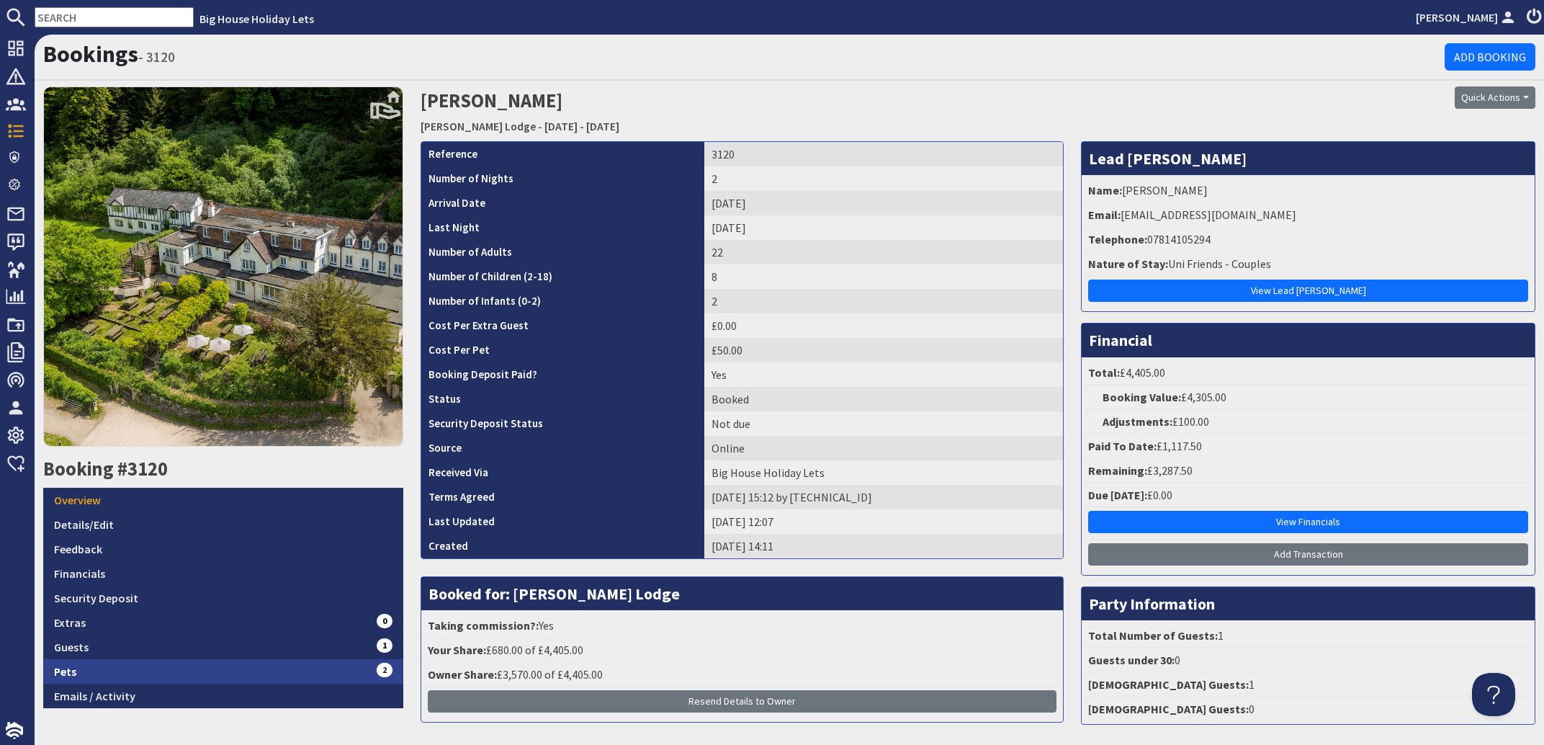
click at [54, 668] on link "Pets 2" at bounding box center [223, 671] width 360 height 24
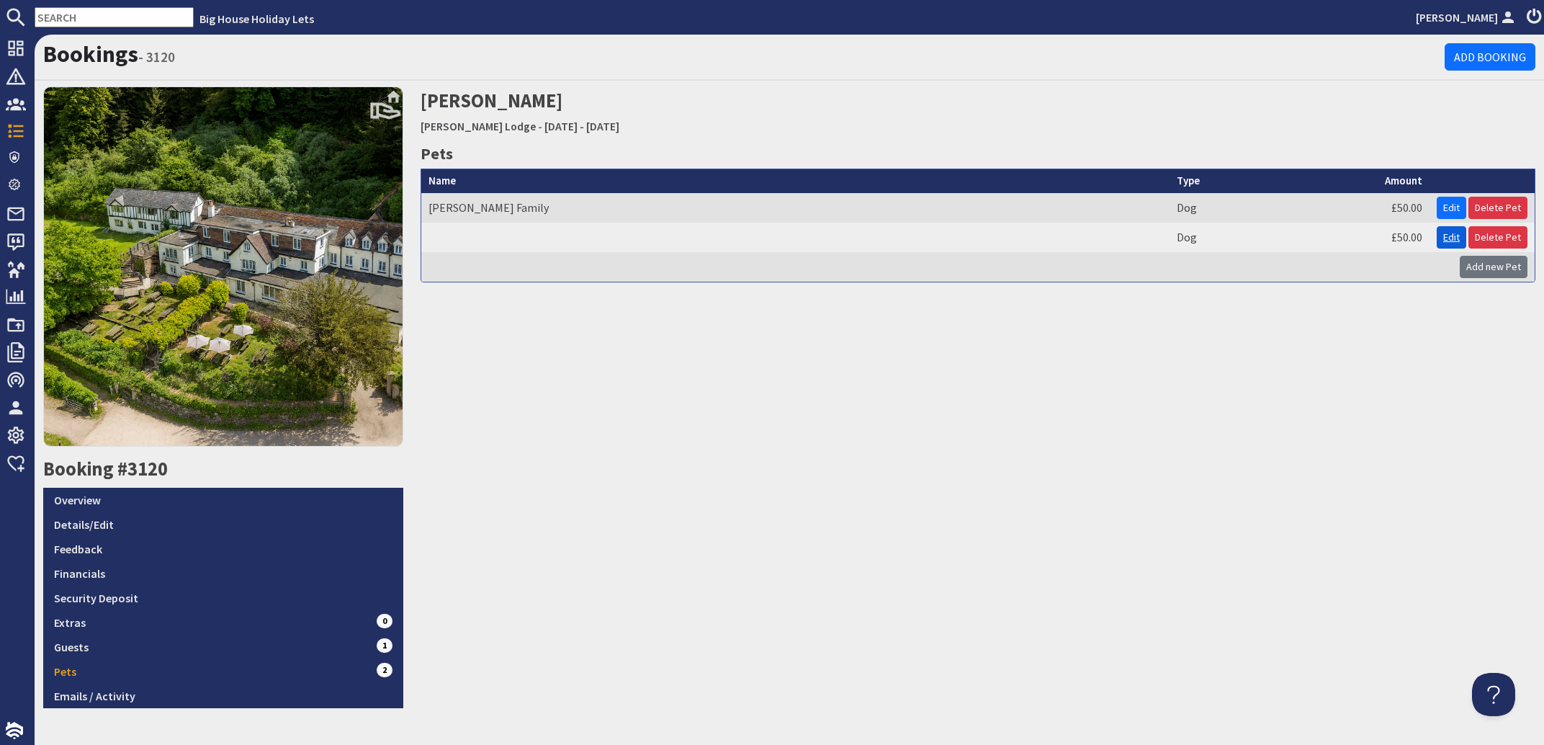
click at [1444, 233] on link "Edit" at bounding box center [1452, 237] width 30 height 22
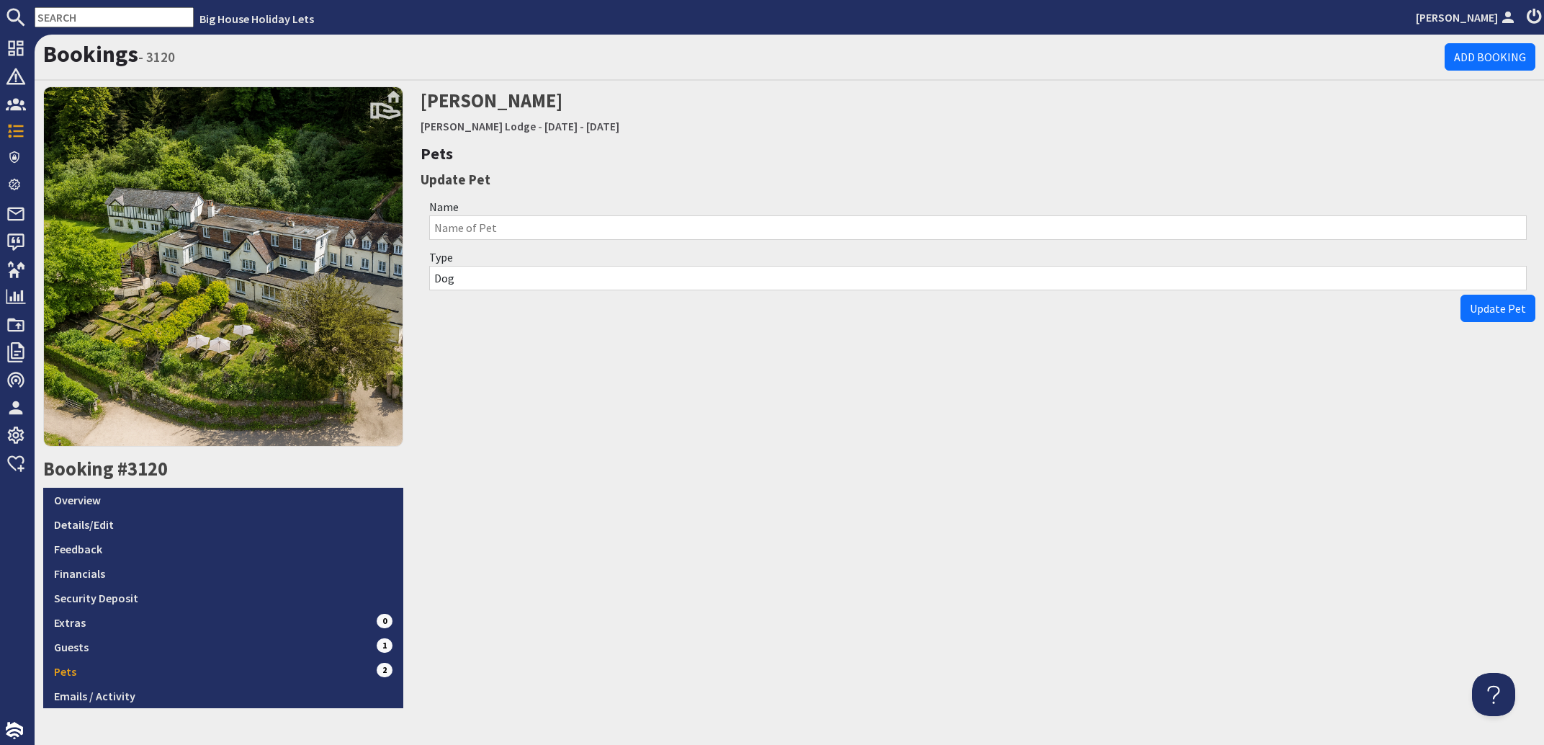
click at [455, 220] on input "Name" at bounding box center [978, 227] width 1098 height 24
type input "Mackenzie Family"
click at [1475, 304] on span "Update Pet" at bounding box center [1498, 308] width 56 height 14
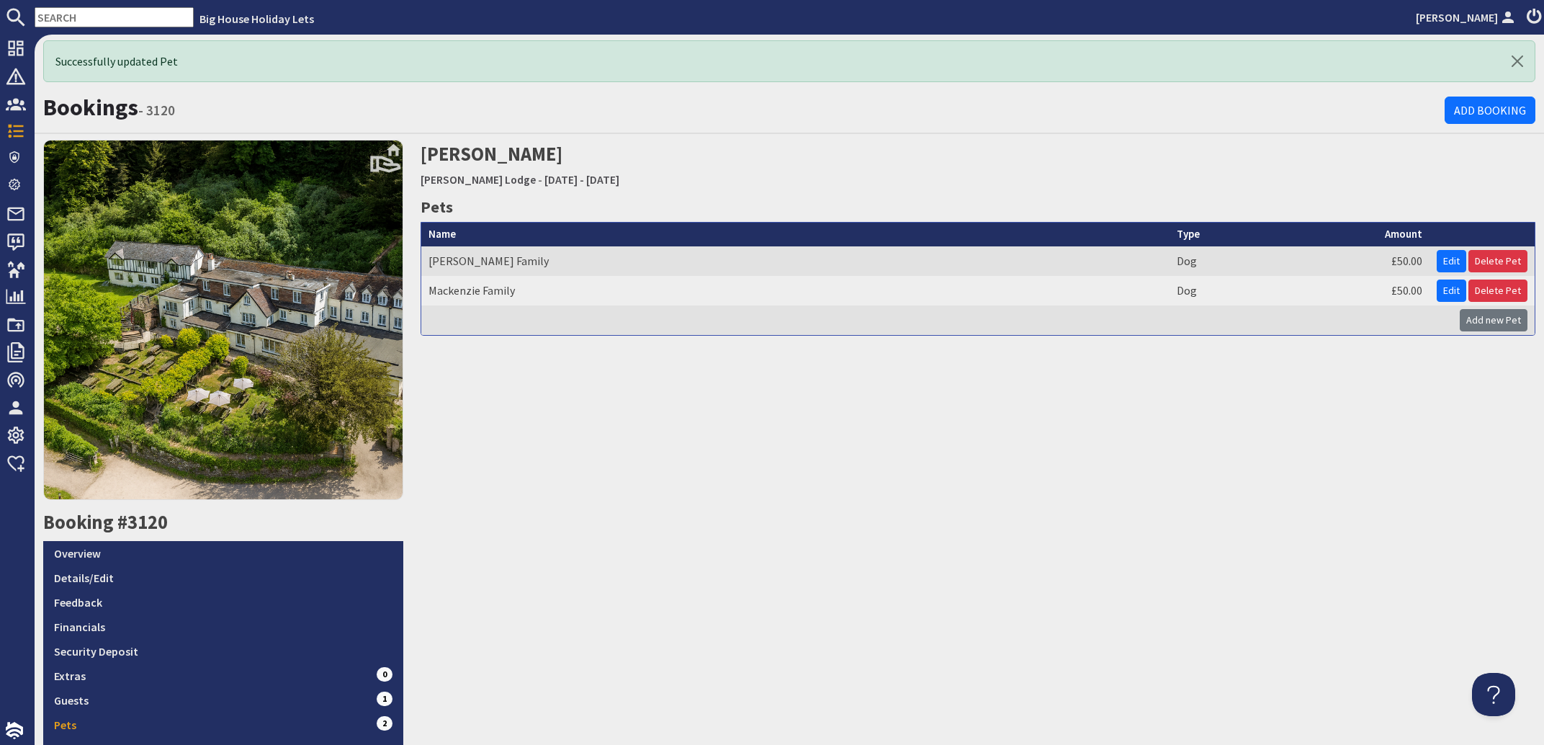
click at [63, 17] on input "text" at bounding box center [114, 17] width 159 height 20
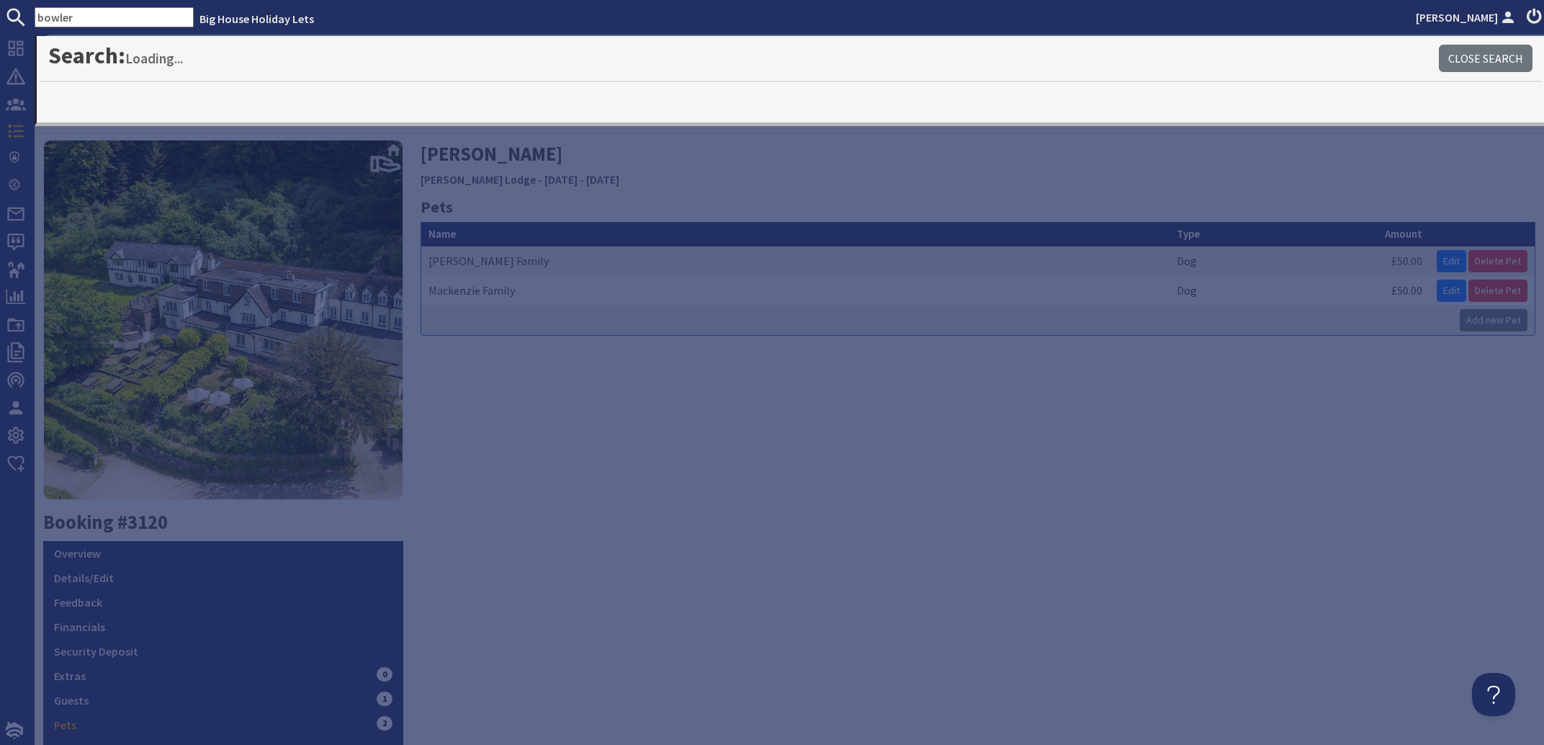
type input "bowler"
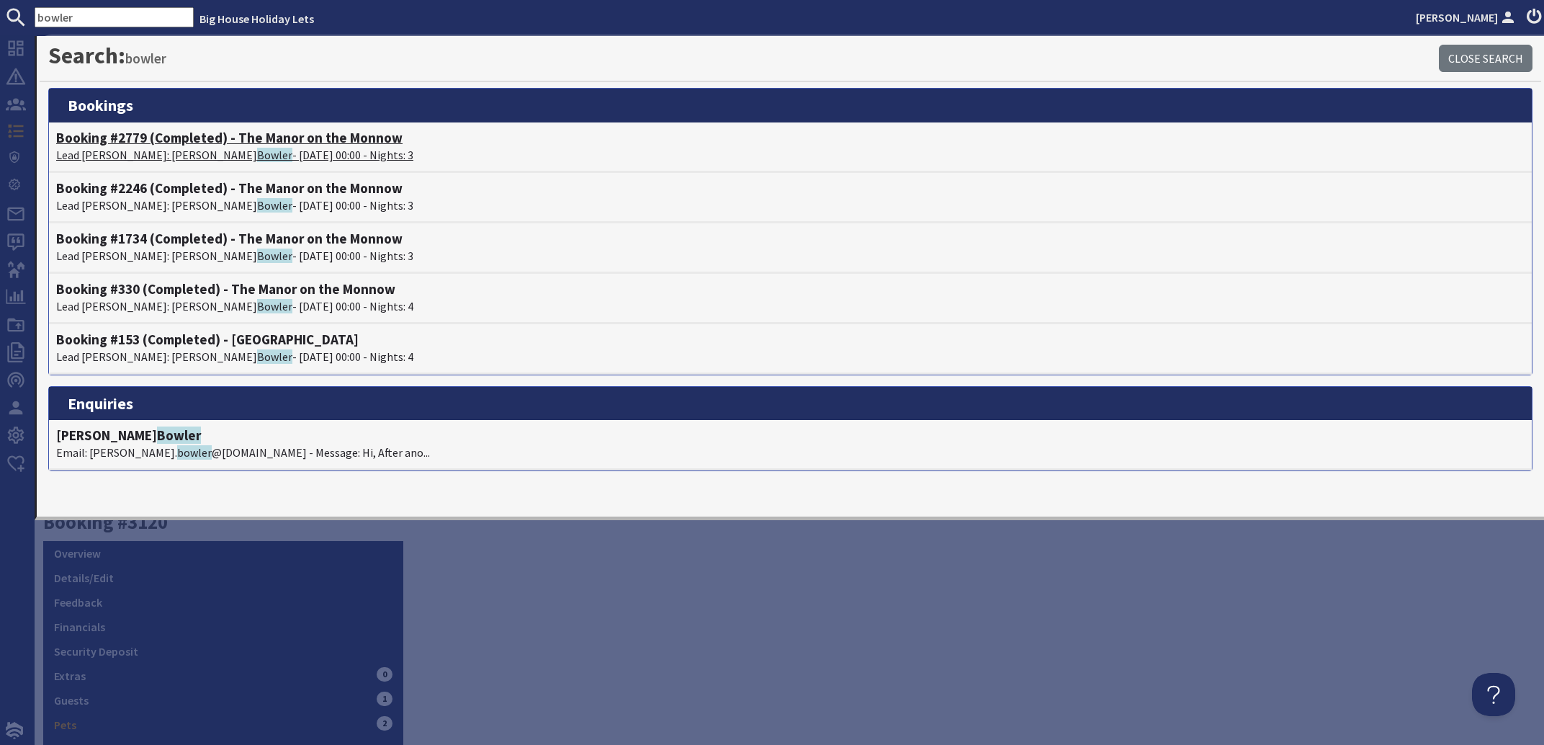
click at [257, 154] on span "Bowler" at bounding box center [274, 155] width 35 height 14
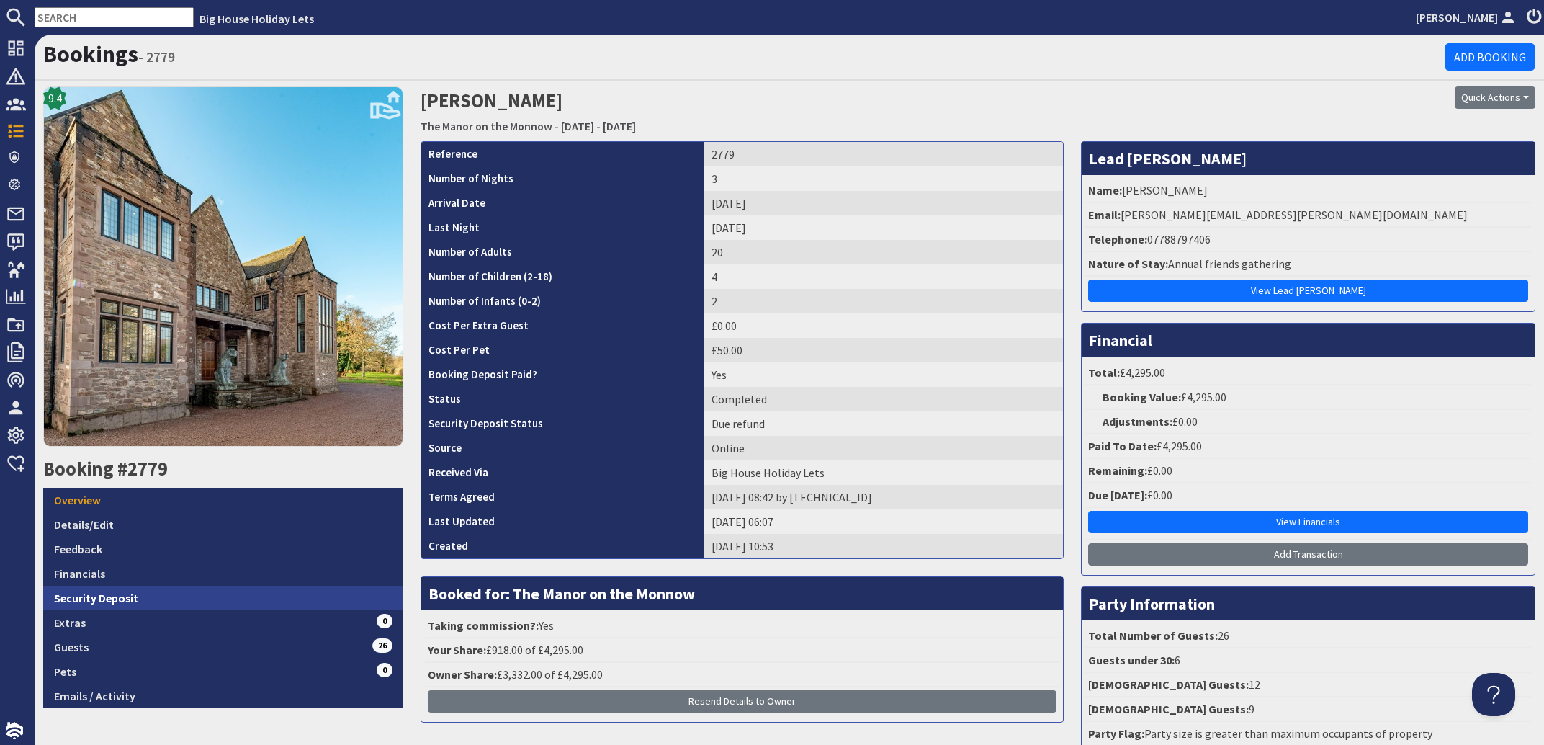
click at [122, 591] on link "Security Deposit" at bounding box center [223, 598] width 360 height 24
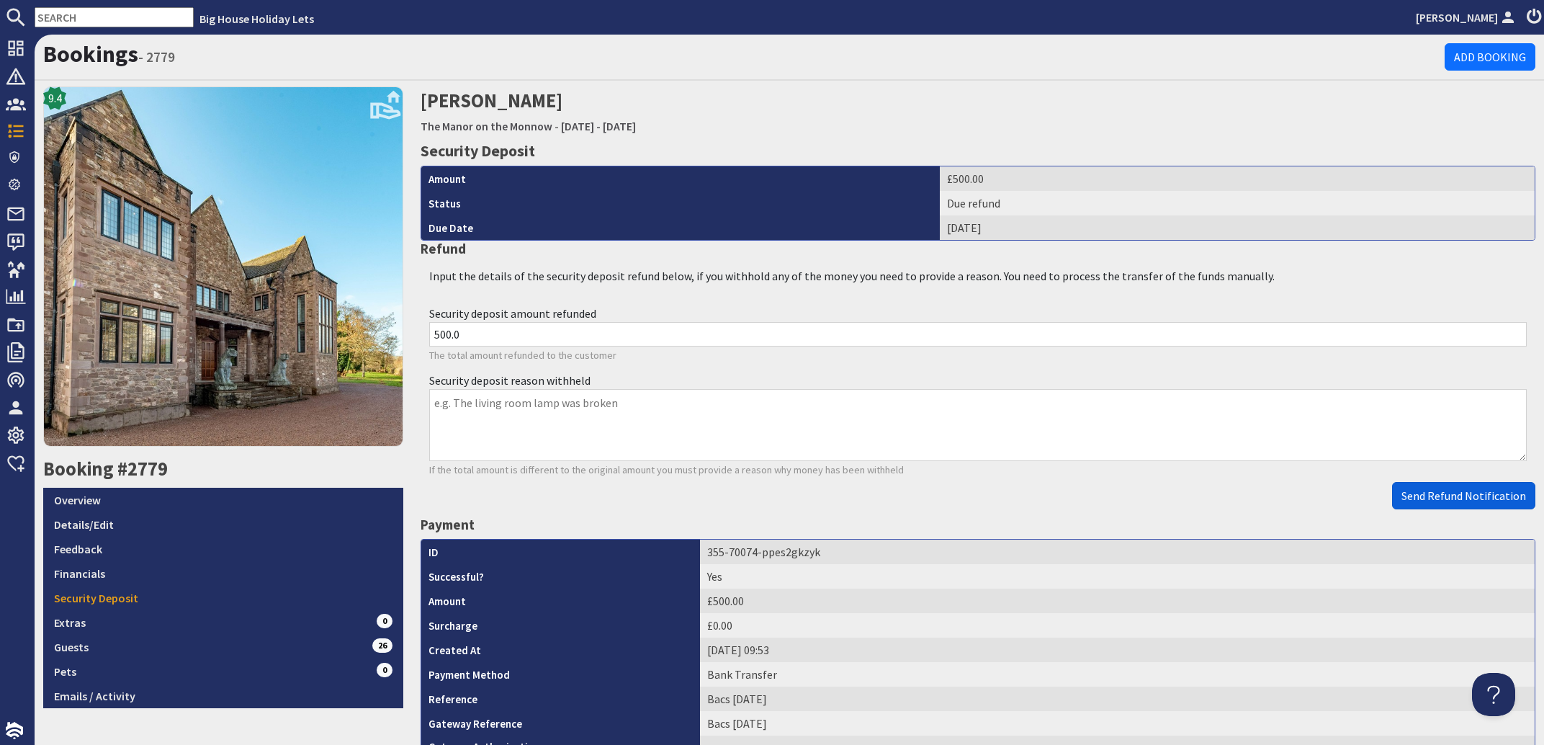
click at [1440, 502] on span "Send Refund Notification" at bounding box center [1464, 495] width 125 height 14
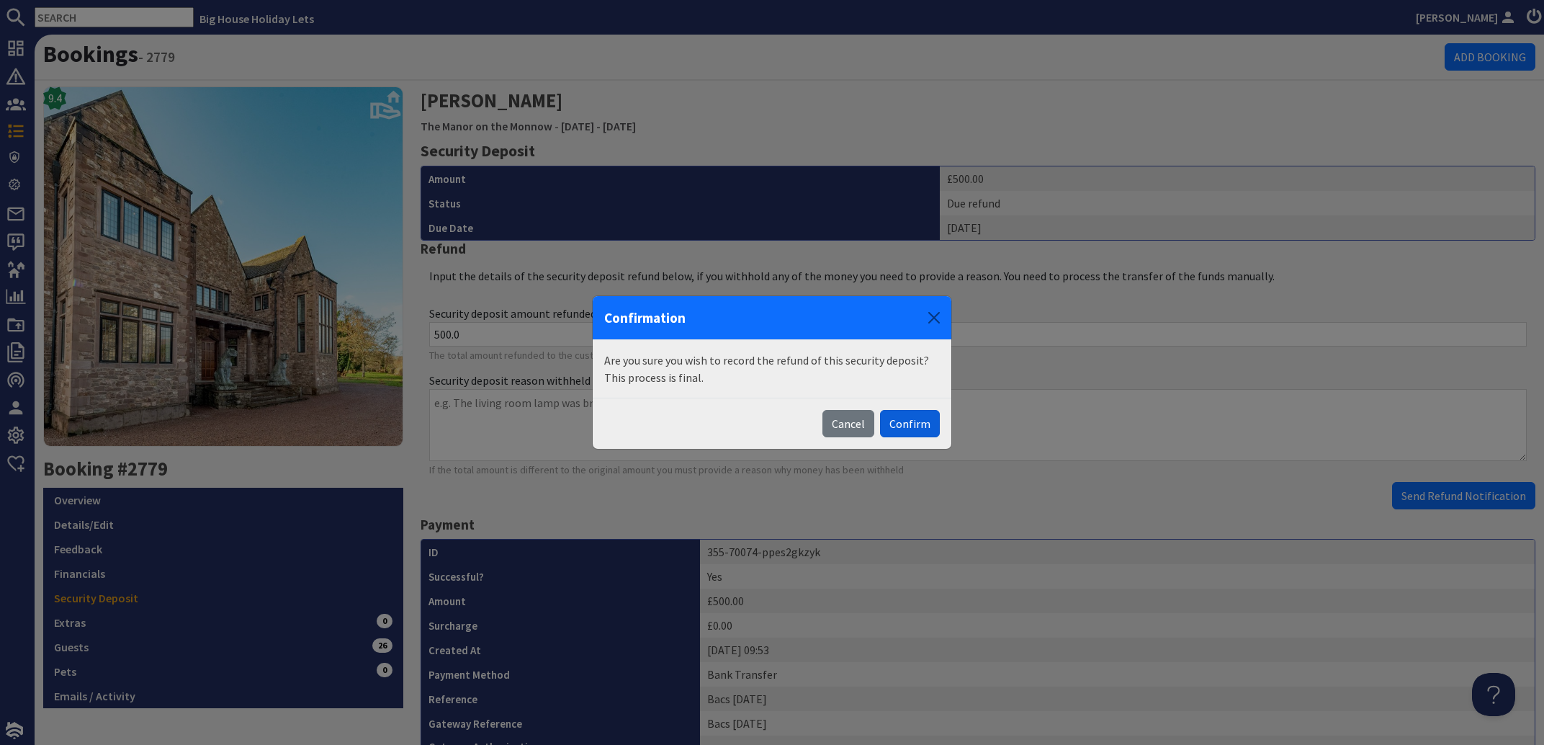
click at [920, 426] on button "Confirm" at bounding box center [910, 423] width 60 height 27
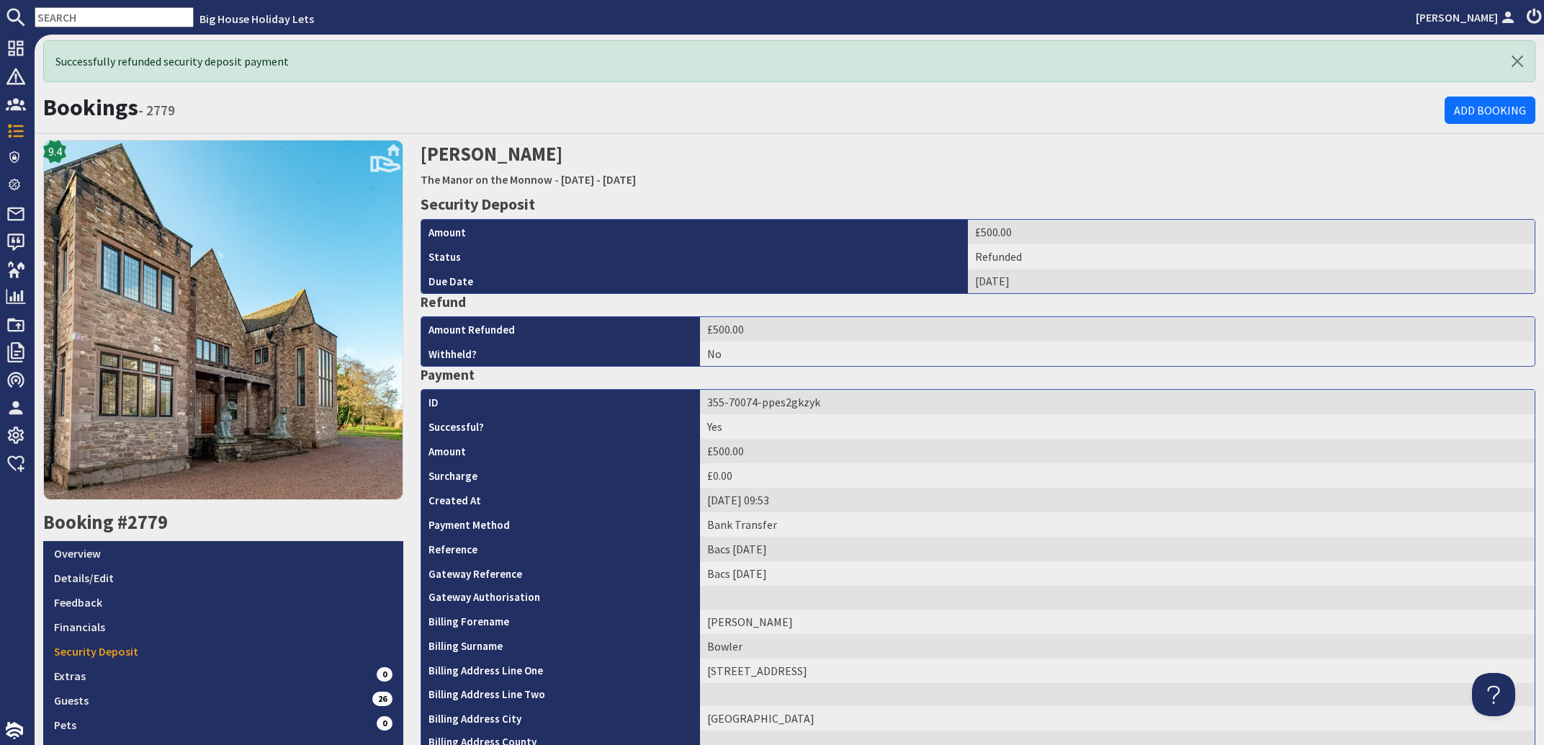
click at [99, 11] on input "text" at bounding box center [114, 17] width 159 height 20
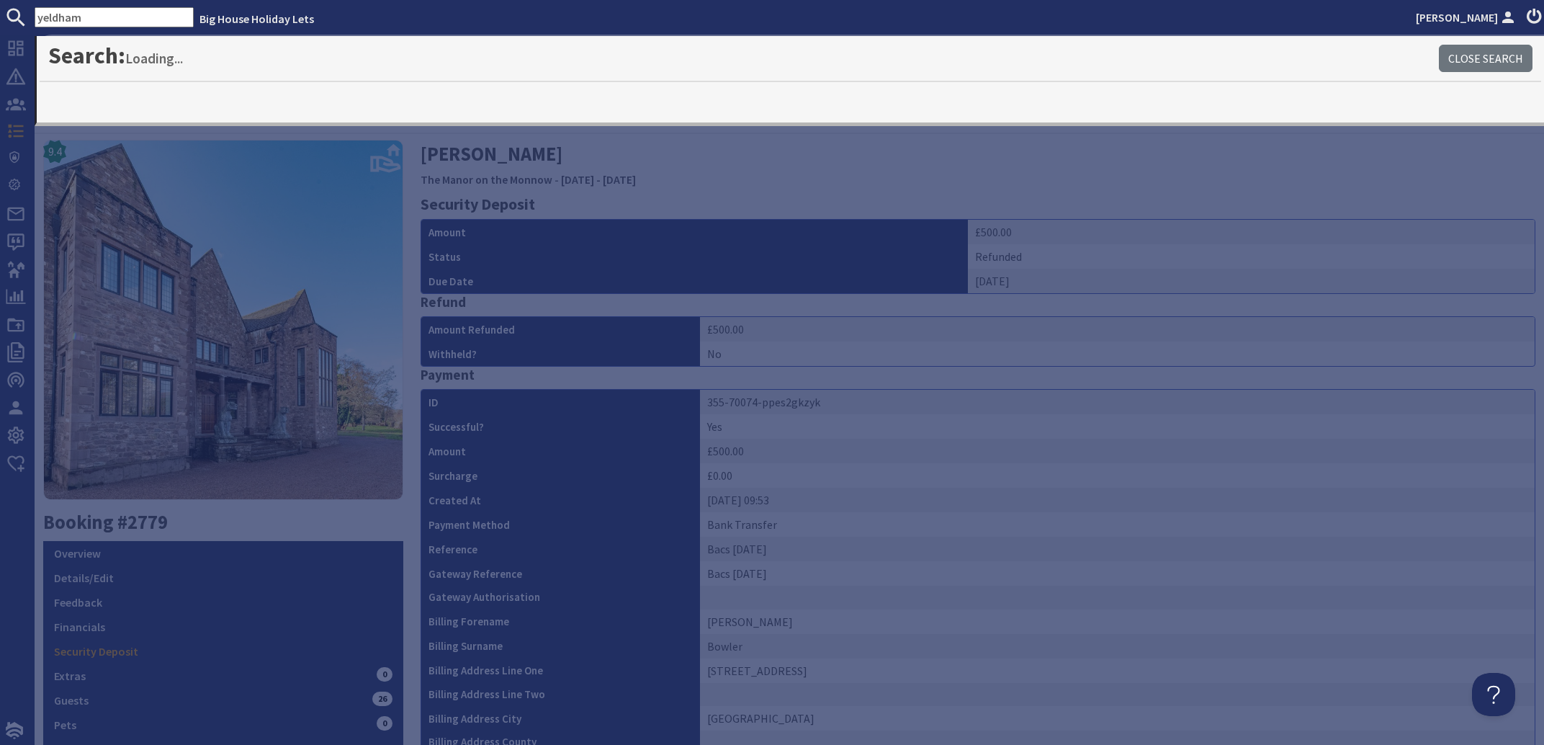
type input "yeldham"
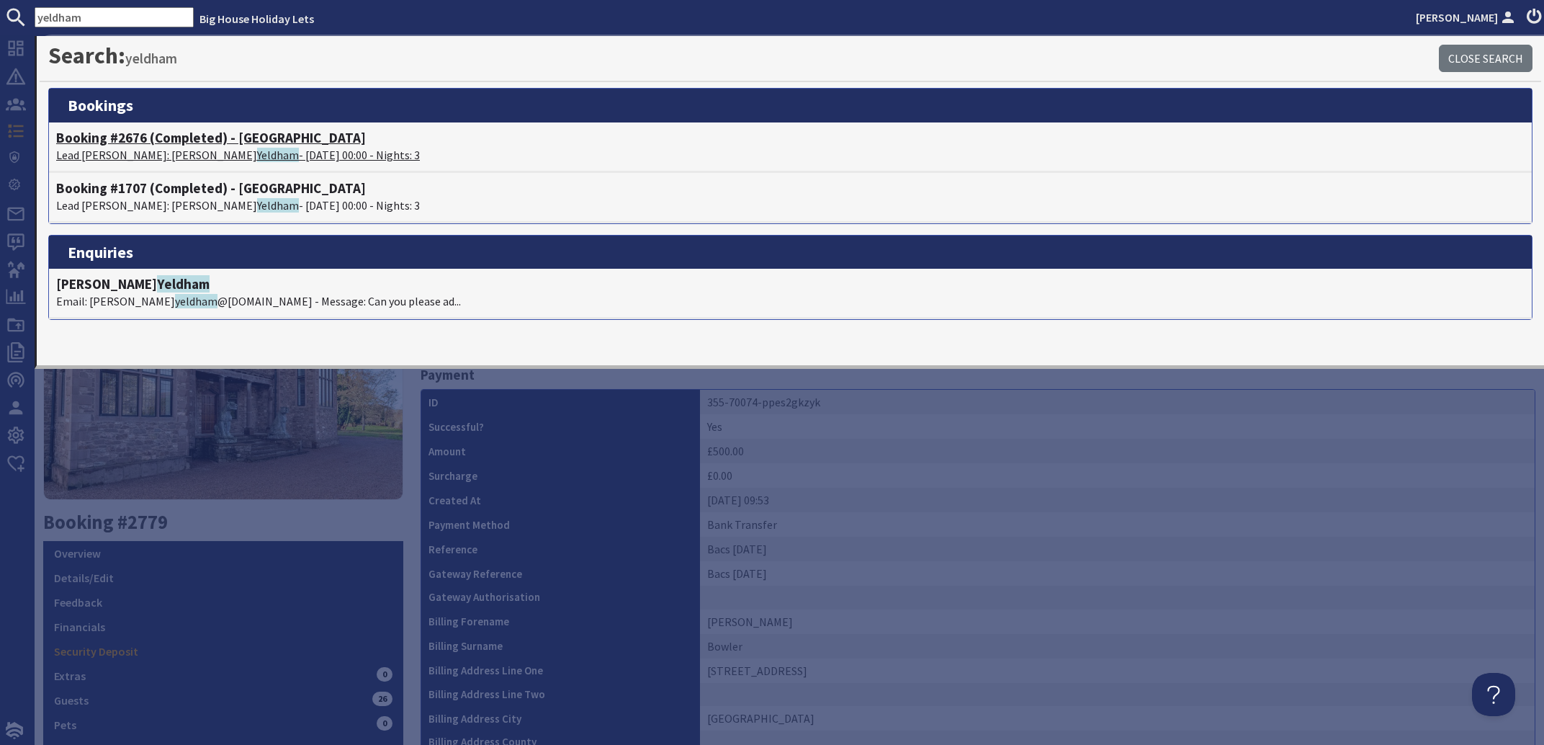
click at [257, 152] on span "Yeldham" at bounding box center [278, 155] width 42 height 14
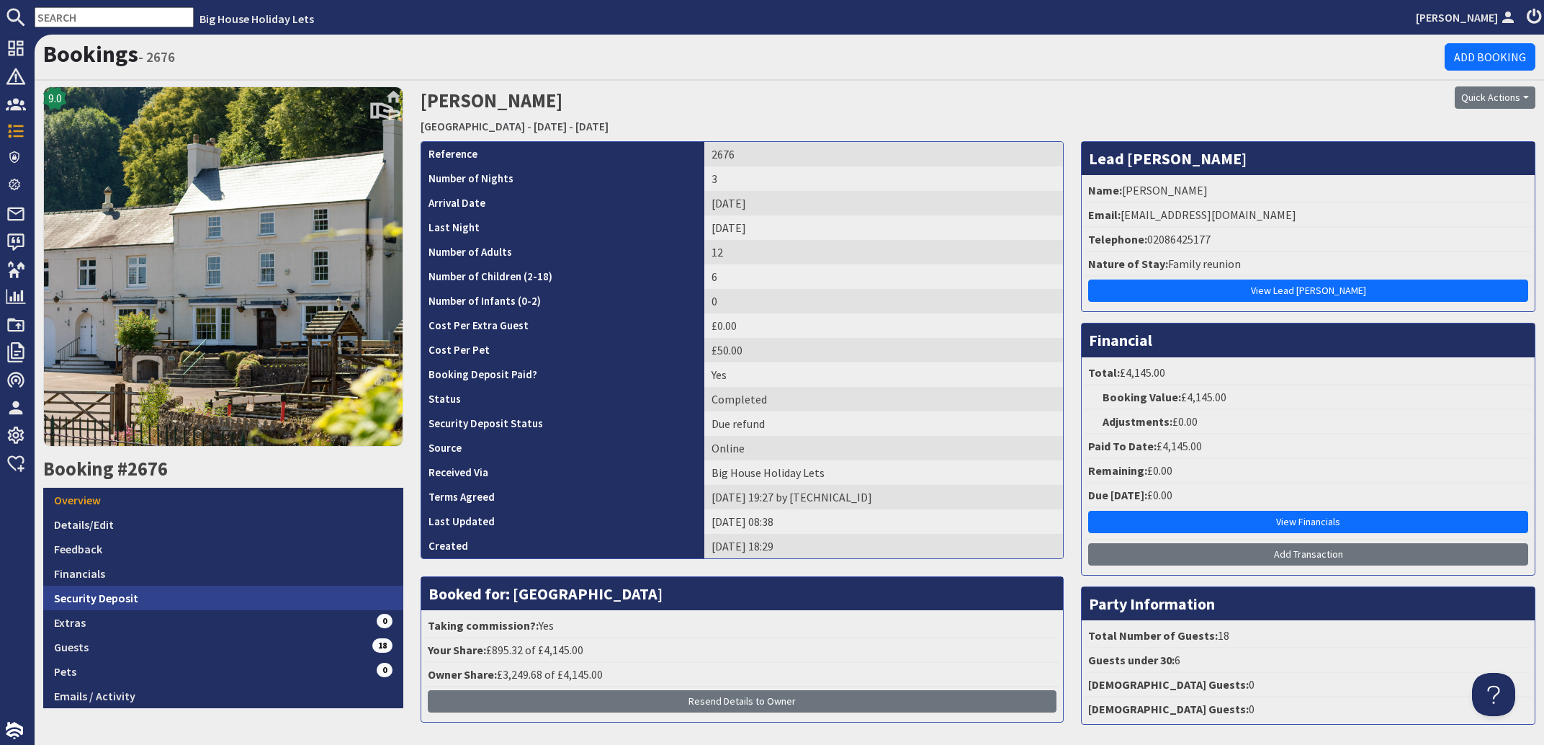
click at [68, 588] on link "Security Deposit" at bounding box center [223, 598] width 360 height 24
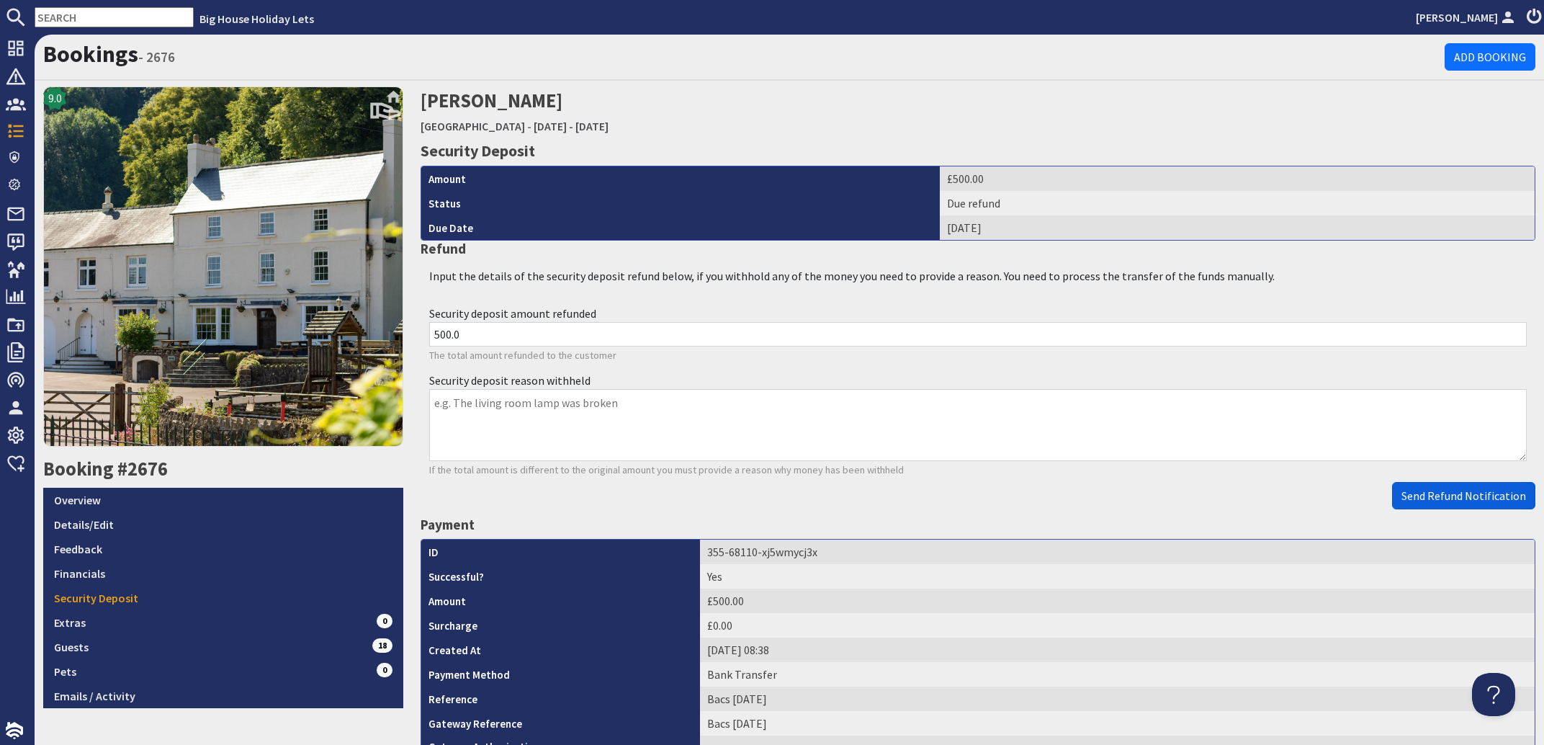
click at [1457, 492] on span "Send Refund Notification" at bounding box center [1464, 495] width 125 height 14
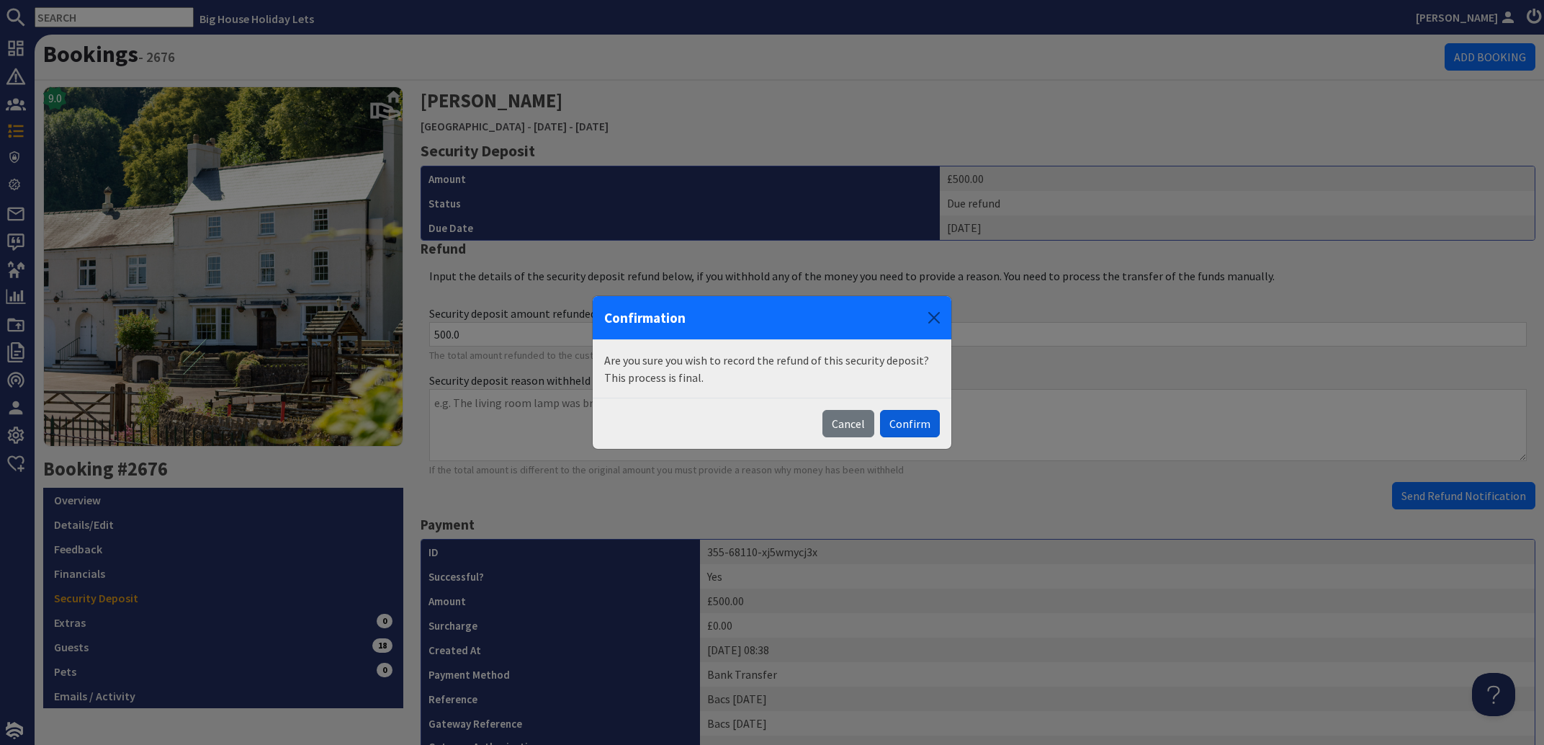
click at [912, 421] on button "Confirm" at bounding box center [910, 423] width 60 height 27
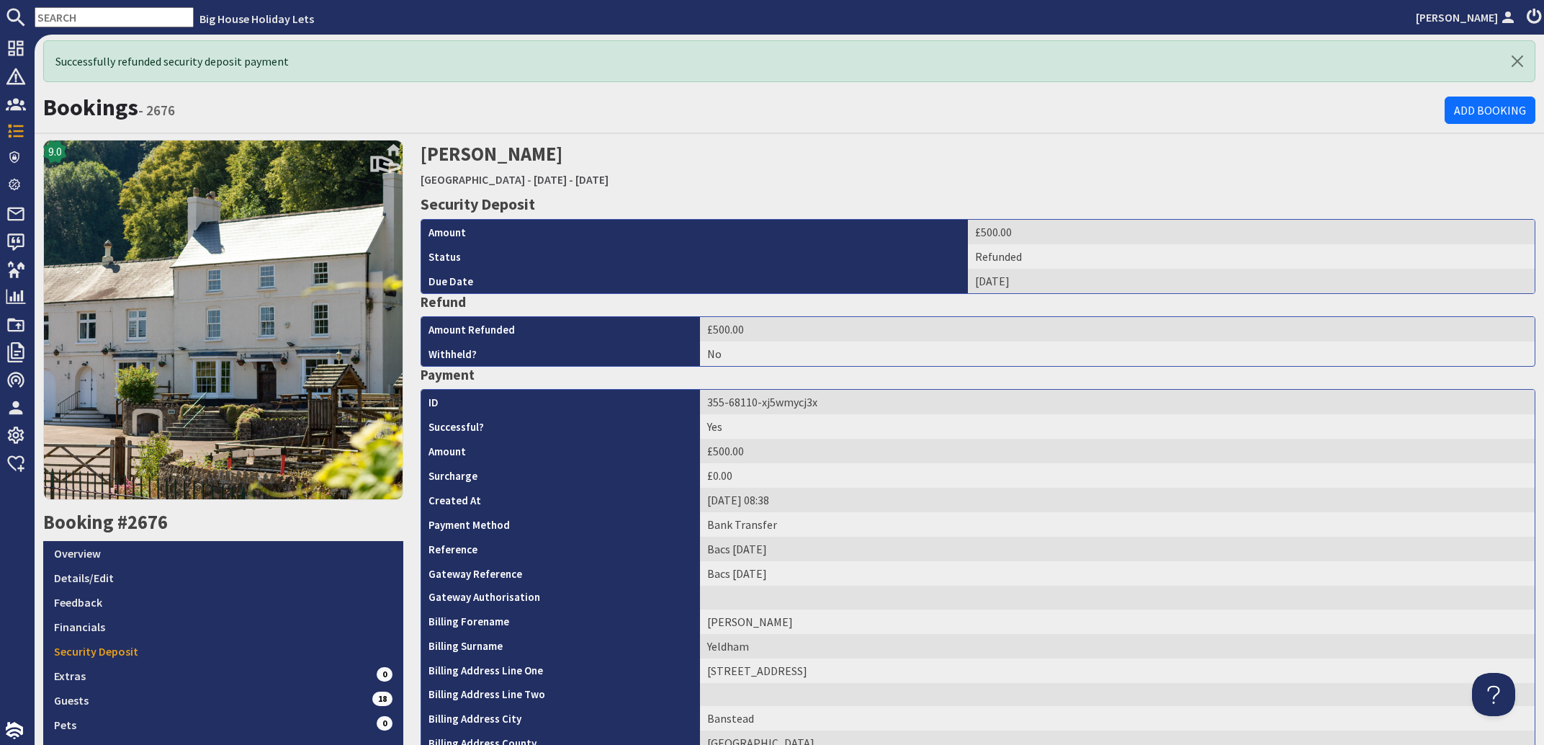
click at [111, 17] on input "text" at bounding box center [114, 17] width 159 height 20
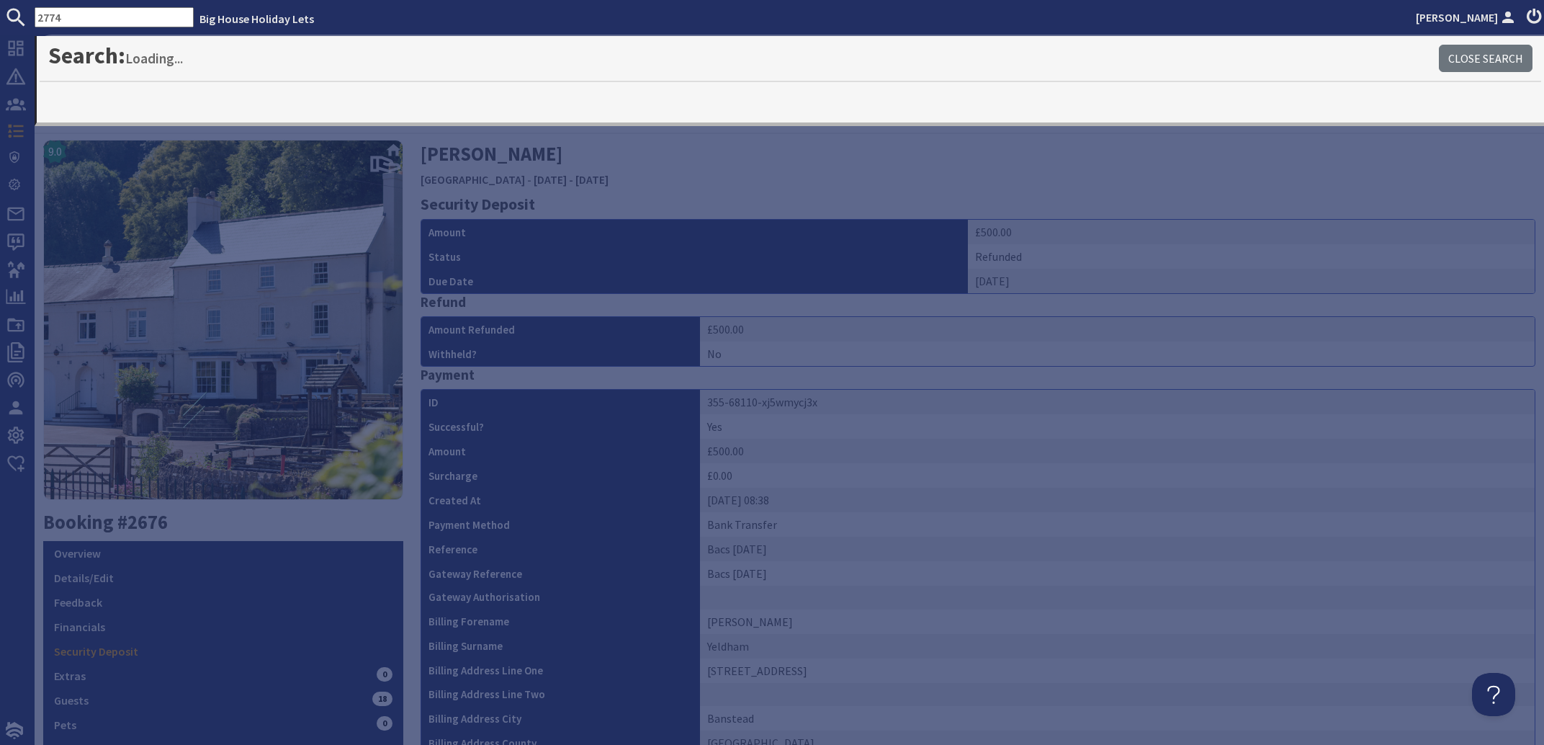
type input "2774"
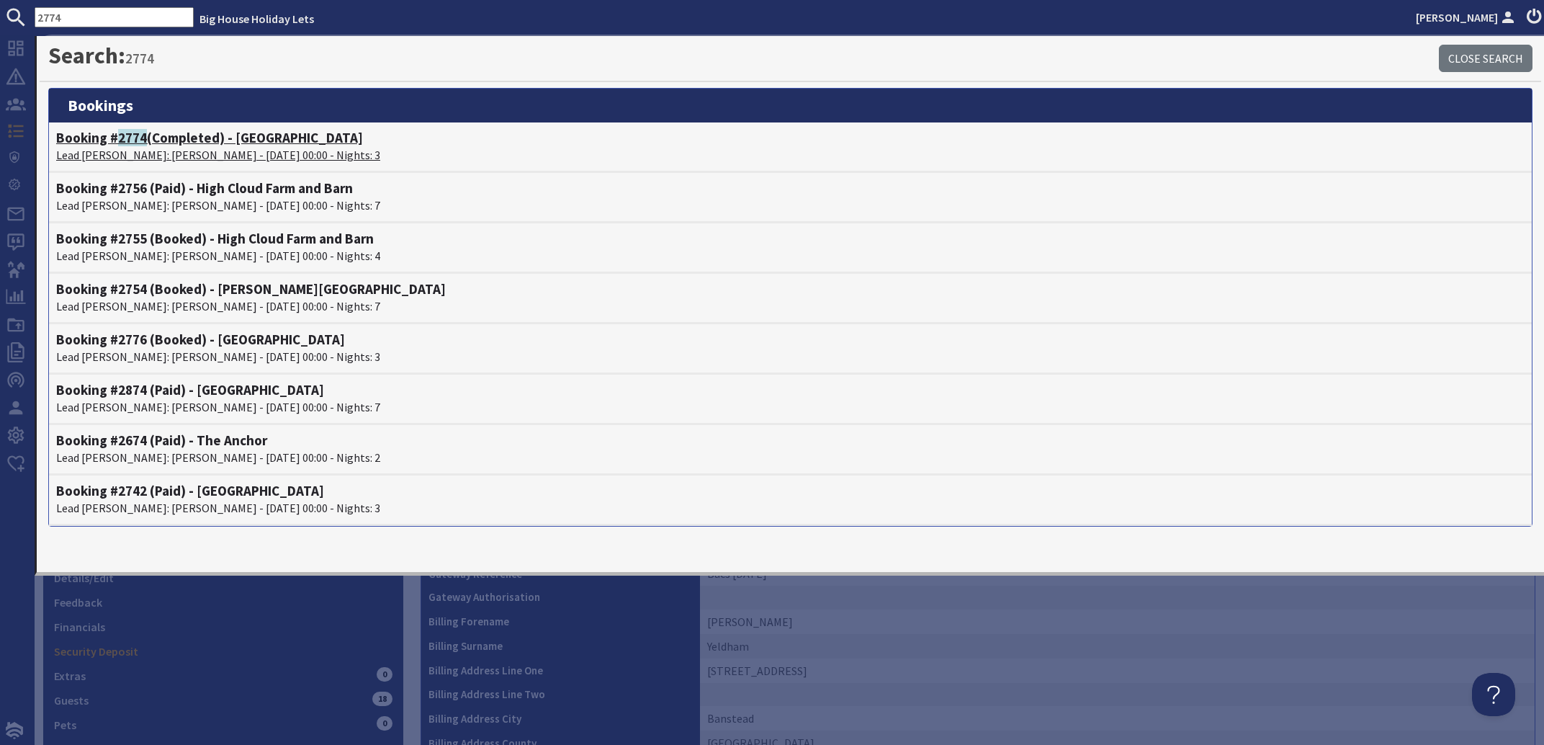
click at [185, 149] on p "Lead [PERSON_NAME]: [PERSON_NAME] - [DATE] 00:00 - Nights: 3" at bounding box center [790, 154] width 1469 height 17
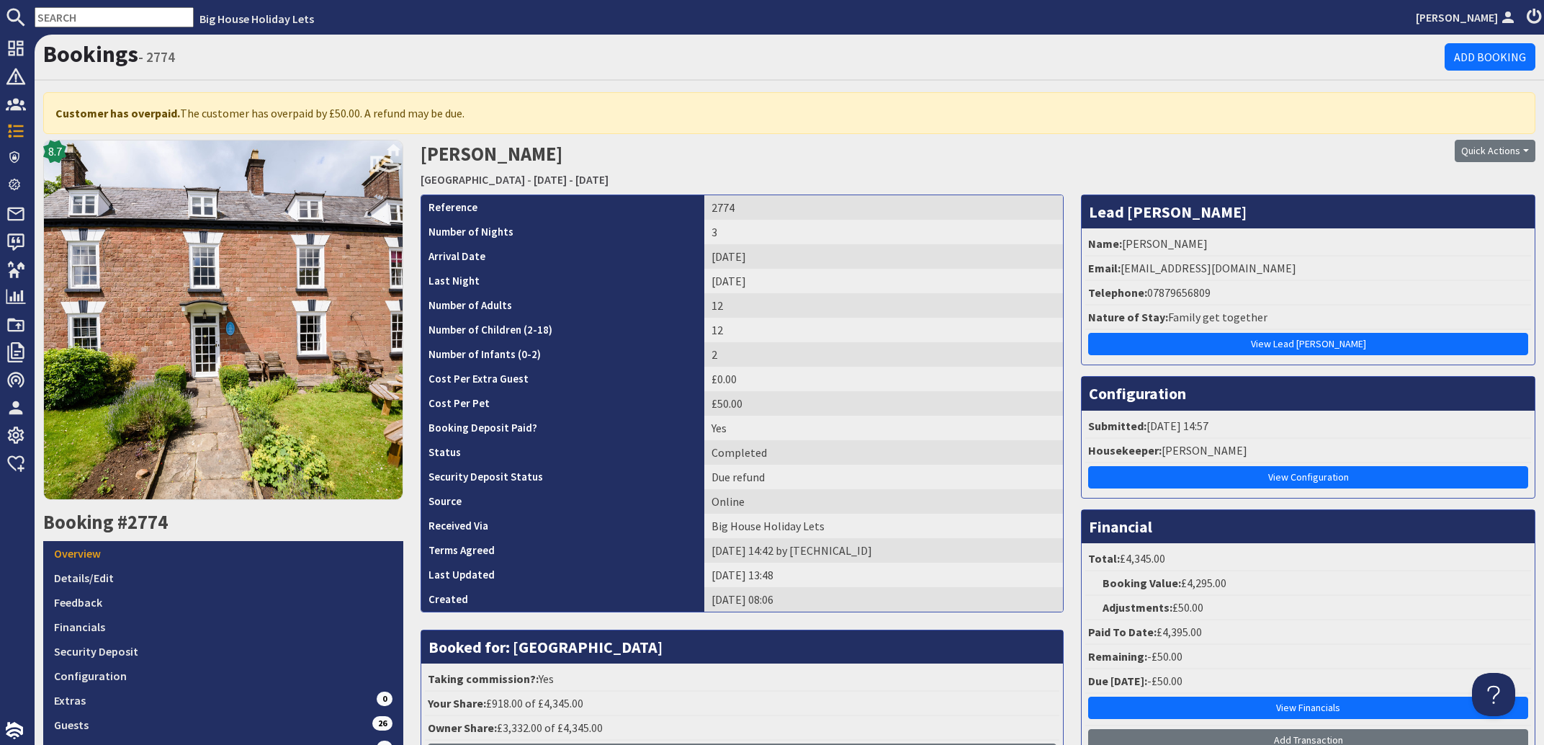
scroll to position [86, 0]
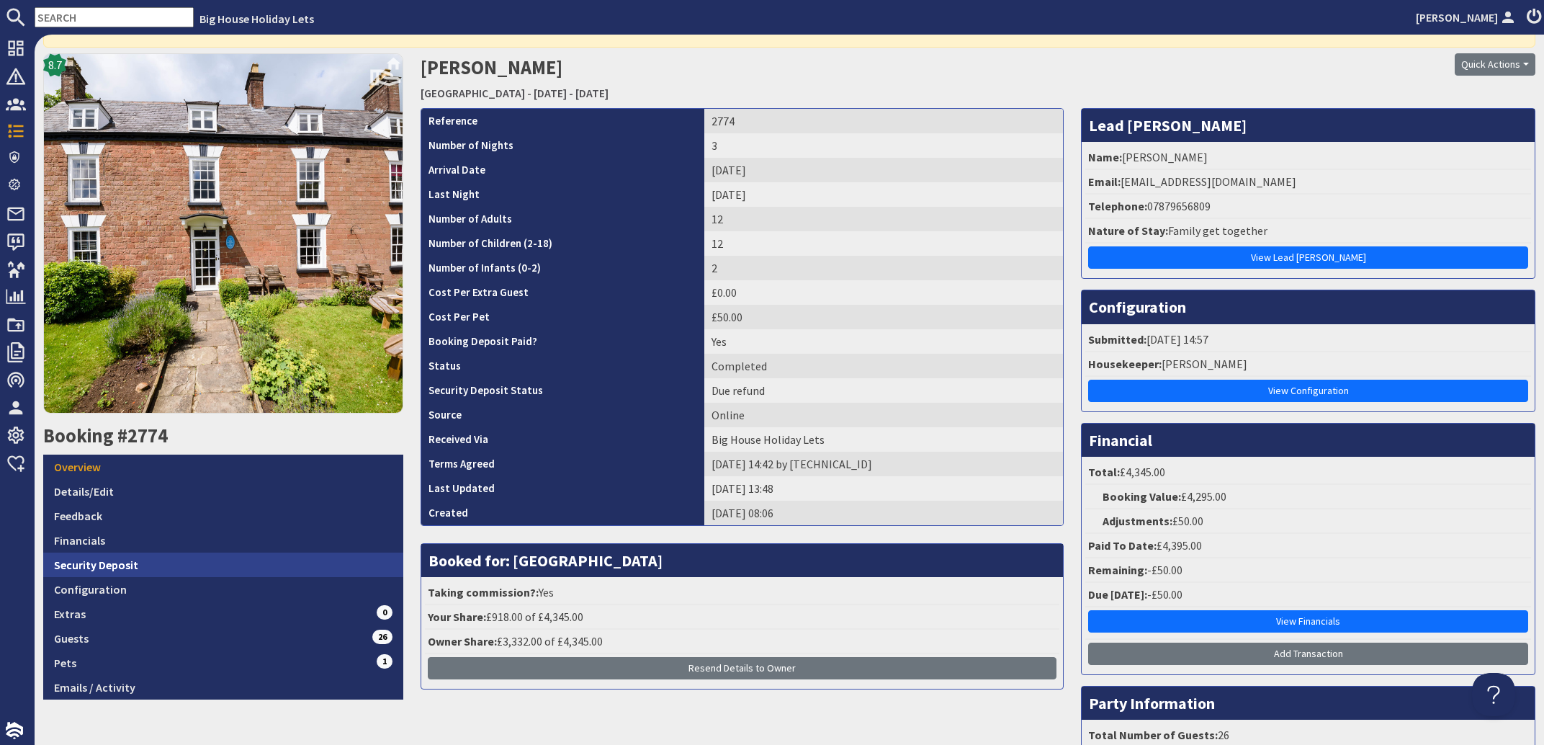
click at [71, 563] on link "Security Deposit" at bounding box center [223, 565] width 360 height 24
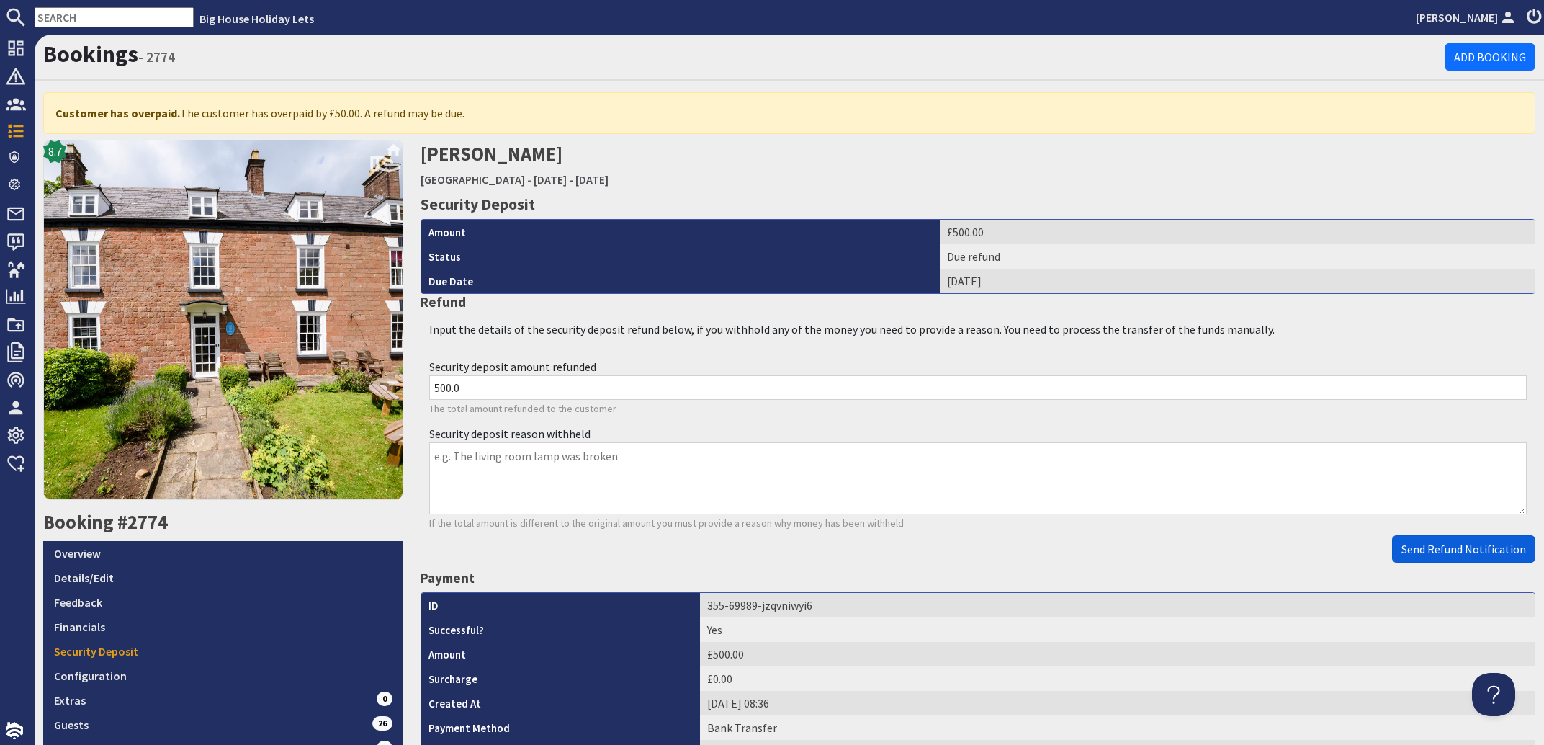
click at [1433, 551] on span "Send Refund Notification" at bounding box center [1464, 549] width 125 height 14
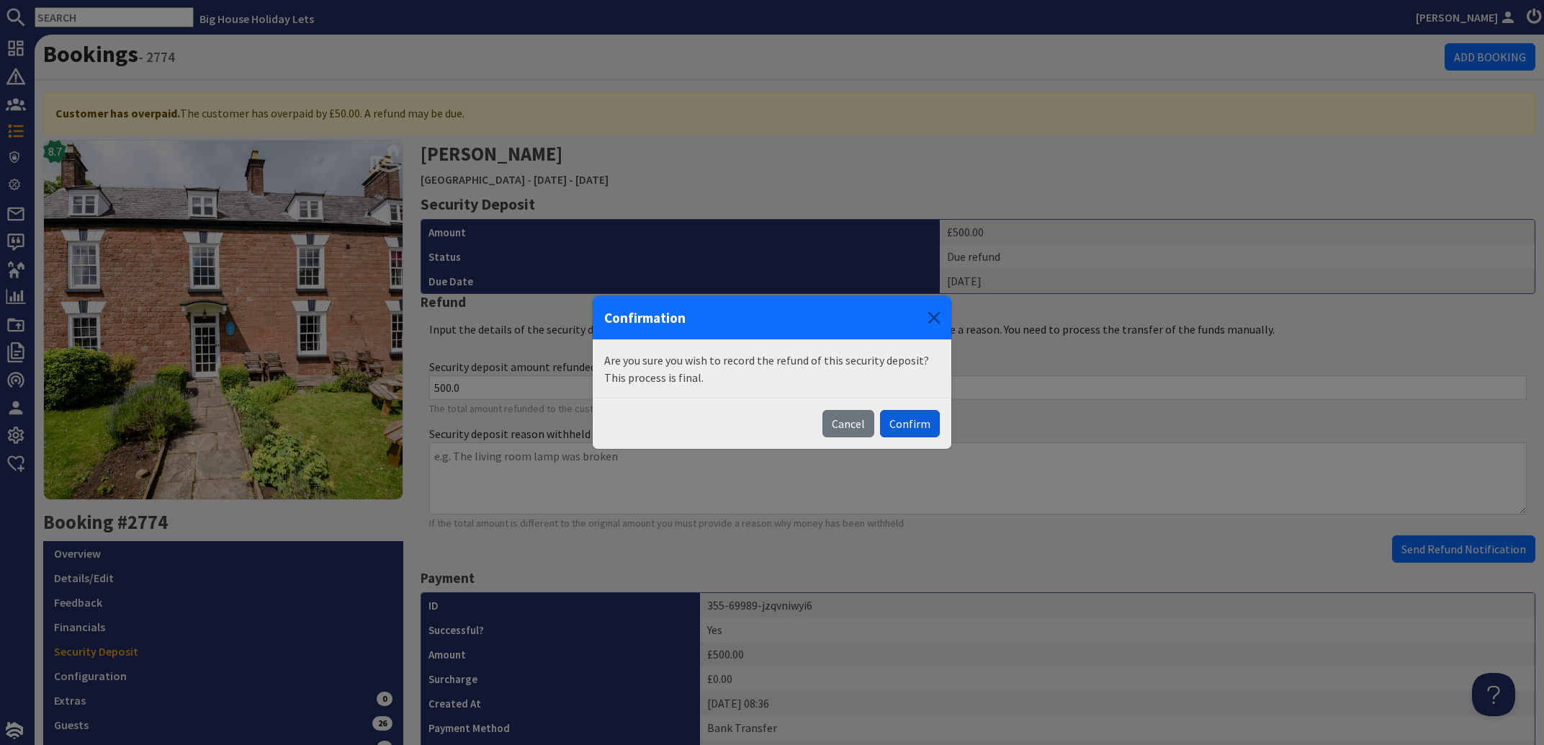
click at [915, 429] on button "Confirm" at bounding box center [910, 423] width 60 height 27
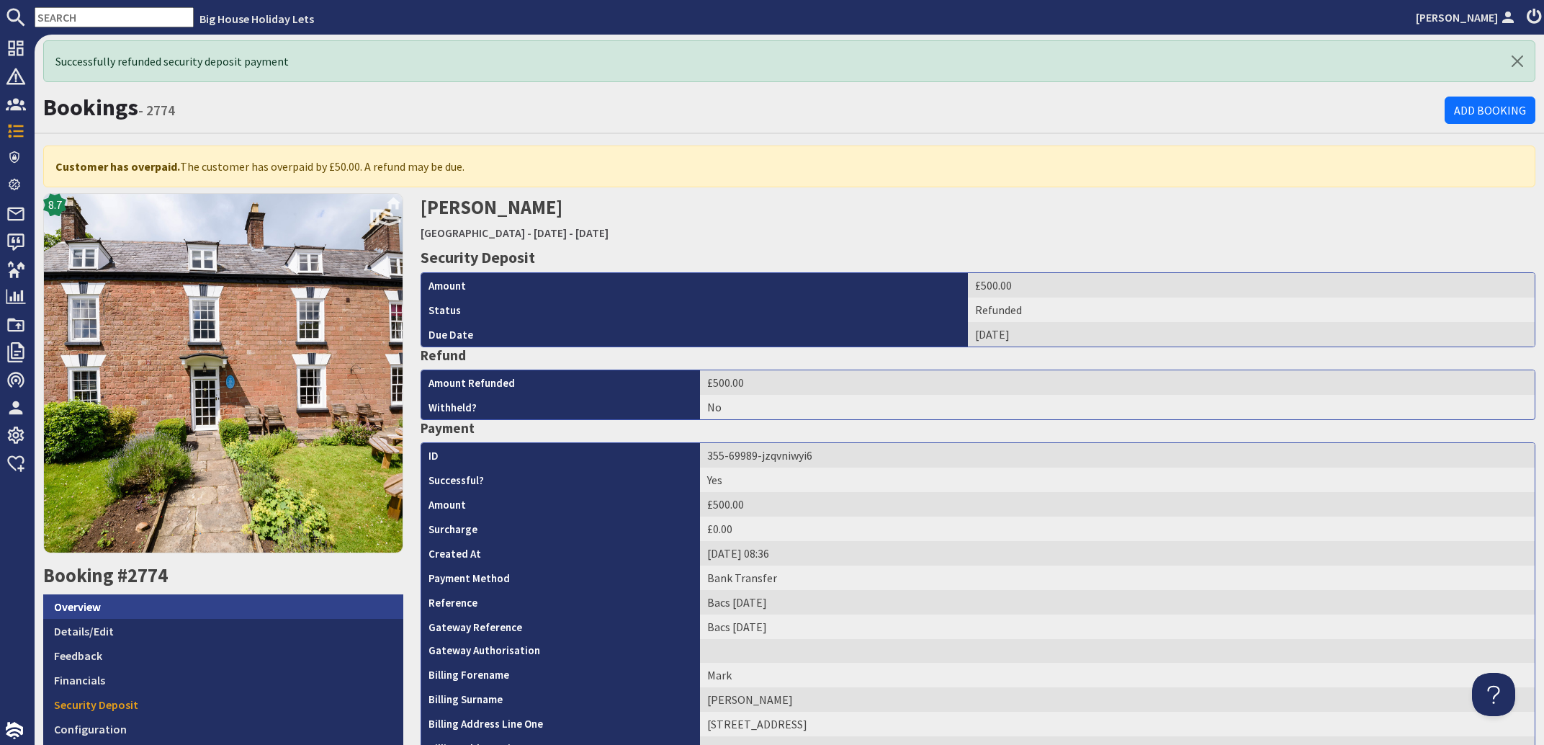
click at [70, 599] on link "Overview" at bounding box center [223, 606] width 360 height 24
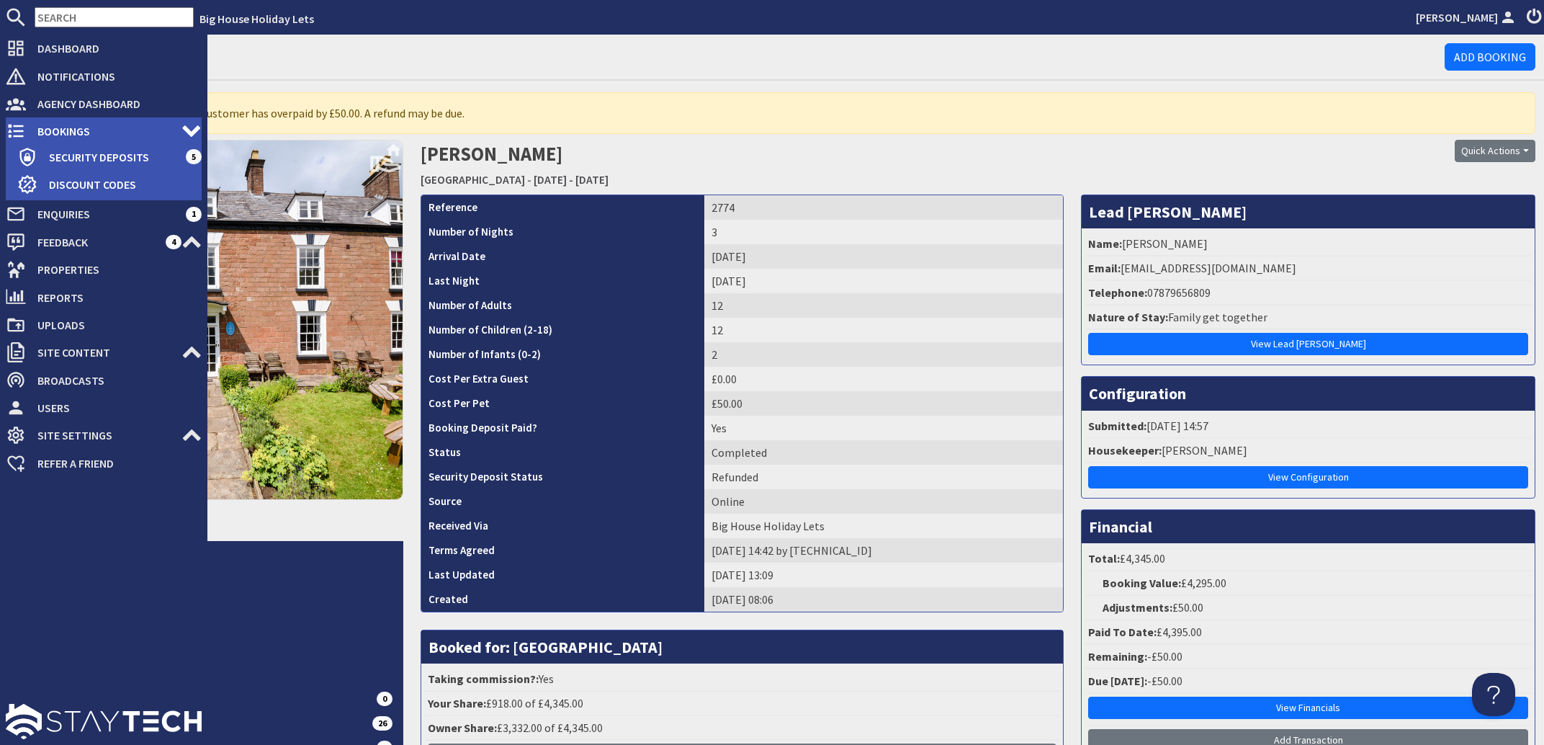
click at [70, 136] on span "Bookings" at bounding box center [104, 131] width 156 height 23
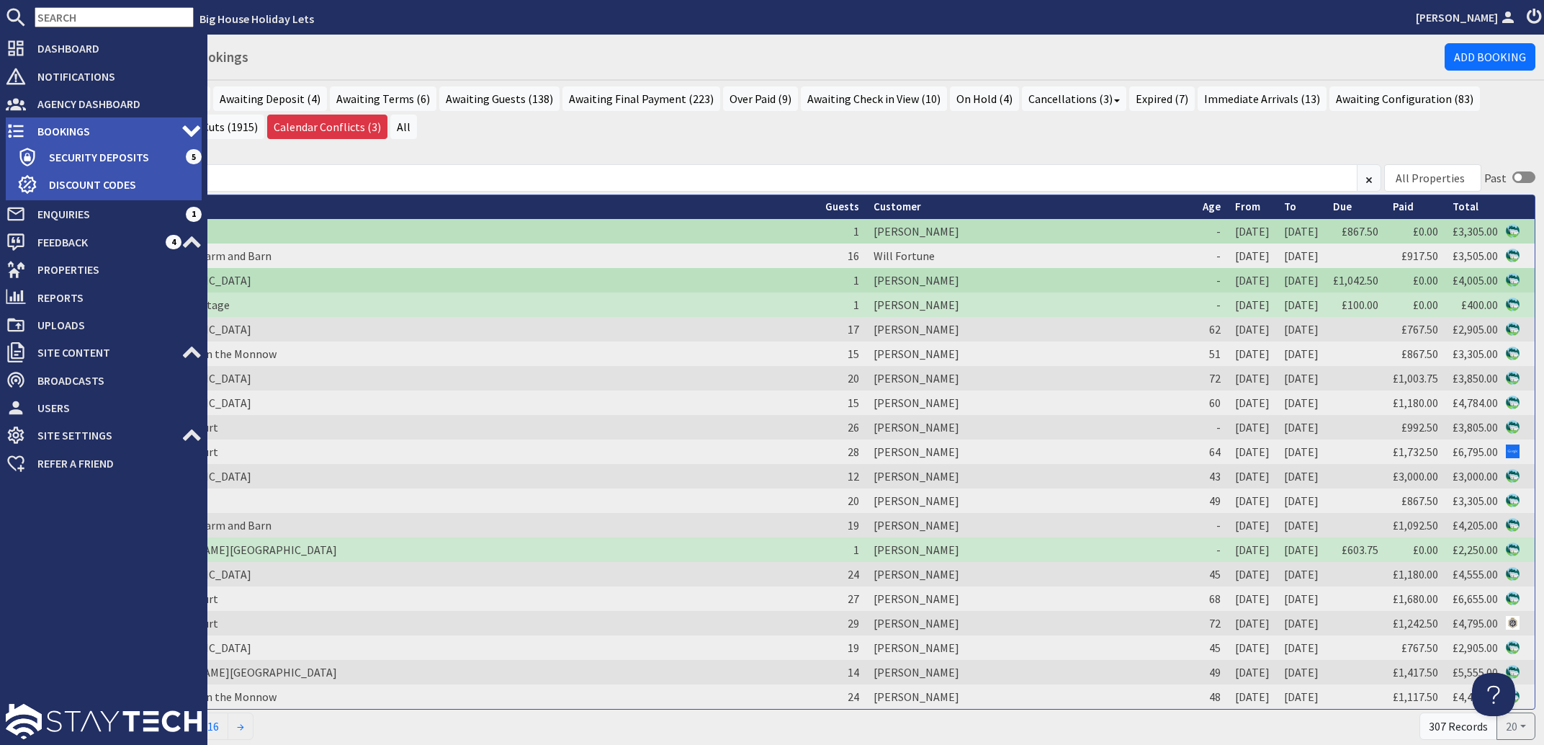
click at [73, 137] on span "Bookings" at bounding box center [104, 131] width 156 height 23
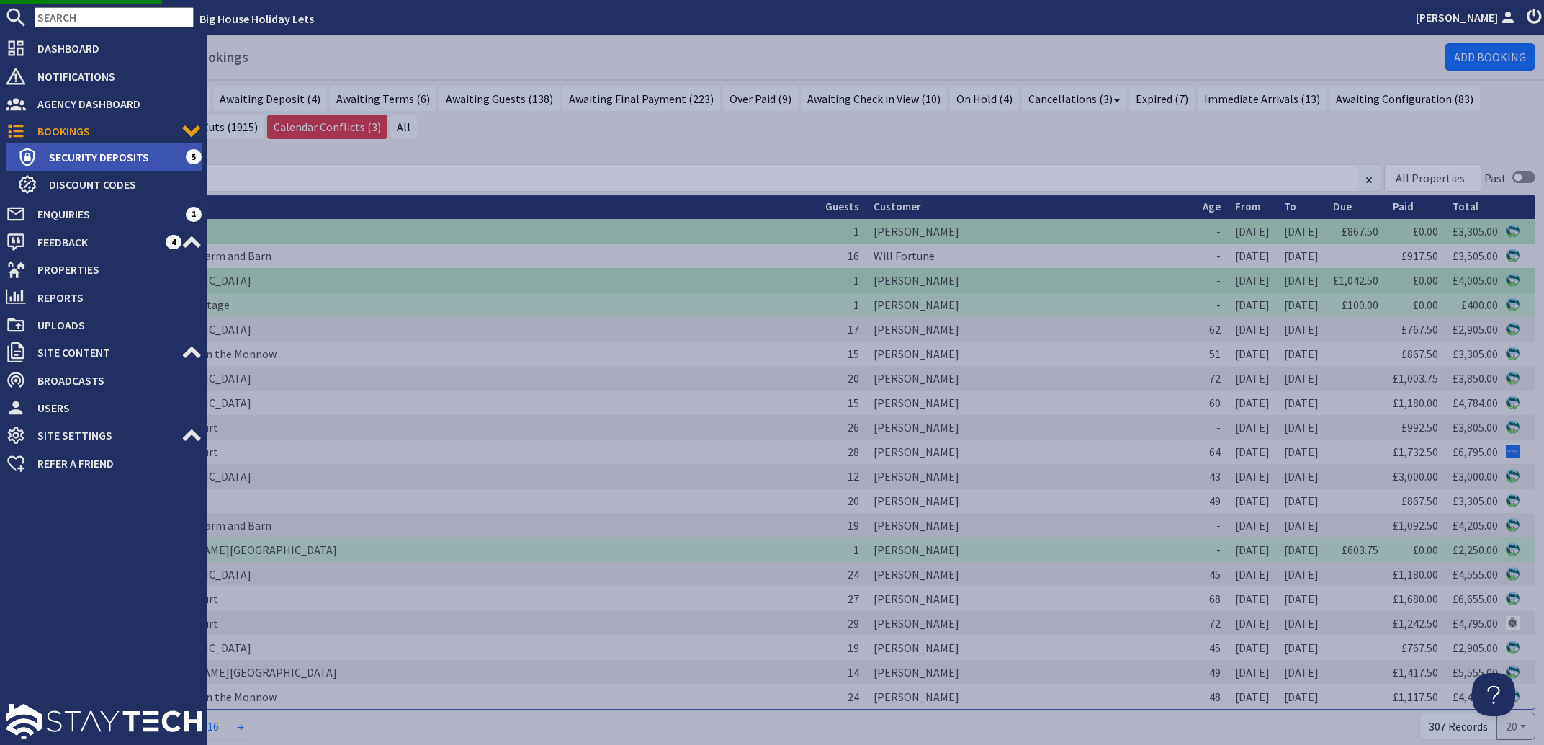
click at [76, 161] on span "Security Deposits" at bounding box center [111, 157] width 148 height 23
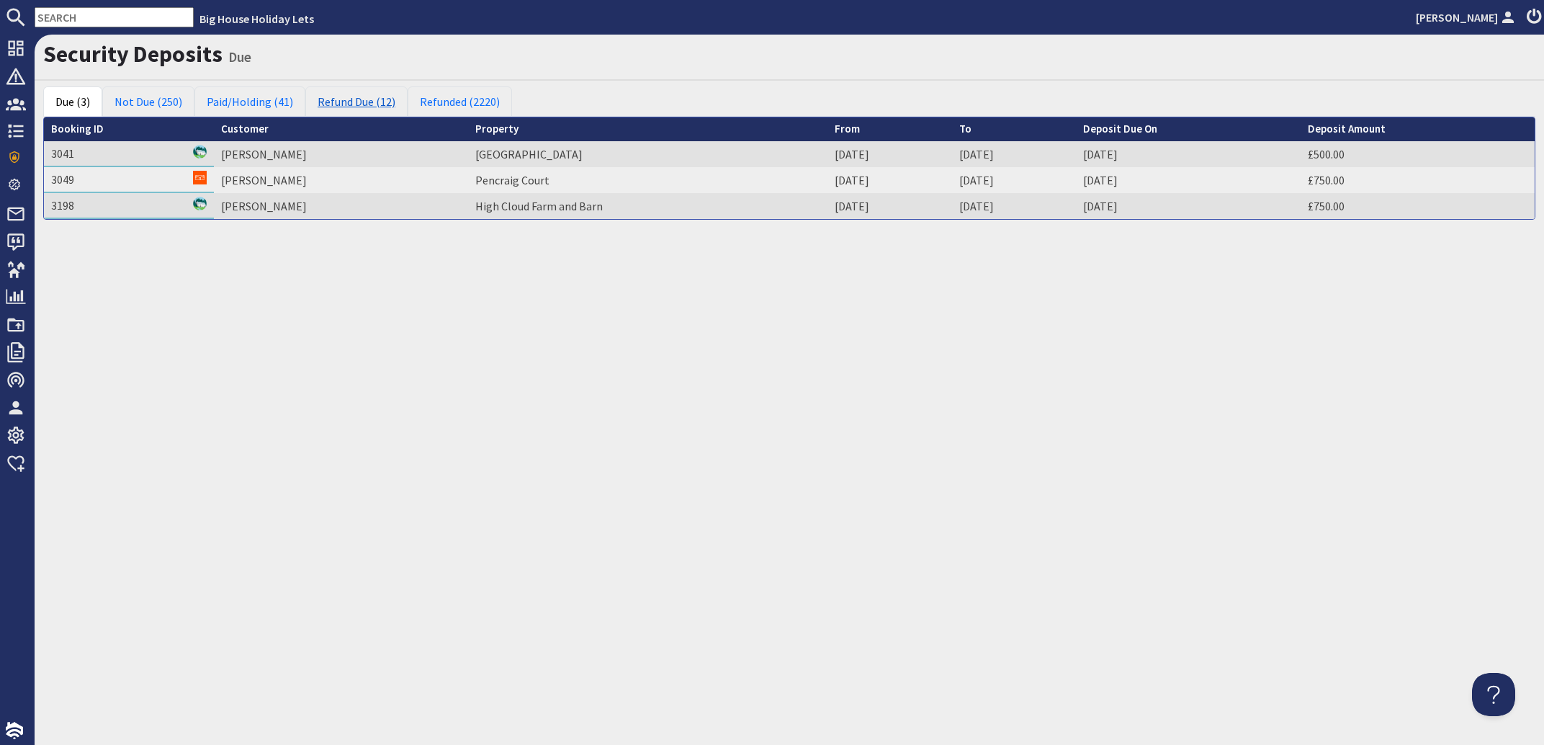
click at [373, 103] on link "Refund Due (12)" at bounding box center [356, 101] width 102 height 30
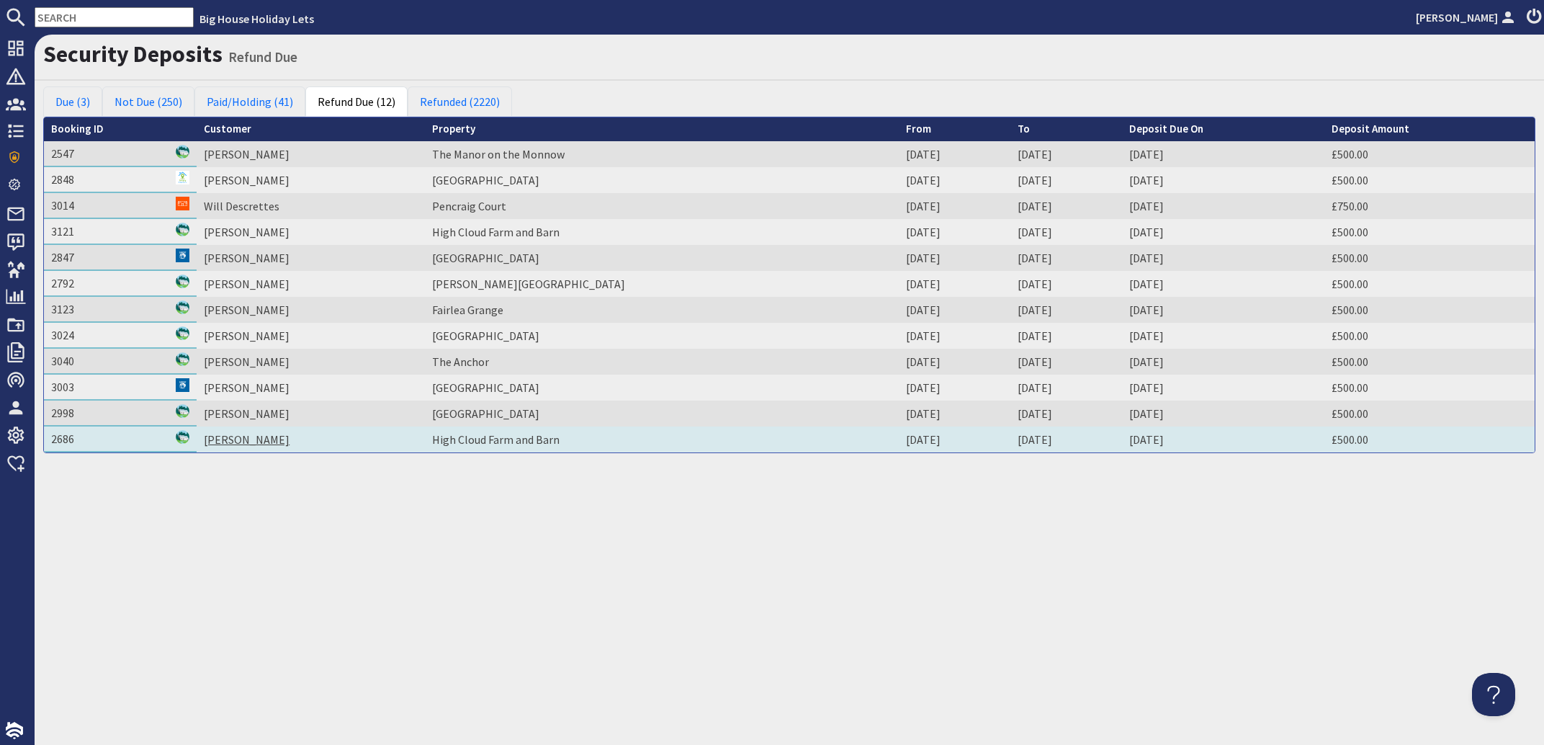
click at [247, 432] on link "[PERSON_NAME]" at bounding box center [247, 439] width 86 height 14
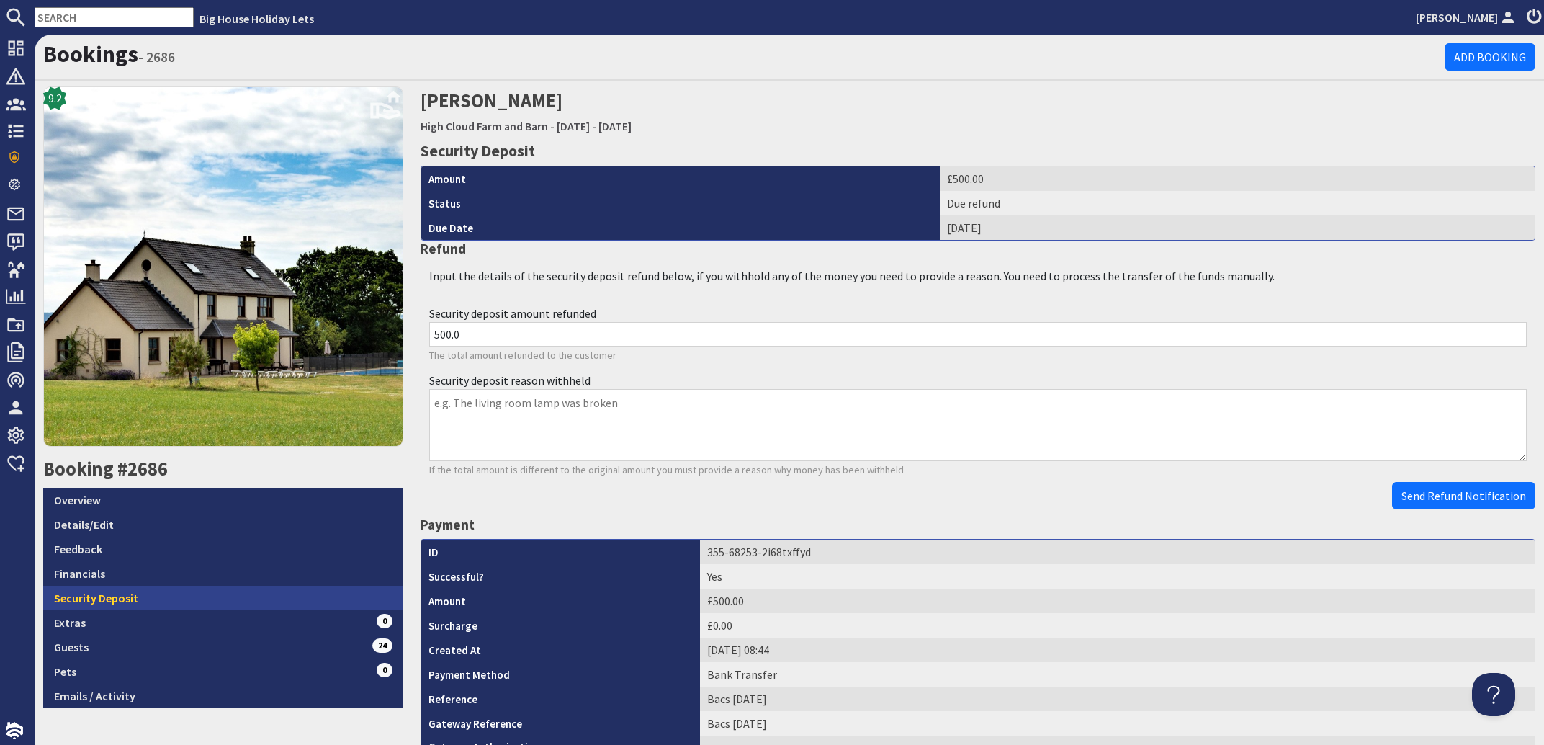
click at [117, 595] on link "Security Deposit" at bounding box center [223, 598] width 360 height 24
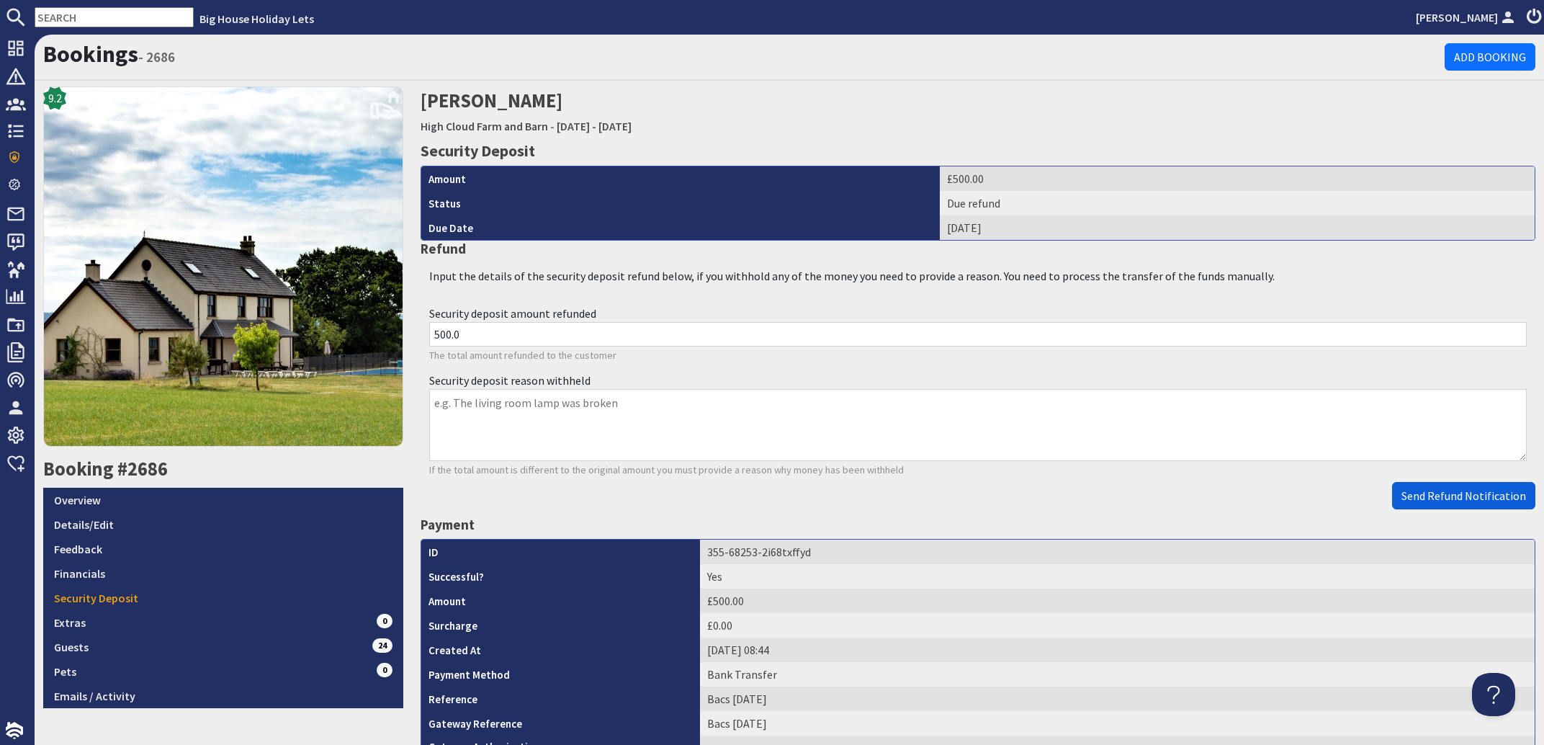
click at [1427, 493] on span "Send Refund Notification" at bounding box center [1464, 495] width 125 height 14
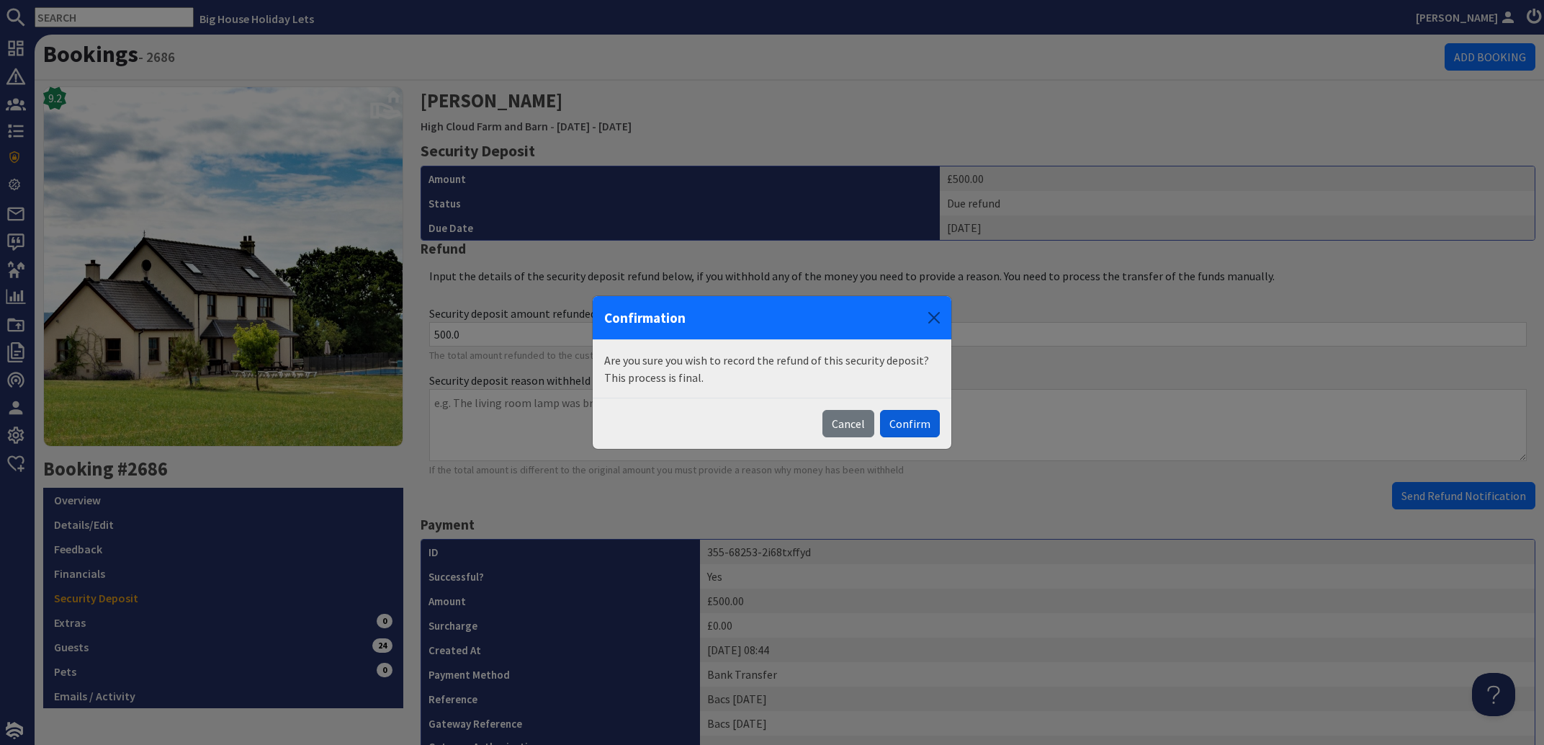
click at [905, 421] on button "Confirm" at bounding box center [910, 423] width 60 height 27
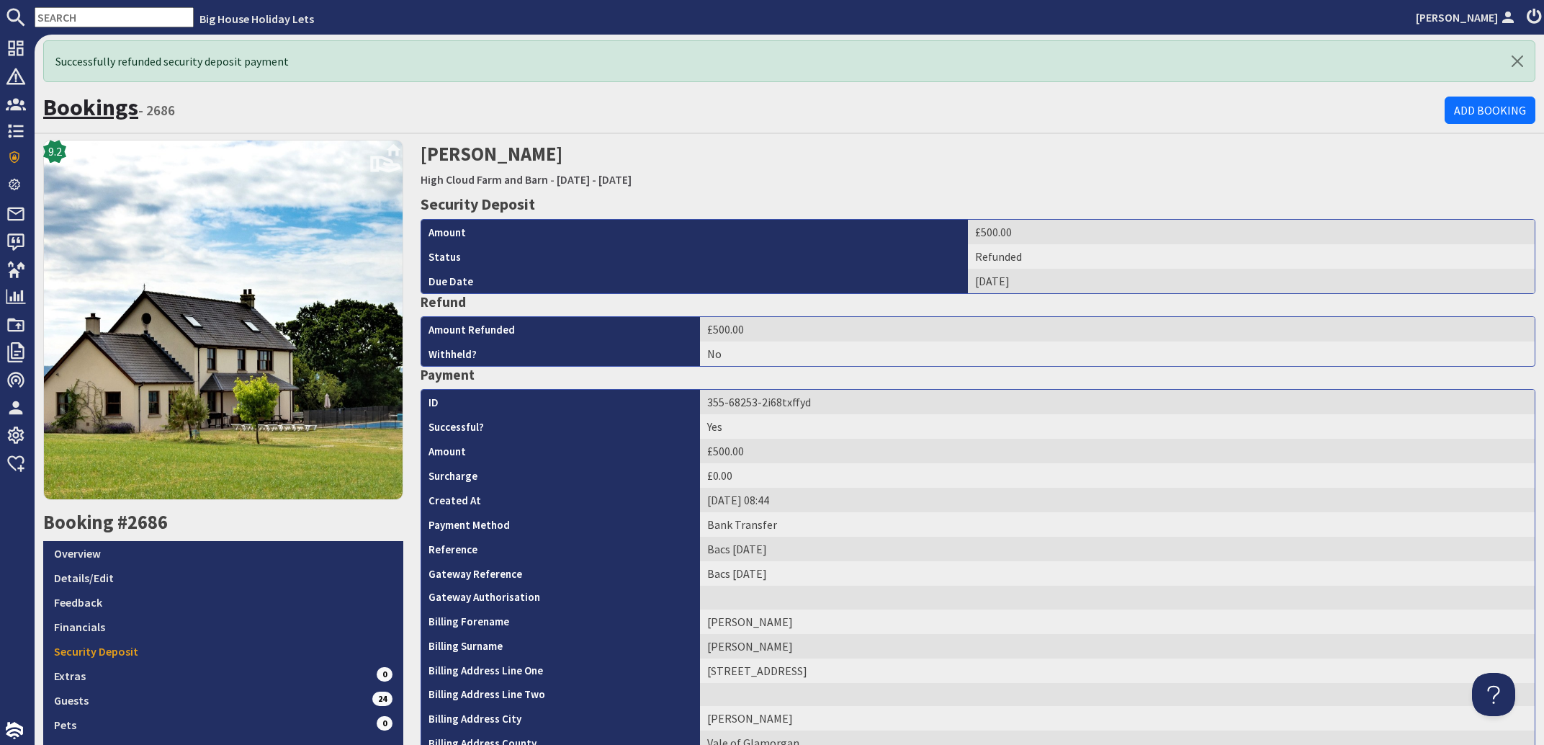
click at [71, 101] on link "Bookings" at bounding box center [90, 107] width 95 height 29
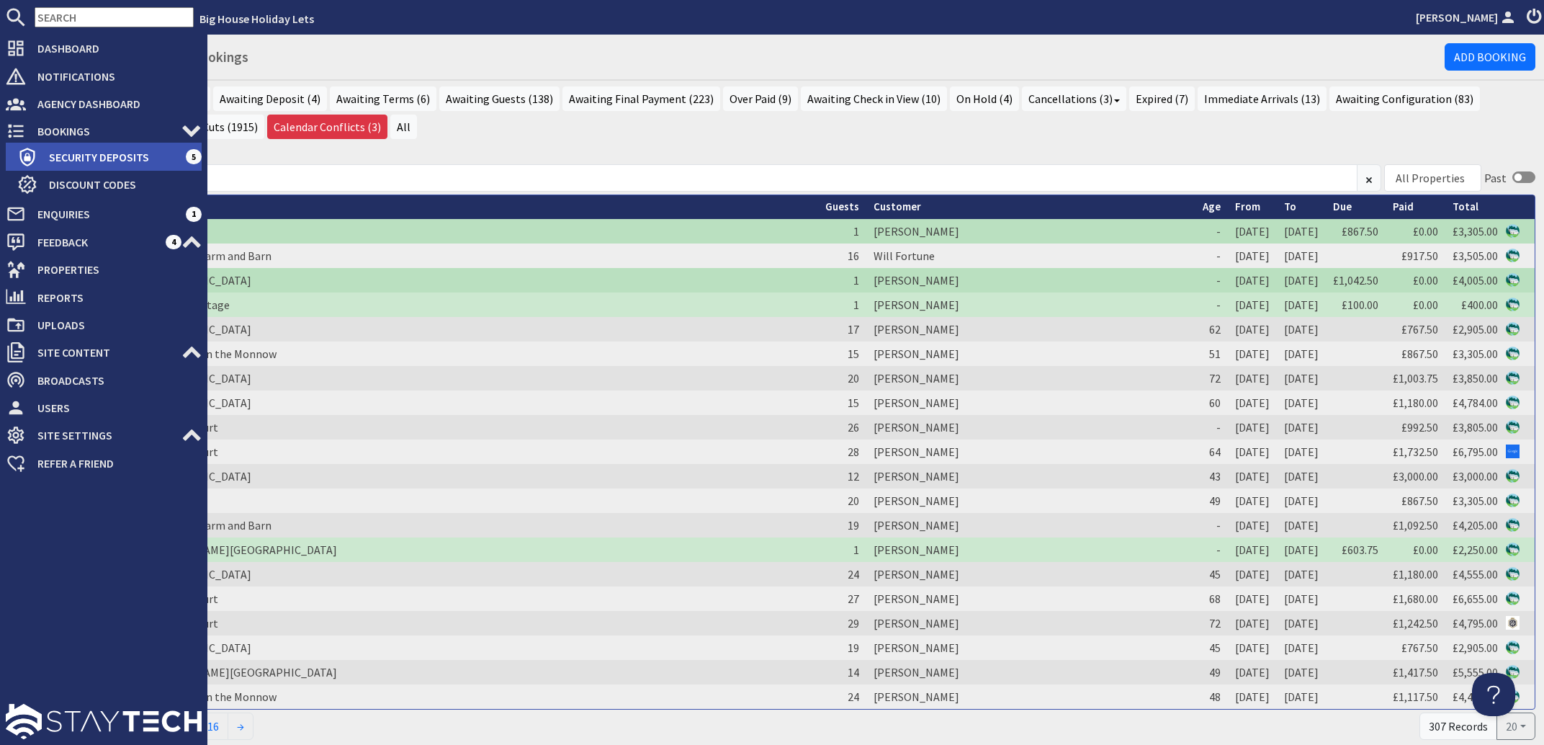
click at [110, 161] on span "Security Deposits" at bounding box center [111, 157] width 148 height 23
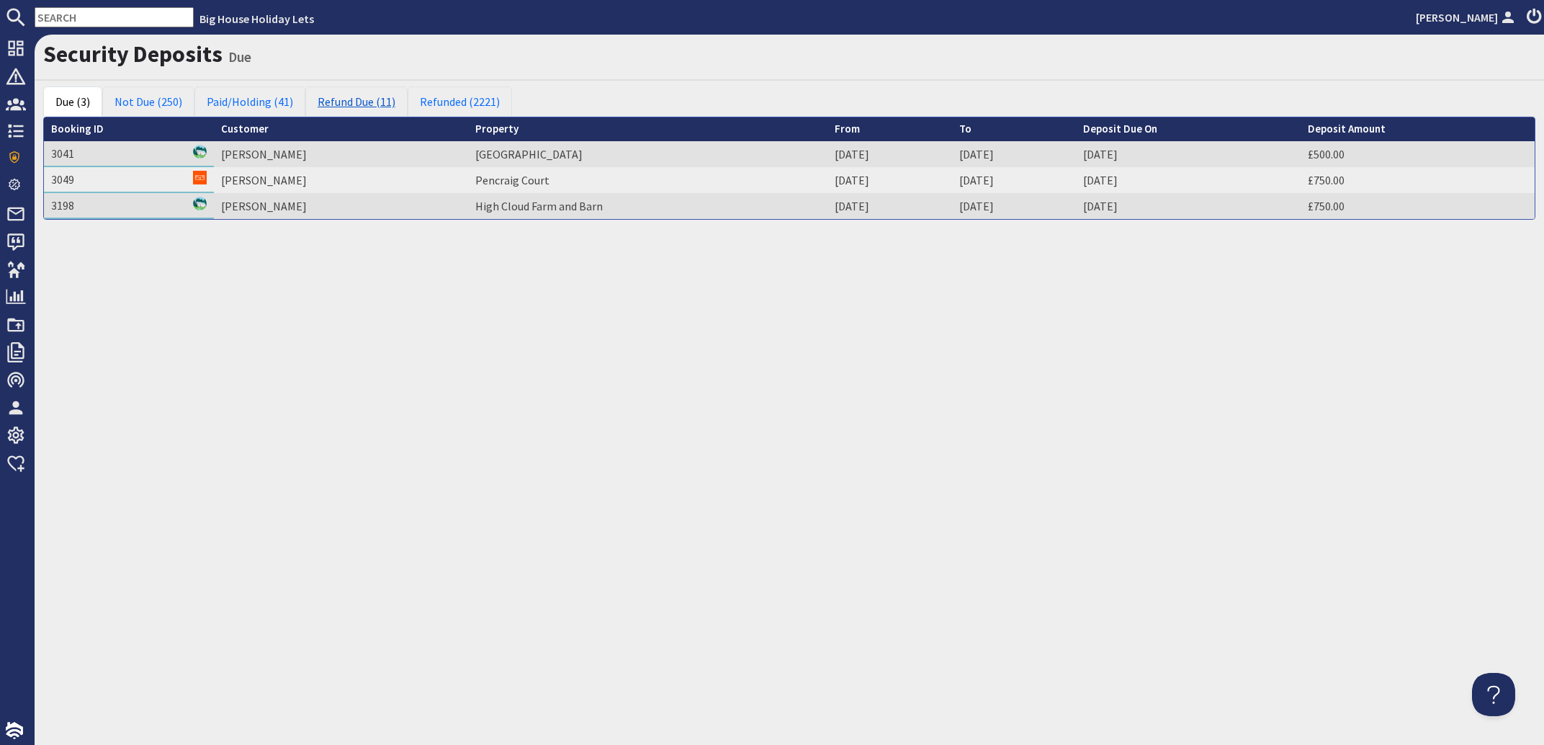
click at [379, 98] on link "Refund Due (11)" at bounding box center [356, 101] width 102 height 30
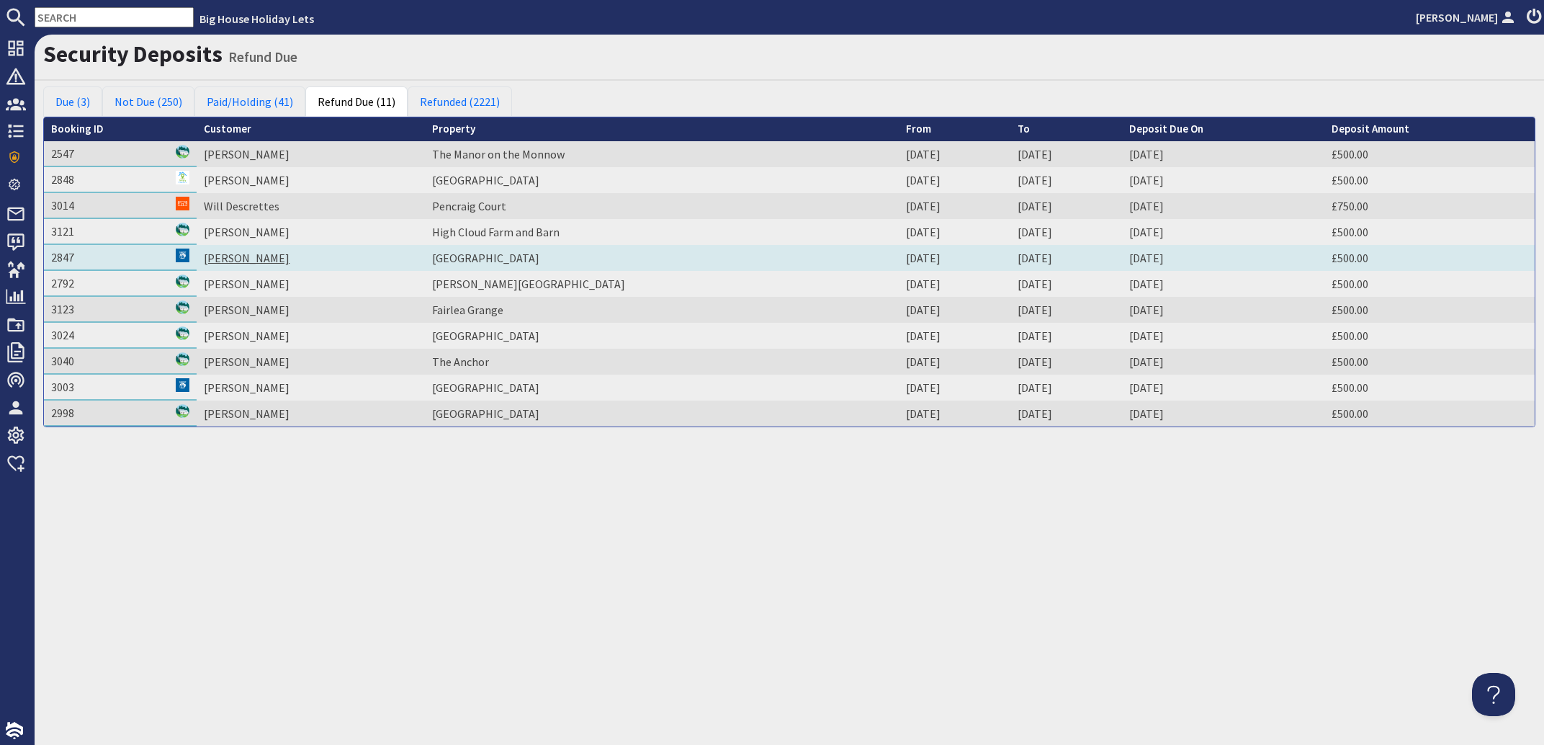
click at [243, 254] on link "[PERSON_NAME]" at bounding box center [247, 258] width 86 height 14
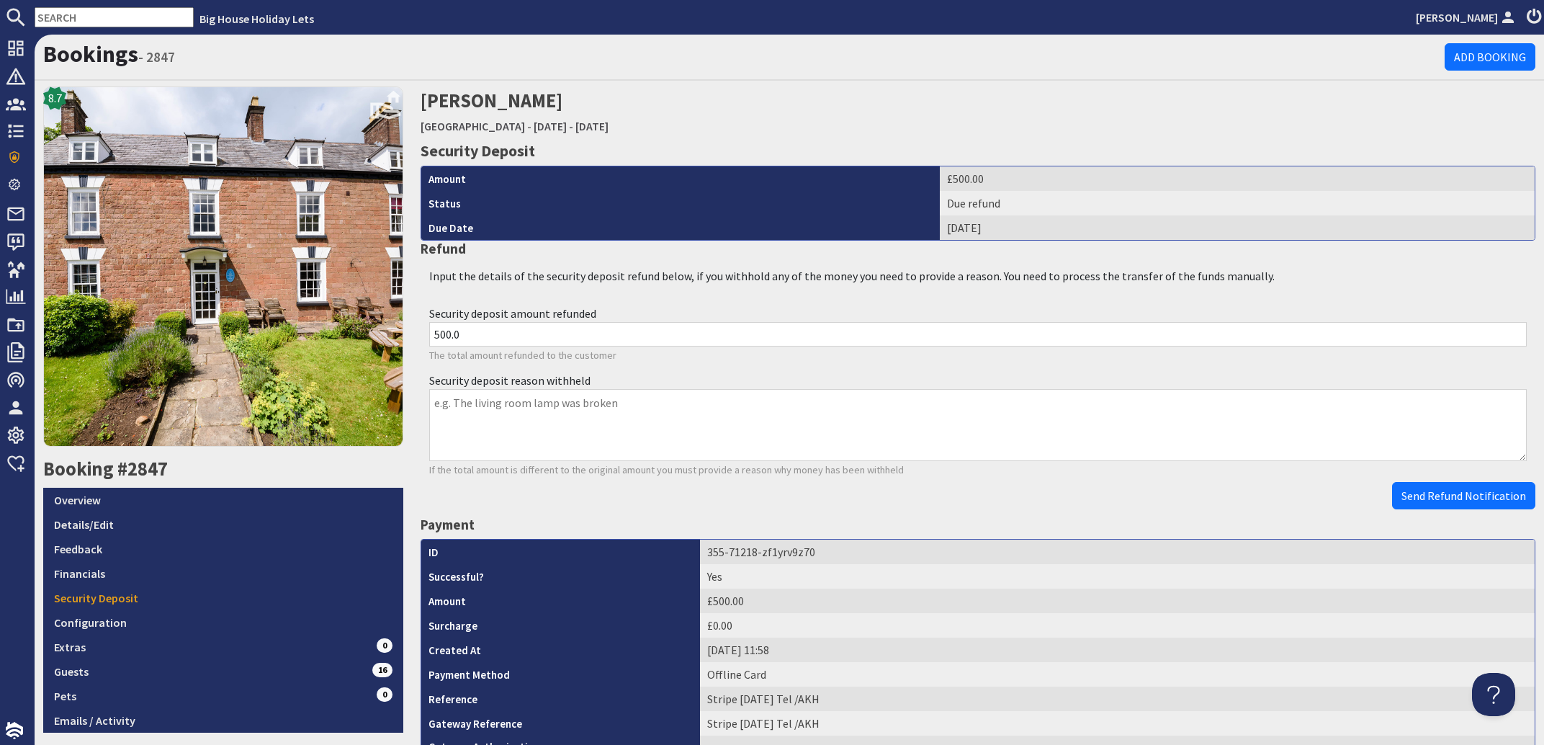
click at [450, 402] on textarea "Security deposit reason withheld" at bounding box center [978, 425] width 1098 height 72
type textarea "Refunded to card ending in 7630, thank you"
click at [1409, 492] on span "Send Refund Notification" at bounding box center [1464, 495] width 125 height 14
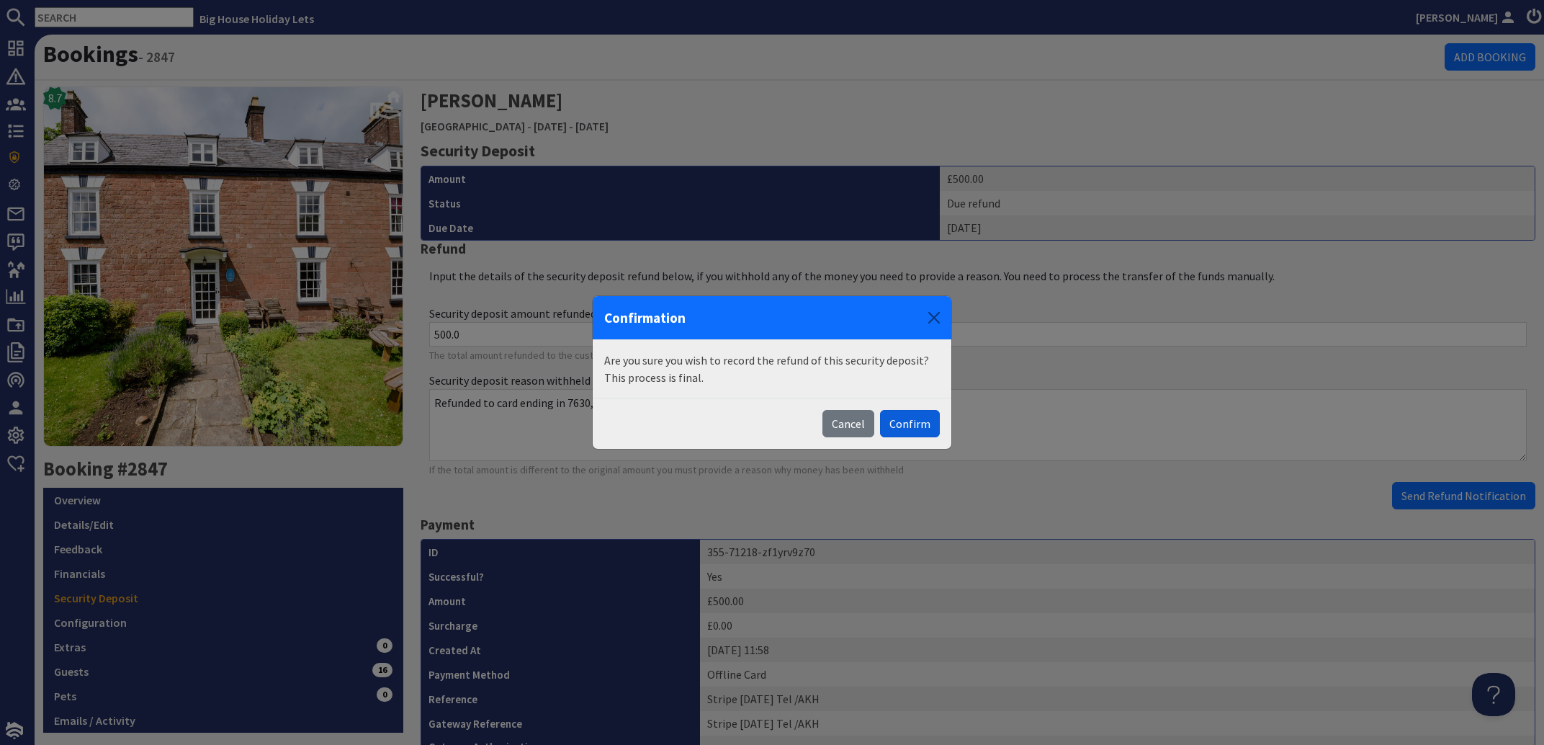
click at [914, 421] on button "Confirm" at bounding box center [910, 423] width 60 height 27
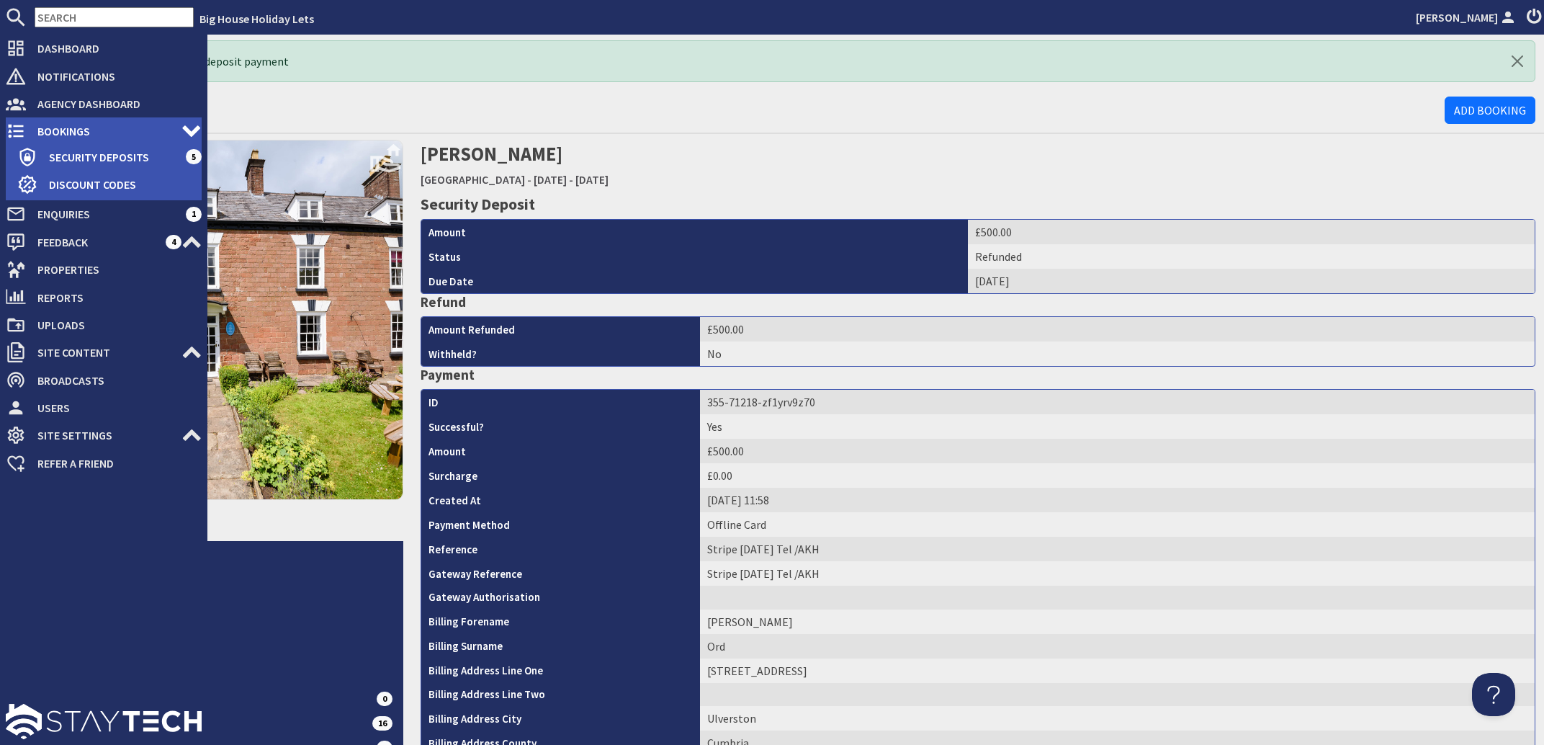
click at [64, 128] on span "Bookings" at bounding box center [104, 131] width 156 height 23
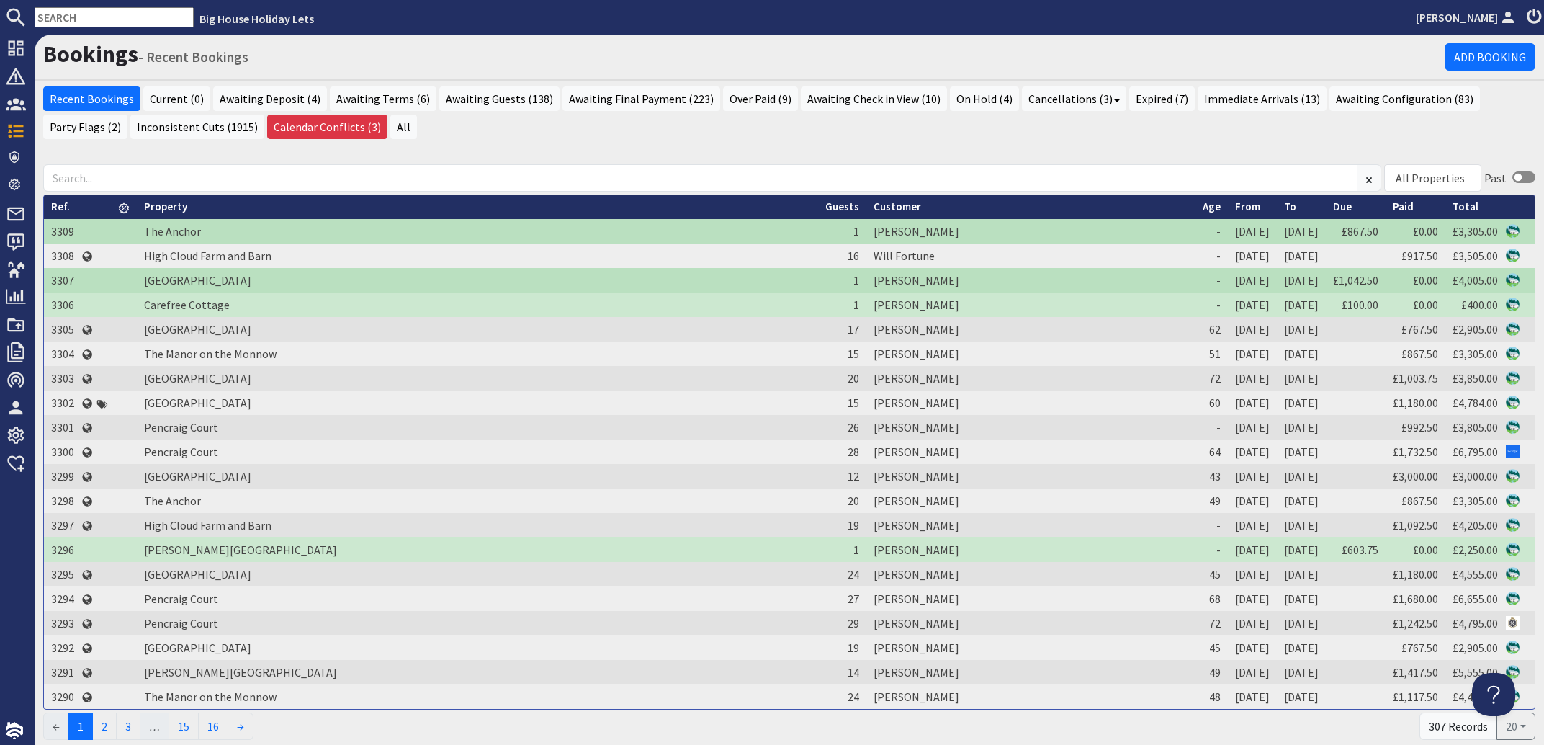
click at [63, 14] on input "text" at bounding box center [114, 17] width 159 height 20
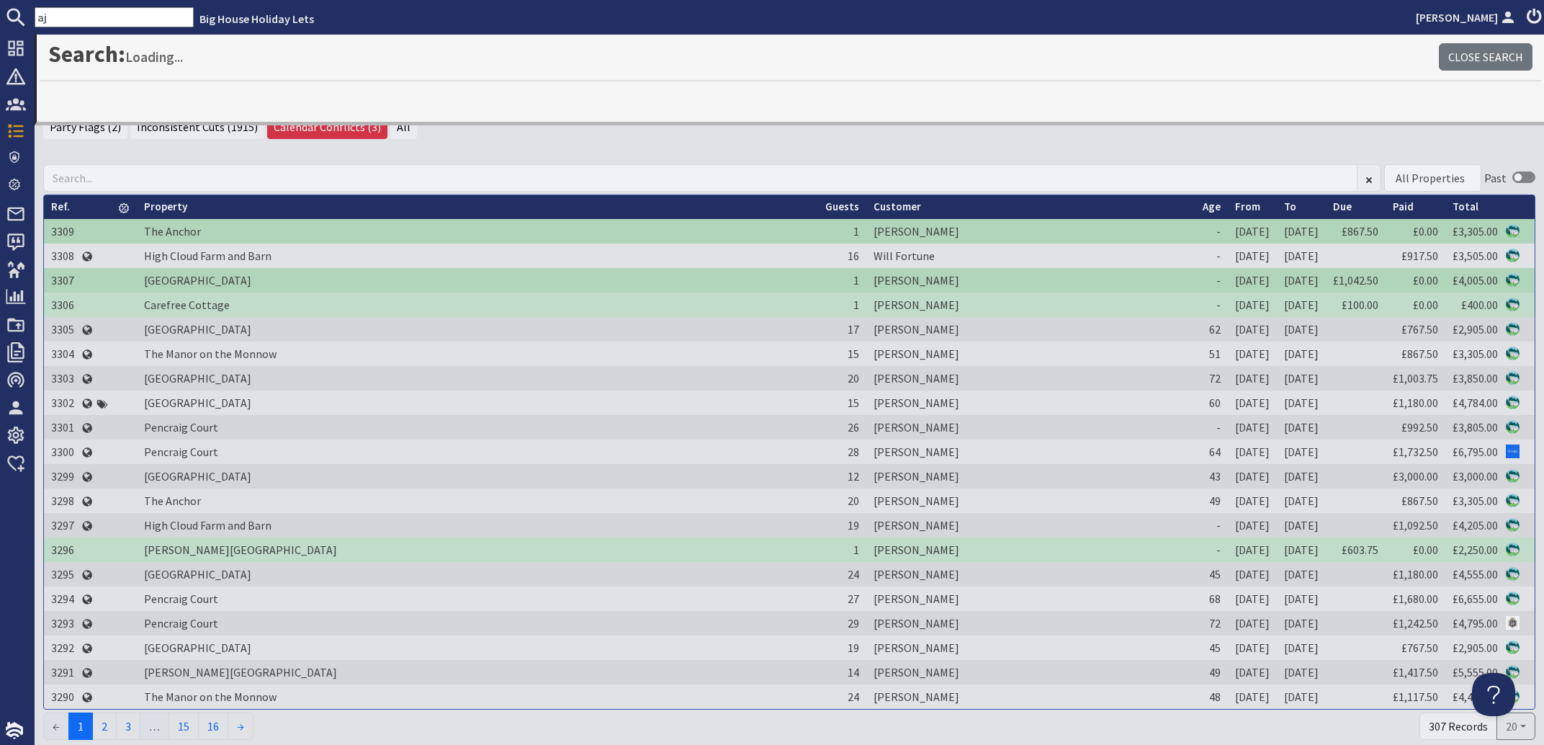
type input "aj"
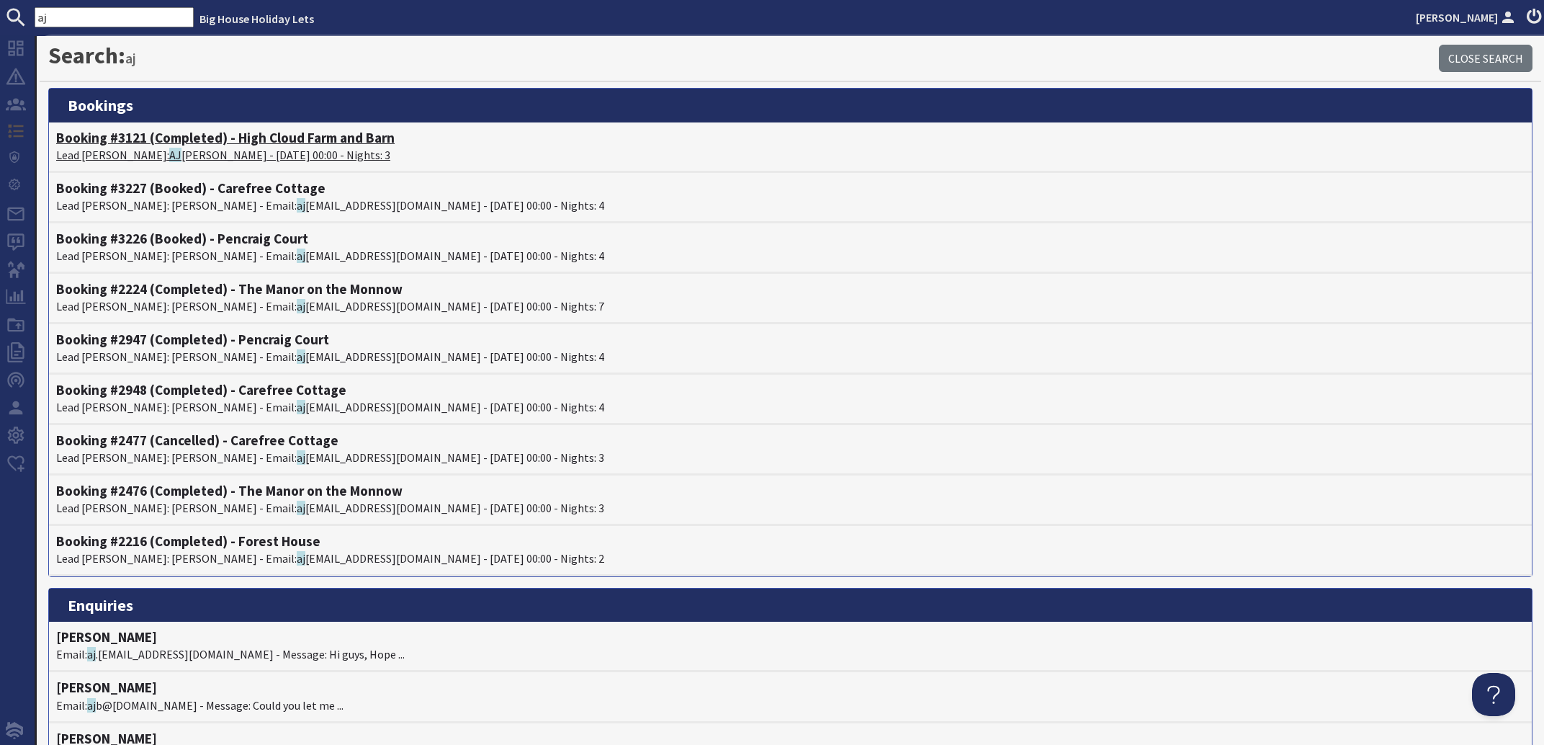
click at [153, 157] on p "Lead [PERSON_NAME]: [PERSON_NAME] - [DATE] 00:00 - Nights: 3" at bounding box center [790, 154] width 1469 height 17
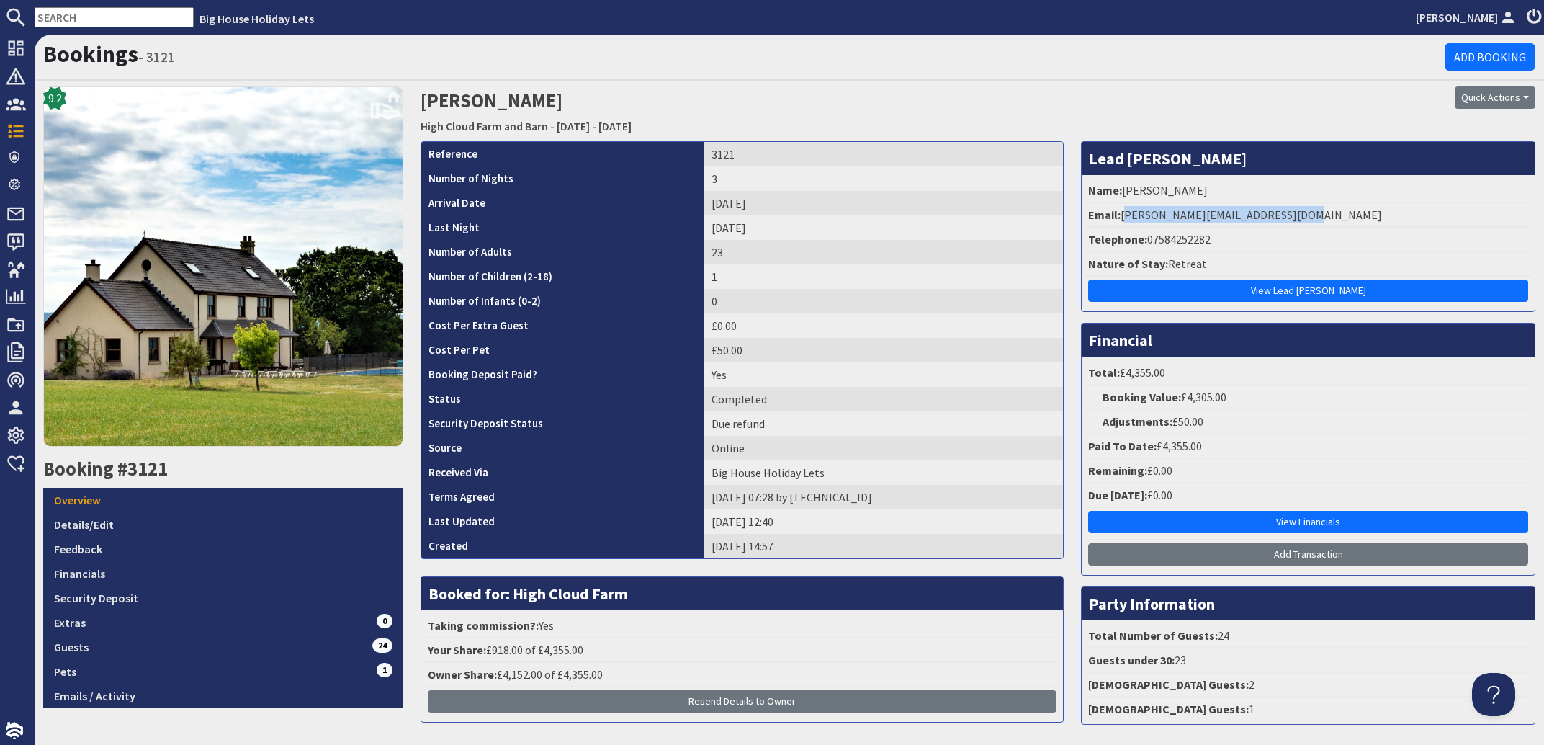
drag, startPoint x: 1283, startPoint y: 213, endPoint x: 1114, endPoint y: 214, distance: 168.6
click at [1114, 214] on li "Email: [PERSON_NAME][EMAIL_ADDRESS][DOMAIN_NAME]" at bounding box center [1309, 215] width 446 height 24
copy li "[PERSON_NAME][EMAIL_ADDRESS][DOMAIN_NAME]"
click at [103, 19] on input "text" at bounding box center [114, 17] width 159 height 20
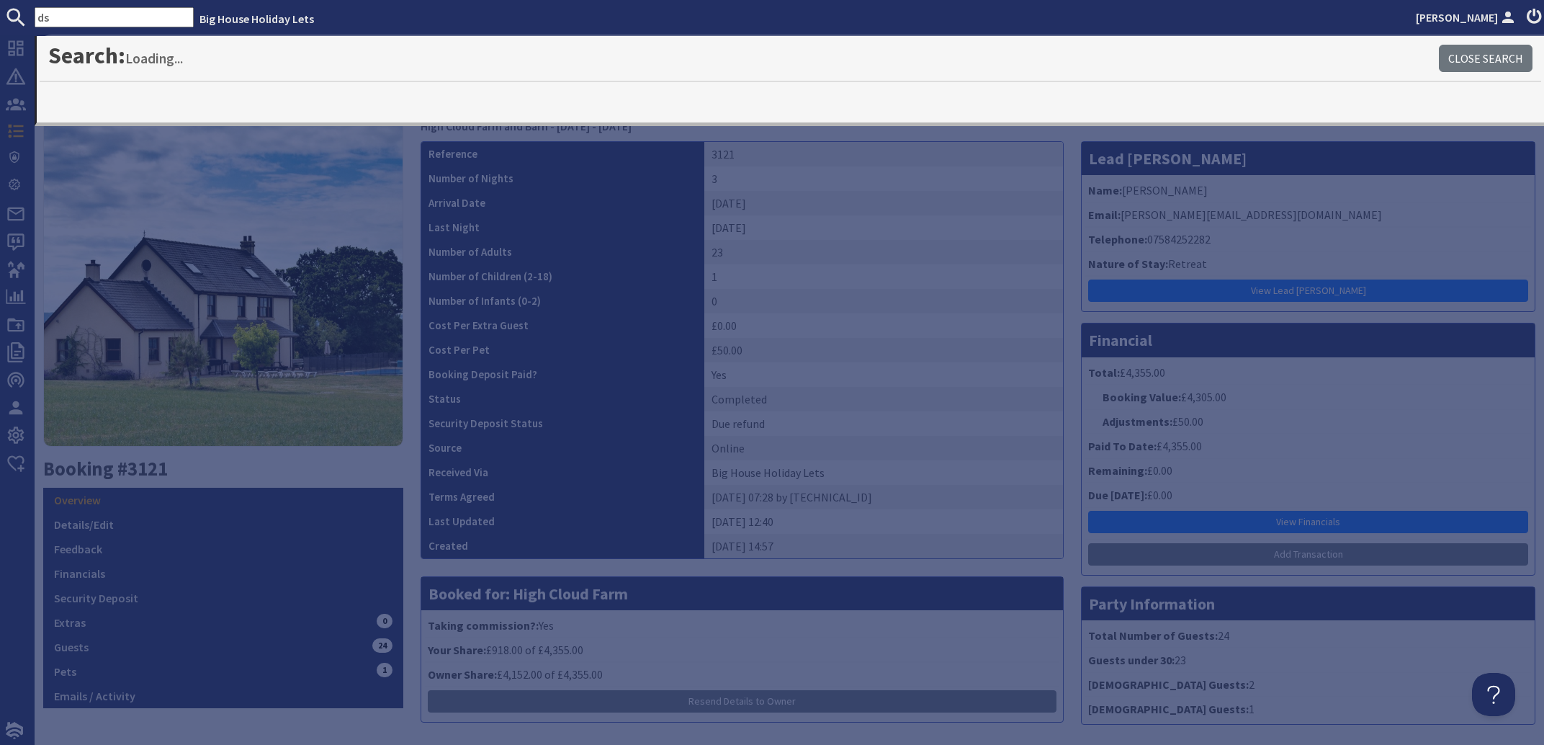
type input "d"
type input "slot"
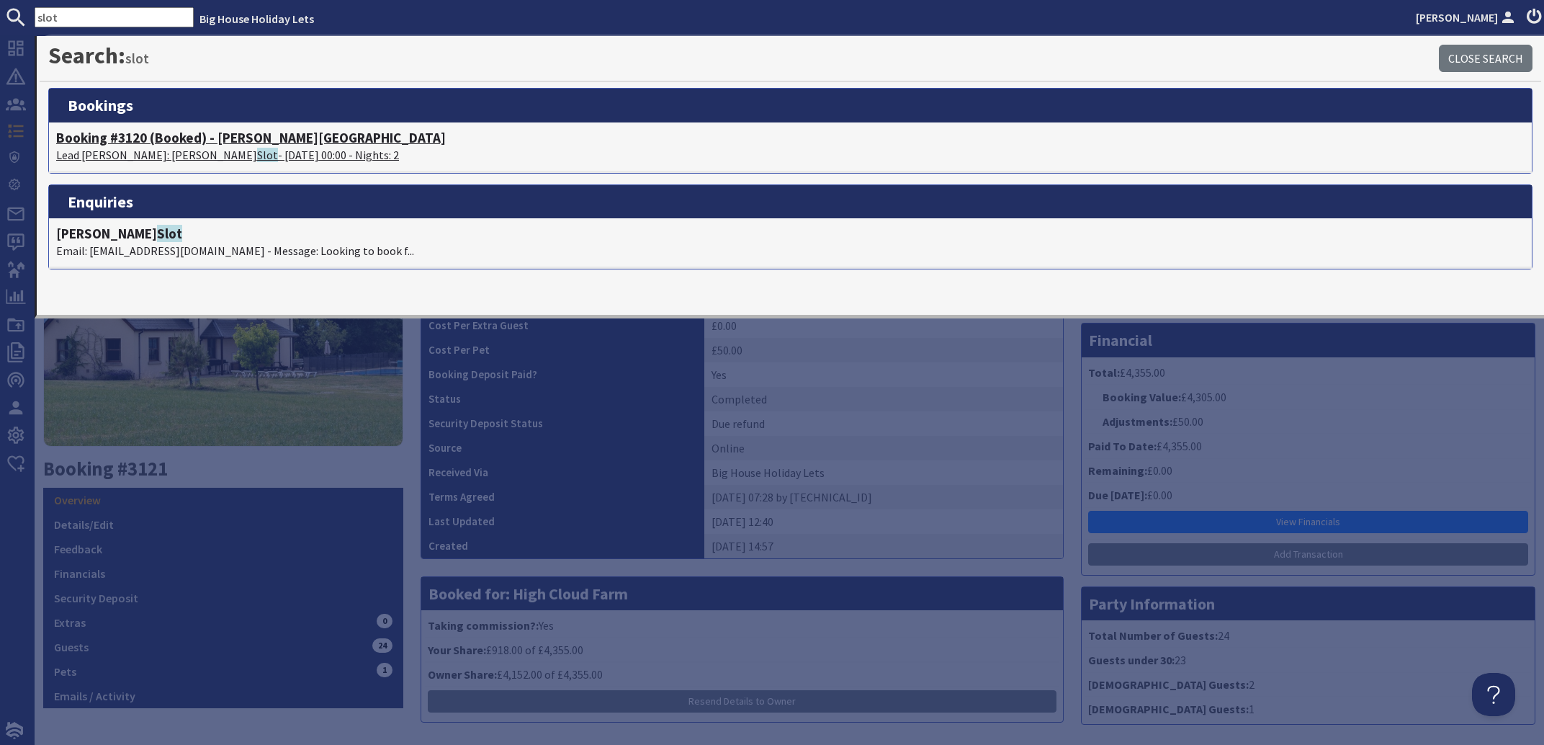
click at [164, 147] on p "Lead [PERSON_NAME]: [PERSON_NAME] - [DATE] 00:00 - Nights: 2" at bounding box center [790, 154] width 1469 height 17
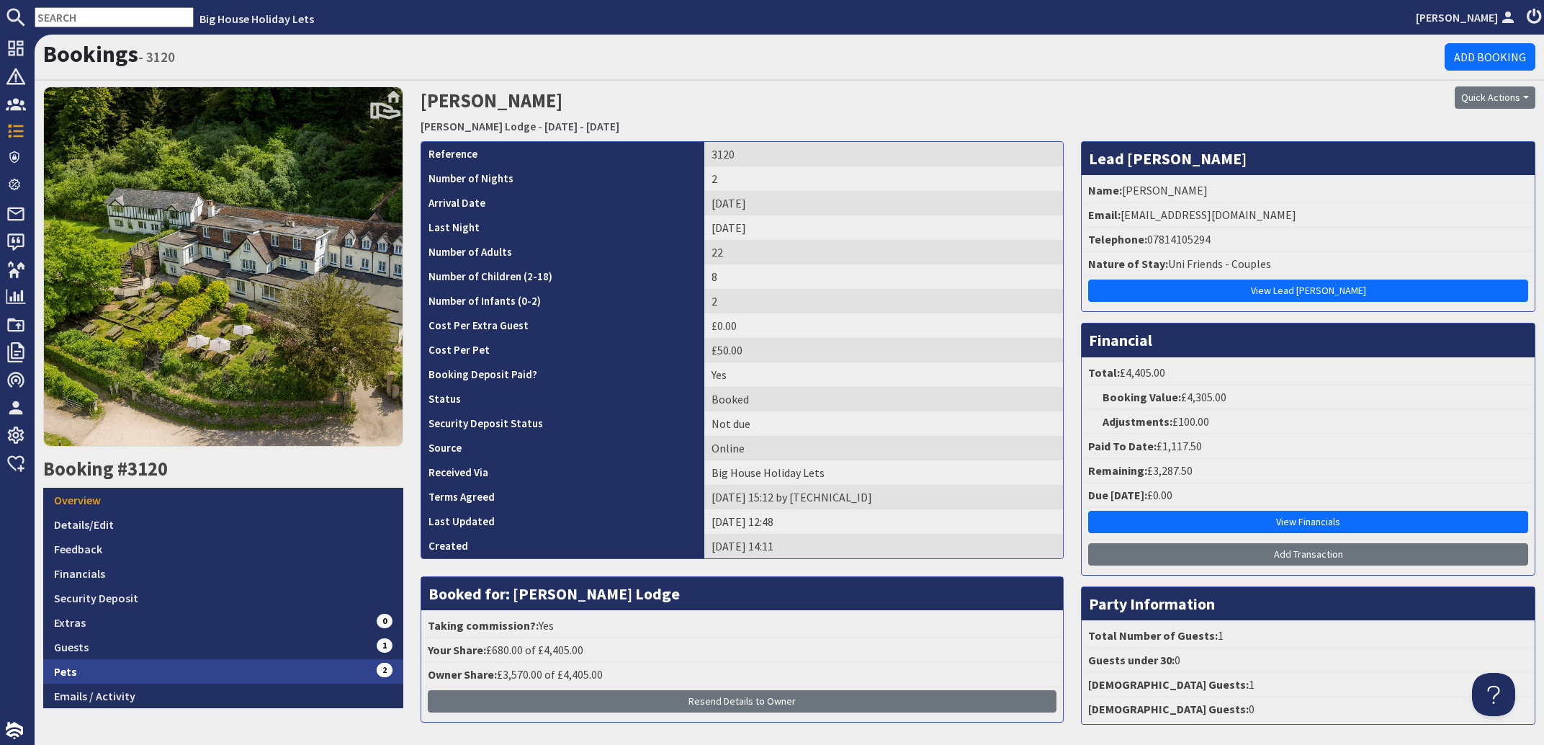
click at [71, 668] on link "Pets 2" at bounding box center [223, 671] width 360 height 24
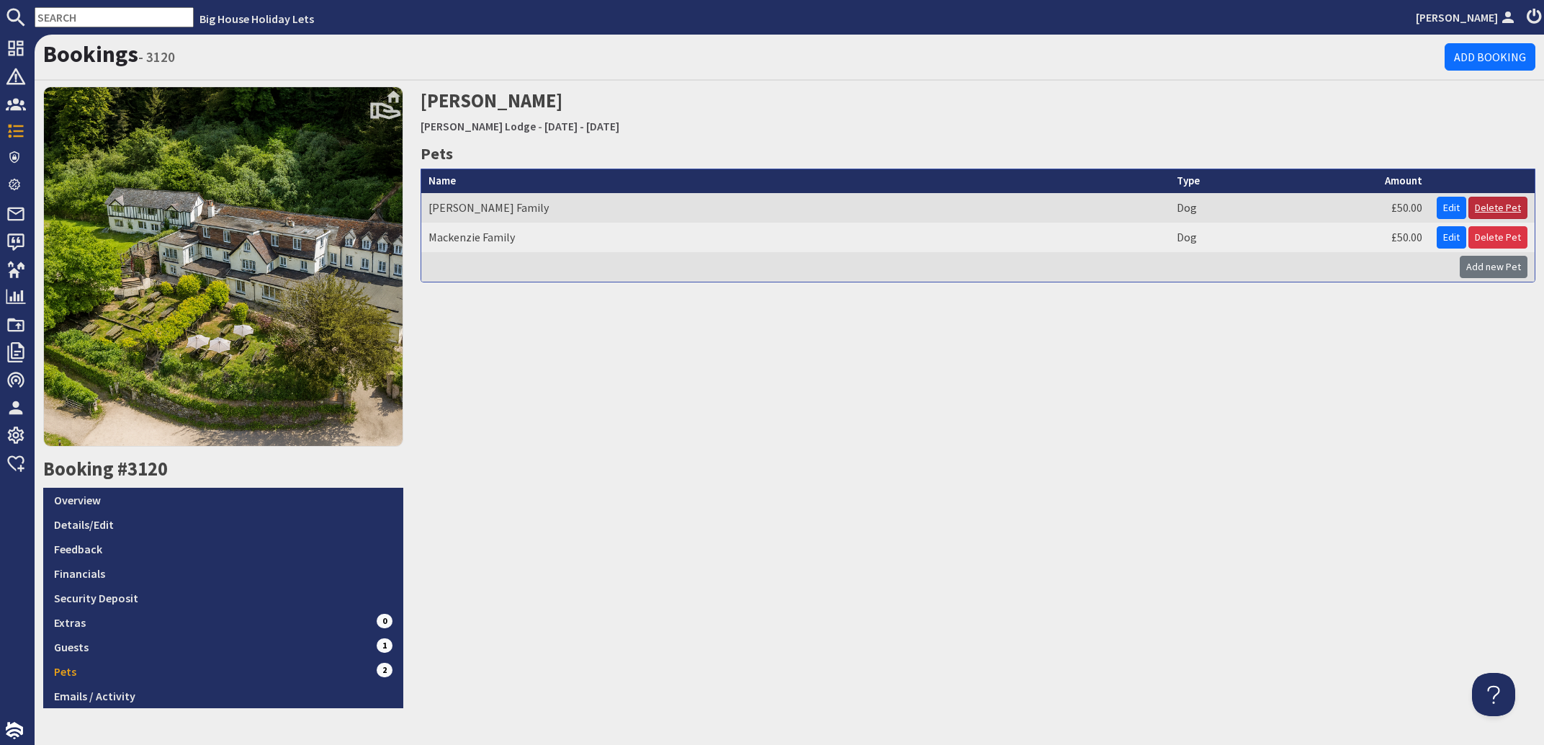
click at [1474, 202] on link "Delete Pet" at bounding box center [1498, 208] width 59 height 22
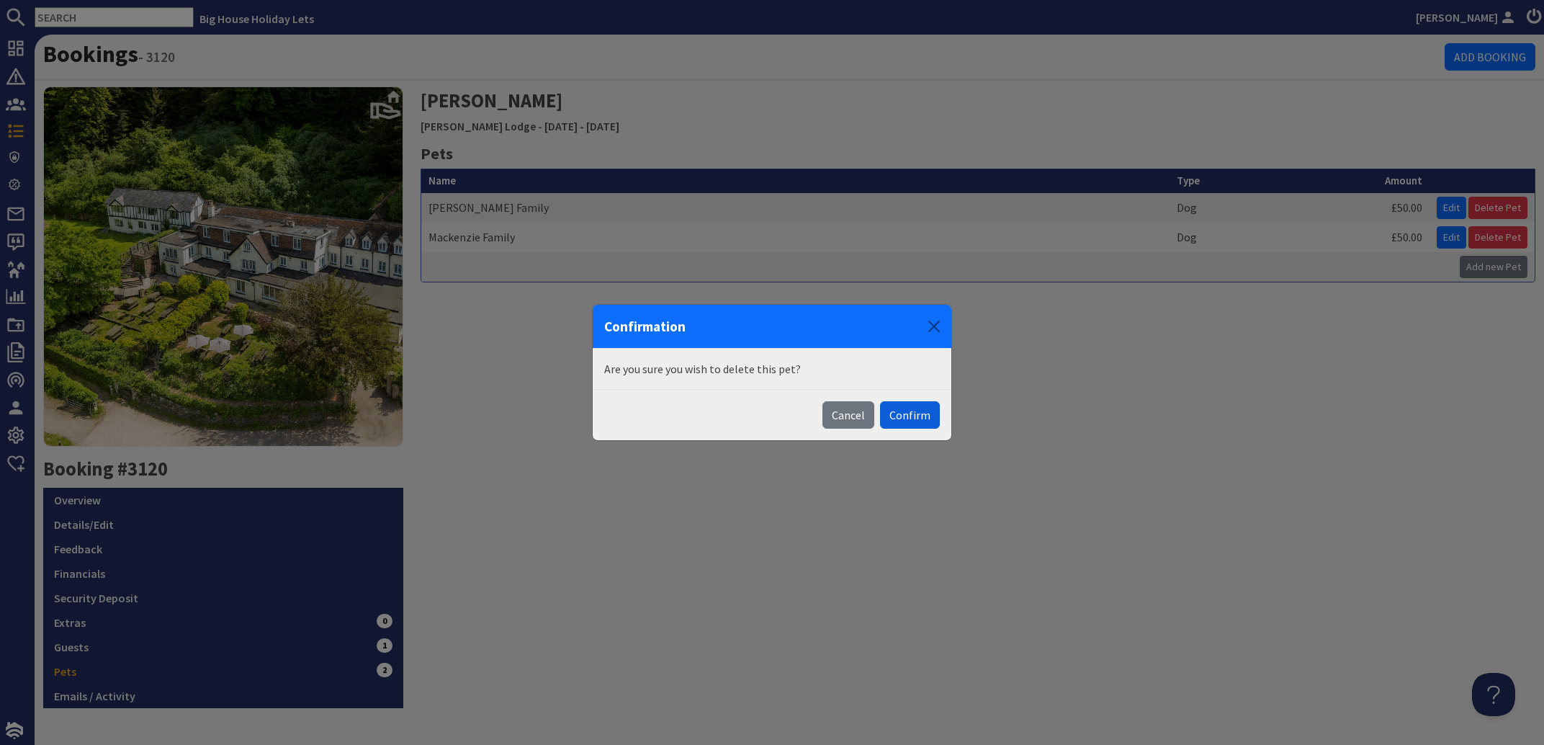
click at [911, 415] on button "Confirm" at bounding box center [910, 414] width 60 height 27
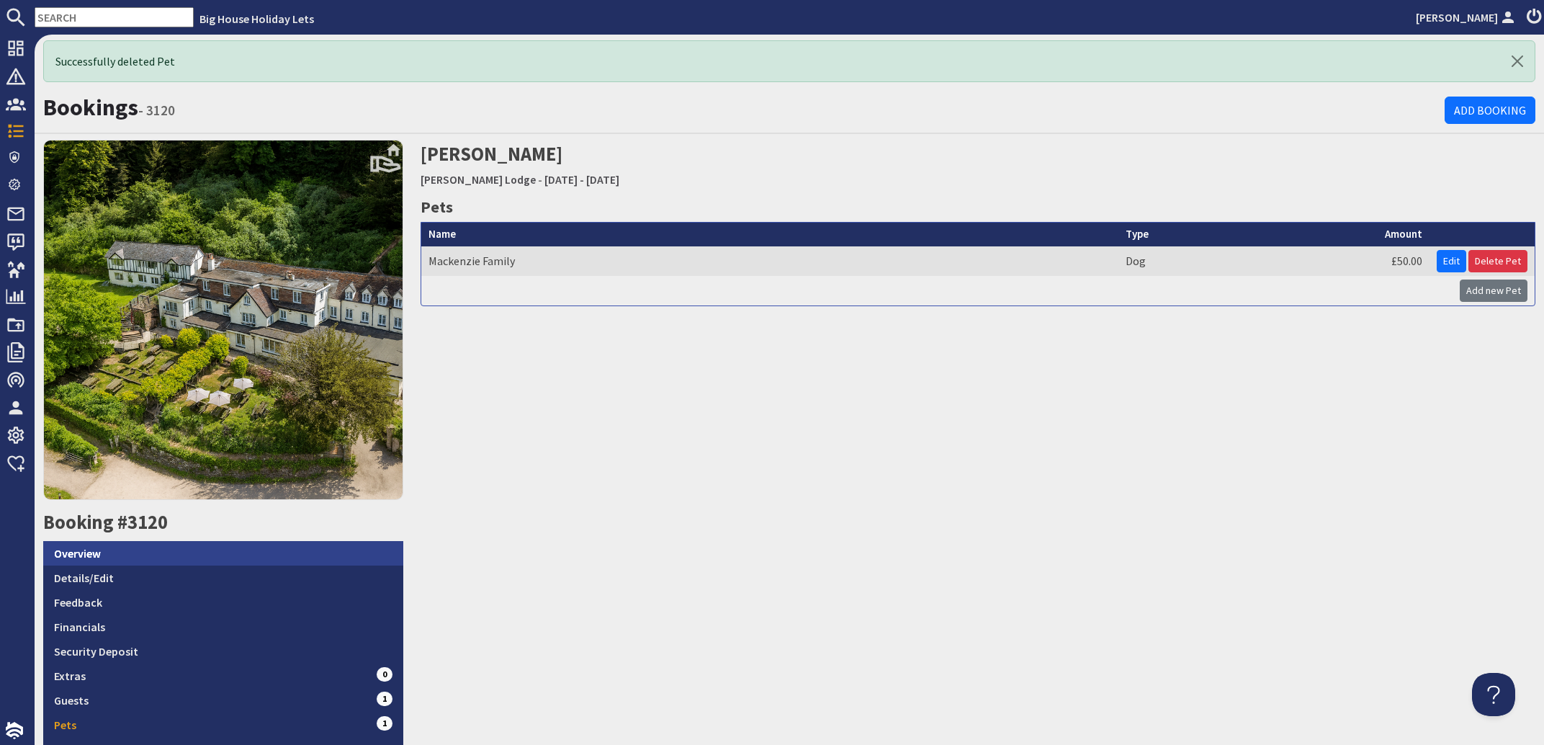
click at [64, 545] on link "Overview" at bounding box center [223, 553] width 360 height 24
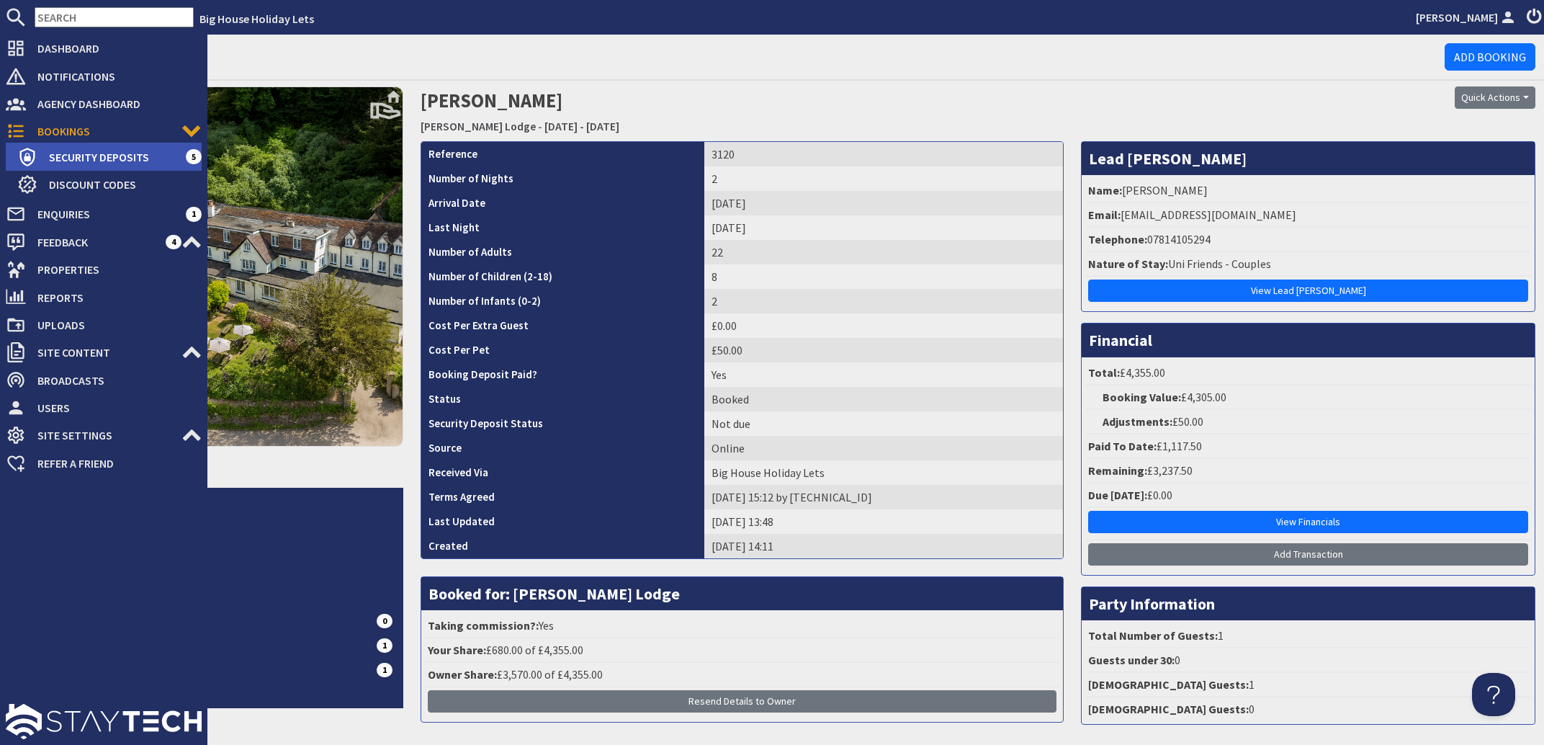
click at [71, 152] on span "Security Deposits" at bounding box center [111, 157] width 148 height 23
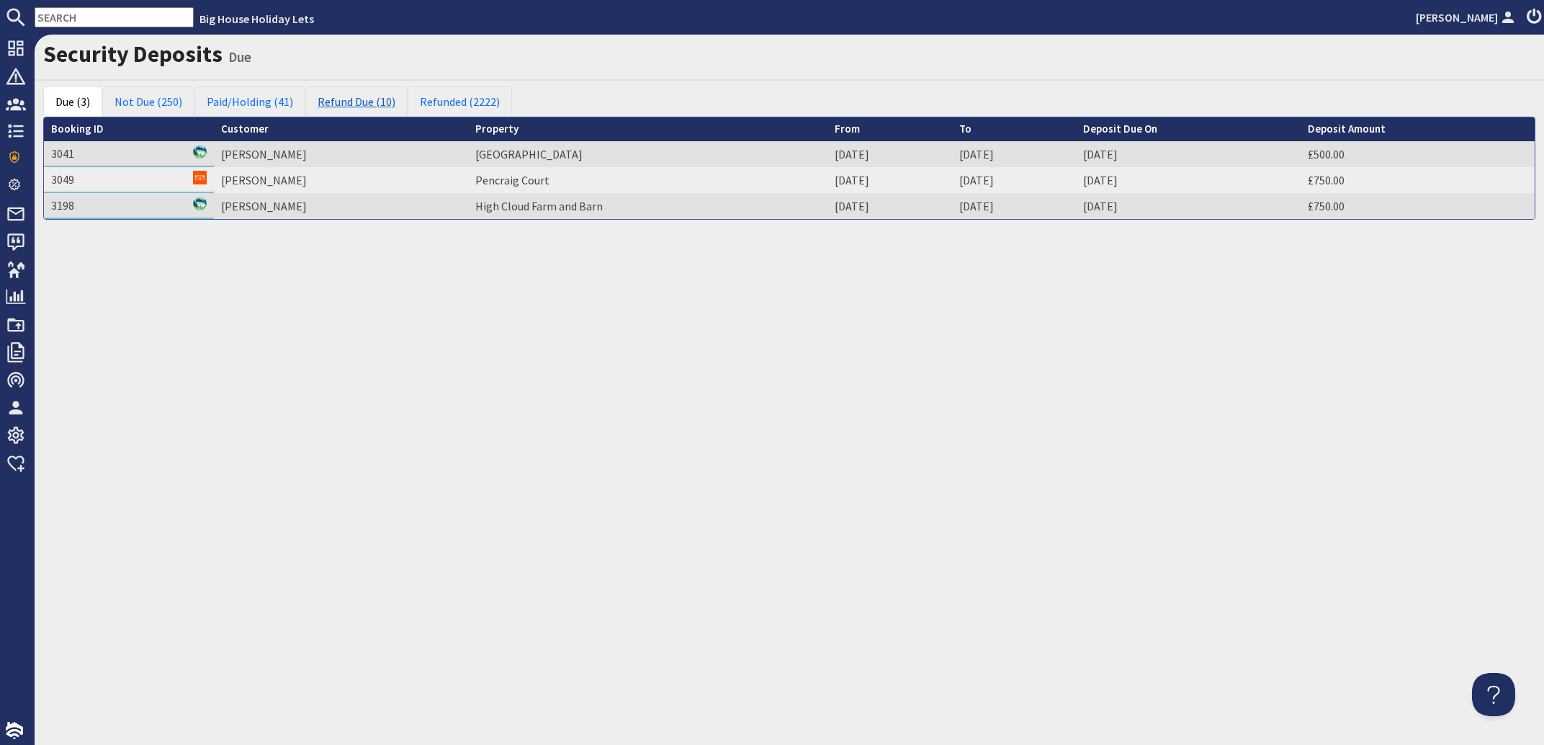
click at [330, 98] on link "Refund Due (10)" at bounding box center [356, 101] width 102 height 30
